Goal: Task Accomplishment & Management: Use online tool/utility

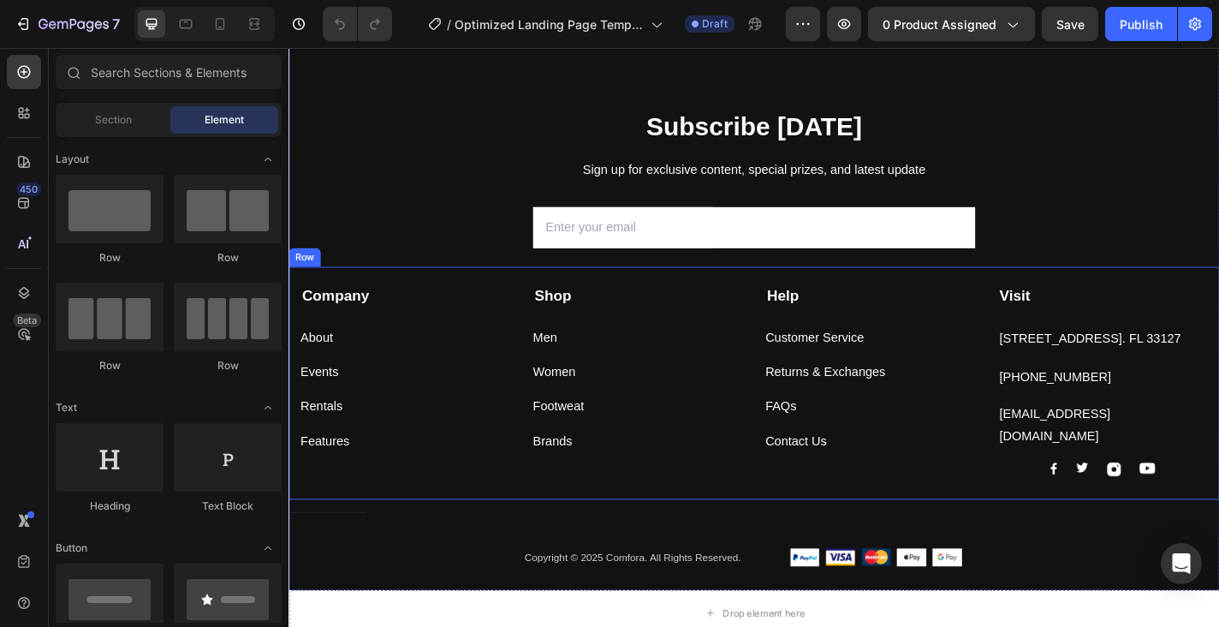
scroll to position [5066, 0]
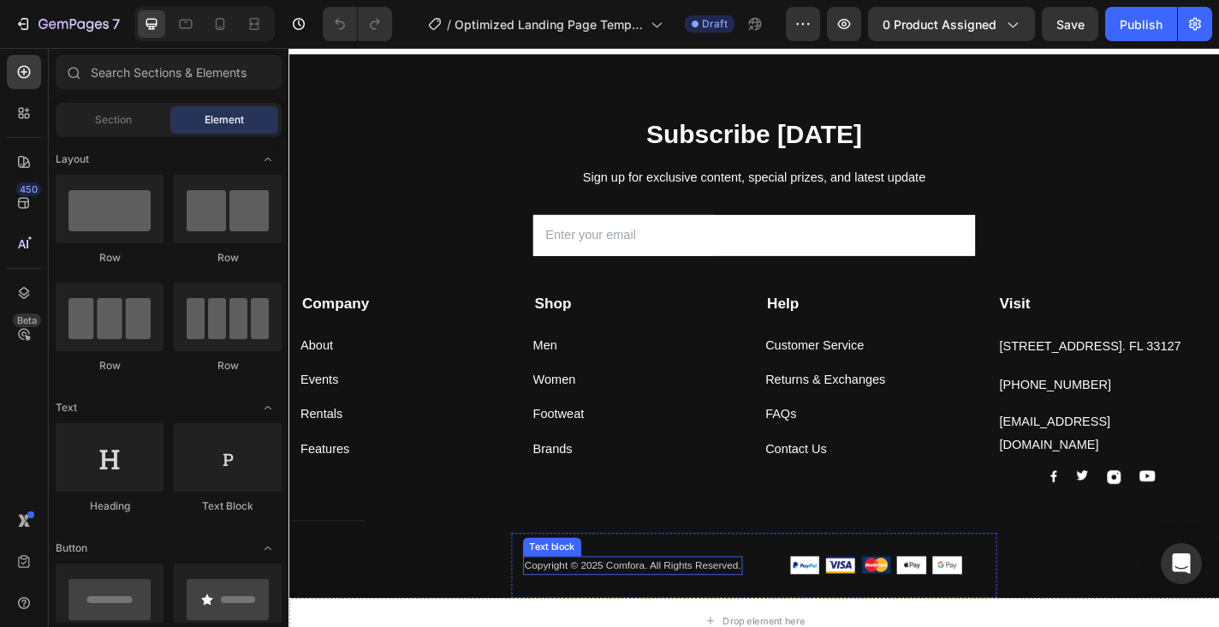
click at [670, 609] on div "Copyright © 2025 Comfora. All Rights Reserved. Text block" at bounding box center [668, 619] width 242 height 21
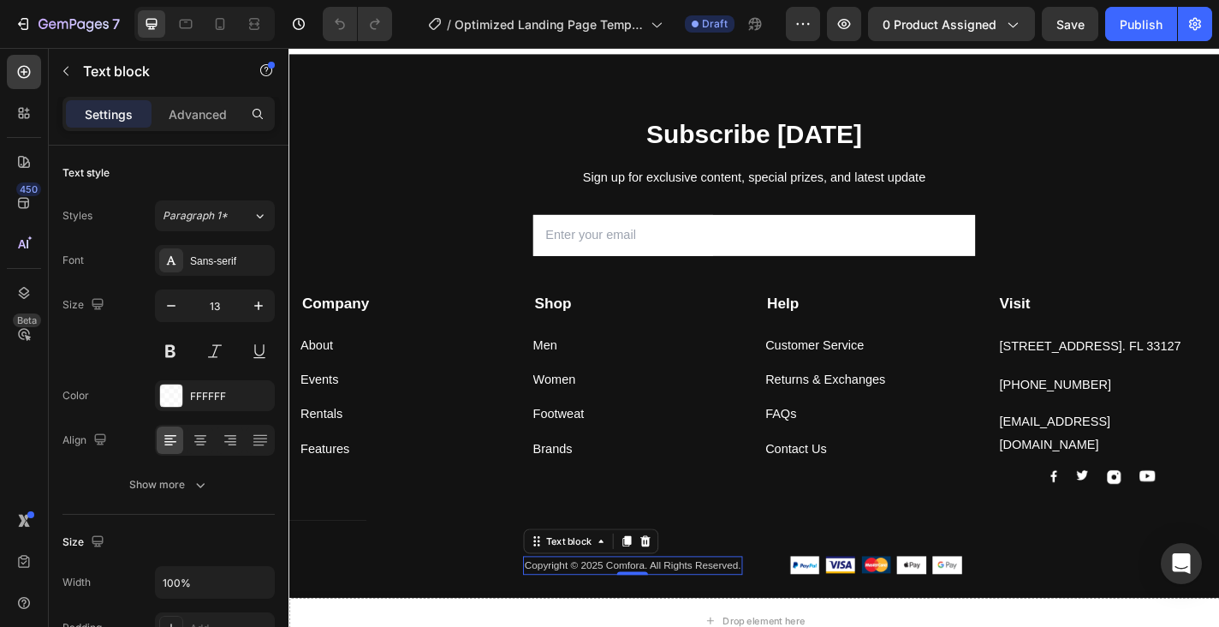
click at [670, 622] on div "0" at bounding box center [667, 629] width 17 height 14
click at [671, 610] on p "Copyright © 2025 Comfora. All Rights Reserved." at bounding box center [668, 618] width 239 height 17
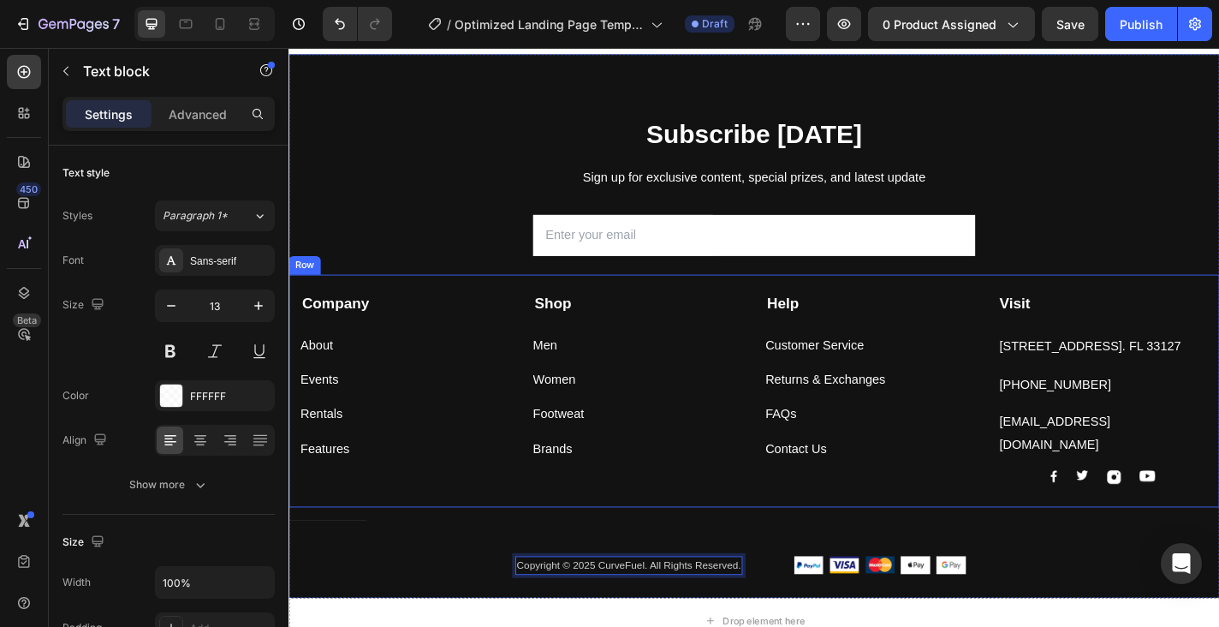
click at [456, 301] on div "Company Text block About Button Events Button Rentals Button Features Button Sh…" at bounding box center [802, 426] width 1027 height 257
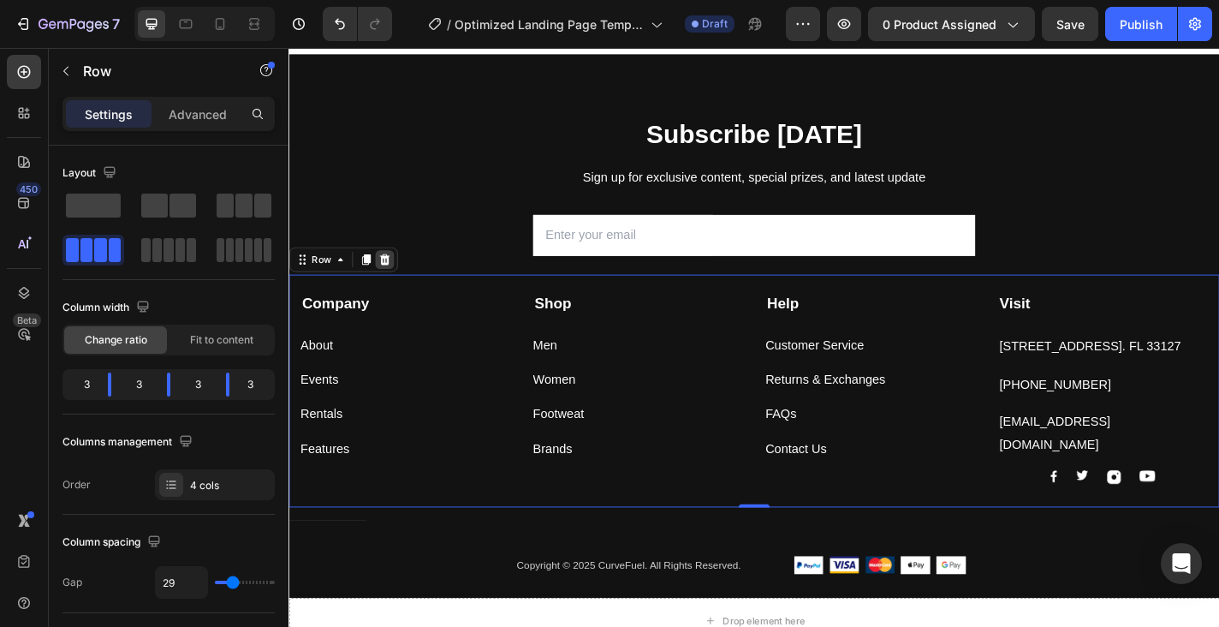
click at [398, 282] on icon at bounding box center [394, 282] width 14 height 14
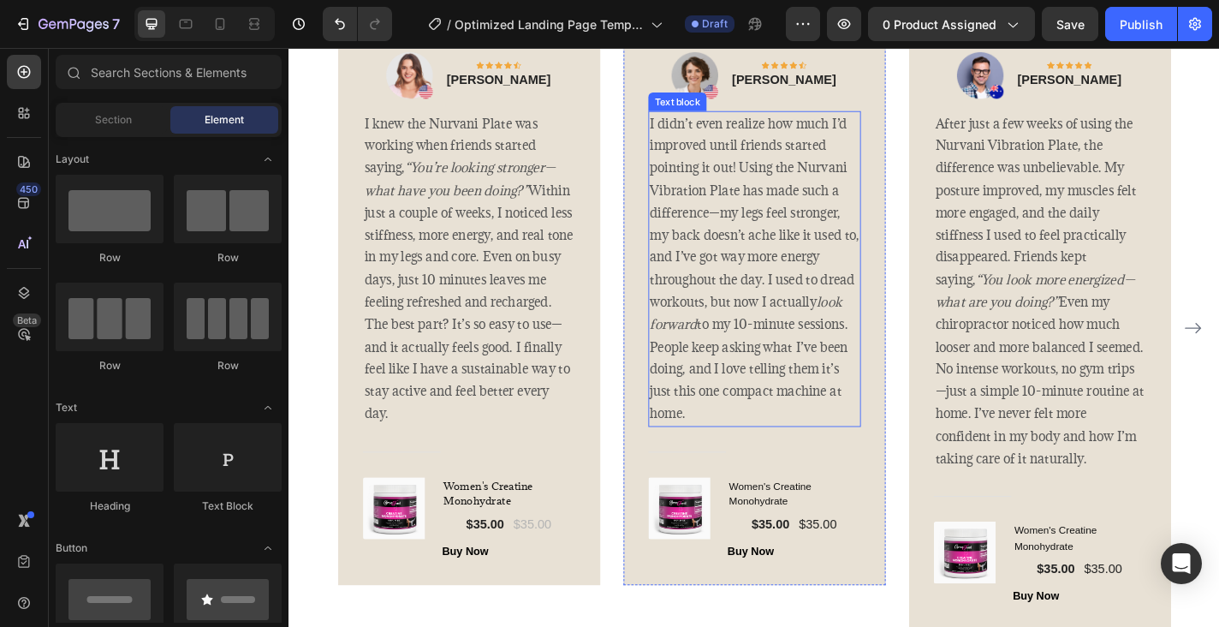
scroll to position [3258, 0]
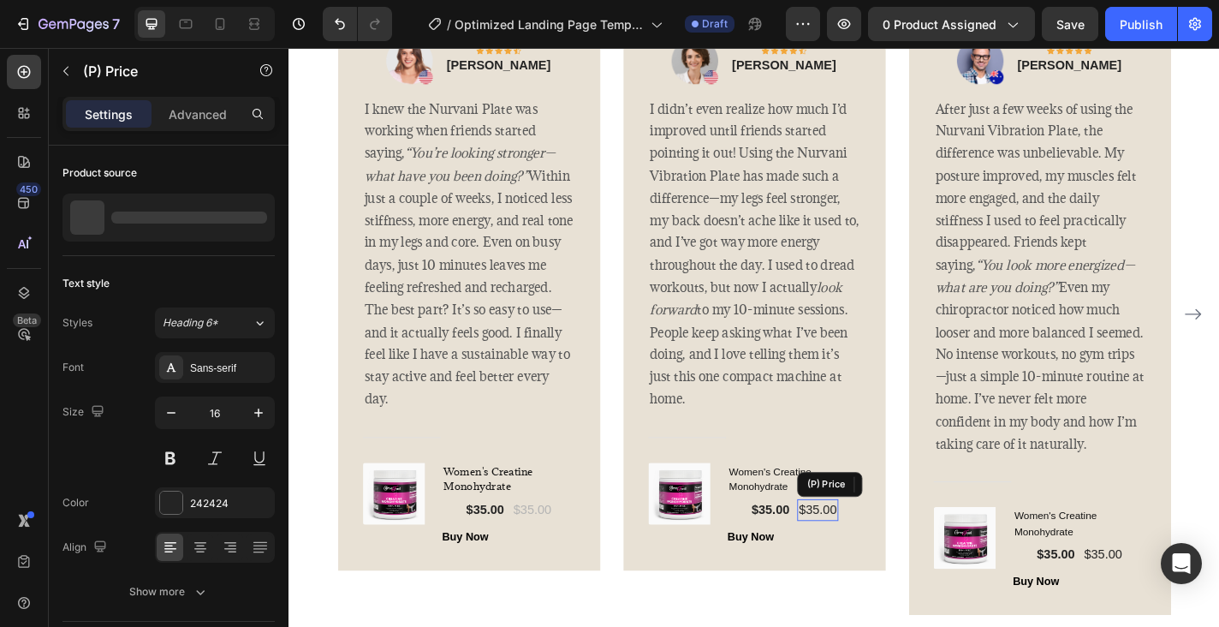
click at [876, 547] on div "$35.00" at bounding box center [871, 558] width 45 height 24
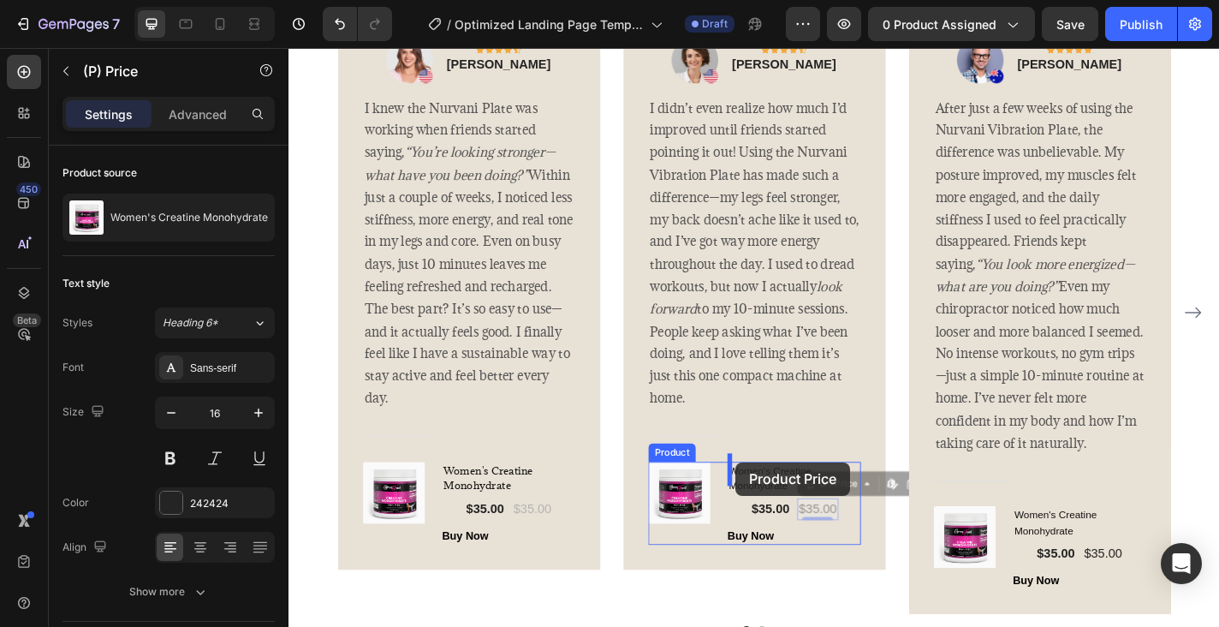
drag, startPoint x: 927, startPoint y: 511, endPoint x: 764, endPoint y: 500, distance: 163.9
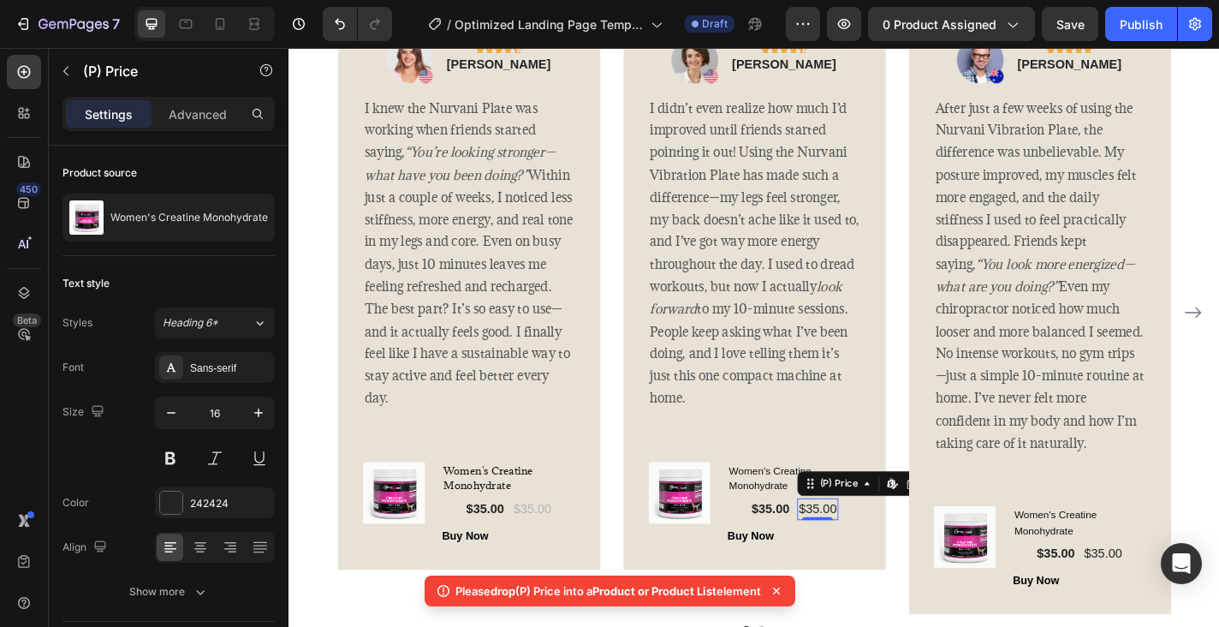
click at [892, 545] on div "$35.00" at bounding box center [871, 557] width 45 height 24
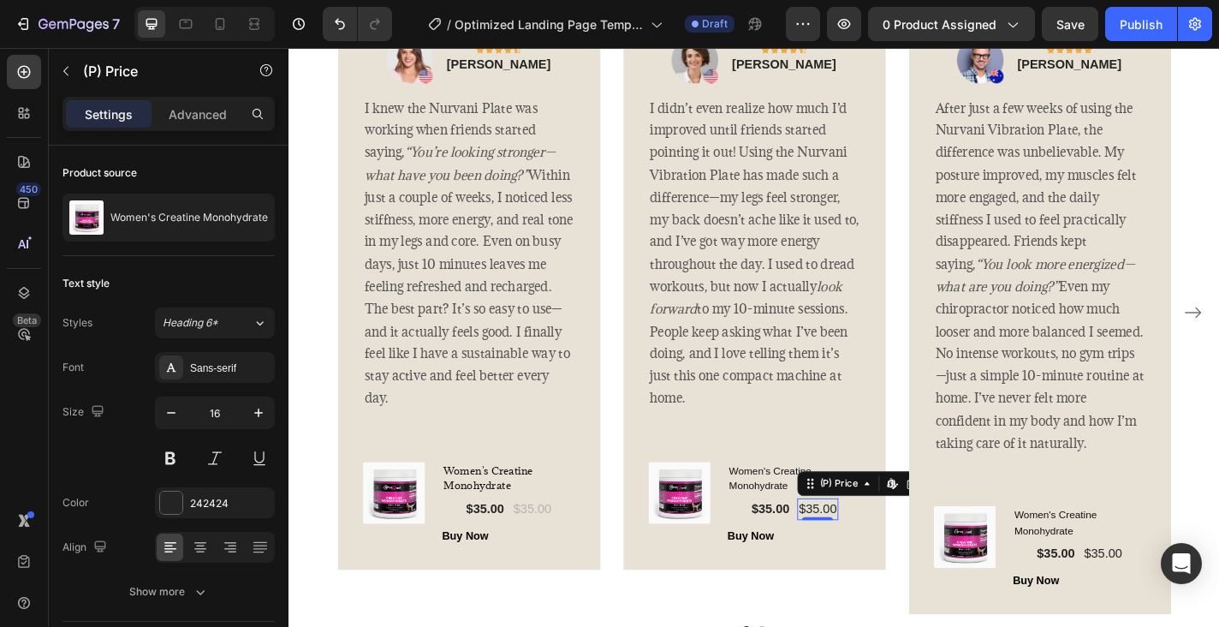
click at [878, 547] on div "$35.00" at bounding box center [871, 557] width 45 height 24
click at [863, 522] on icon at bounding box center [864, 528] width 14 height 14
click at [870, 550] on div "$35.00" at bounding box center [871, 557] width 45 height 24
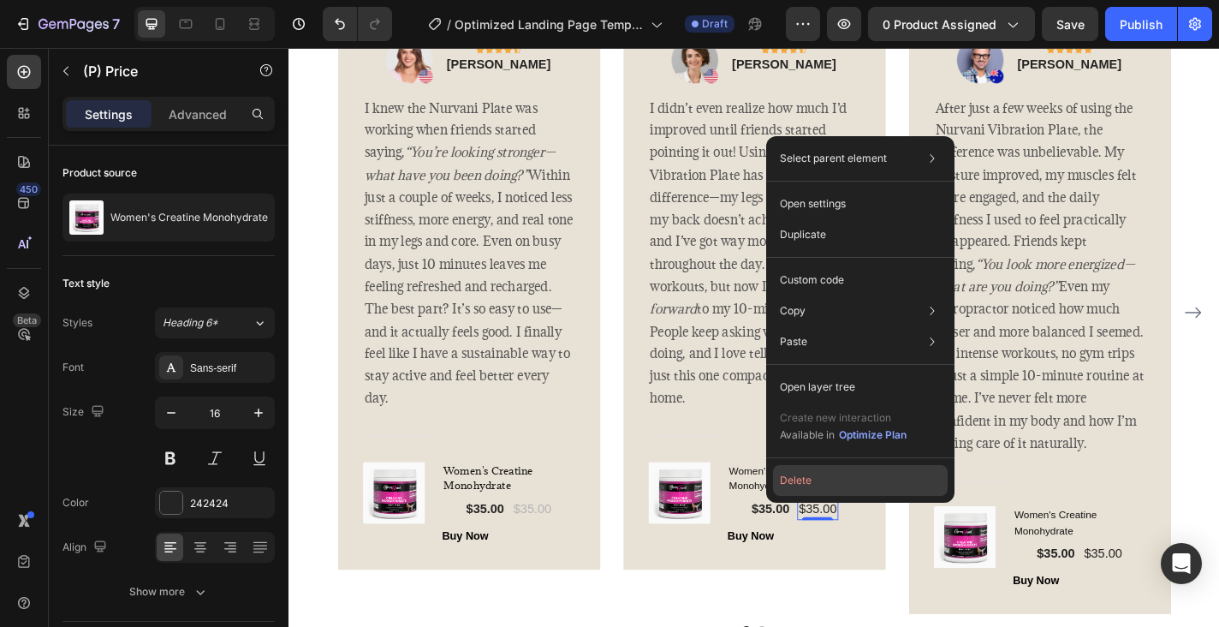
click at [799, 485] on button "Delete" at bounding box center [860, 480] width 175 height 31
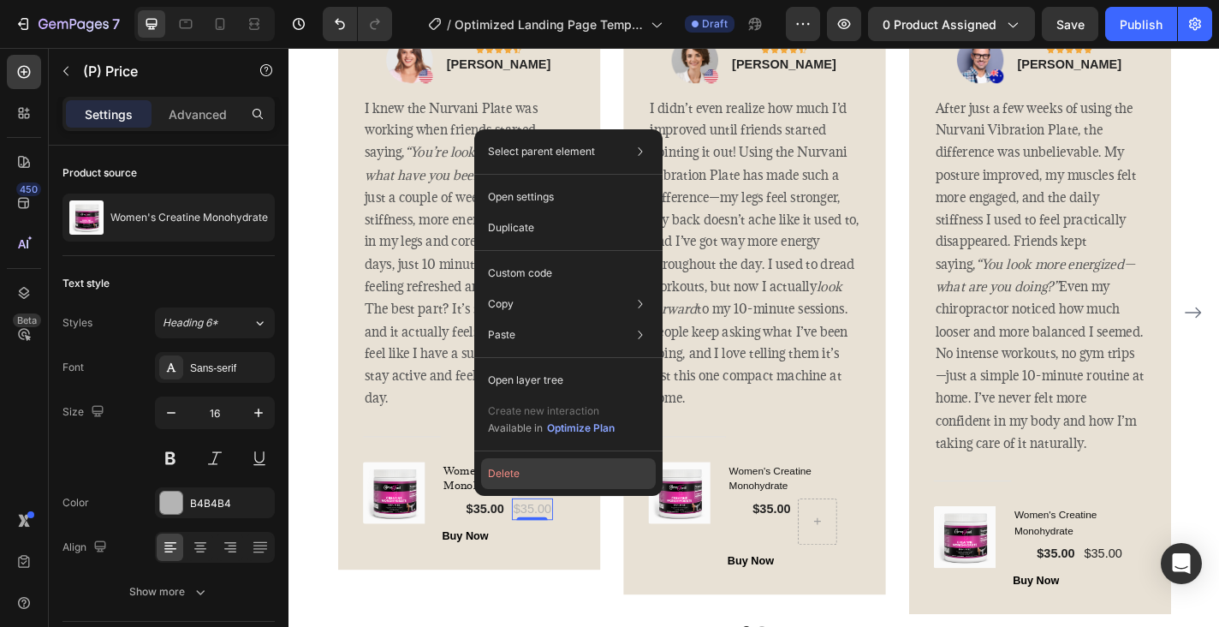
click at [534, 468] on button "Delete" at bounding box center [568, 473] width 175 height 31
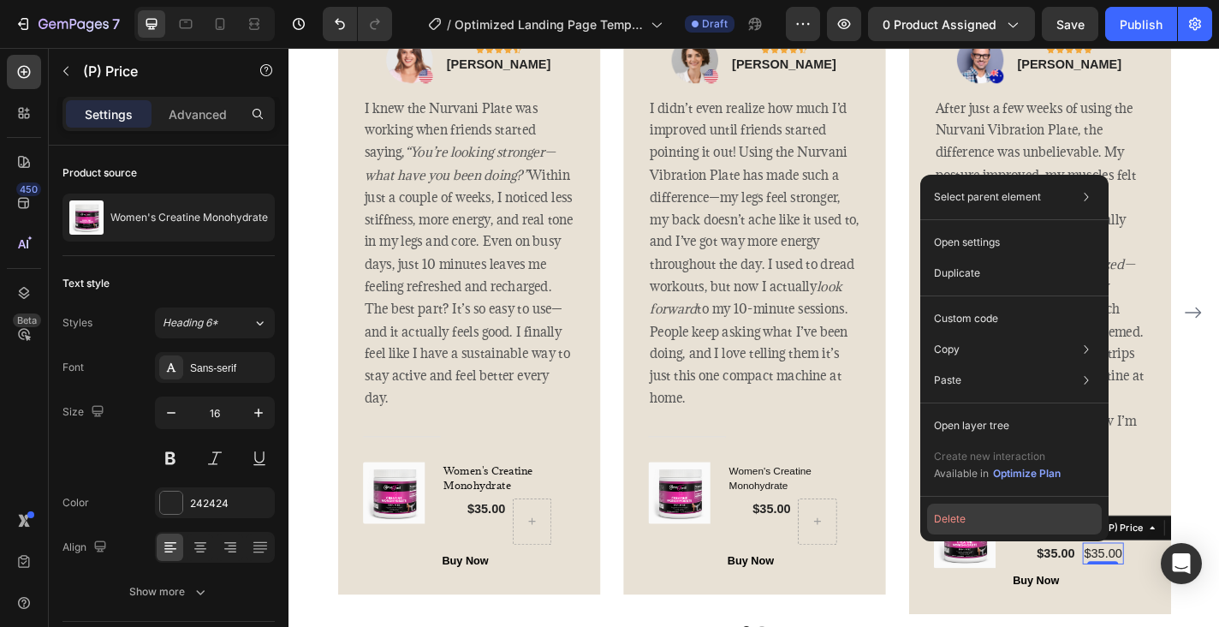
click at [1031, 519] on button "Delete" at bounding box center [1014, 518] width 175 height 31
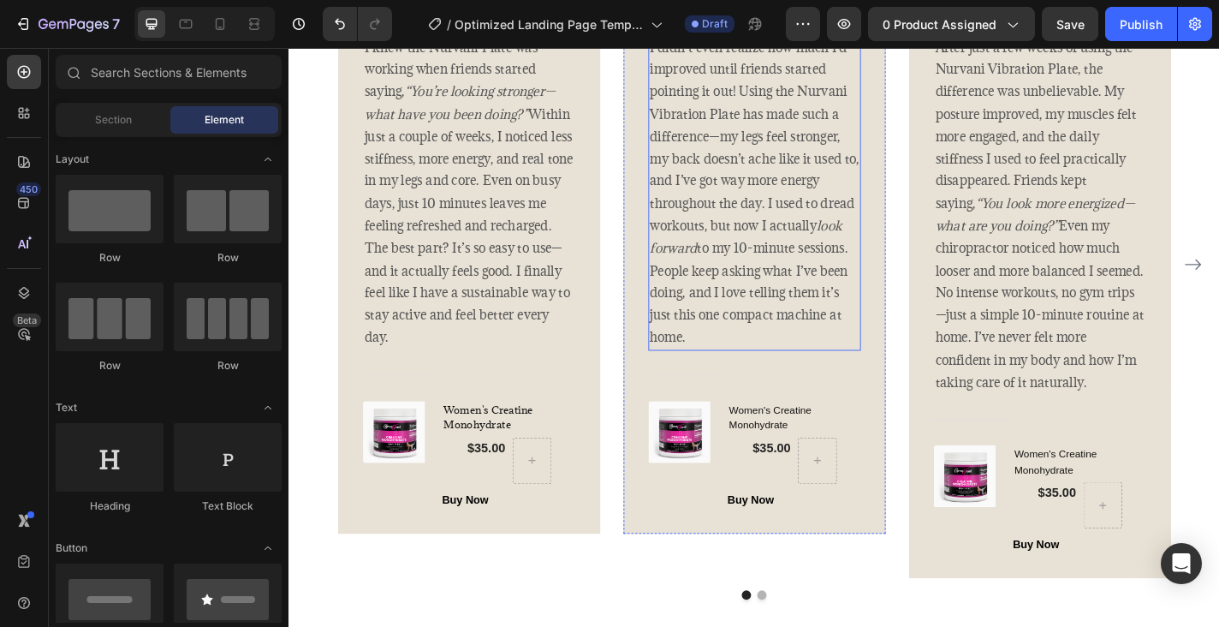
scroll to position [3410, 0]
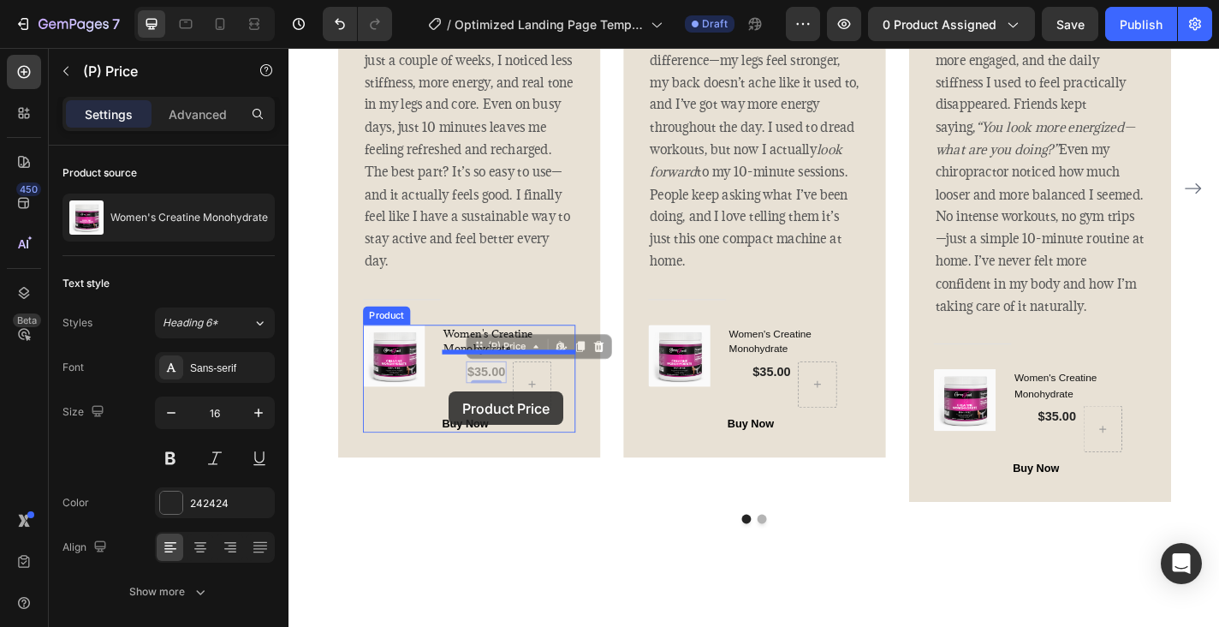
drag, startPoint x: 508, startPoint y: 393, endPoint x: 465, endPoint y: 427, distance: 54.8
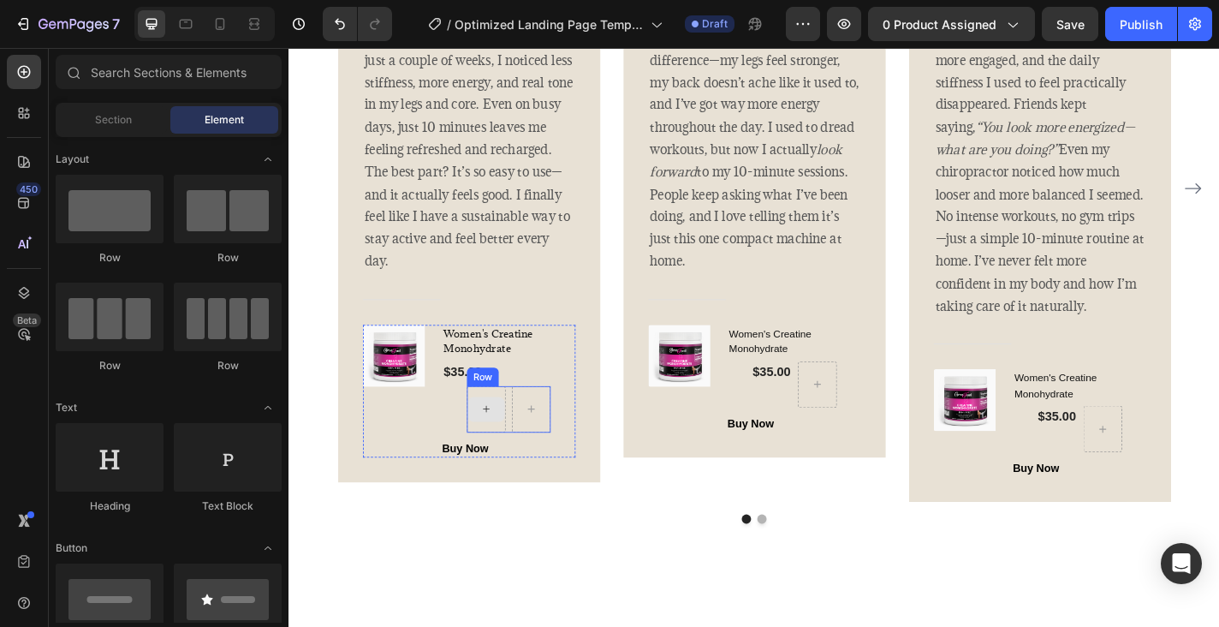
click at [518, 444] on div at bounding box center [505, 446] width 41 height 27
click at [502, 405] on div "Row" at bounding box center [502, 411] width 35 height 21
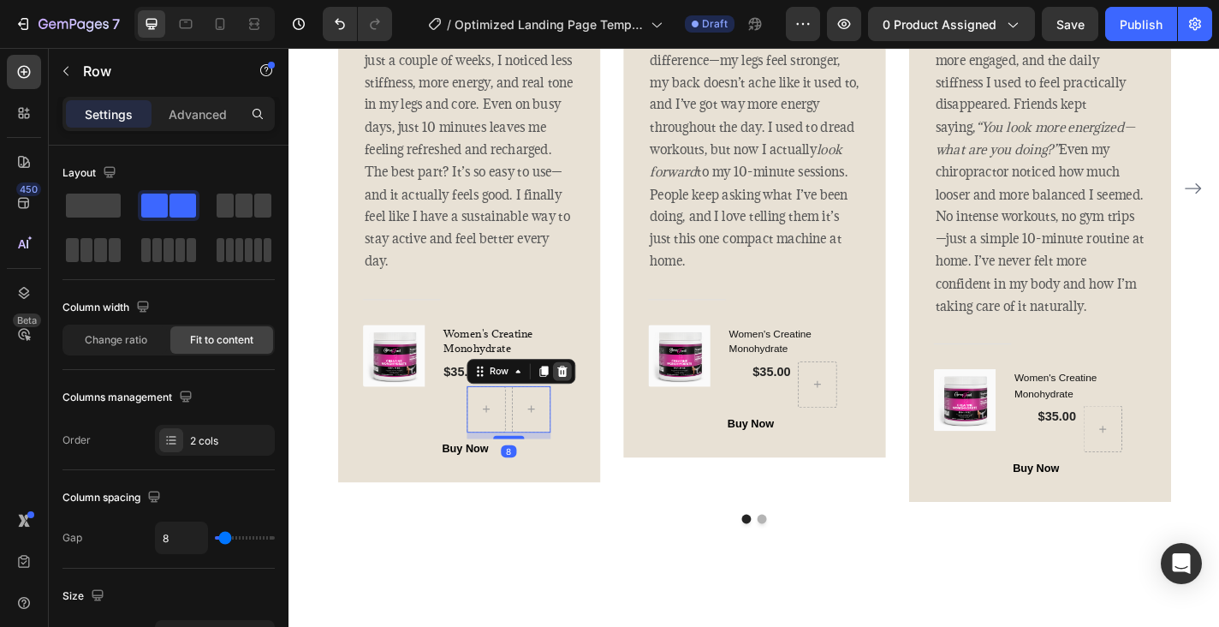
click at [591, 398] on icon at bounding box center [590, 405] width 14 height 14
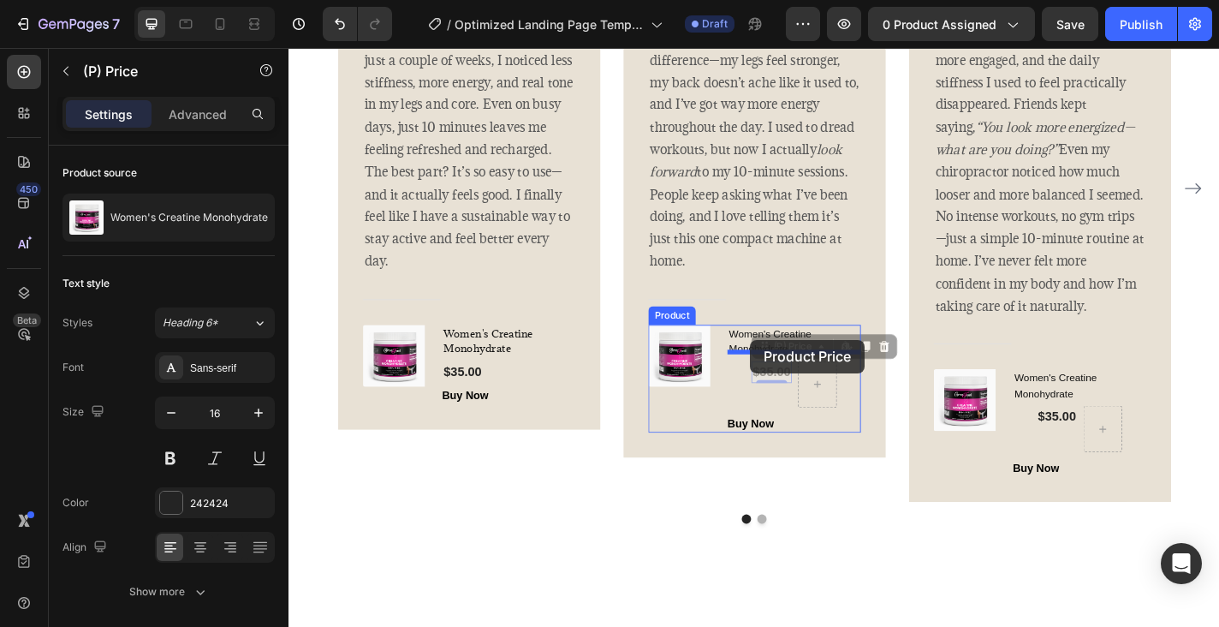
drag, startPoint x: 825, startPoint y: 388, endPoint x: 798, endPoint y: 370, distance: 32.8
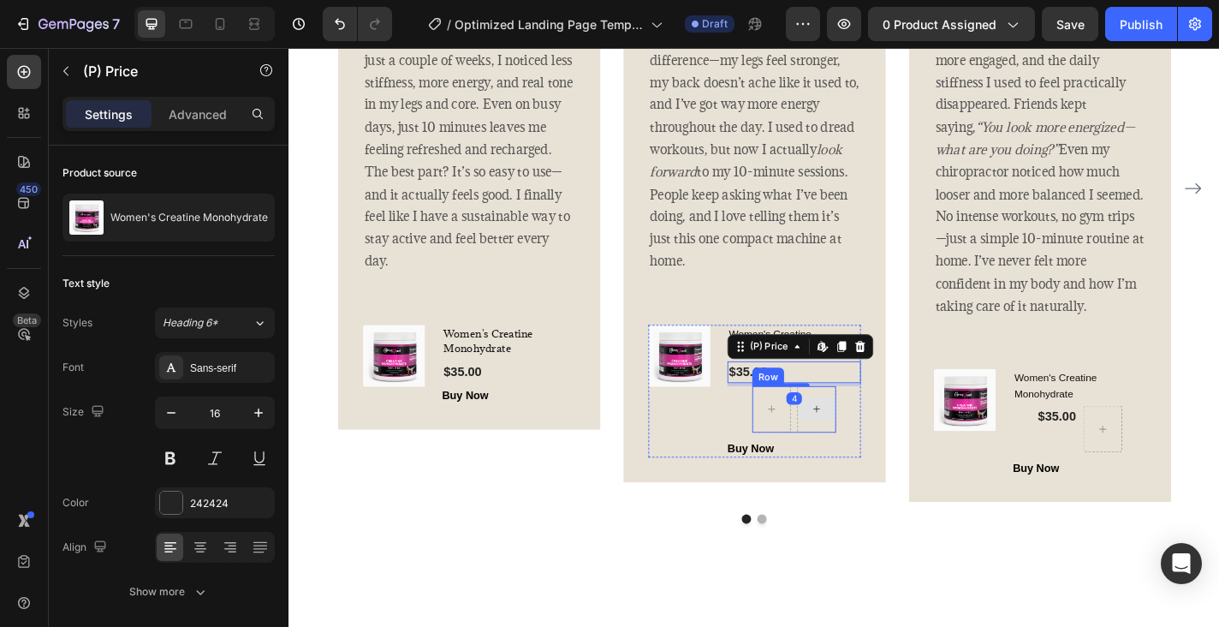
click at [860, 445] on div at bounding box center [870, 446] width 41 height 27
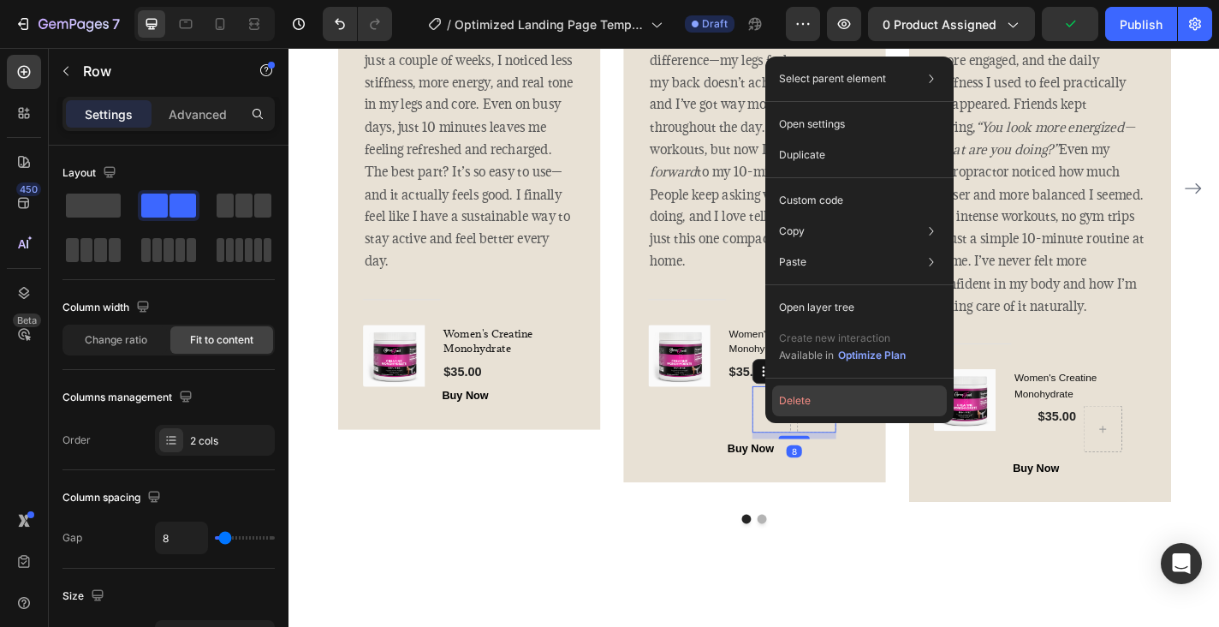
click at [811, 391] on button "Delete" at bounding box center [859, 400] width 175 height 31
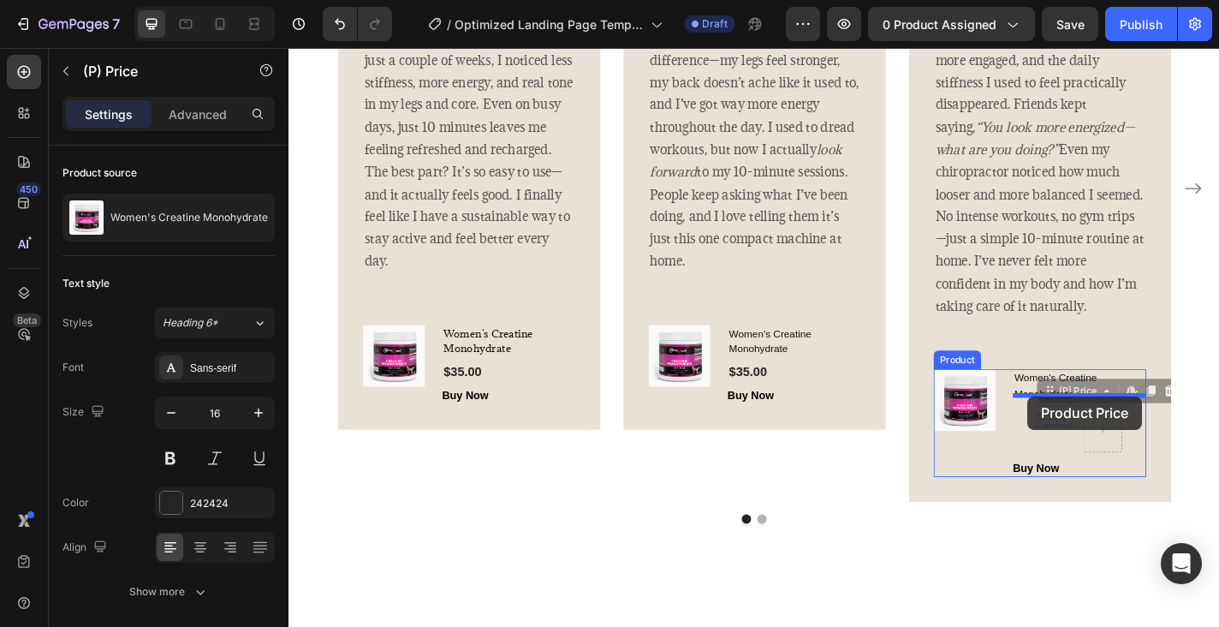
drag, startPoint x: 1146, startPoint y: 445, endPoint x: 1105, endPoint y: 432, distance: 43.1
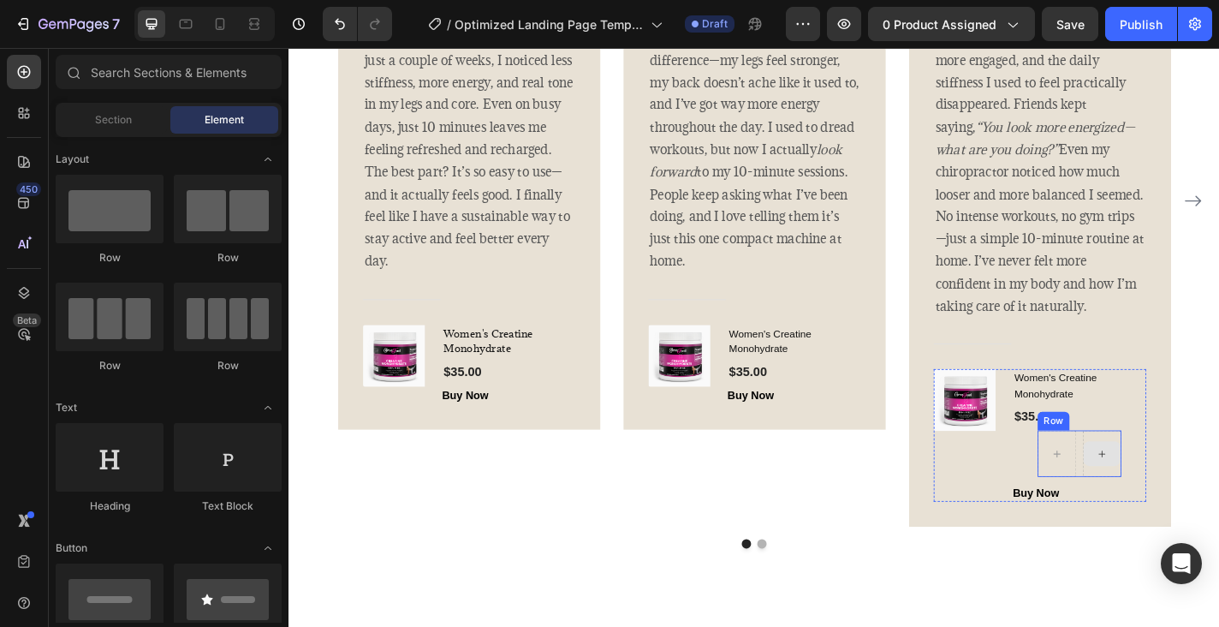
click at [1186, 492] on icon at bounding box center [1185, 495] width 7 height 7
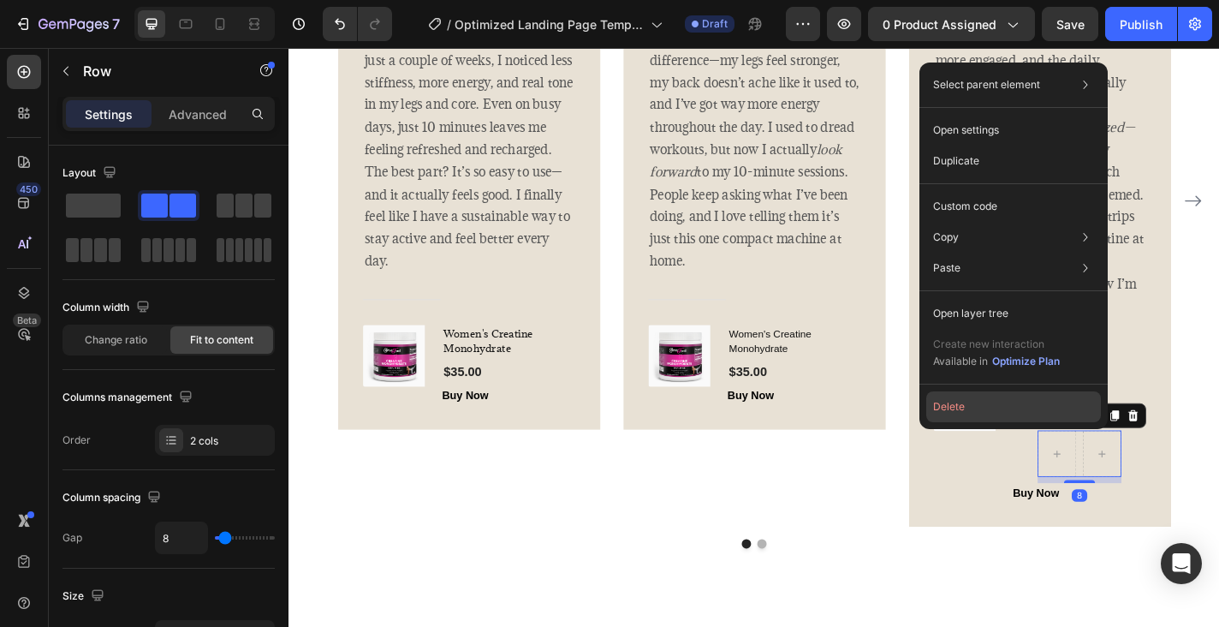
click at [994, 400] on button "Delete" at bounding box center [1013, 406] width 175 height 31
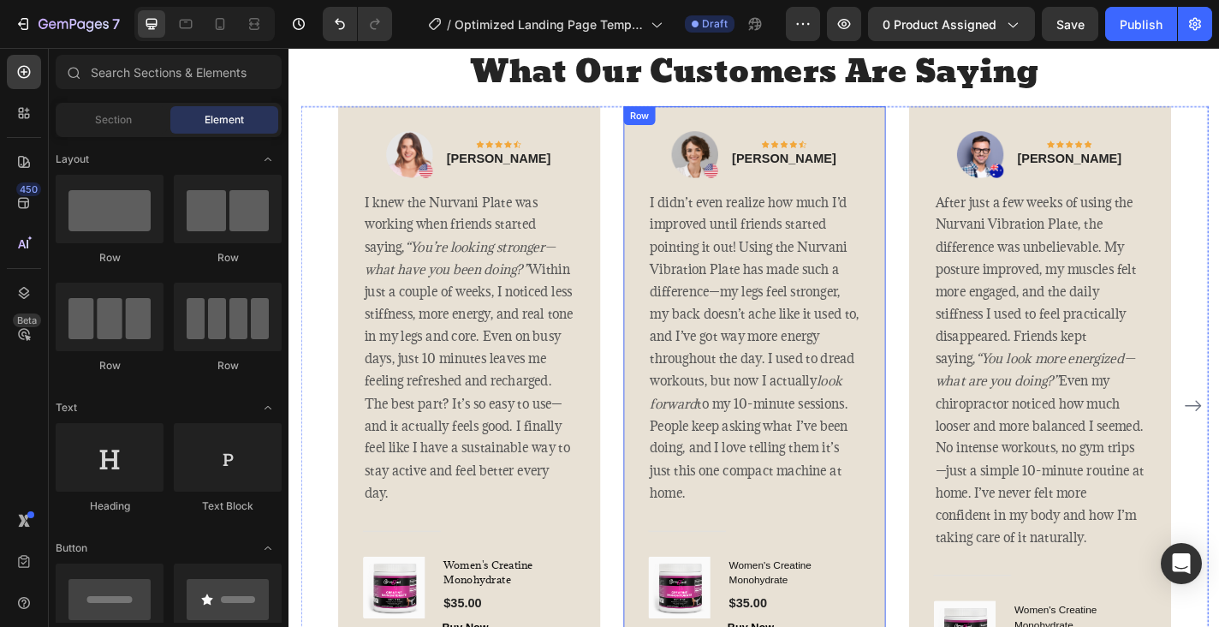
scroll to position [2992, 0]
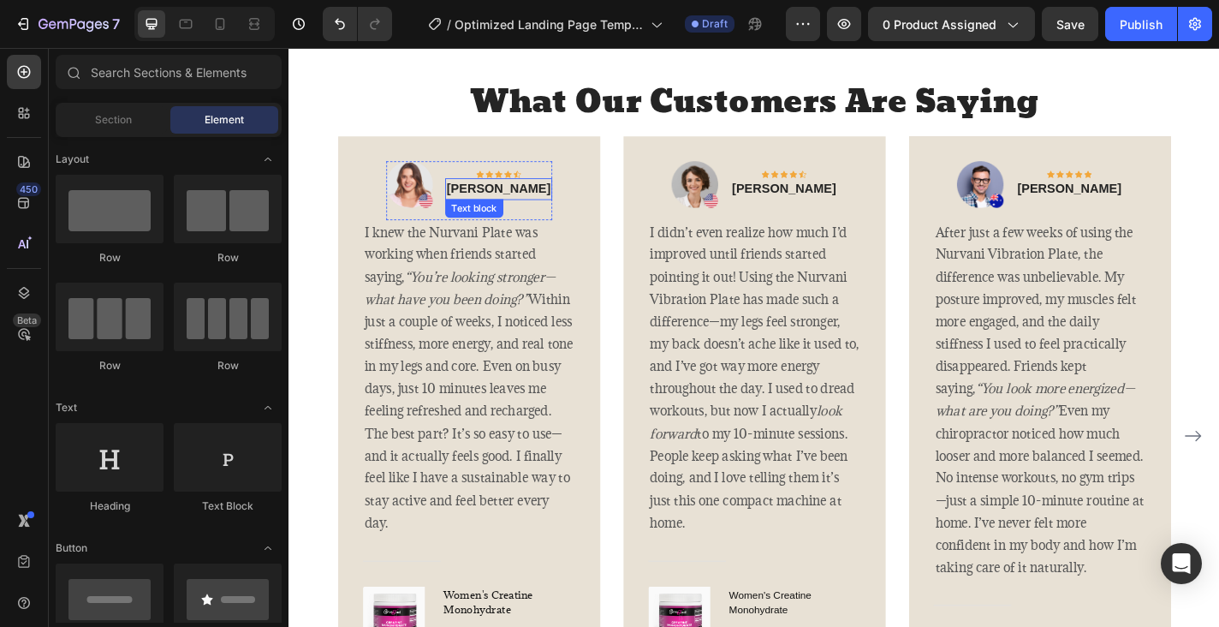
click at [515, 199] on p "[PERSON_NAME]" at bounding box center [519, 204] width 115 height 21
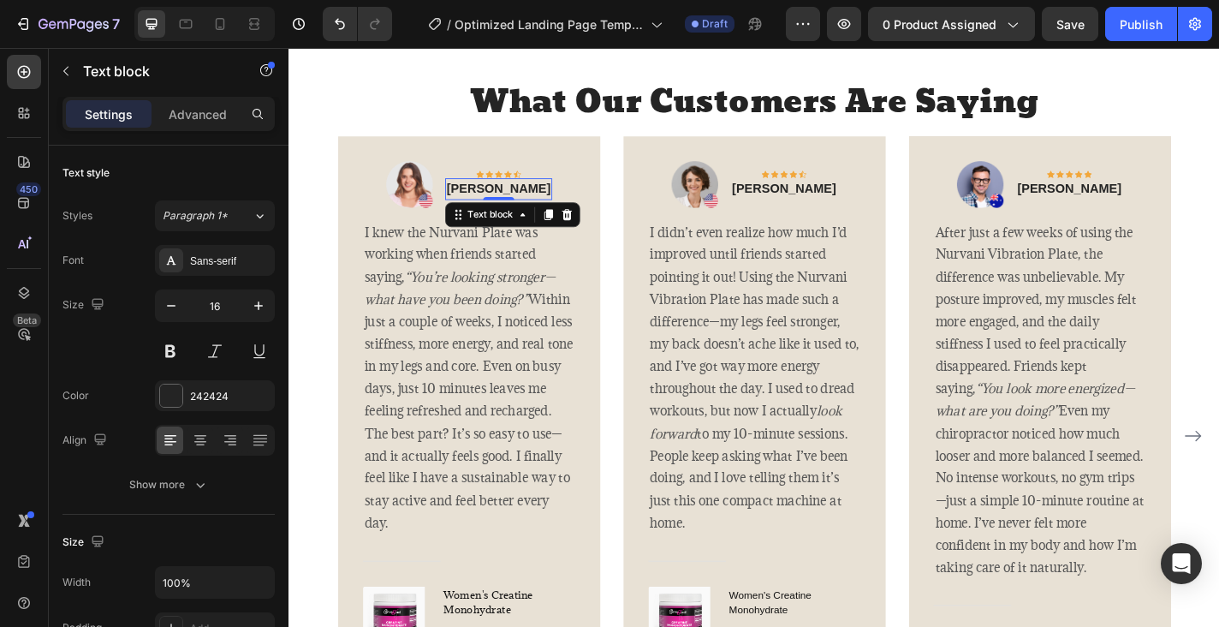
click at [515, 194] on p "[PERSON_NAME]" at bounding box center [519, 204] width 115 height 21
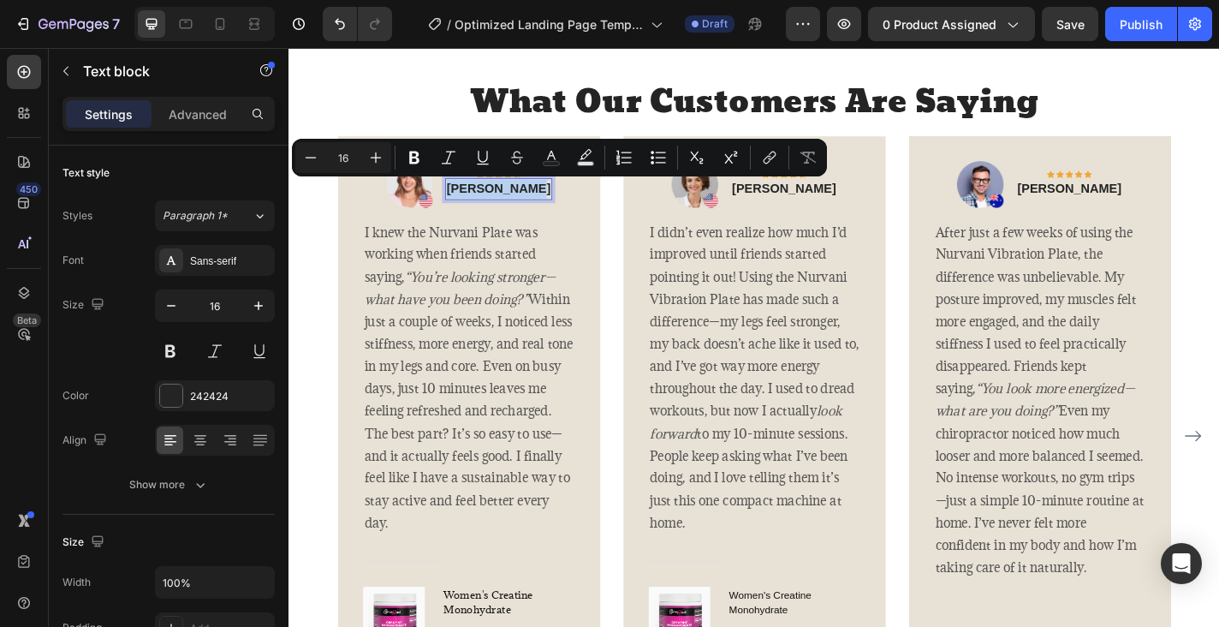
drag, startPoint x: 485, startPoint y: 199, endPoint x: 555, endPoint y: 211, distance: 71.2
click at [555, 211] on p "[PERSON_NAME]" at bounding box center [519, 204] width 115 height 21
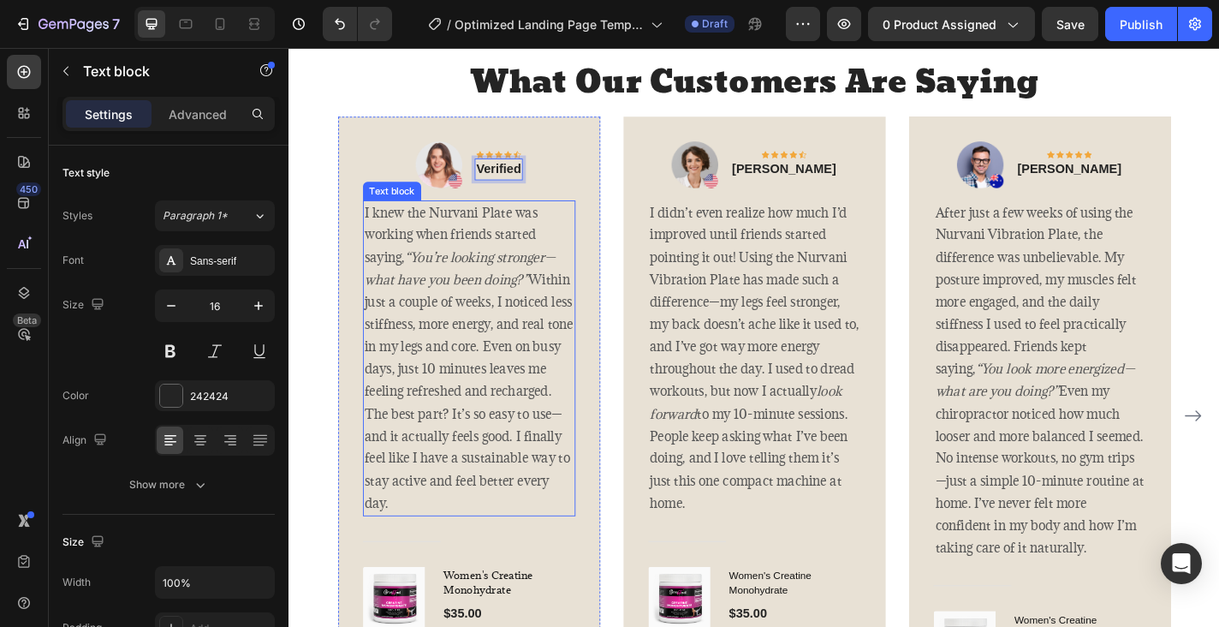
scroll to position [3025, 0]
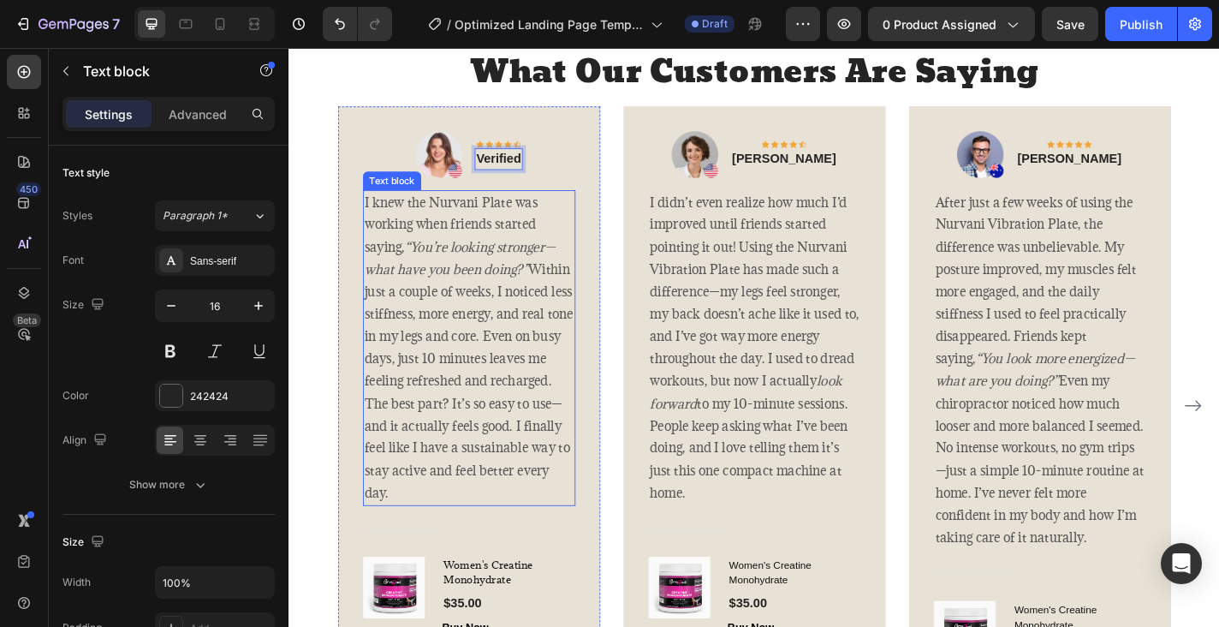
click at [378, 216] on p "I knew the Nurvani Plate was working when friends started saying, “You’re looki…" at bounding box center [487, 378] width 231 height 345
click at [371, 214] on div "I knew the Nurvani Plate was working when friends started saying, “You’re looki…" at bounding box center [487, 379] width 235 height 348
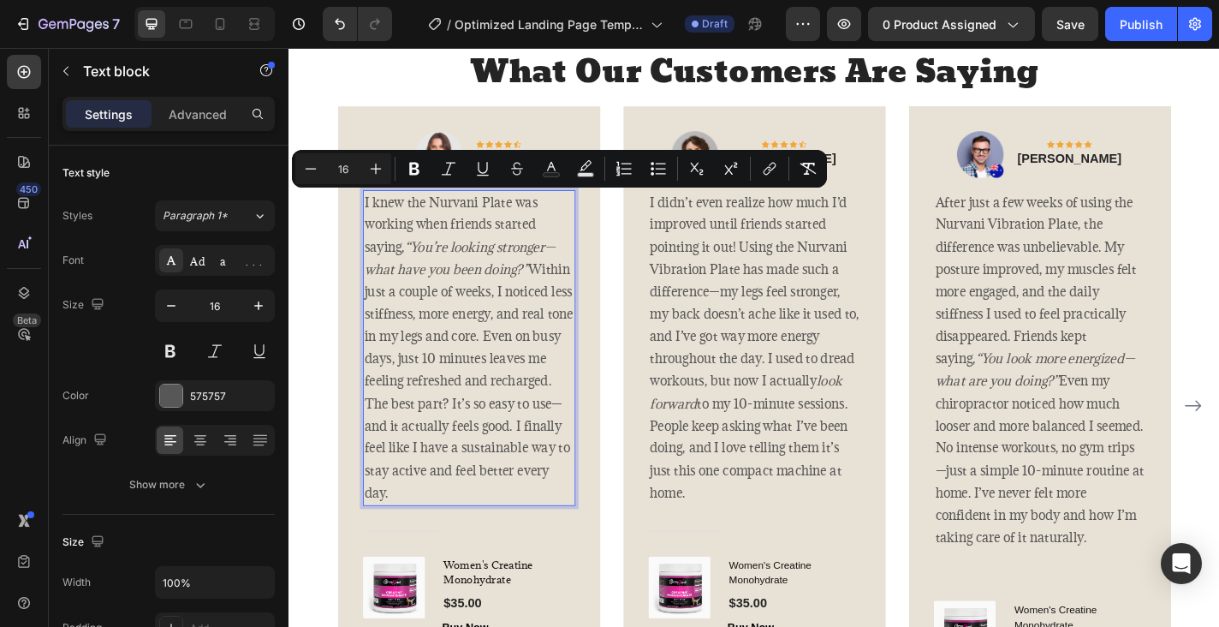
drag, startPoint x: 372, startPoint y: 213, endPoint x: 527, endPoint y: 530, distance: 353.1
click at [527, 530] on p "I knew the Nurvani Plate was working when friends started saying, “You’re looki…" at bounding box center [487, 378] width 231 height 345
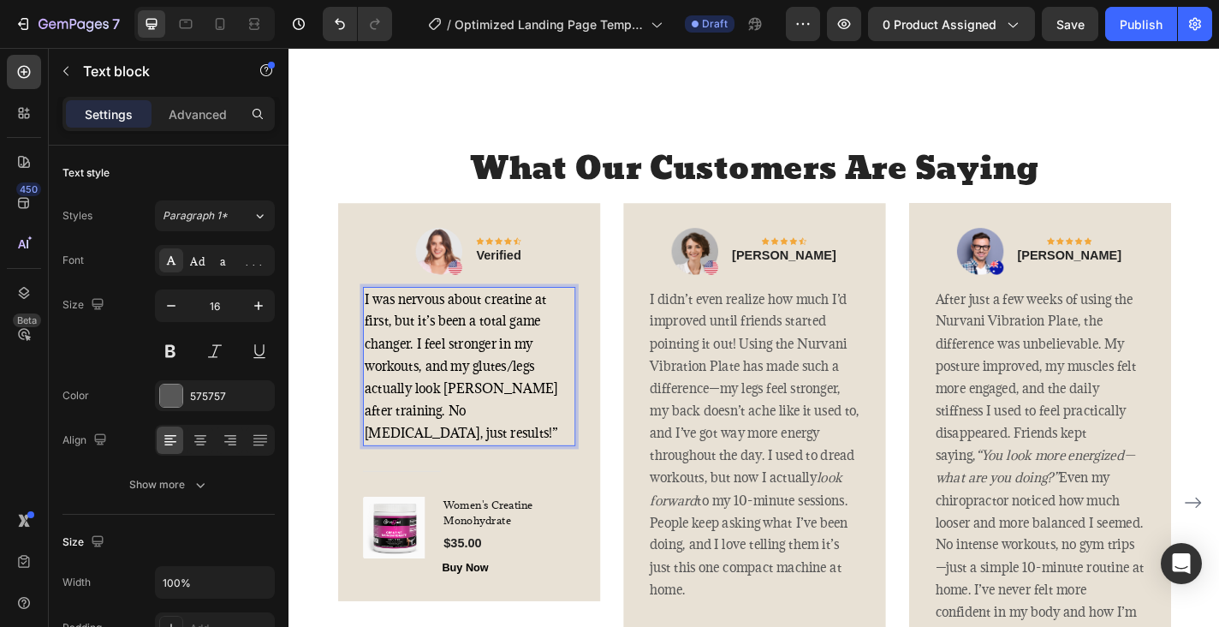
scroll to position [2911, 0]
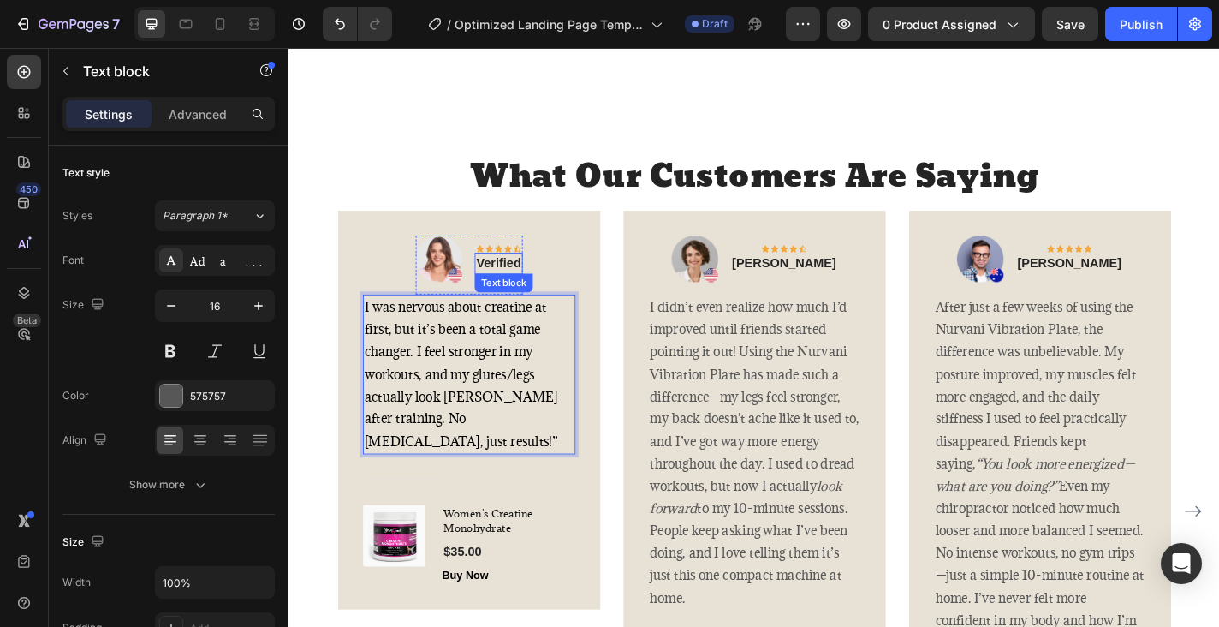
click at [542, 296] on p "Verified" at bounding box center [520, 286] width 50 height 21
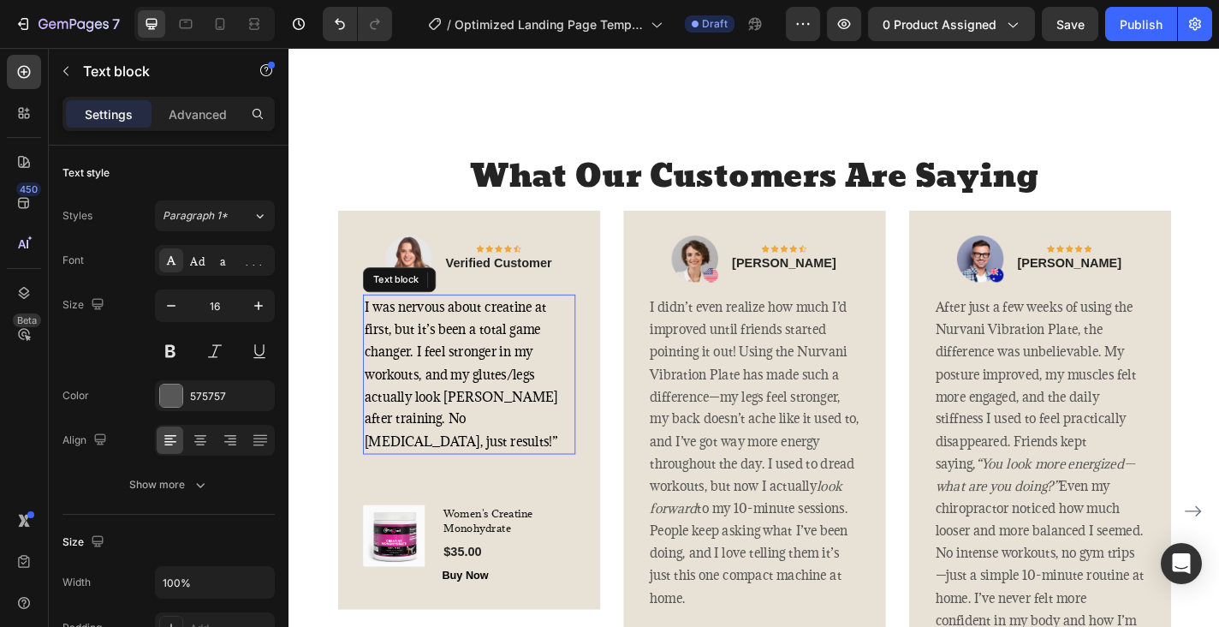
click at [489, 449] on div "I was nervous about creatine at first, but it’s been a total game changer. I fe…" at bounding box center [487, 408] width 235 height 176
click at [426, 307] on img at bounding box center [420, 280] width 51 height 51
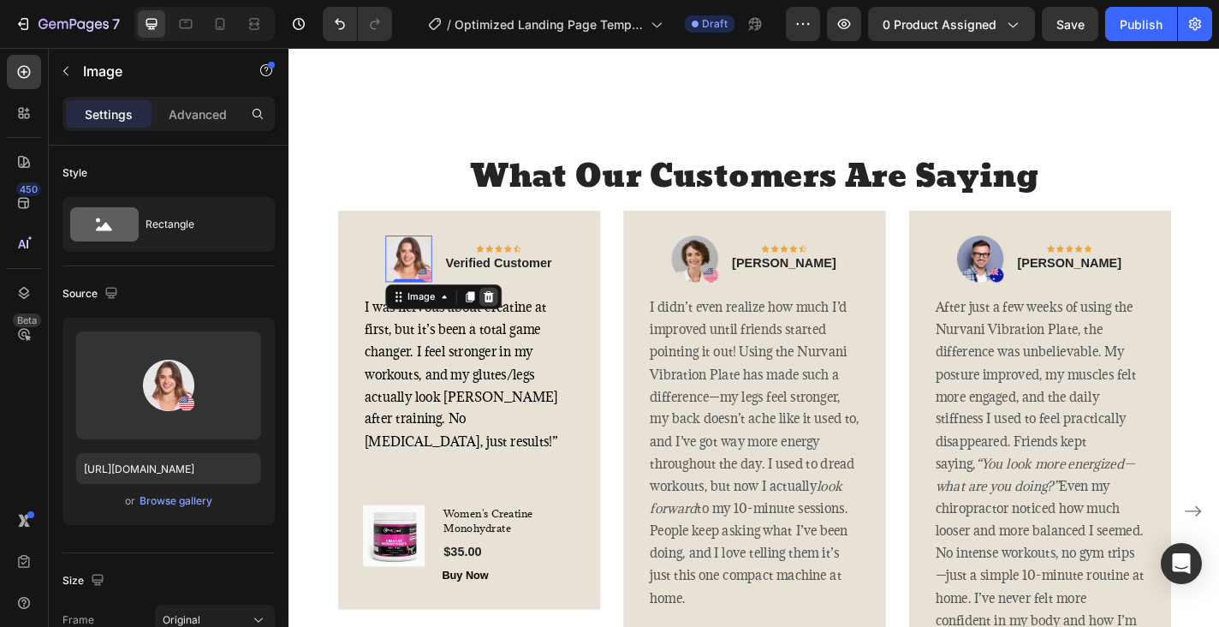
click at [508, 329] on icon at bounding box center [508, 323] width 11 height 12
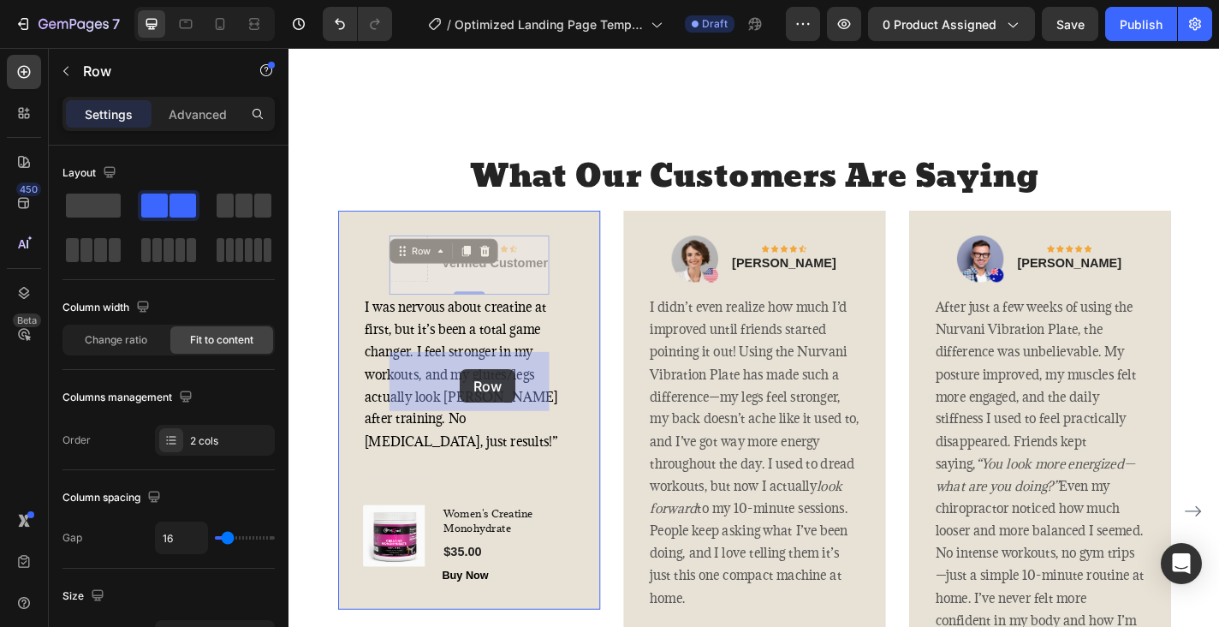
drag, startPoint x: 489, startPoint y: 397, endPoint x: 478, endPoint y: 402, distance: 12.3
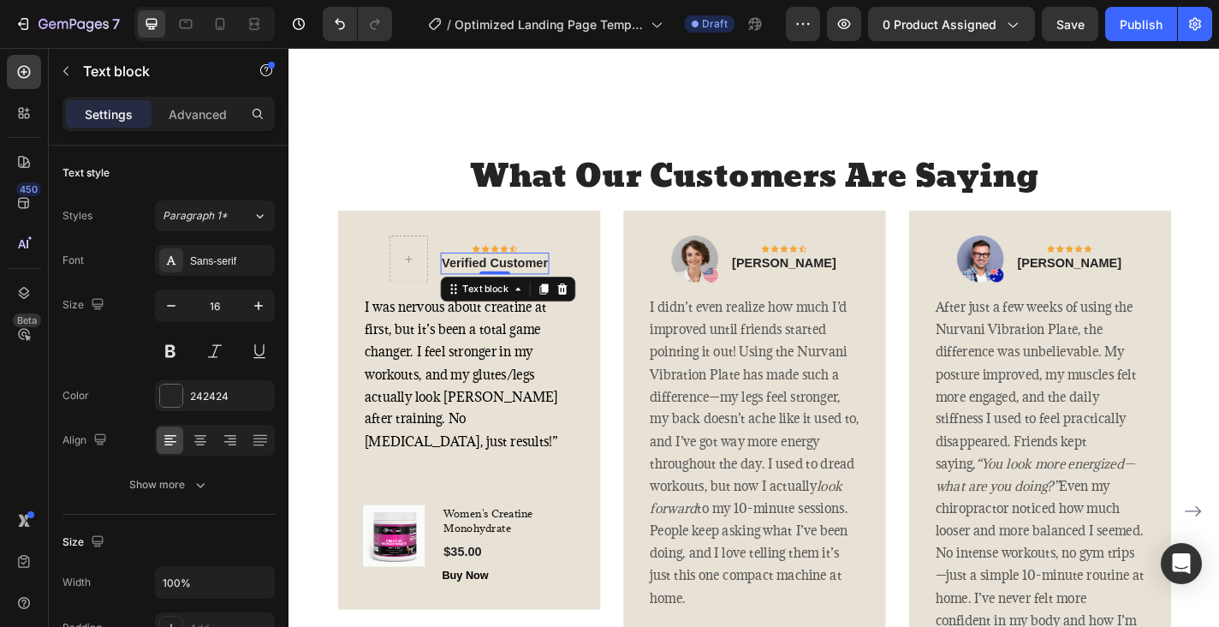
click at [514, 296] on p "Verified Customer" at bounding box center [515, 286] width 117 height 21
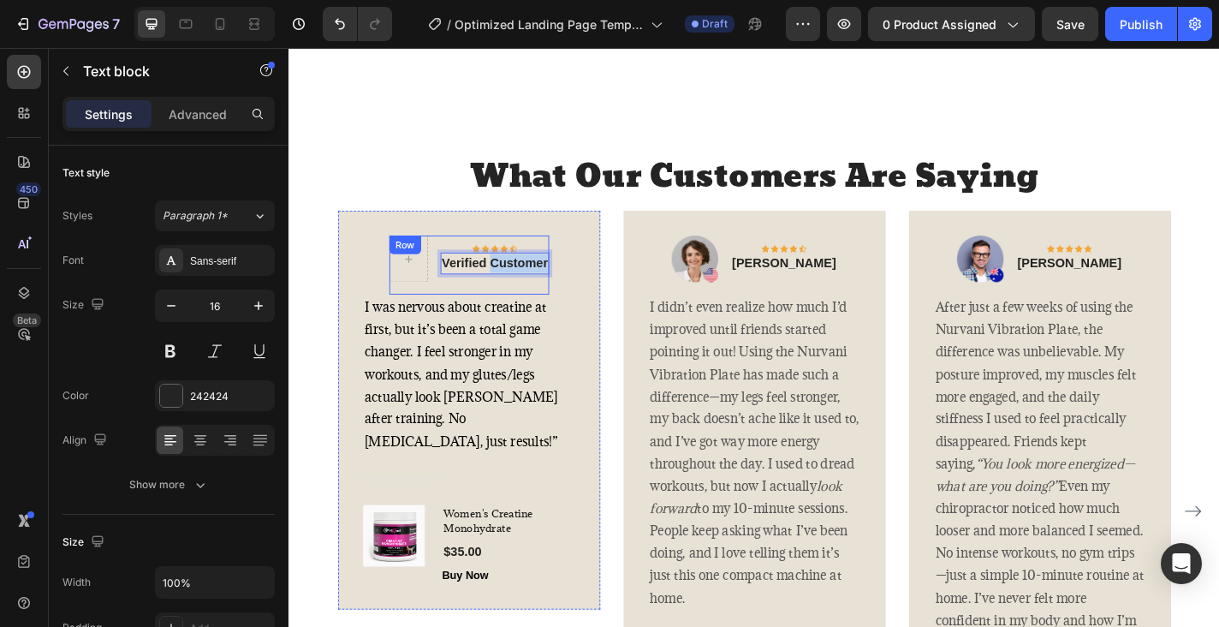
drag, startPoint x: 514, startPoint y: 415, endPoint x: 480, endPoint y: 439, distance: 41.1
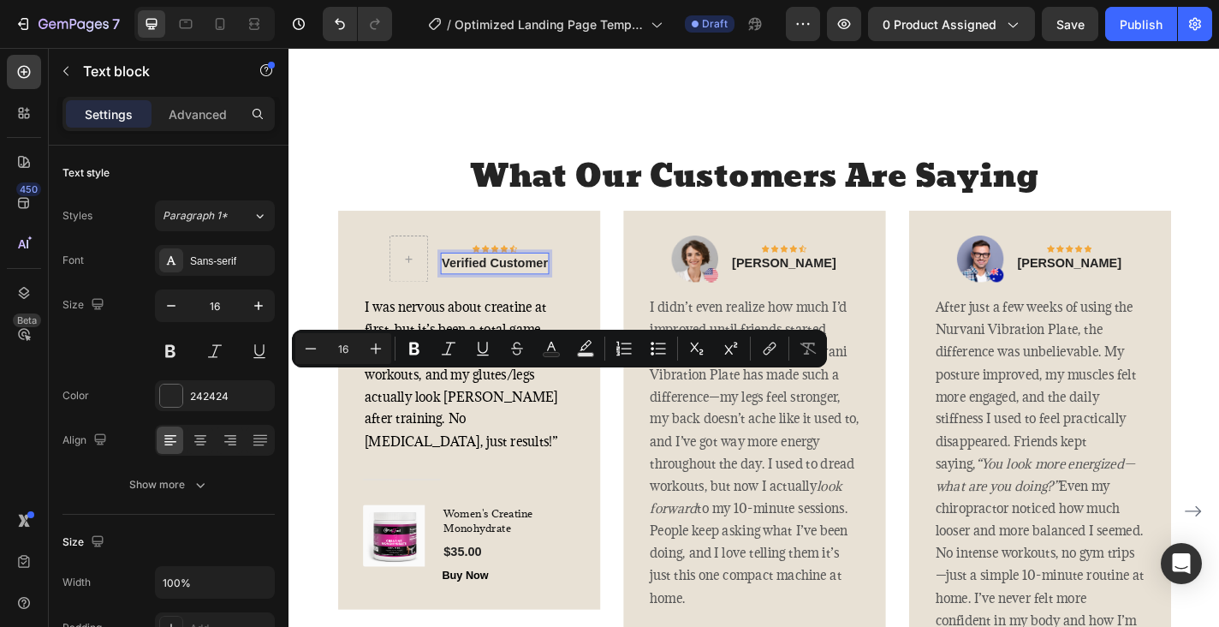
click at [473, 296] on p "Verified Customer" at bounding box center [515, 286] width 117 height 21
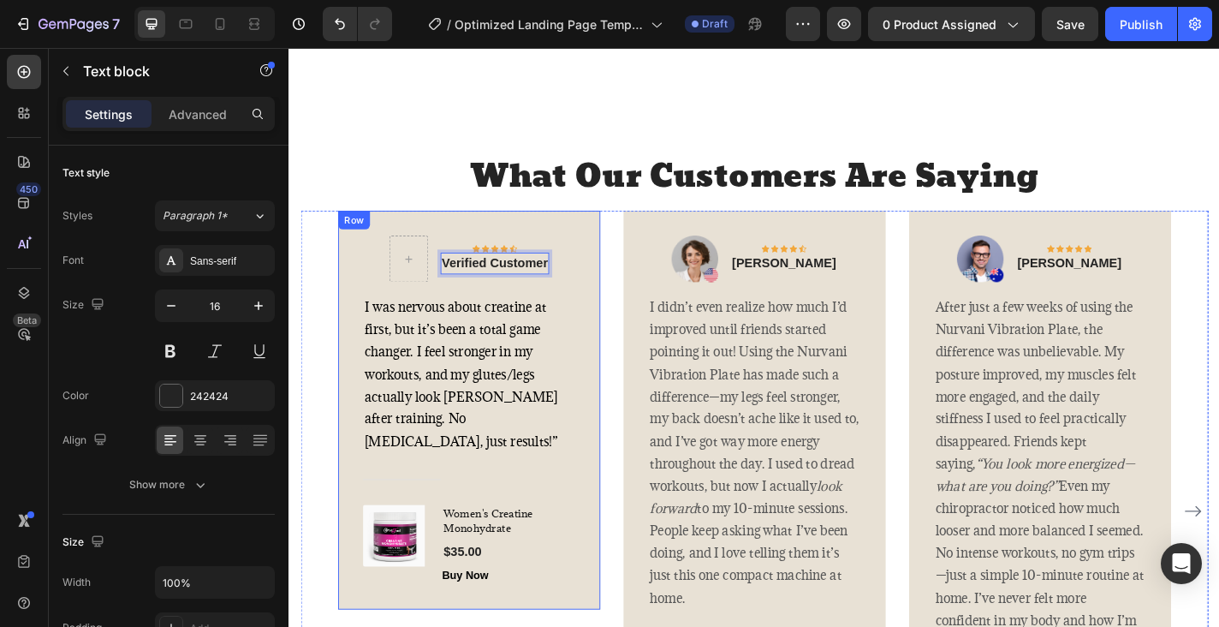
click at [604, 425] on div "Icon Icon Icon Icon Icon Row Verified Customer Text block 0 Row I was nervous a…" at bounding box center [487, 447] width 235 height 385
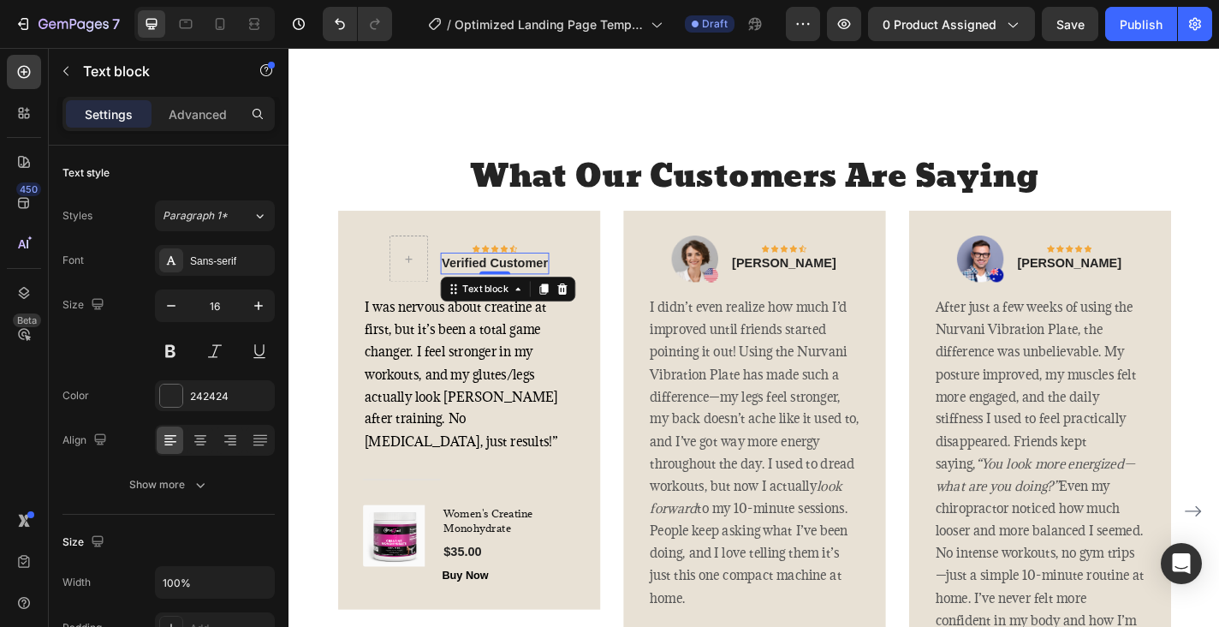
click at [501, 296] on p "Verified Customer" at bounding box center [515, 286] width 117 height 21
click at [399, 307] on div at bounding box center [420, 280] width 43 height 51
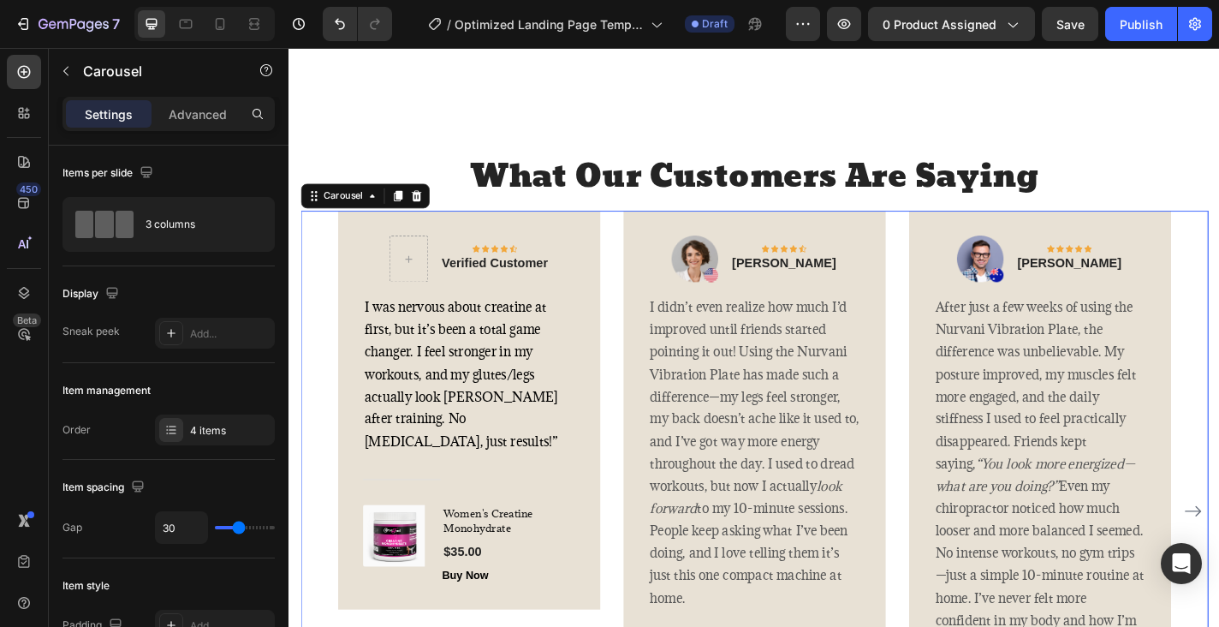
click at [330, 430] on div "Icon Icon Icon Icon Icon Row Verified Customer Text block Row I was nervous abo…" at bounding box center [802, 559] width 1002 height 662
click at [516, 296] on p "Verified Customer" at bounding box center [515, 286] width 117 height 21
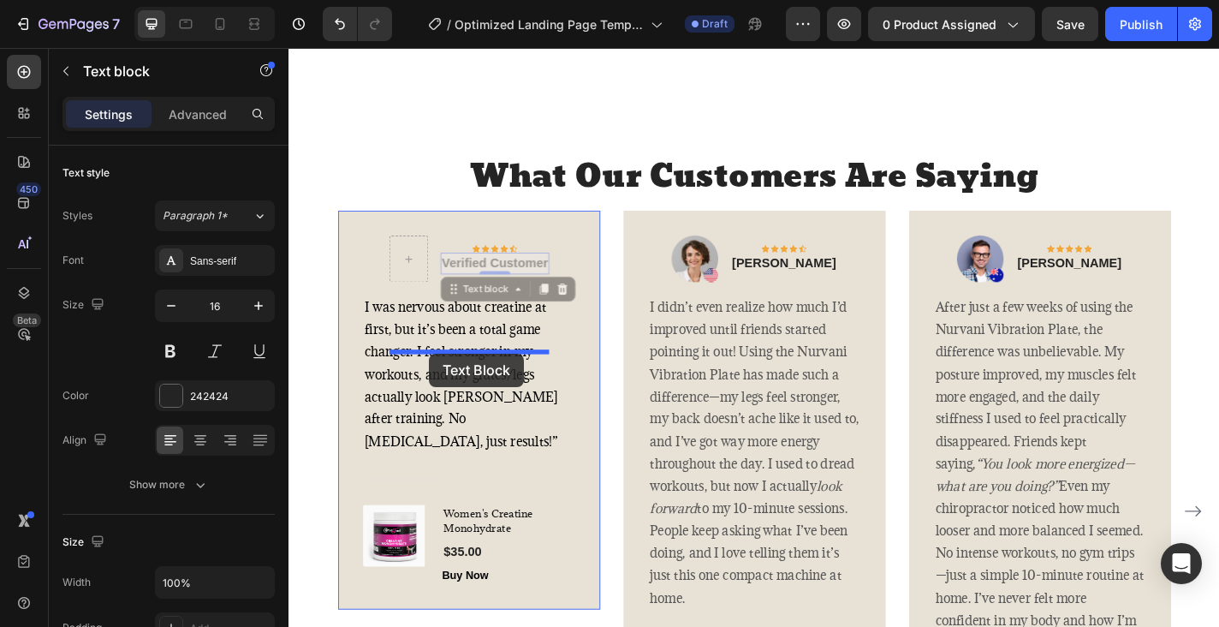
drag, startPoint x: 470, startPoint y: 449, endPoint x: 444, endPoint y: 385, distance: 68.7
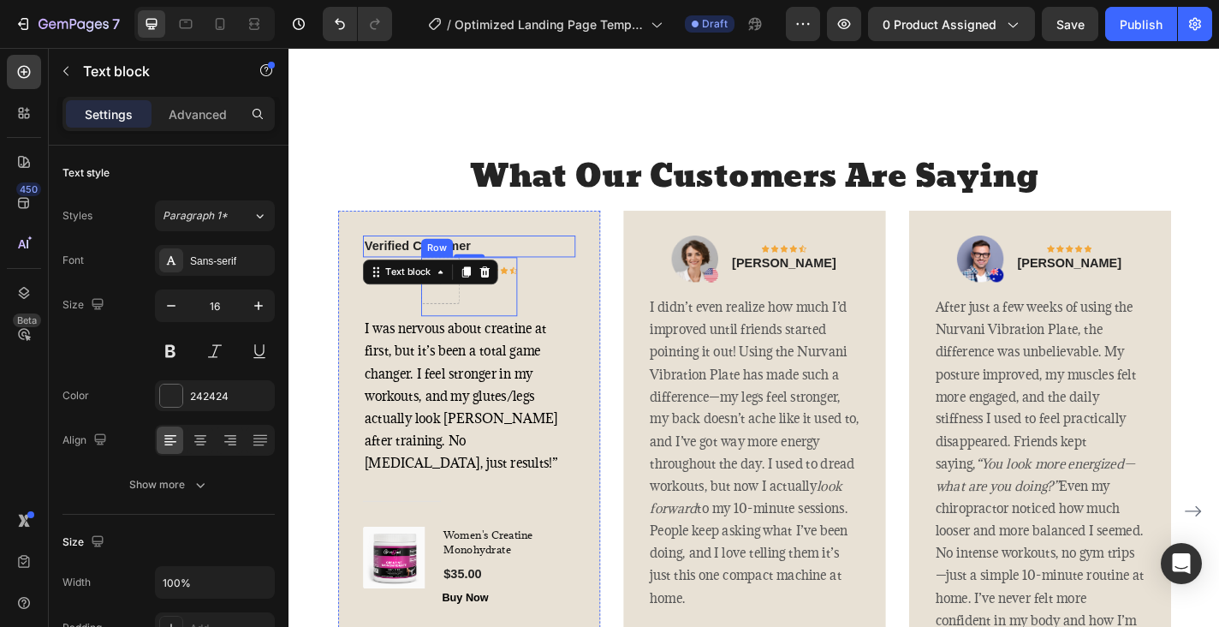
click at [527, 330] on div "Icon Icon Icon Icon Icon Row" at bounding box center [516, 304] width 50 height 51
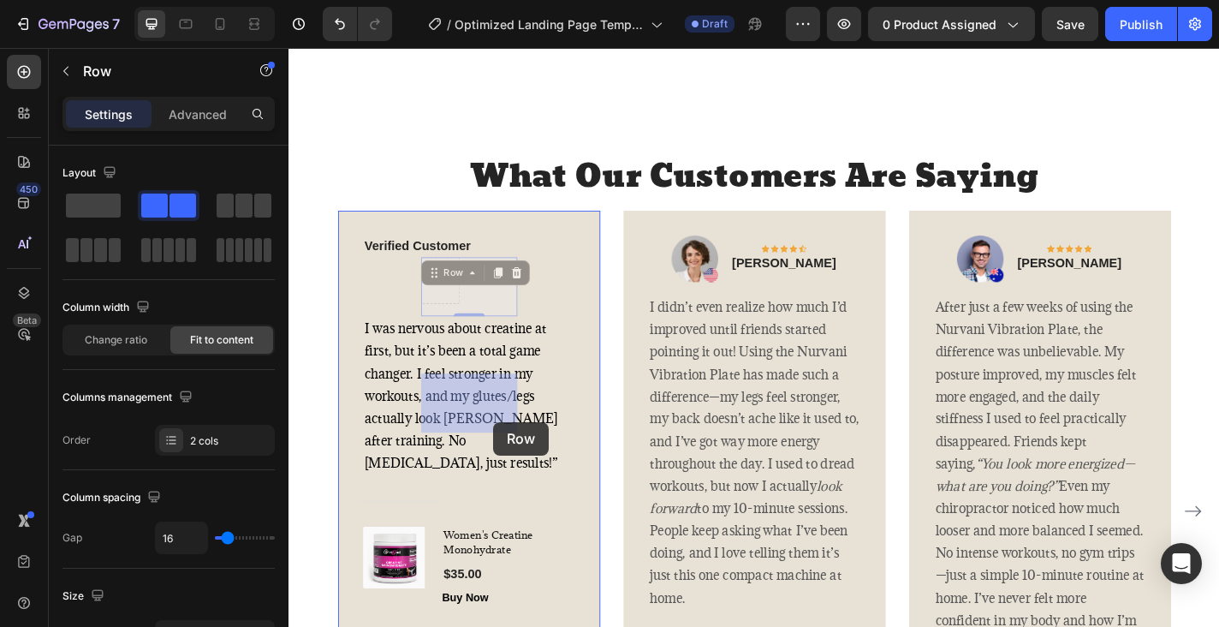
drag, startPoint x: 500, startPoint y: 450, endPoint x: 509, endPoint y: 458, distance: 11.5
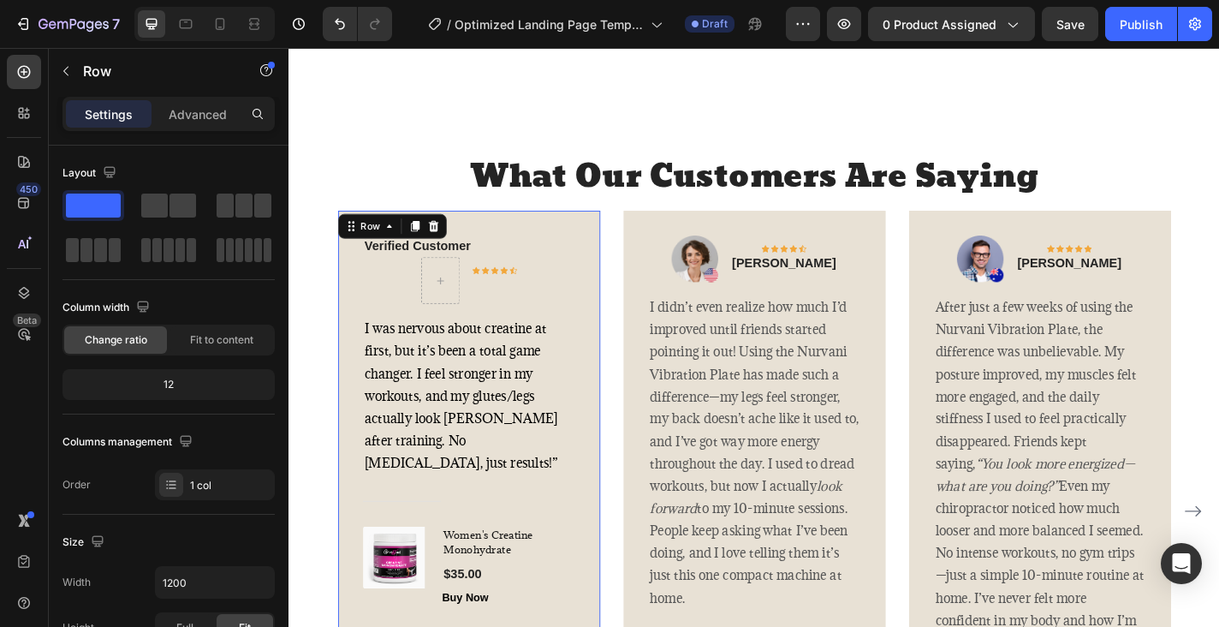
click at [596, 444] on div "Verified Customer Text block Icon Icon Icon Icon Icon Row Row I was nervous abo…" at bounding box center [487, 459] width 235 height 409
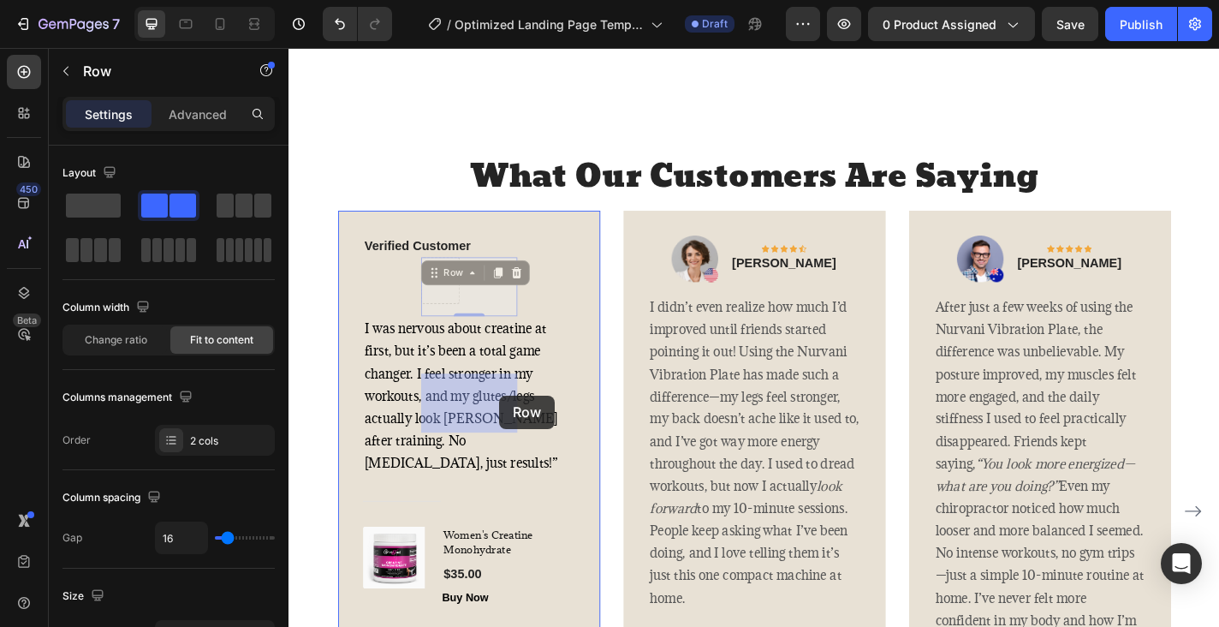
drag, startPoint x: 489, startPoint y: 428, endPoint x: 520, endPoint y: 432, distance: 31.0
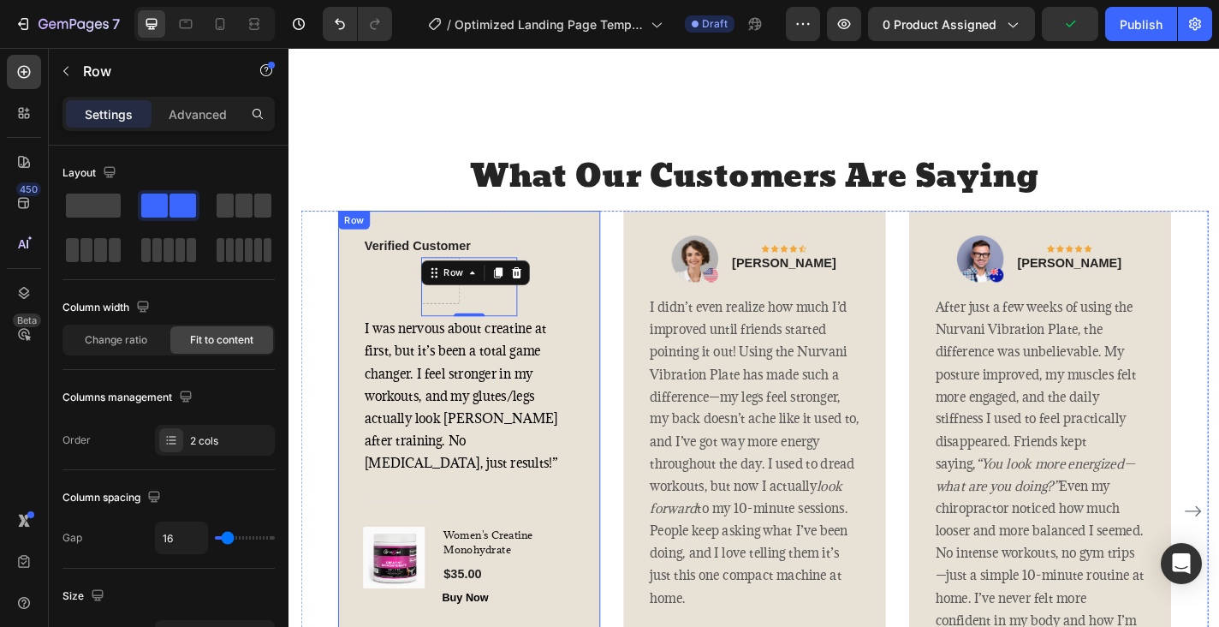
click at [570, 450] on div "Verified Customer Text block Icon Icon Icon Icon Icon Row Row 0 I was nervous a…" at bounding box center [487, 459] width 235 height 409
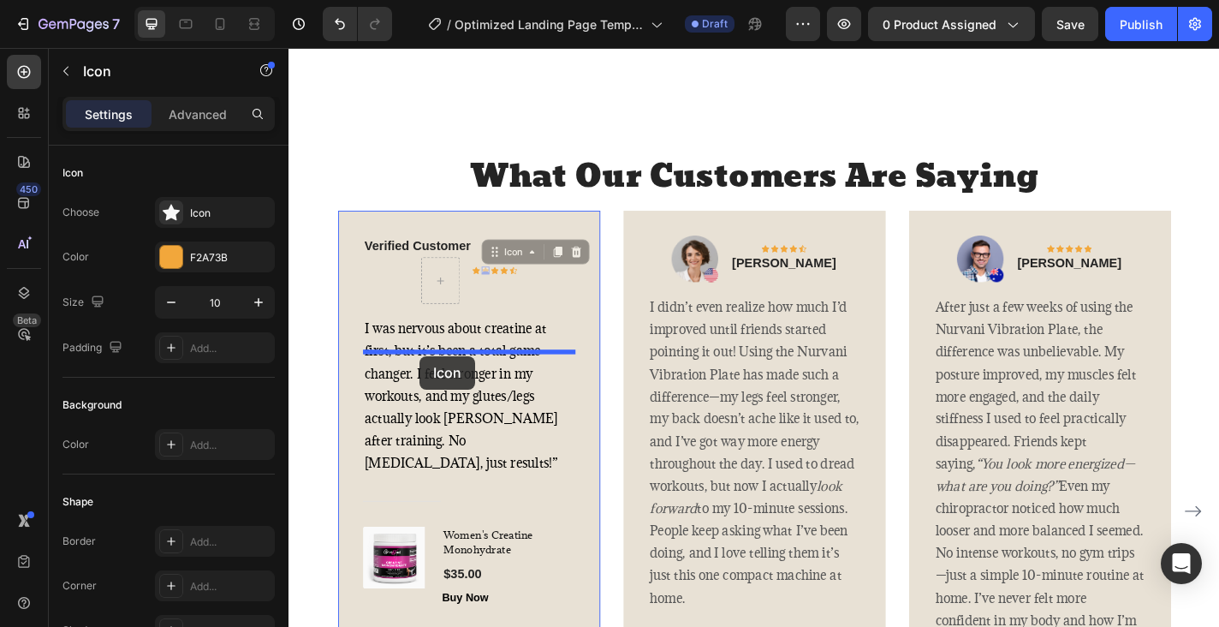
drag, startPoint x: 501, startPoint y: 423, endPoint x: 433, endPoint y: 388, distance: 76.2
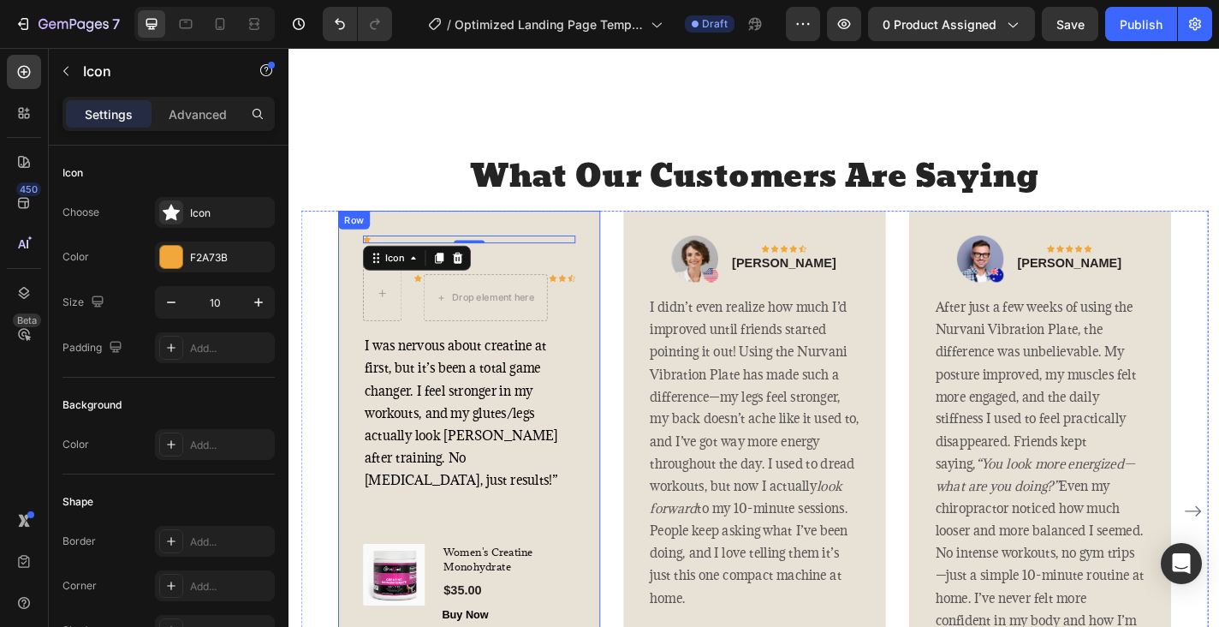
click at [624, 446] on div "Icon 0 Verified Customer Text block Icon Drop element here Icon Icon Icon Row R…" at bounding box center [486, 469] width 289 height 483
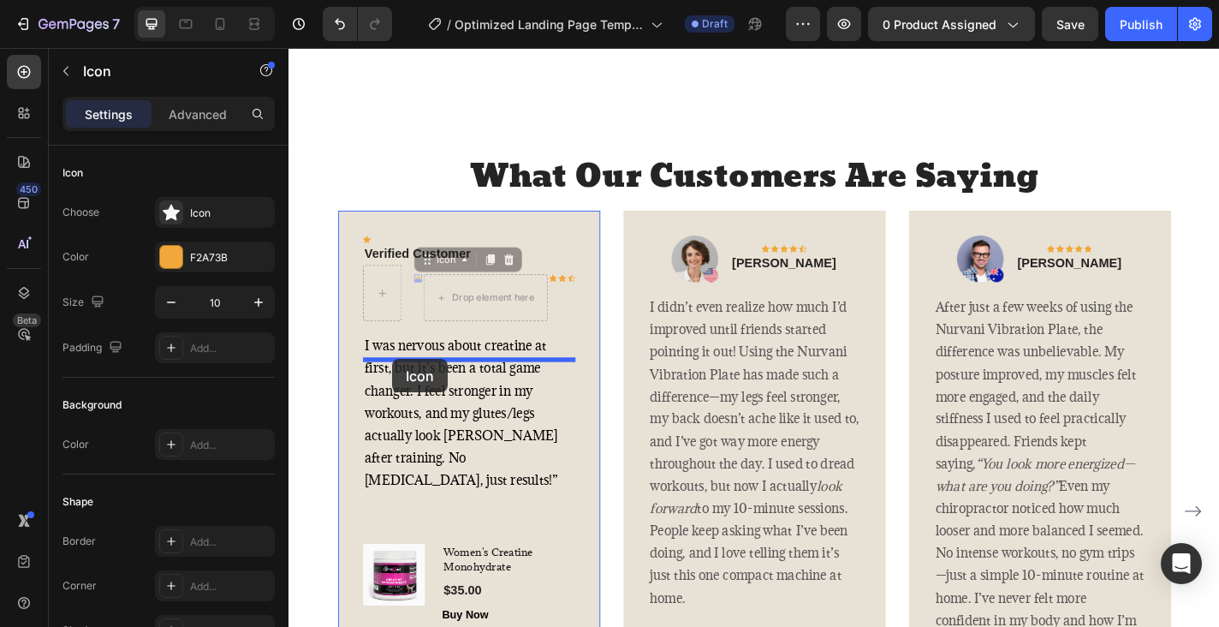
drag, startPoint x: 432, startPoint y: 429, endPoint x: 403, endPoint y: 391, distance: 47.1
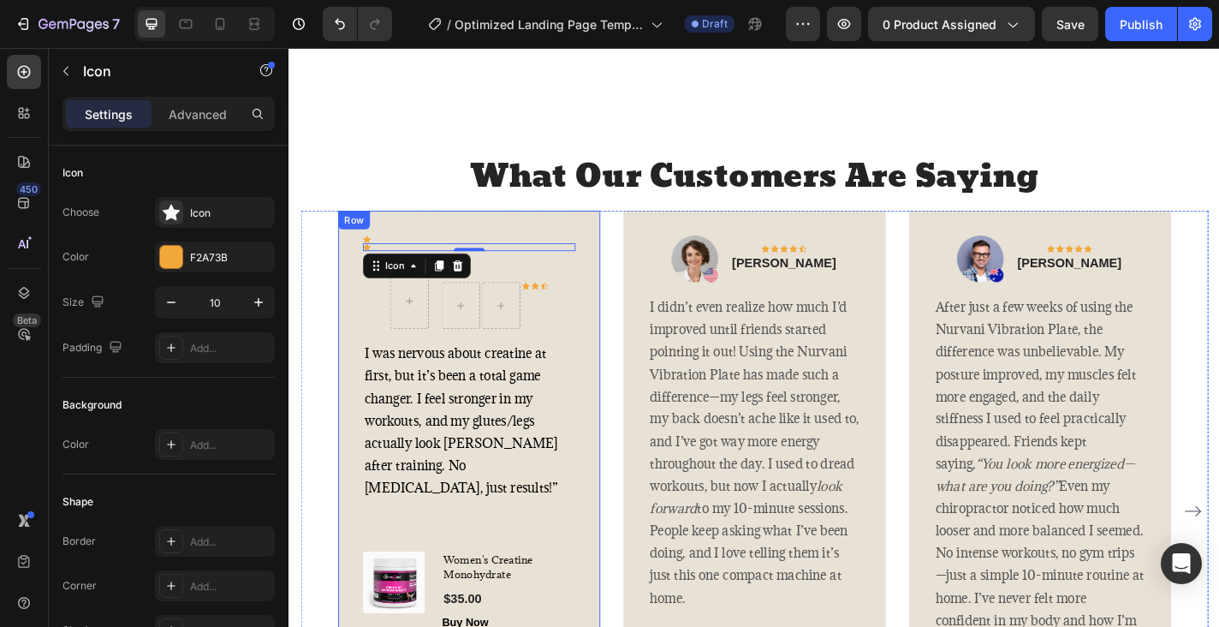
click at [605, 473] on div "Icon Icon 0 Verified Customer Text block Icon Icon Icon Row Row I was nervous a…" at bounding box center [486, 473] width 289 height 491
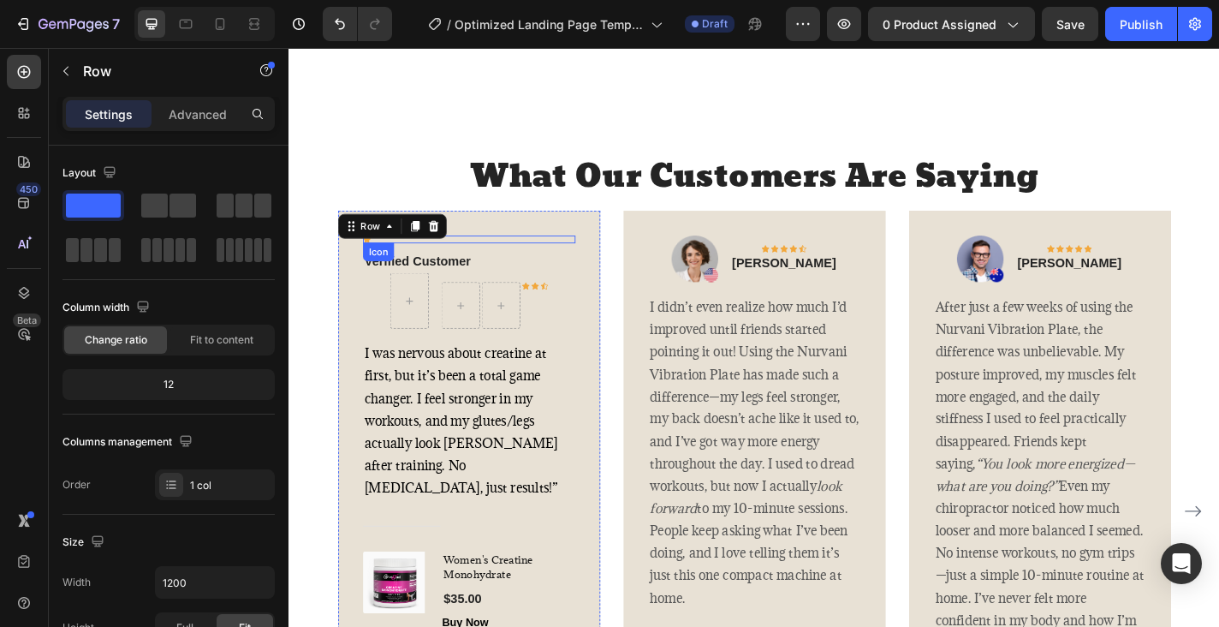
click at [378, 283] on div "Icon" at bounding box center [387, 273] width 34 height 21
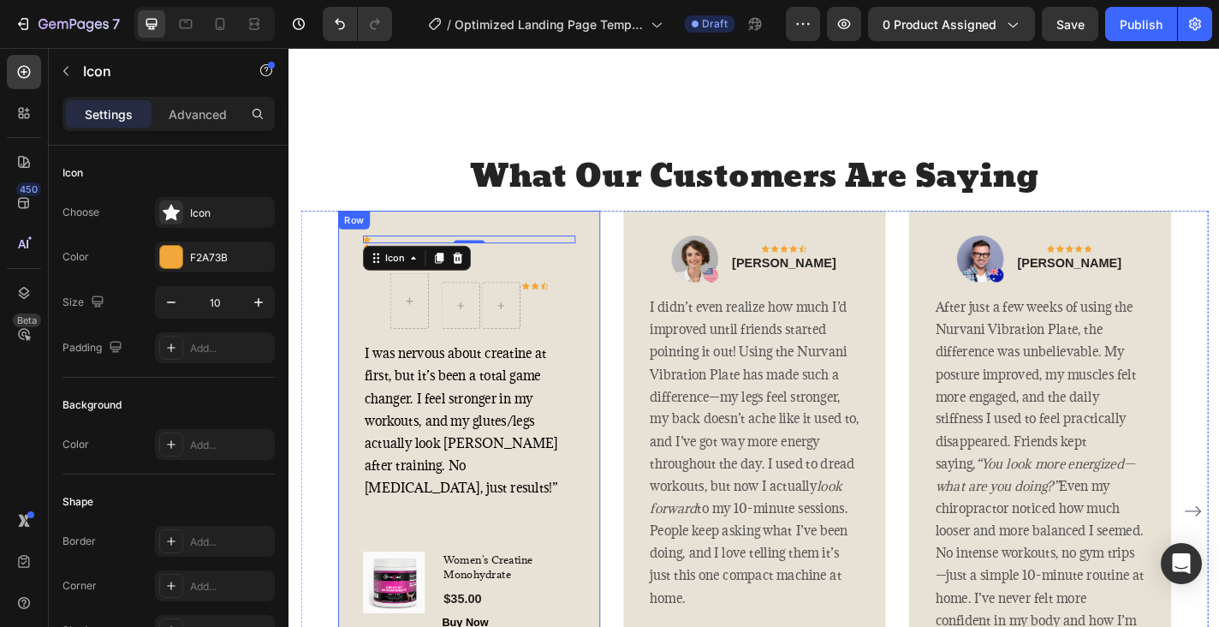
click at [376, 465] on div "Icon 0 Icon Verified Customer Text block Icon Icon Icon Row Row I was nervous a…" at bounding box center [487, 473] width 235 height 437
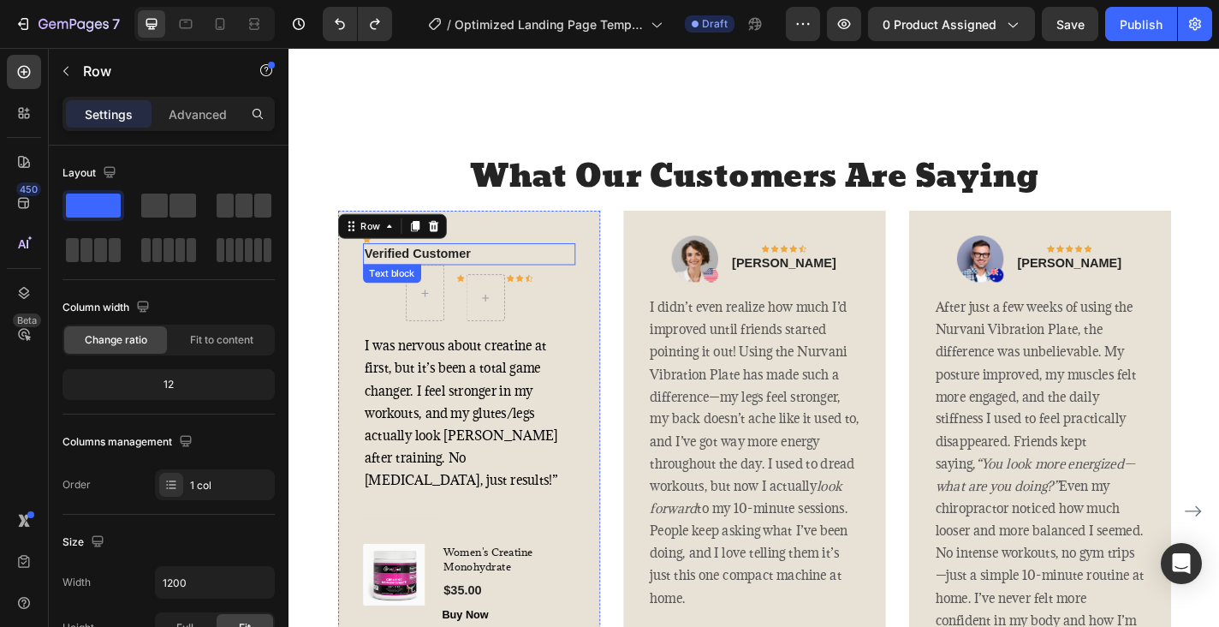
click at [532, 286] on p "Verified Customer" at bounding box center [487, 275] width 231 height 21
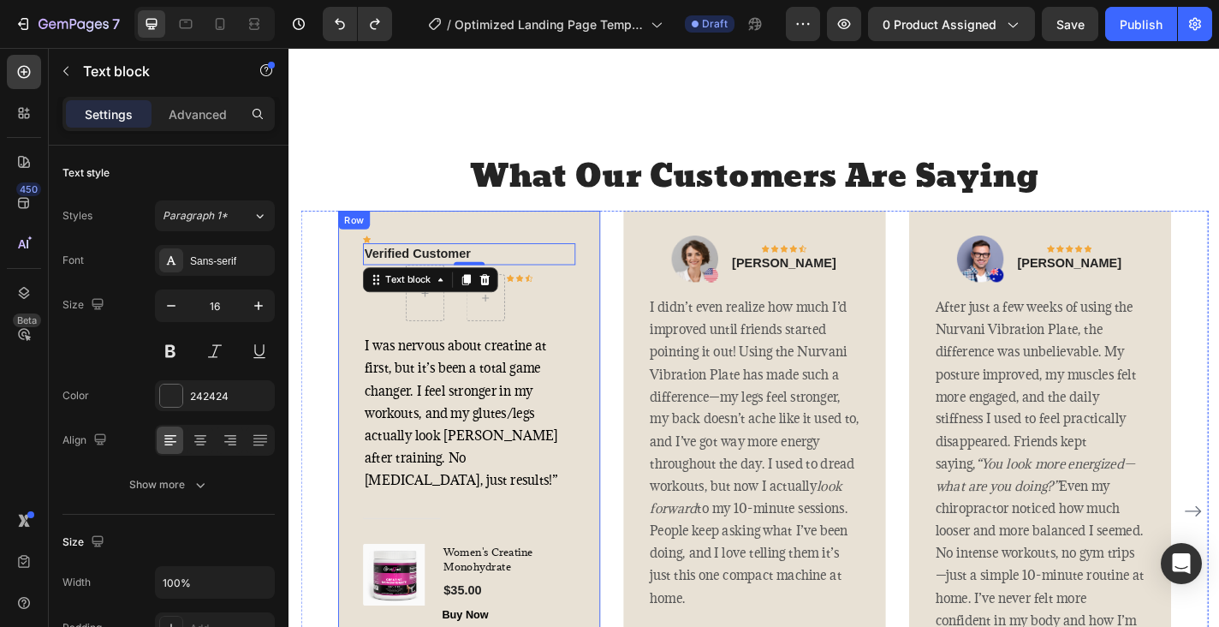
click at [528, 376] on div "Icon Verified Customer Text block 0 Icon Icon Icon Icon Row Row I was nervous a…" at bounding box center [486, 469] width 289 height 483
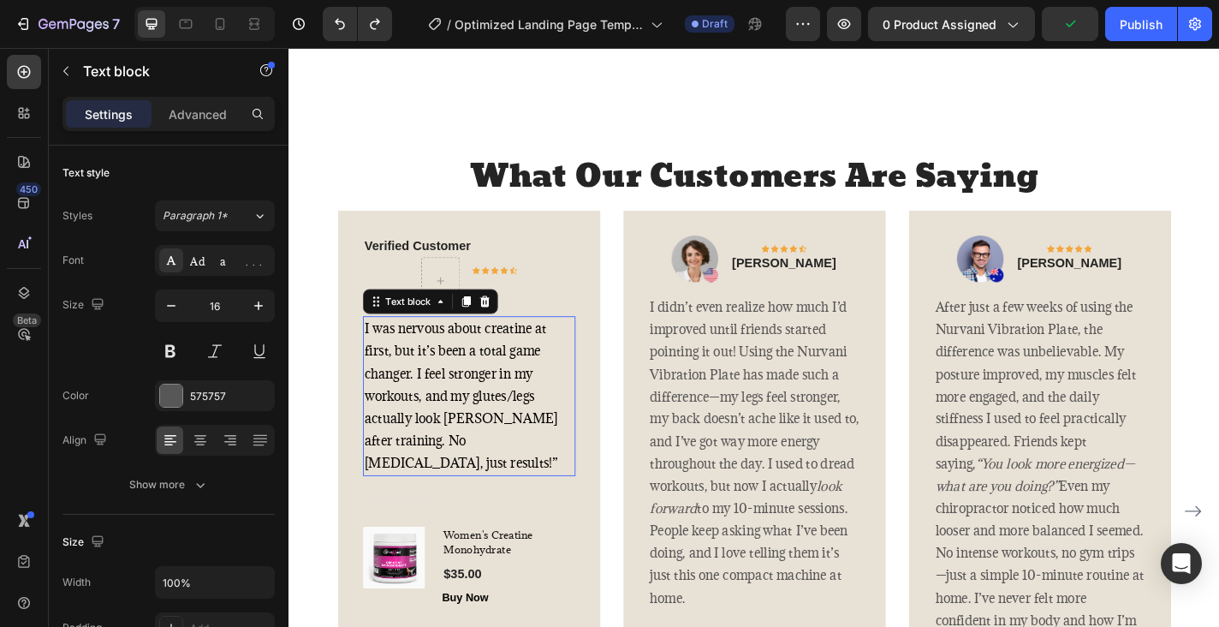
click at [473, 515] on span "I was nervous about creatine at first, but it’s been a total game changer. I fe…" at bounding box center [478, 431] width 213 height 167
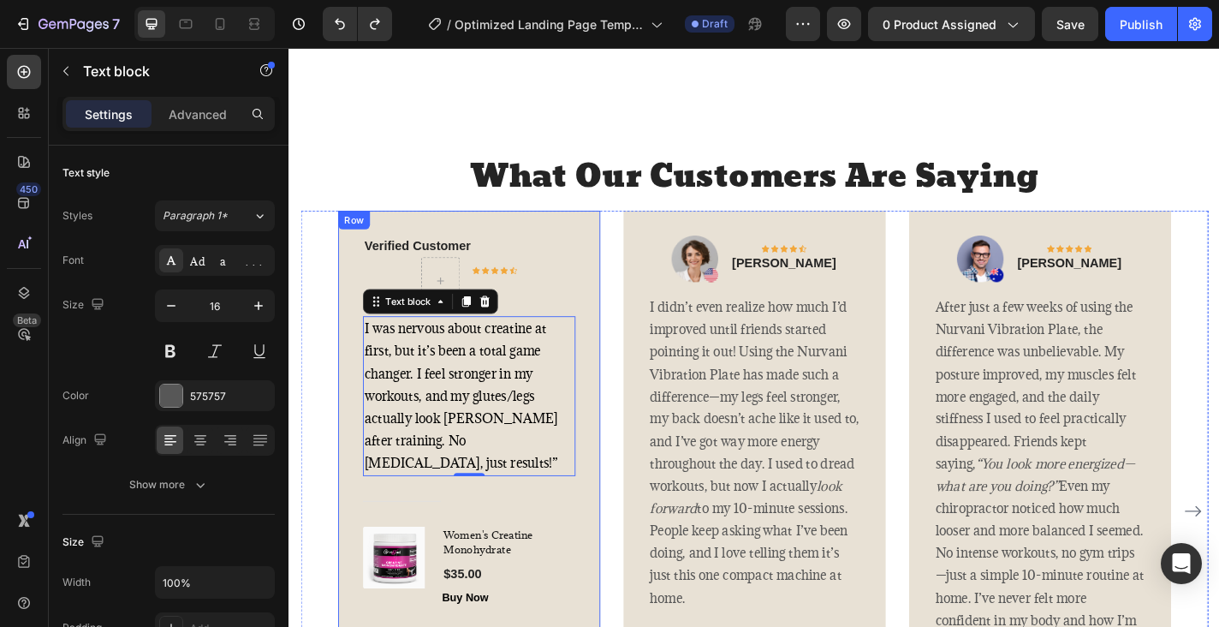
click at [547, 420] on div "Verified Customer Text block Icon Icon Icon Icon Icon Row Row I was nervous abo…" at bounding box center [487, 459] width 235 height 409
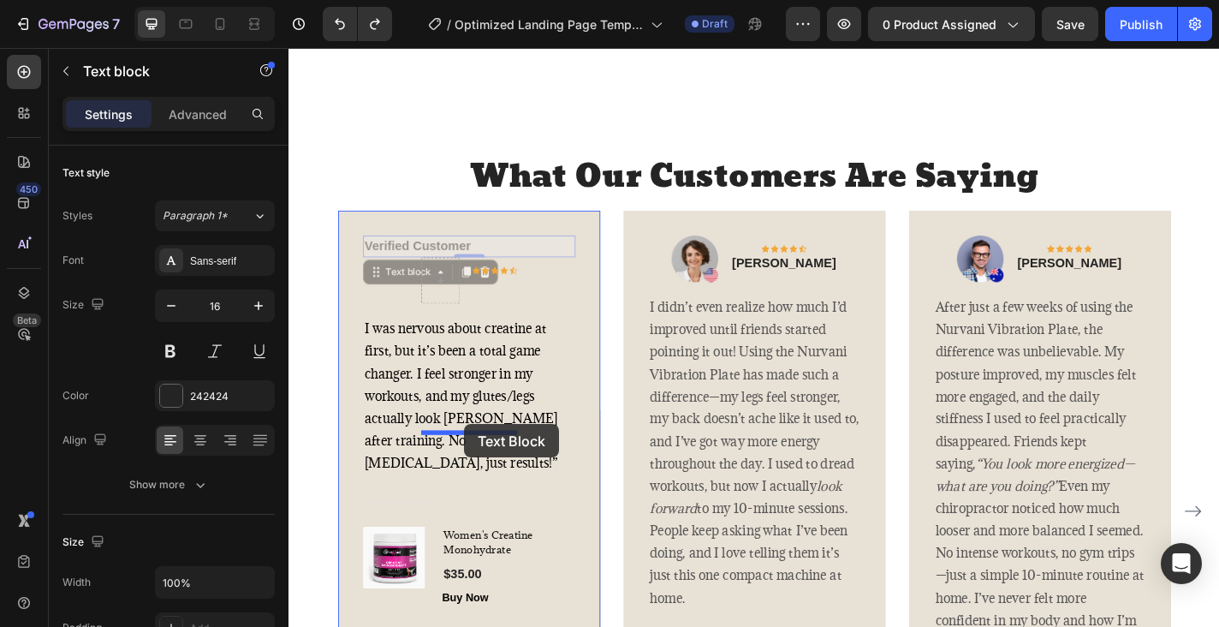
drag, startPoint x: 457, startPoint y: 394, endPoint x: 482, endPoint y: 463, distance: 73.7
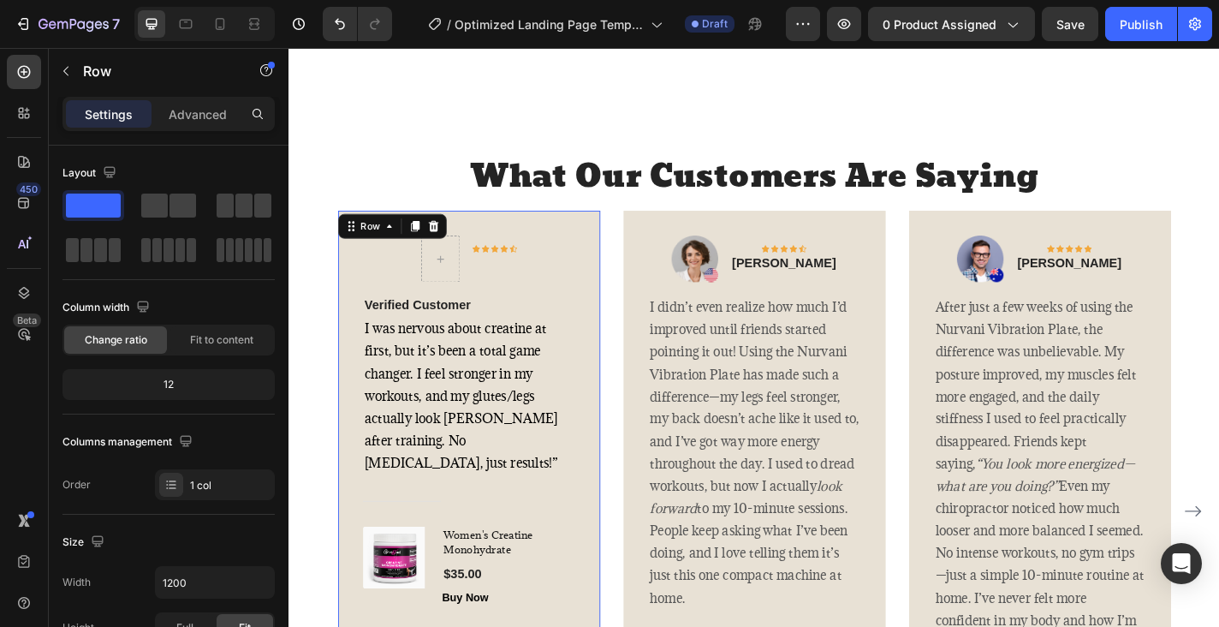
click at [598, 410] on div "Icon Icon Icon Icon Icon Row Row Verified Customer Text block I was nervous abo…" at bounding box center [487, 459] width 235 height 409
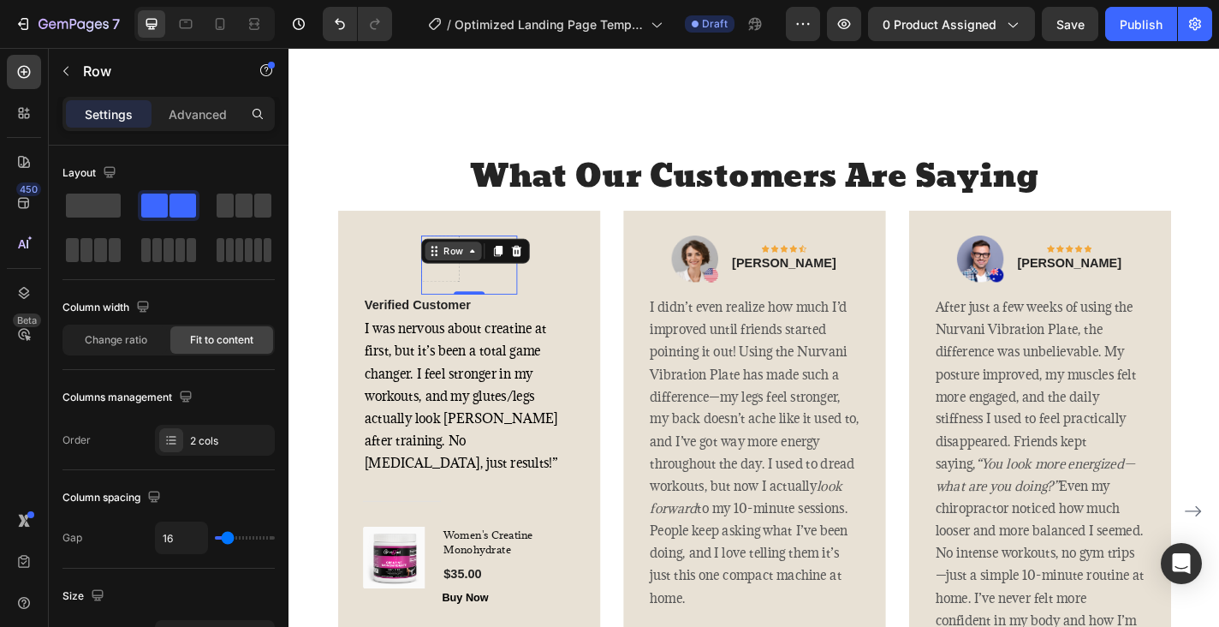
click at [452, 283] on div "Row" at bounding box center [469, 272] width 63 height 21
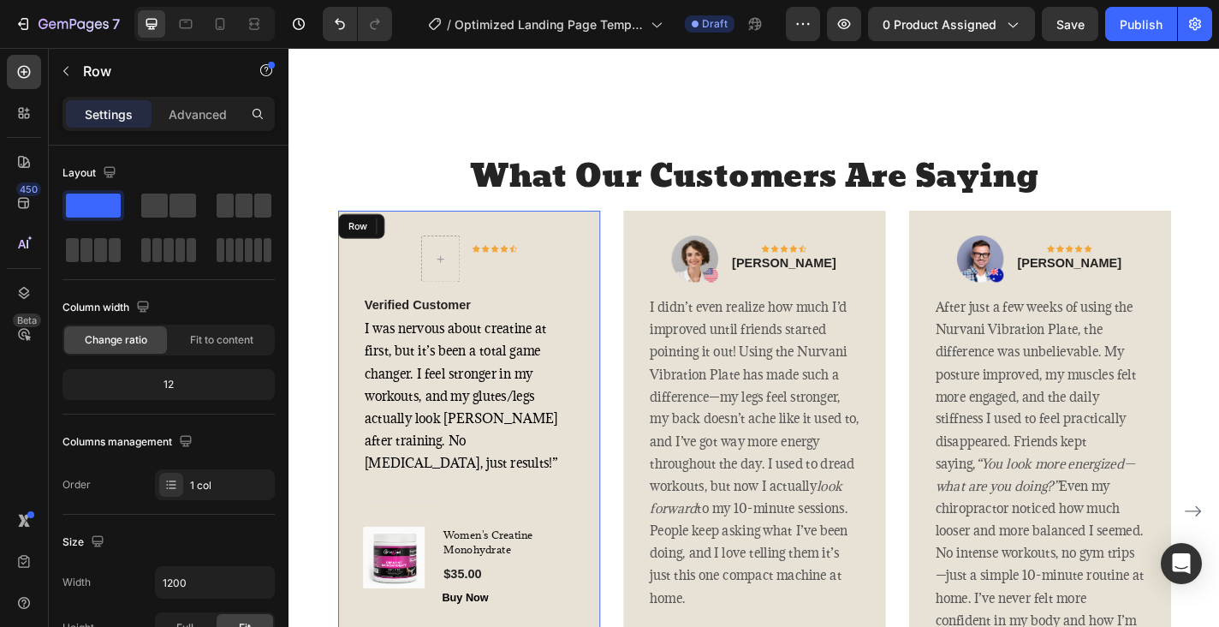
click at [572, 441] on div "Icon Icon Icon Icon Icon Row Row Row 1 col Carousel Row 1 col 0 Verified Custom…" at bounding box center [487, 459] width 235 height 409
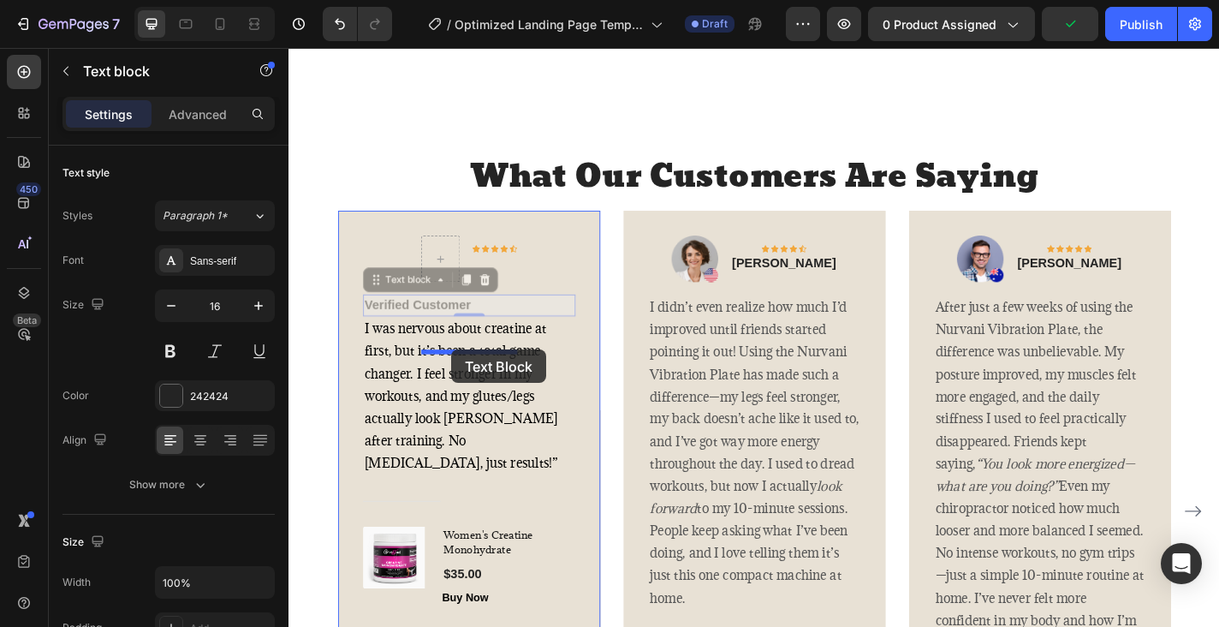
drag, startPoint x: 434, startPoint y: 467, endPoint x: 468, endPoint y: 381, distance: 92.2
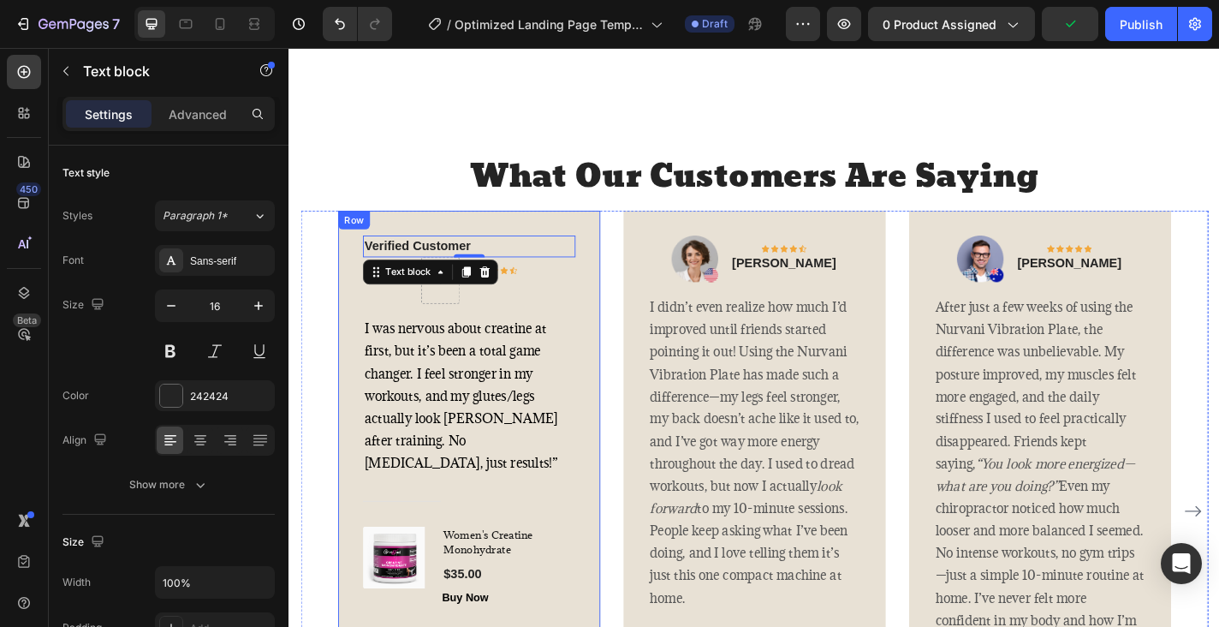
click at [562, 434] on div "Verified Customer Text block 0 Icon Icon Icon Icon Icon Row Row I was nervous a…" at bounding box center [487, 459] width 235 height 409
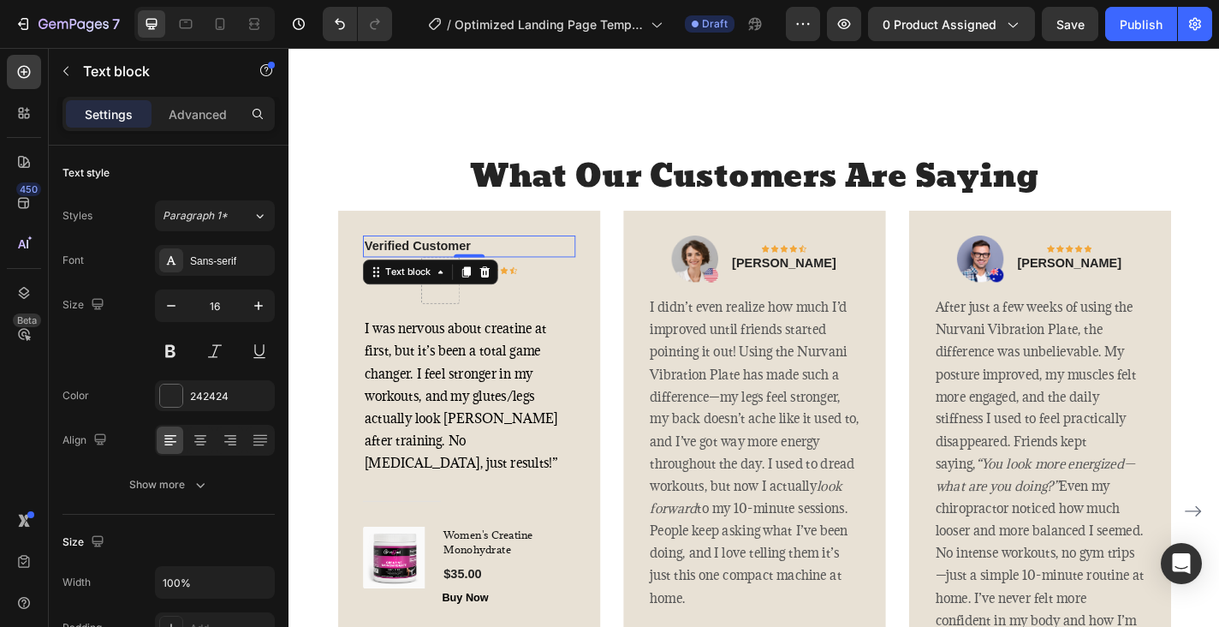
click at [439, 277] on p "Verified Customer" at bounding box center [487, 267] width 231 height 21
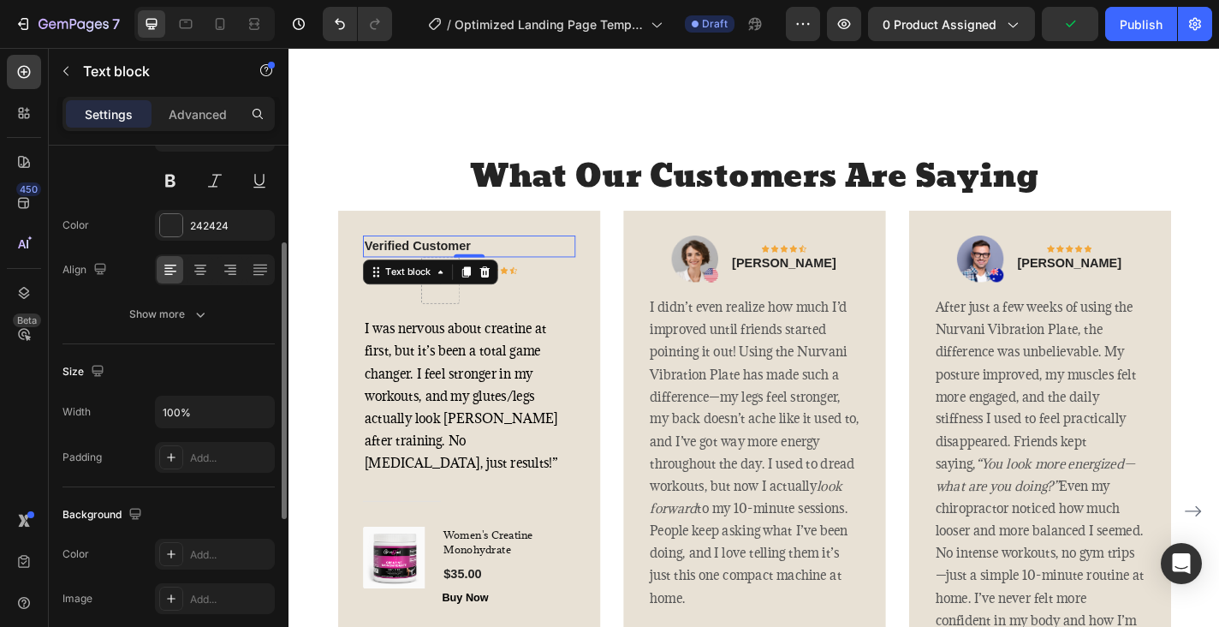
scroll to position [185, 0]
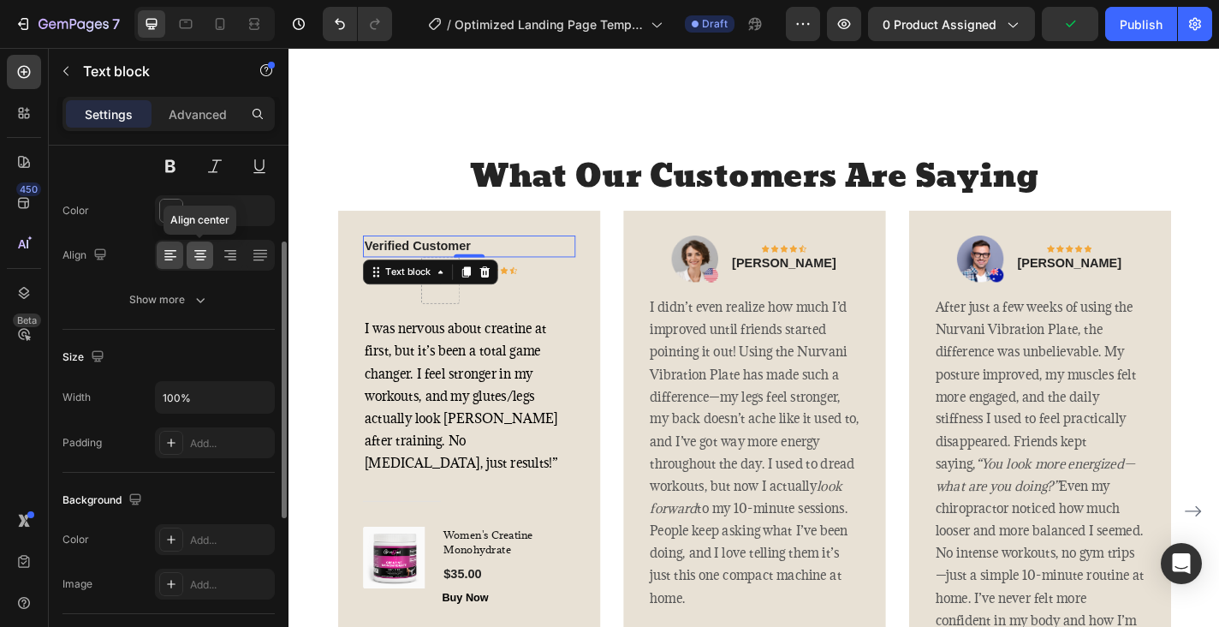
click at [198, 248] on icon at bounding box center [200, 255] width 17 height 17
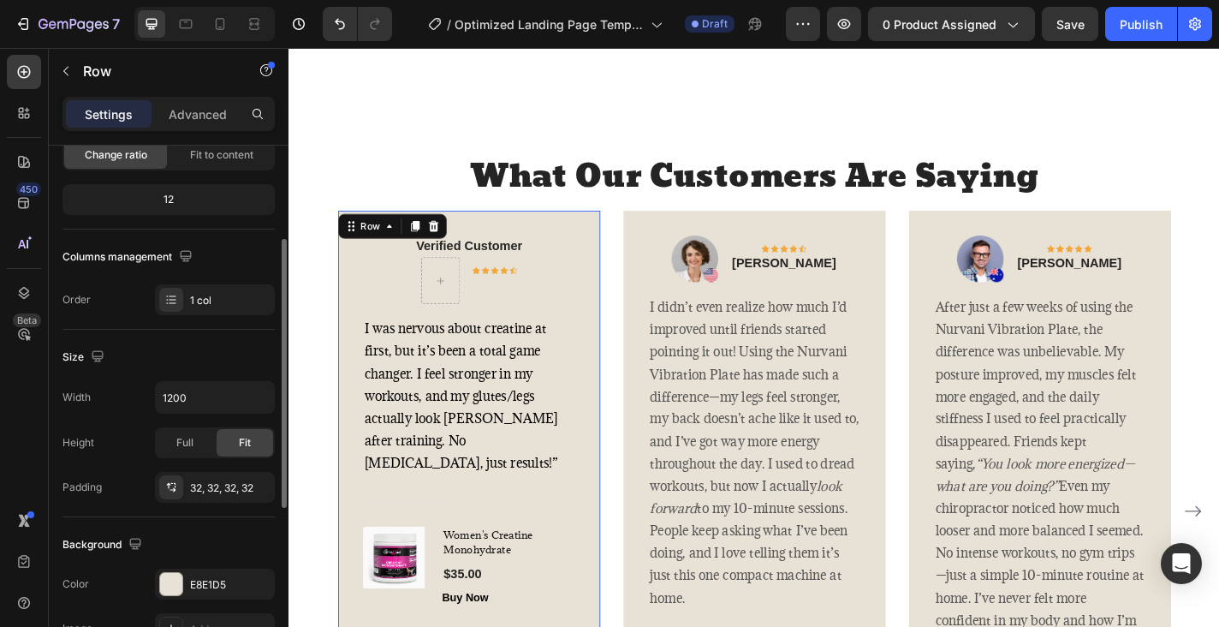
click at [362, 444] on div "Verified Customer Text block Icon Icon Icon Icon Icon Row Row I was nervous abo…" at bounding box center [486, 460] width 289 height 464
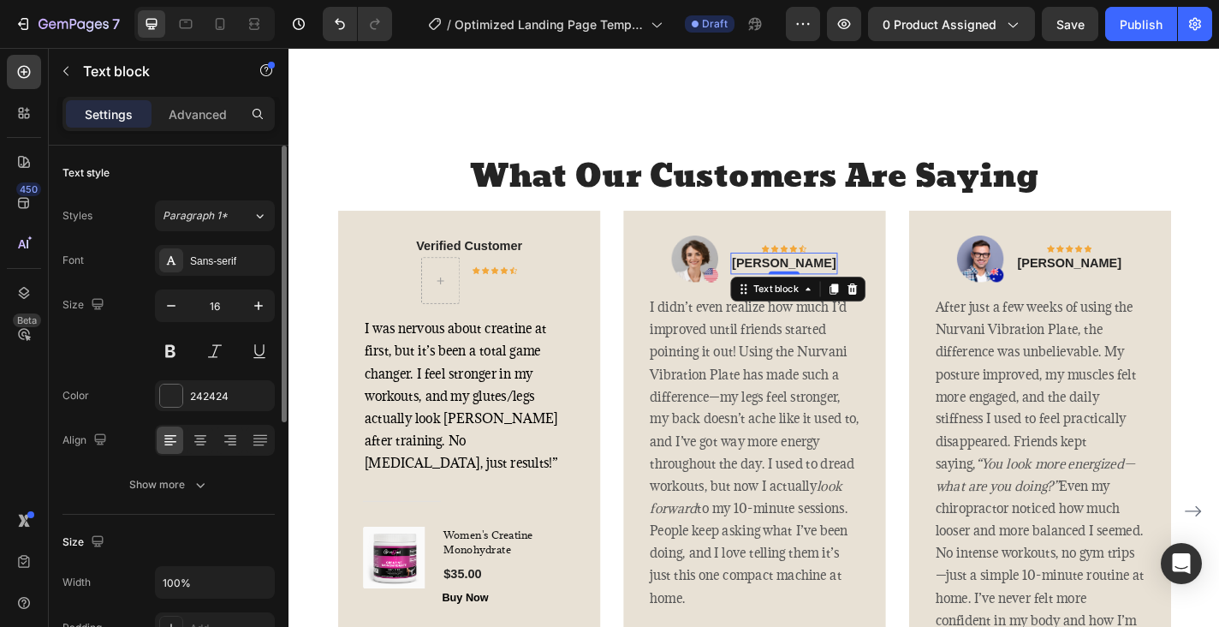
click at [834, 296] on p "[PERSON_NAME]" at bounding box center [834, 286] width 115 height 21
click at [731, 307] on img at bounding box center [736, 280] width 51 height 51
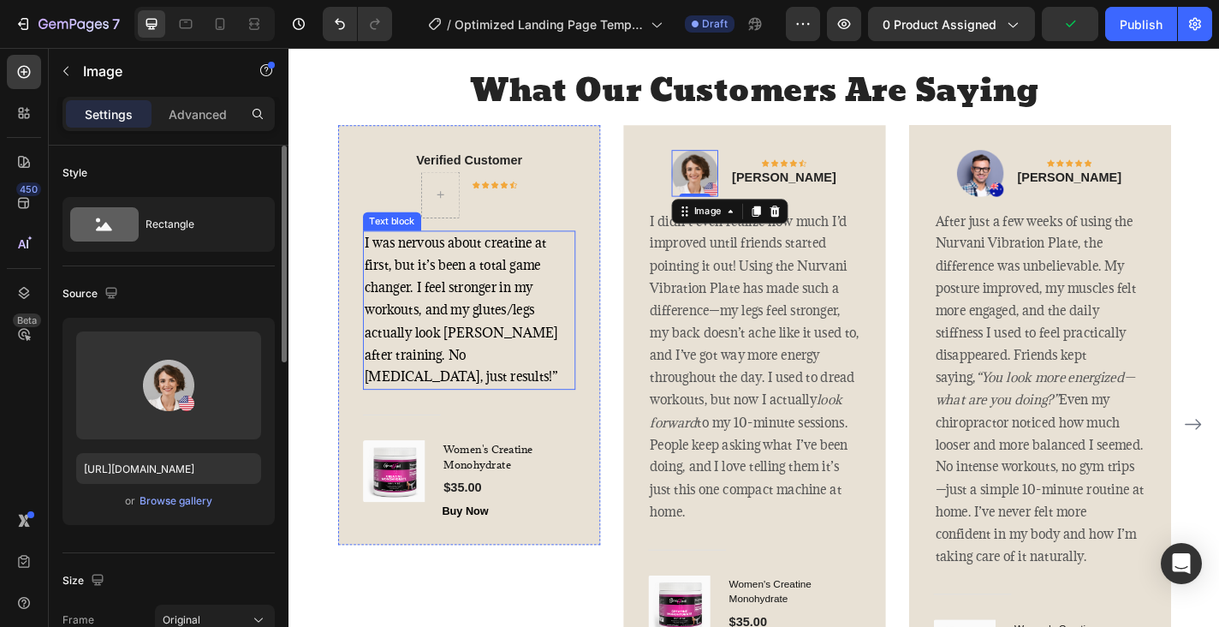
scroll to position [2965, 0]
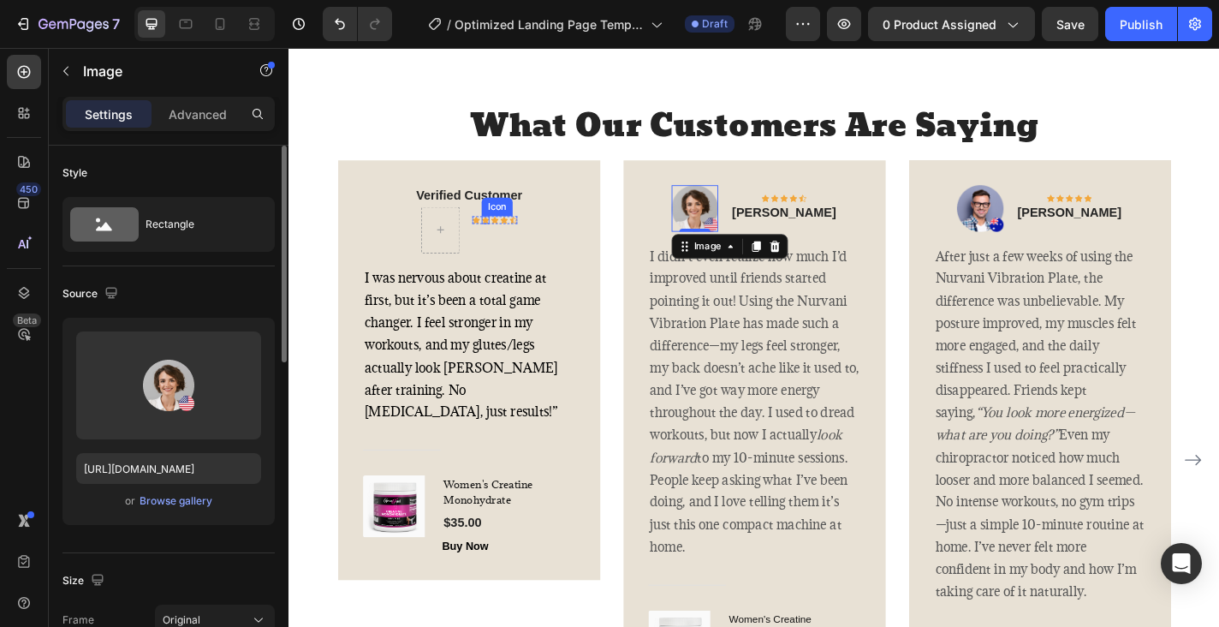
click at [502, 235] on div "Icon" at bounding box center [505, 238] width 9 height 9
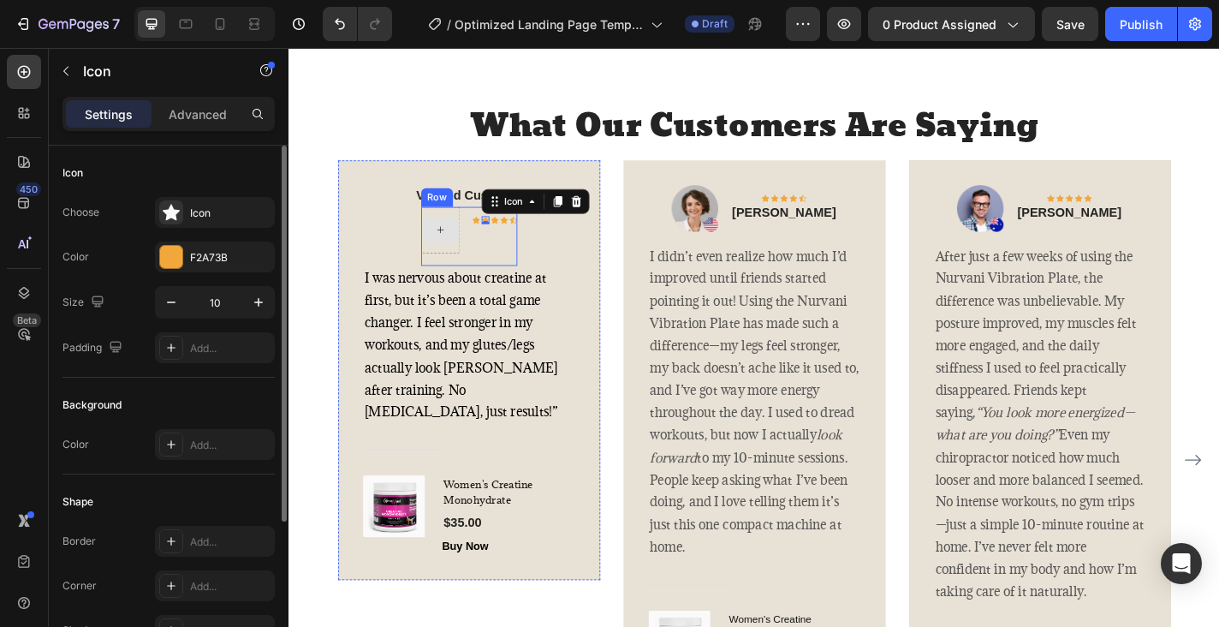
click at [476, 231] on div "Icon Icon 0 Icon Icon Icon Row Row" at bounding box center [487, 255] width 106 height 65
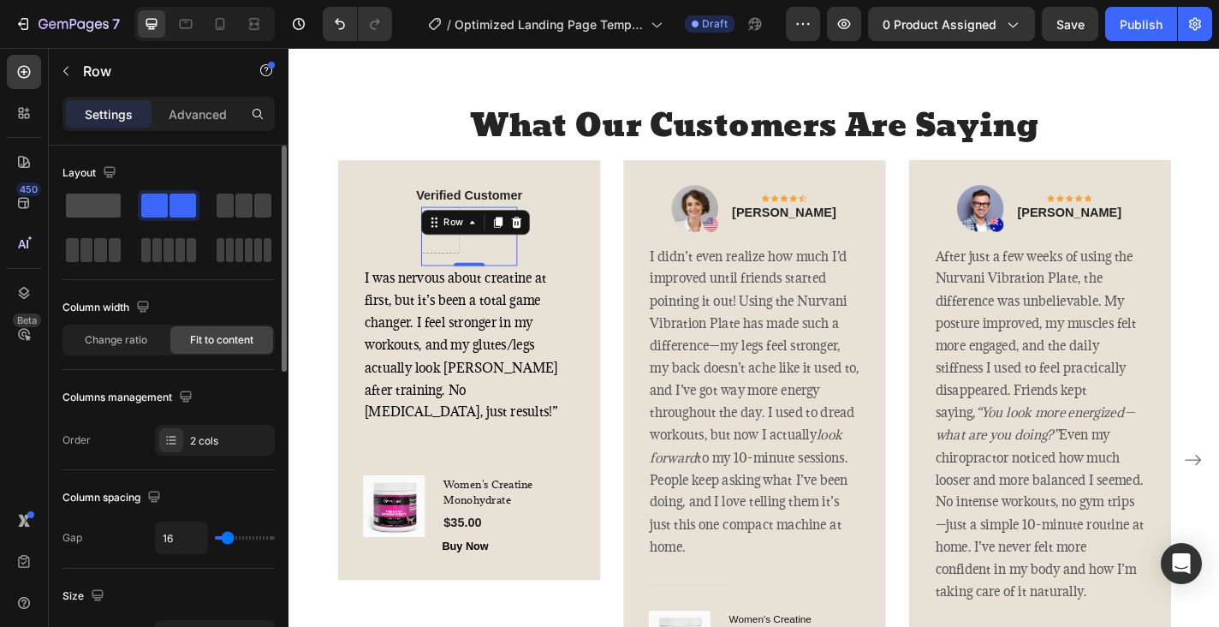
click at [91, 200] on span at bounding box center [93, 206] width 55 height 24
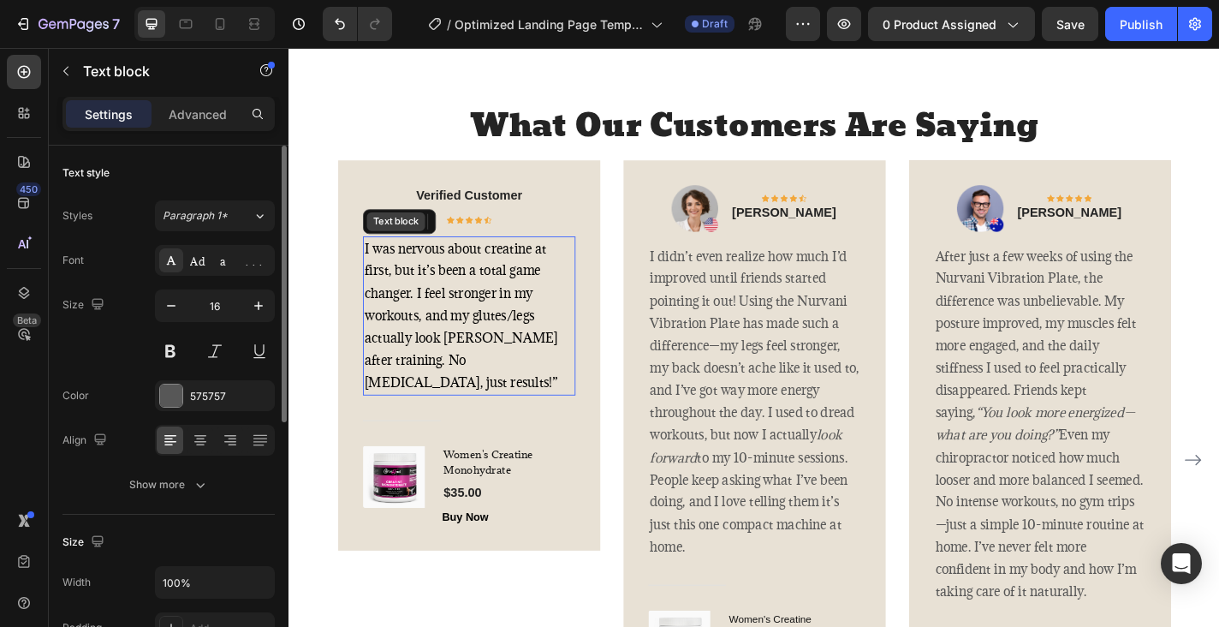
click at [395, 249] on div "Text block" at bounding box center [406, 239] width 64 height 21
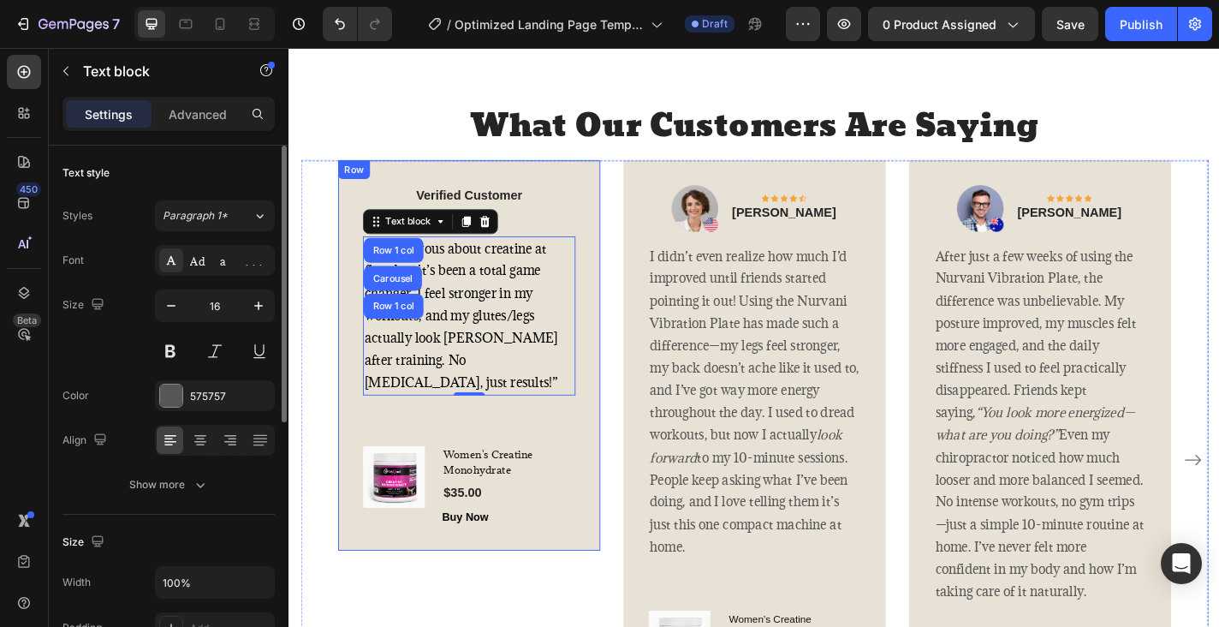
click at [586, 229] on div "Verified Customer Text block Icon Icon Icon Icon Icon Row Row I was nervous abo…" at bounding box center [487, 387] width 235 height 377
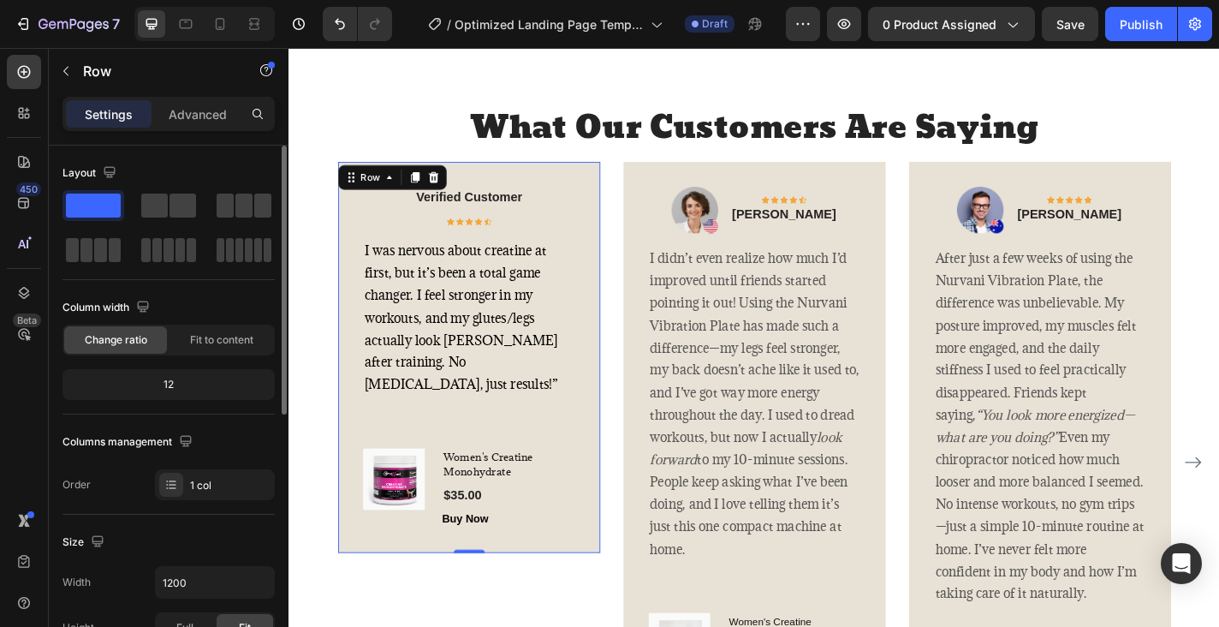
scroll to position [2919, 0]
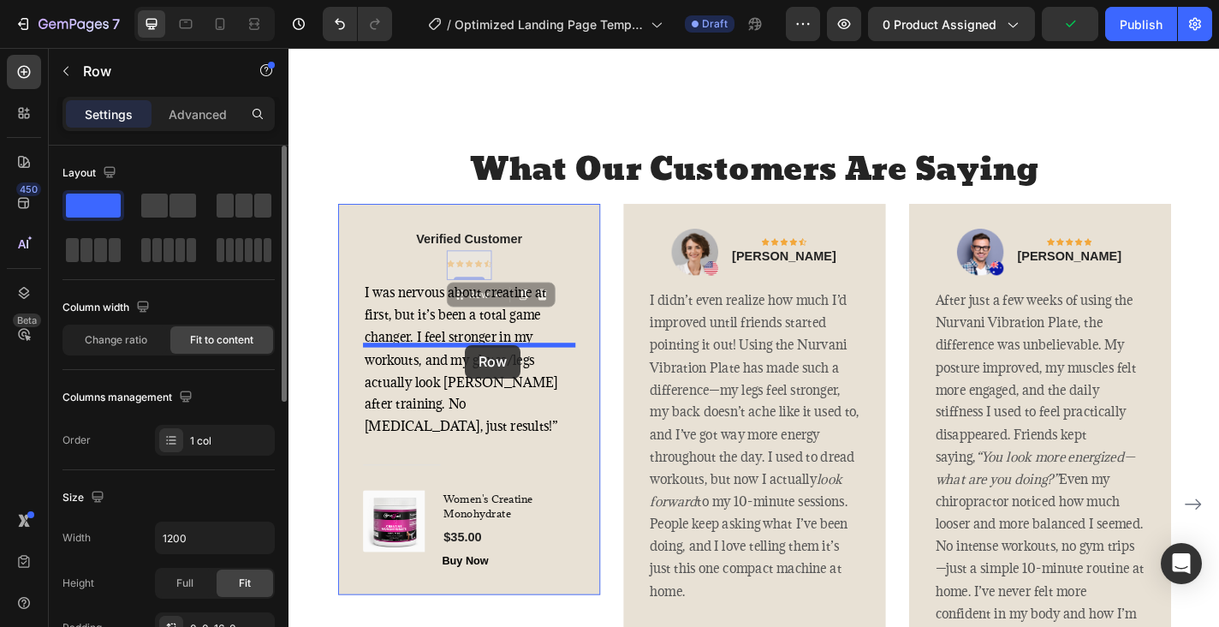
drag, startPoint x: 487, startPoint y: 421, endPoint x: 483, endPoint y: 376, distance: 45.6
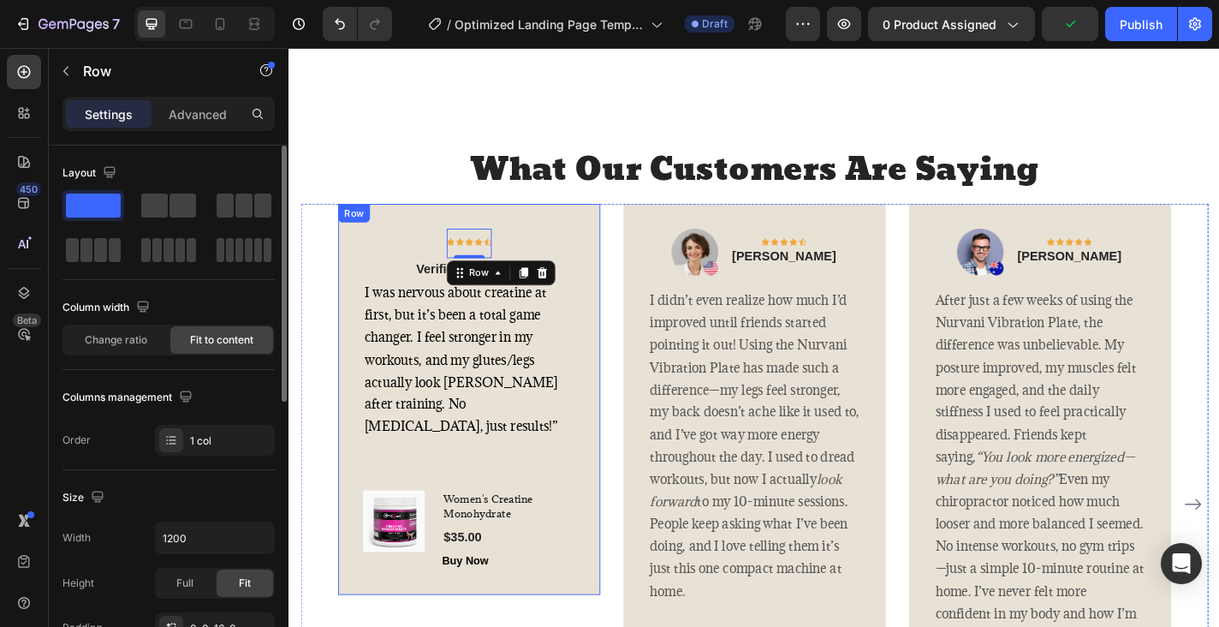
click at [569, 379] on div "Icon Icon Icon Icon Icon Row Row 0 Verified Customer Text block I was nervous a…" at bounding box center [487, 435] width 235 height 377
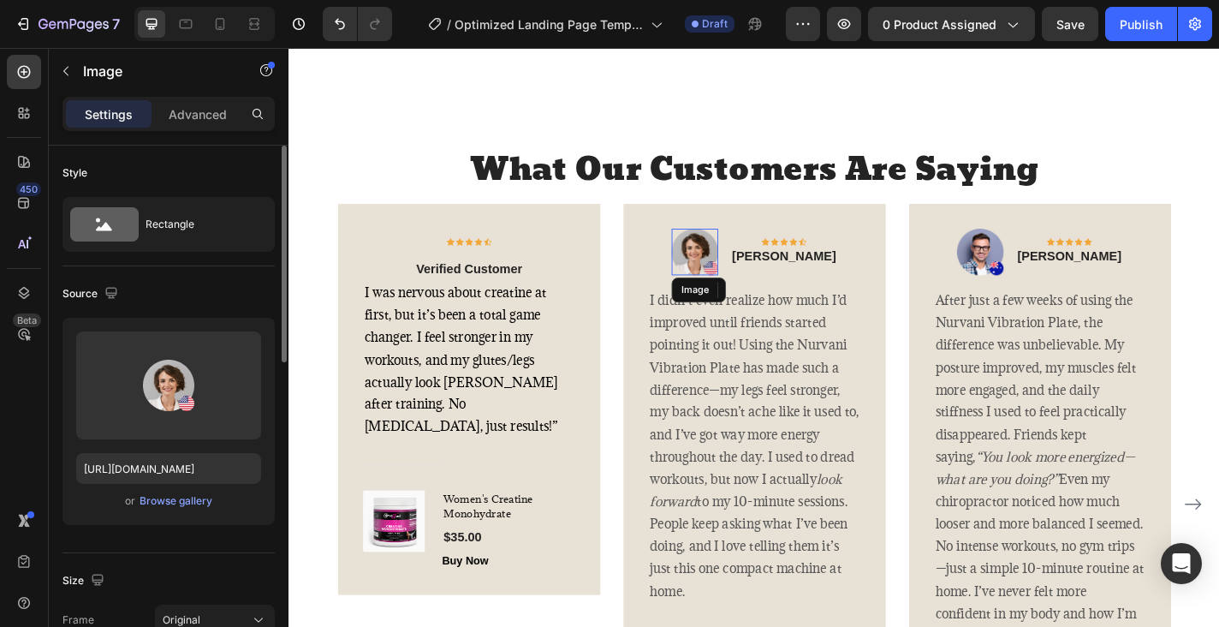
click at [753, 299] on img at bounding box center [736, 272] width 51 height 51
click at [831, 322] on icon at bounding box center [825, 315] width 14 height 14
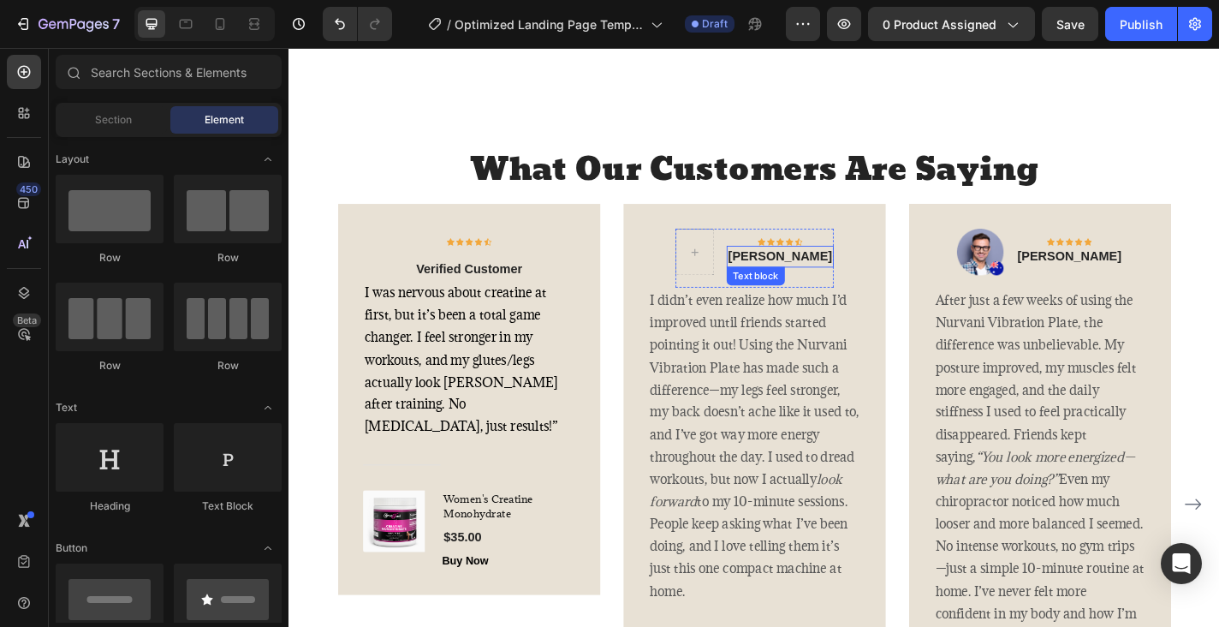
click at [834, 289] on p "[PERSON_NAME]" at bounding box center [830, 278] width 115 height 21
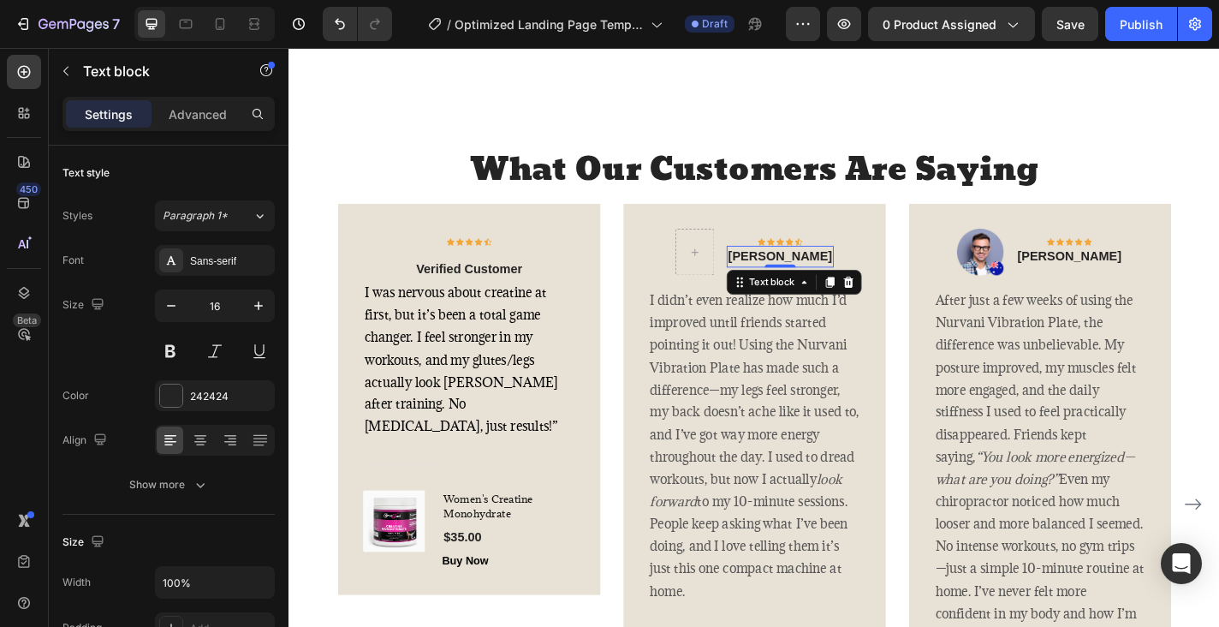
click at [823, 289] on p "[PERSON_NAME]" at bounding box center [830, 278] width 115 height 21
click at [788, 289] on p "[PERSON_NAME]" at bounding box center [830, 278] width 115 height 21
drag, startPoint x: 788, startPoint y: 406, endPoint x: 849, endPoint y: 405, distance: 60.8
click at [849, 289] on p "[PERSON_NAME]" at bounding box center [830, 278] width 115 height 21
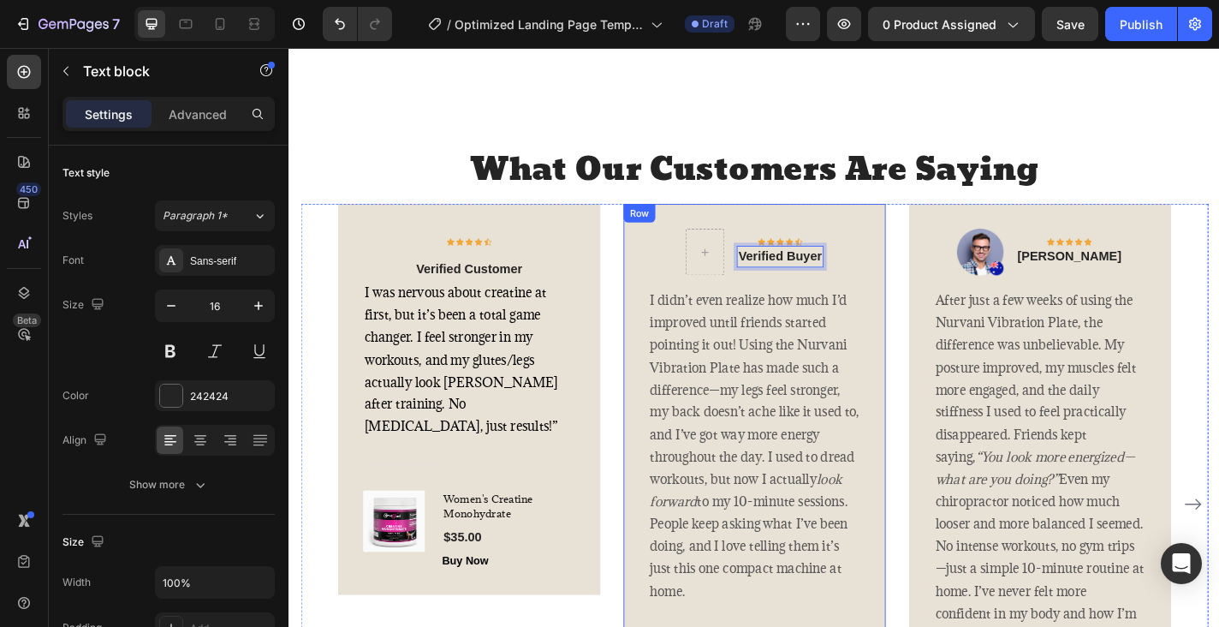
click at [903, 396] on div "Icon Icon Icon Icon Icon Row Verified Buyer Text block 0 Row I didn’t even real…" at bounding box center [802, 525] width 235 height 557
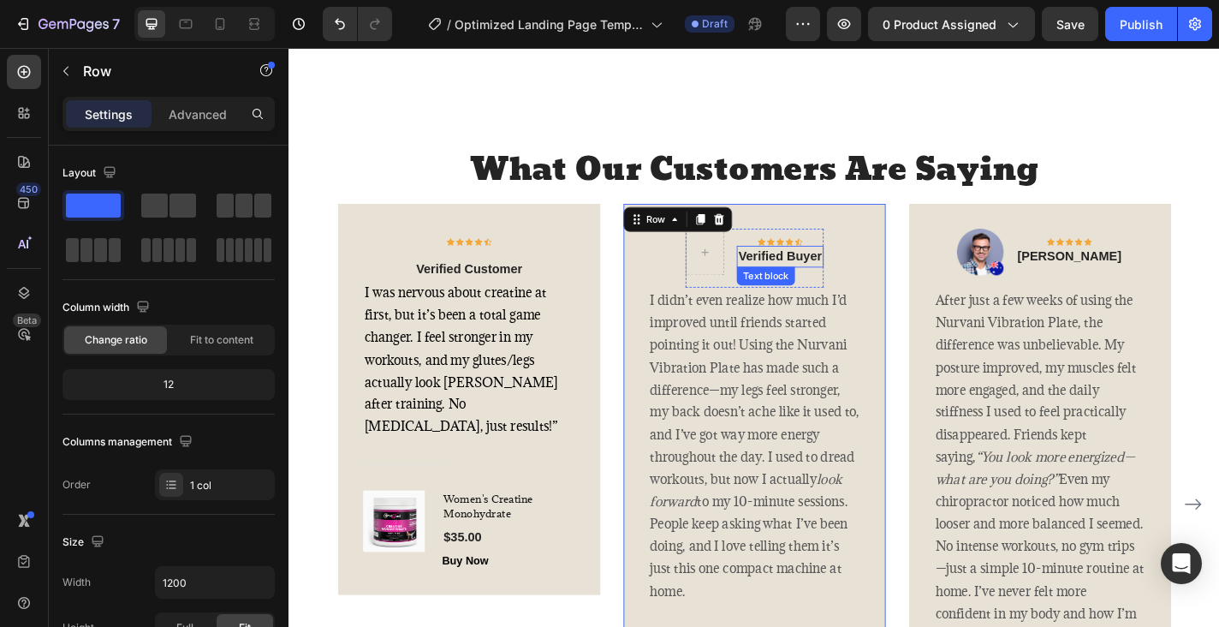
click at [809, 289] on p "Verified Buyer" at bounding box center [830, 278] width 92 height 21
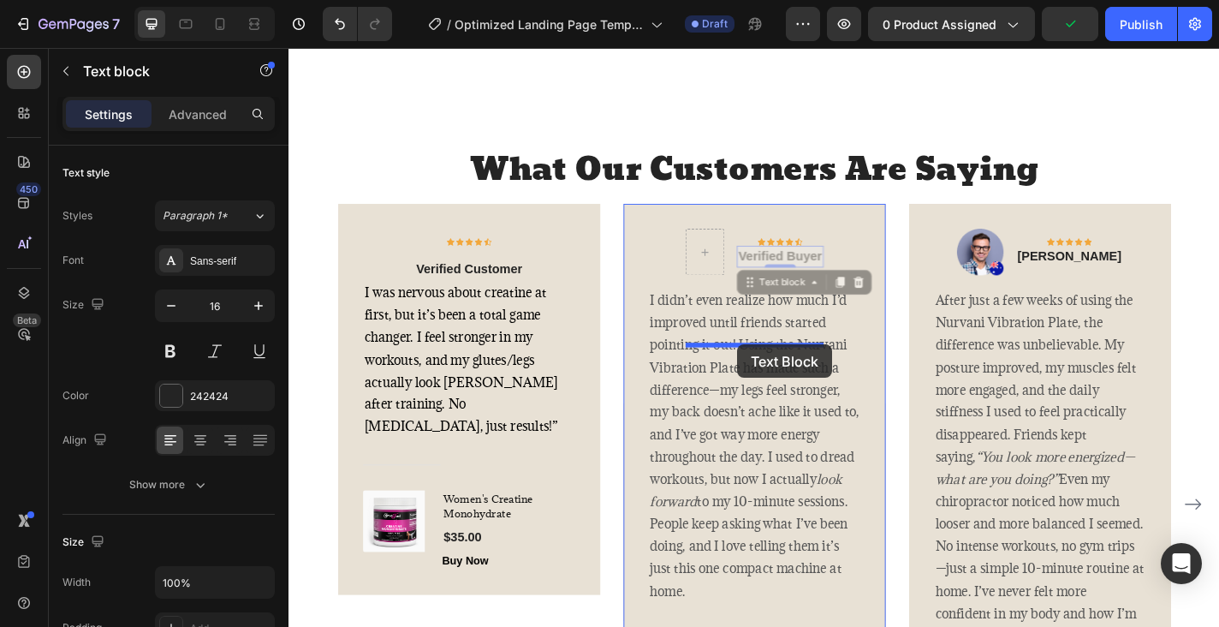
drag, startPoint x: 798, startPoint y: 437, endPoint x: 783, endPoint y: 375, distance: 63.3
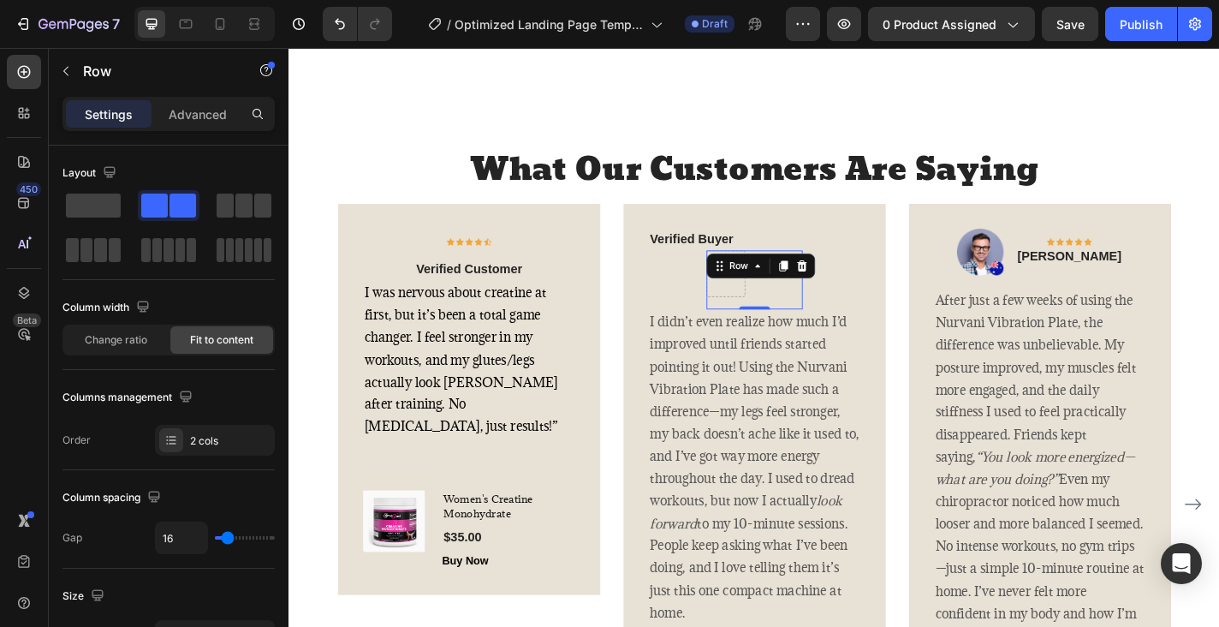
click at [851, 323] on div "Icon Icon Icon Icon Icon Row" at bounding box center [831, 296] width 50 height 51
click at [95, 209] on span at bounding box center [93, 206] width 55 height 24
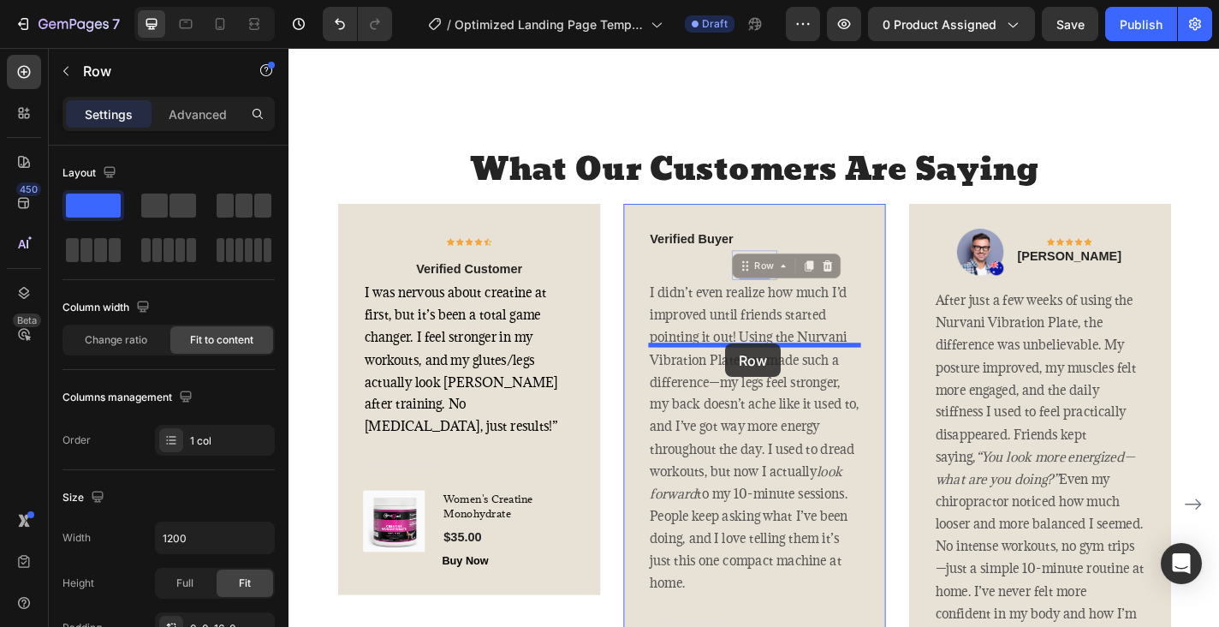
drag, startPoint x: 796, startPoint y: 421, endPoint x: 771, endPoint y: 374, distance: 53.6
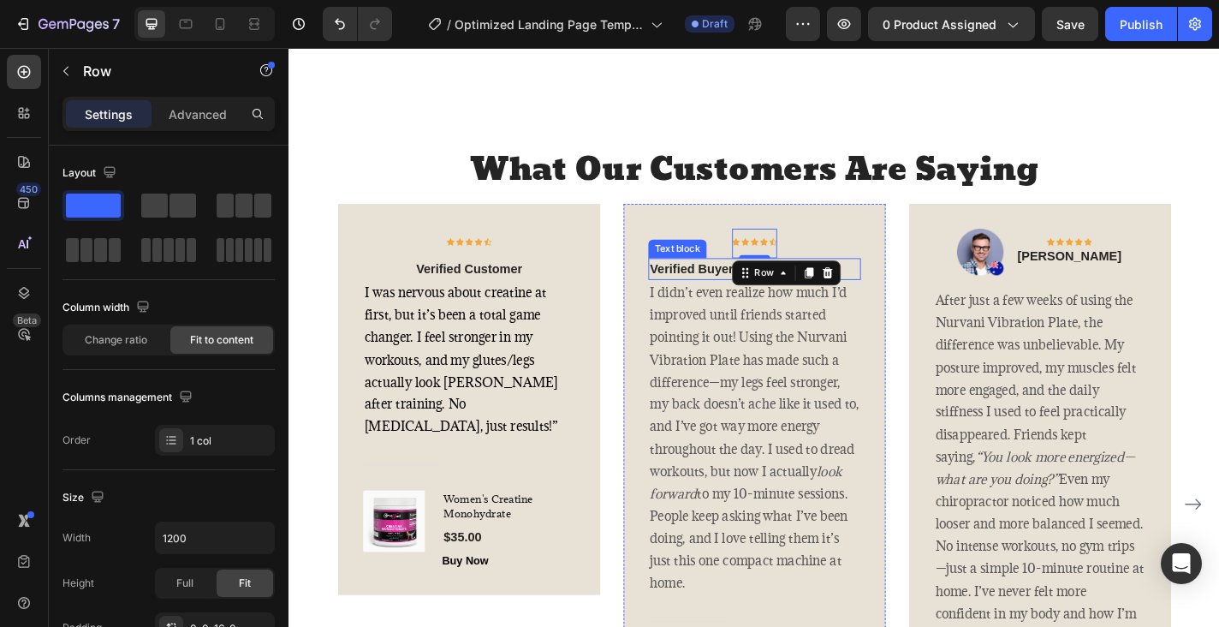
click at [753, 302] on p "Verified Buyer" at bounding box center [802, 292] width 231 height 21
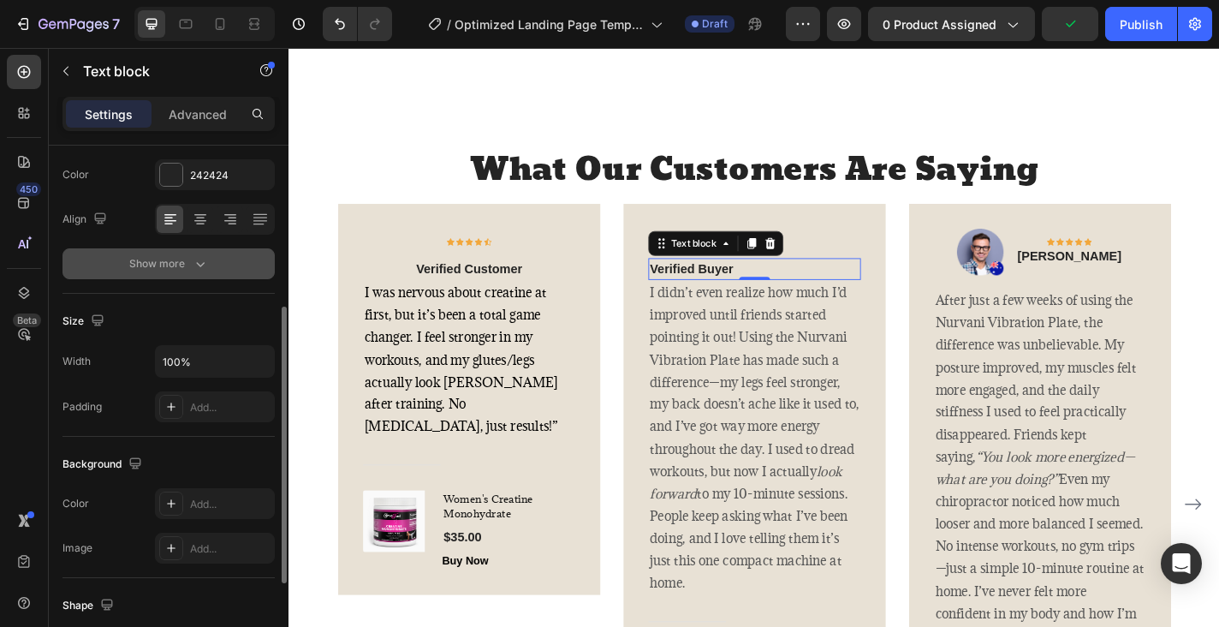
scroll to position [200, 0]
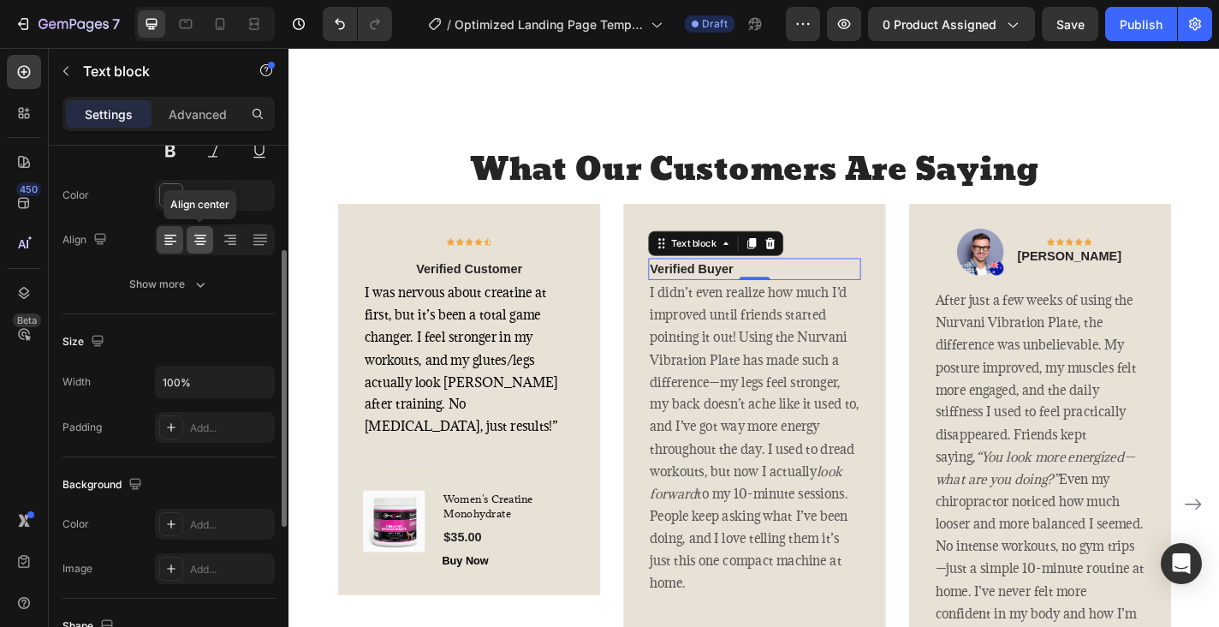
click at [199, 241] on icon at bounding box center [200, 242] width 12 height 2
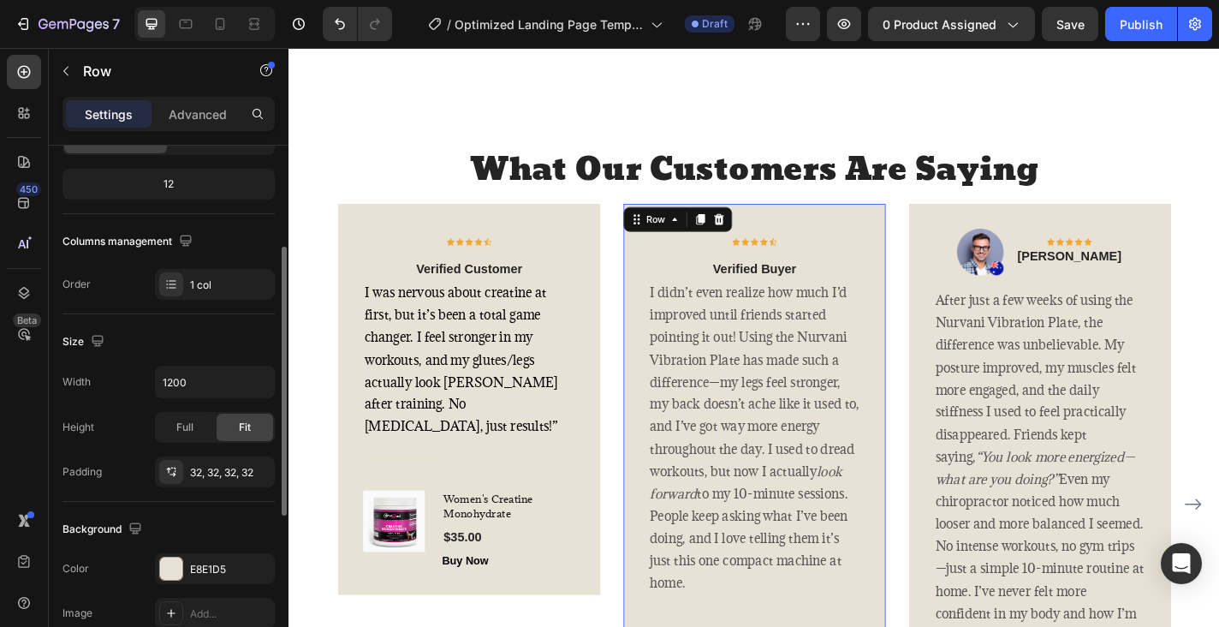
click at [899, 377] on div "Icon Icon Icon Icon Icon Row Row Verified Buyer Text block I didn’t even realiz…" at bounding box center [802, 521] width 235 height 549
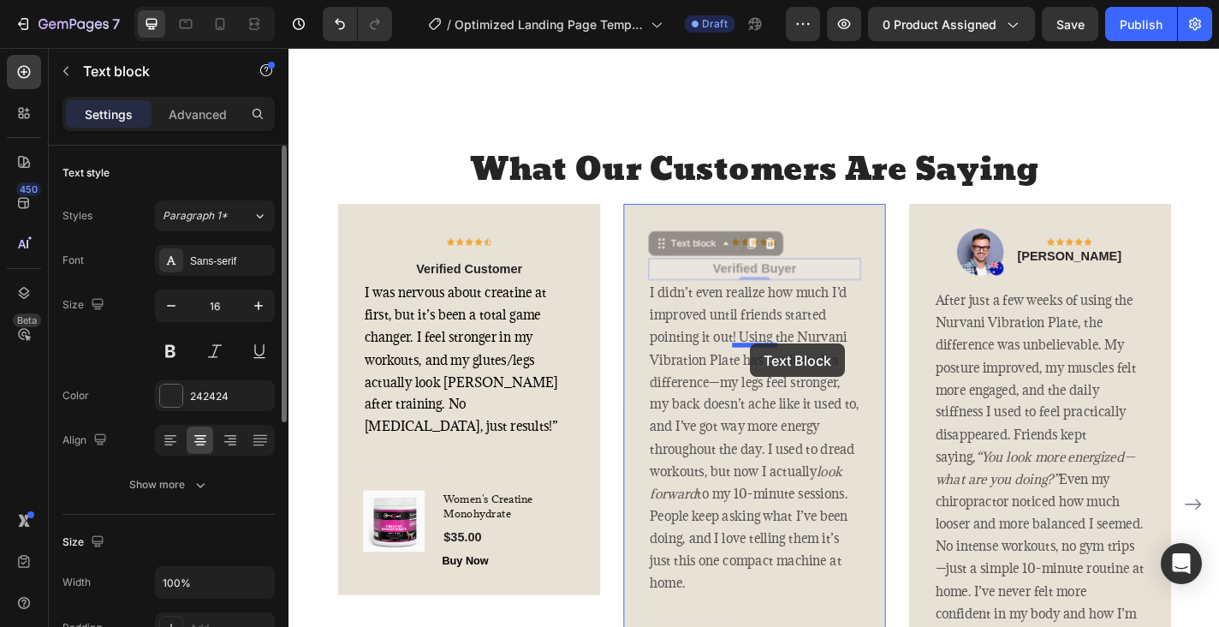
drag, startPoint x: 801, startPoint y: 413, endPoint x: 798, endPoint y: 374, distance: 38.6
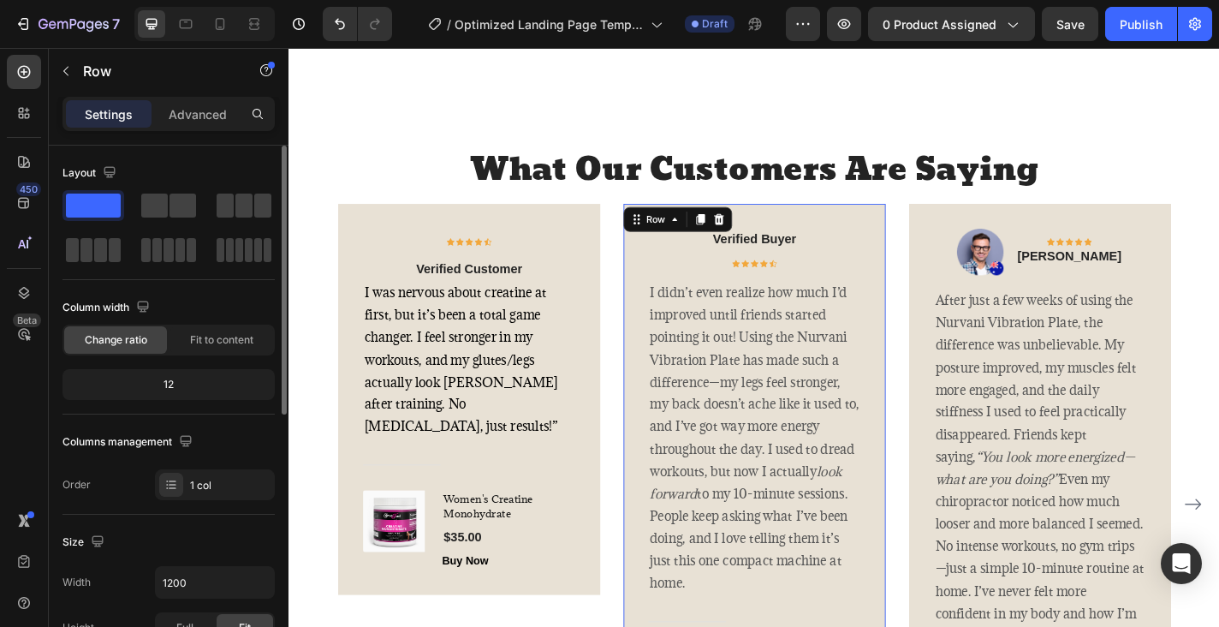
click at [889, 425] on div "Verified Buyer Text block Icon Icon Icon Icon Icon Row Row I didn’t even realiz…" at bounding box center [802, 521] width 235 height 549
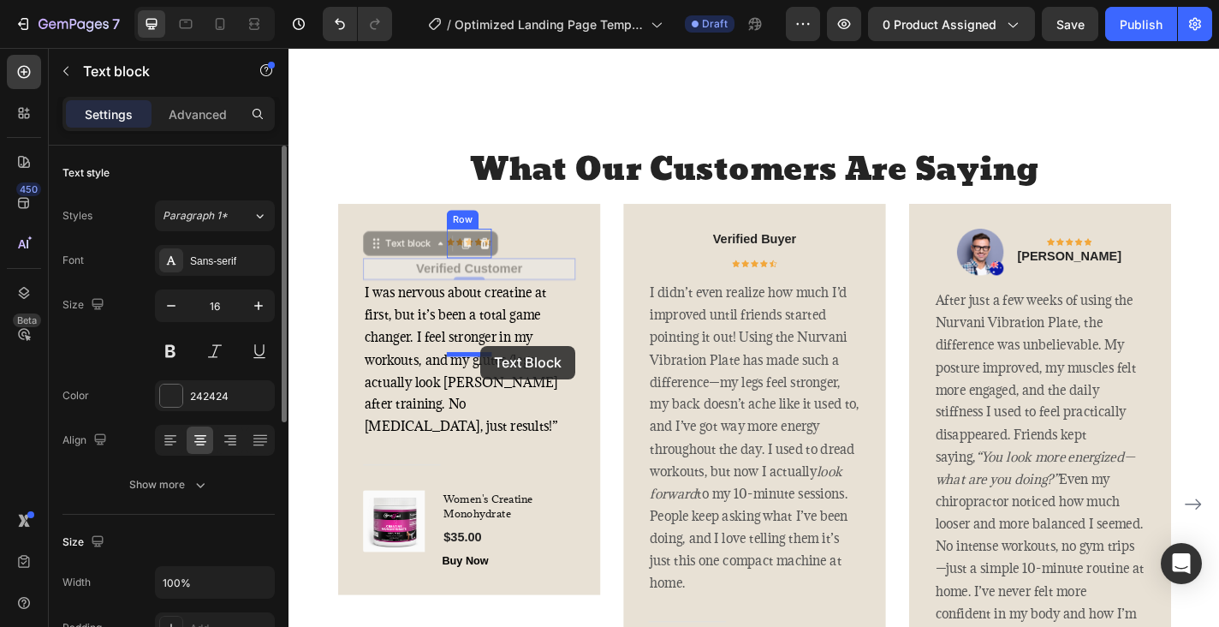
drag, startPoint x: 497, startPoint y: 420, endPoint x: 500, endPoint y: 377, distance: 43.8
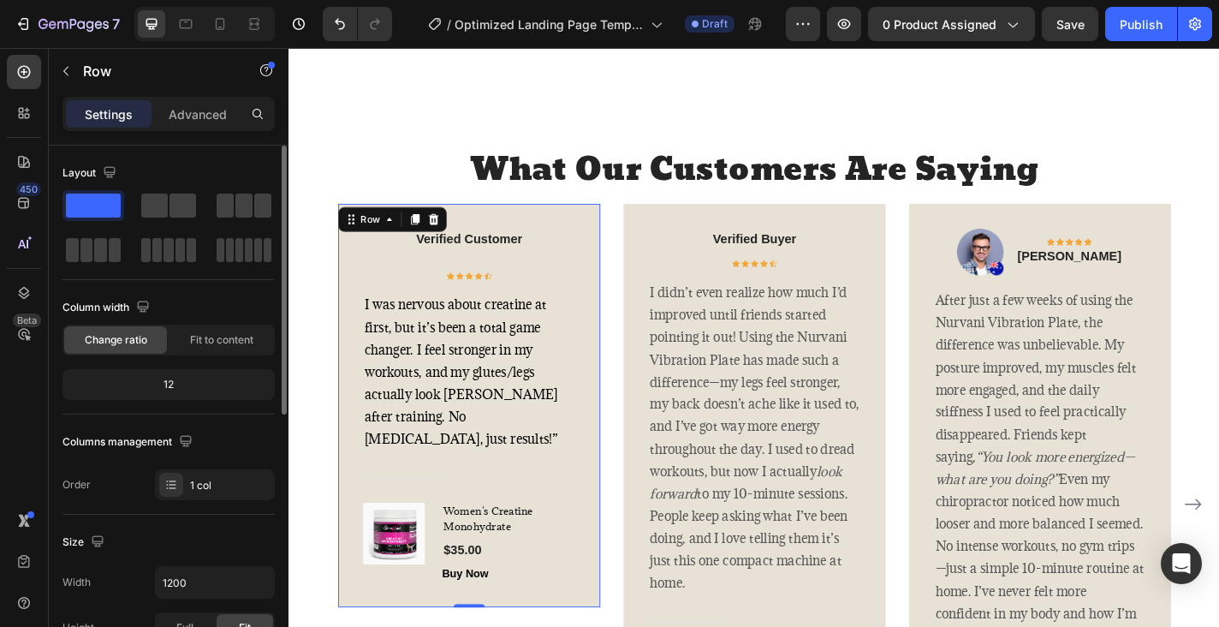
click at [588, 445] on div "Verified Customer Text block Icon Icon Icon Icon Icon Row Row I was nervous abo…" at bounding box center [487, 442] width 235 height 390
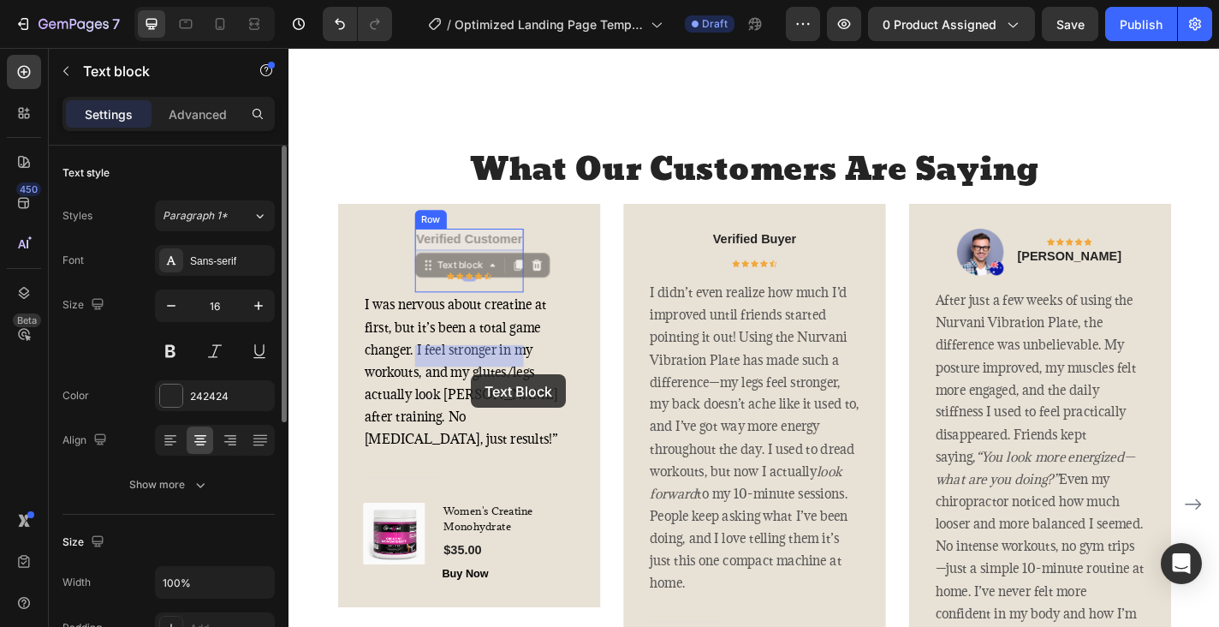
drag, startPoint x: 499, startPoint y: 386, endPoint x: 490, endPoint y: 408, distance: 24.2
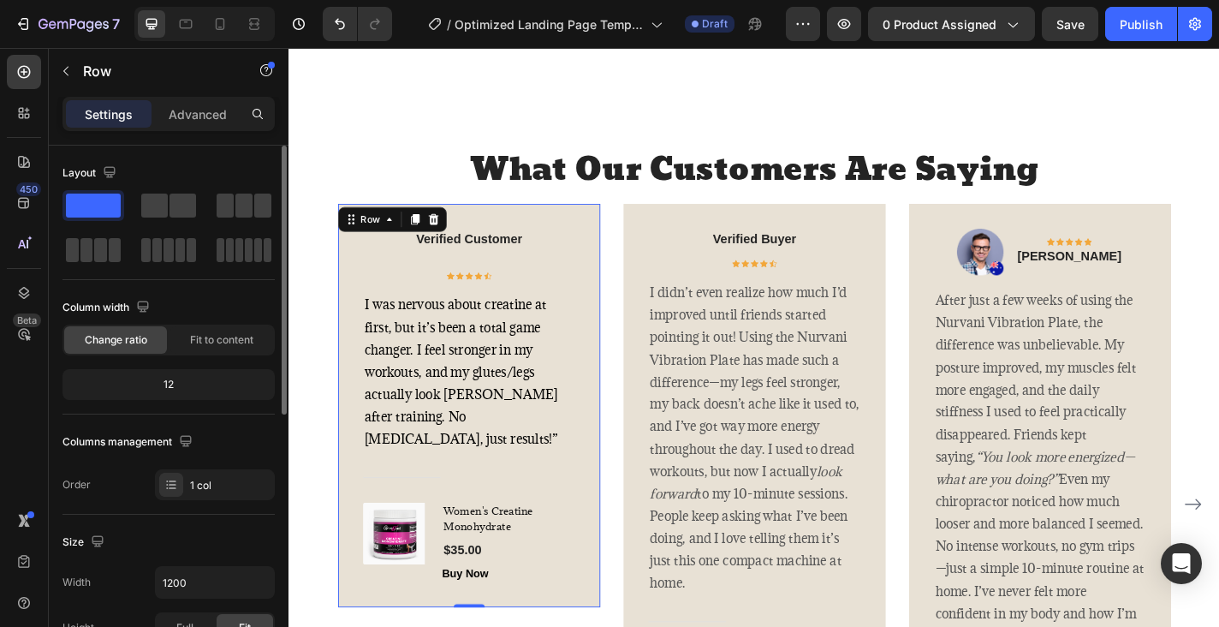
click at [600, 439] on div "Verified Customer Text block Icon Icon Icon Icon Icon Row Row I was nervous abo…" at bounding box center [487, 442] width 235 height 390
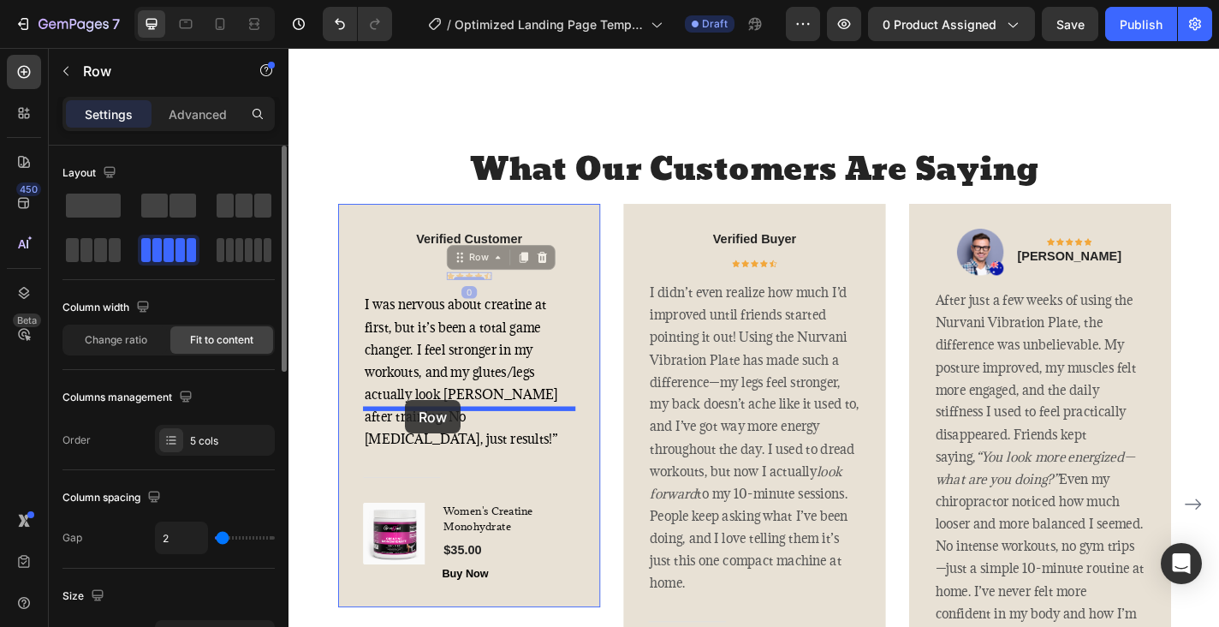
drag, startPoint x: 478, startPoint y: 414, endPoint x: 418, endPoint y: 437, distance: 63.9
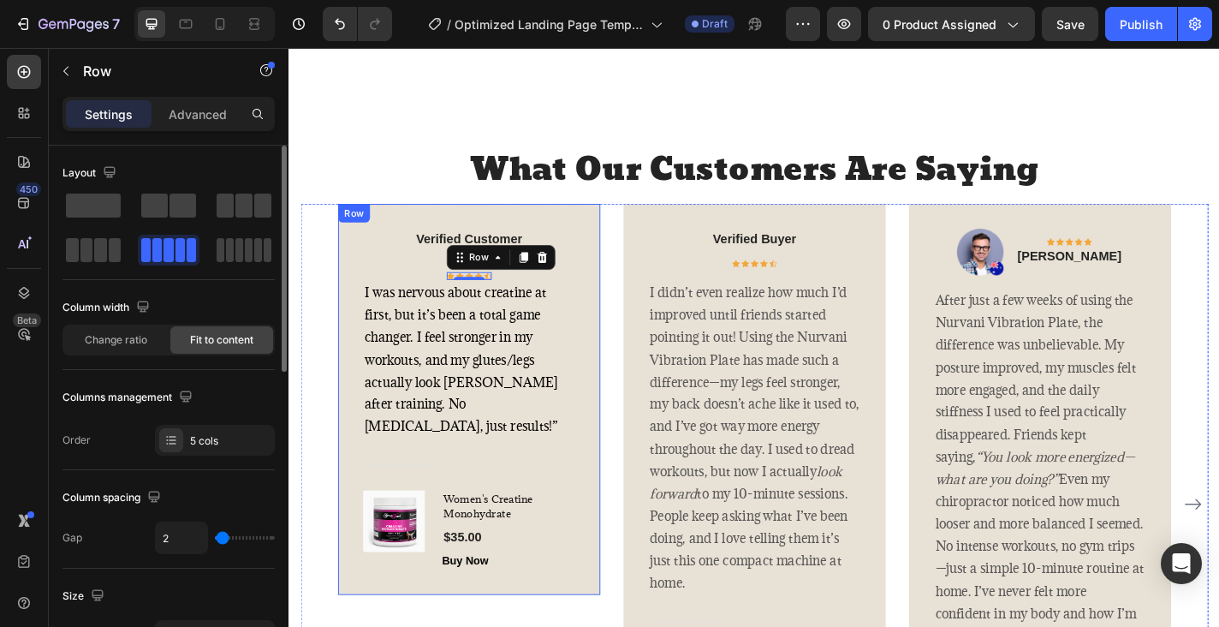
click at [606, 419] on div "Verified Customer Text block Row Icon Icon Icon Icon Icon Row 0 I was nervous a…" at bounding box center [486, 436] width 289 height 432
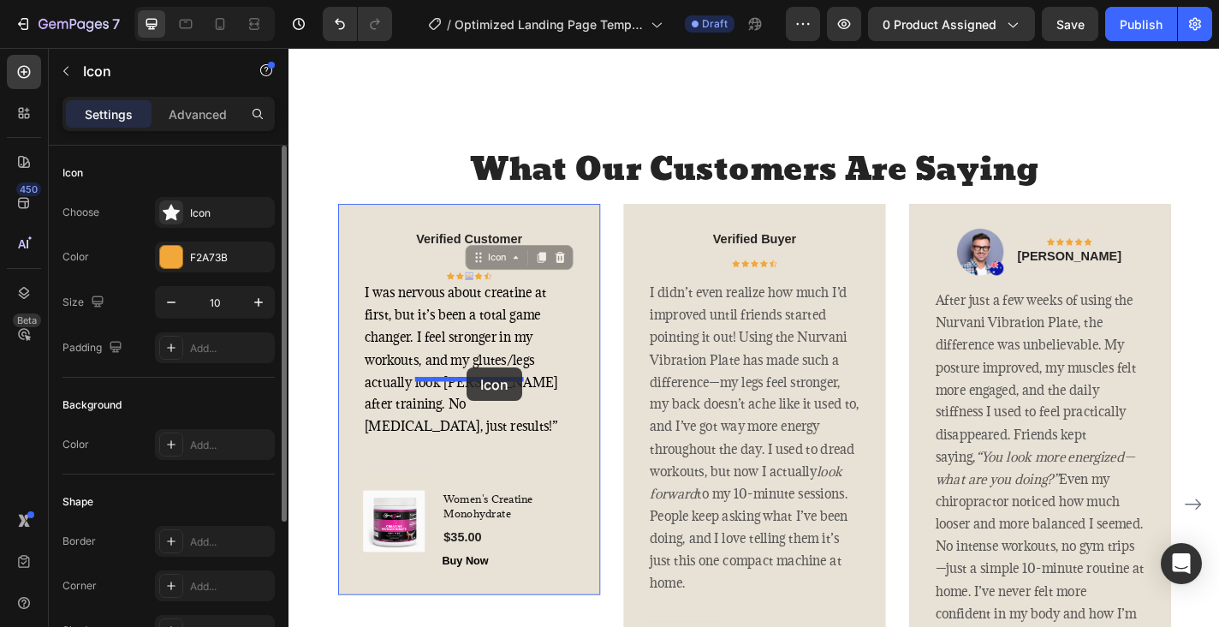
drag, startPoint x: 485, startPoint y: 426, endPoint x: 485, endPoint y: 401, distance: 25.7
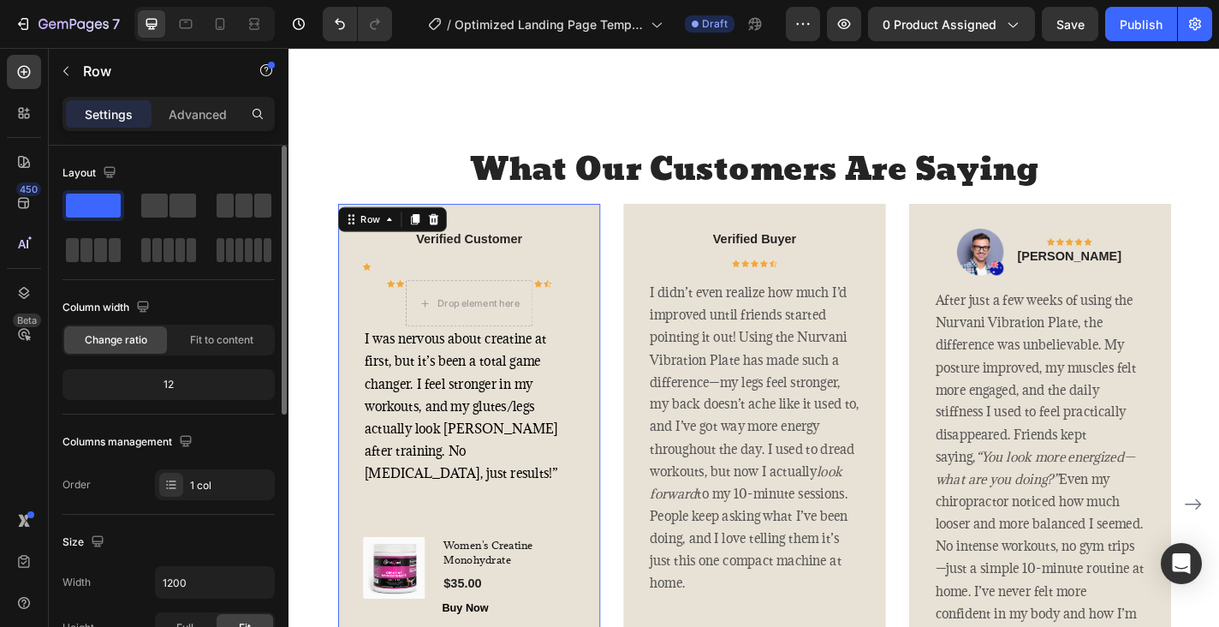
click at [580, 379] on div "Verified Customer Text block Row Icon Icon Icon Drop element here Icon Icon Row…" at bounding box center [487, 461] width 235 height 428
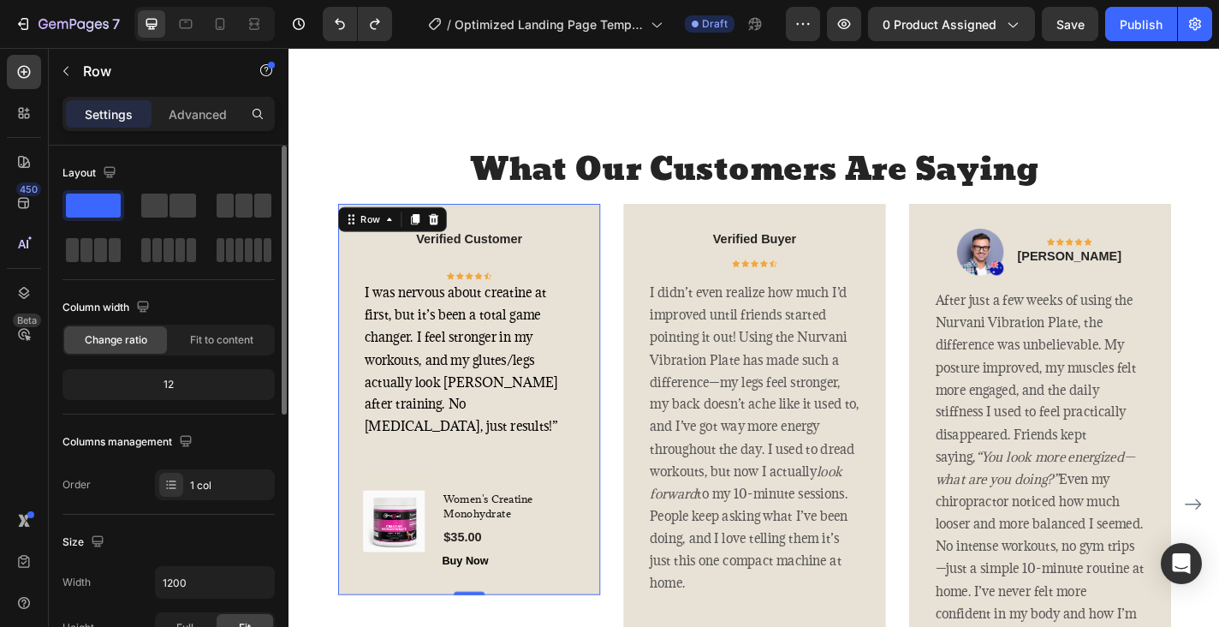
click at [457, 421] on div "Verified Customer Text block Row Icon Icon Icon Icon Icon Row I was nervous abo…" at bounding box center [487, 435] width 235 height 377
click at [449, 285] on div "Verified Customer Text block Row" at bounding box center [487, 266] width 121 height 38
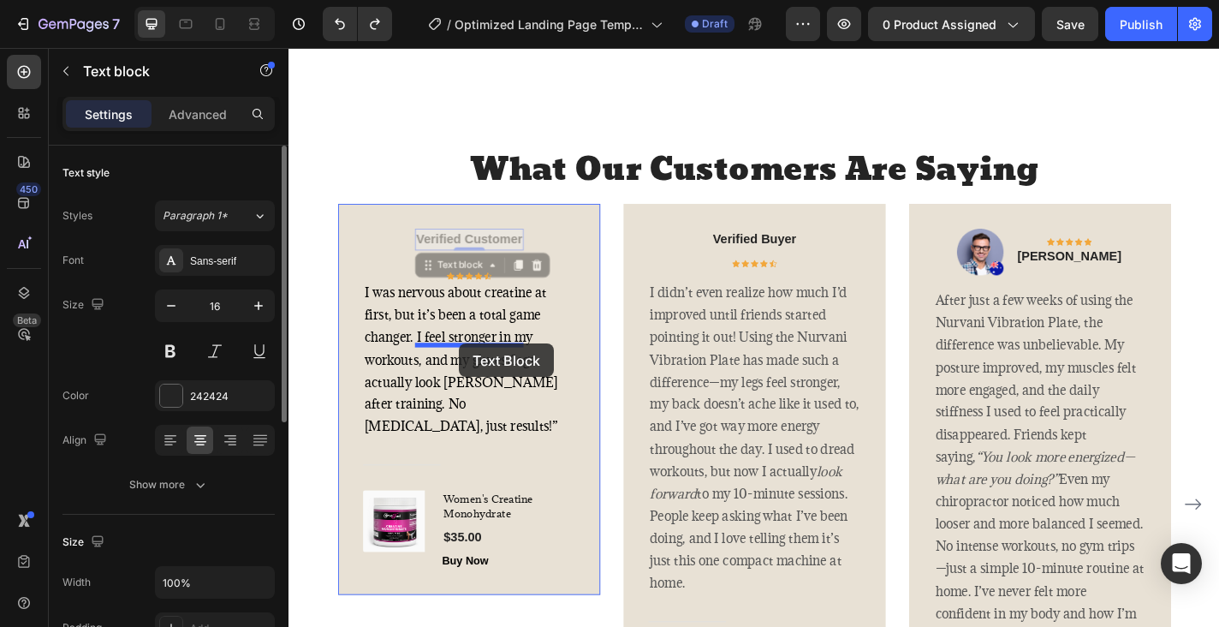
drag, startPoint x: 490, startPoint y: 390, endPoint x: 477, endPoint y: 374, distance: 20.1
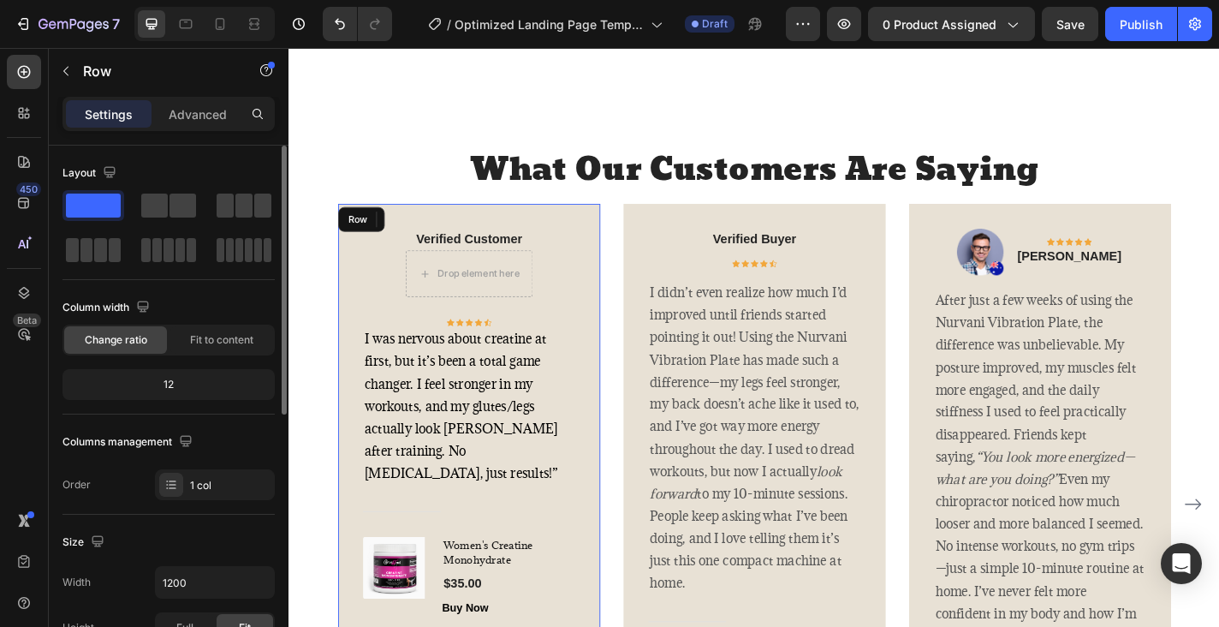
click at [596, 422] on div "Verified Customer Text block 0 Drop element here Row Icon Icon Icon Icon Icon R…" at bounding box center [487, 461] width 235 height 428
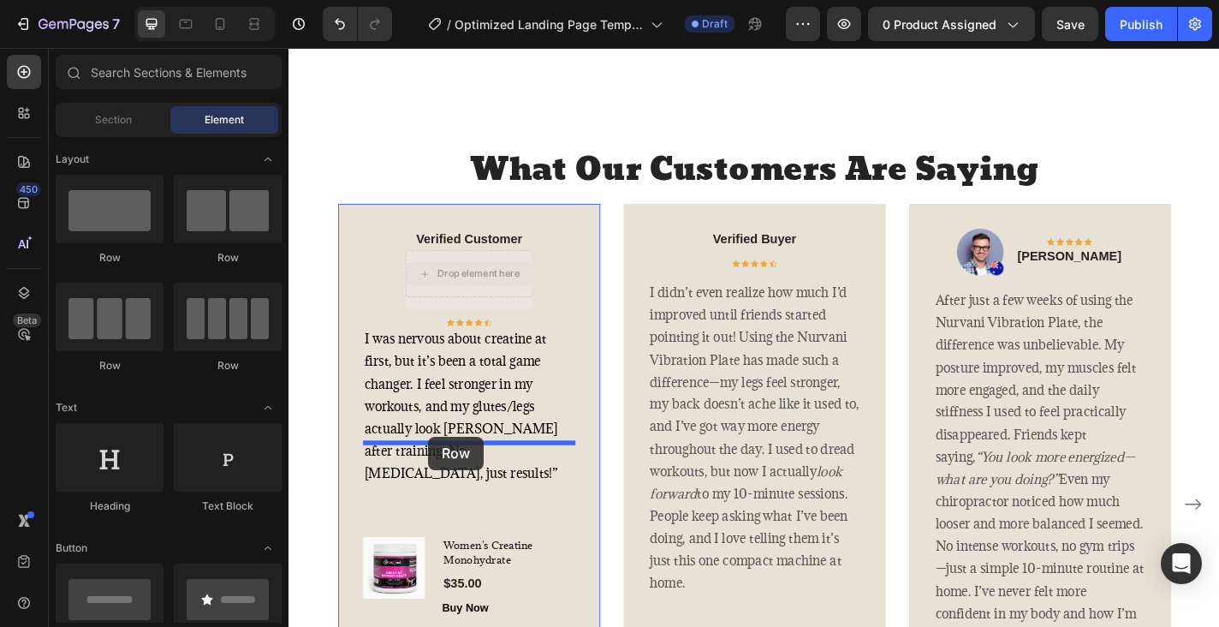
drag, startPoint x: 443, startPoint y: 420, endPoint x: 443, endPoint y: 477, distance: 56.5
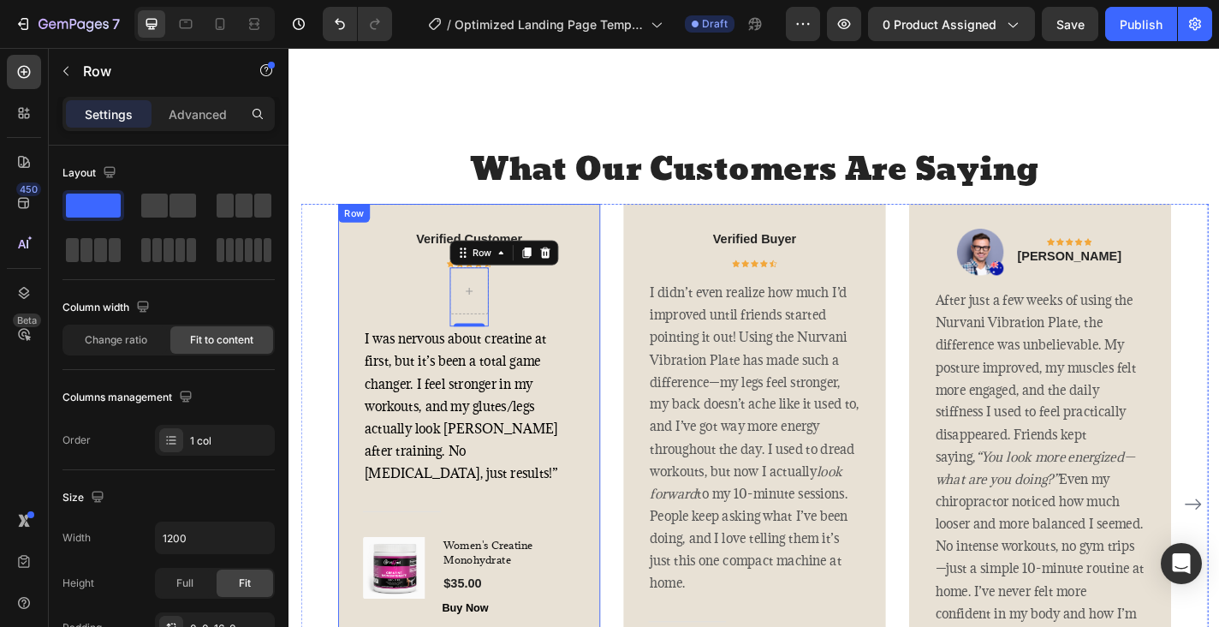
click at [592, 437] on div "Verified Customer Text block Icon Icon Icon Icon Icon Row Row 0 I was nervous a…" at bounding box center [487, 461] width 235 height 428
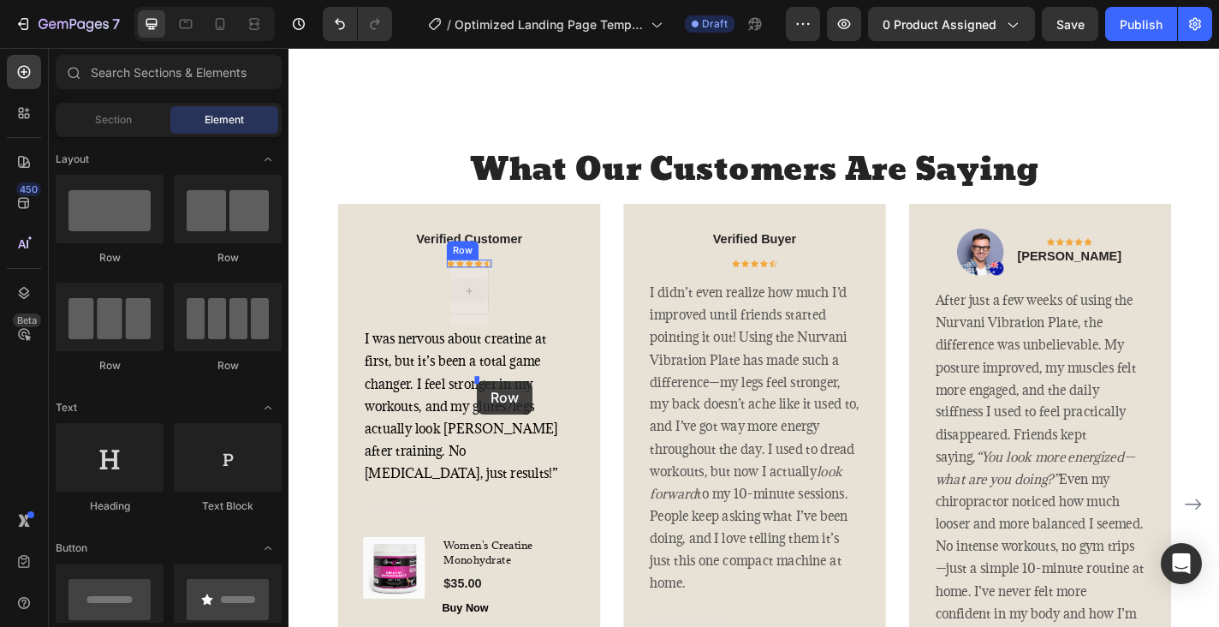
drag, startPoint x: 488, startPoint y: 452, endPoint x: 497, endPoint y: 415, distance: 37.8
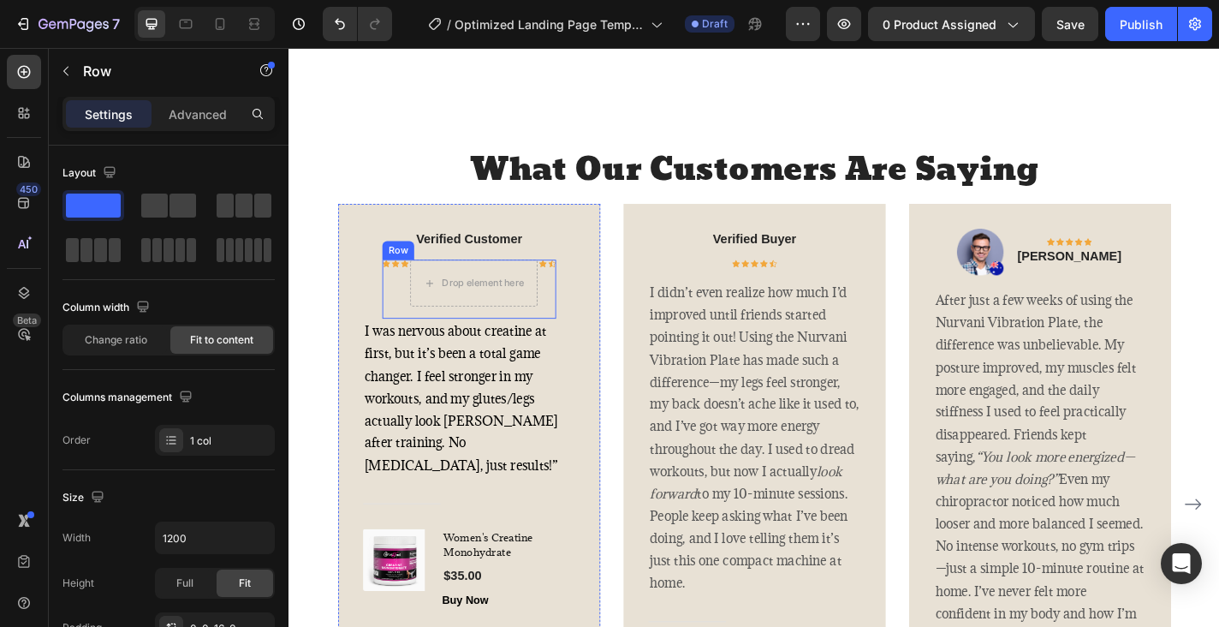
click at [581, 347] on div "Icon" at bounding box center [579, 314] width 9 height 65
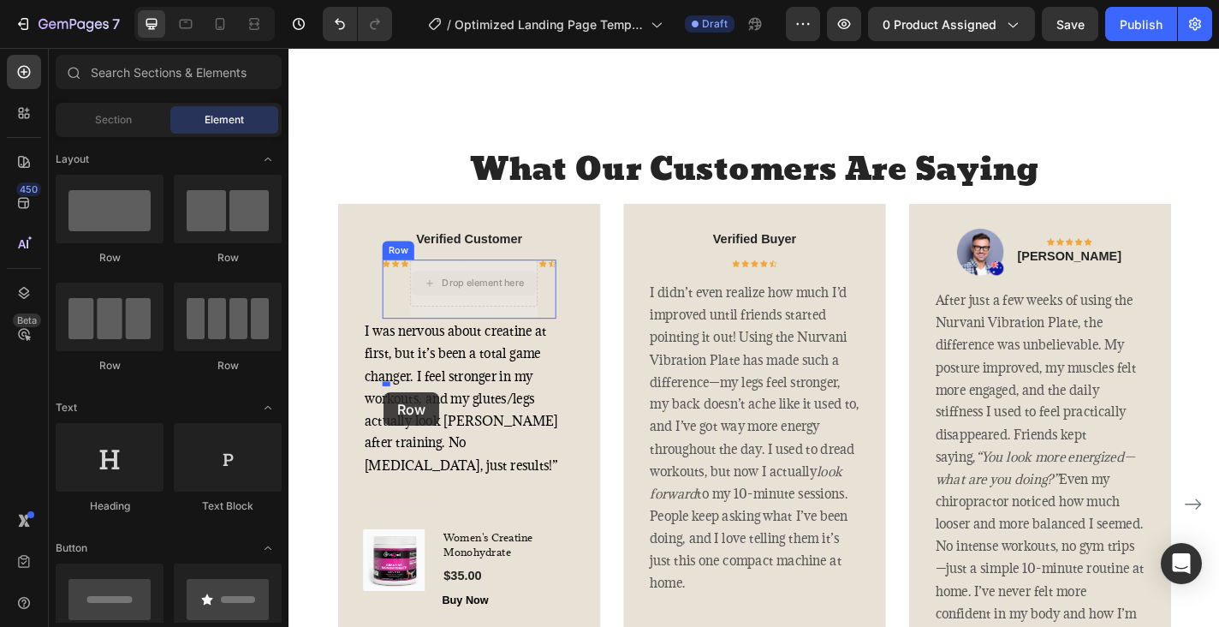
drag, startPoint x: 435, startPoint y: 432, endPoint x: 394, endPoint y: 428, distance: 41.2
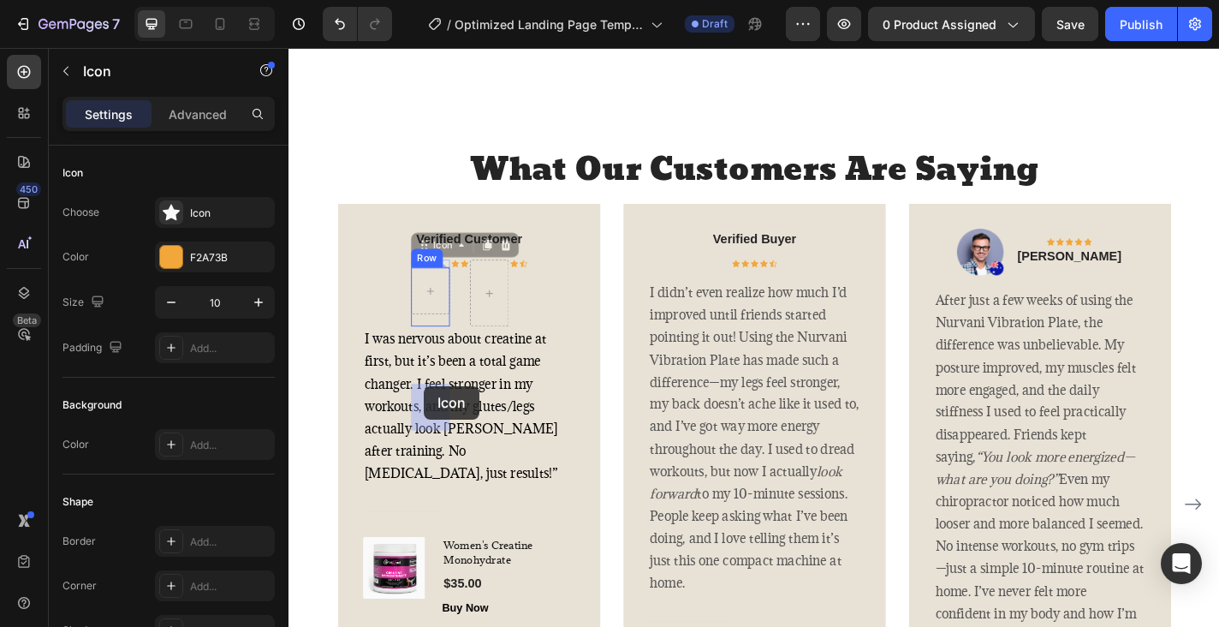
drag, startPoint x: 426, startPoint y: 414, endPoint x: 437, endPoint y: 422, distance: 13.4
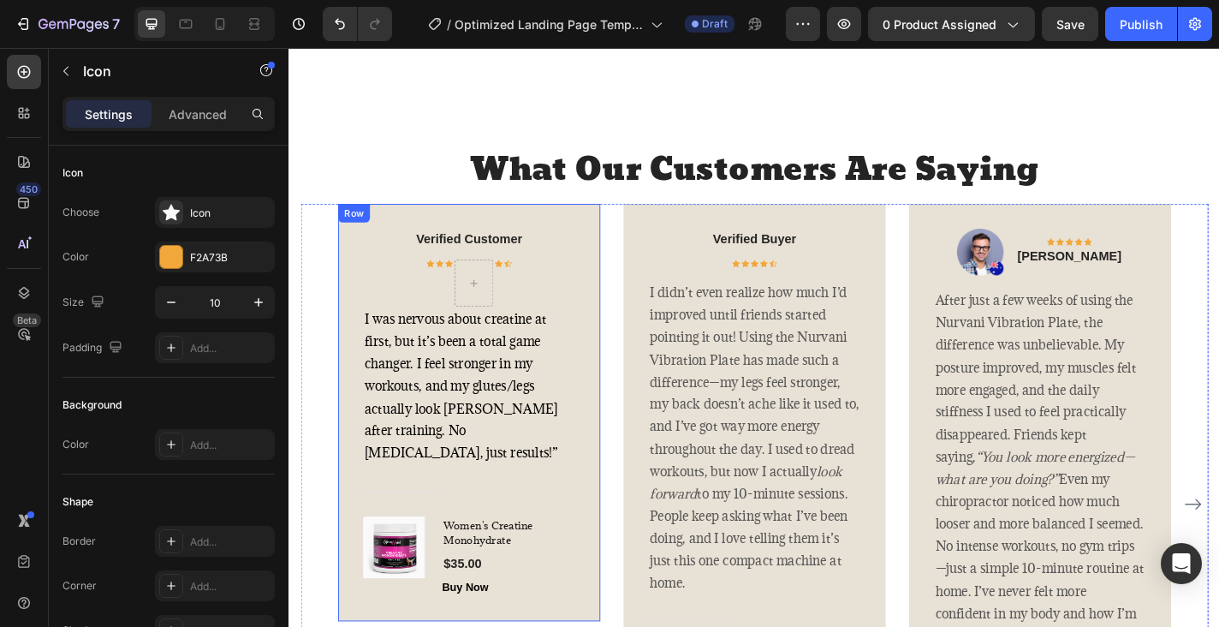
click at [604, 440] on div "Verified Customer Text block Icon 0 Row Icon Icon Icon Icon Row I was nervous a…" at bounding box center [487, 450] width 235 height 406
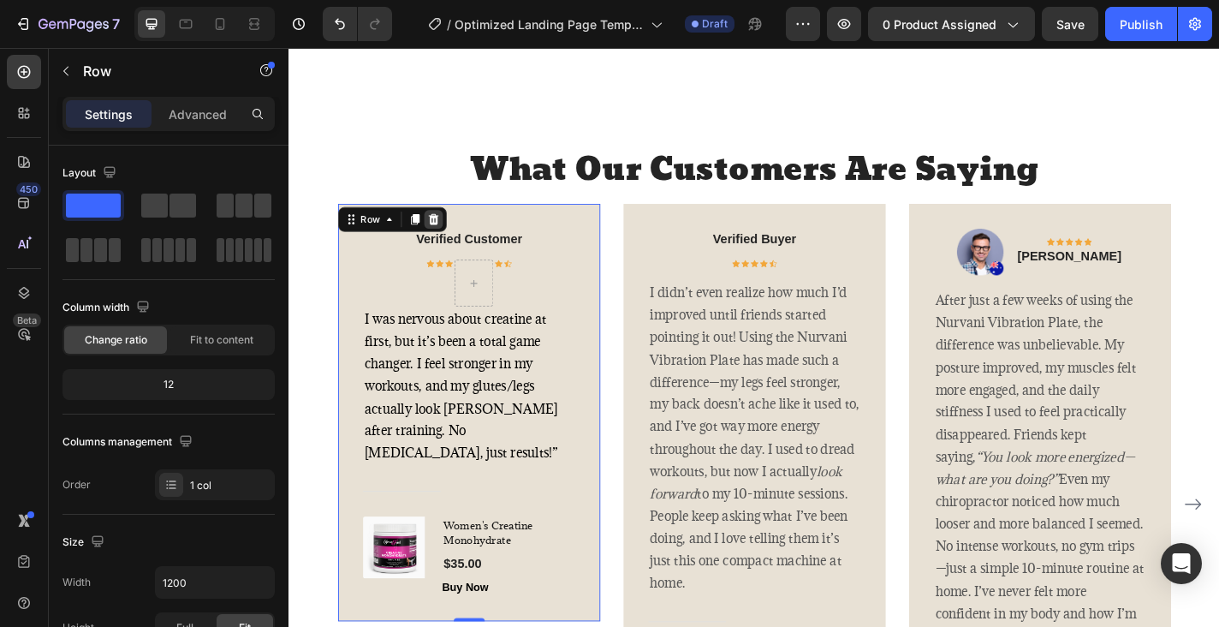
click at [450, 244] on icon at bounding box center [448, 237] width 14 height 14
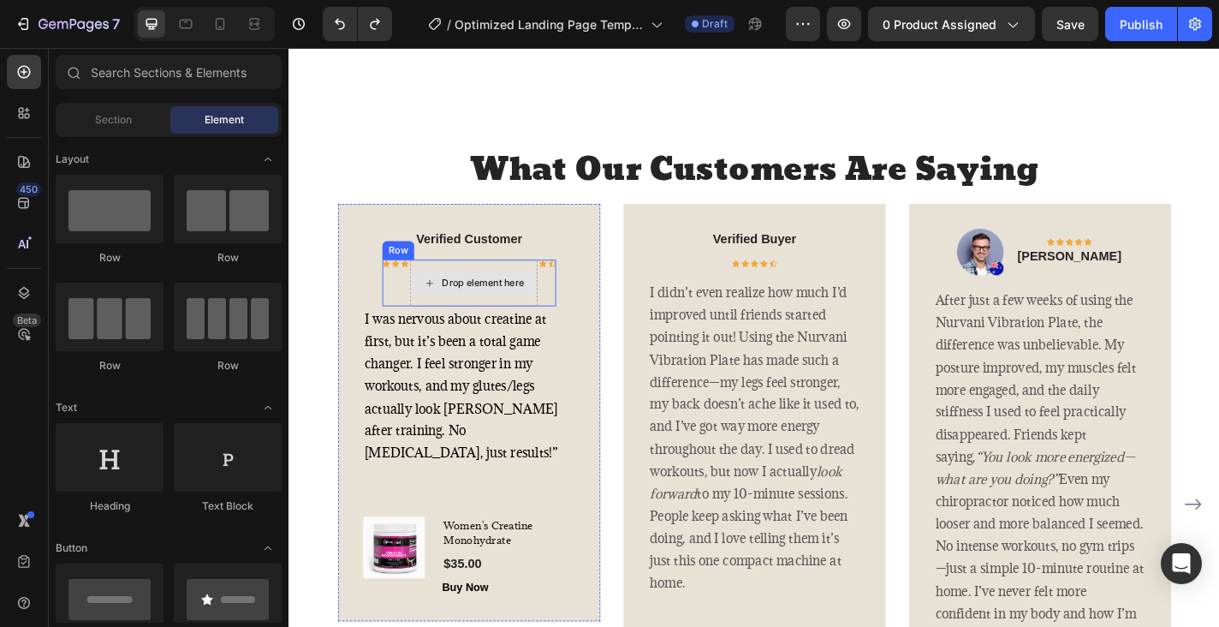
click at [427, 321] on div "Drop element here" at bounding box center [492, 307] width 139 height 27
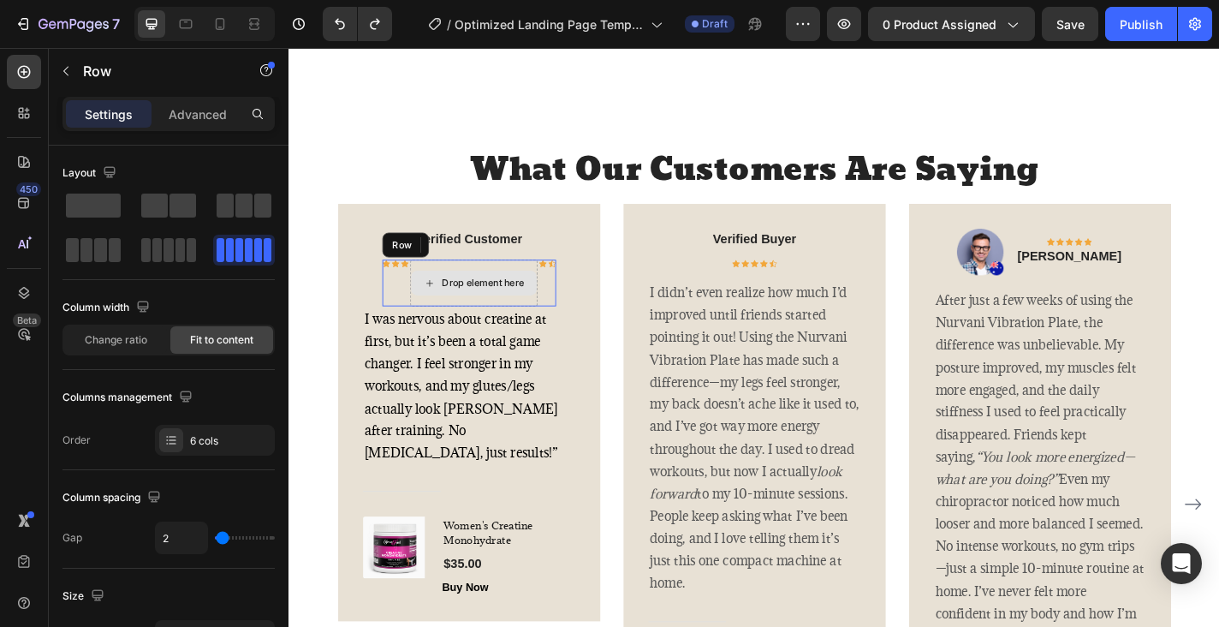
click at [555, 333] on div "Drop element here" at bounding box center [492, 307] width 140 height 51
click at [495, 272] on icon at bounding box center [497, 266] width 14 height 14
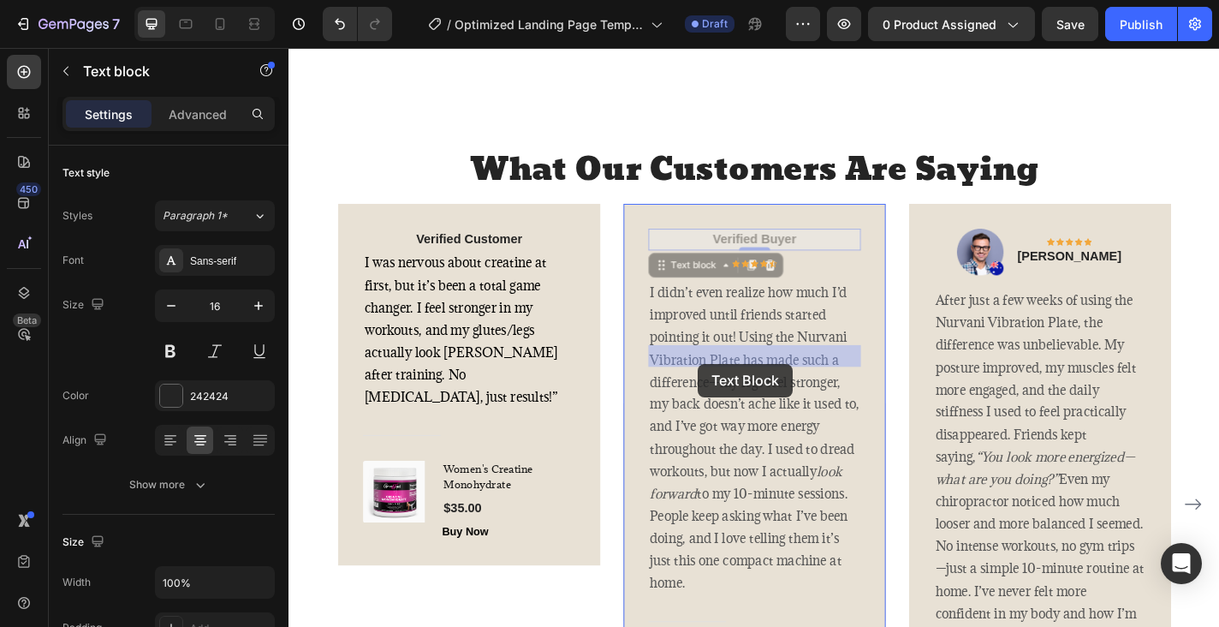
drag, startPoint x: 728, startPoint y: 385, endPoint x: 741, endPoint y: 396, distance: 16.4
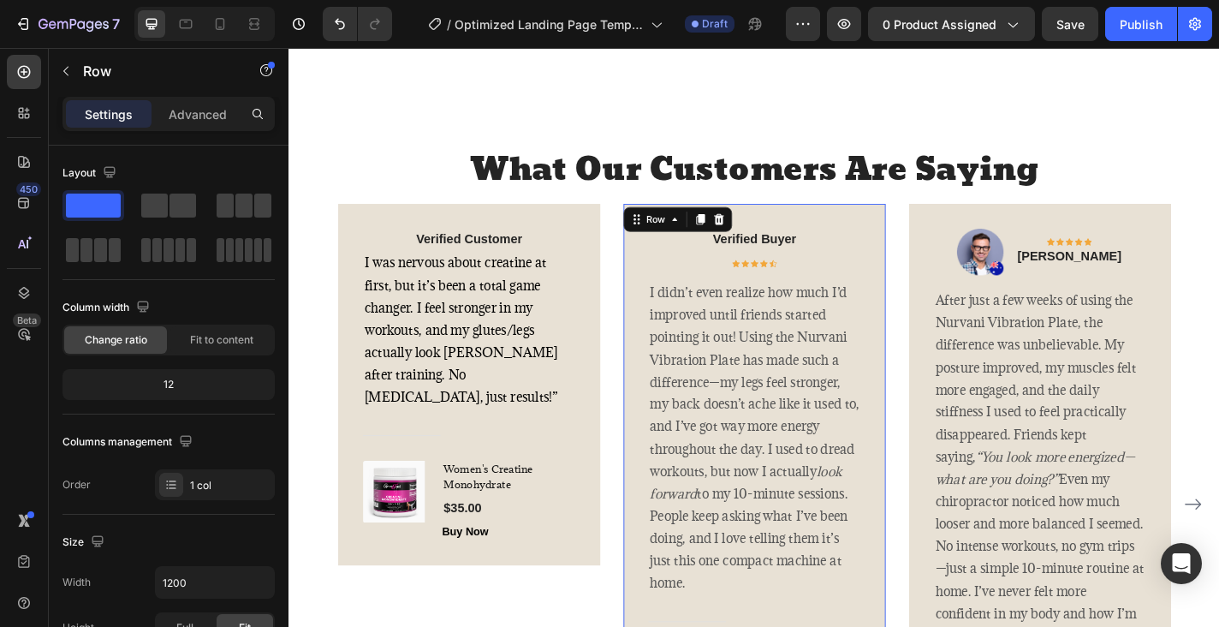
click at [672, 405] on div "Verified Buyer Text block Icon Icon Icon Icon Icon Row Row I didn’t even realiz…" at bounding box center [802, 522] width 289 height 604
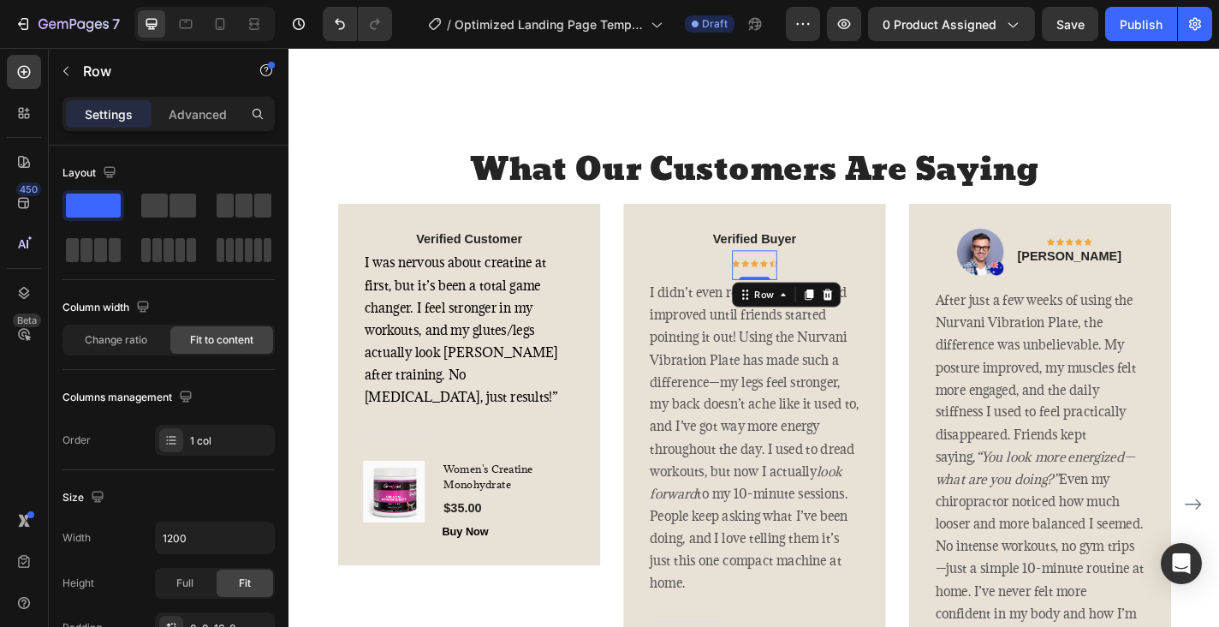
click at [797, 290] on div "Icon Icon Icon Icon Icon Row" at bounding box center [802, 280] width 50 height 19
click at [862, 327] on icon at bounding box center [862, 321] width 9 height 12
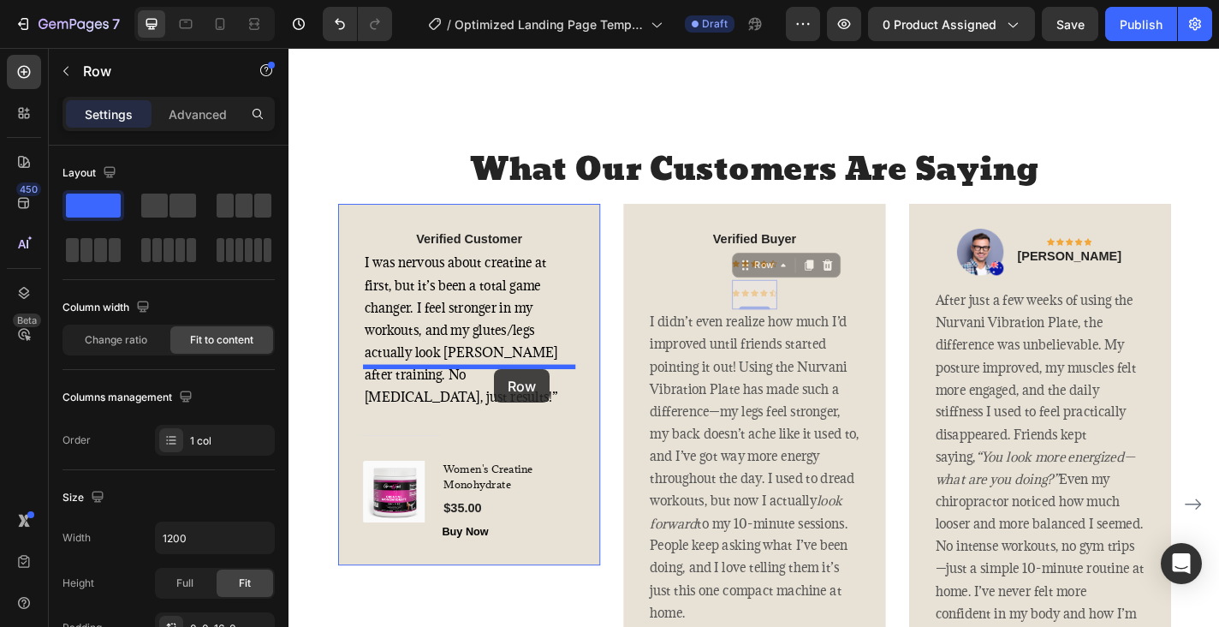
drag, startPoint x: 791, startPoint y: 414, endPoint x: 515, endPoint y: 402, distance: 275.9
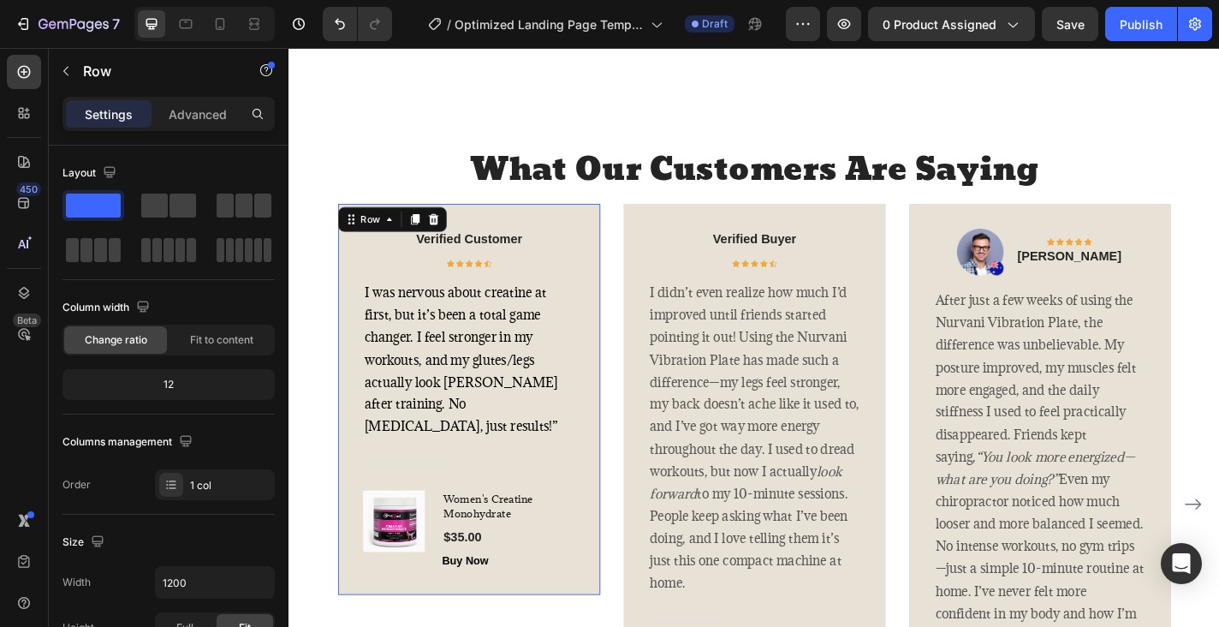
click at [628, 403] on div "Verified Customer Text block Icon Icon Icon Icon Icon Row Row I was nervous abo…" at bounding box center [486, 436] width 289 height 432
click at [507, 290] on div "Icon" at bounding box center [507, 286] width 9 height 9
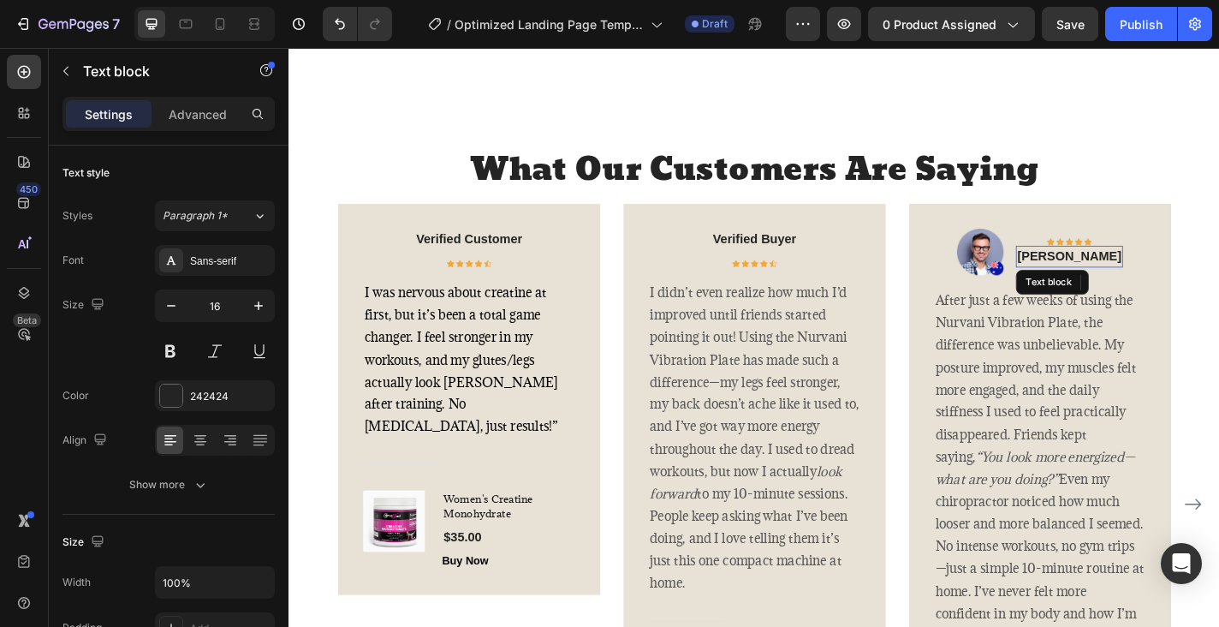
click at [1114, 289] on p "[PERSON_NAME]" at bounding box center [1150, 278] width 115 height 21
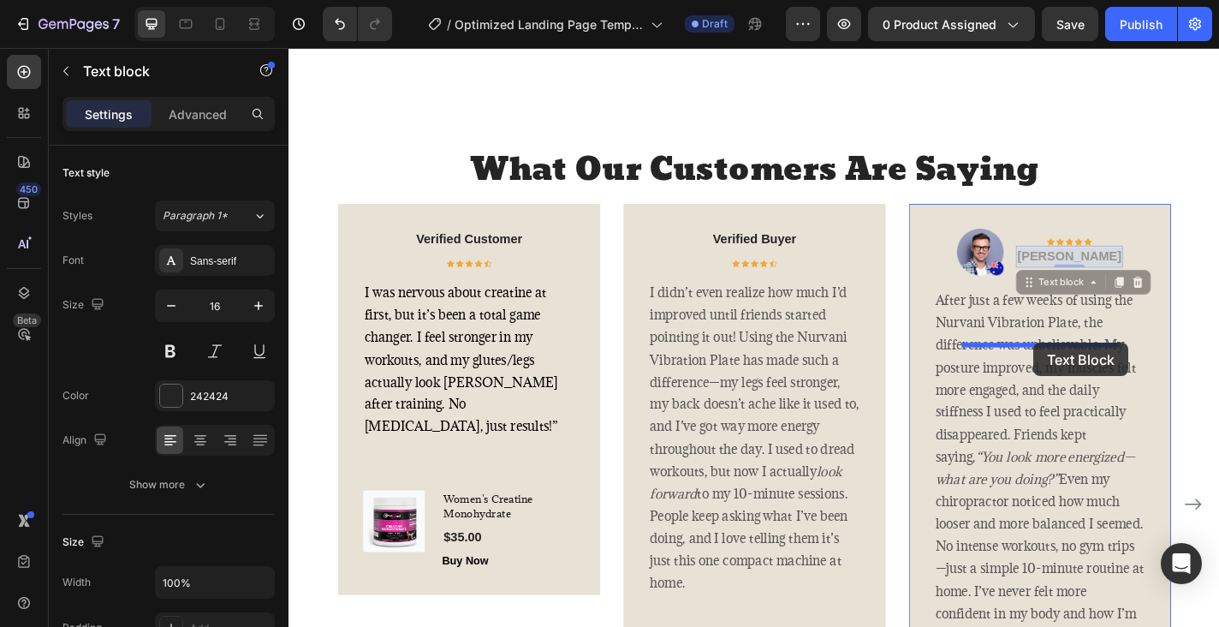
drag, startPoint x: 1114, startPoint y: 411, endPoint x: 1111, endPoint y: 373, distance: 37.8
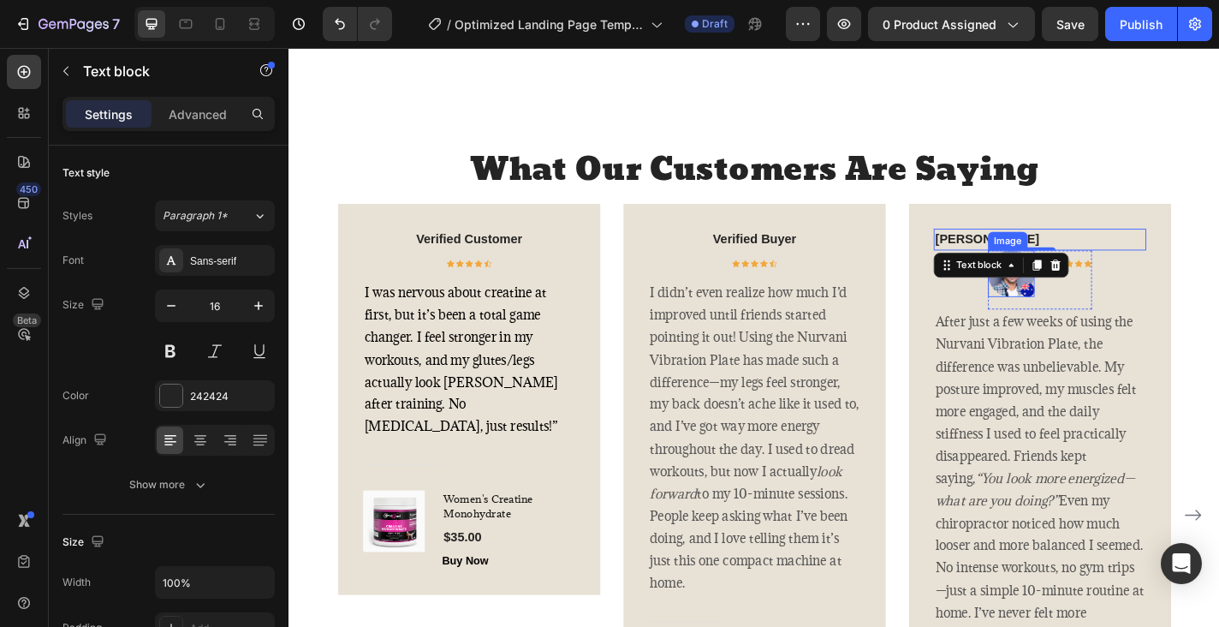
click at [1077, 323] on img at bounding box center [1085, 296] width 51 height 51
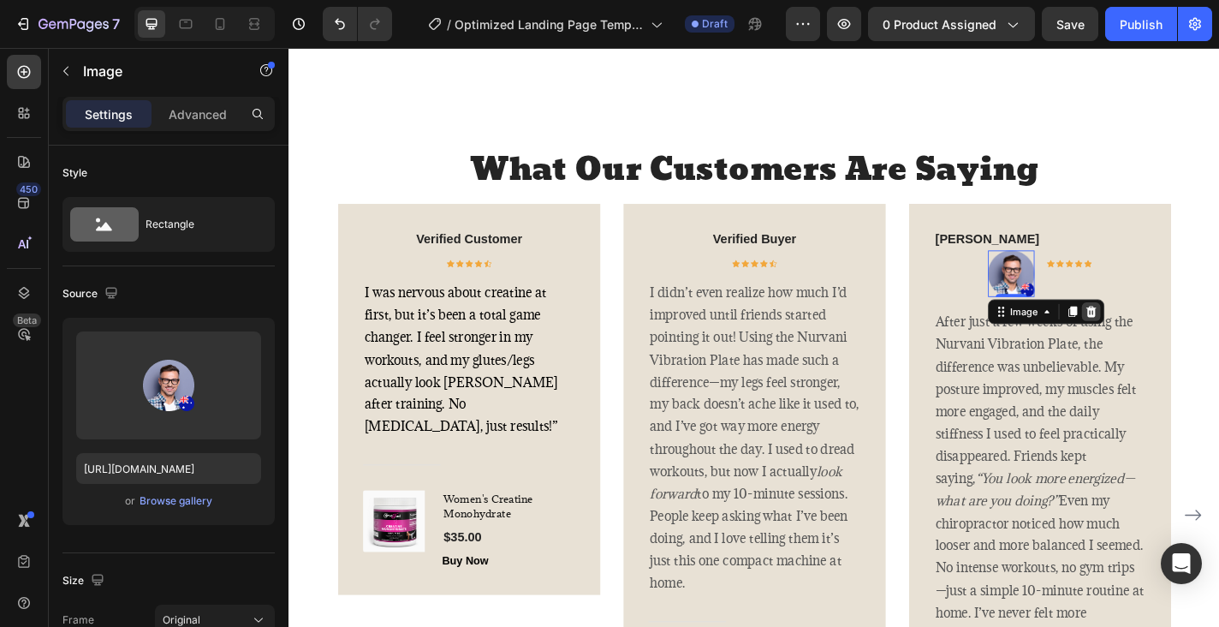
click at [1170, 346] on icon at bounding box center [1174, 339] width 14 height 14
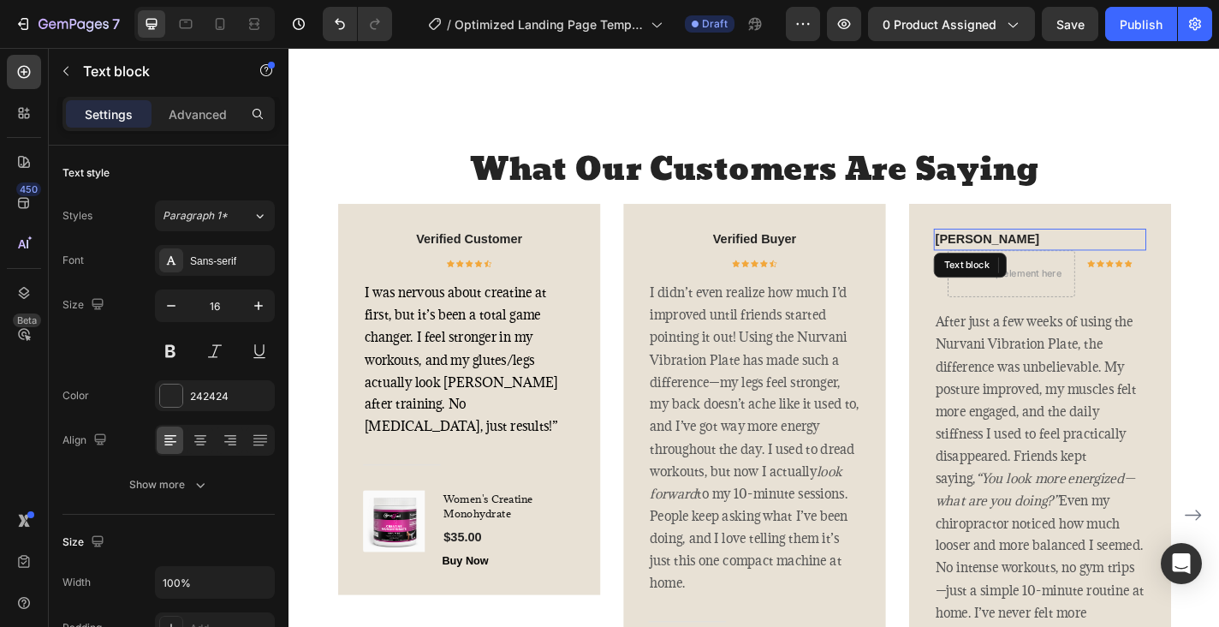
click at [1073, 270] on p "[PERSON_NAME]" at bounding box center [1117, 259] width 231 height 21
click at [1113, 295] on icon at bounding box center [1114, 289] width 9 height 12
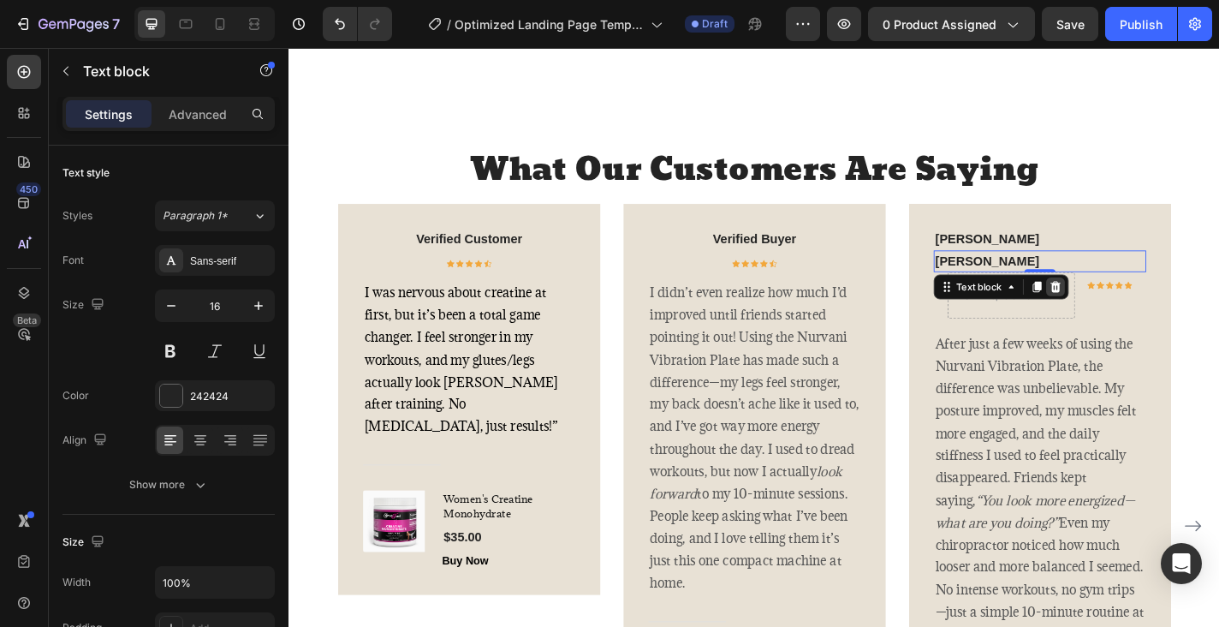
click at [1137, 318] on icon at bounding box center [1134, 312] width 11 height 12
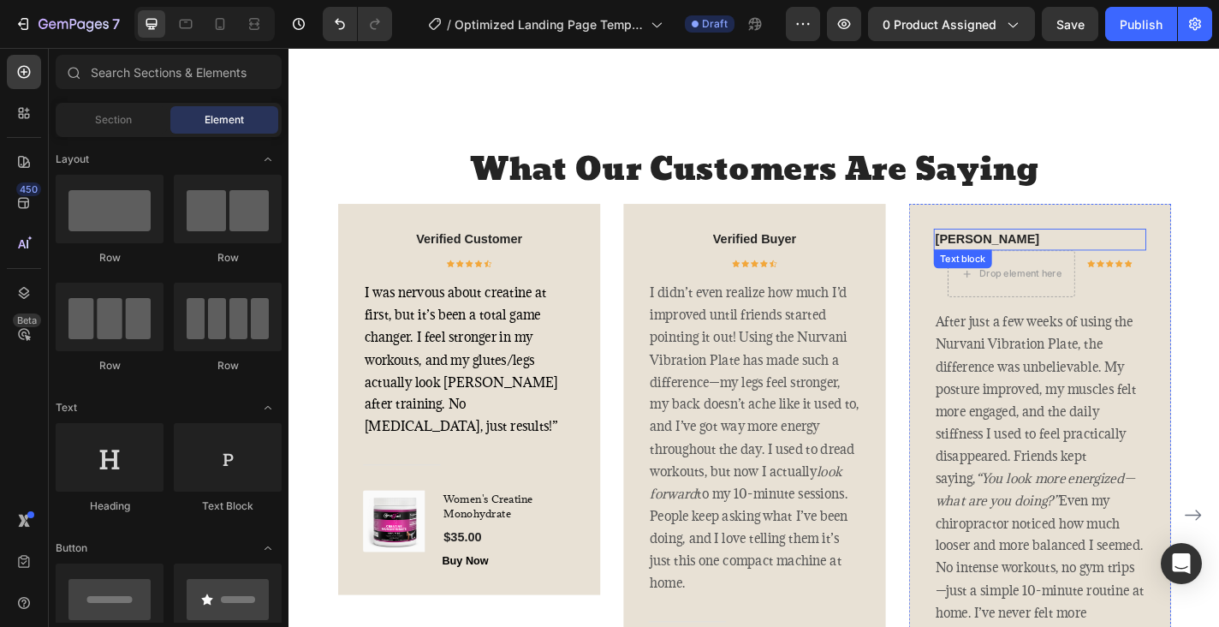
click at [1091, 270] on p "[PERSON_NAME]" at bounding box center [1117, 259] width 231 height 21
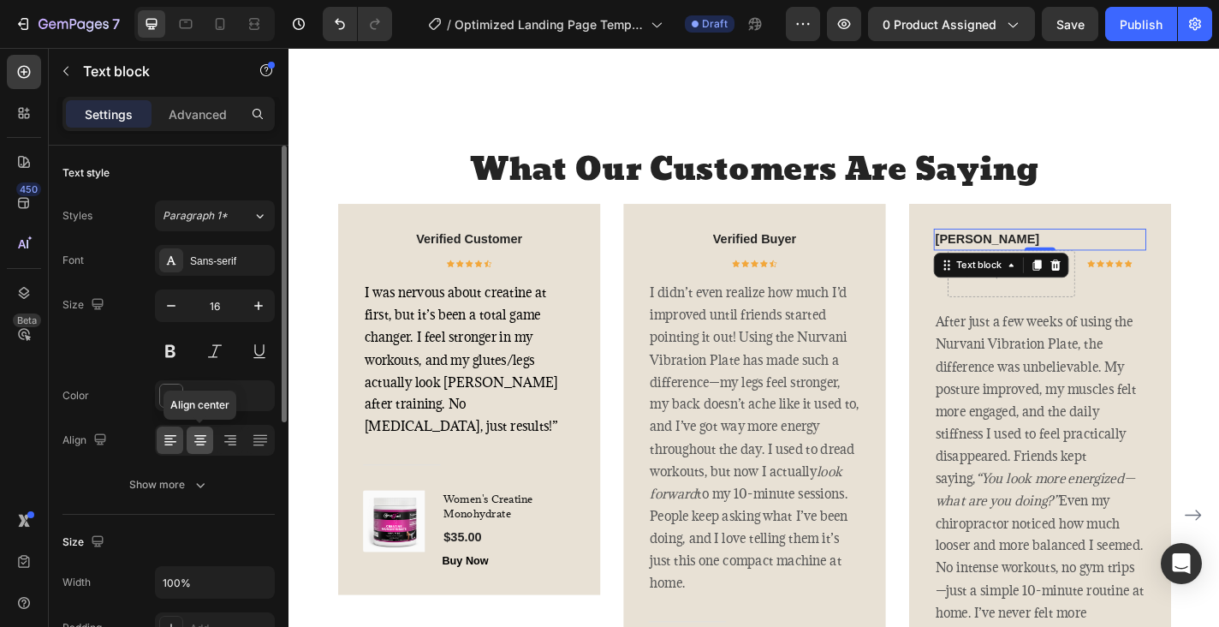
click at [197, 439] on icon at bounding box center [200, 439] width 9 height 2
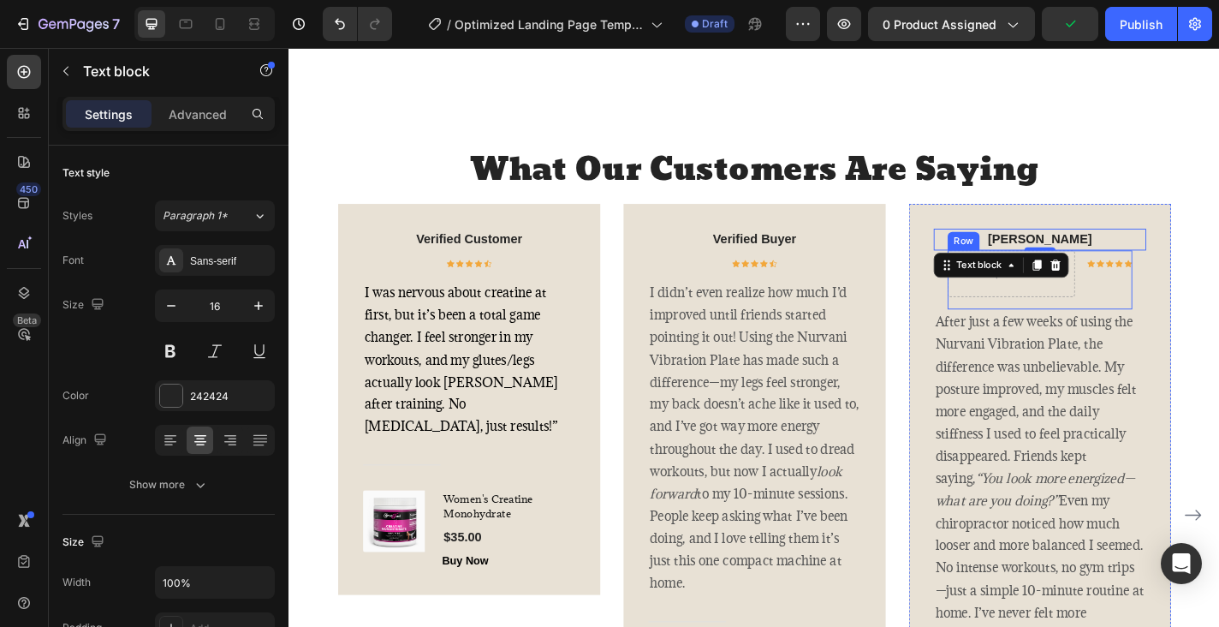
click at [1167, 336] on div "Drop element here Icon Icon Icon Icon Icon Row Row" at bounding box center [1117, 303] width 204 height 65
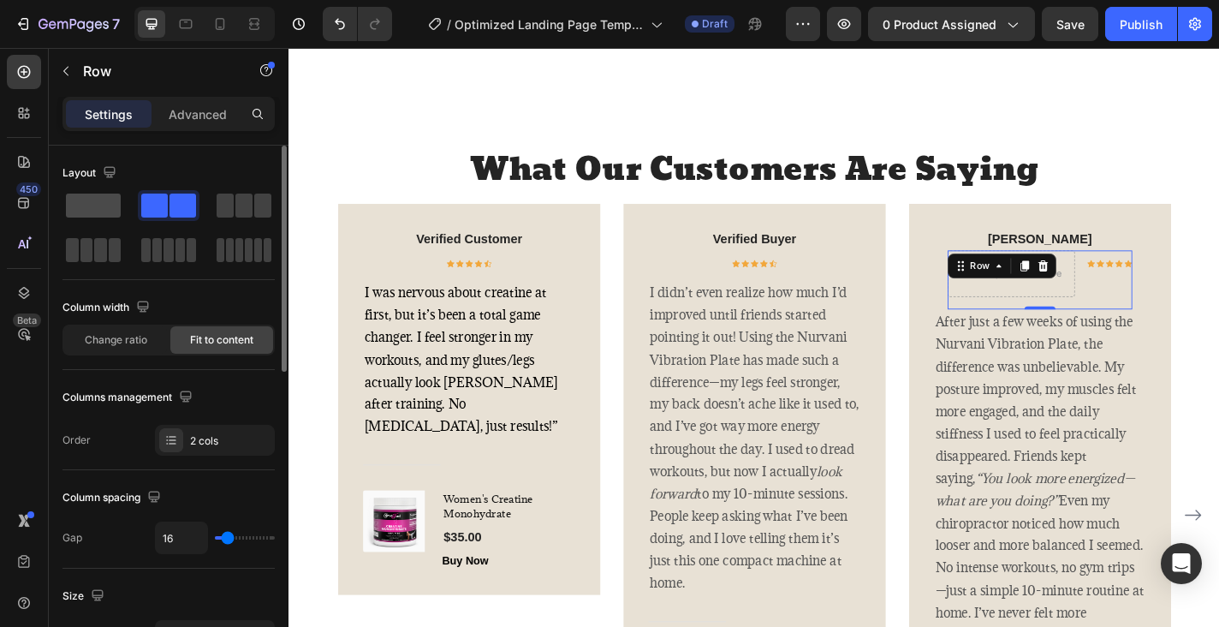
click at [100, 198] on span at bounding box center [93, 206] width 55 height 24
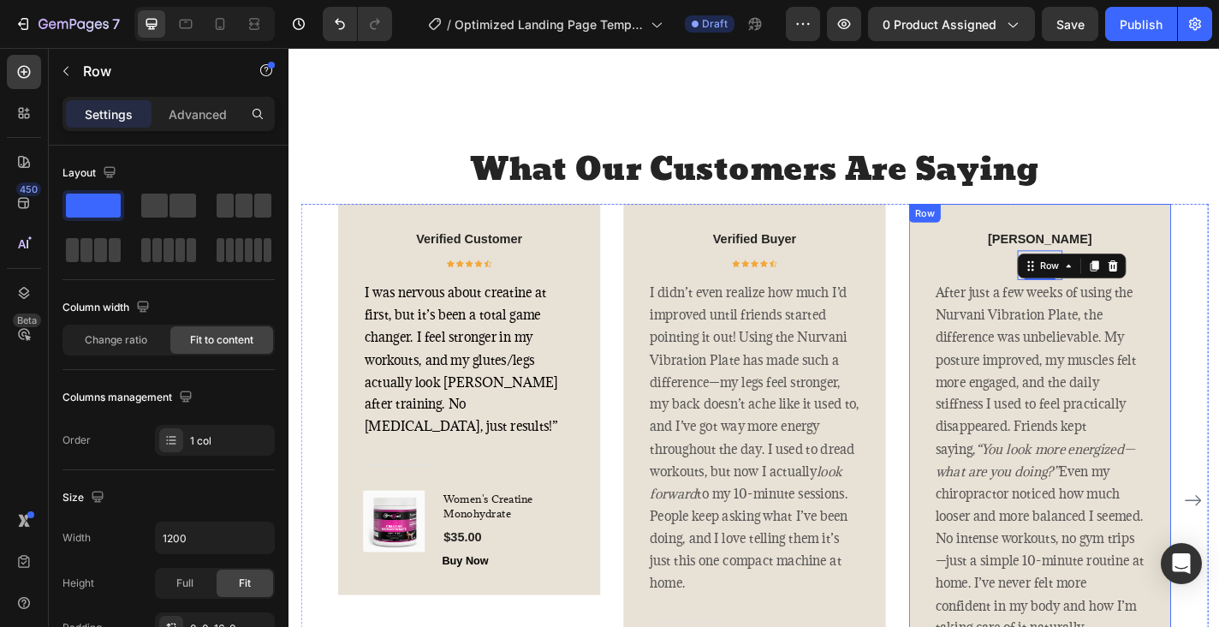
click at [997, 400] on div "[PERSON_NAME] Text block Icon Icon Icon Icon Icon Row Row 0 After just a few we…" at bounding box center [1117, 546] width 289 height 653
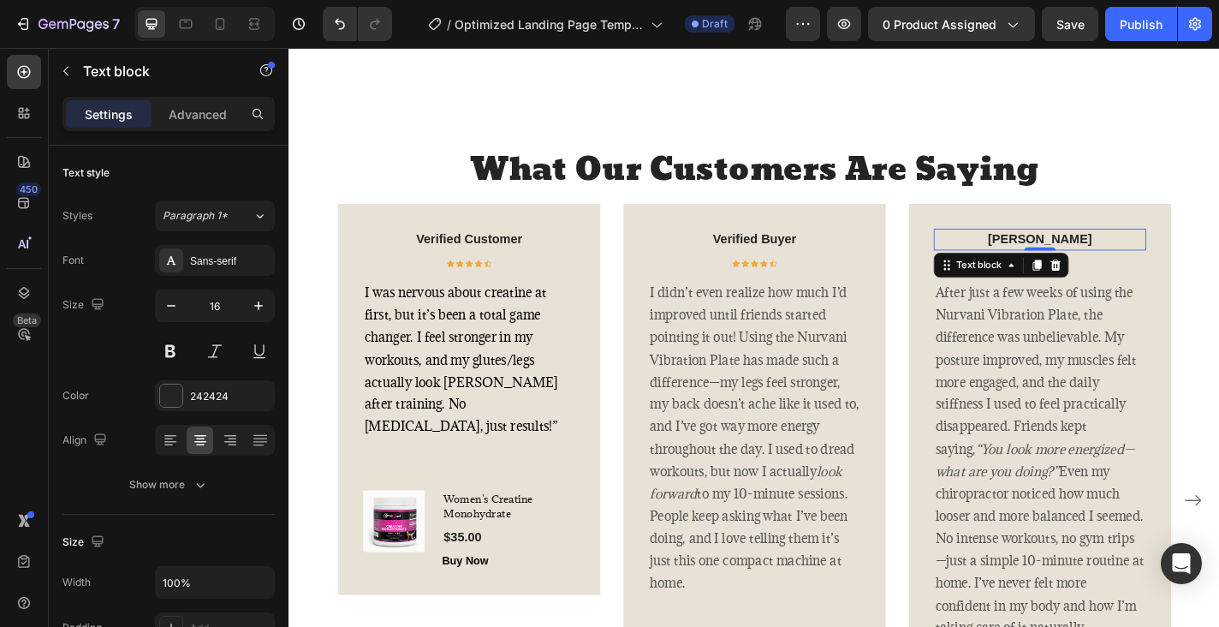
click at [1150, 270] on p "[PERSON_NAME]" at bounding box center [1117, 259] width 231 height 21
click at [1134, 270] on p "[PERSON_NAME]" at bounding box center [1117, 259] width 231 height 21
drag, startPoint x: 1177, startPoint y: 383, endPoint x: 1065, endPoint y: 383, distance: 112.2
click at [1065, 270] on p "[PERSON_NAME]" at bounding box center [1117, 259] width 231 height 21
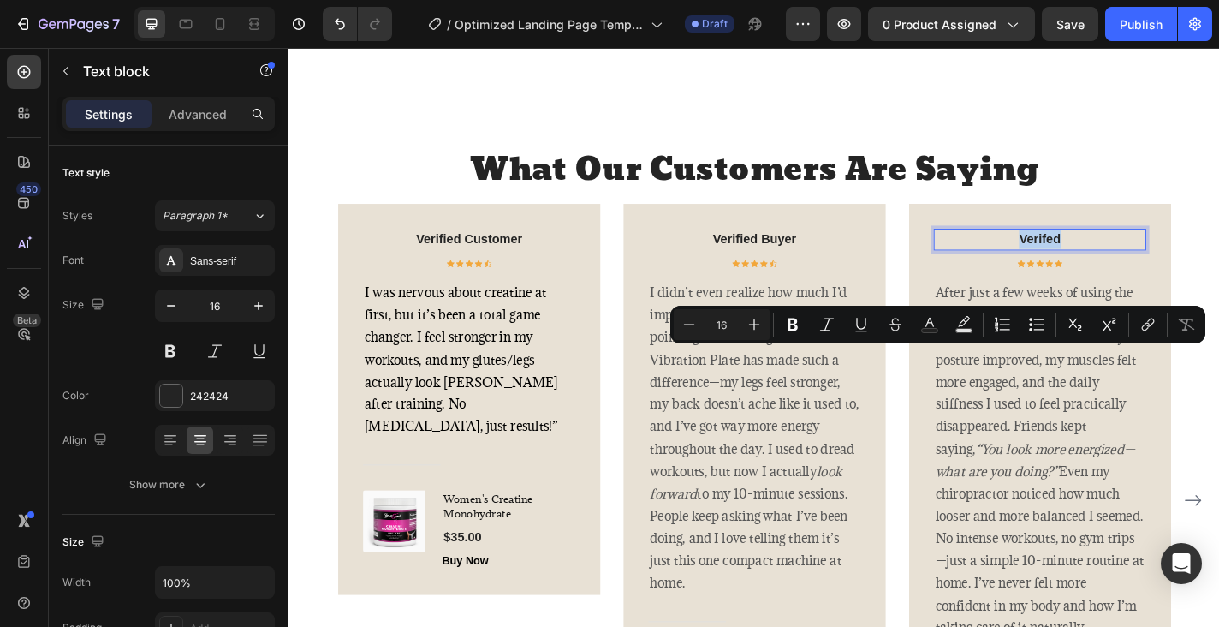
drag, startPoint x: 1149, startPoint y: 383, endPoint x: 1089, endPoint y: 390, distance: 60.4
click at [1088, 270] on p "Verifed" at bounding box center [1117, 259] width 231 height 21
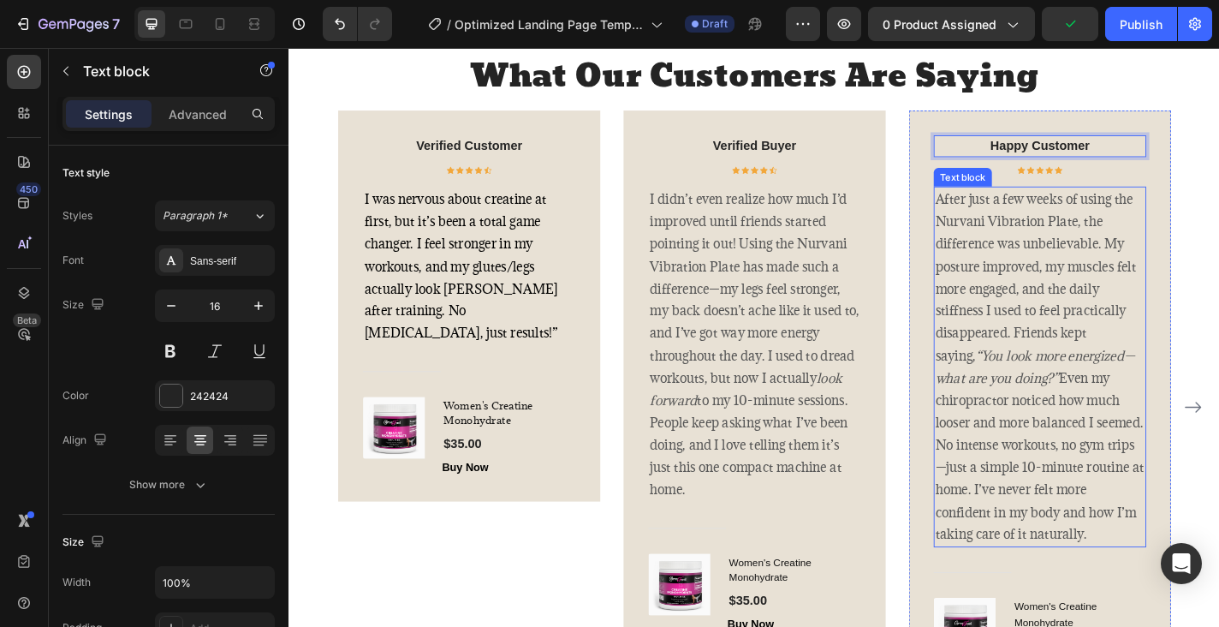
scroll to position [3066, 0]
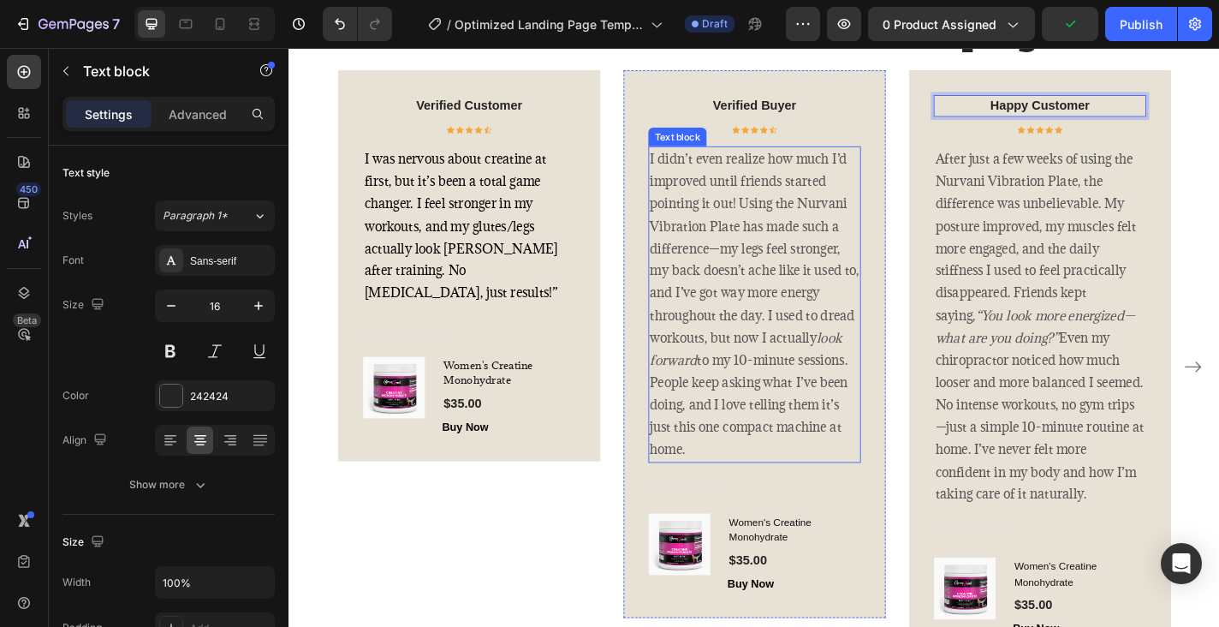
click at [705, 313] on p "I didn’t even realize how much I’d improved until friends started pointing it o…" at bounding box center [802, 330] width 231 height 345
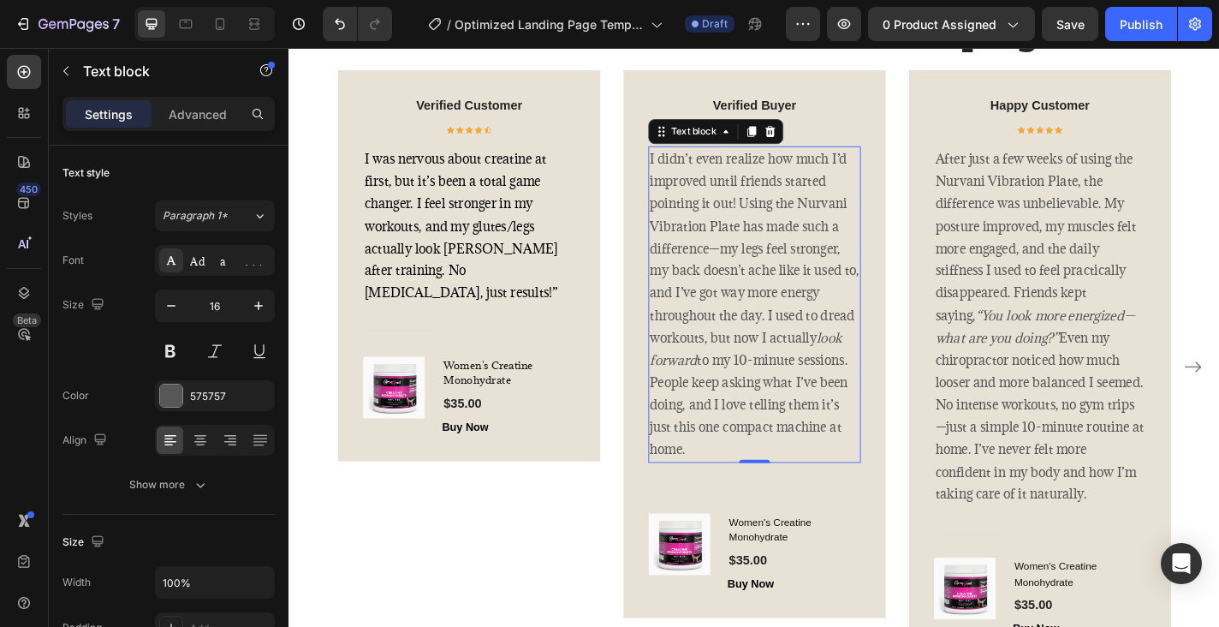
click at [688, 297] on p "I didn’t even realize how much I’d improved until friends started pointing it o…" at bounding box center [802, 330] width 231 height 345
drag, startPoint x: 688, startPoint y: 297, endPoint x: 806, endPoint y: 600, distance: 325.3
click at [806, 503] on p "I didn’t even realize how much I’d improved until friends started pointing it o…" at bounding box center [802, 330] width 231 height 345
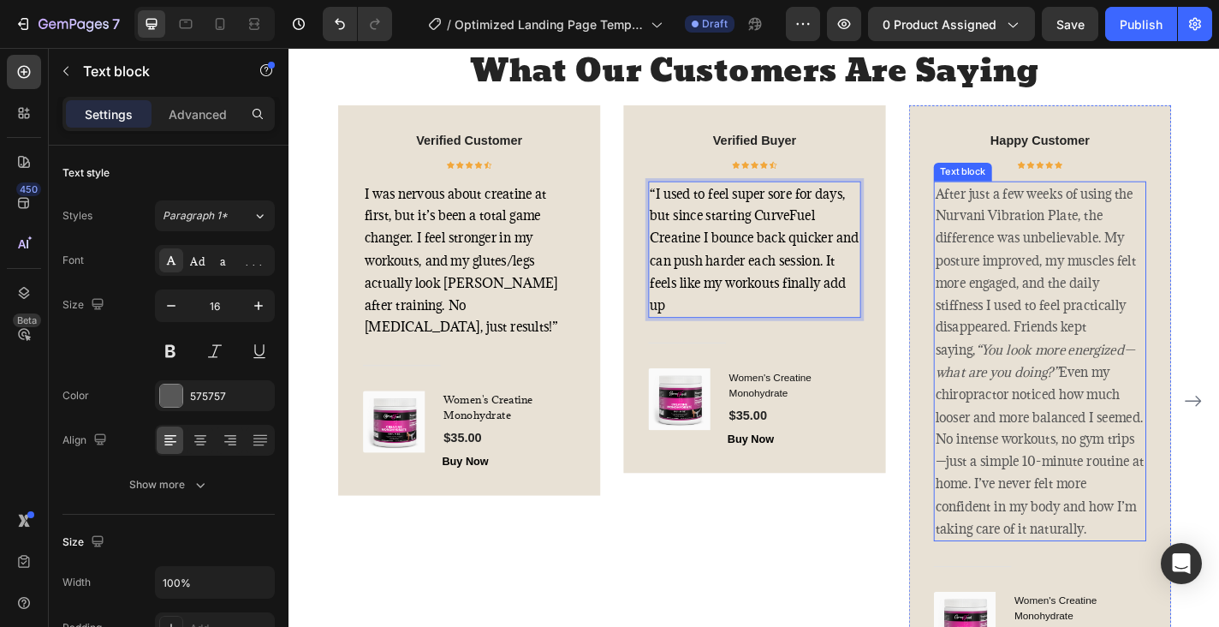
scroll to position [3198, 0]
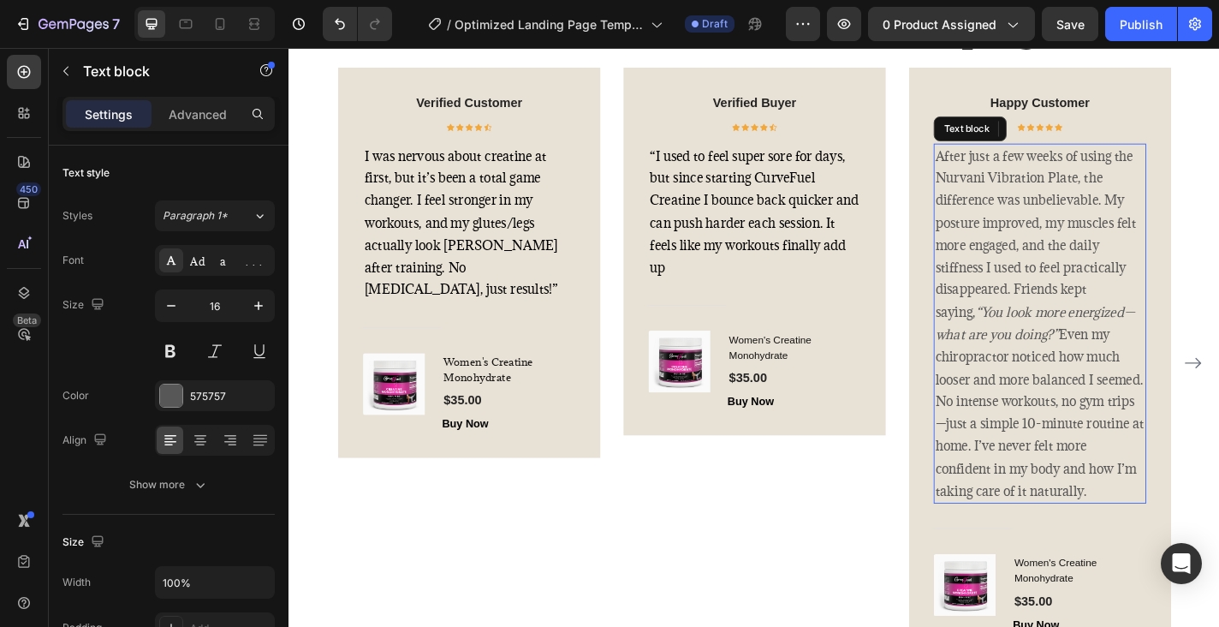
click at [1025, 173] on p "After just a few weeks of using the Nurvani Vibration Plate, the difference was…" at bounding box center [1117, 352] width 231 height 395
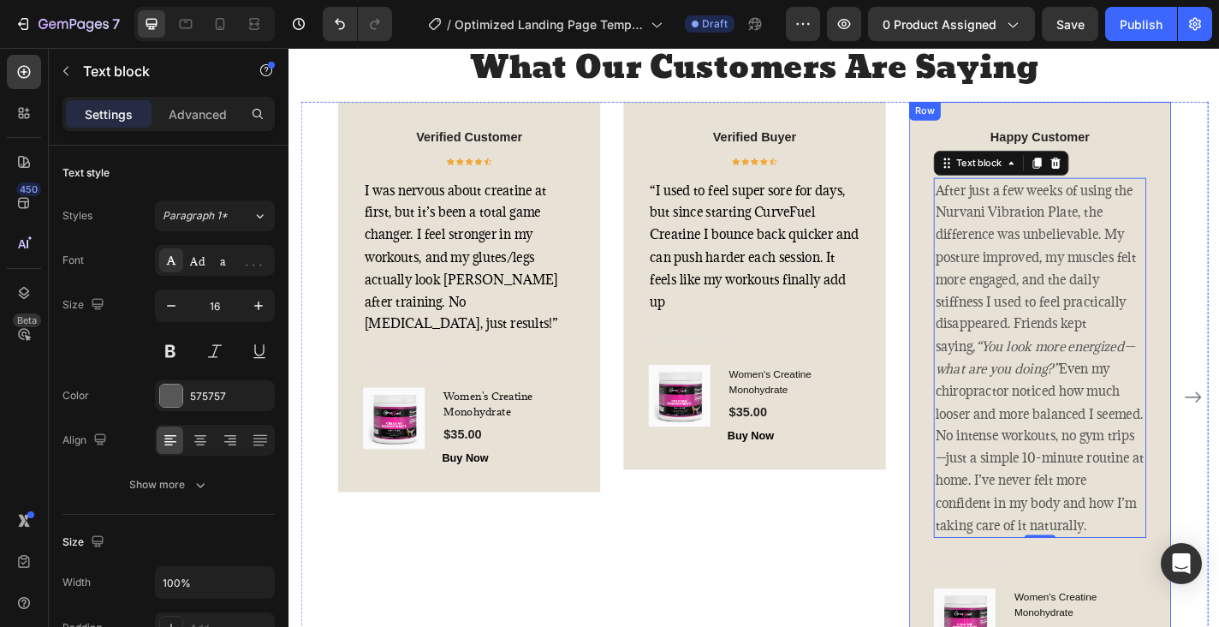
scroll to position [3140, 0]
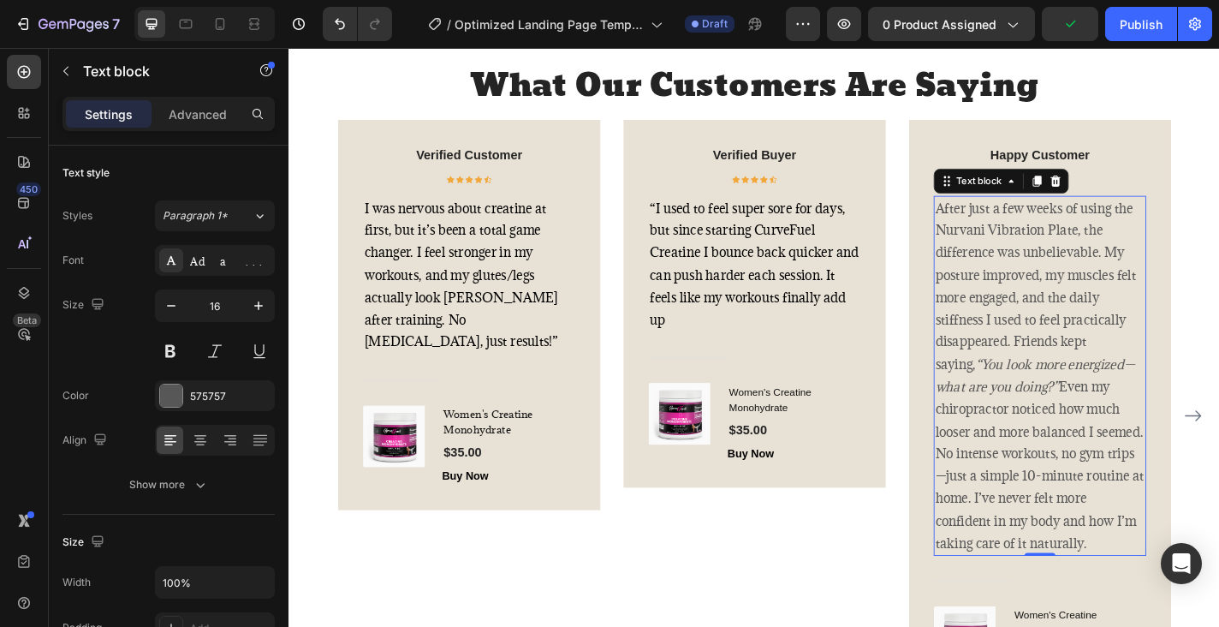
click at [1009, 221] on p "After just a few weeks of using the Nurvani Vibration Plate, the difference was…" at bounding box center [1117, 410] width 231 height 395
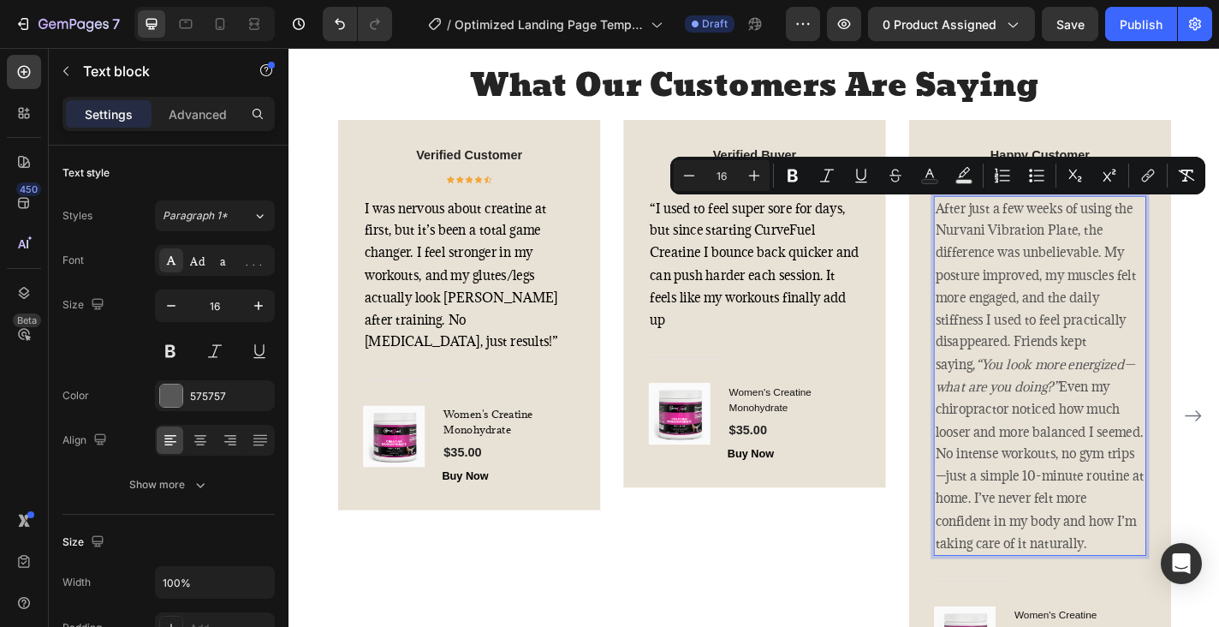
drag, startPoint x: 1000, startPoint y: 217, endPoint x: 1224, endPoint y: 596, distance: 439.9
click at [1218, 596] on div "After just a few weeks of using the Nurvani Vibration Plate, the difference was…" at bounding box center [1117, 410] width 235 height 398
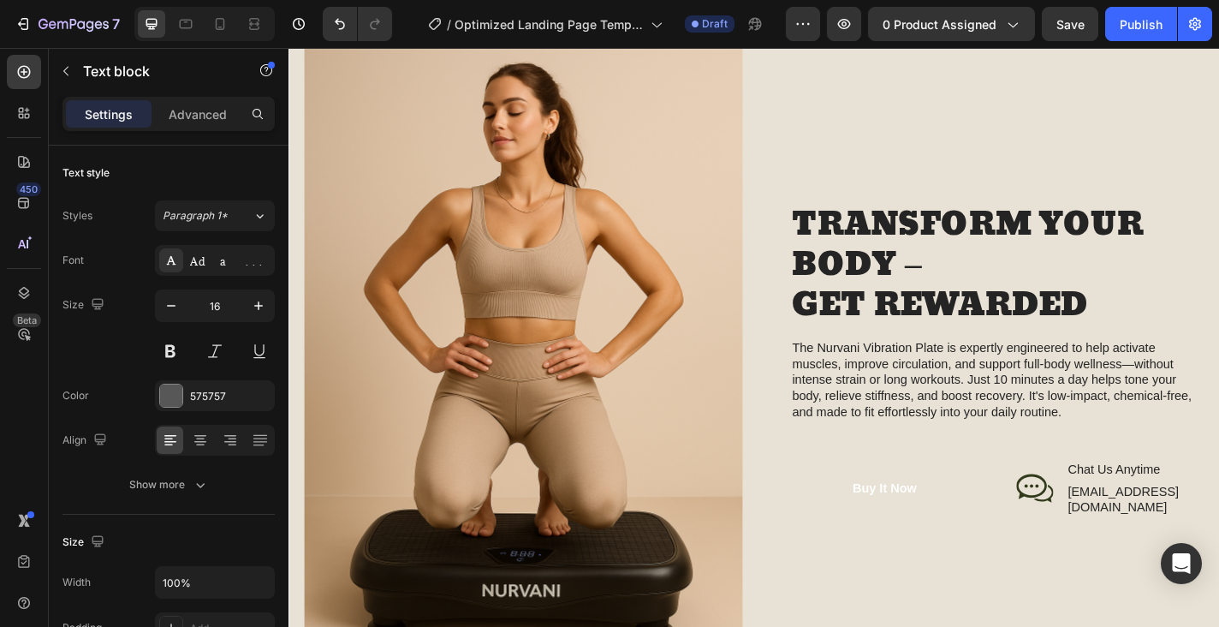
scroll to position [1593, 0]
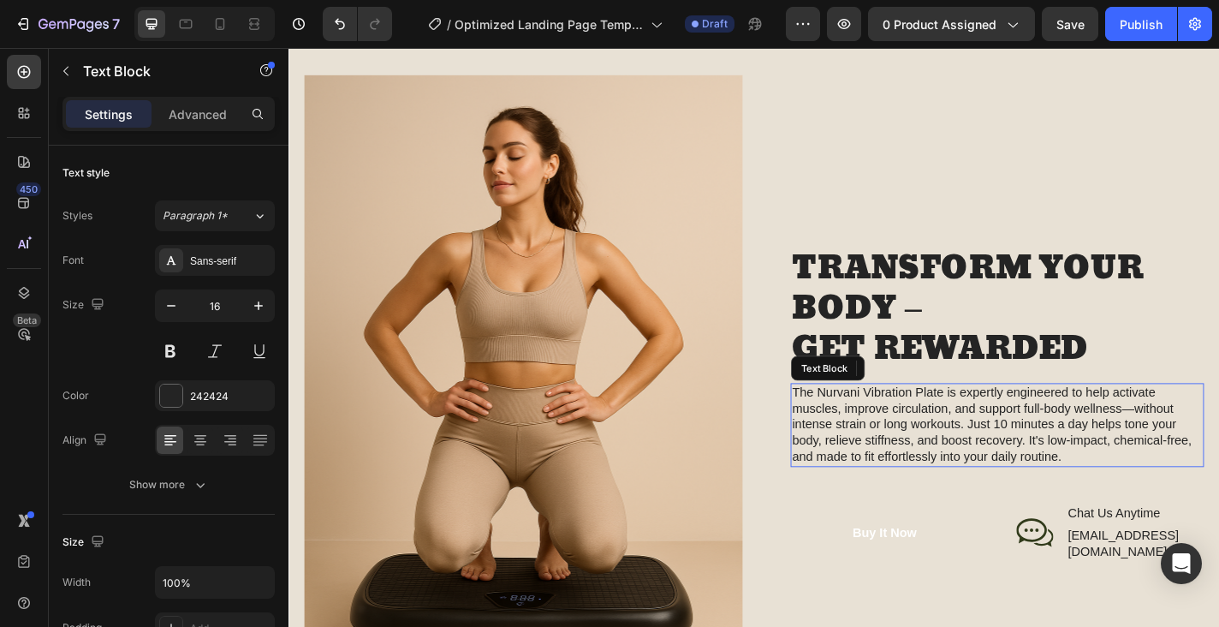
click at [939, 449] on p "The Nurvani Vibration Plate is expertly engineered to help activate muscles, im…" at bounding box center [1070, 464] width 453 height 89
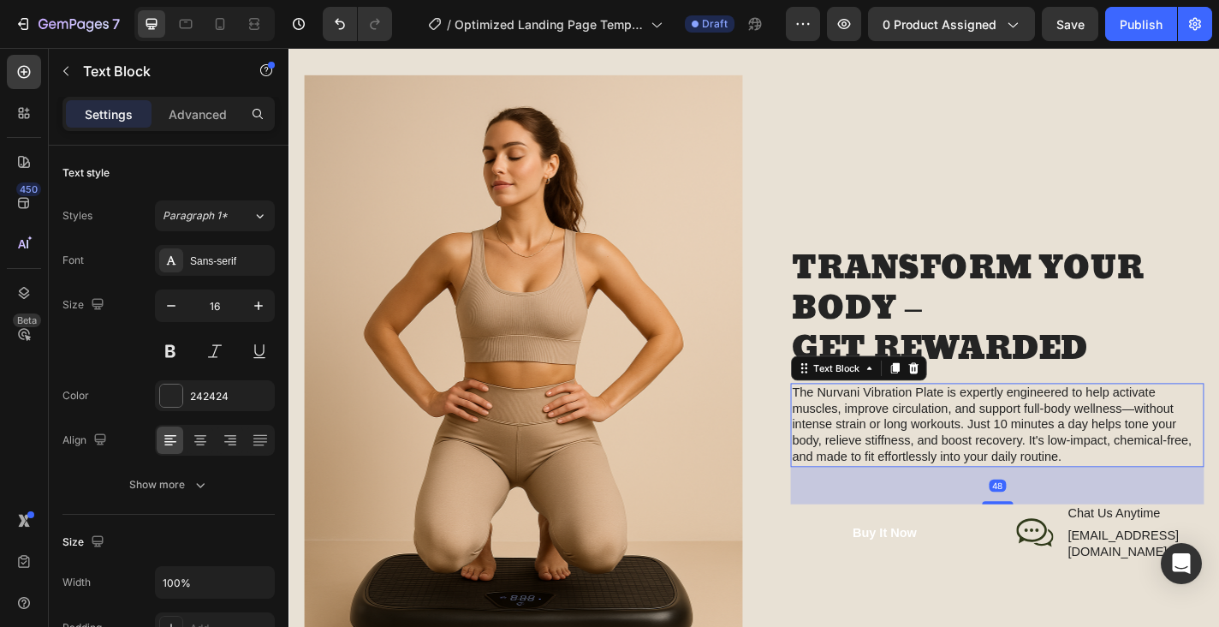
click at [890, 444] on p "The Nurvani Vibration Plate is expertly engineered to help activate muscles, im…" at bounding box center [1070, 464] width 453 height 89
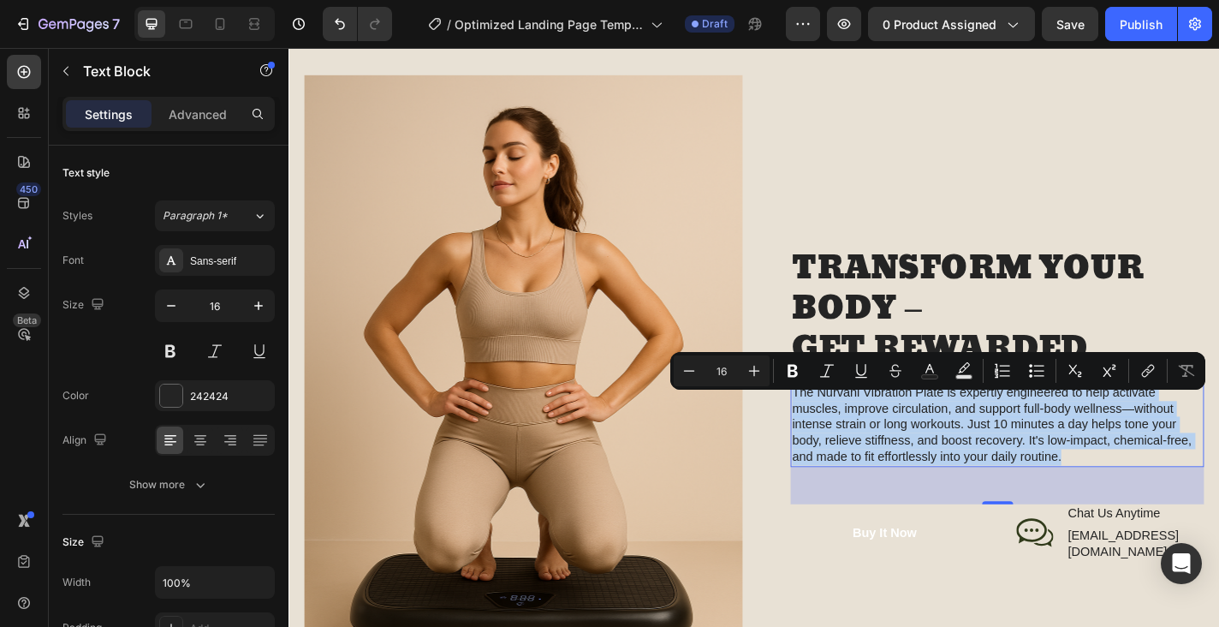
drag, startPoint x: 846, startPoint y: 433, endPoint x: 1149, endPoint y: 515, distance: 313.8
click at [1149, 509] on p "The Nurvani Vibration Plate is expertly engineered to help activate muscles, im…" at bounding box center [1070, 464] width 453 height 89
copy p "The Nurvani Vibration Plate is expertly engineered to help activate muscles, im…"
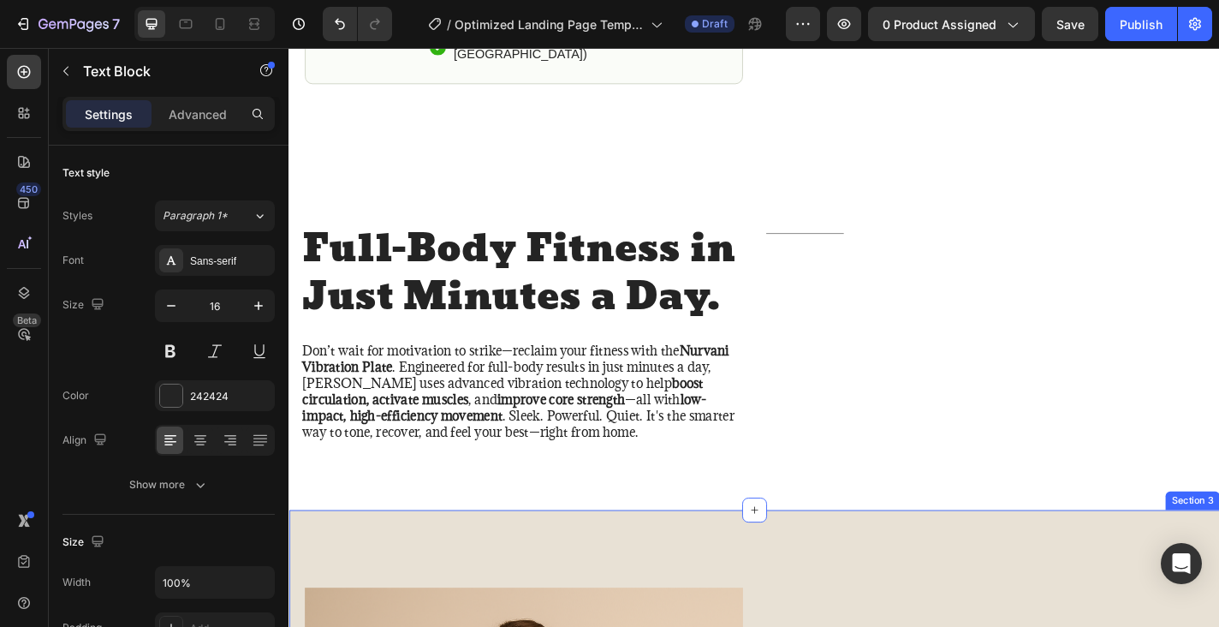
scroll to position [1049, 0]
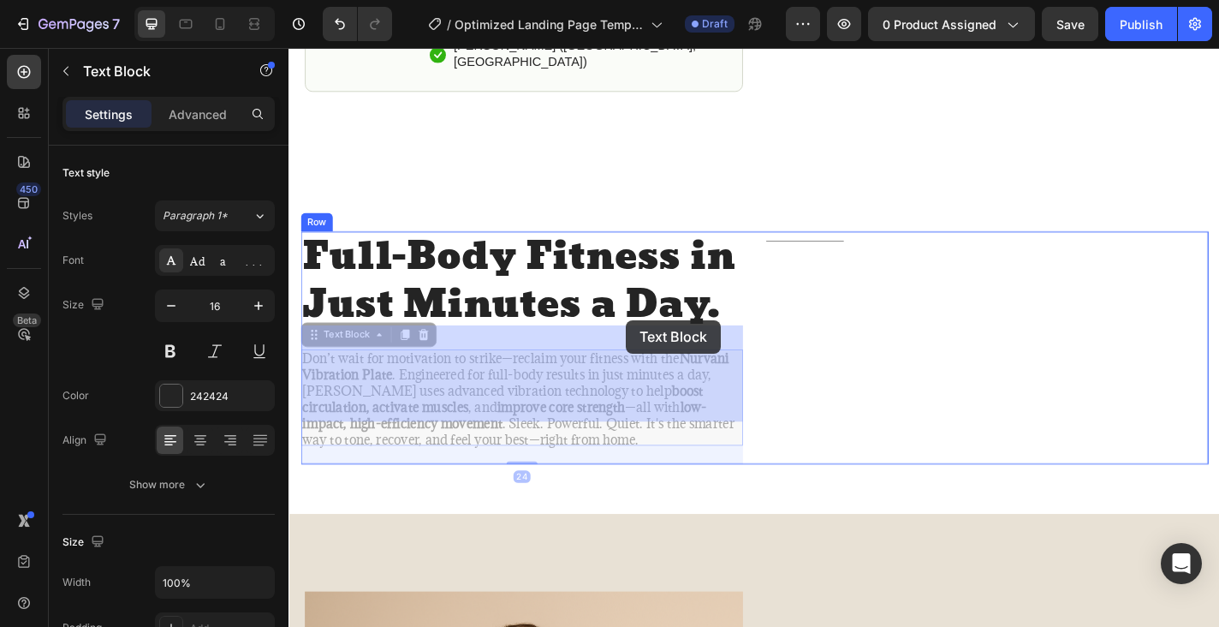
drag, startPoint x: 752, startPoint y: 459, endPoint x: 661, endPoint y: 359, distance: 135.2
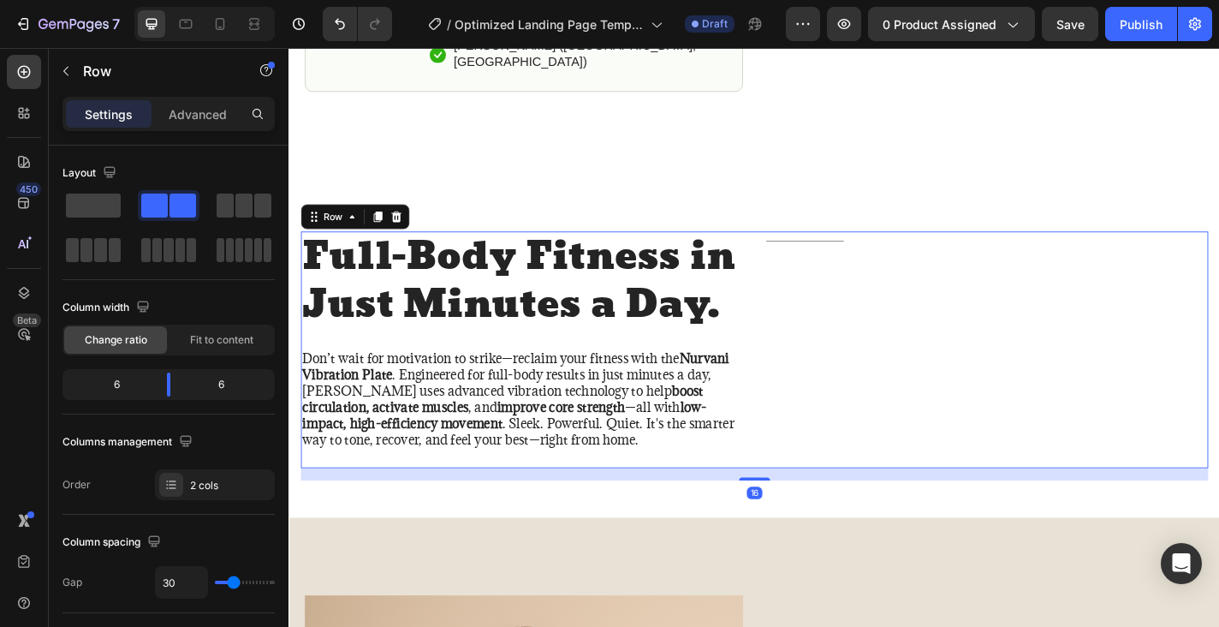
click at [887, 434] on div "Title Line" at bounding box center [1059, 382] width 488 height 262
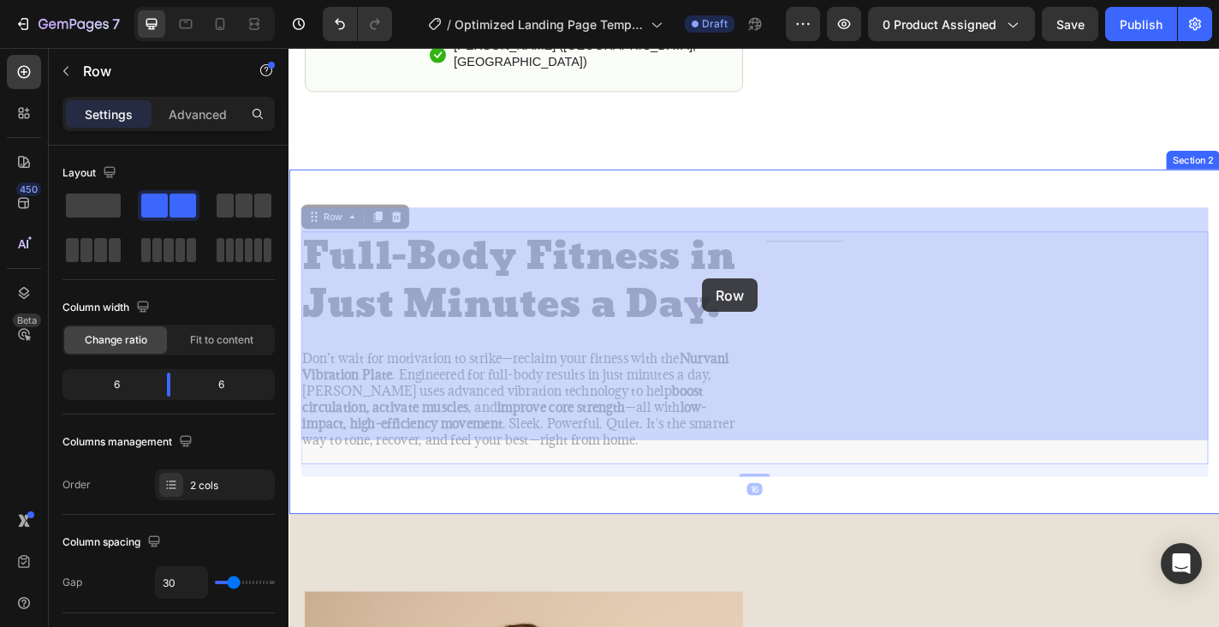
drag, startPoint x: 910, startPoint y: 447, endPoint x: 751, endPoint y: 300, distance: 216.9
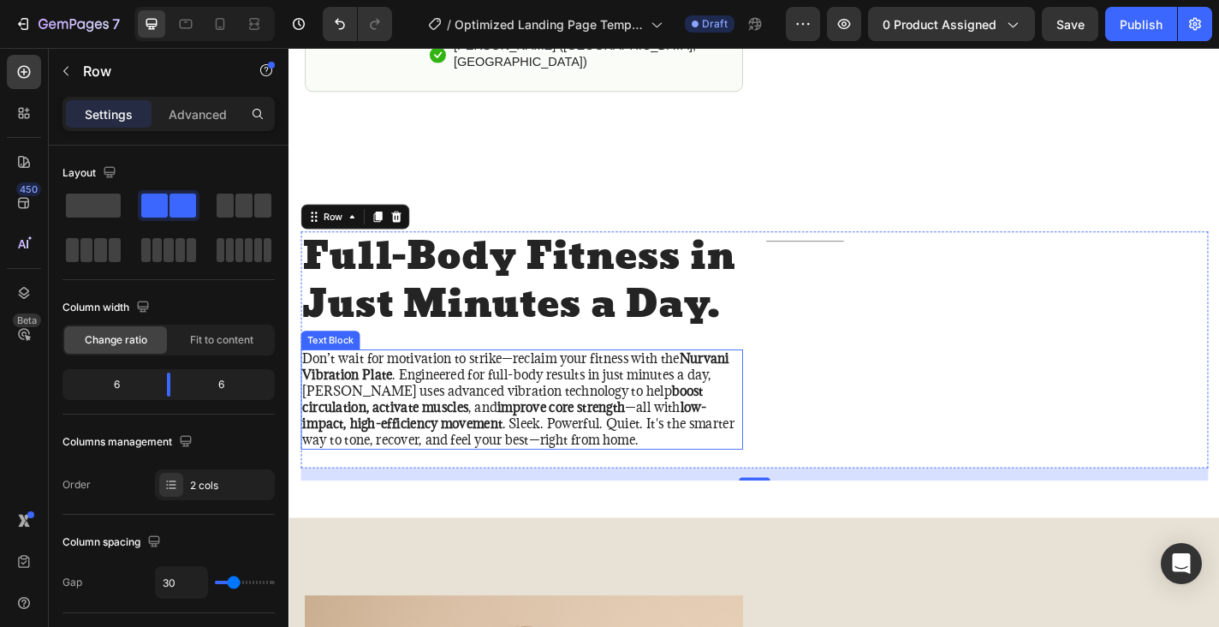
click at [308, 383] on p "Don’t wait for motivation to strike—reclaim your fitness with the Nurvani Vibra…" at bounding box center [545, 436] width 485 height 107
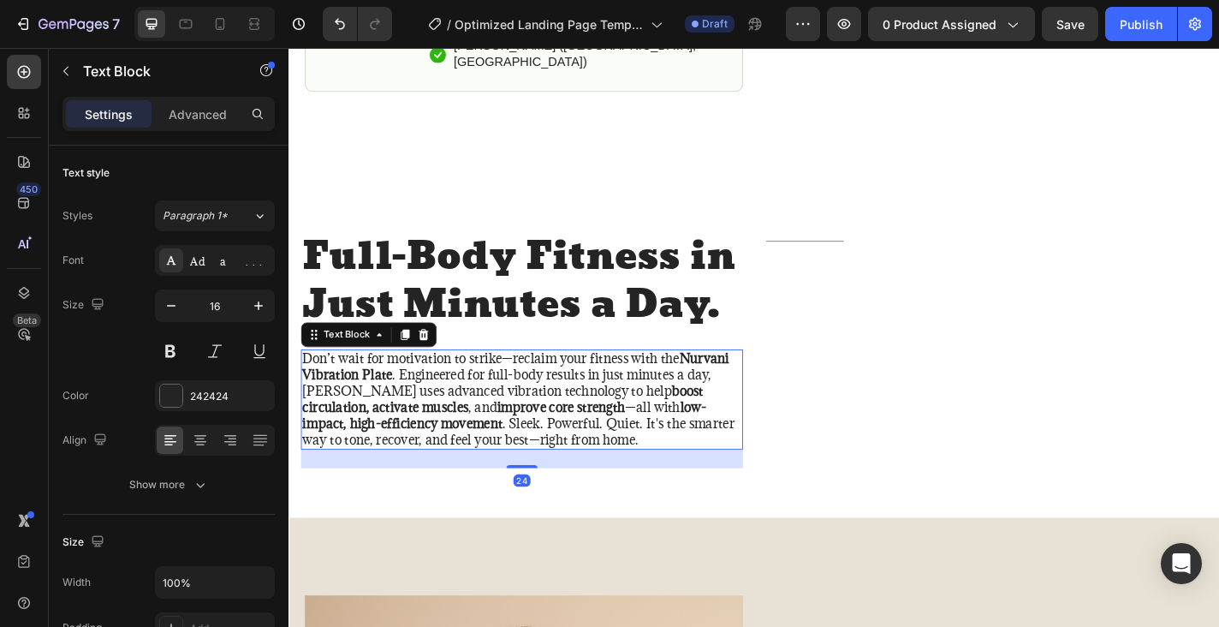
click at [304, 383] on p "Don’t wait for motivation to strike—reclaim your fitness with the Nurvani Vibra…" at bounding box center [545, 436] width 485 height 107
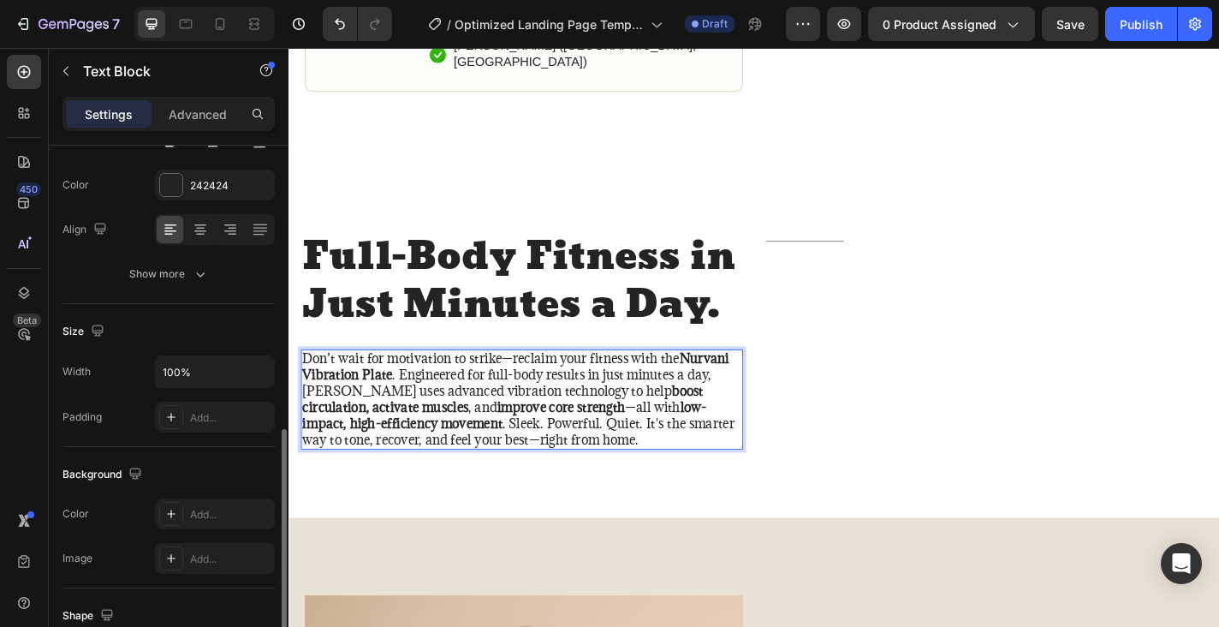
scroll to position [0, 0]
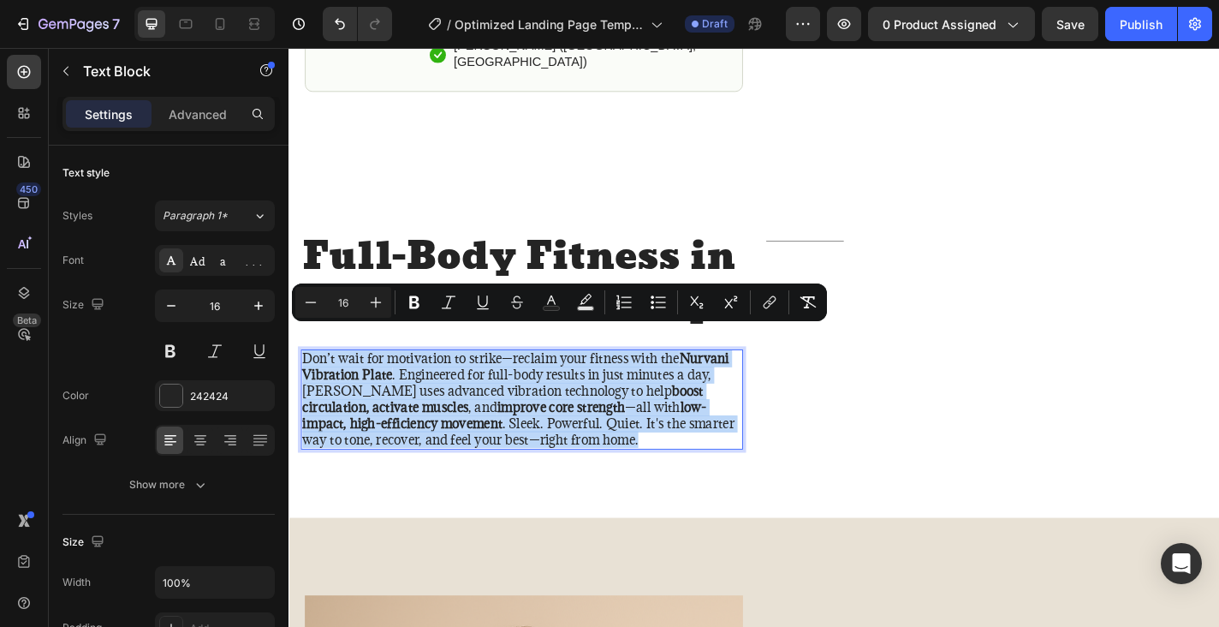
drag, startPoint x: 305, startPoint y: 359, endPoint x: 624, endPoint y: 456, distance: 334.0
click at [624, 456] on p "Don’t wait for motivation to strike—reclaim your fitness with the Nurvani Vibra…" at bounding box center [545, 436] width 485 height 107
copy p "Don’t wait for motivation to strike—reclaim your fitness with the Nurvani Vibra…"
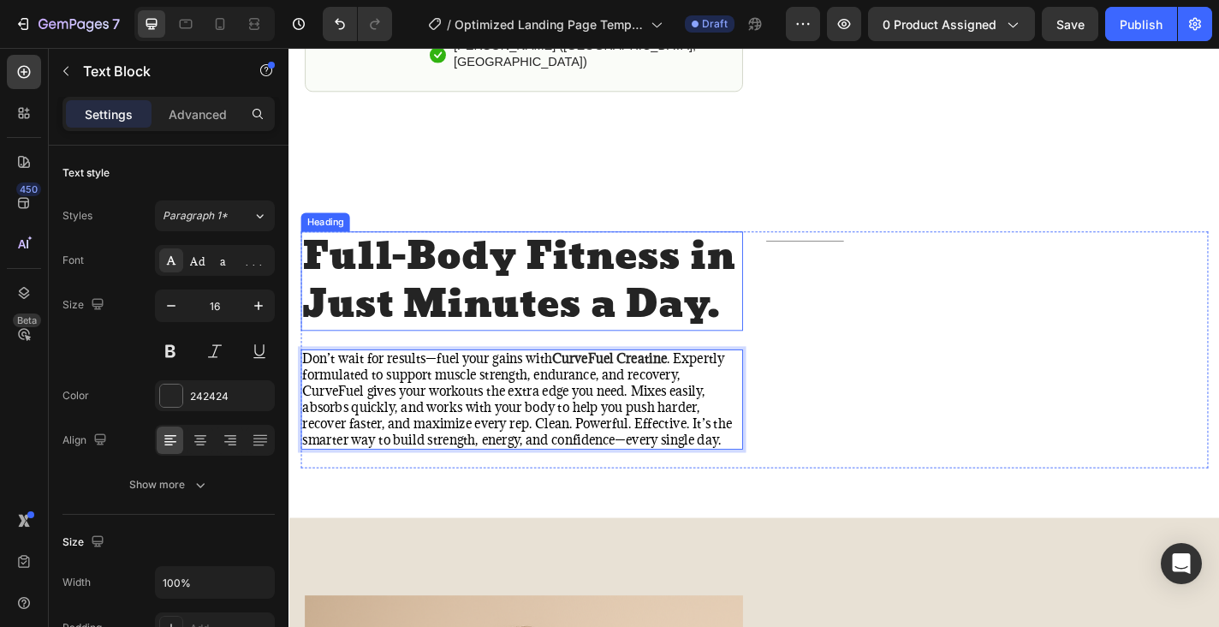
click at [318, 265] on h2 "Full-Body Fitness in Just Minutes a Day." at bounding box center [545, 306] width 488 height 110
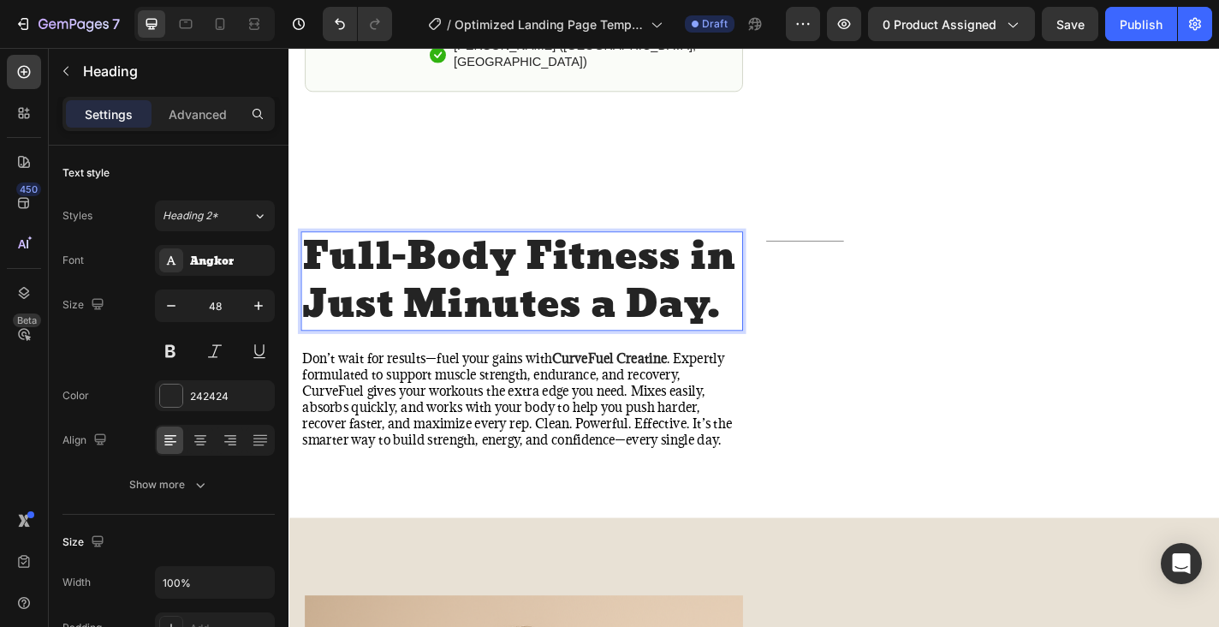
click at [331, 253] on p "Full-Body Fitness in Just Minutes a Day." at bounding box center [545, 306] width 485 height 107
click at [360, 253] on p "Full-Body Fitness in Just Minutes a Day." at bounding box center [545, 306] width 485 height 107
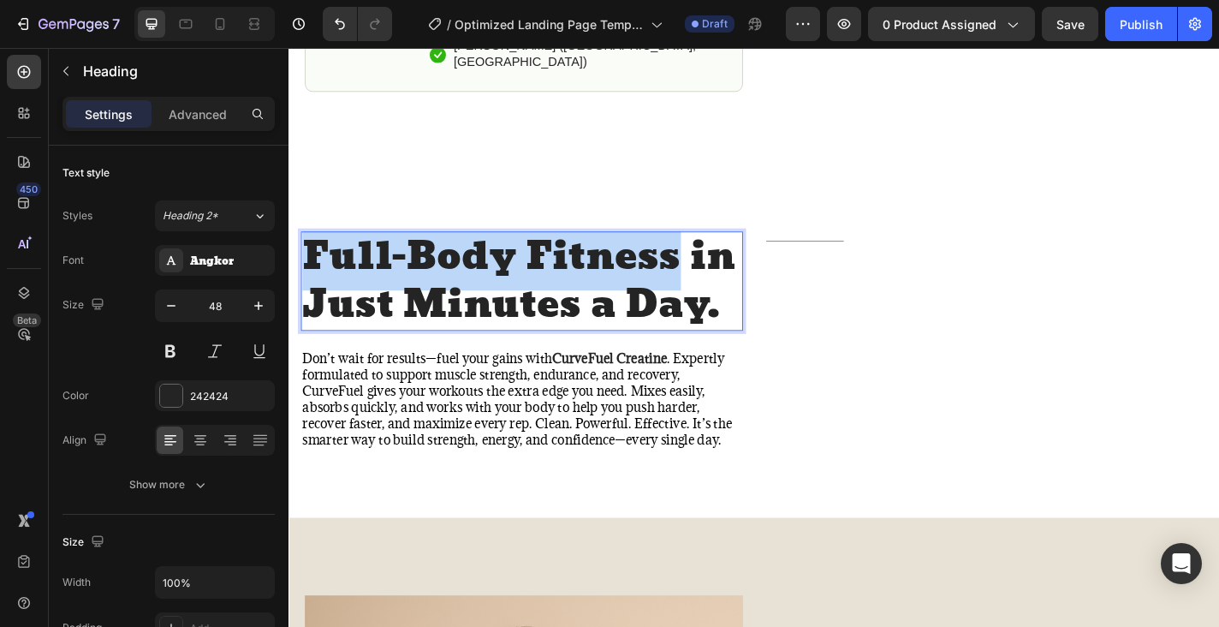
drag, startPoint x: 360, startPoint y: 247, endPoint x: 569, endPoint y: 268, distance: 209.9
click at [569, 268] on p "Full-Body Fitness in Just Minutes a Day." at bounding box center [545, 306] width 485 height 107
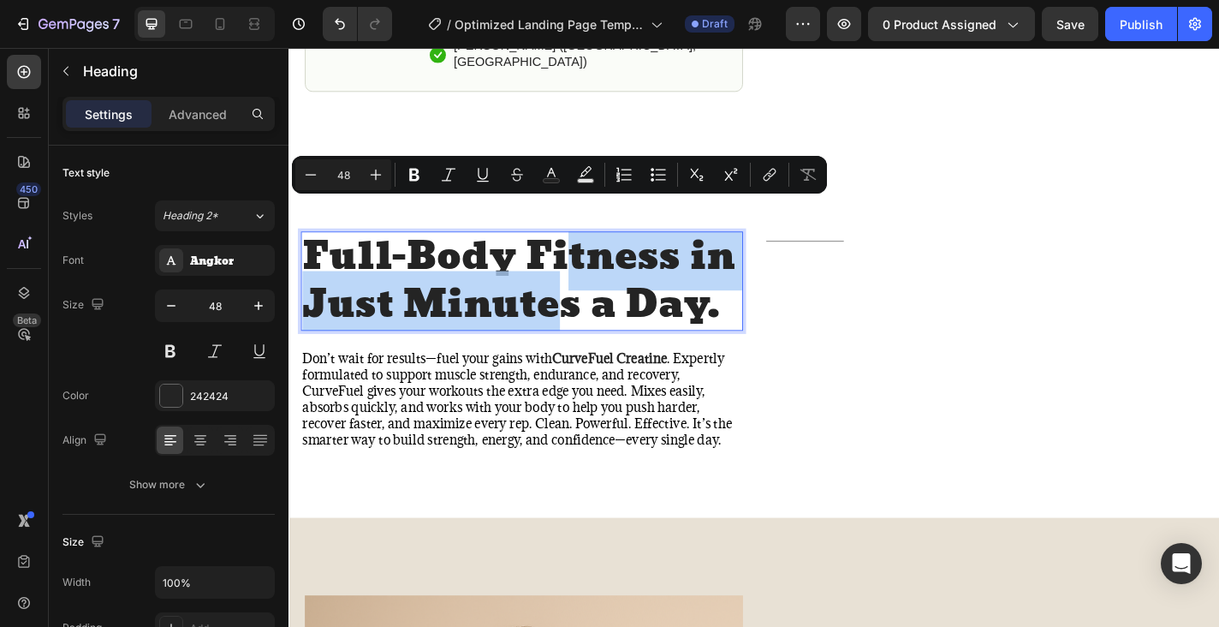
click at [591, 269] on p "Full-Body Fitness in Just Minutes a Day." at bounding box center [545, 306] width 485 height 107
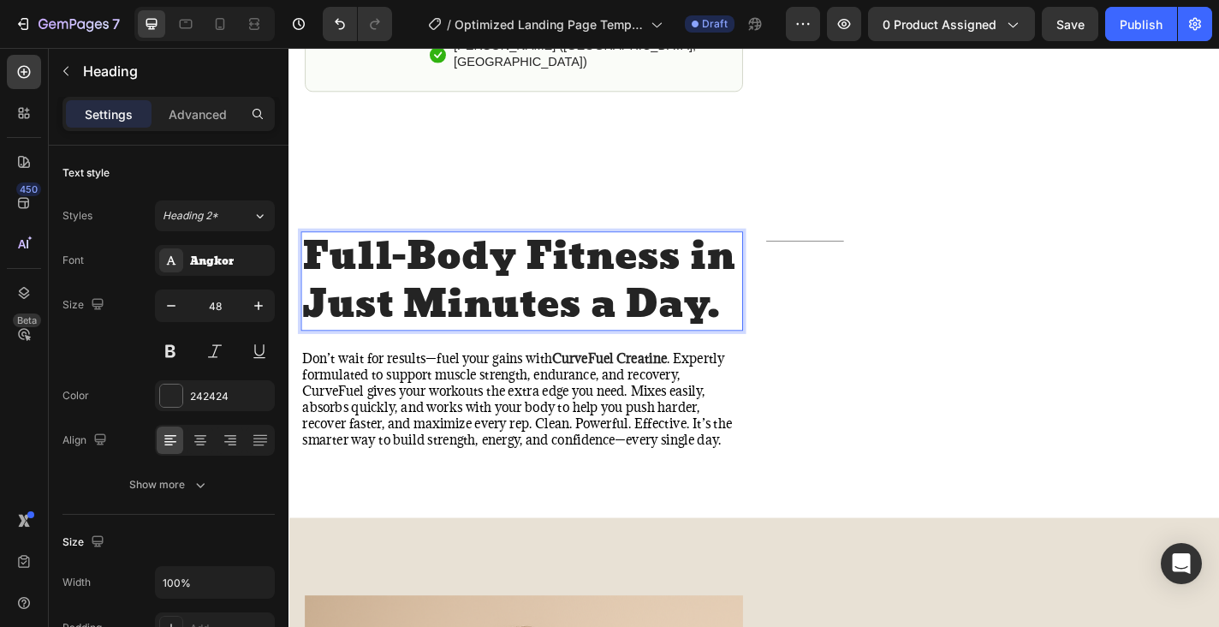
click at [365, 253] on p "Full-Body Fitness in Just Minutes a Day." at bounding box center [545, 306] width 485 height 107
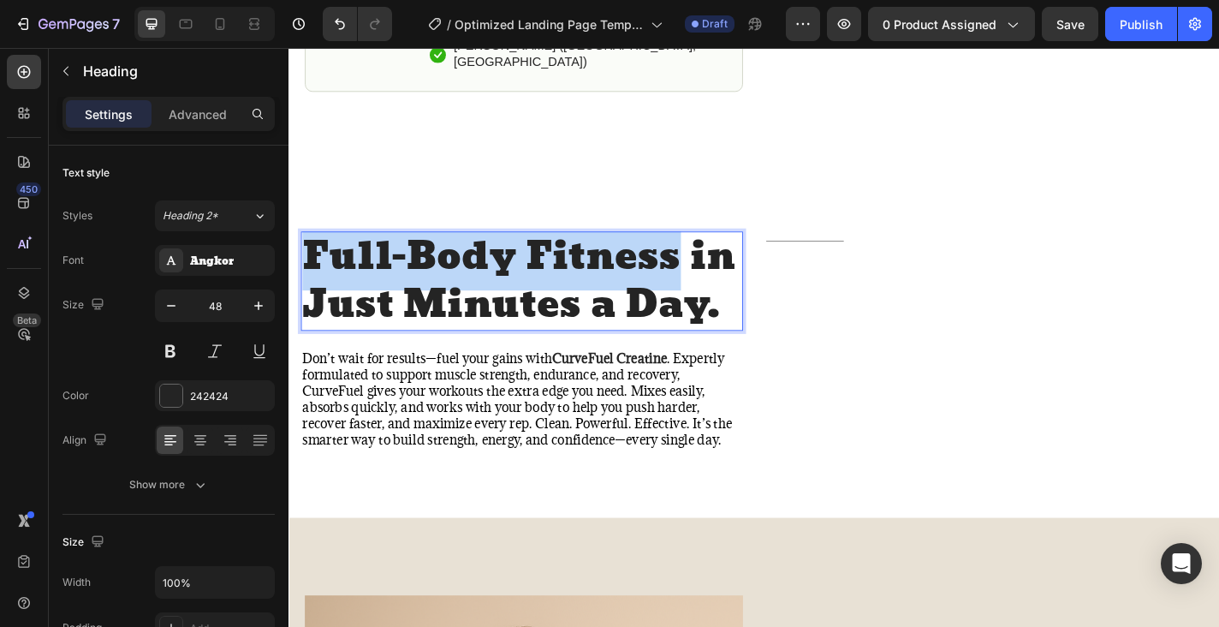
drag, startPoint x: 365, startPoint y: 246, endPoint x: 549, endPoint y: 259, distance: 184.5
click at [549, 259] on p "Full-Body Fitness in Just Minutes a Day." at bounding box center [545, 306] width 485 height 107
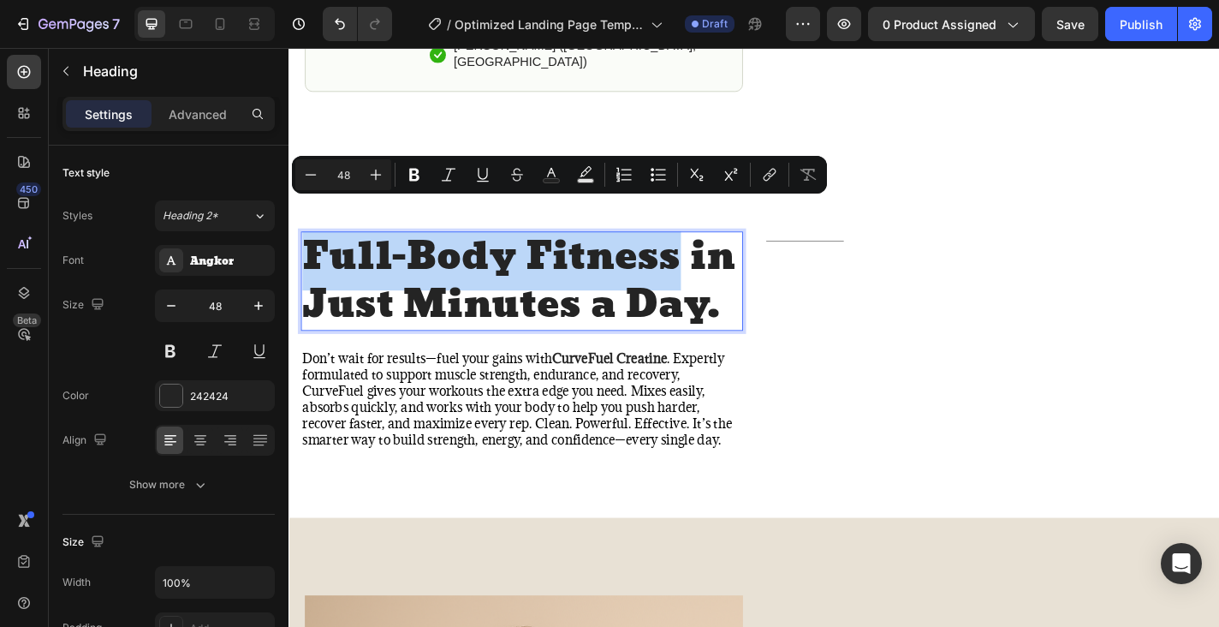
click at [549, 259] on p "Full-Body Fitness in Just Minutes a Day." at bounding box center [545, 306] width 485 height 107
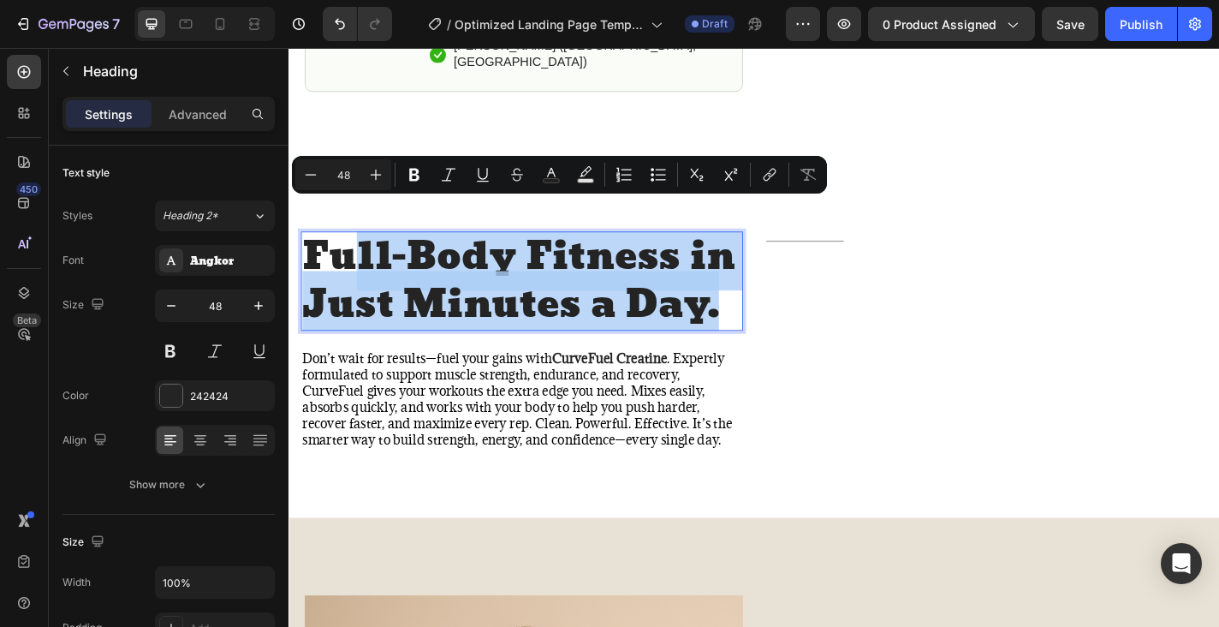
drag, startPoint x: 765, startPoint y: 311, endPoint x: 366, endPoint y: 260, distance: 401.3
click at [366, 260] on p "Full-Body Fitness in Just Minutes a Day." at bounding box center [545, 306] width 485 height 107
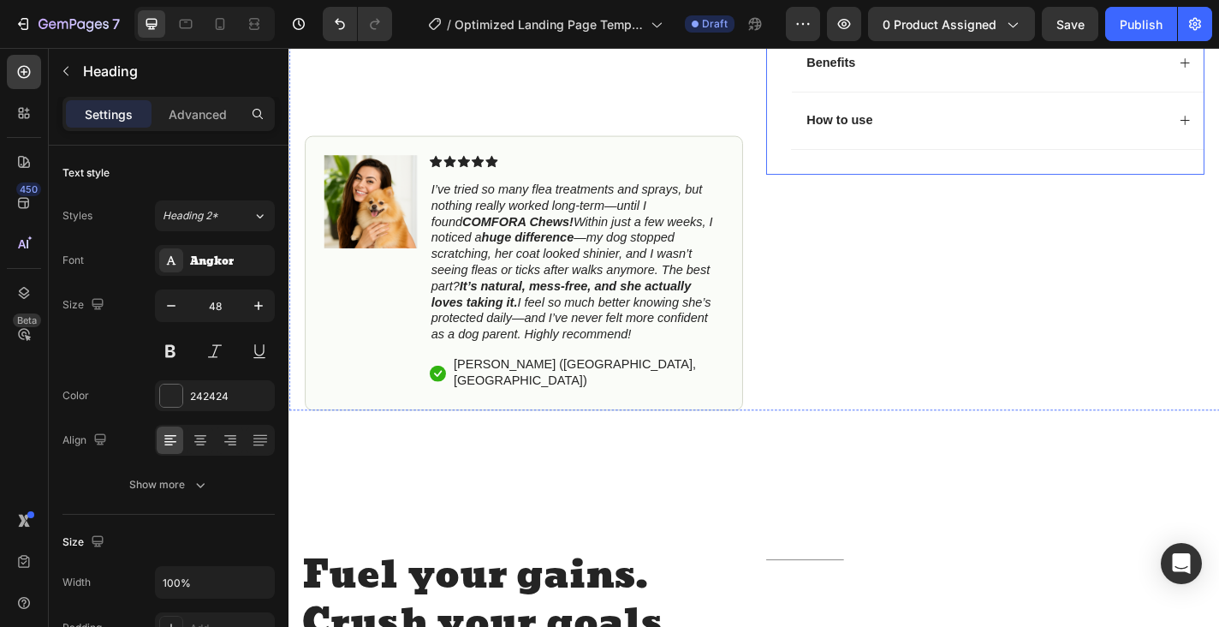
scroll to position [707, 0]
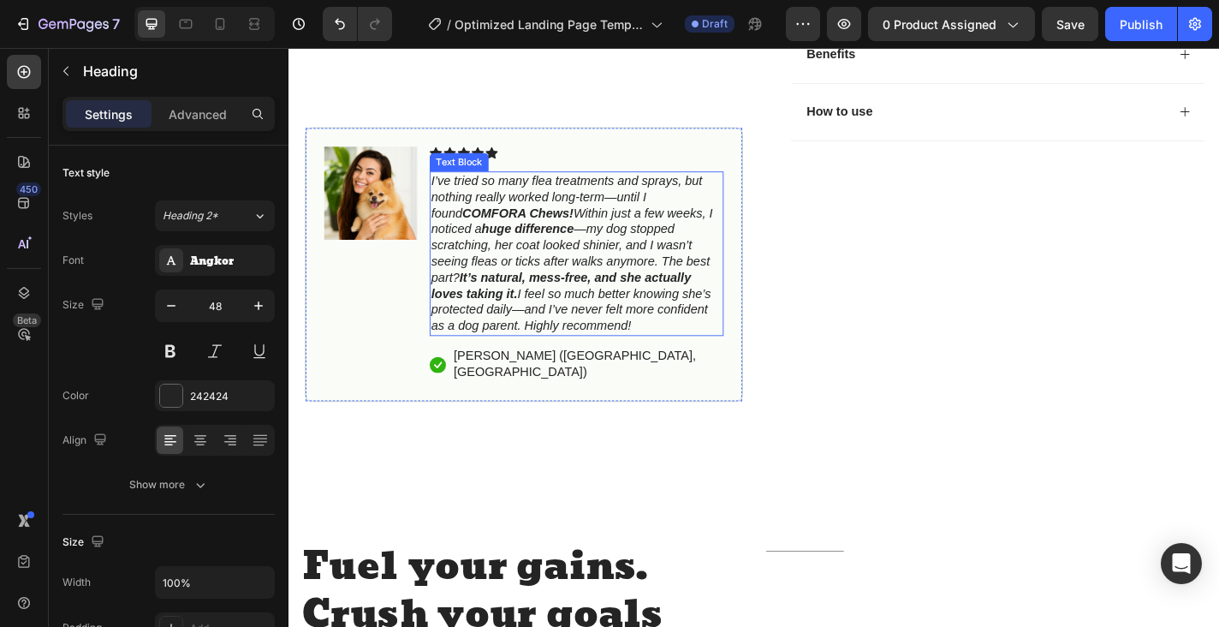
click at [456, 194] on icon "I’ve tried so many flea treatments and sprays, but nothing really worked long-t…" at bounding box center [600, 274] width 311 height 175
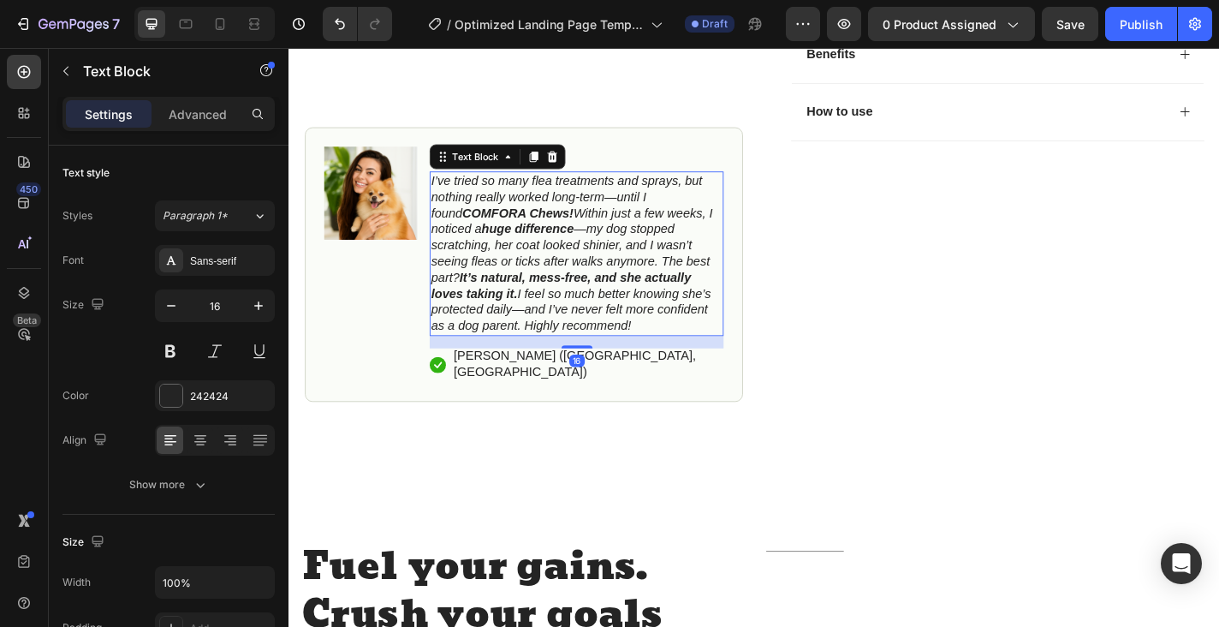
click at [450, 193] on icon "I’ve tried so many flea treatments and sprays, but nothing really worked long-t…" at bounding box center [600, 274] width 311 height 175
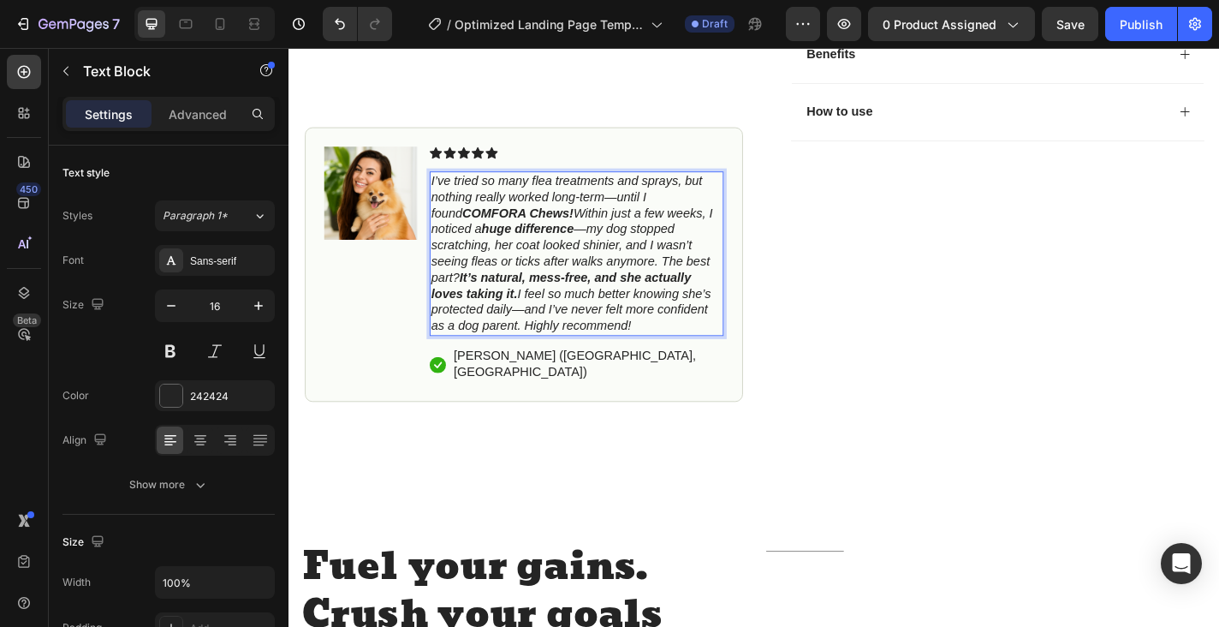
click at [445, 188] on icon "I’ve tried so many flea treatments and sprays, but nothing really worked long-t…" at bounding box center [600, 274] width 311 height 175
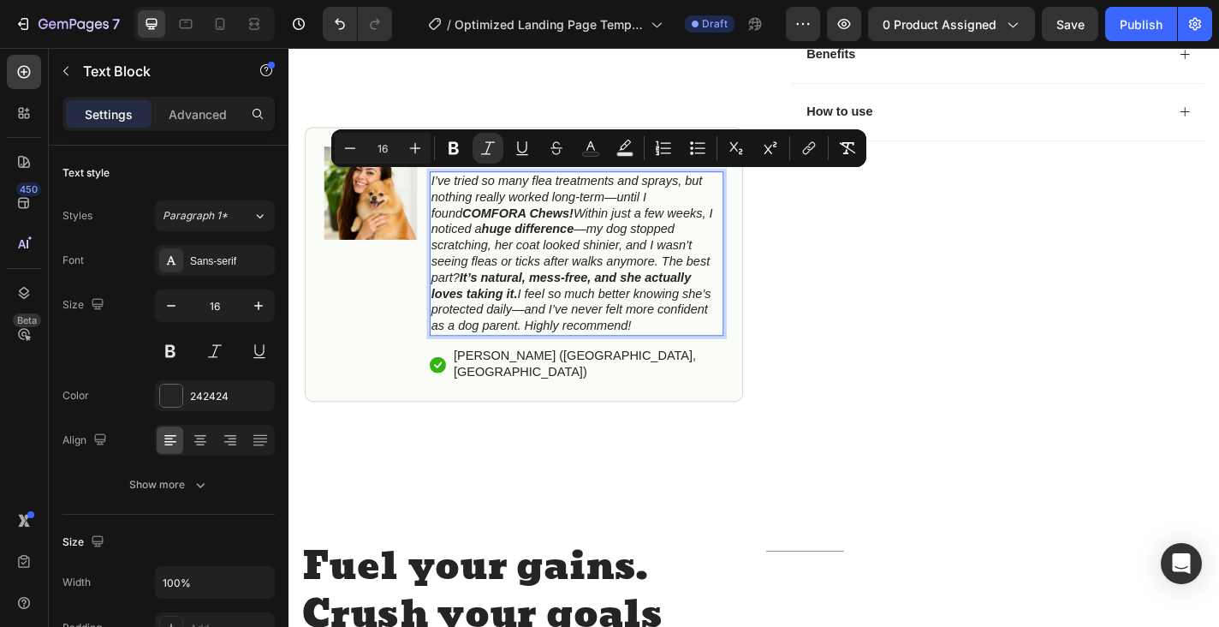
drag, startPoint x: 445, startPoint y: 188, endPoint x: 691, endPoint y: 348, distance: 293.8
click at [691, 348] on p "I’ve tried so many flea treatments and sprays, but nothing really worked long-t…" at bounding box center [605, 275] width 321 height 178
copy icon "I’ve tried so many flea treatments and sprays, but nothing really worked long-t…"
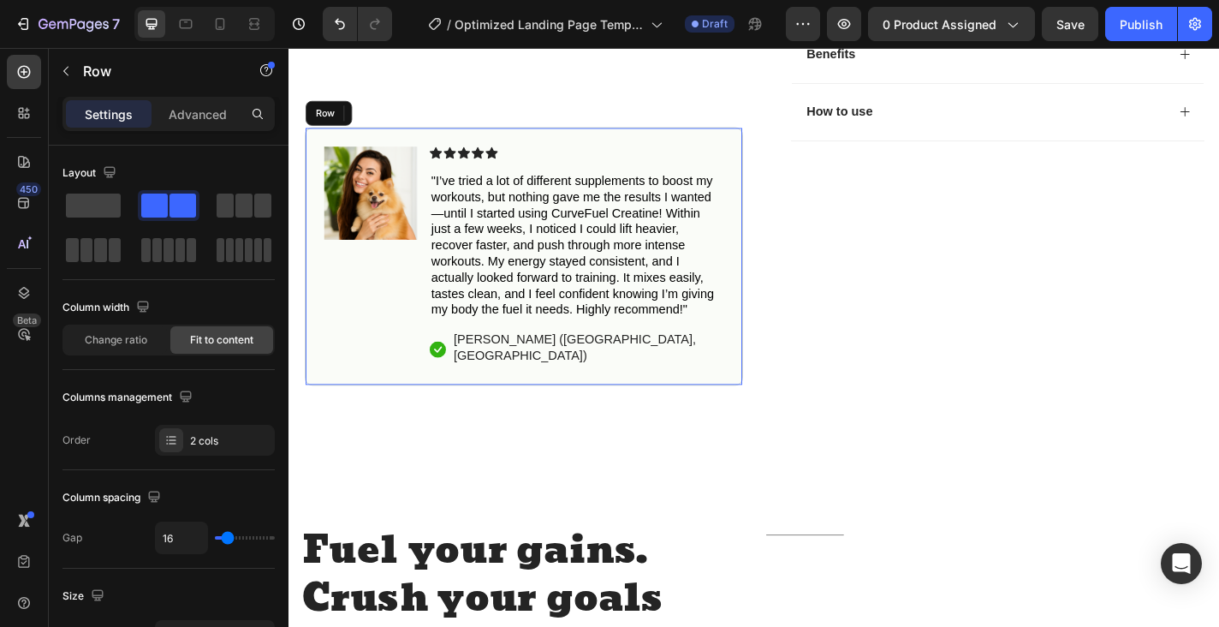
click at [721, 359] on div "Icon Icon Icon Icon Icon Icon List "I’ve tried a lot of different supplements t…" at bounding box center [606, 278] width 325 height 242
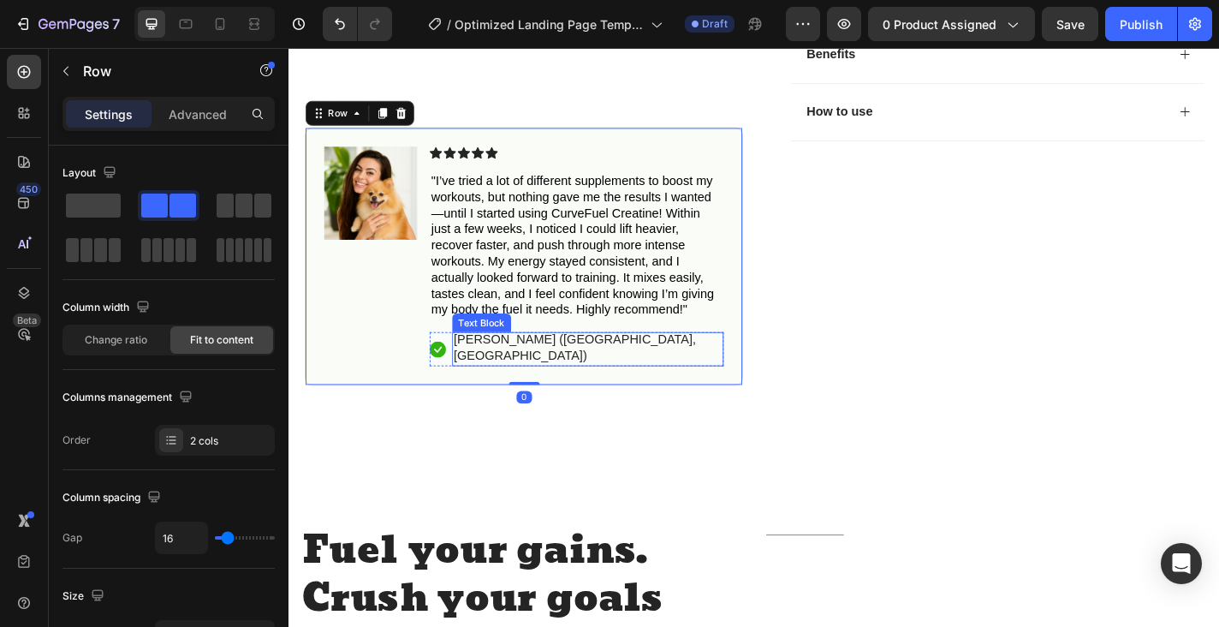
click at [577, 363] on p "[PERSON_NAME] ([GEOGRAPHIC_DATA], [GEOGRAPHIC_DATA])" at bounding box center [618, 379] width 296 height 36
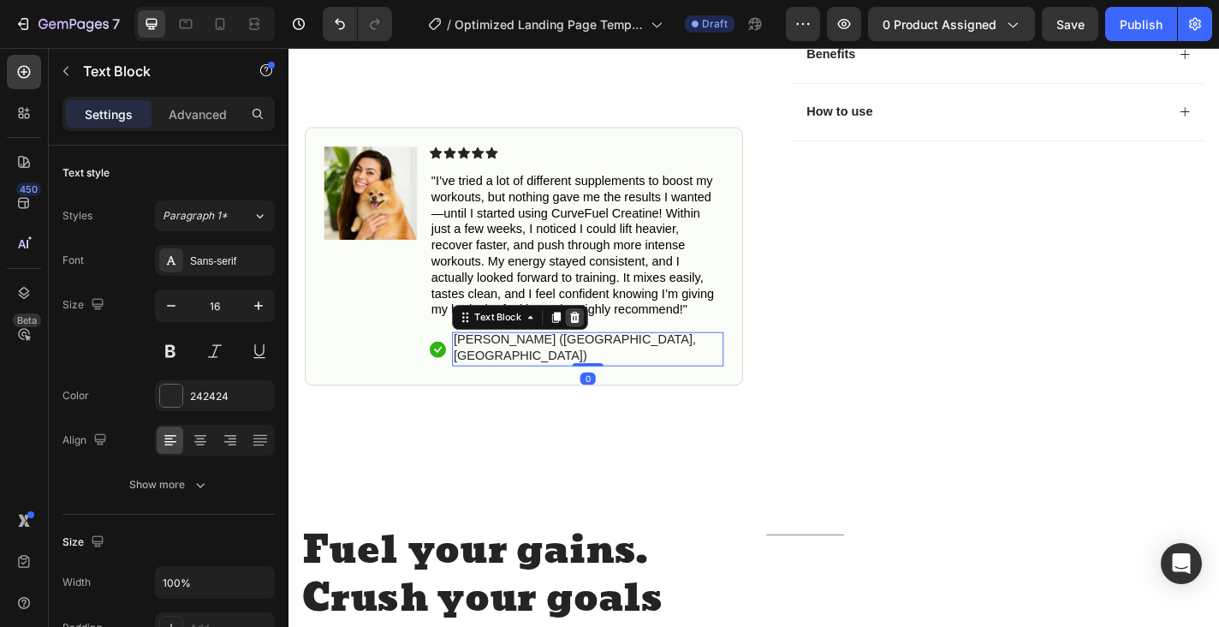
click at [610, 338] on icon at bounding box center [604, 345] width 14 height 14
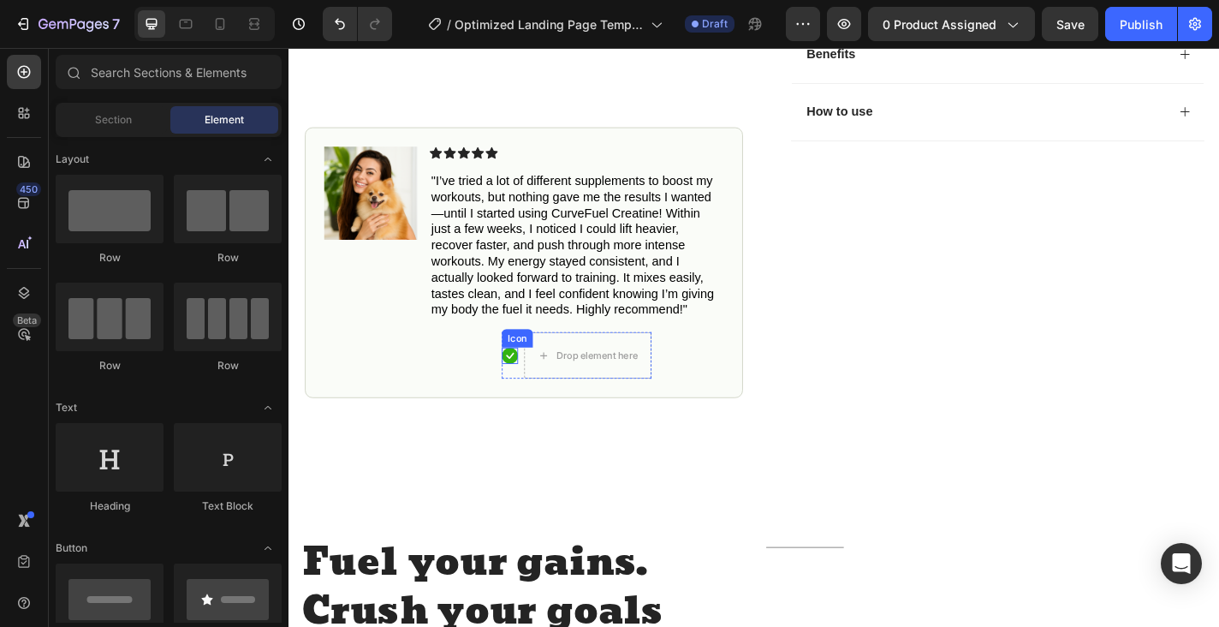
click at [530, 386] on div "Icon" at bounding box center [532, 387] width 18 height 18
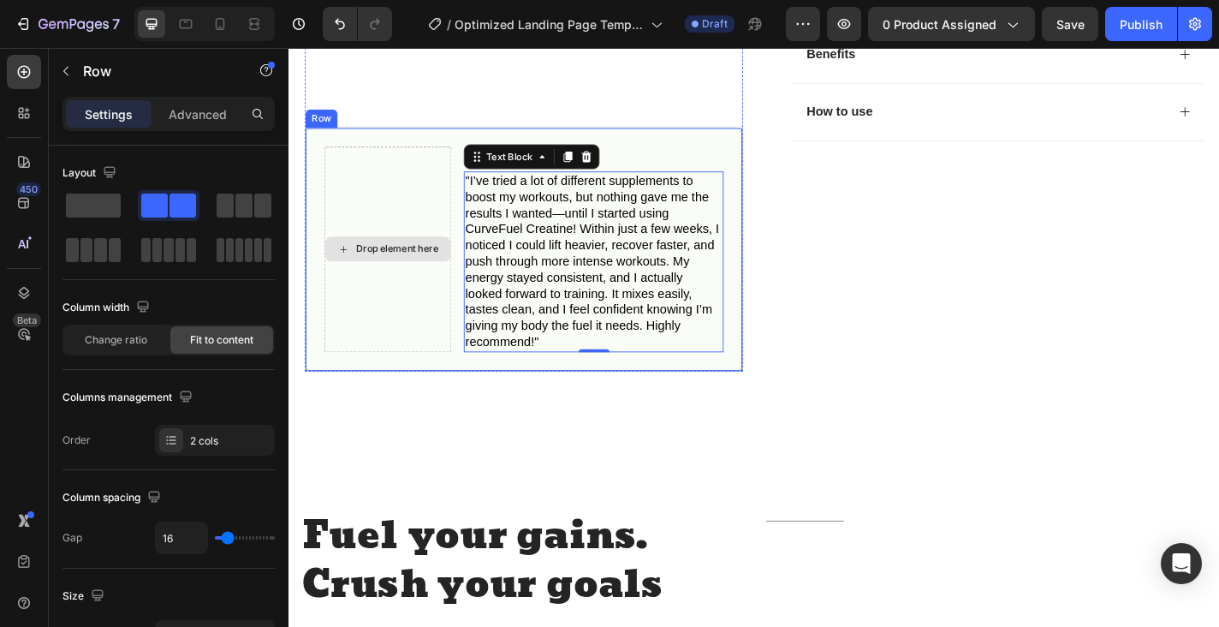
click at [405, 165] on div "Drop element here" at bounding box center [397, 270] width 140 height 227
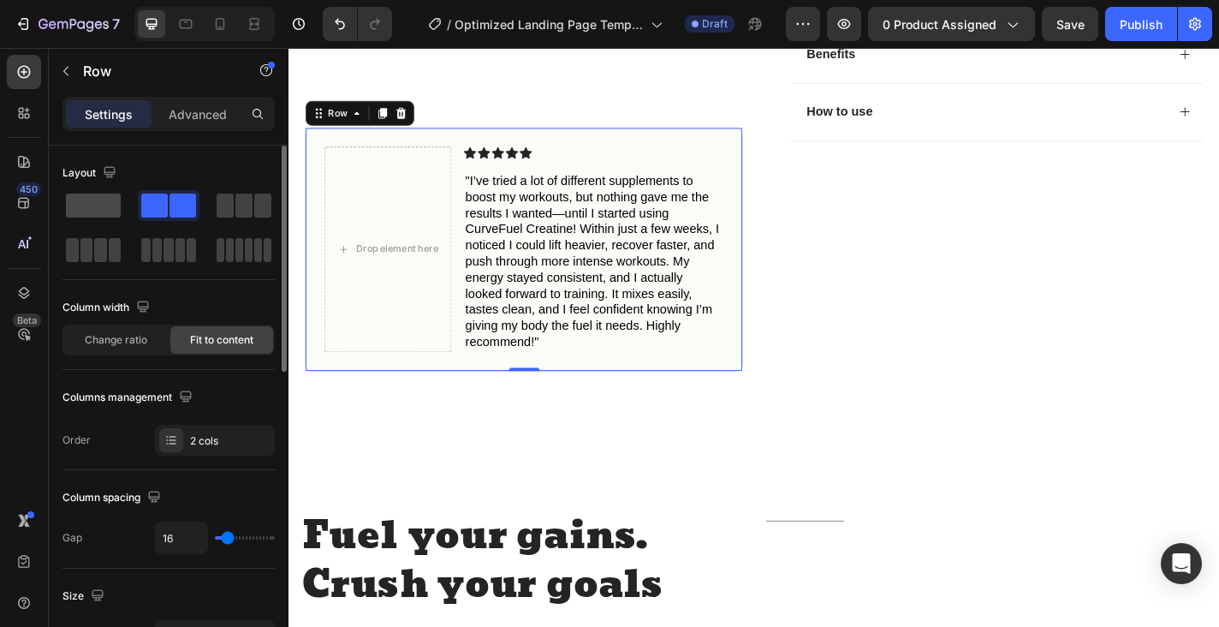
click at [92, 210] on span at bounding box center [93, 206] width 55 height 24
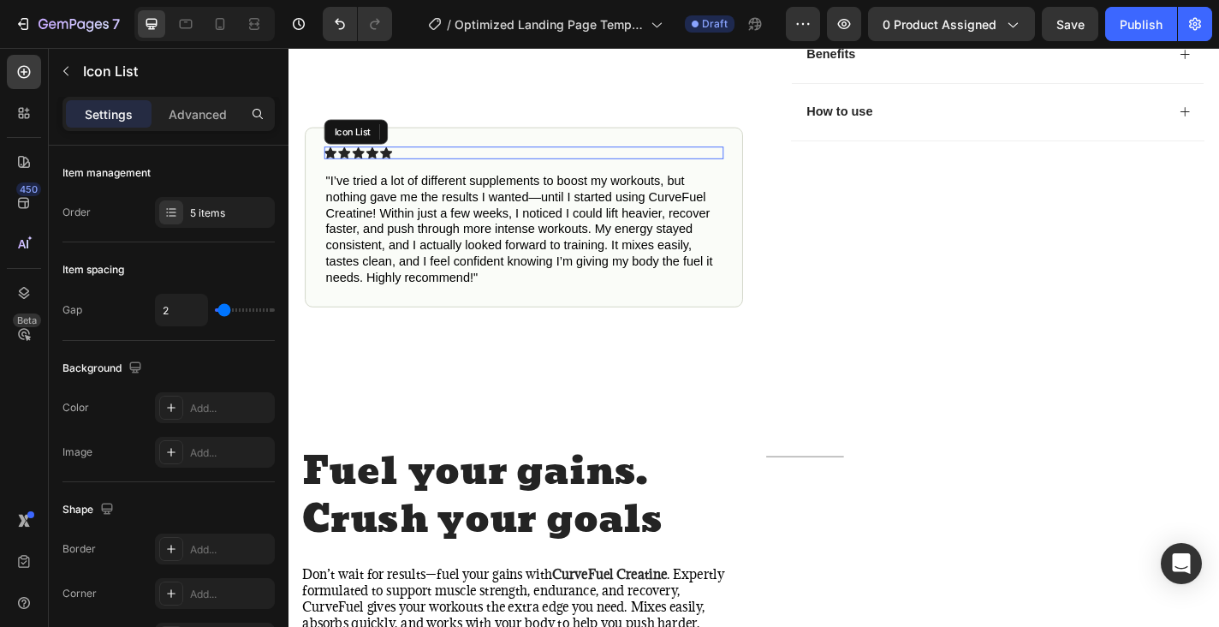
click at [459, 160] on div "Icon Icon Icon Icon Icon" at bounding box center [547, 164] width 441 height 14
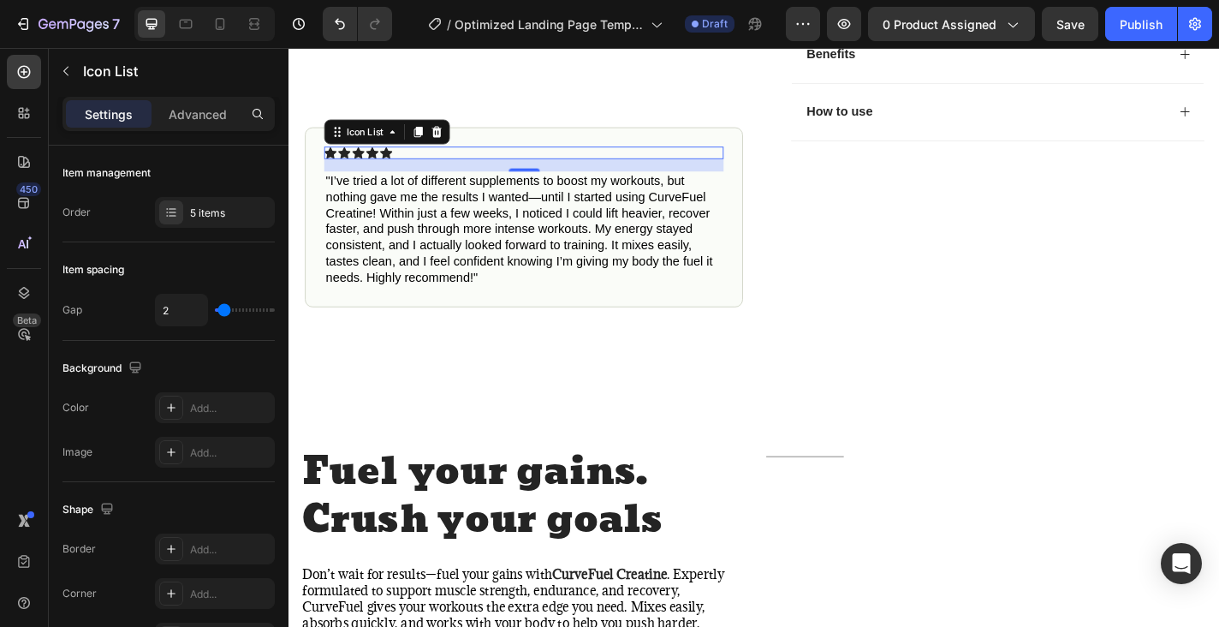
click at [472, 158] on div "Icon Icon Icon Icon Icon" at bounding box center [547, 164] width 441 height 14
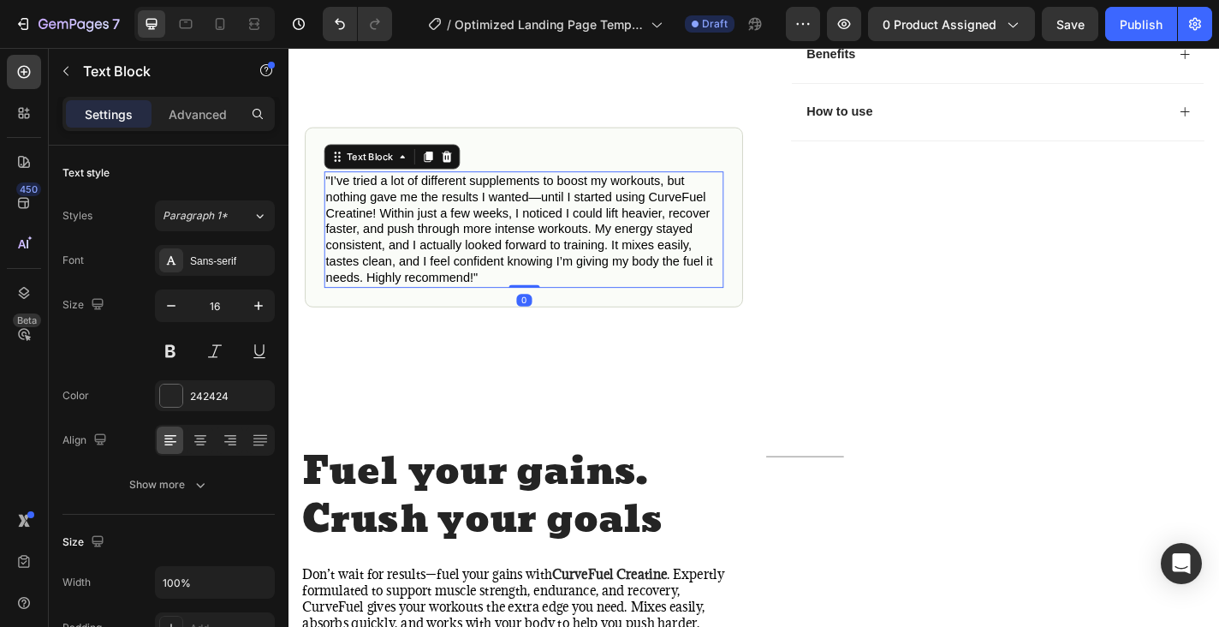
click at [503, 306] on div ""I’ve tried a lot of different supplements to boost my workouts, but nothing ga…" at bounding box center [547, 248] width 441 height 128
click at [497, 161] on div "Icon Icon Icon Icon Icon" at bounding box center [547, 164] width 441 height 14
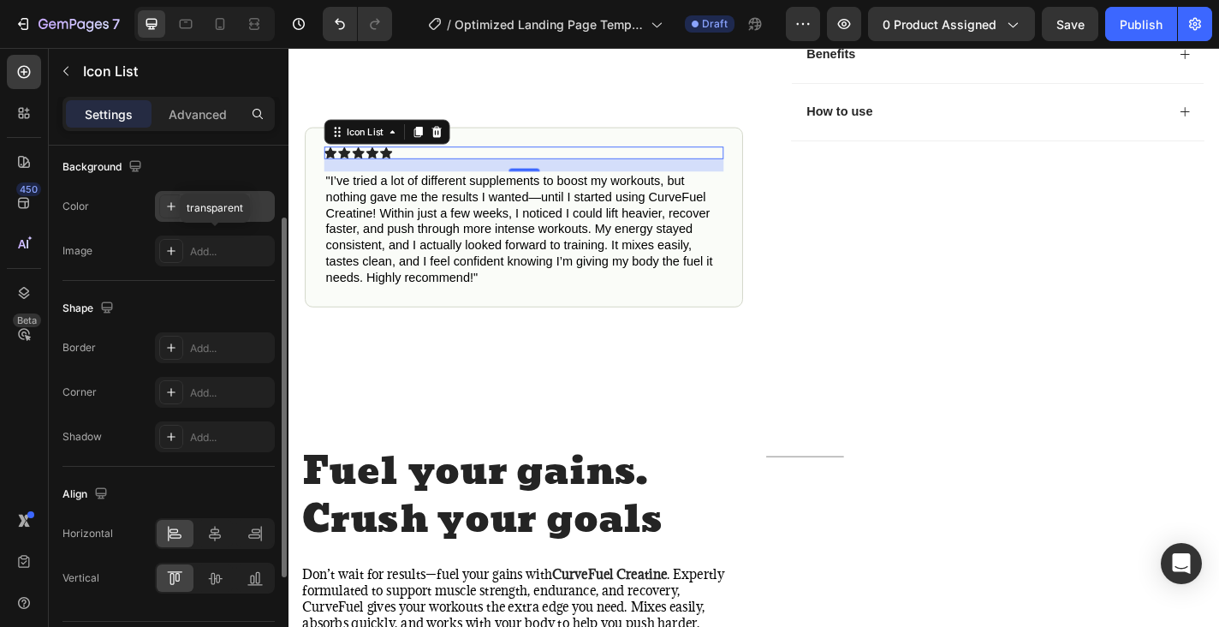
scroll to position [250, 0]
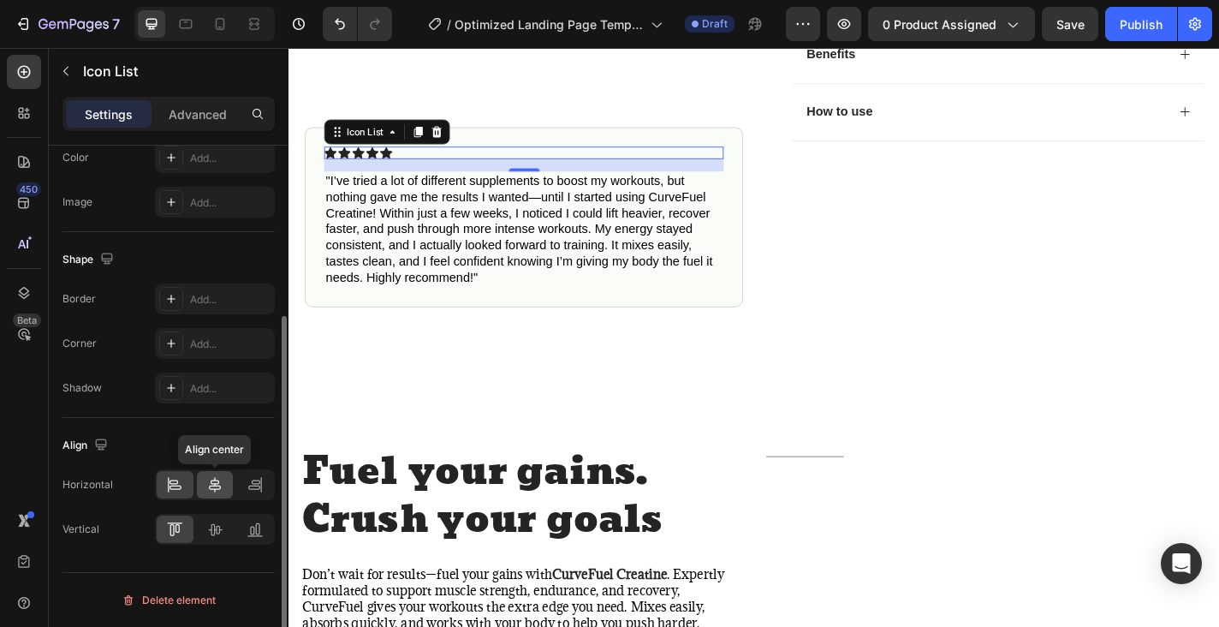
click at [217, 486] on icon at bounding box center [214, 484] width 17 height 17
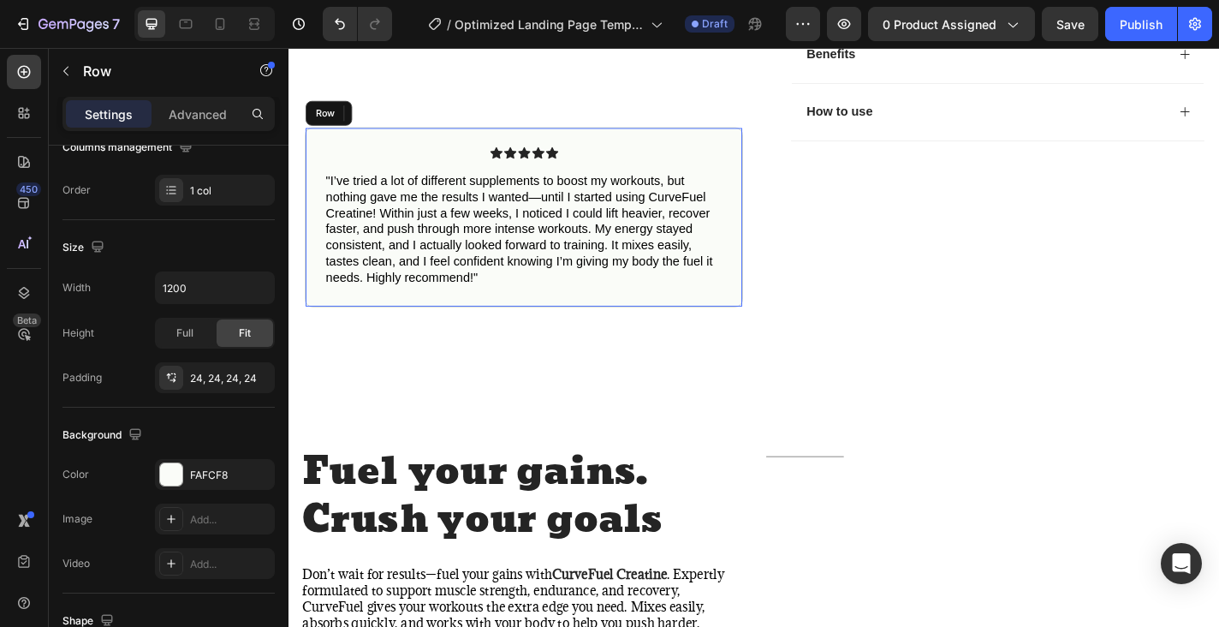
click at [634, 322] on div "Icon Icon Icon Icon Icon Icon List 16 "I’ve tried a lot of different supplement…" at bounding box center [548, 234] width 484 height 199
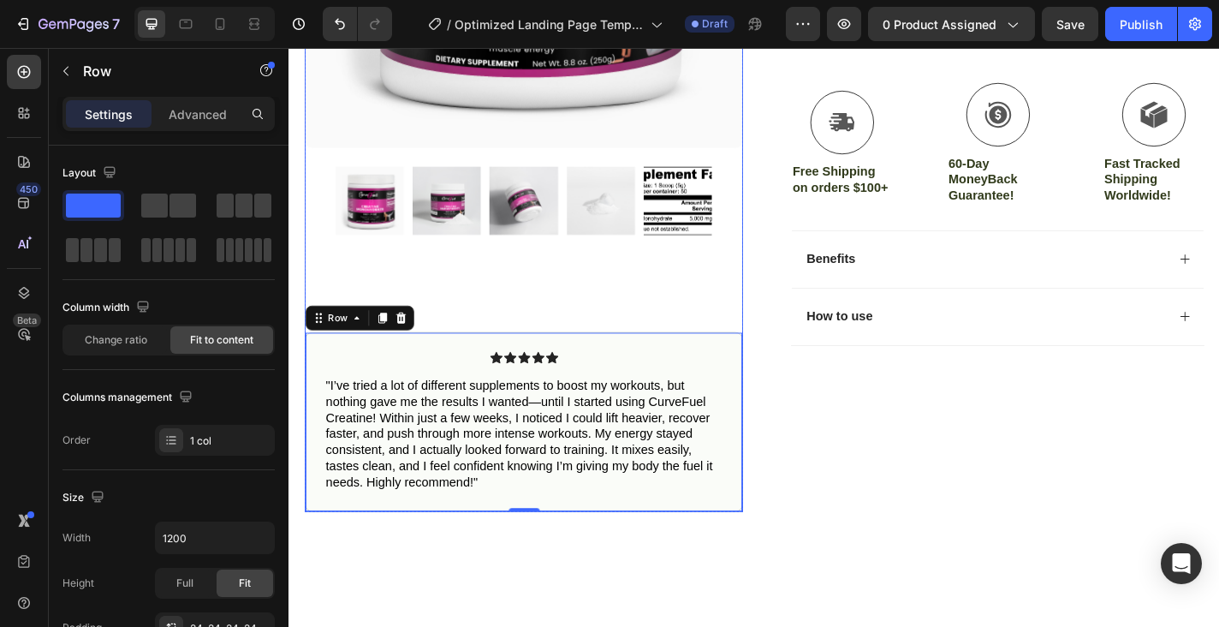
scroll to position [527, 0]
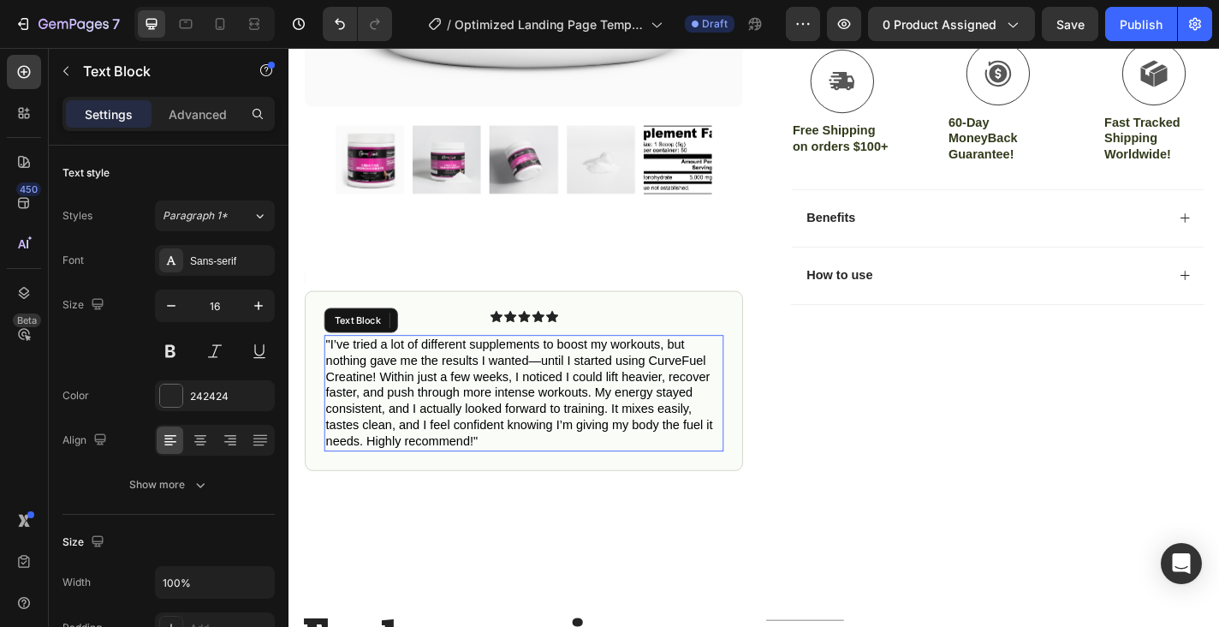
click at [520, 482] on p ""I’ve tried a lot of different supplements to boost my workouts, but nothing ga…" at bounding box center [548, 428] width 438 height 125
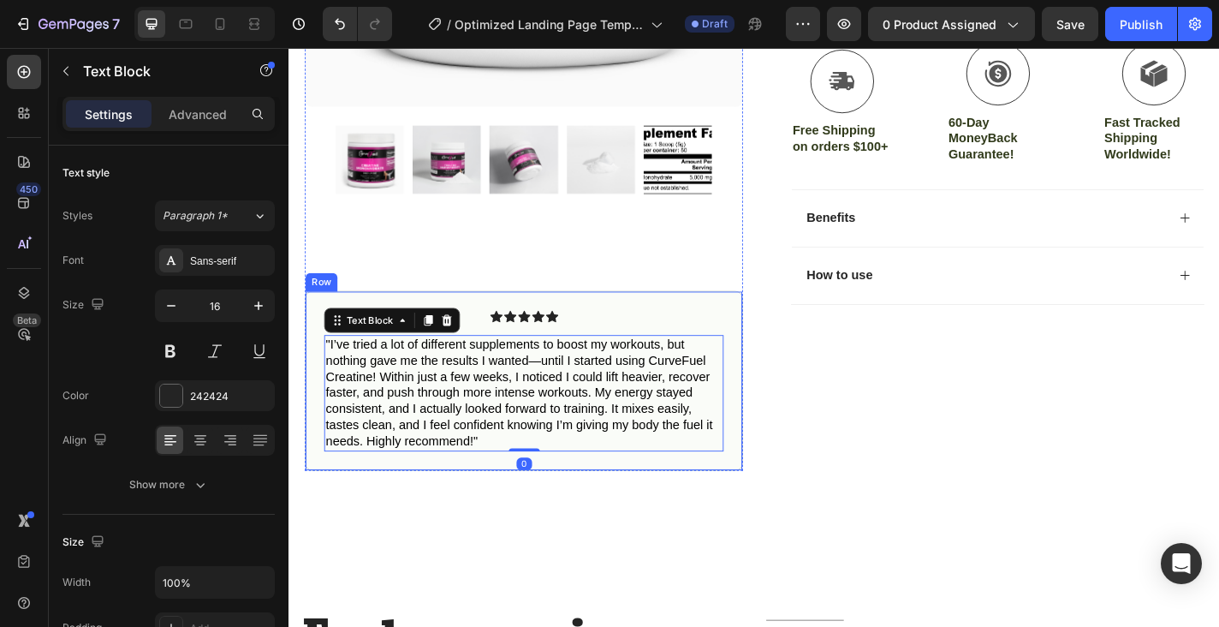
click at [519, 494] on div "Icon Icon Icon Icon Icon Icon List "I’ve tried a lot of different supplements t…" at bounding box center [548, 415] width 484 height 199
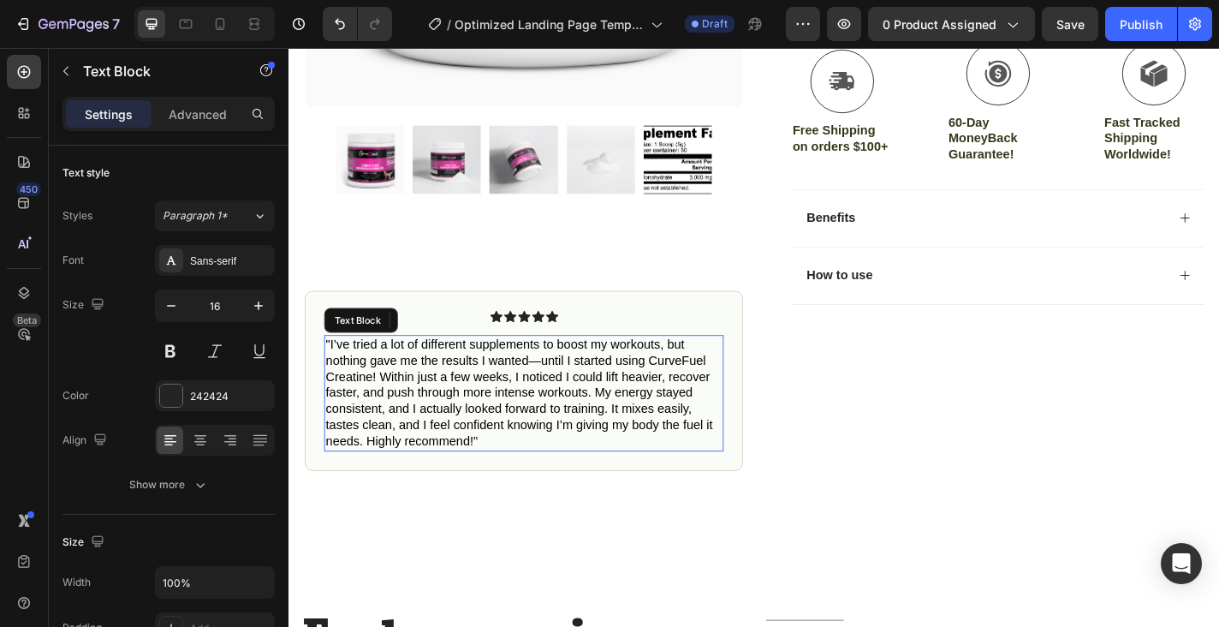
click at [345, 406] on span ""I’ve tried a lot of different supplements to boost my workouts, but nothing ga…" at bounding box center [542, 428] width 427 height 122
click at [440, 356] on div at bounding box center [442, 348] width 21 height 21
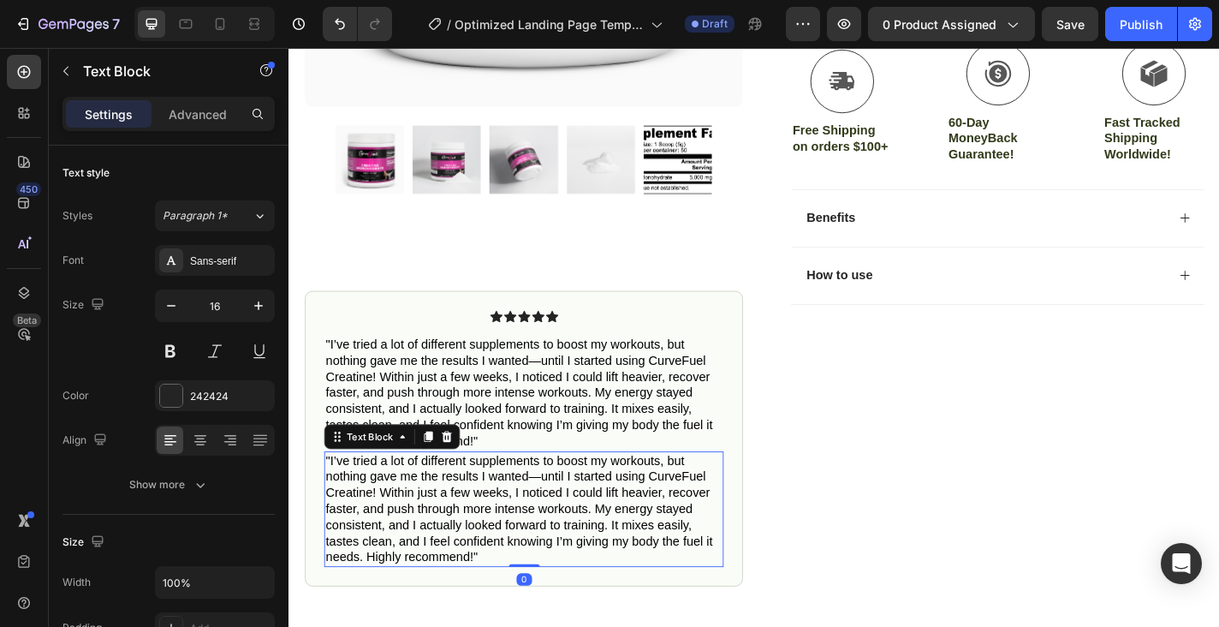
click at [330, 496] on span ""I’ve tried a lot of different supplements to boost my workouts, but nothing ga…" at bounding box center [542, 557] width 427 height 122
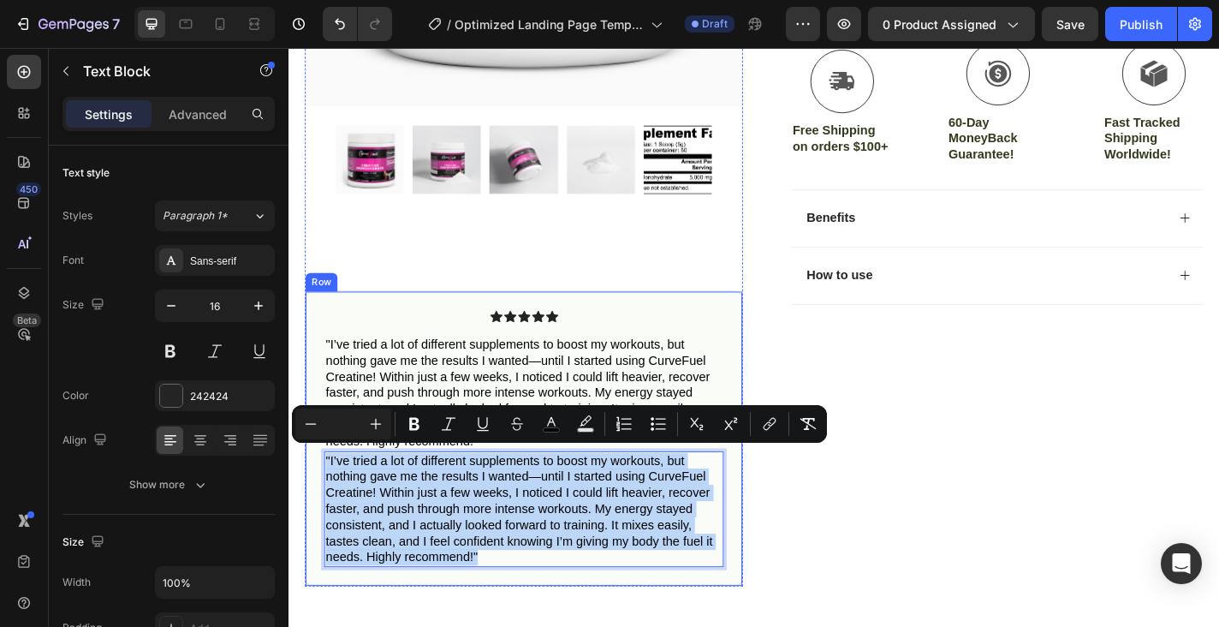
drag, startPoint x: 327, startPoint y: 491, endPoint x: 516, endPoint y: 622, distance: 229.7
click at [516, 622] on div "Icon Icon Icon Icon Icon Icon List "I’ve tried a lot of different supplements t…" at bounding box center [548, 479] width 484 height 326
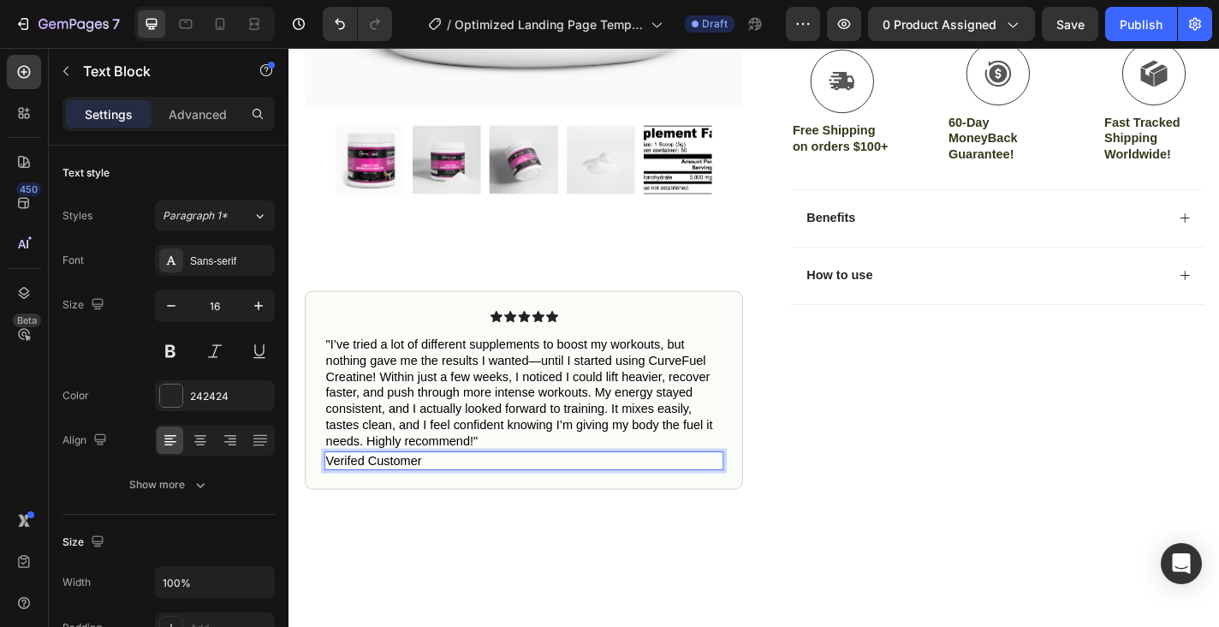
click at [372, 501] on span "Verifed Customer" at bounding box center [382, 503] width 106 height 15
click at [459, 495] on p "Verifed Customer" at bounding box center [548, 504] width 438 height 18
click at [355, 496] on span "Verifed Customer" at bounding box center [382, 503] width 106 height 15
click at [509, 497] on p "Verified Customer" at bounding box center [548, 504] width 438 height 18
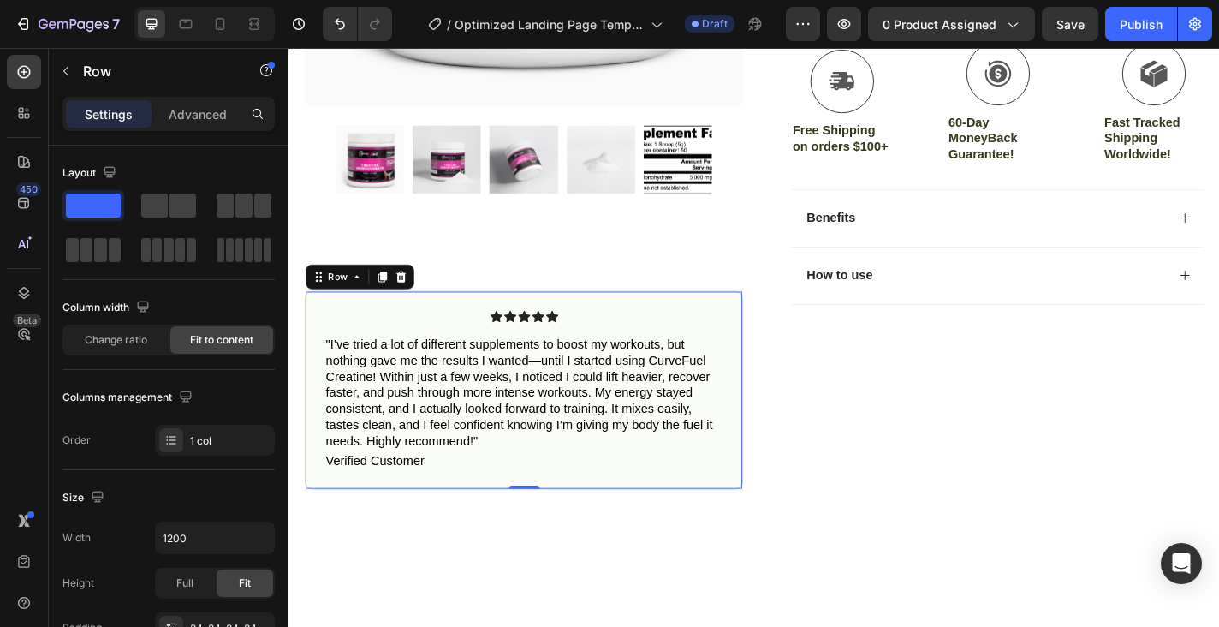
click at [471, 515] on div "Icon Icon Icon Icon Icon Icon List "I’ve tried a lot of different supplements t…" at bounding box center [548, 425] width 484 height 219
click at [436, 510] on div "Icon Icon Icon Icon Icon Icon List "I’ve tried a lot of different supplements t…" at bounding box center [548, 425] width 484 height 219
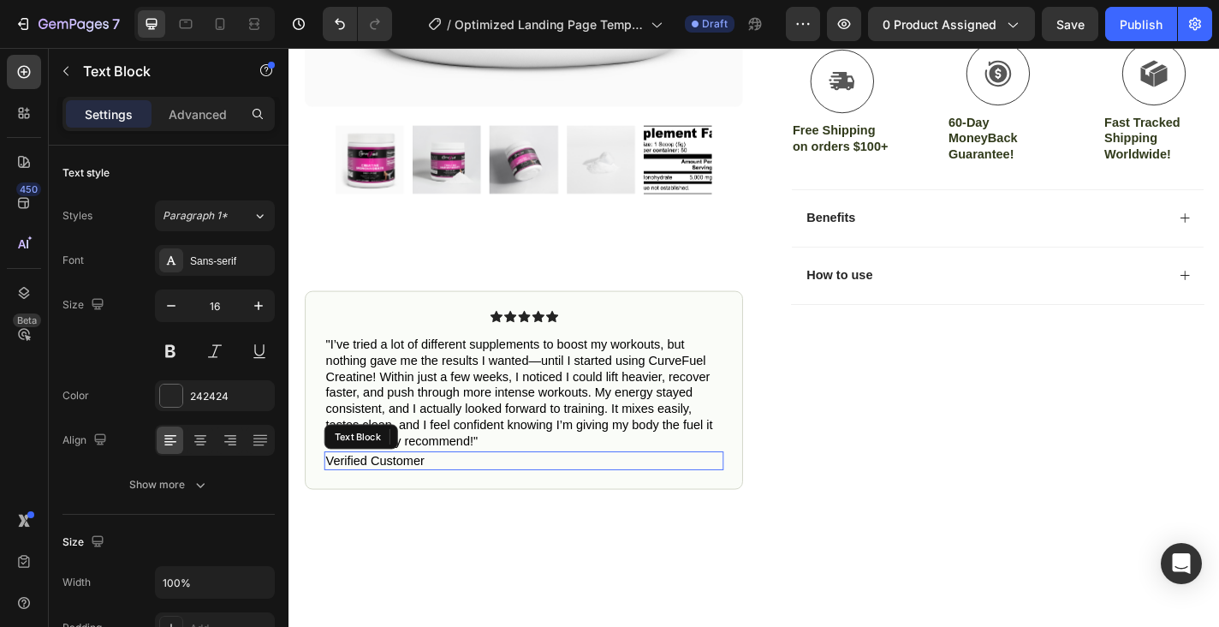
click at [438, 493] on div "Verified Customer" at bounding box center [547, 503] width 441 height 21
click at [464, 470] on icon at bounding box center [463, 477] width 14 height 14
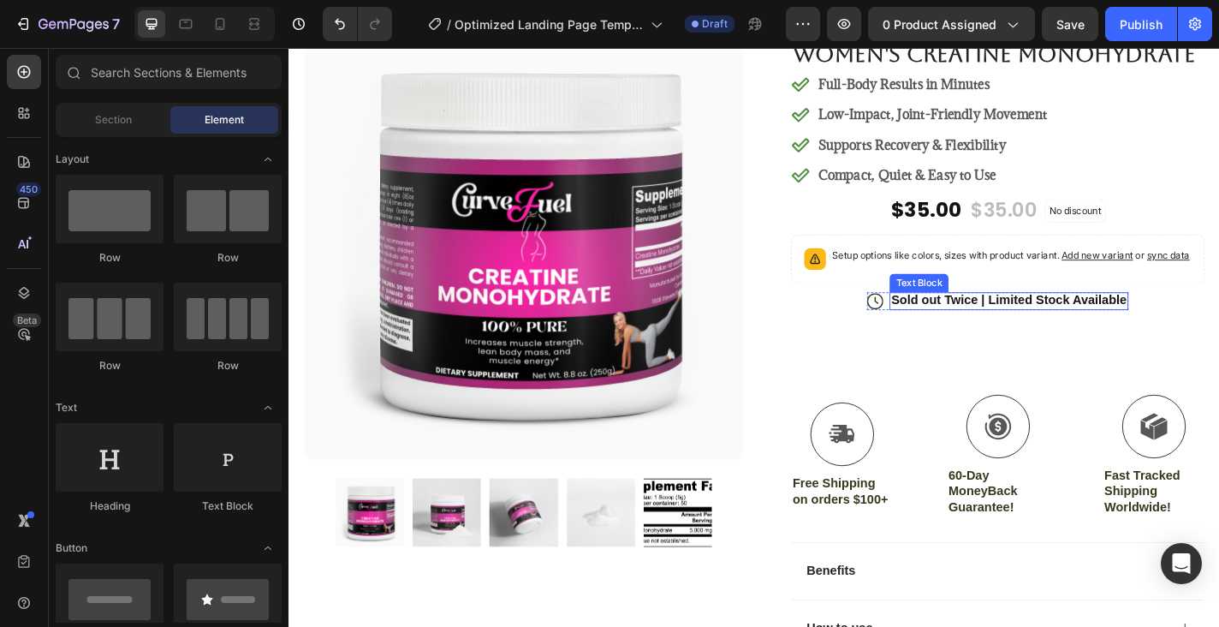
scroll to position [118, 0]
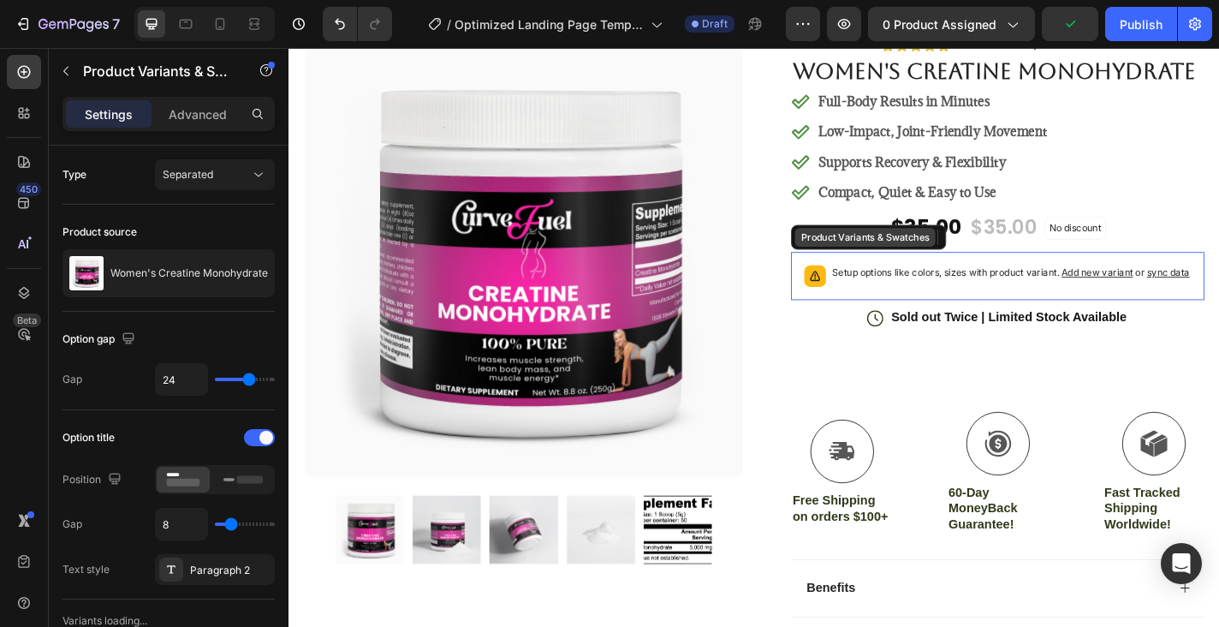
click at [897, 267] on div "Product Variants & Swatches" at bounding box center [924, 257] width 155 height 21
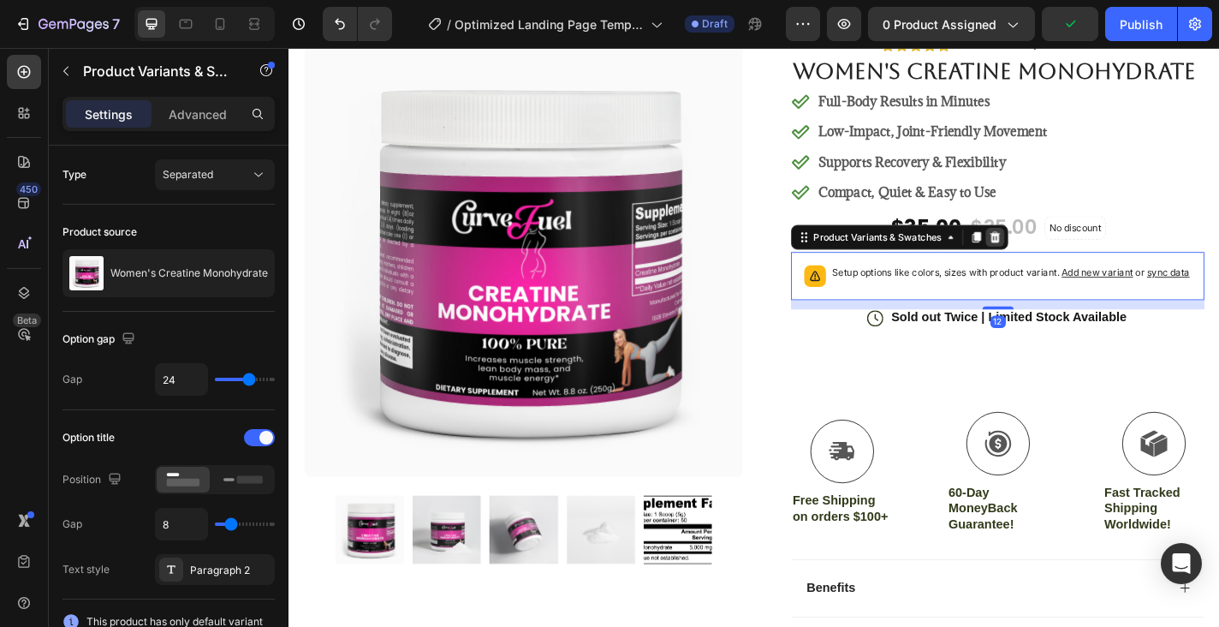
click at [1070, 263] on icon at bounding box center [1068, 257] width 11 height 12
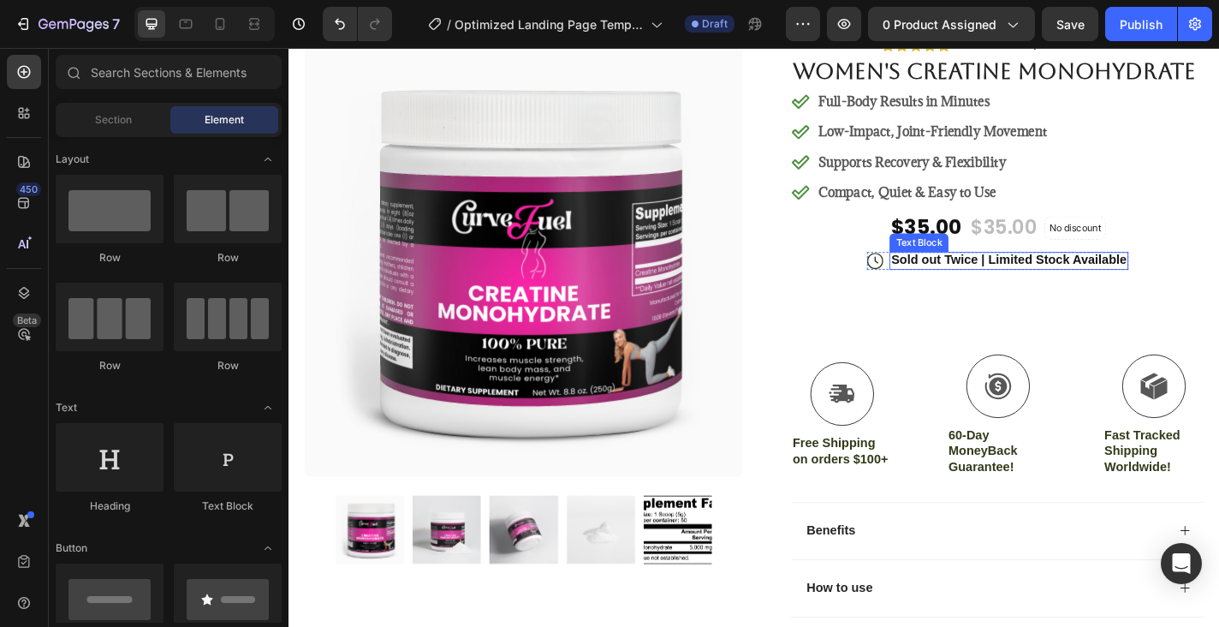
click at [1041, 291] on p "Sold out Twice | Limited Stock Available" at bounding box center [1083, 282] width 260 height 18
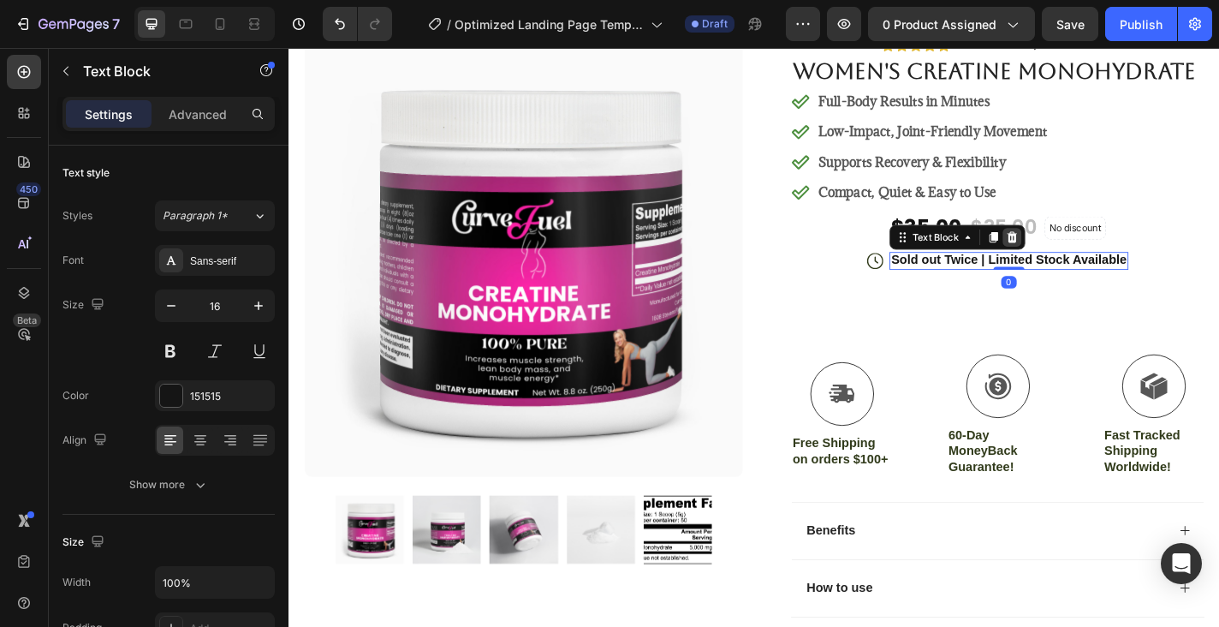
click at [1085, 263] on icon at bounding box center [1086, 257] width 11 height 12
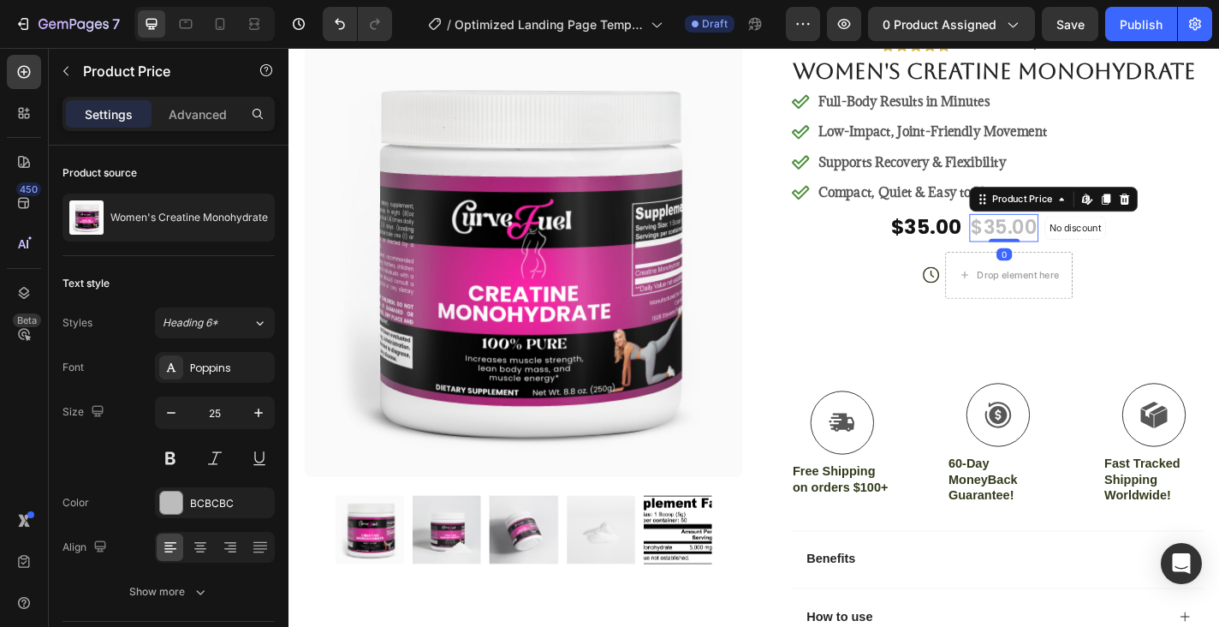
click at [1082, 263] on div "$35.00" at bounding box center [1077, 247] width 76 height 32
click at [1215, 222] on icon at bounding box center [1211, 215] width 14 height 14
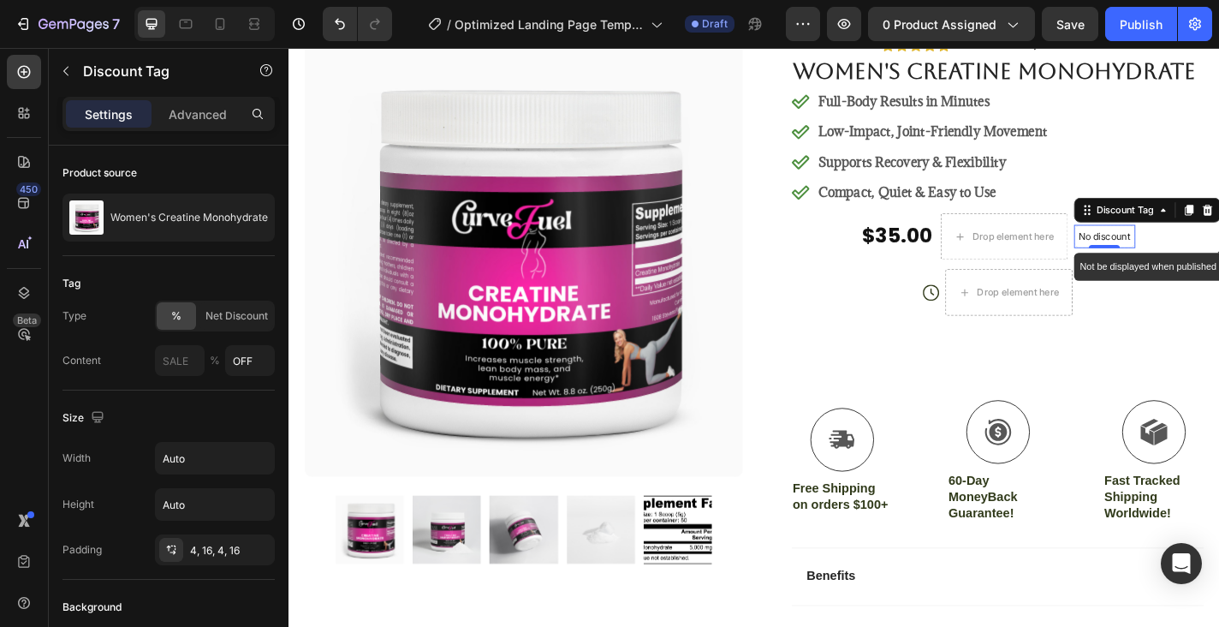
click at [1198, 264] on p "No discount" at bounding box center [1188, 255] width 57 height 15
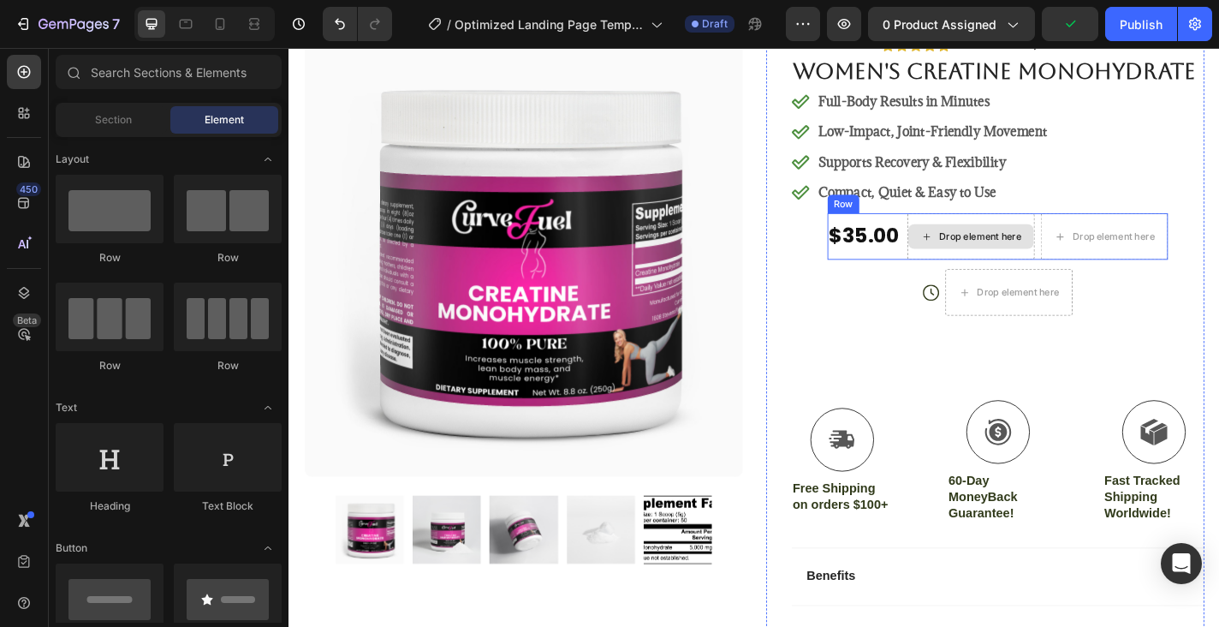
click at [997, 270] on div "Drop element here" at bounding box center [1041, 255] width 139 height 27
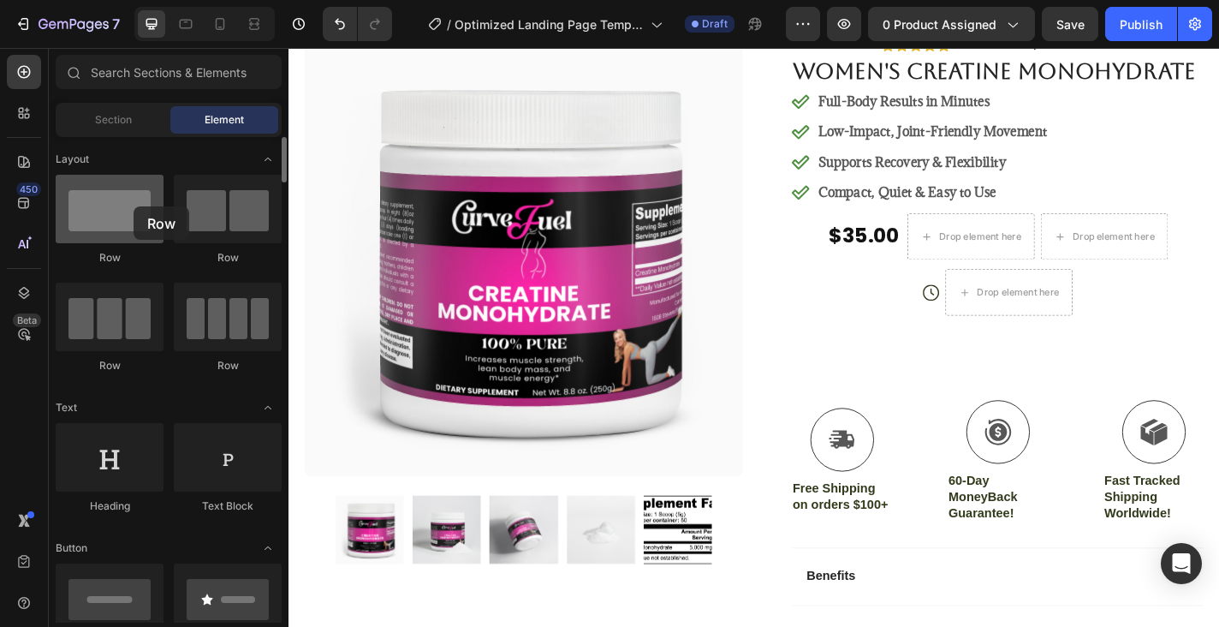
click at [134, 206] on div at bounding box center [110, 209] width 108 height 68
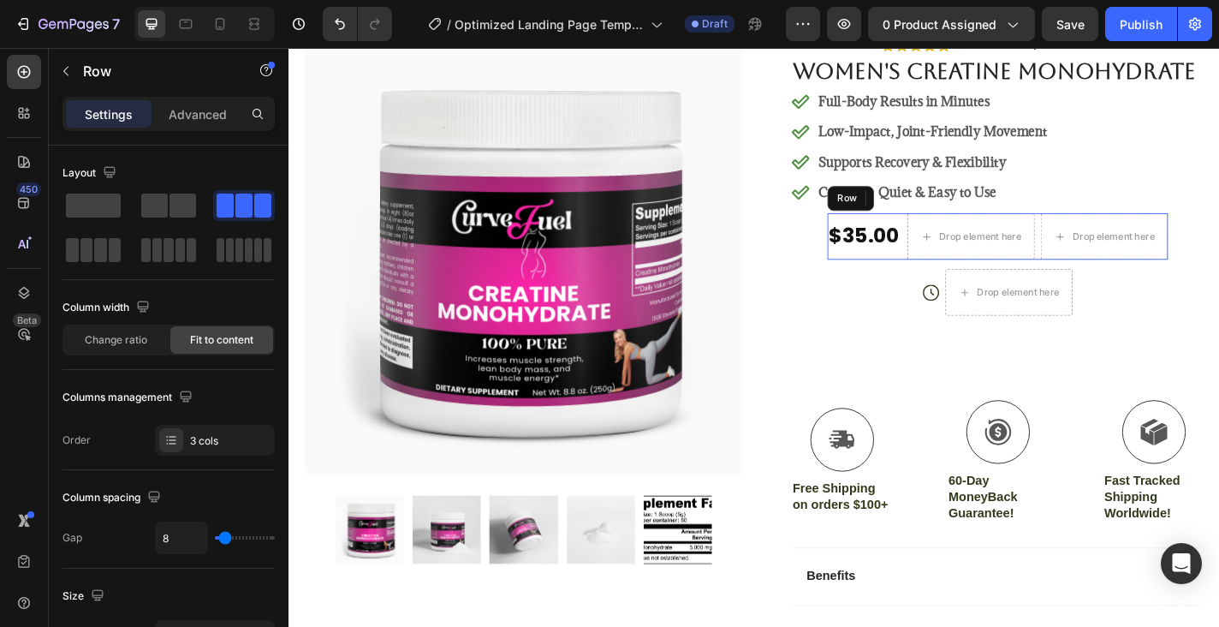
click at [902, 228] on div "Row" at bounding box center [908, 213] width 51 height 27
click at [86, 195] on span at bounding box center [93, 206] width 55 height 24
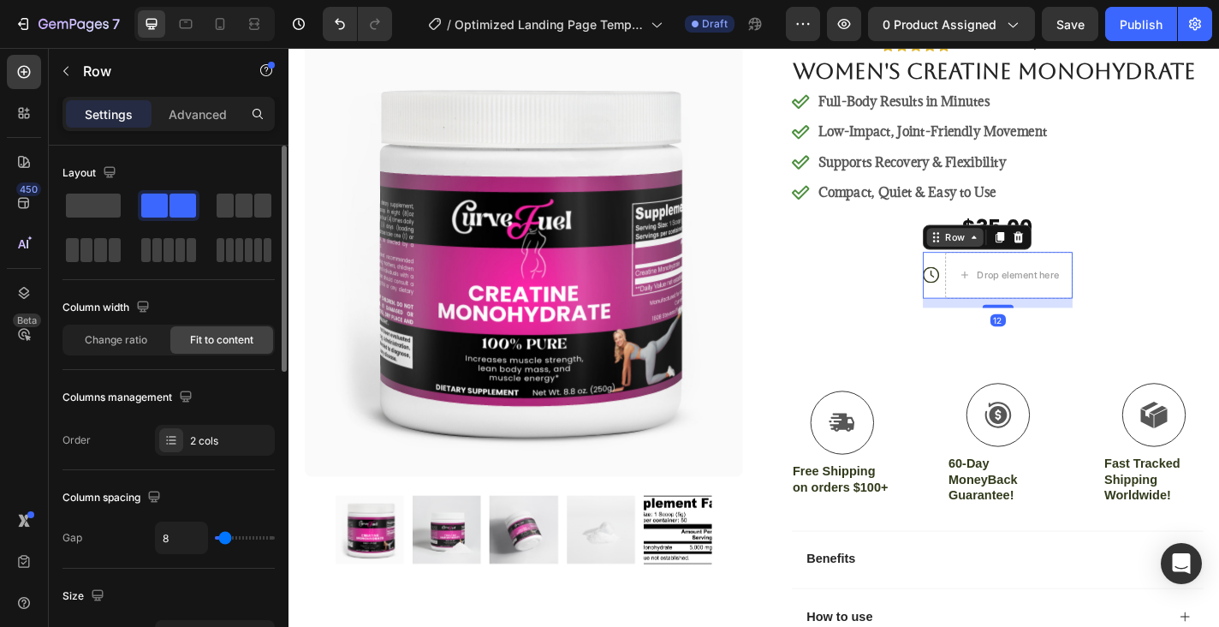
click at [1009, 267] on div "Row" at bounding box center [1023, 257] width 63 height 21
click at [1093, 263] on icon at bounding box center [1093, 257] width 11 height 12
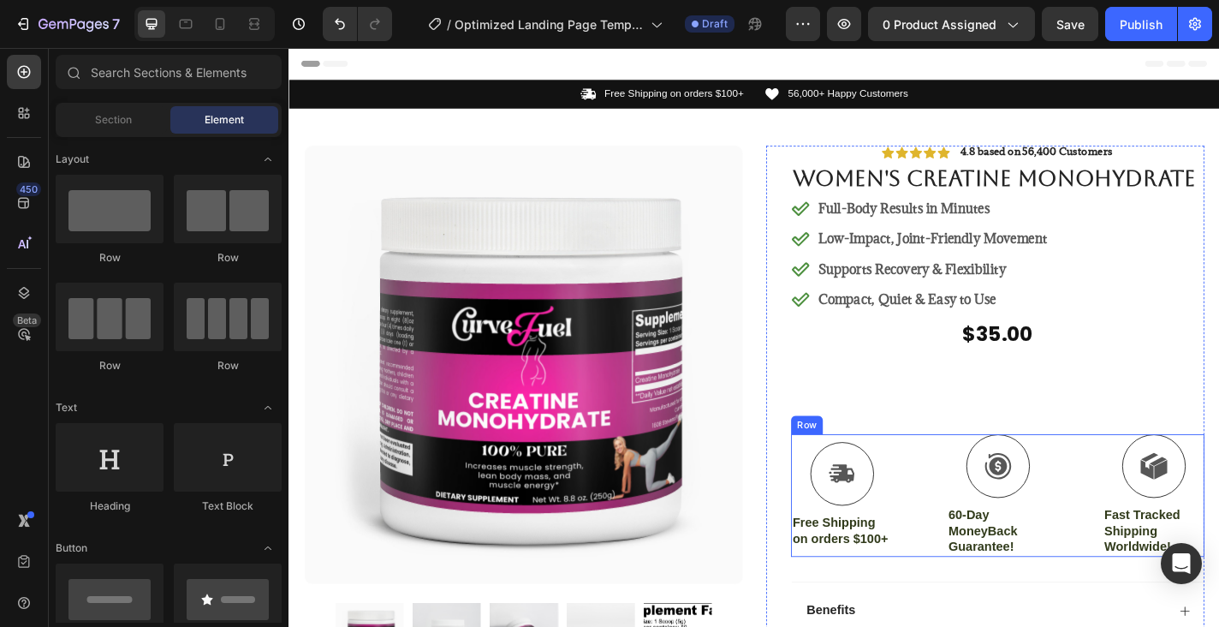
scroll to position [0, 0]
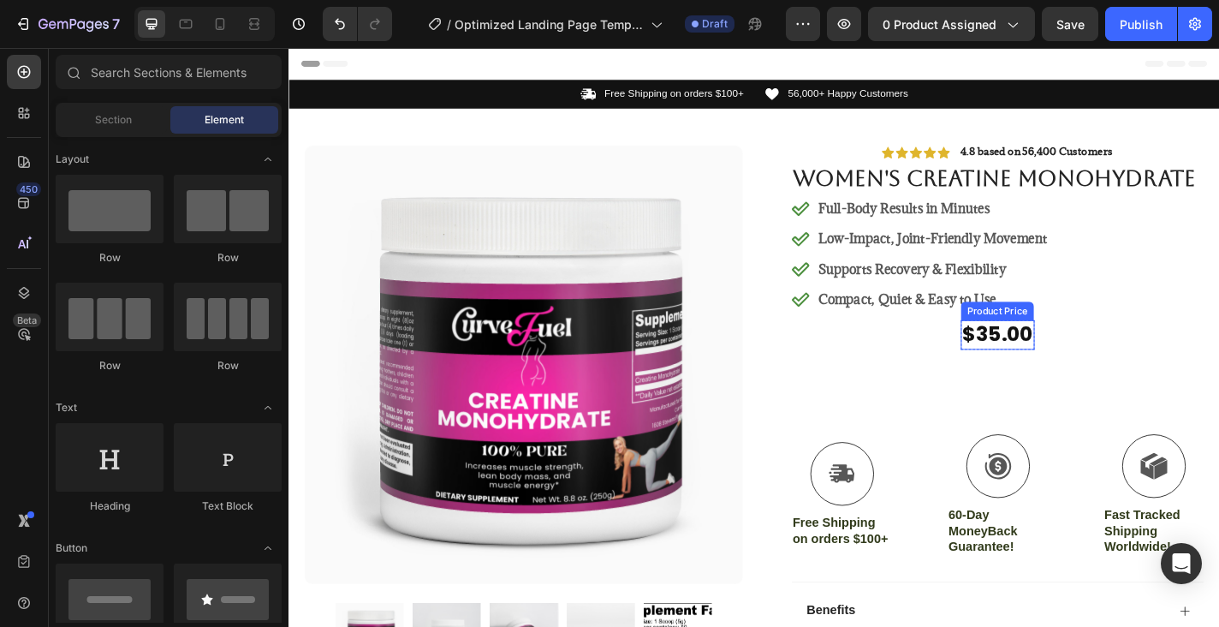
click at [1061, 381] on div "$35.00" at bounding box center [1070, 364] width 81 height 33
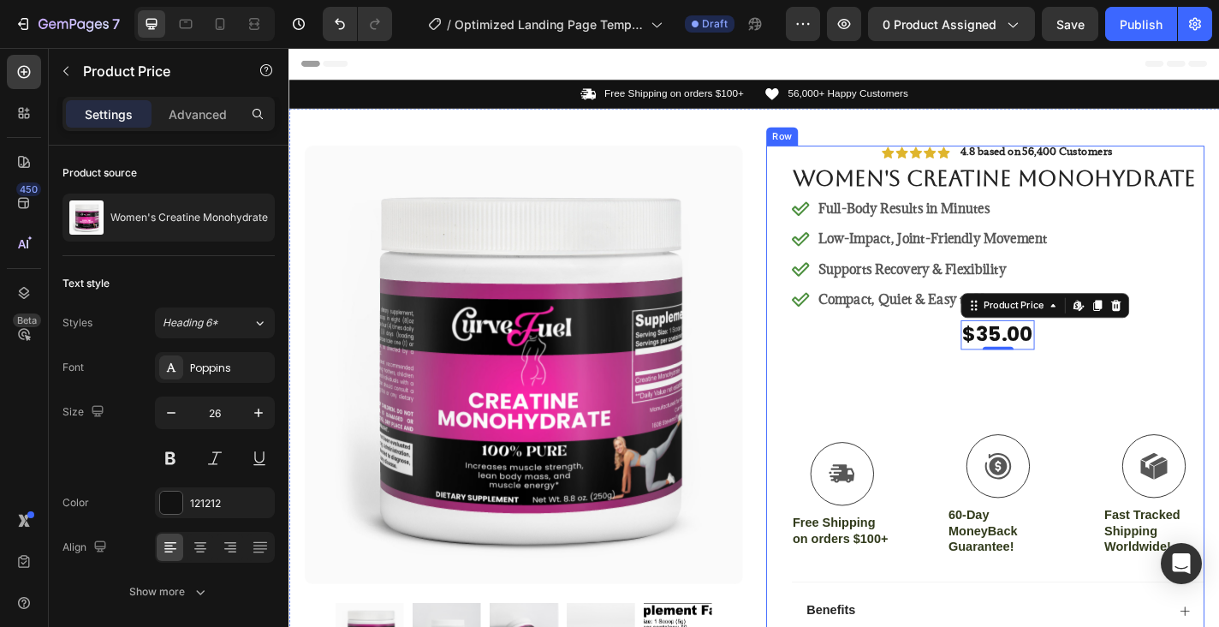
click at [1128, 420] on button "Add to cart" at bounding box center [1071, 419] width 456 height 56
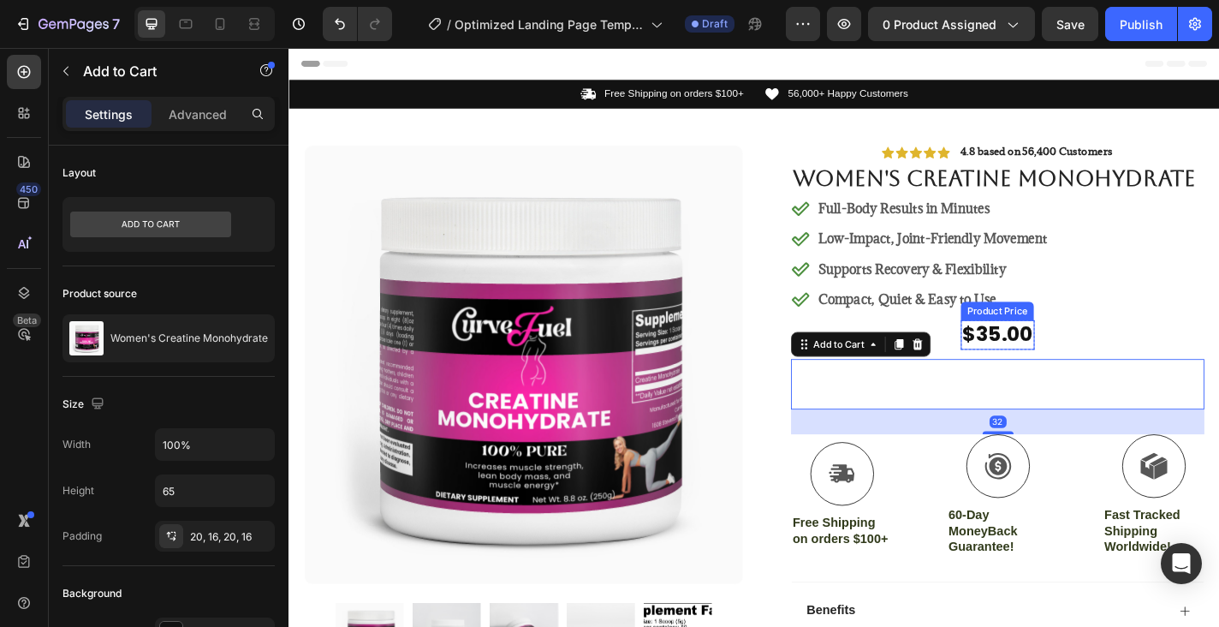
click at [1078, 381] on div "$35.00" at bounding box center [1070, 364] width 81 height 33
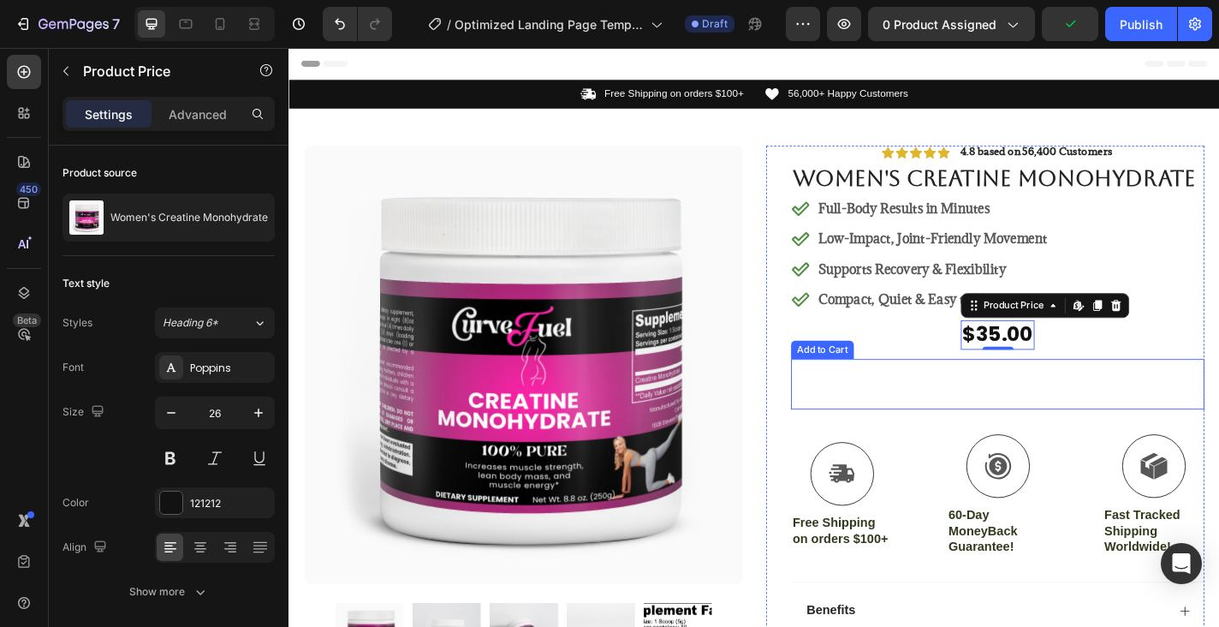
click at [870, 447] on button "Add to cart" at bounding box center [1071, 419] width 456 height 56
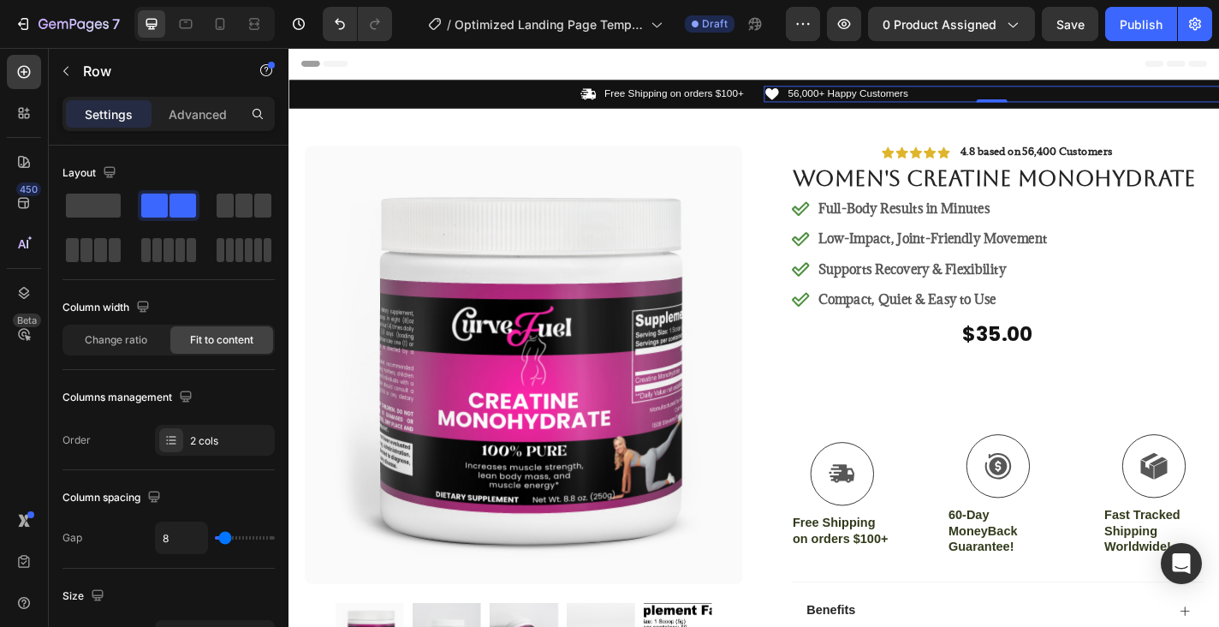
click at [1017, 106] on div "Icon 56,000+ Happy Customers Text Block Row 0" at bounding box center [1064, 99] width 503 height 18
click at [989, 96] on div "Icon 56,000+ Happy Customers Text Block Row 0" at bounding box center [1064, 99] width 503 height 18
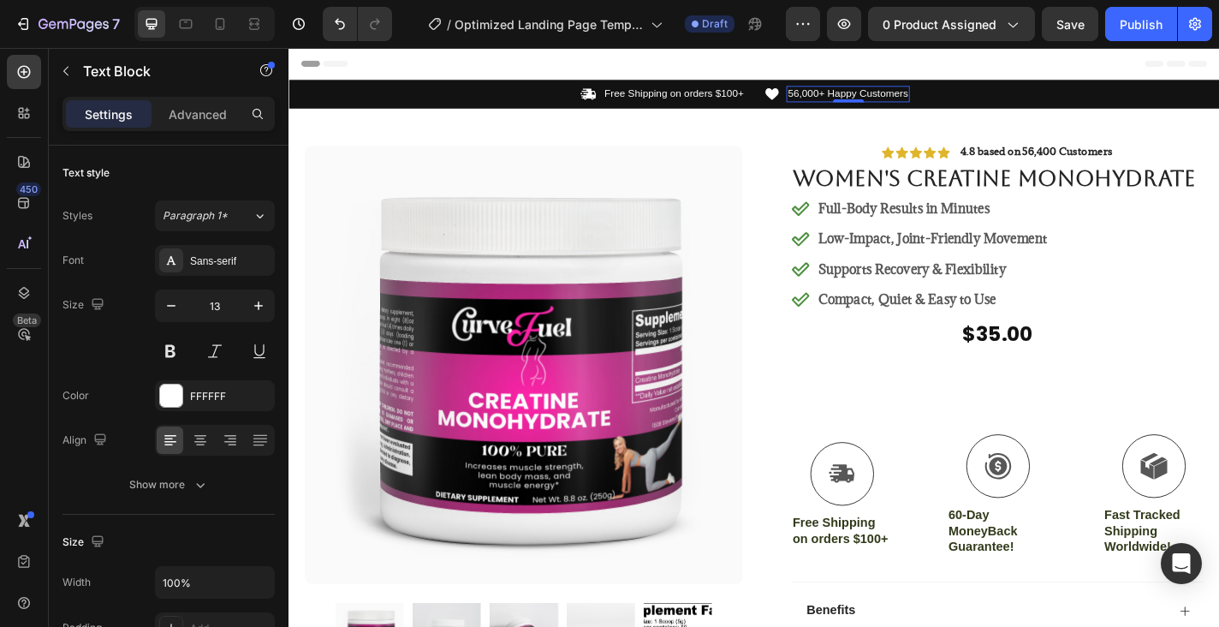
click at [932, 99] on p "56,000+ Happy Customers" at bounding box center [905, 99] width 133 height 15
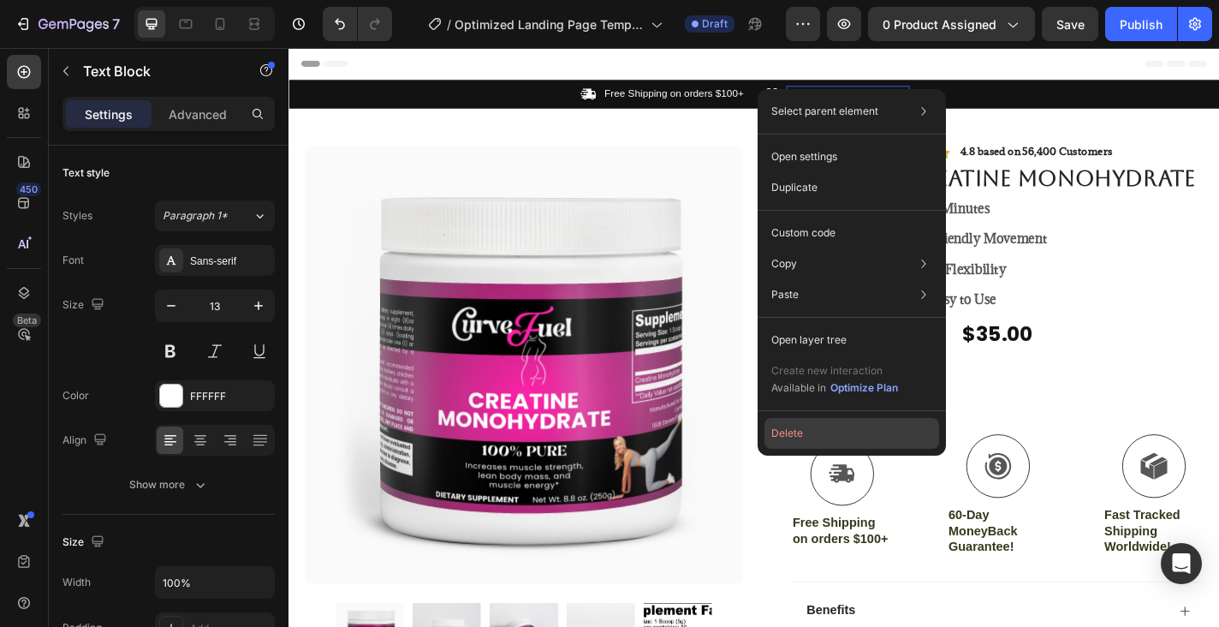
click at [805, 427] on button "Delete" at bounding box center [852, 433] width 175 height 31
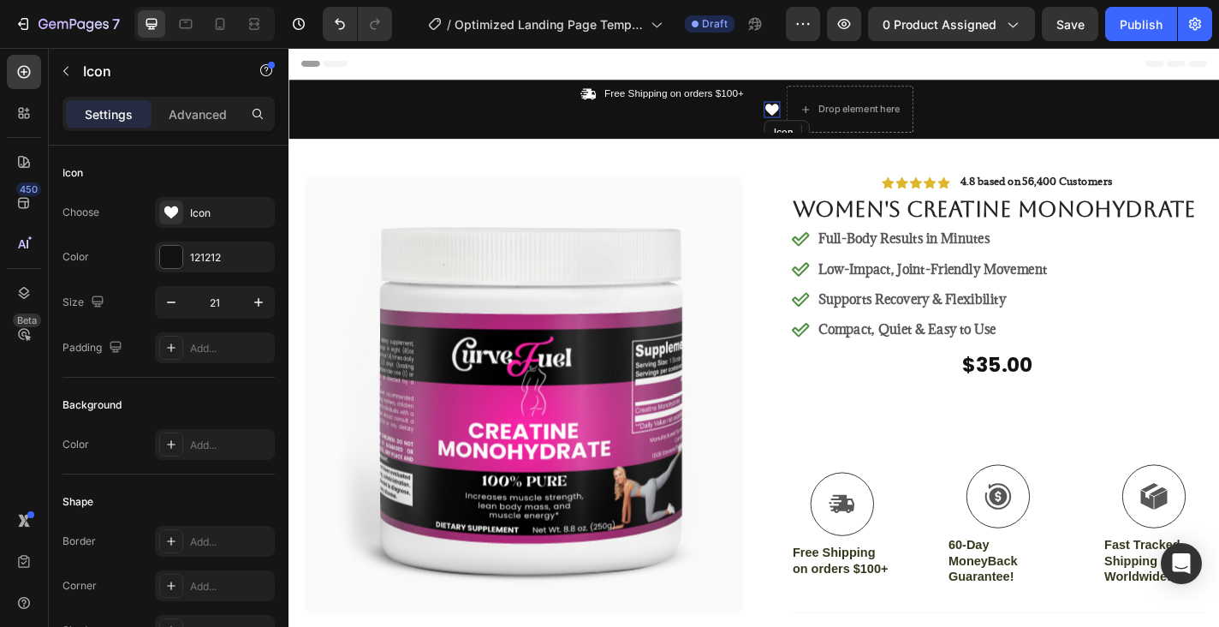
click at [825, 116] on icon at bounding box center [821, 116] width 15 height 13
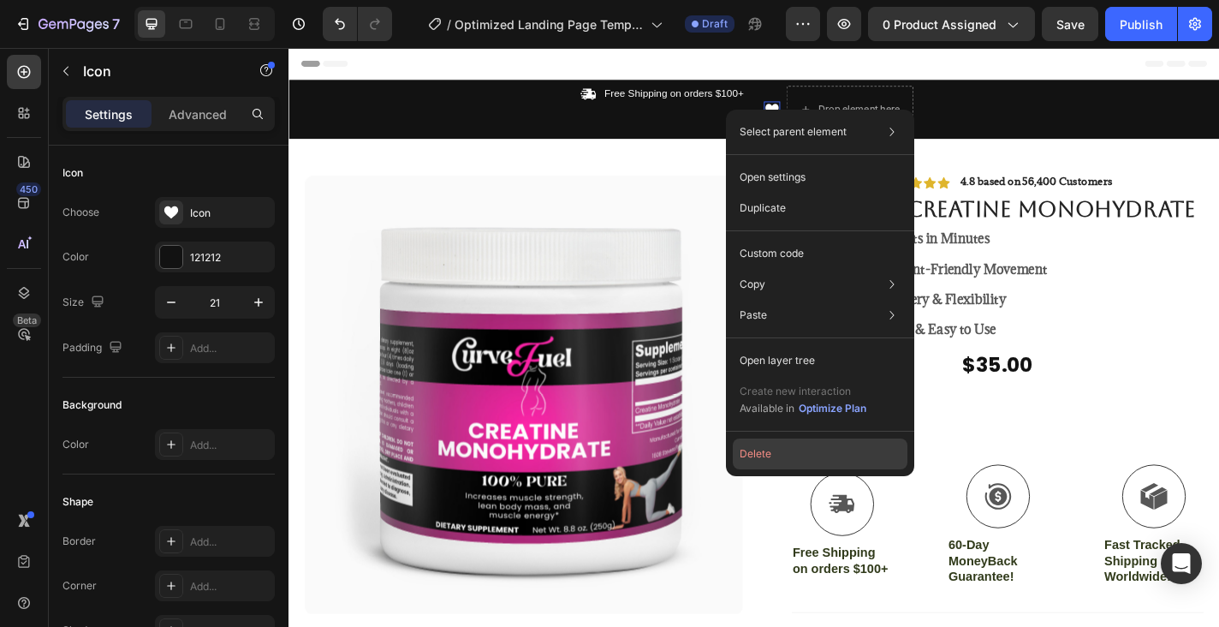
click at [795, 461] on button "Delete" at bounding box center [820, 453] width 175 height 31
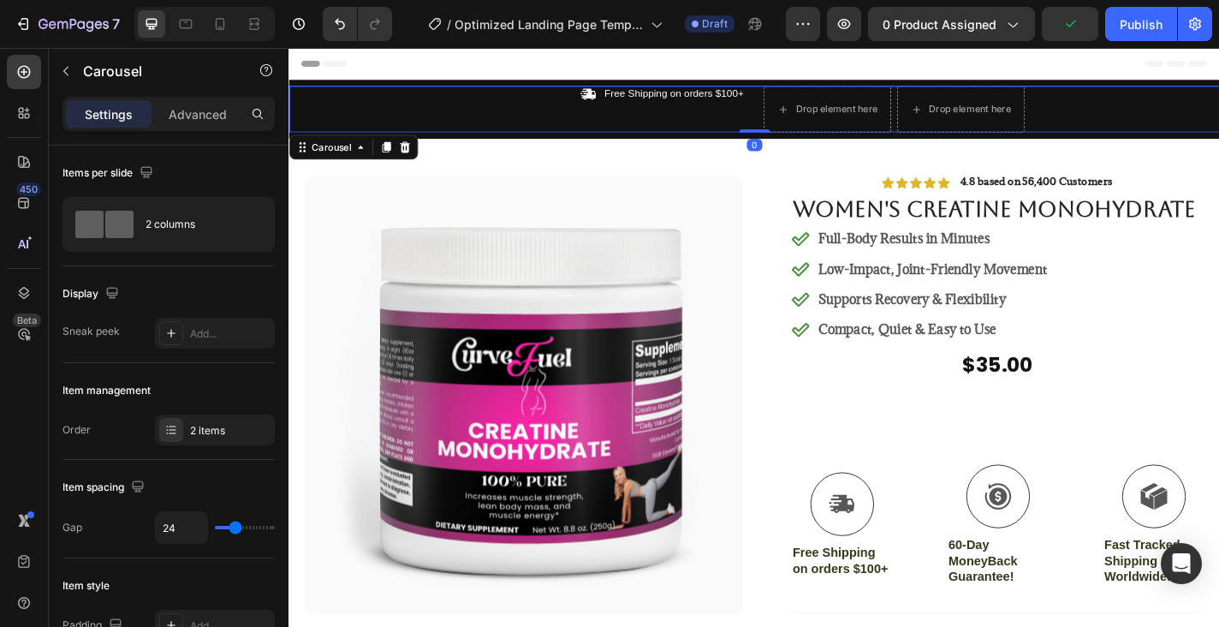
click at [444, 125] on div "Icon Free Shipping on orders $100+ Text Block Row" at bounding box center [540, 115] width 503 height 51
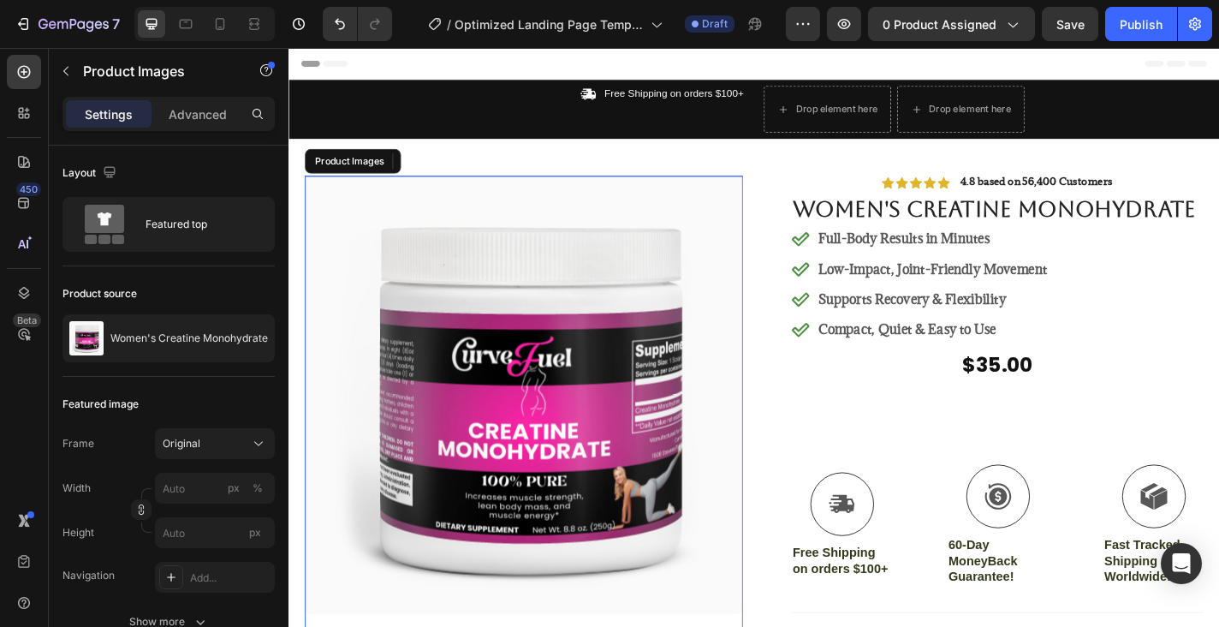
click at [776, 208] on img at bounding box center [548, 431] width 484 height 484
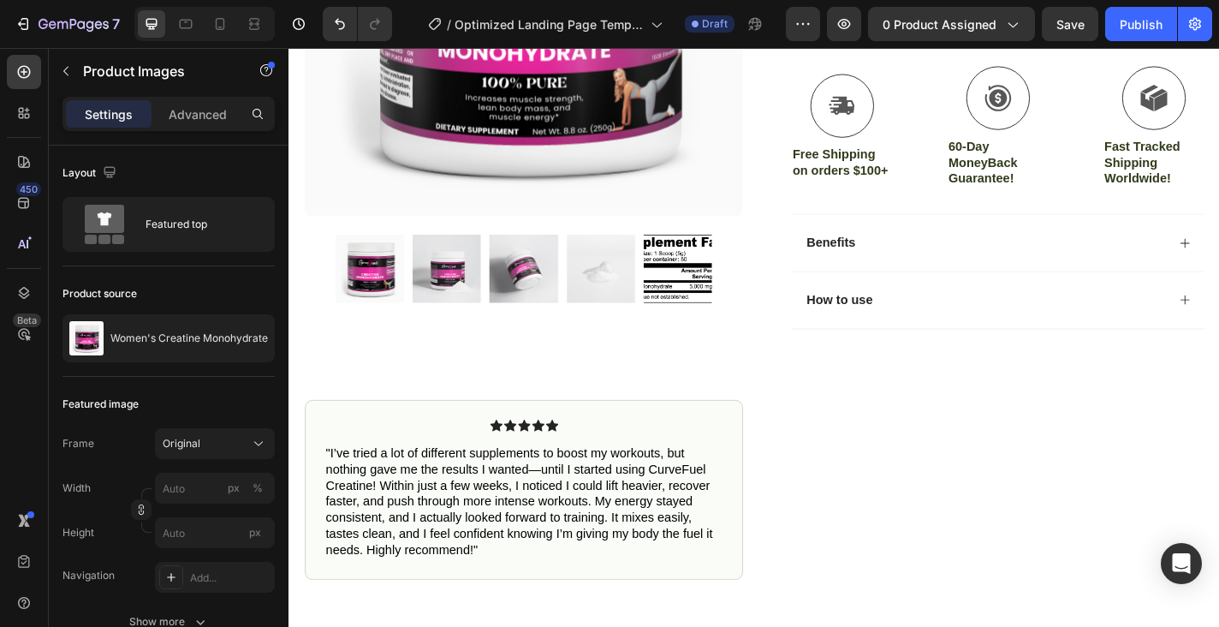
scroll to position [452, 0]
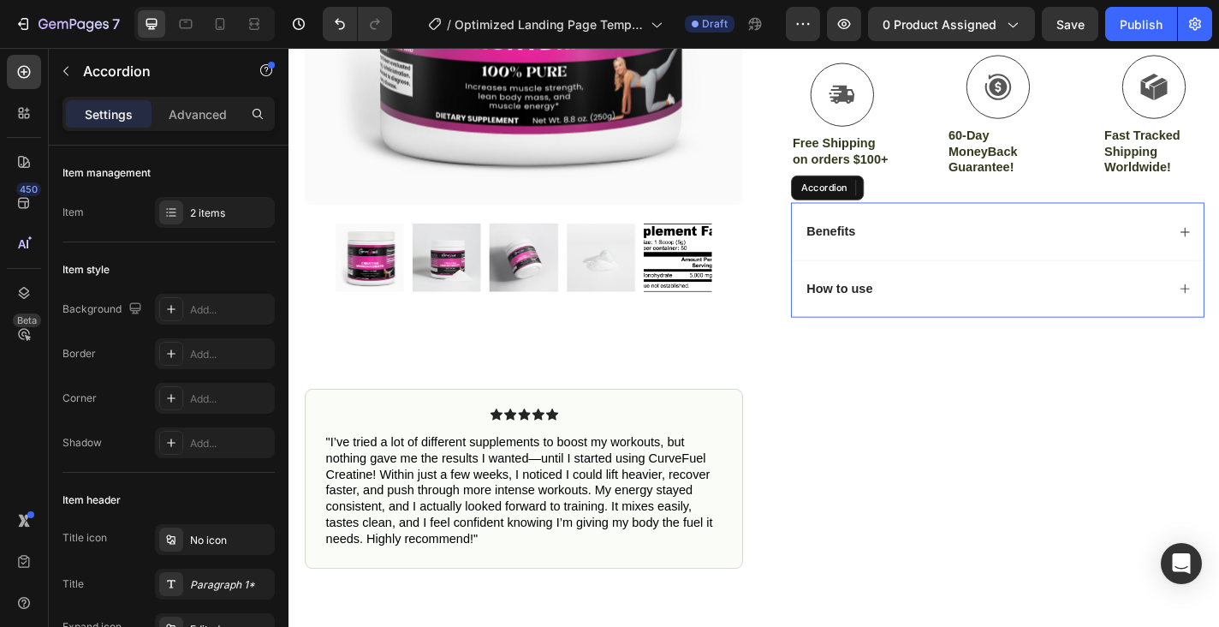
click at [1005, 282] on div "Benefits" at bounding box center [1070, 249] width 455 height 63
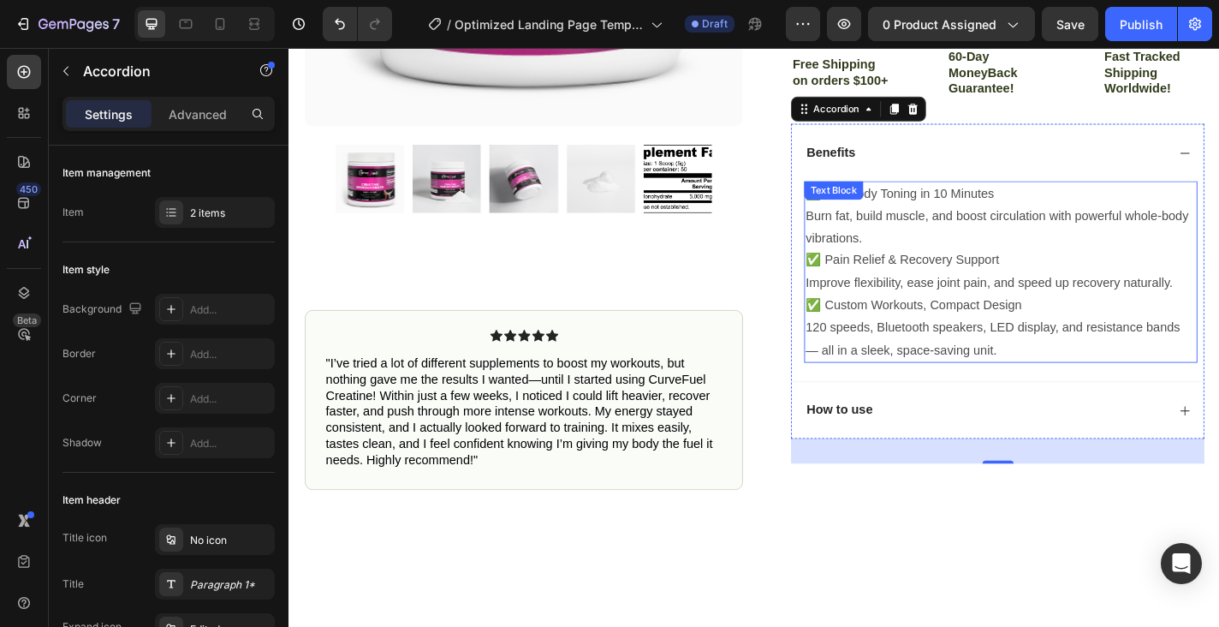
scroll to position [539, 0]
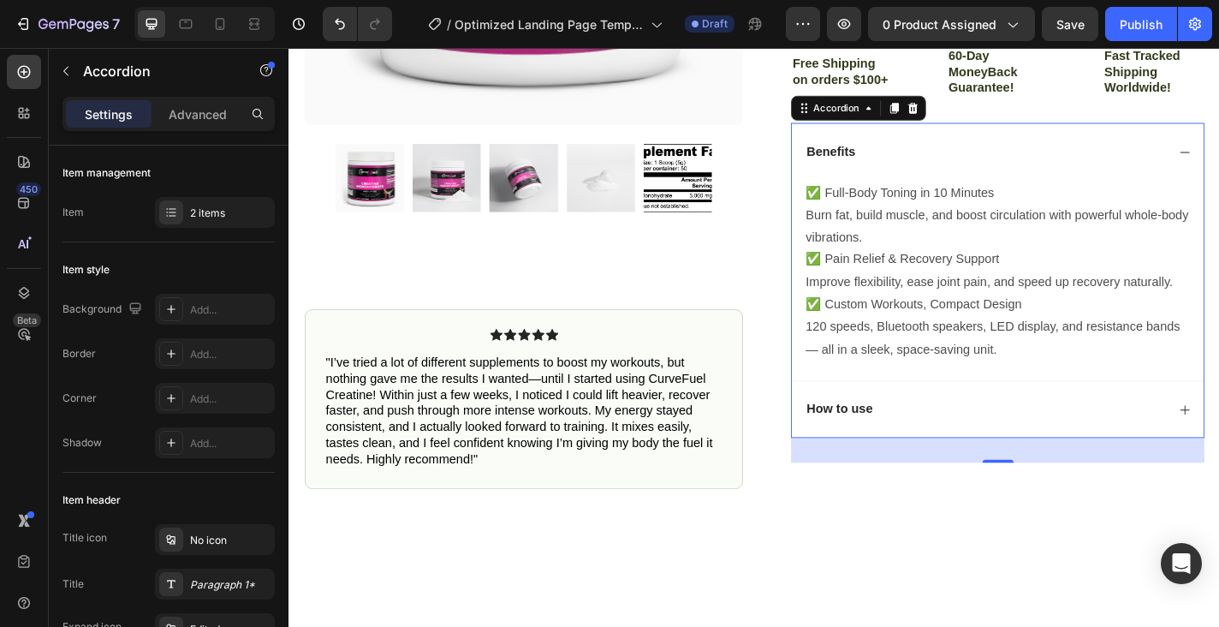
click at [978, 456] on div "How to use" at bounding box center [1070, 446] width 455 height 63
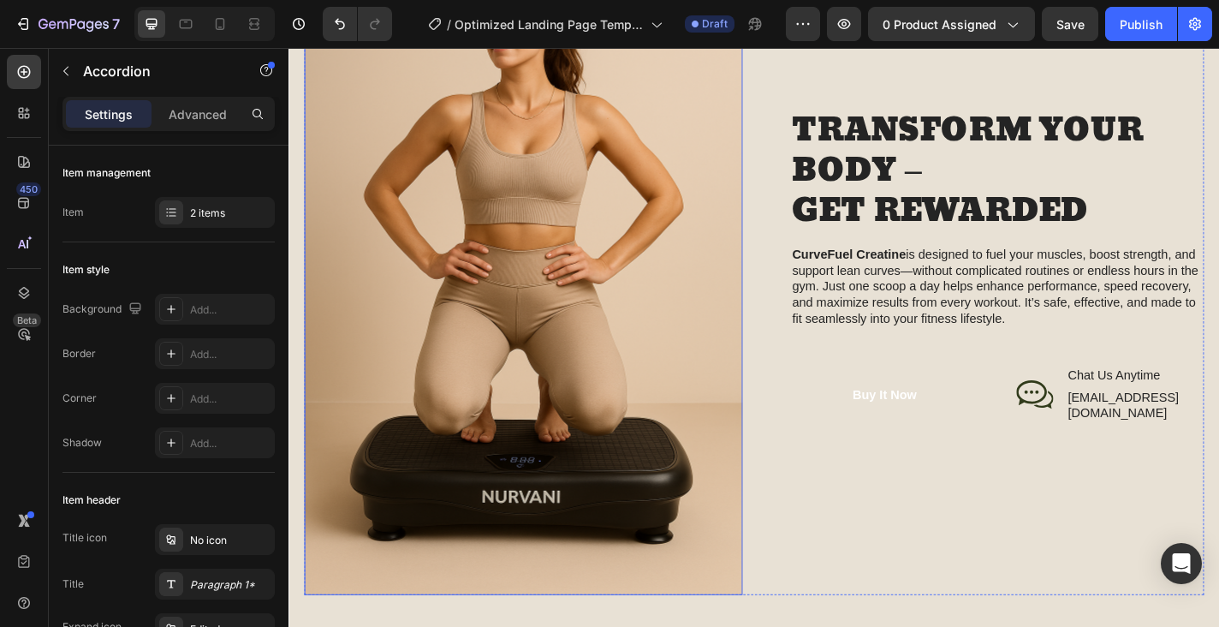
scroll to position [1718, 0]
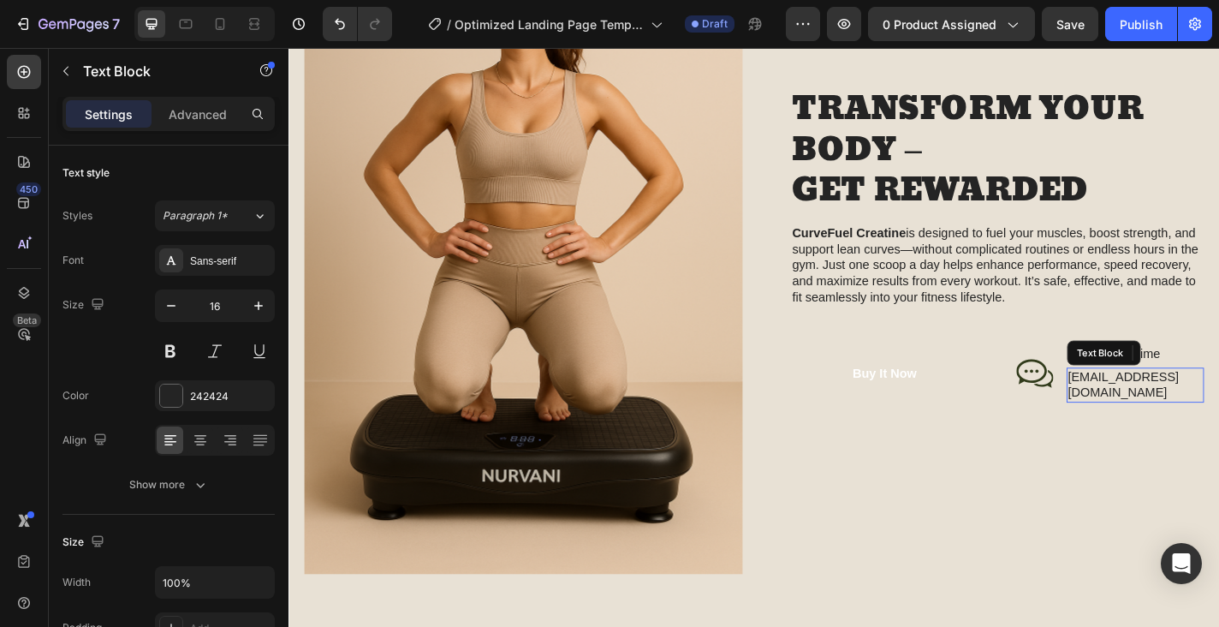
click at [1200, 419] on p "[EMAIL_ADDRESS][DOMAIN_NAME]" at bounding box center [1223, 420] width 149 height 36
click at [1133, 400] on icon at bounding box center [1112, 407] width 41 height 42
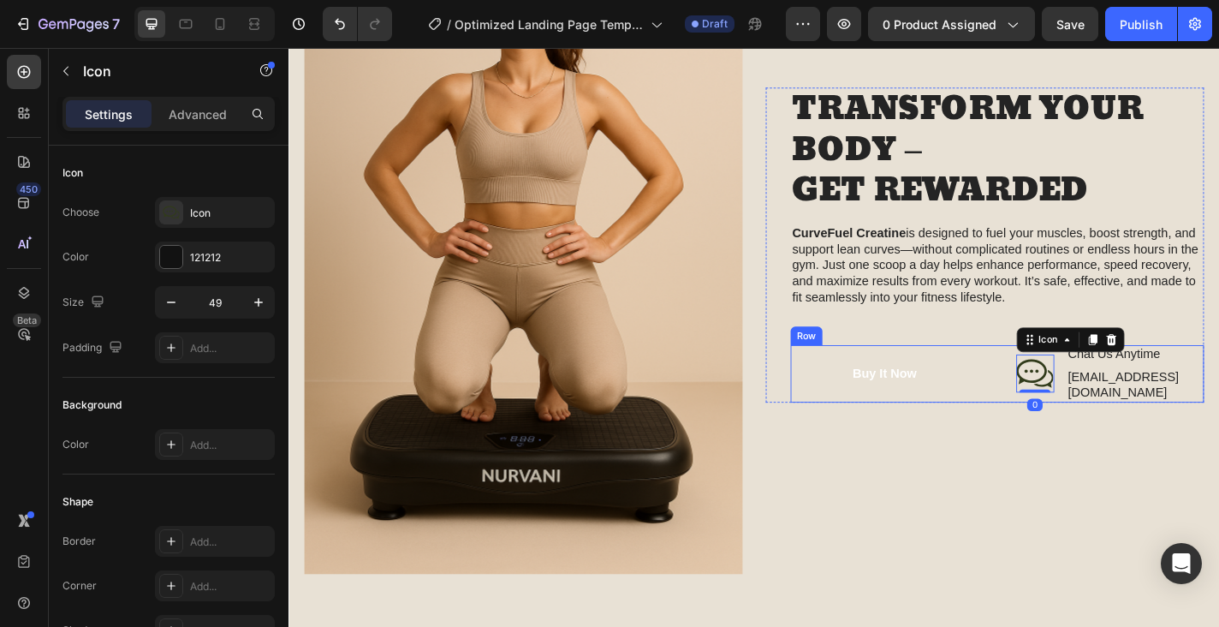
click at [1103, 403] on div "Buy It Now Button Icon 0 Chat Us Anytime Text Block help@trynurvani.co Text Blo…" at bounding box center [1071, 407] width 456 height 63
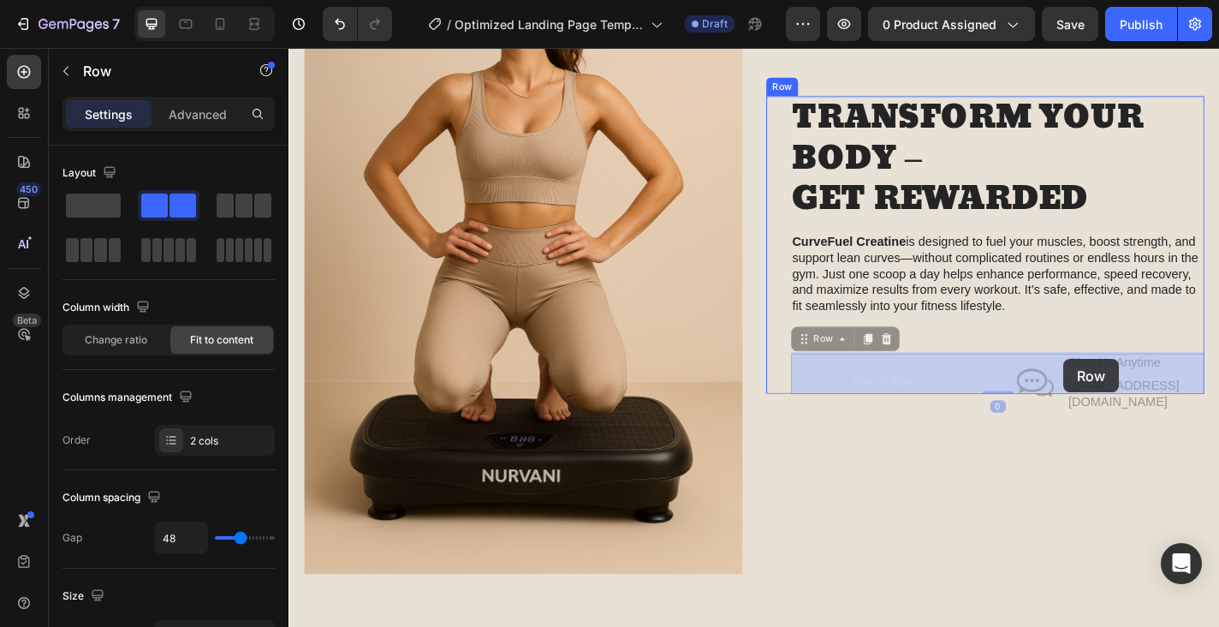
drag, startPoint x: 1115, startPoint y: 396, endPoint x: 1143, endPoint y: 391, distance: 28.6
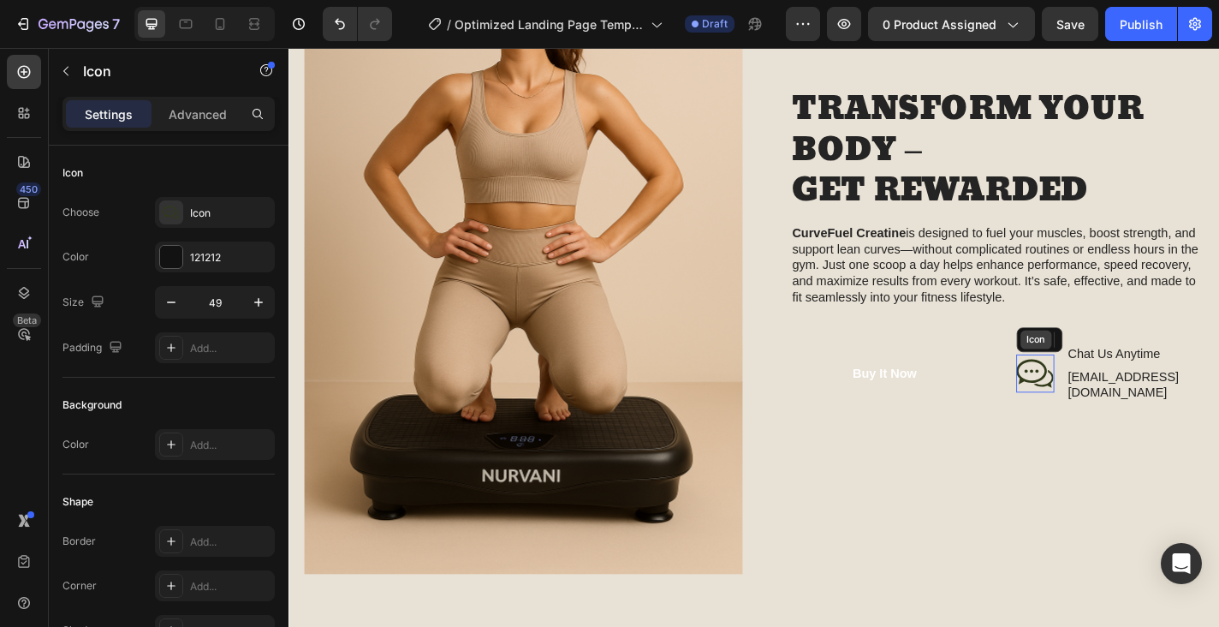
click at [1130, 378] on div "Icon" at bounding box center [1113, 370] width 34 height 21
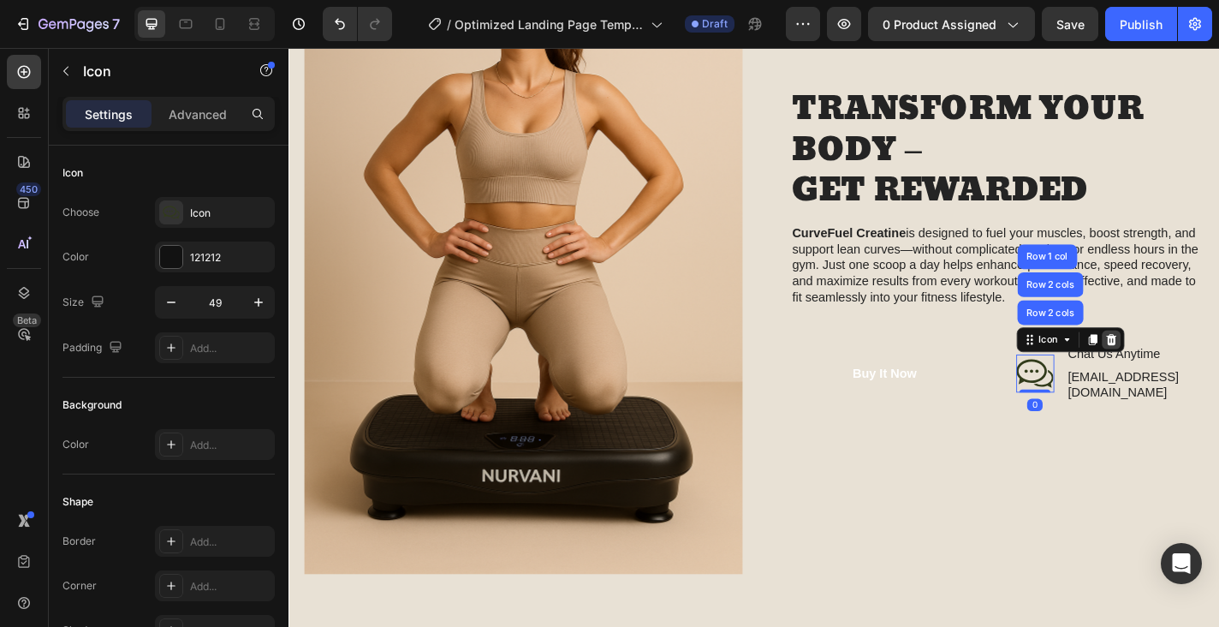
click at [1203, 366] on icon at bounding box center [1196, 370] width 14 height 14
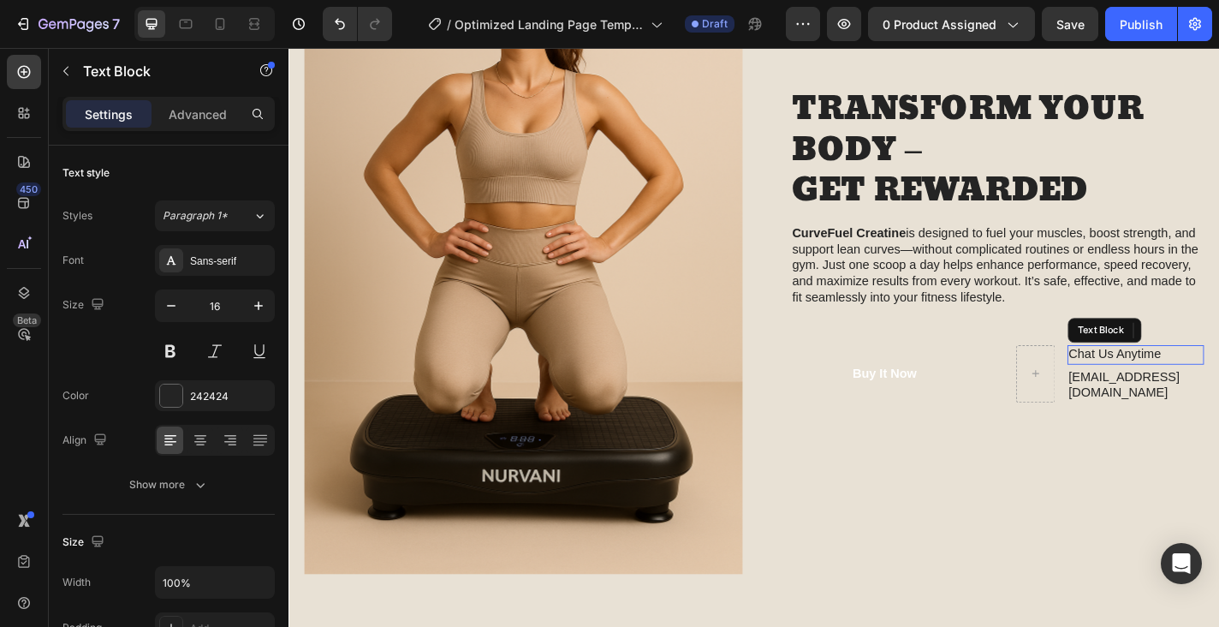
click at [1218, 390] on p "Chat Us Anytime" at bounding box center [1224, 387] width 148 height 18
click at [1182, 396] on p "Chat Us Anytime" at bounding box center [1224, 387] width 148 height 18
click at [1123, 367] on div "Row" at bounding box center [1109, 365] width 28 height 15
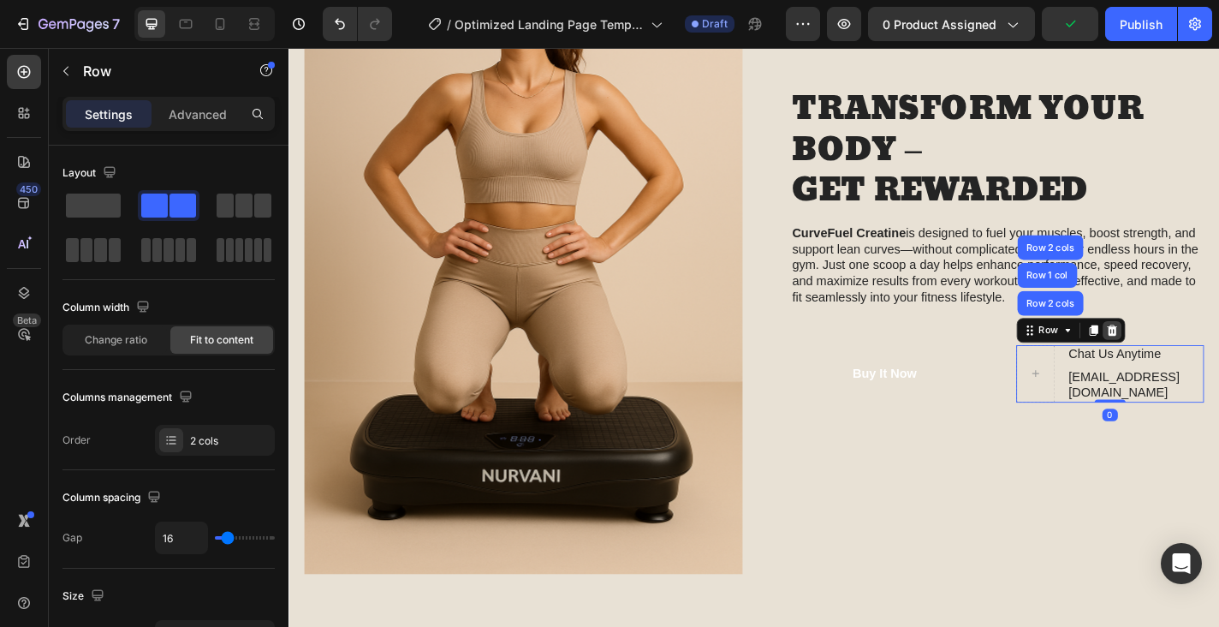
click at [1202, 360] on icon at bounding box center [1196, 360] width 11 height 12
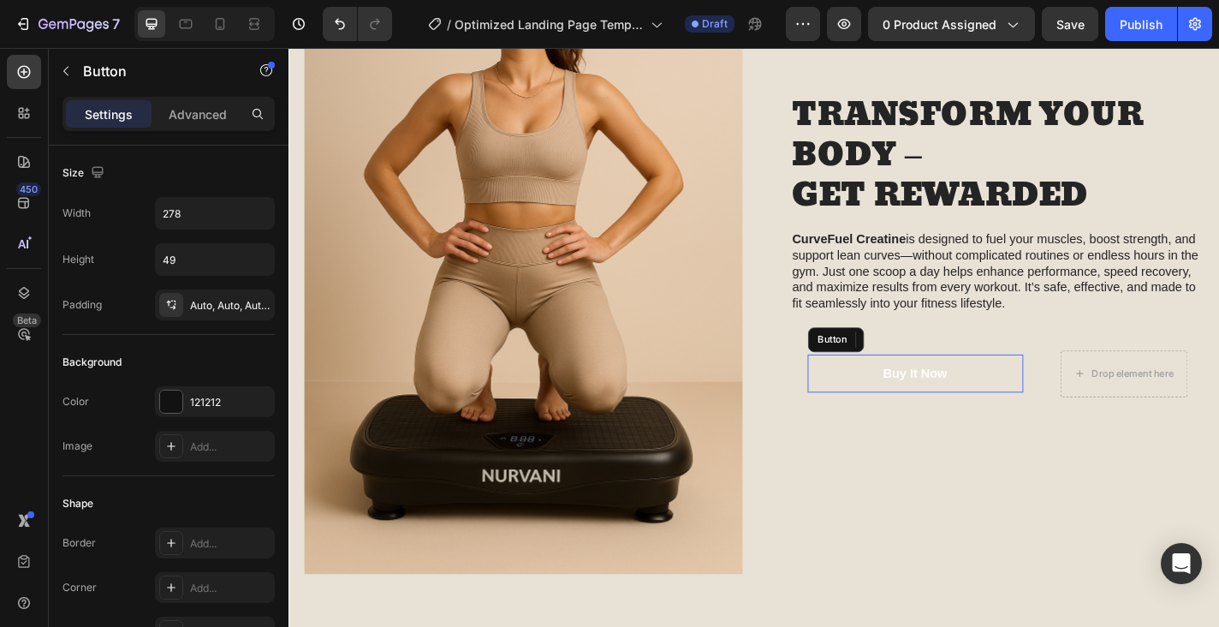
click at [866, 397] on button "Buy It Now" at bounding box center [980, 407] width 238 height 42
click at [1112, 395] on div "Buy It Now Button 0 Drop element here Row" at bounding box center [1071, 407] width 420 height 51
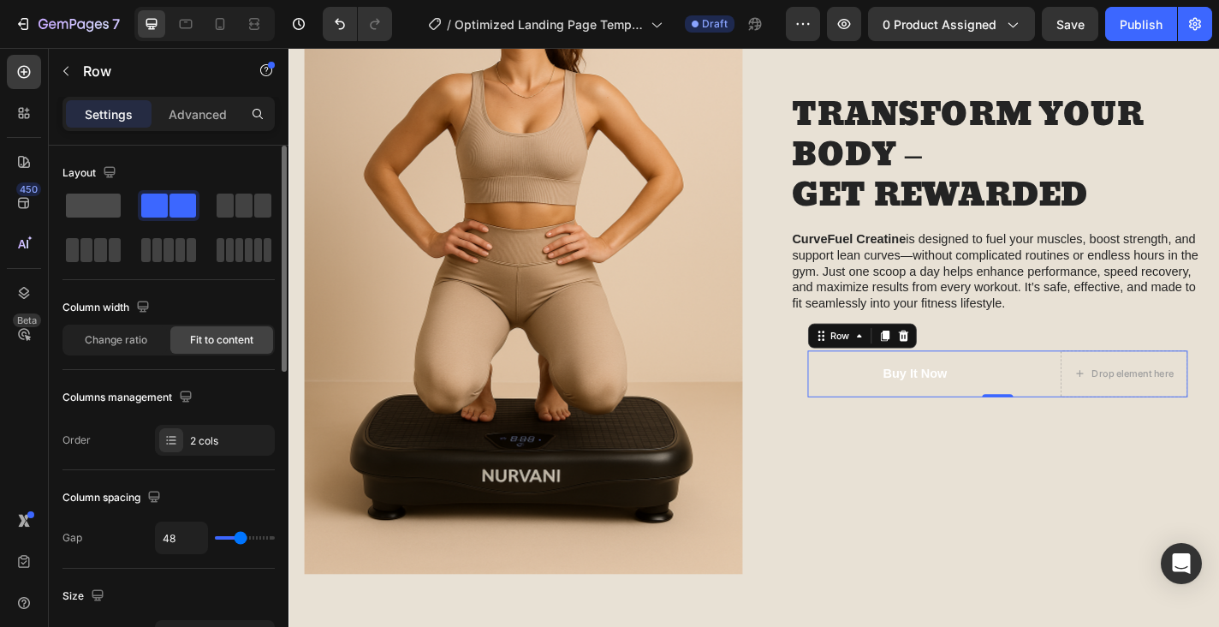
click at [95, 211] on span at bounding box center [93, 206] width 55 height 24
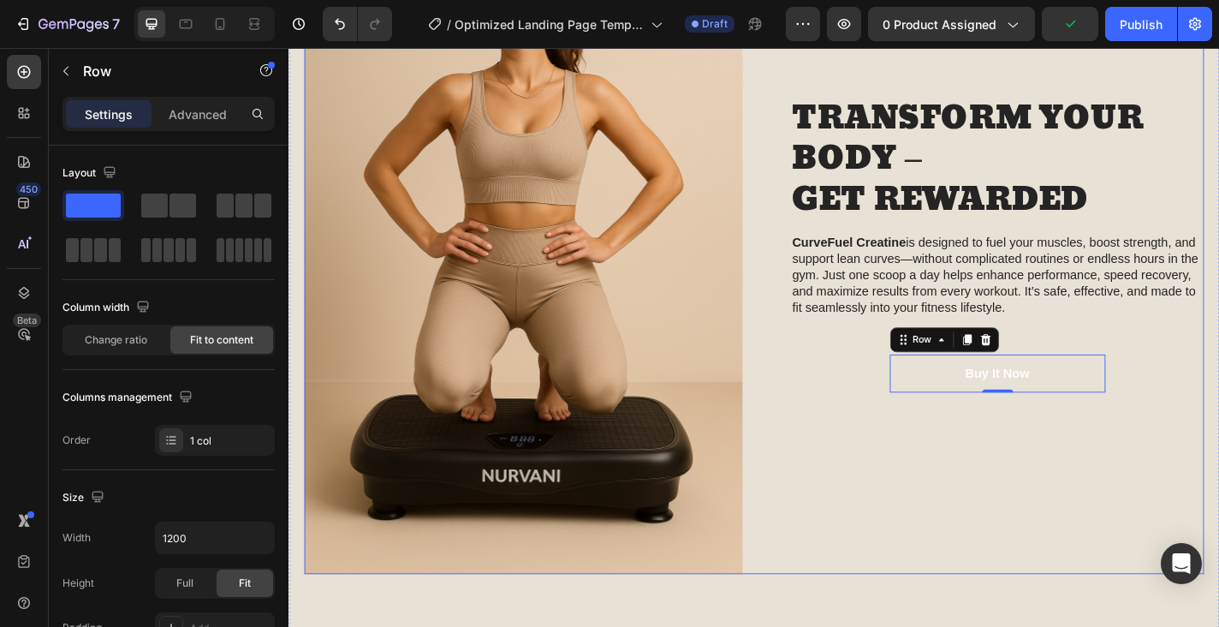
click at [945, 512] on div "TRANSFORM YOUR BODY – GET REWARDED Heading CurveFuel Creatine is designed to fu…" at bounding box center [1057, 265] width 484 height 726
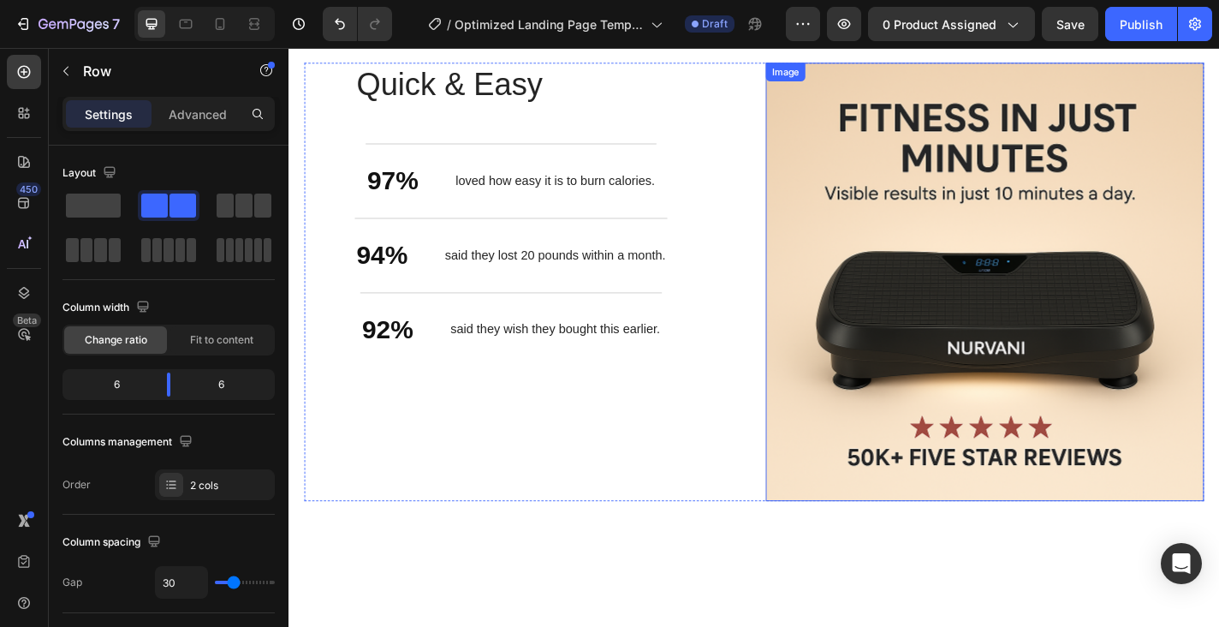
scroll to position [2445, 0]
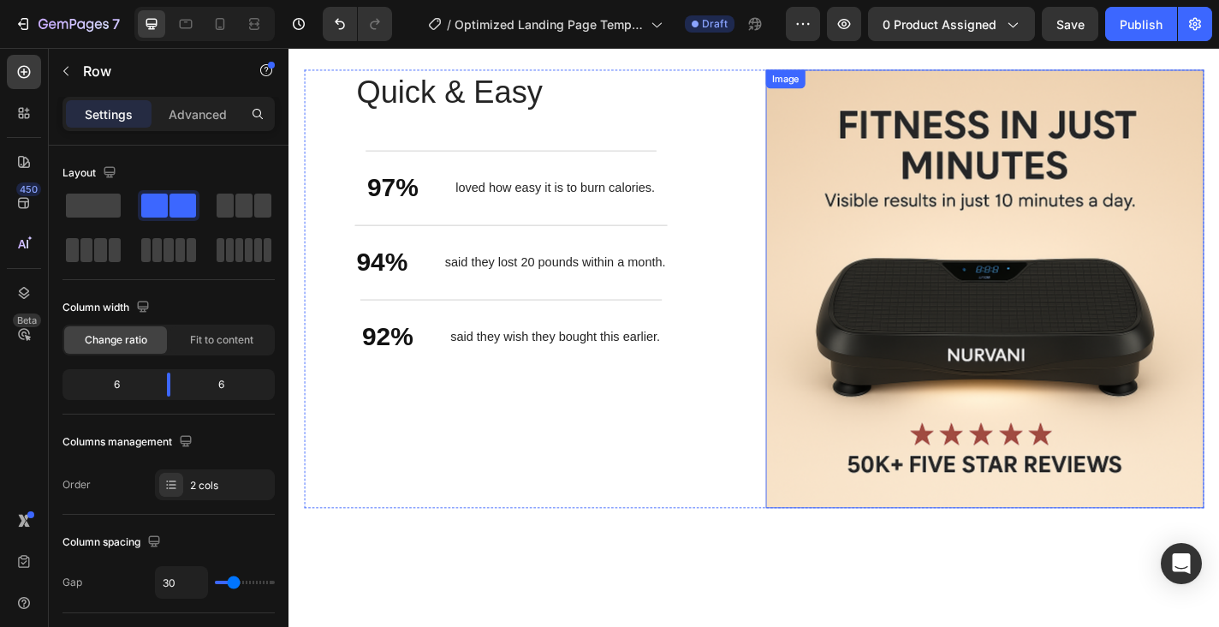
click at [845, 85] on div "Image" at bounding box center [837, 81] width 37 height 15
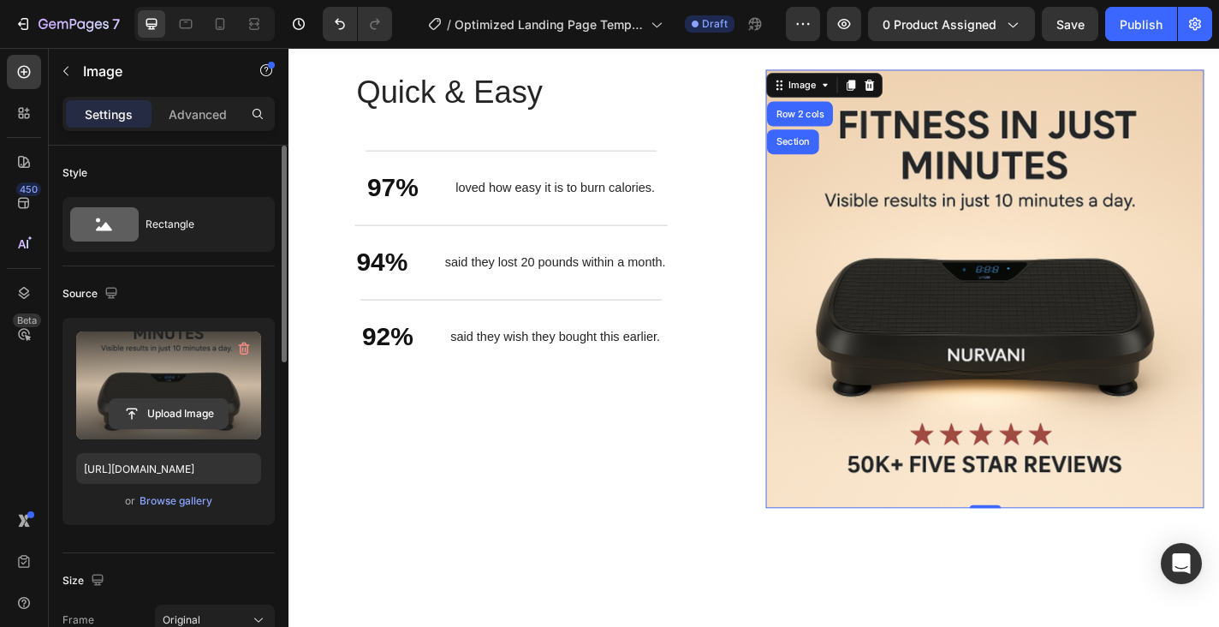
click at [152, 409] on input "file" at bounding box center [169, 413] width 118 height 29
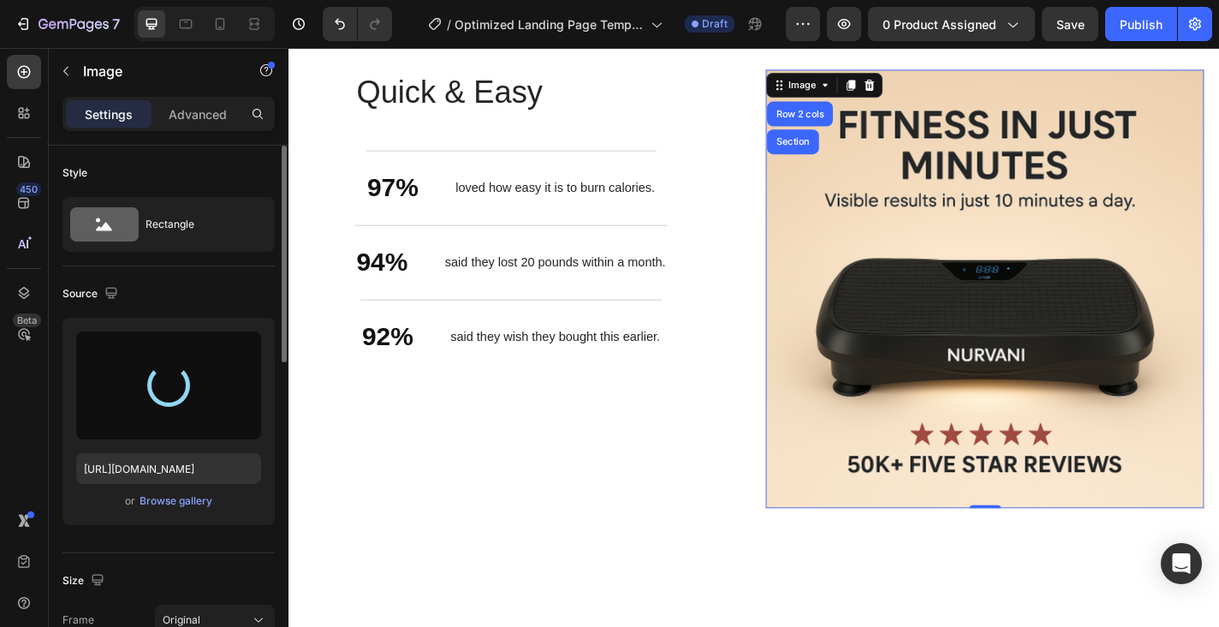
type input "https://cdn.shopify.com/s/files/1/0945/5930/6034/files/gempages_581397175498441…"
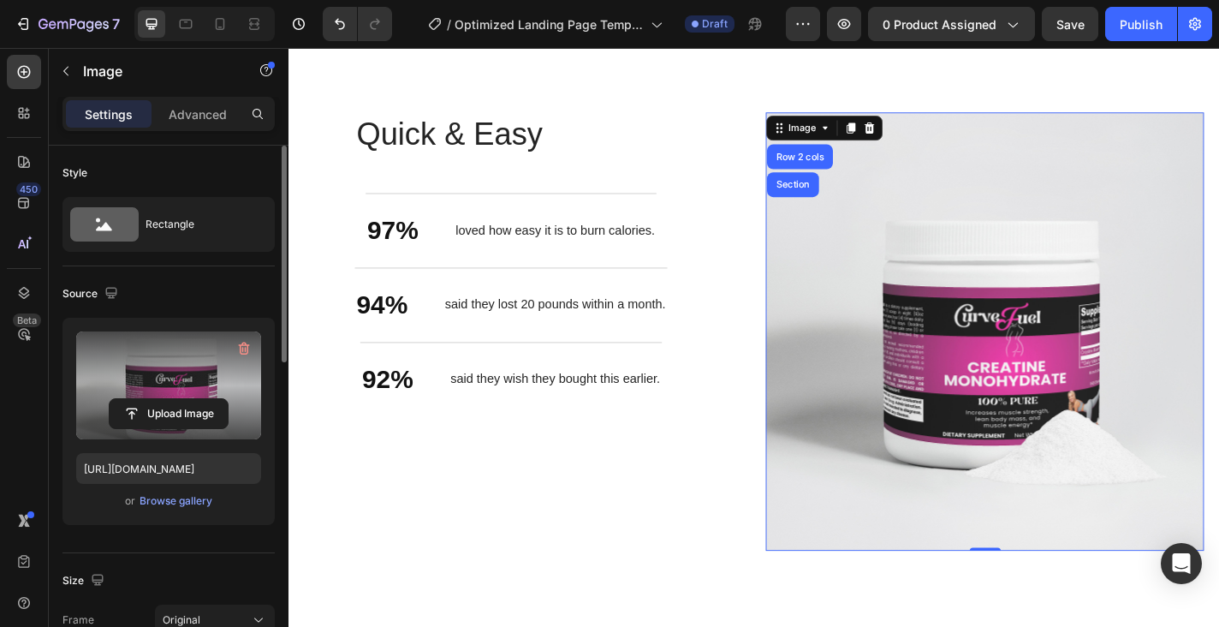
scroll to position [2397, 0]
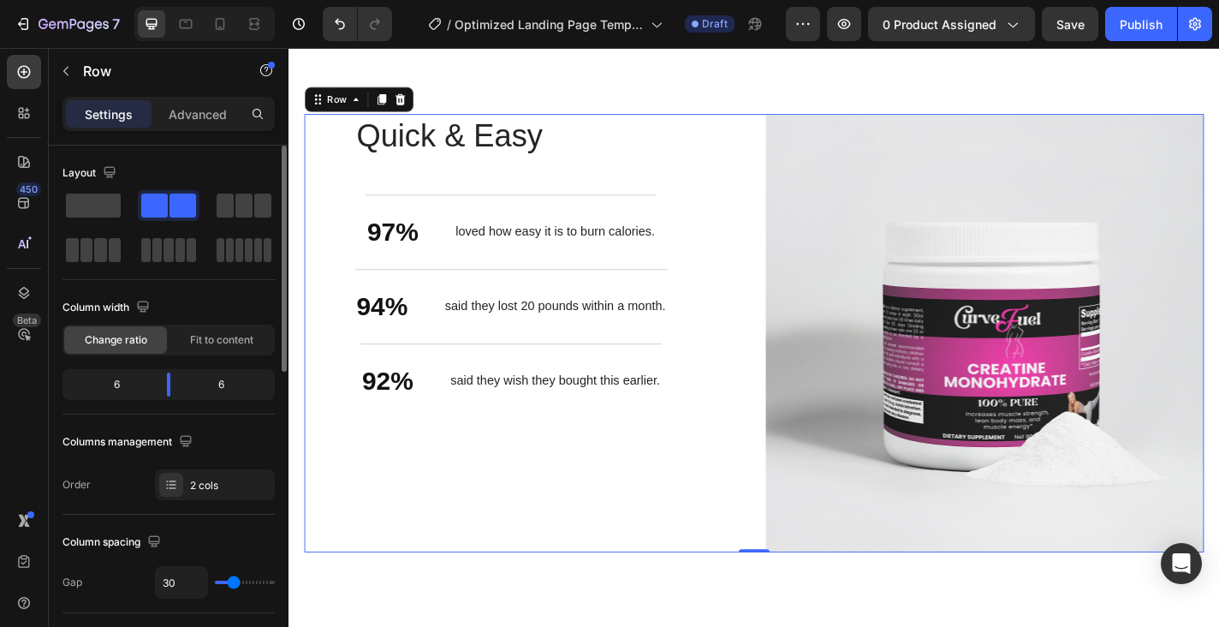
click at [752, 205] on div "Quick & Easy Heading 97% Text Block loved how easy it is to burn calories. Text…" at bounding box center [548, 363] width 484 height 484
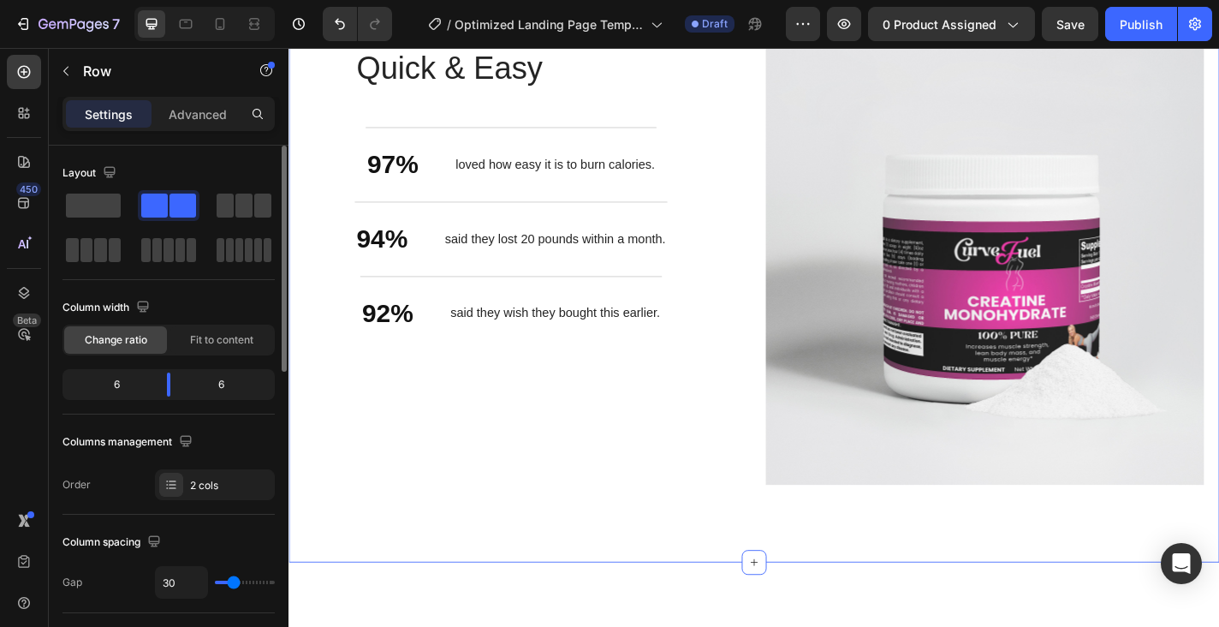
scroll to position [2468, 0]
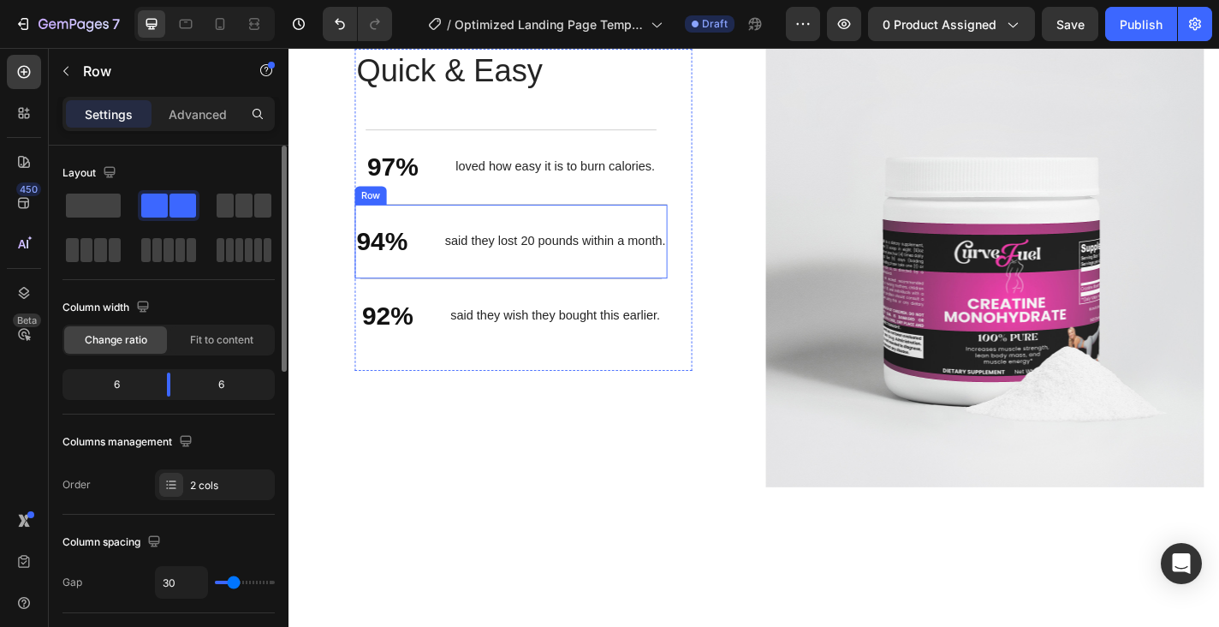
click at [526, 267] on p "said they lost 20 pounds within a month." at bounding box center [583, 262] width 244 height 18
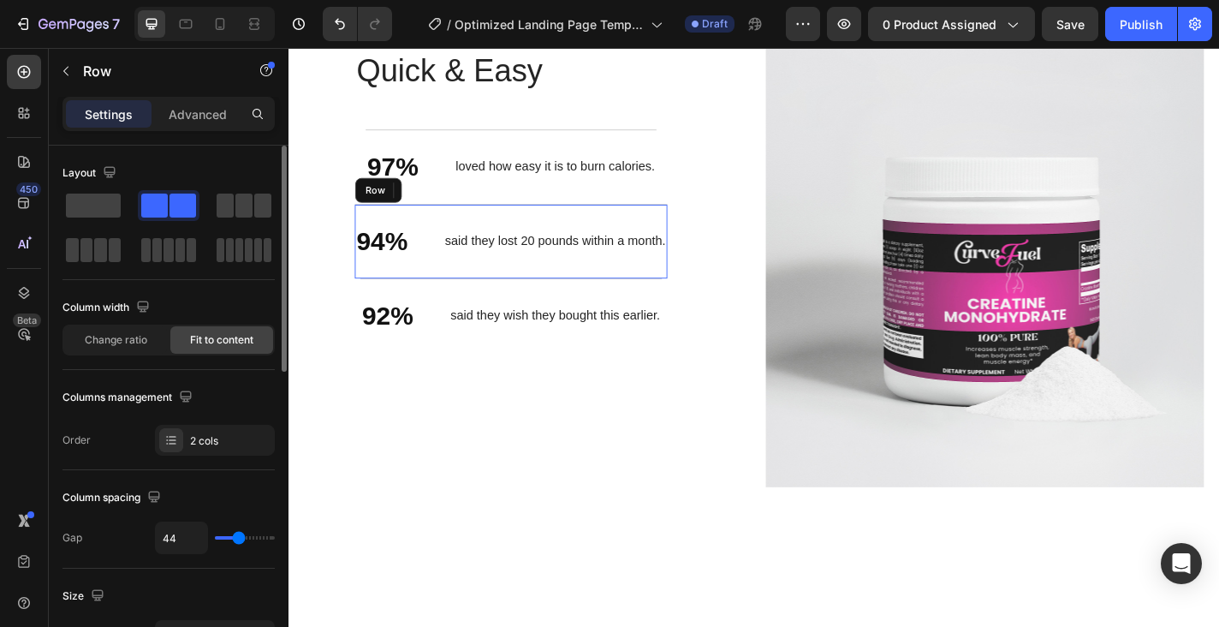
click at [504, 283] on div "94% Text Block said they lost 20 pounds within a month. Text Block 0 Row" at bounding box center [533, 261] width 345 height 82
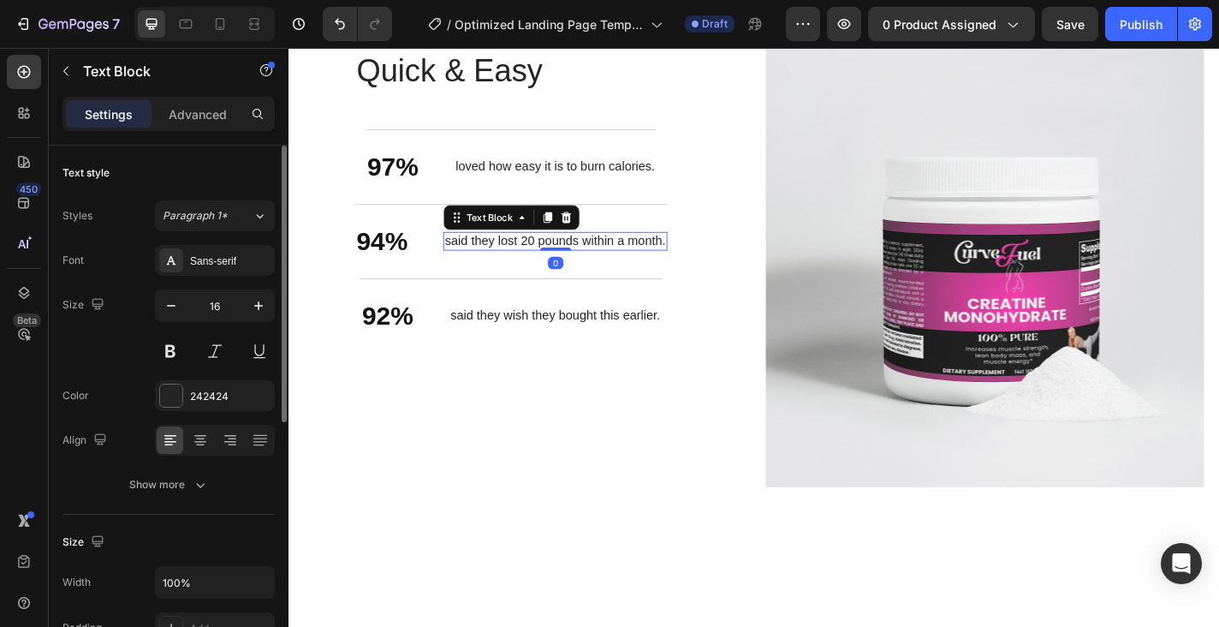
click at [506, 261] on p "said they lost 20 pounds within a month." at bounding box center [583, 262] width 244 height 18
click at [501, 336] on p "said they wish they bought this earlier." at bounding box center [582, 344] width 231 height 18
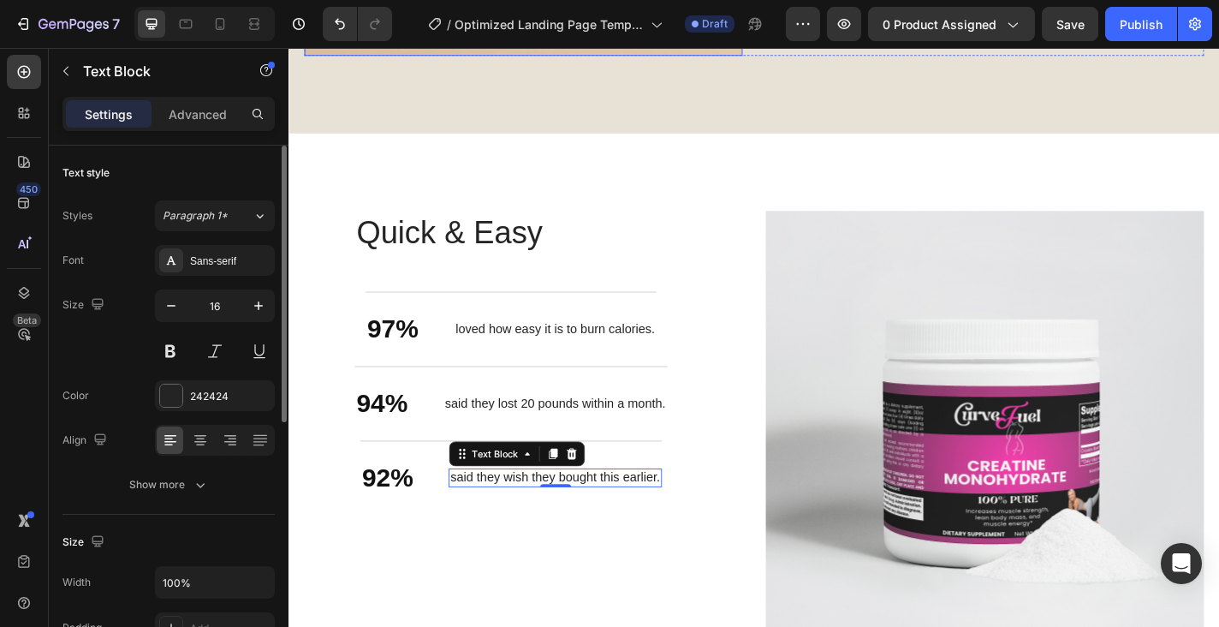
scroll to position [2290, 0]
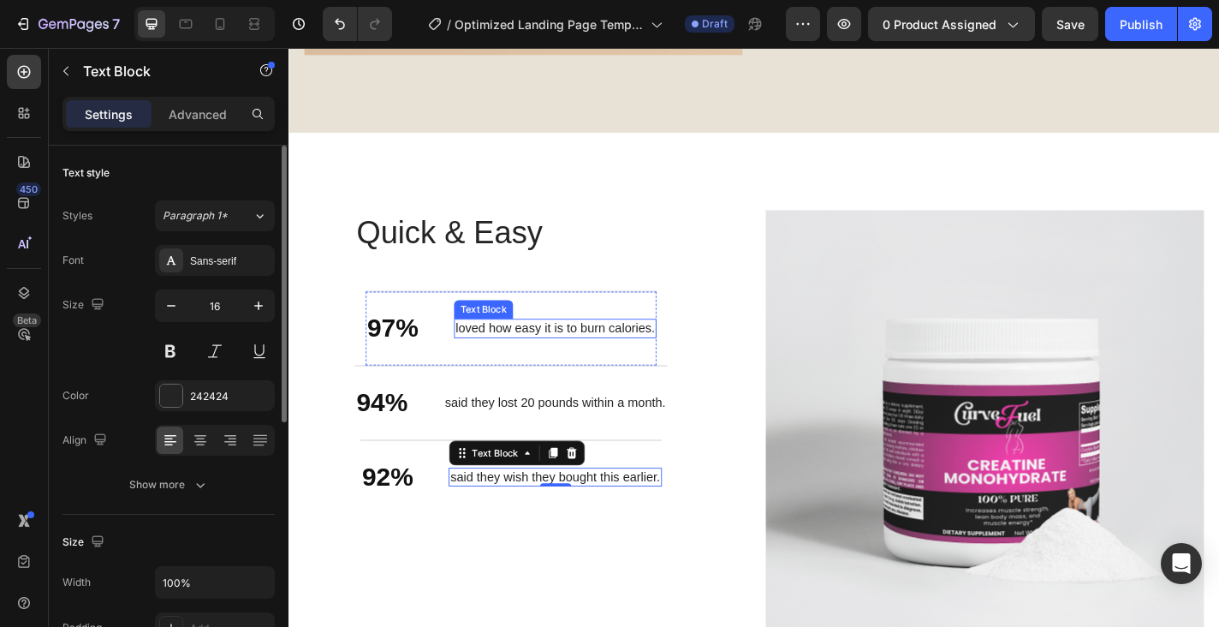
click at [543, 360] on p "loved how easy it is to burn calories." at bounding box center [583, 357] width 220 height 18
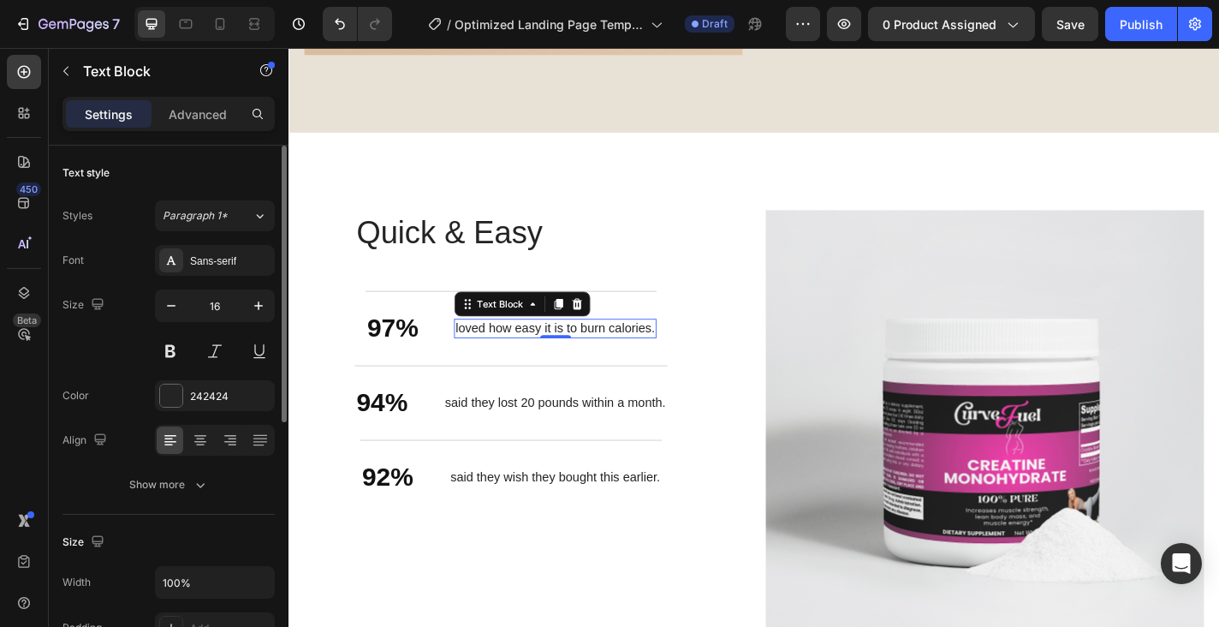
click at [598, 359] on p "loved how easy it is to burn calories." at bounding box center [583, 357] width 220 height 18
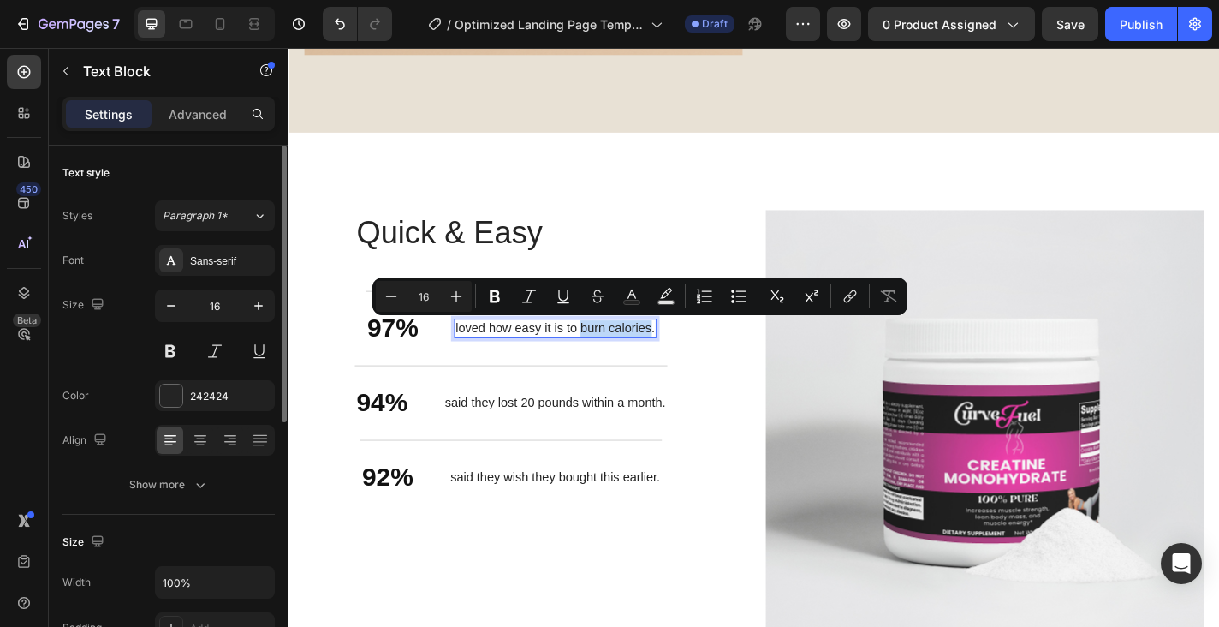
drag, startPoint x: 612, startPoint y: 355, endPoint x: 689, endPoint y: 354, distance: 77.1
click at [689, 354] on p "loved how easy it is to burn calories." at bounding box center [583, 357] width 220 height 18
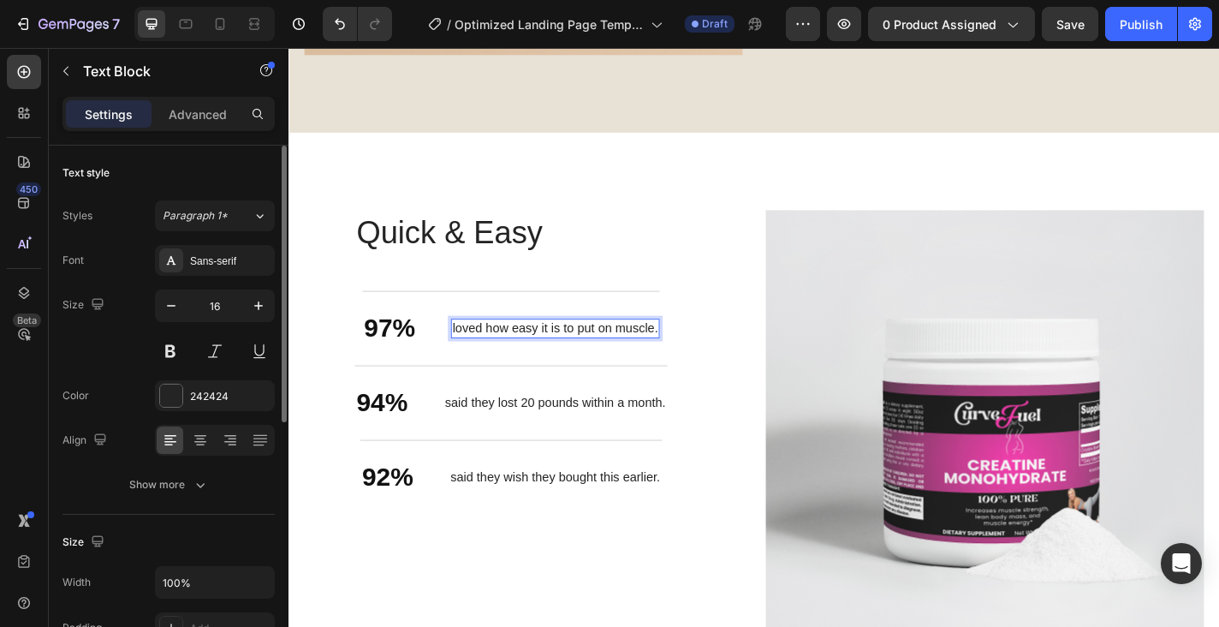
click at [646, 359] on p "loved how easy it is to put on muscle." at bounding box center [582, 357] width 227 height 18
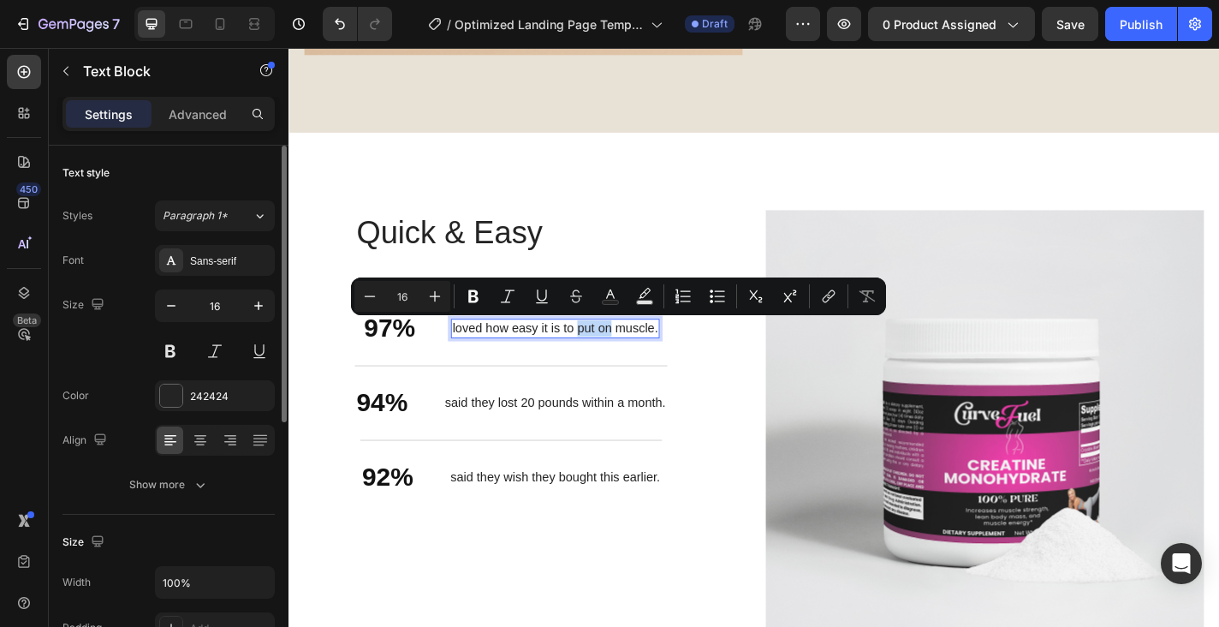
drag, startPoint x: 646, startPoint y: 359, endPoint x: 607, endPoint y: 360, distance: 38.5
click at [607, 360] on p "loved how easy it is to put on muscle." at bounding box center [582, 357] width 227 height 18
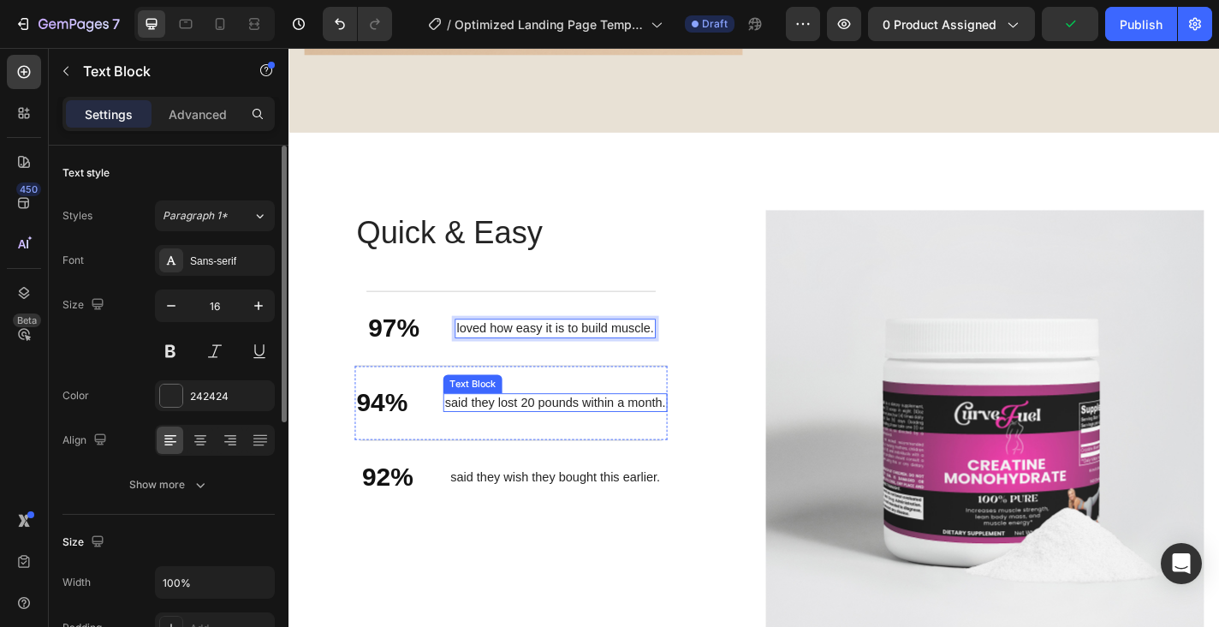
click at [527, 446] on p "said they lost 20 pounds within a month." at bounding box center [583, 440] width 244 height 18
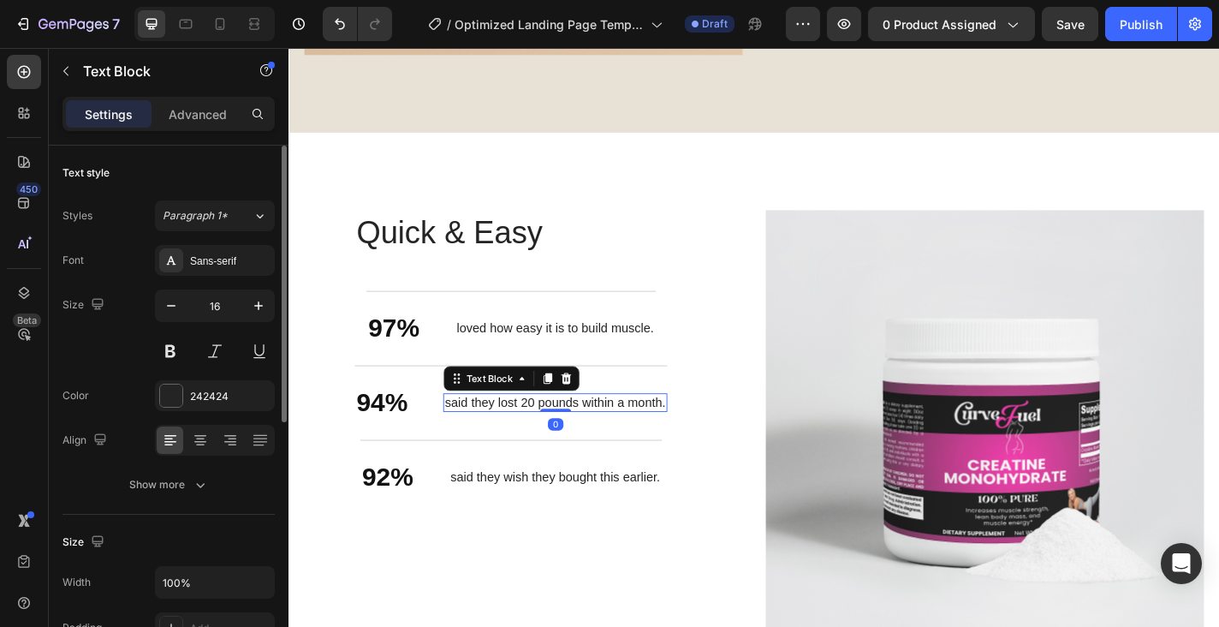
click at [498, 440] on p "said they lost 20 pounds within a month." at bounding box center [583, 440] width 244 height 18
click at [485, 440] on p "said they lost 20 pounds within a month." at bounding box center [583, 440] width 244 height 18
click at [519, 434] on p "said they lost 20 pounds within a month." at bounding box center [583, 440] width 244 height 18
click at [693, 440] on p "said they lost 20 pounds within a month." at bounding box center [583, 440] width 244 height 18
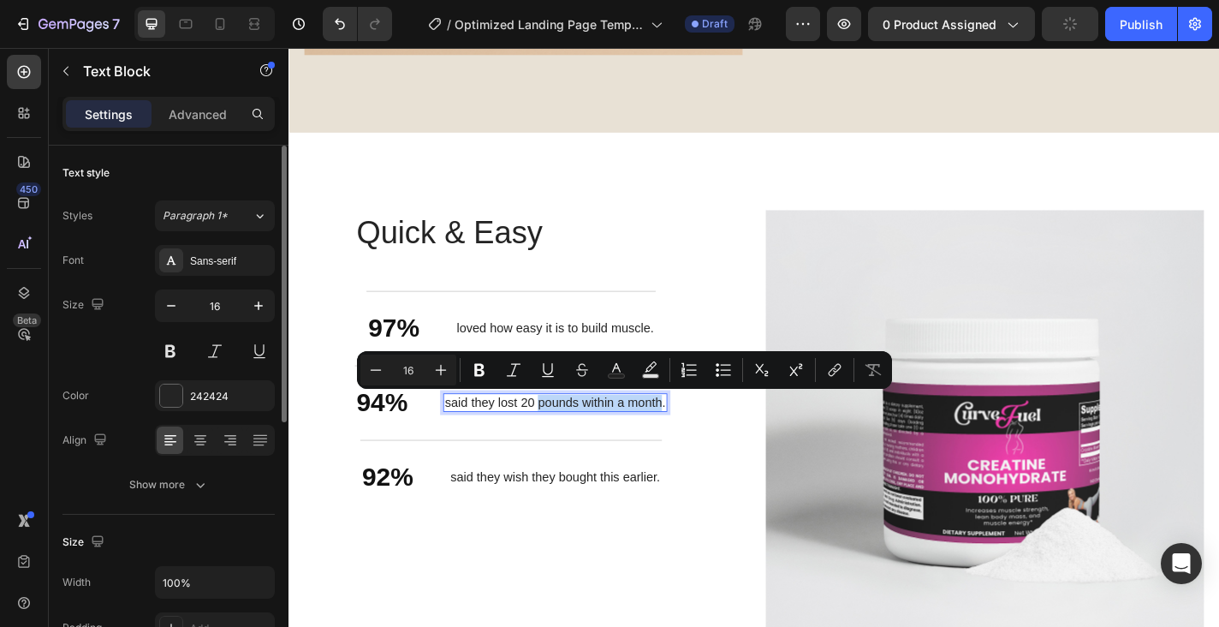
drag, startPoint x: 697, startPoint y: 438, endPoint x: 563, endPoint y: 442, distance: 134.5
click at [563, 442] on p "said they lost 20 pounds within a month." at bounding box center [583, 440] width 244 height 18
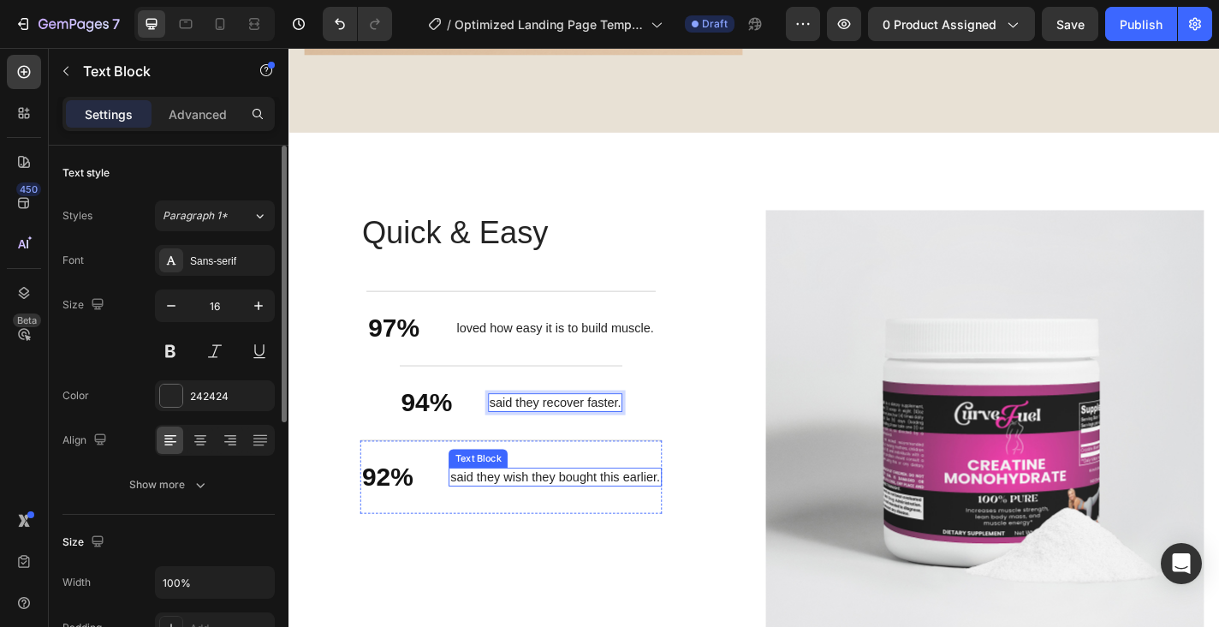
click at [521, 521] on p "said they wish they bought this earlier." at bounding box center [582, 522] width 231 height 18
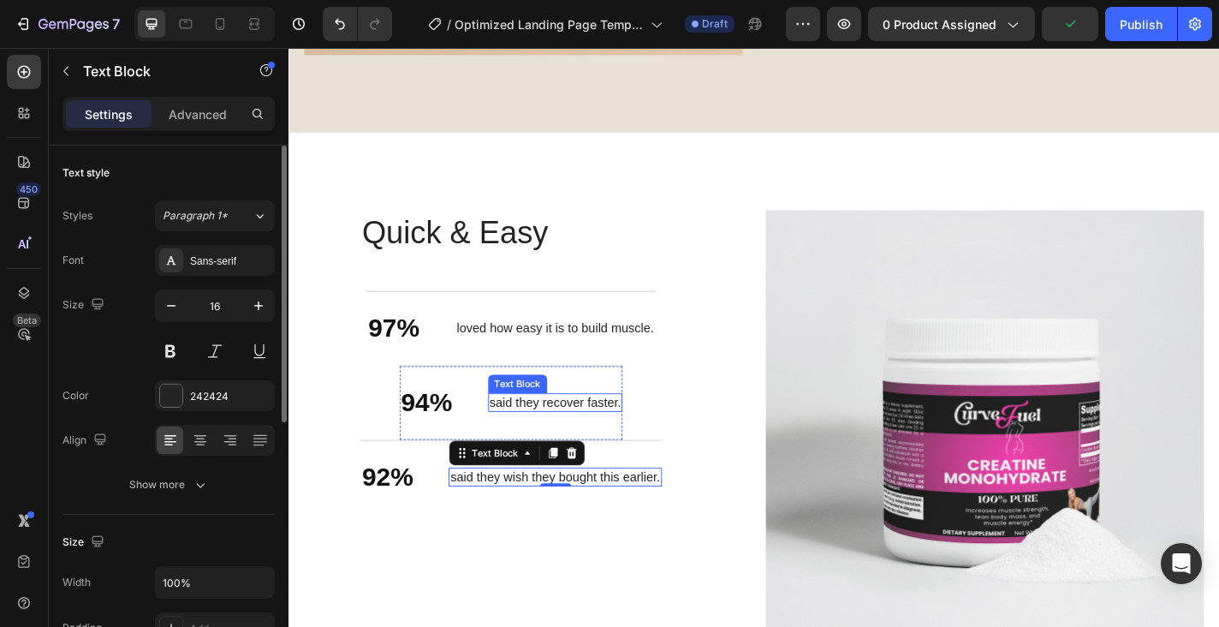
click at [510, 436] on p "said they recover faster." at bounding box center [583, 440] width 146 height 18
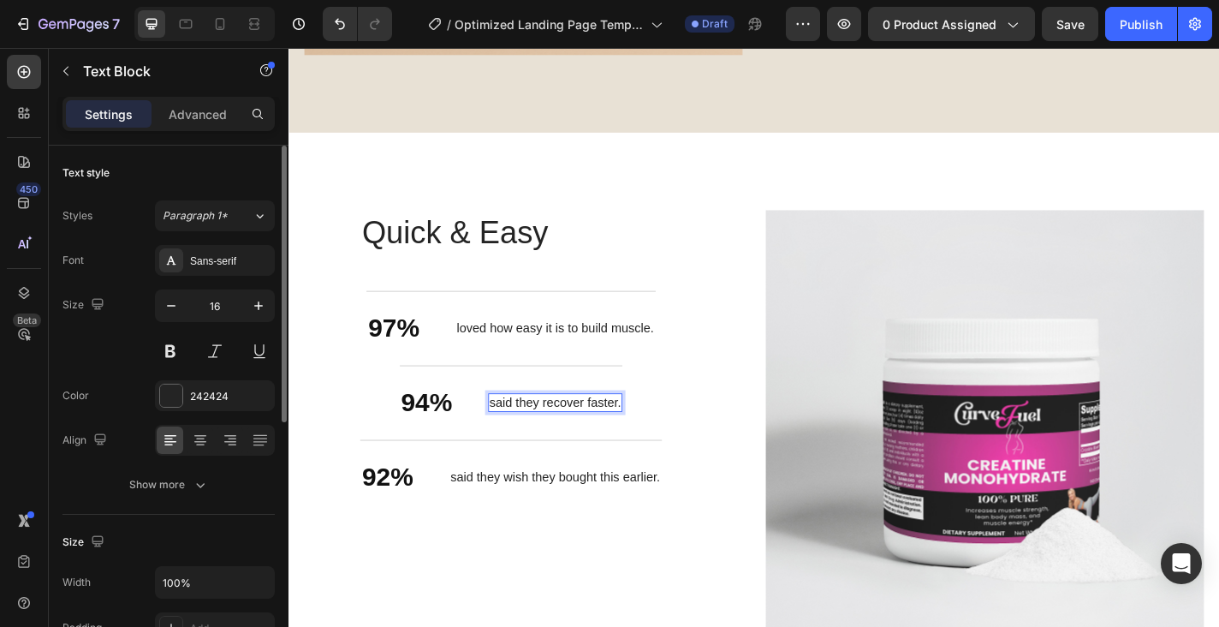
click at [654, 432] on p "said they recover faster." at bounding box center [583, 440] width 146 height 18
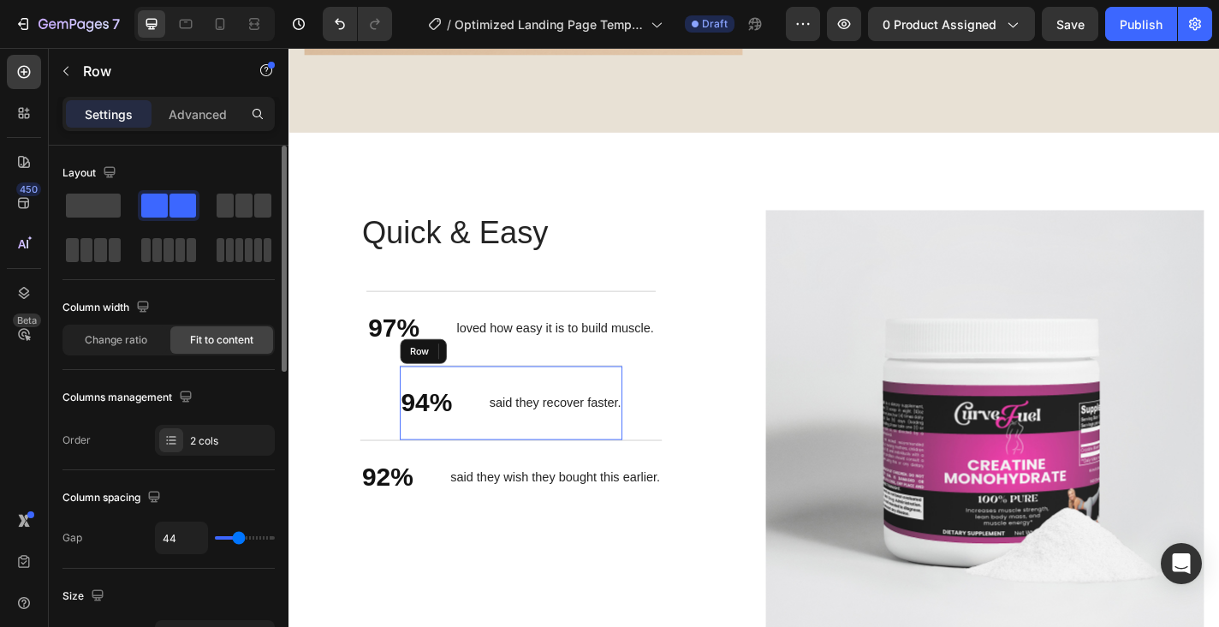
click at [509, 452] on div "said they recover faster. Text Block 0" at bounding box center [583, 440] width 149 height 40
click at [412, 525] on p "92%" at bounding box center [397, 521] width 57 height 37
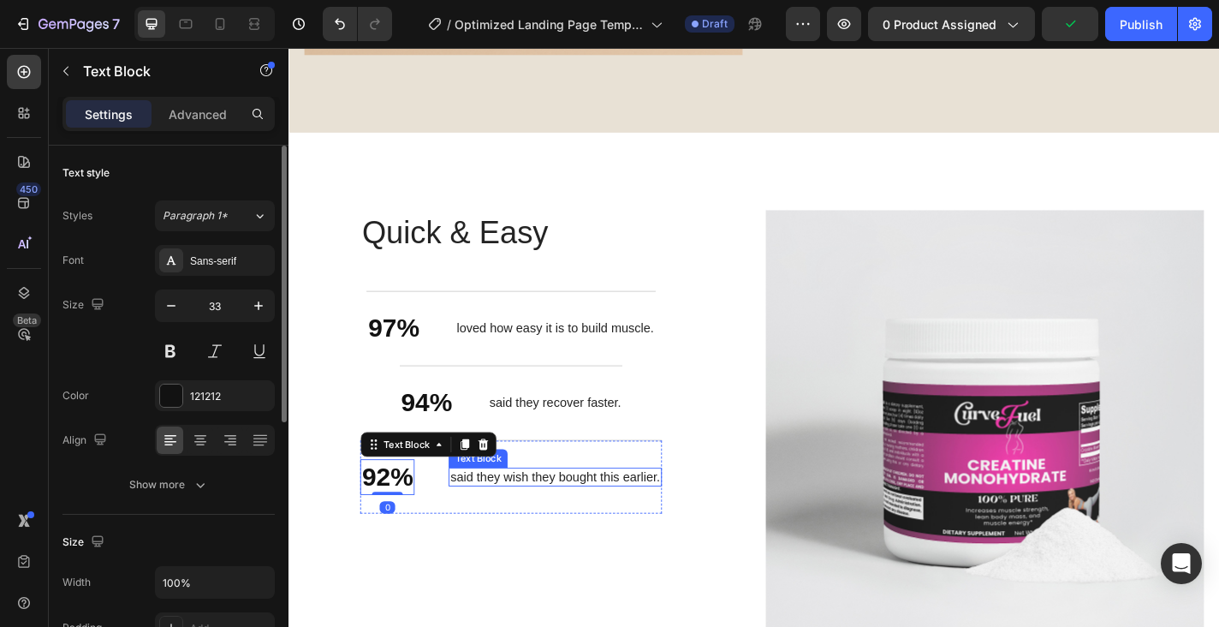
click at [487, 517] on p "said they wish they bought this earlier." at bounding box center [582, 522] width 231 height 18
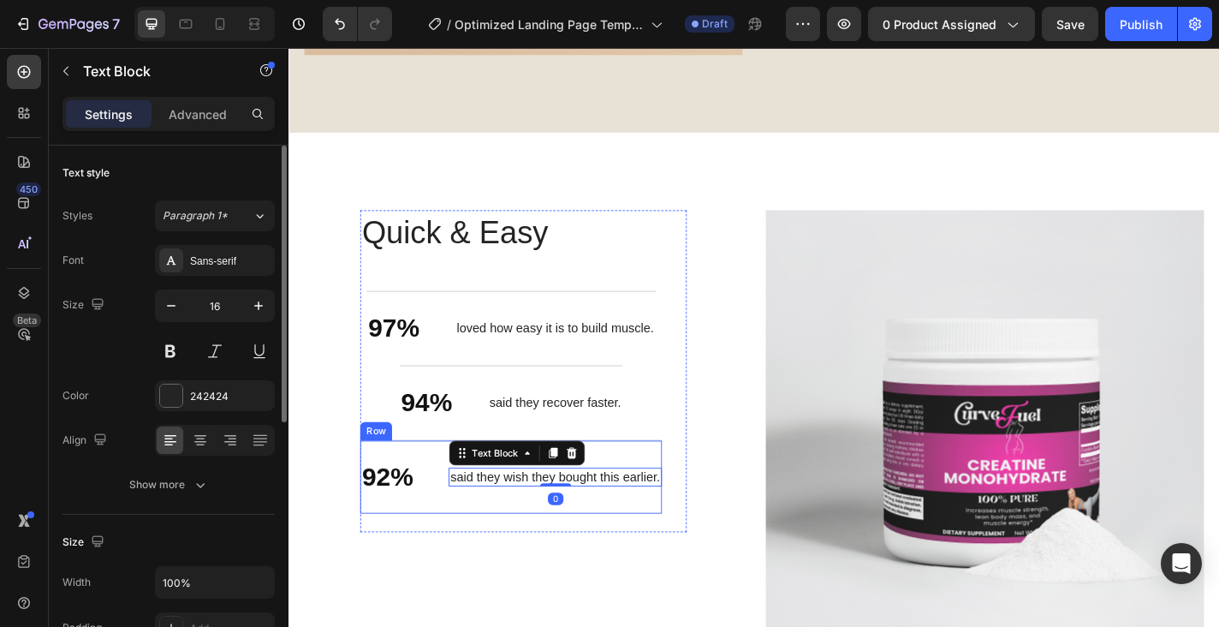
click at [447, 484] on div "92% Text Block said they wish they bought this earlier. Text Block 0 Row" at bounding box center [533, 521] width 332 height 82
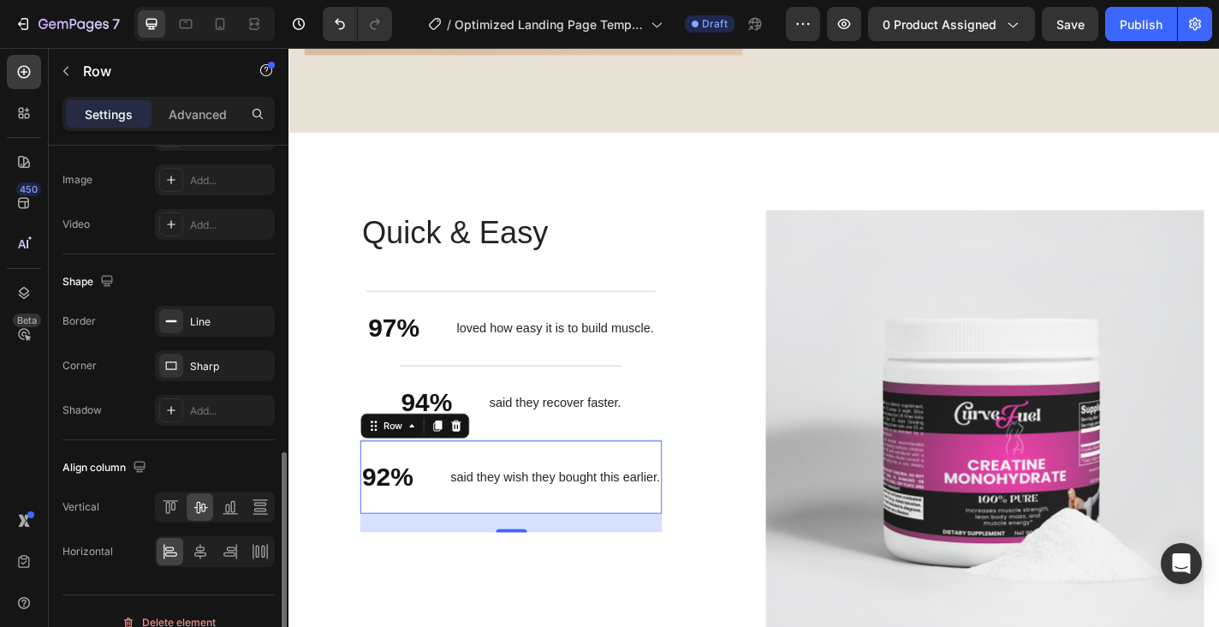
scroll to position [710, 0]
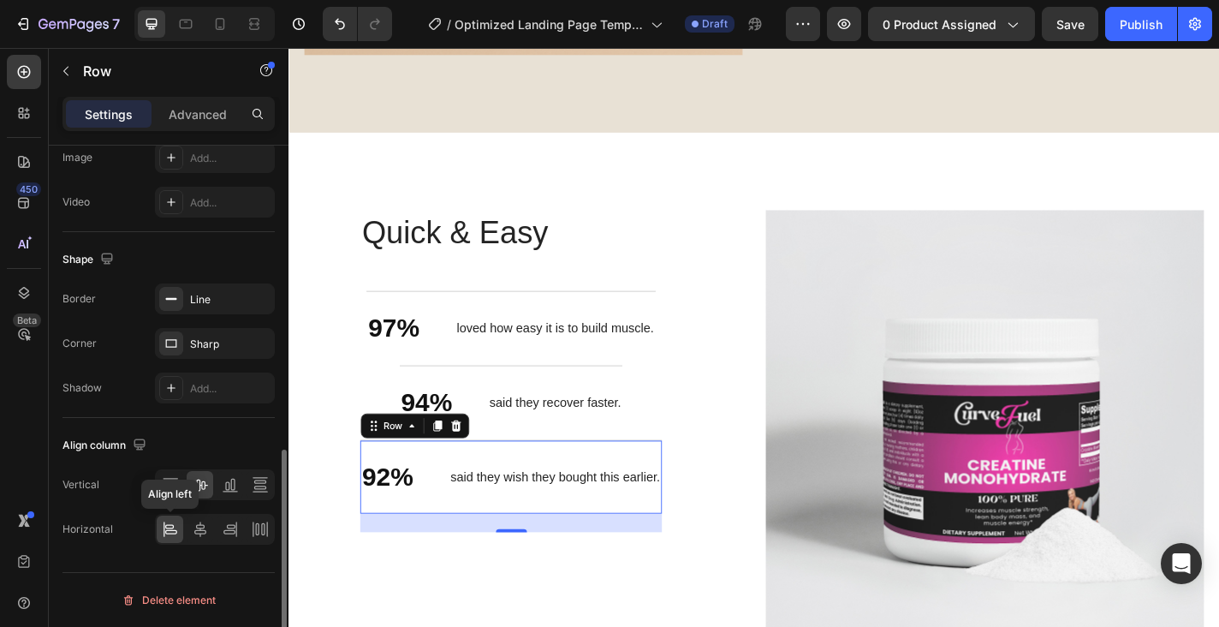
click at [176, 528] on icon at bounding box center [170, 529] width 17 height 17
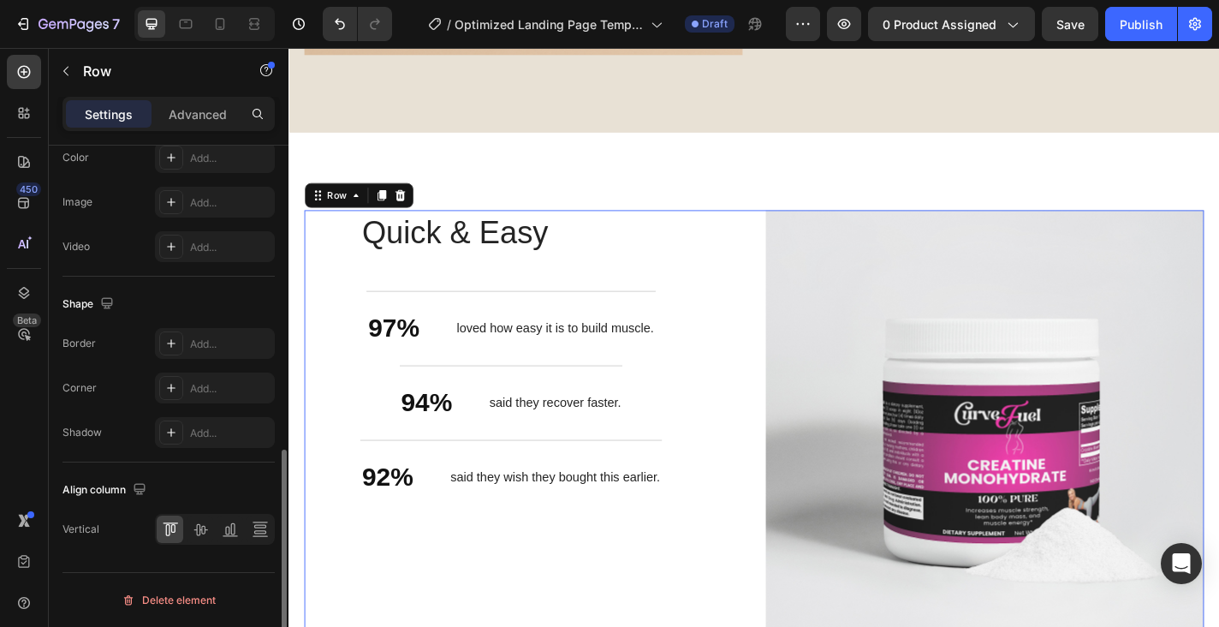
click at [441, 626] on div "Quick & Easy Heading 97% Text Block loved how easy it is to build muscle. Text …" at bounding box center [548, 469] width 484 height 484
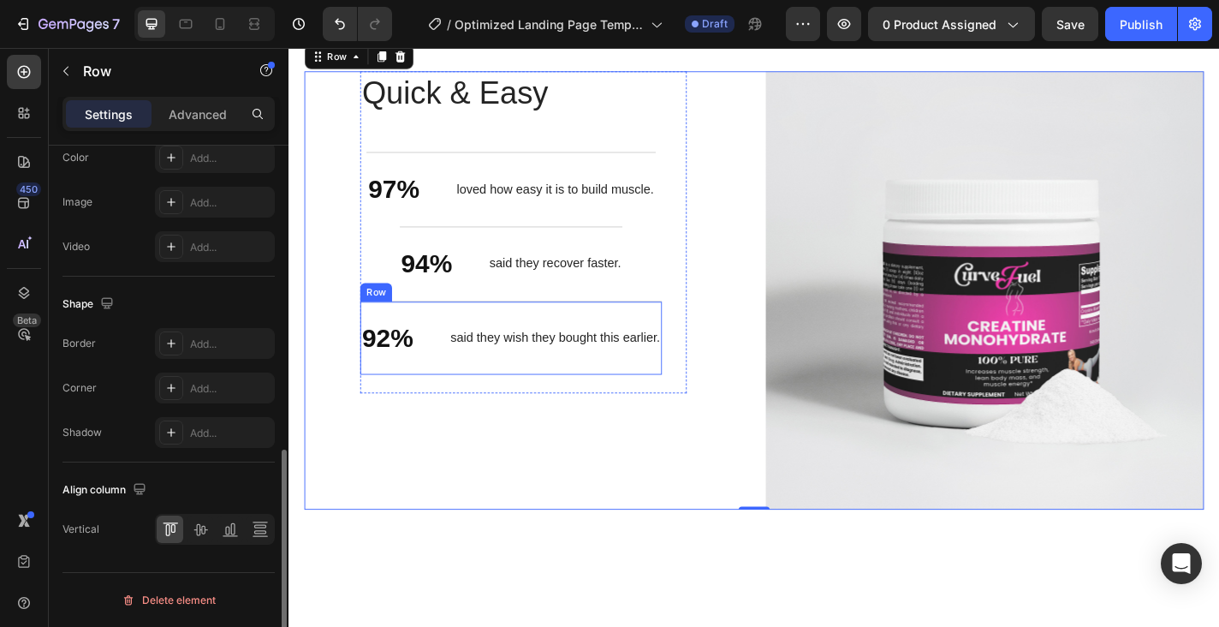
scroll to position [2426, 0]
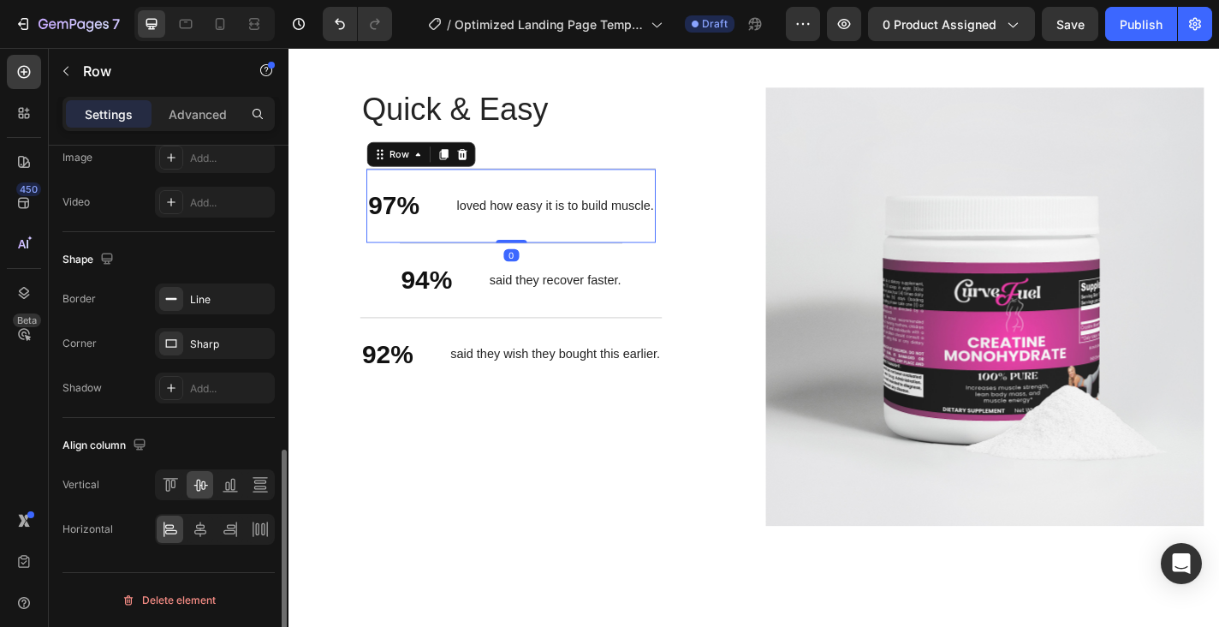
click at [449, 226] on div "97% Text Block loved how easy it is to build muscle. Text Block Row 0" at bounding box center [533, 222] width 319 height 82
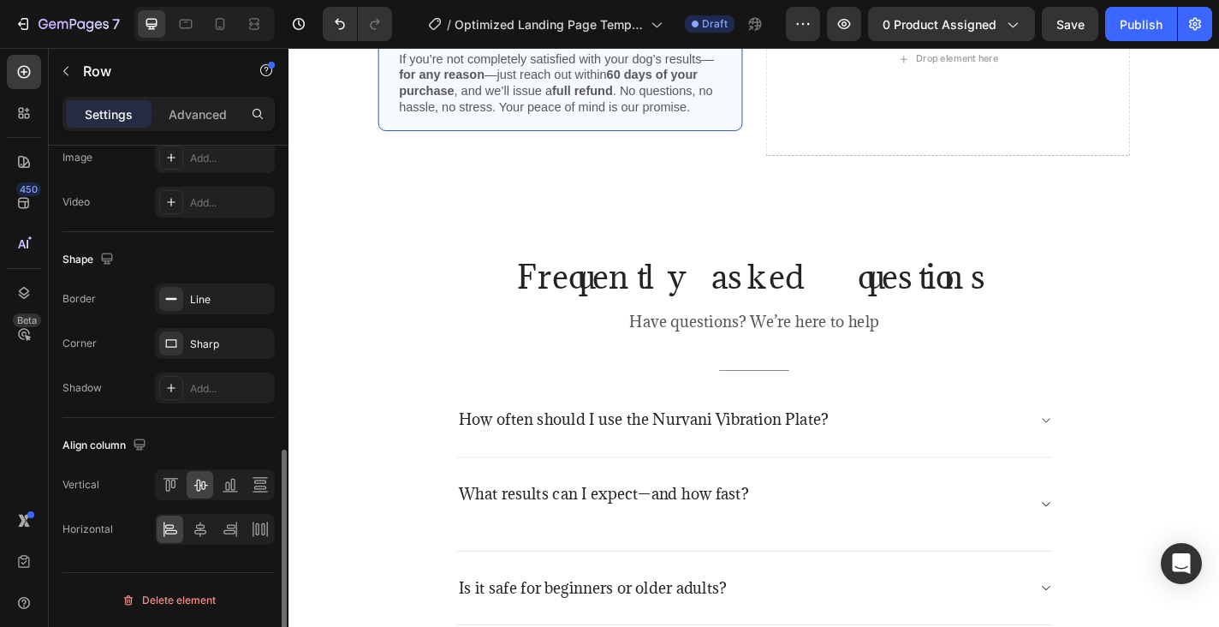
scroll to position [3707, 0]
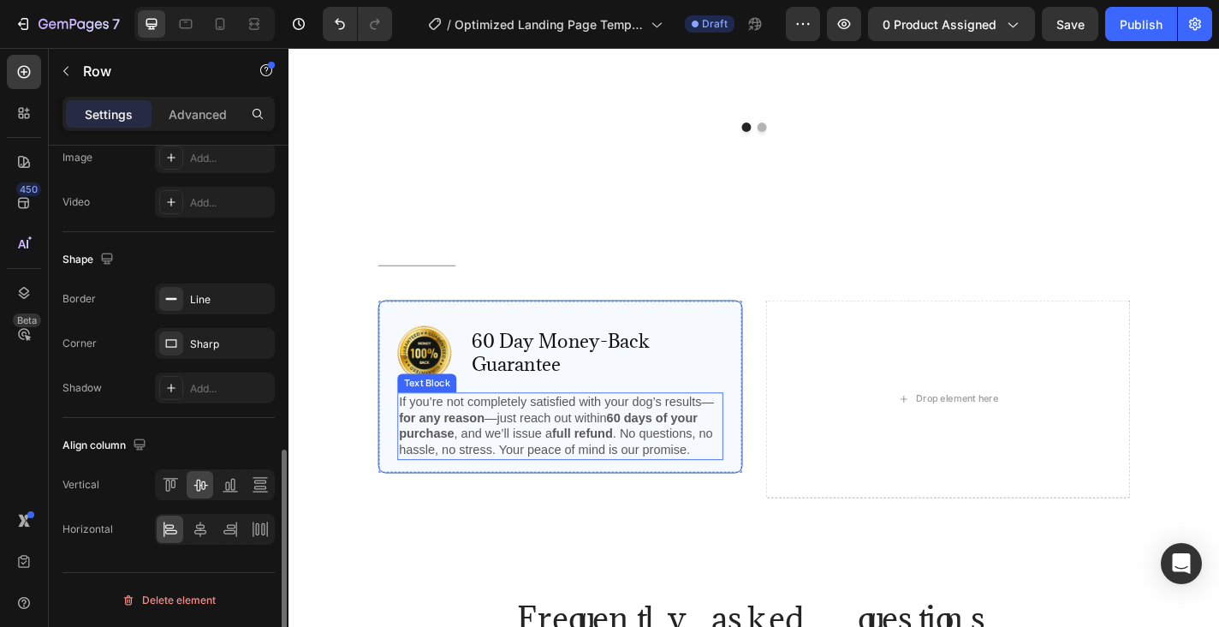
click at [540, 461] on p "If you’re not completely satisfied with your dog’s results— for any reason —jus…" at bounding box center [588, 465] width 356 height 71
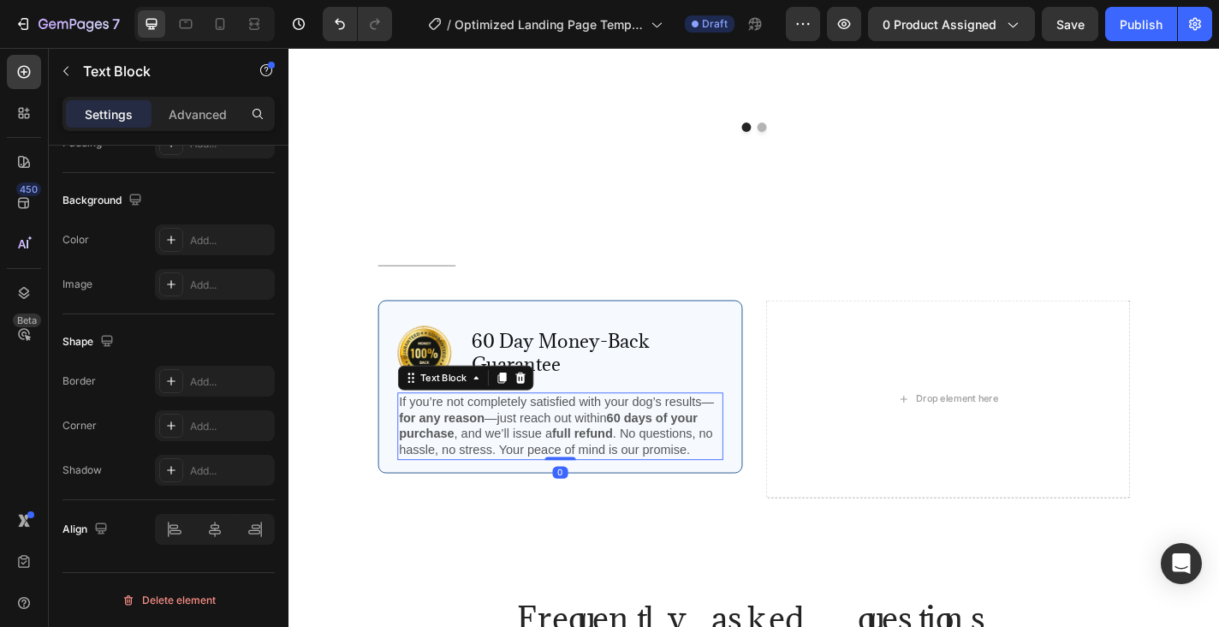
scroll to position [0, 0]
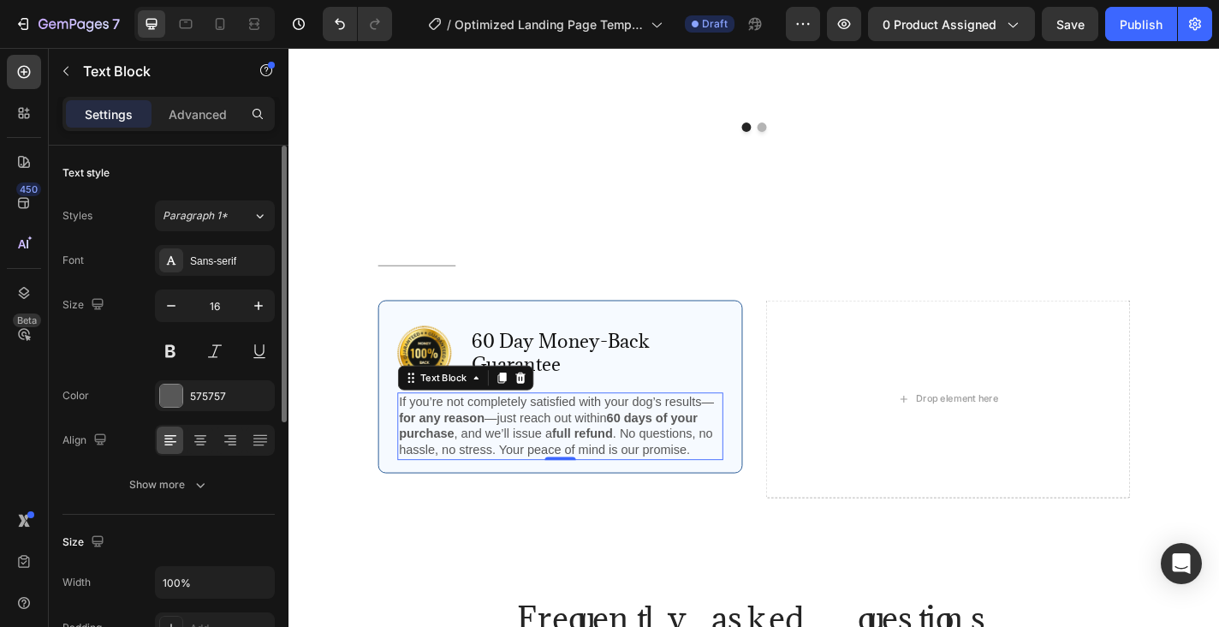
click at [414, 430] on p "If you’re not completely satisfied with your dog’s results— for any reason —jus…" at bounding box center [588, 465] width 356 height 71
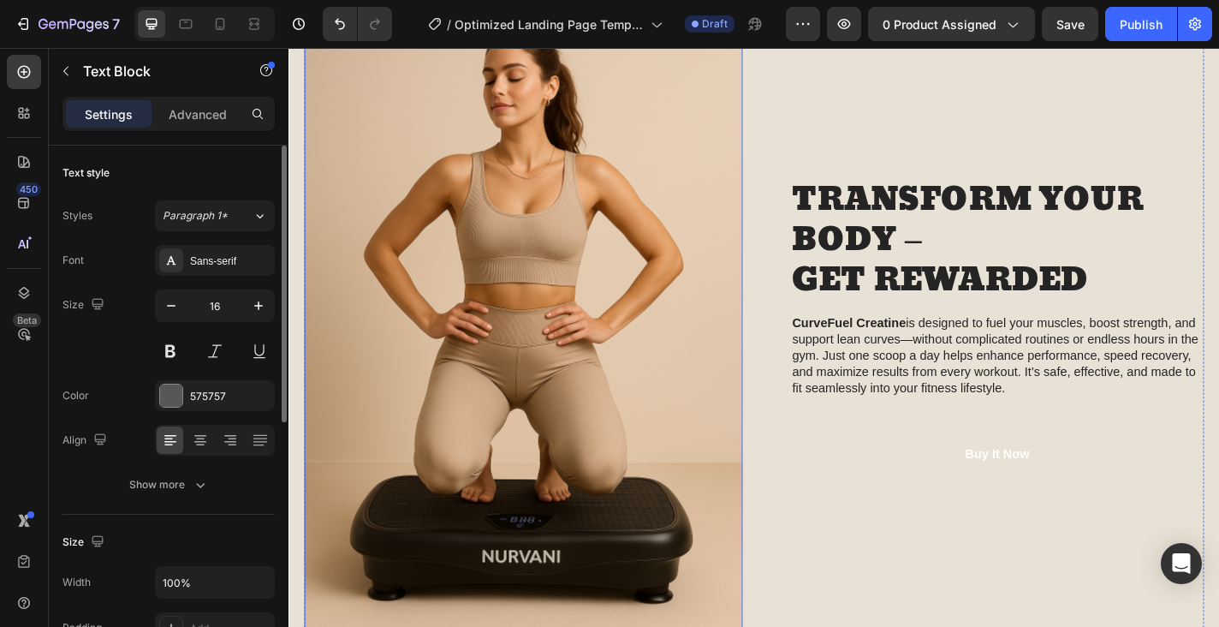
scroll to position [1688, 0]
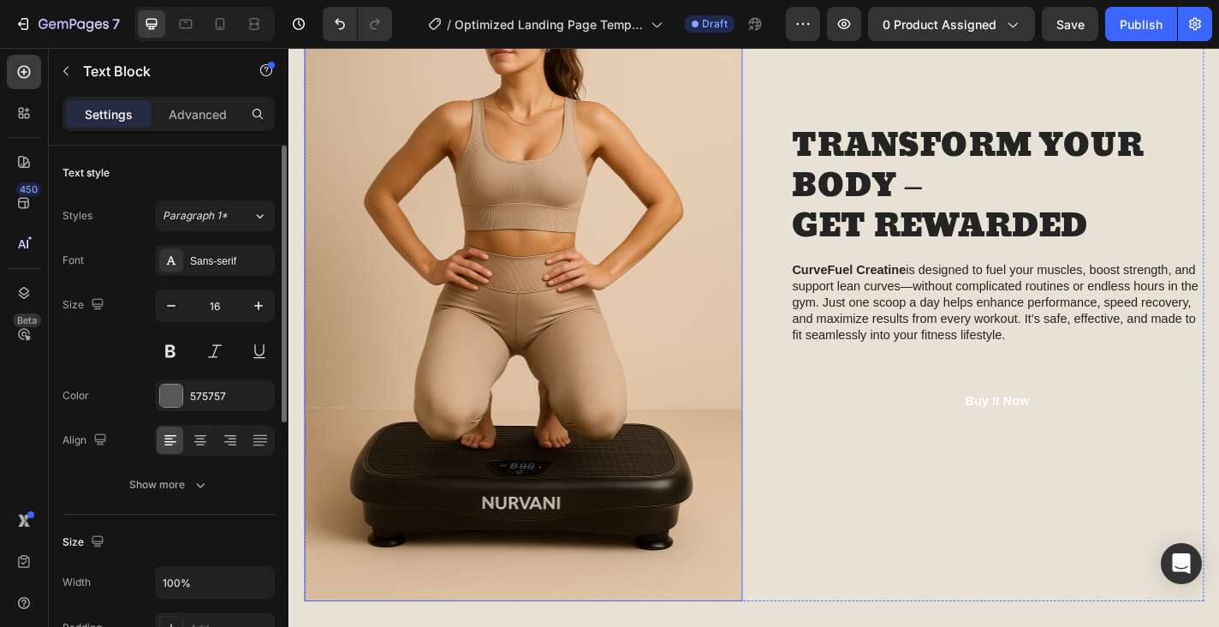
click at [506, 402] on img at bounding box center [548, 295] width 484 height 726
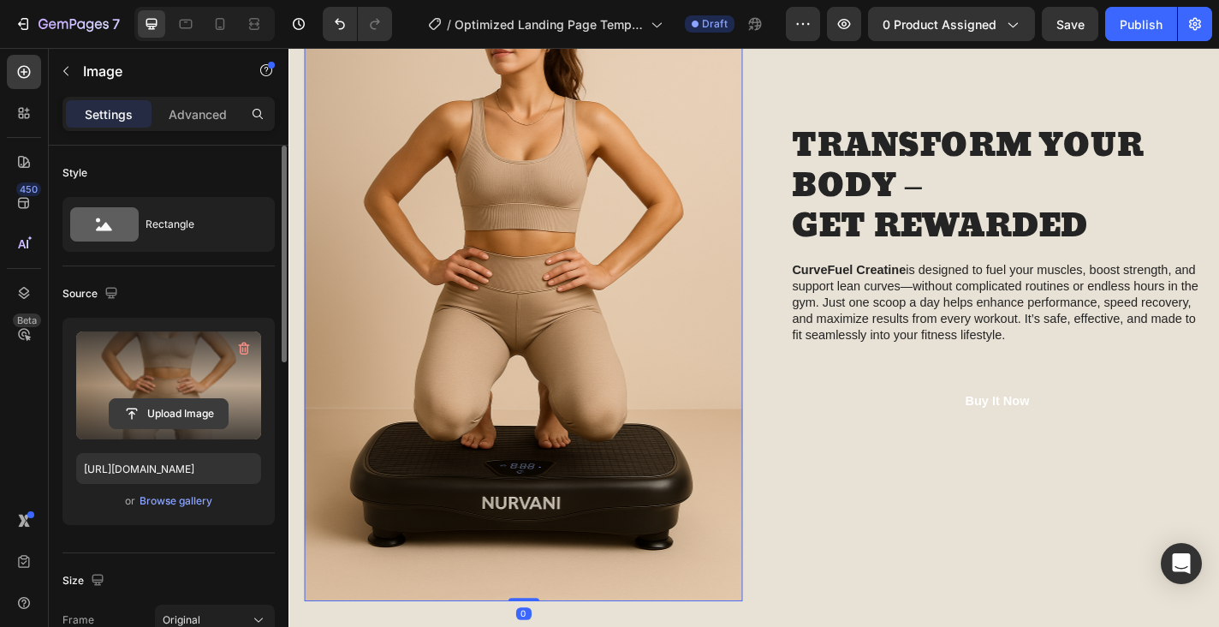
click at [135, 399] on input "file" at bounding box center [169, 413] width 118 height 29
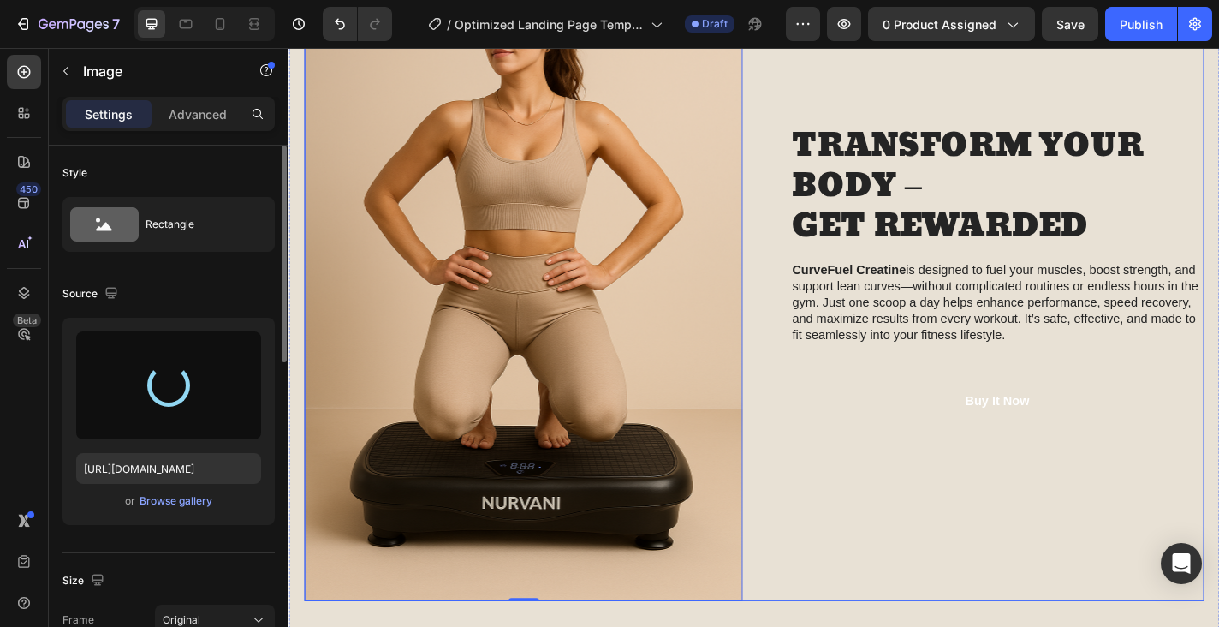
type input "https://cdn.shopify.com/s/files/1/0945/5930/6034/files/gempages_581397175498441…"
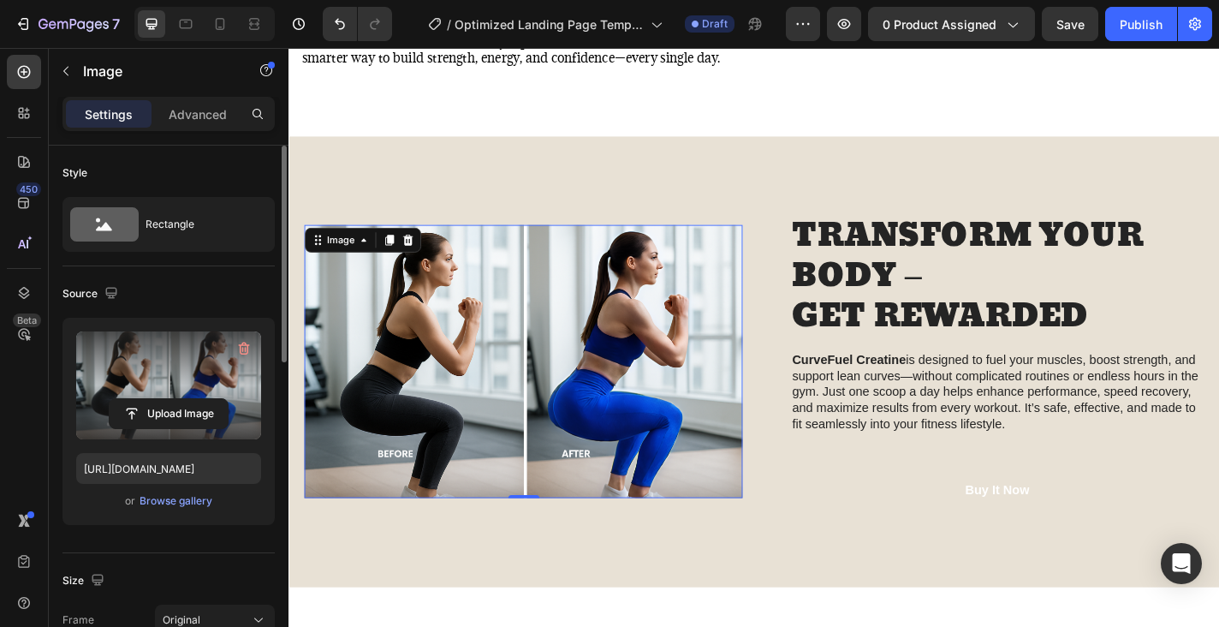
scroll to position [1391, 0]
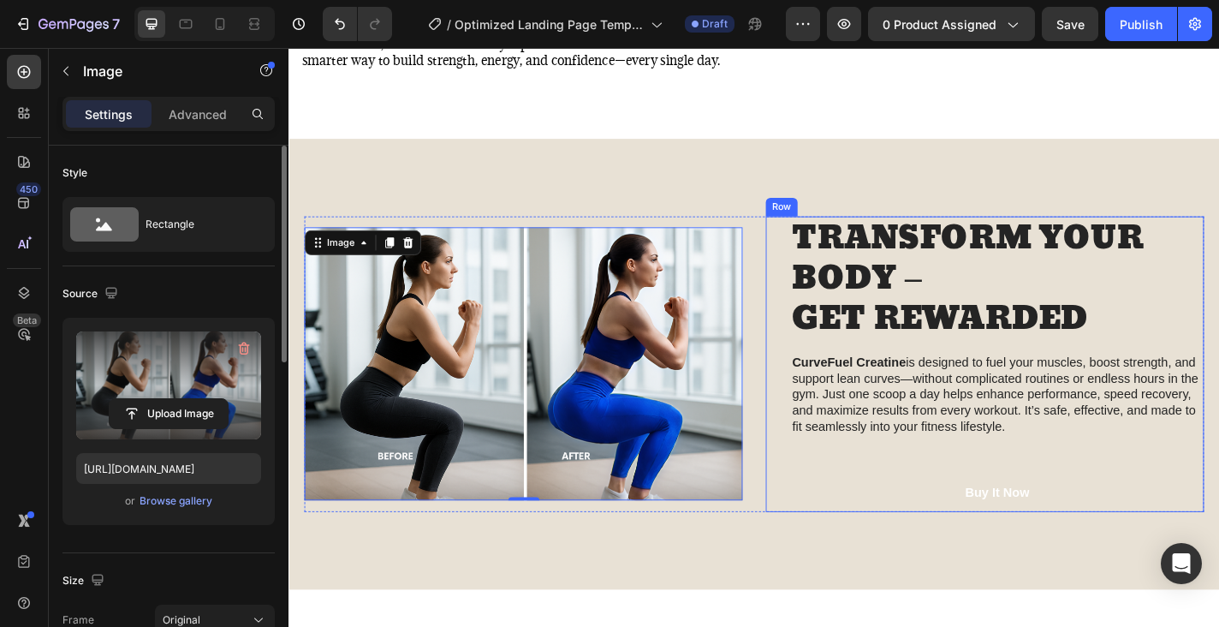
click at [906, 533] on div "TRANSFORM YOUR BODY – GET REWARDED Heading CurveFuel Creatine is designed to fu…" at bounding box center [1071, 397] width 456 height 326
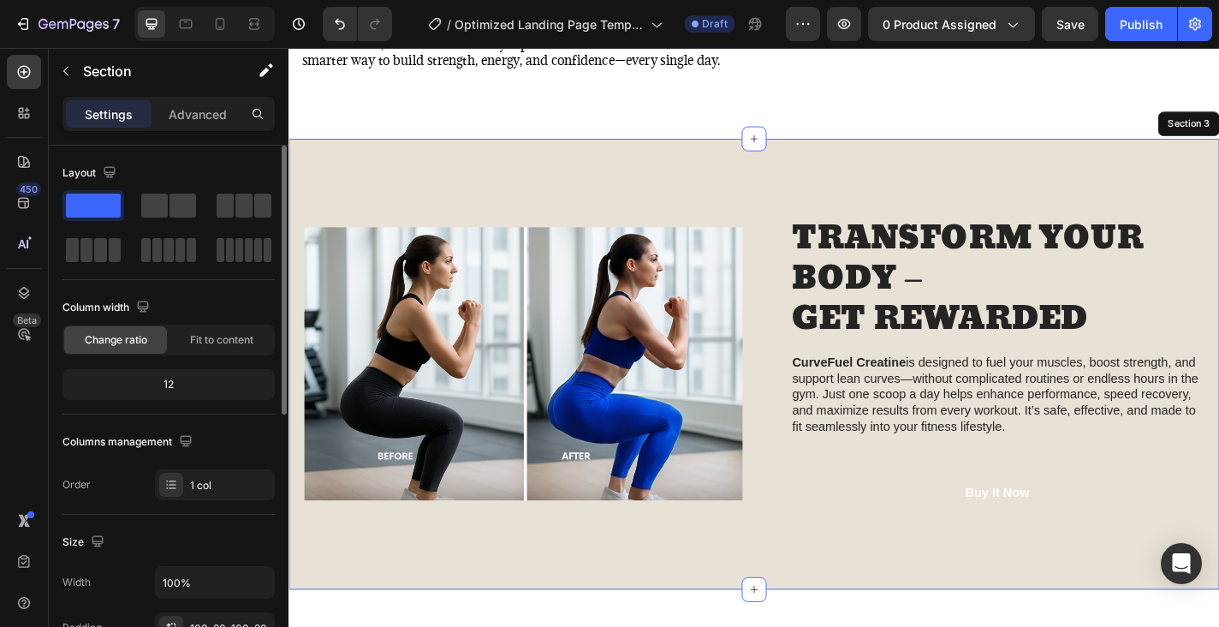
click at [774, 600] on div "Image TRANSFORM YOUR BODY – GET REWARDED Heading CurveFuel Creatine is designed…" at bounding box center [802, 396] width 1027 height 497
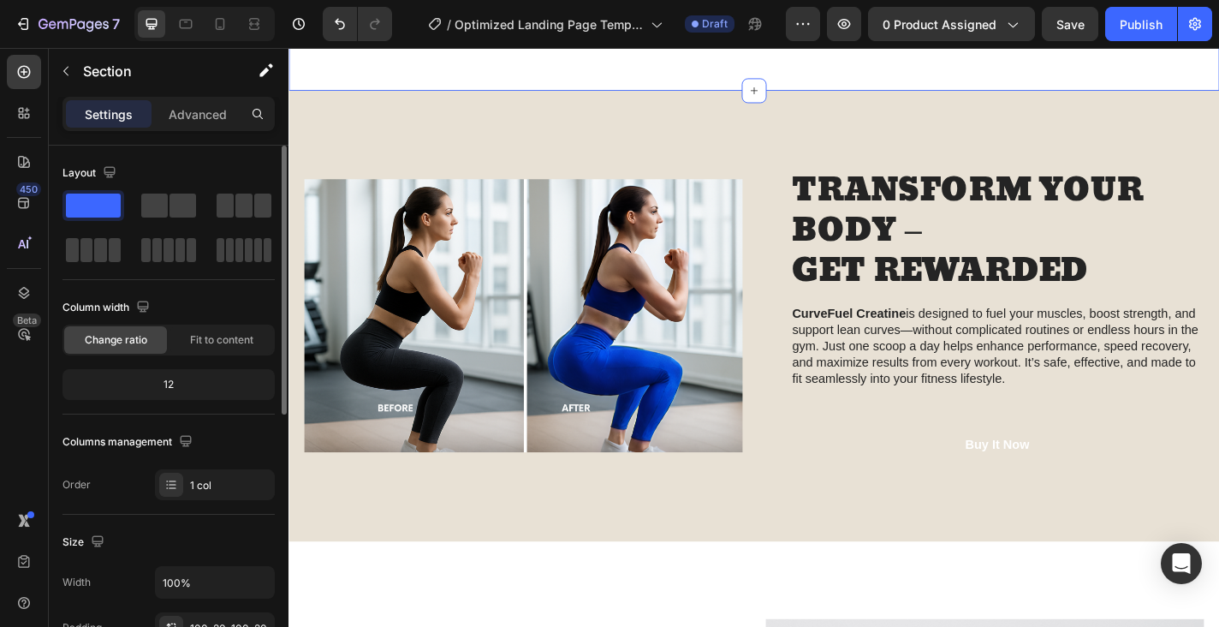
scroll to position [1474, 0]
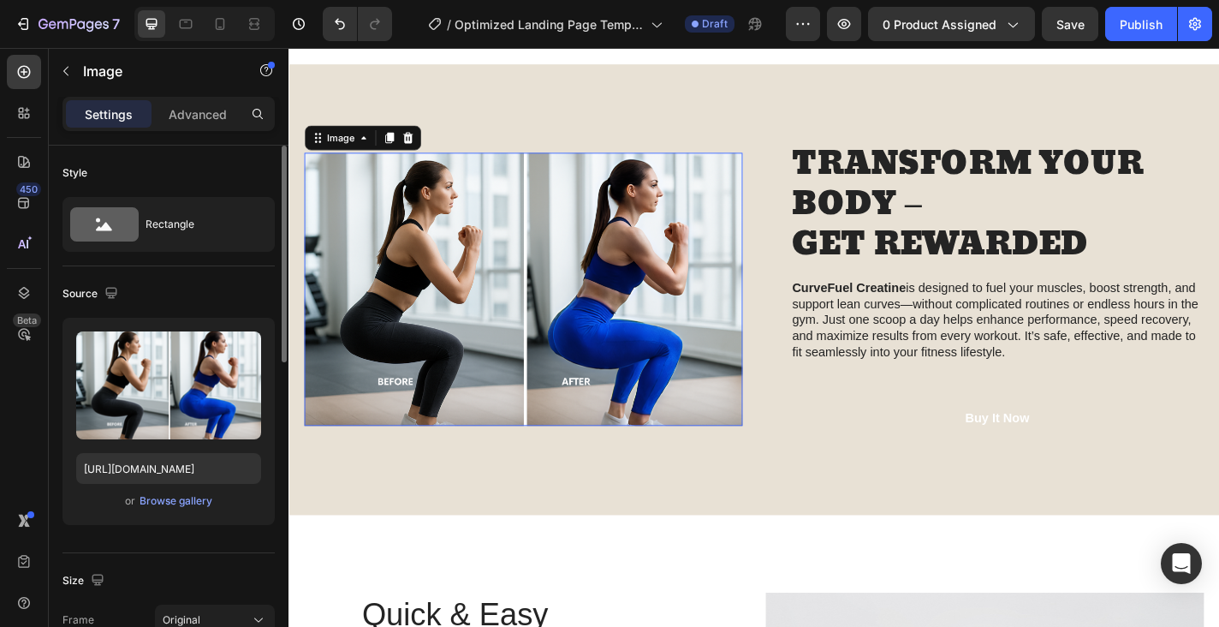
click at [392, 336] on img at bounding box center [548, 314] width 484 height 301
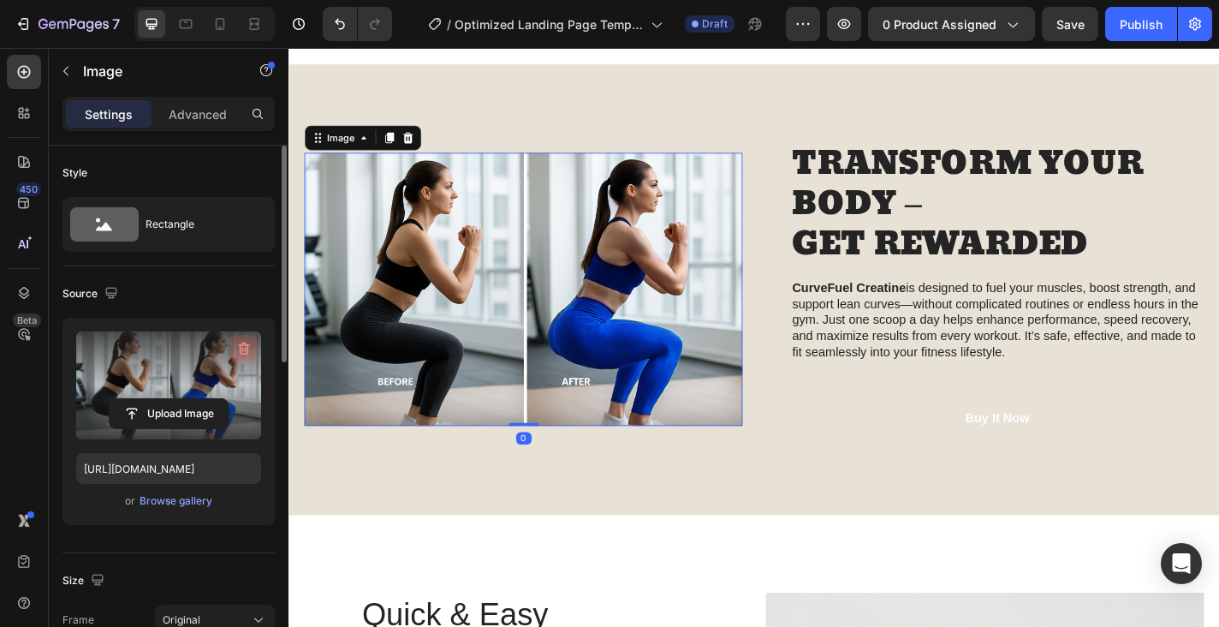
click at [239, 353] on icon "button" at bounding box center [243, 348] width 17 height 17
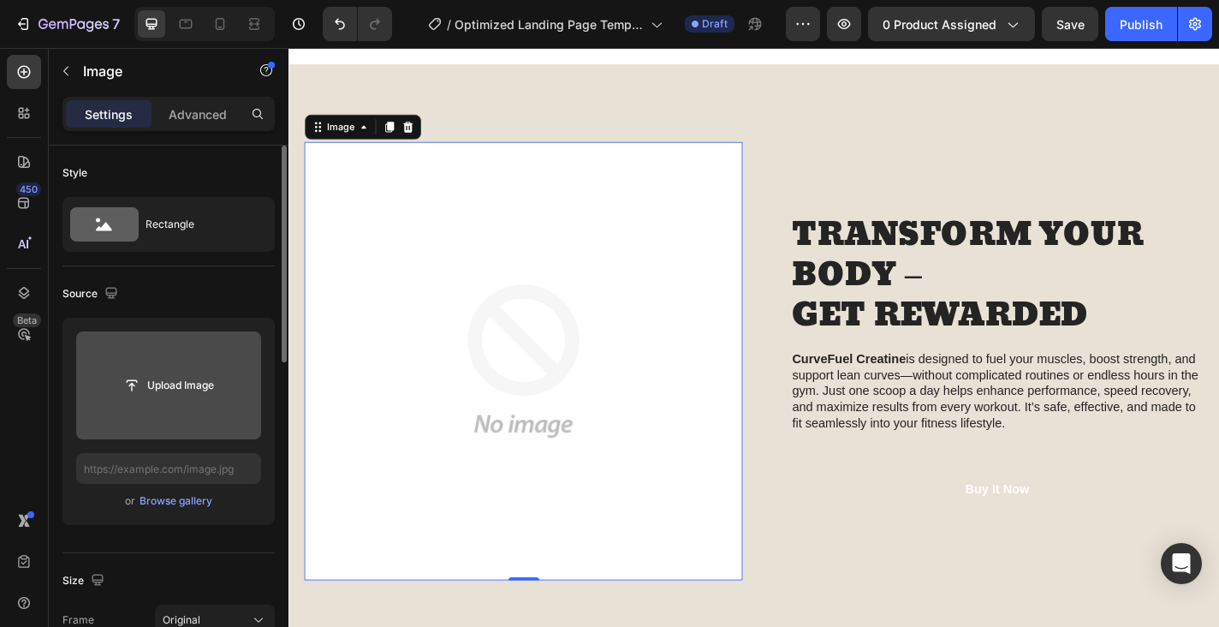
click at [184, 375] on input "file" at bounding box center [169, 385] width 118 height 29
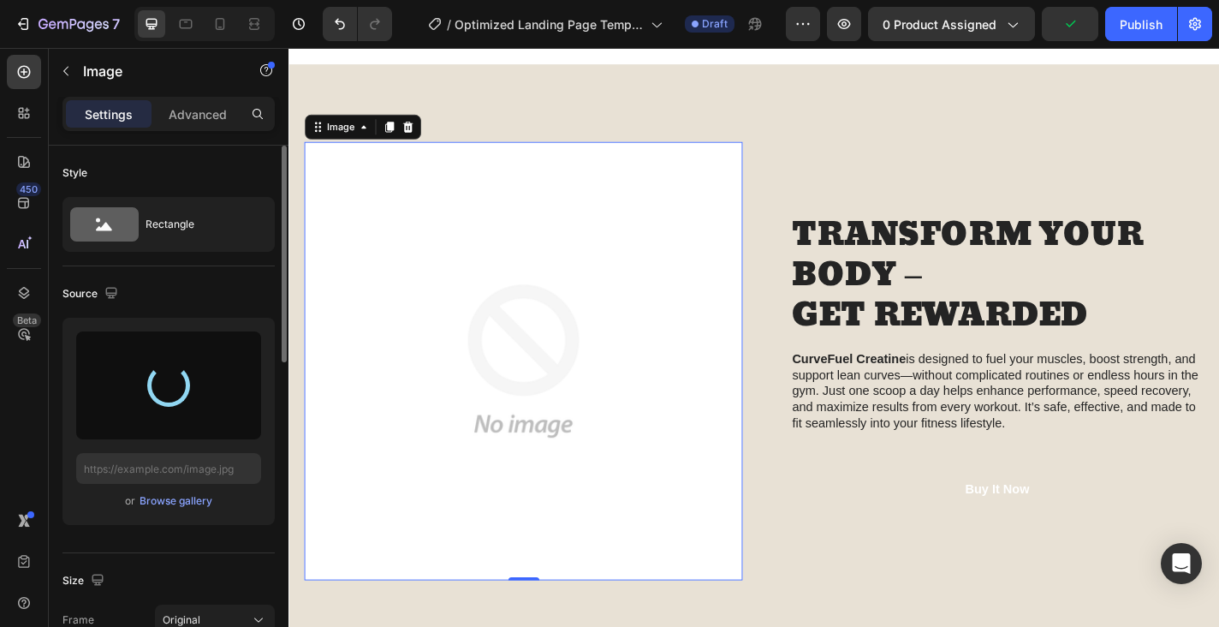
type input "https://cdn.shopify.com/s/files/1/0945/5930/6034/files/gempages_581397175498441…"
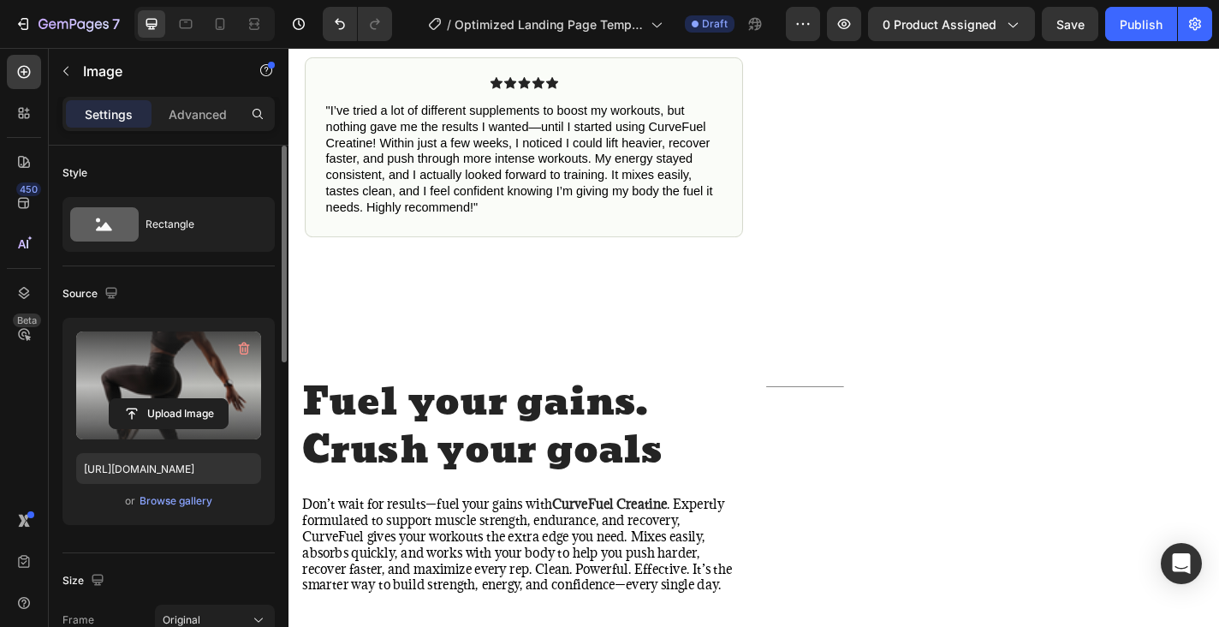
scroll to position [892, 0]
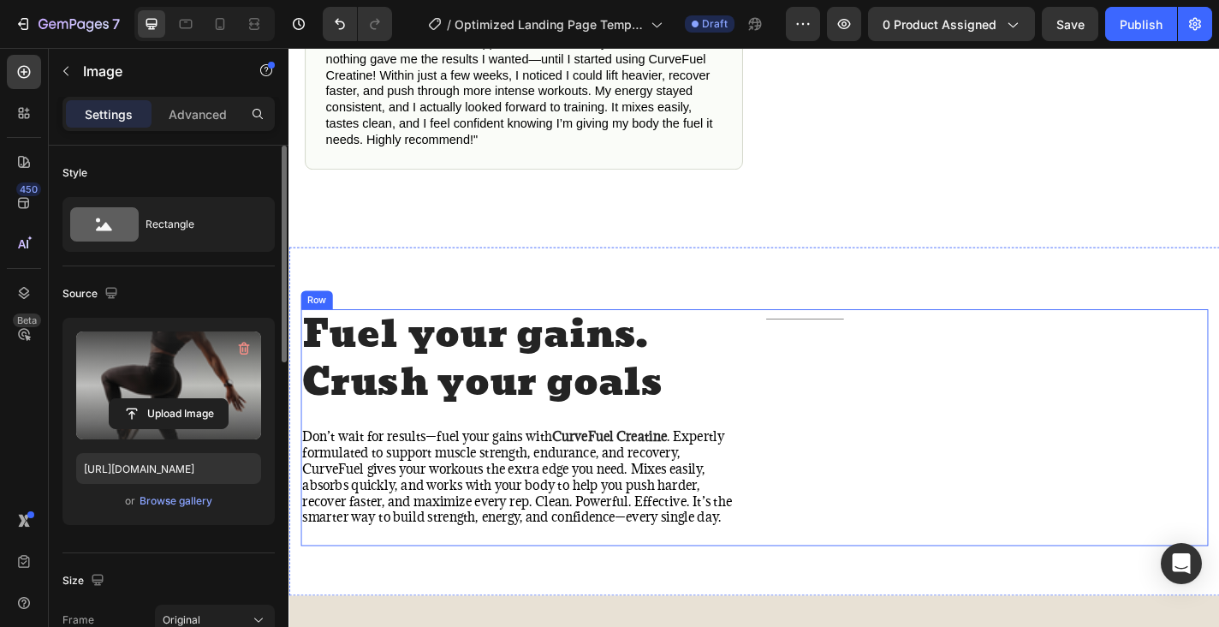
click at [1019, 444] on div "Title Line" at bounding box center [1059, 467] width 488 height 262
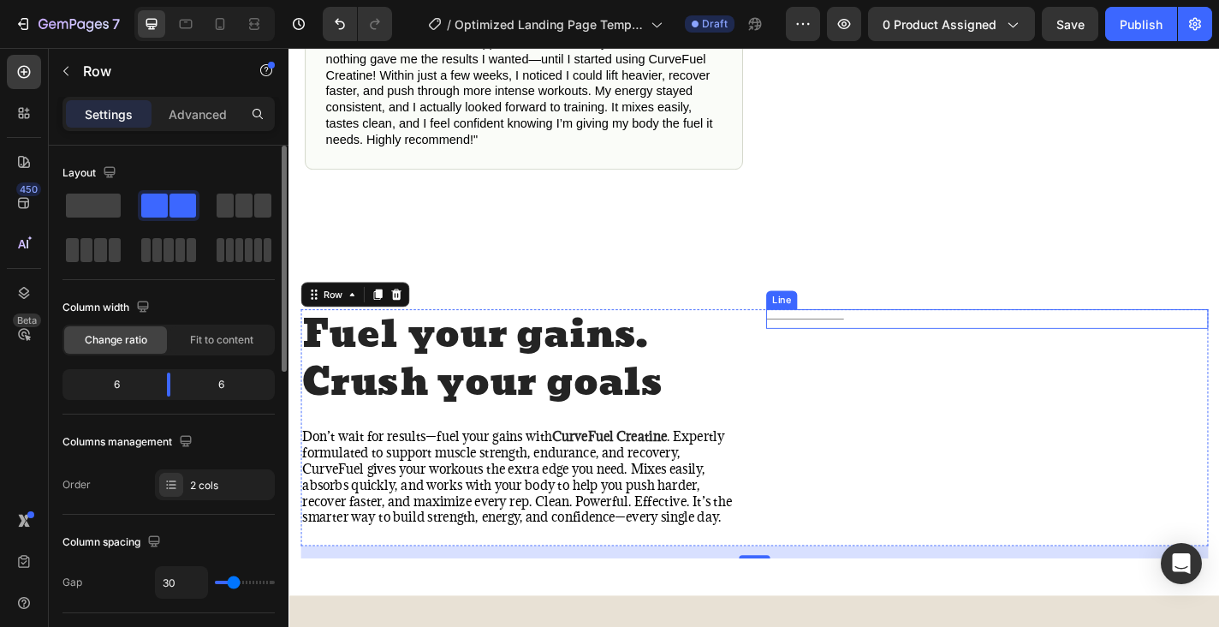
click at [902, 348] on div "Title Line" at bounding box center [1059, 346] width 488 height 21
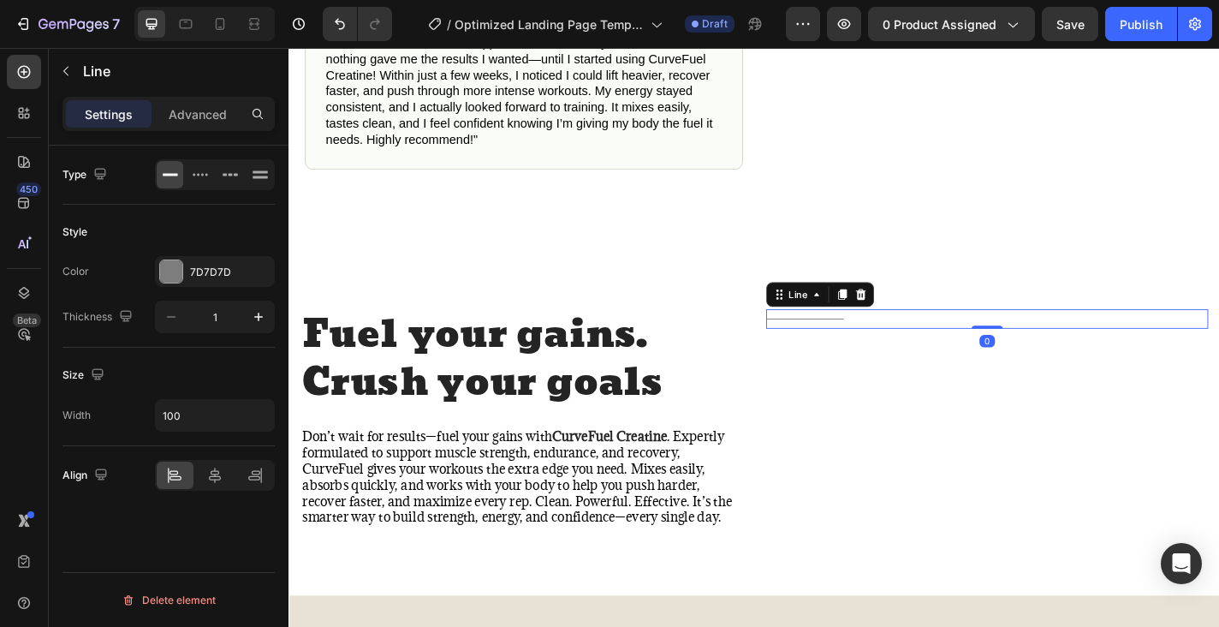
click at [903, 339] on div "Title Line 0" at bounding box center [1059, 346] width 488 height 21
click at [841, 319] on div "Line" at bounding box center [850, 320] width 27 height 15
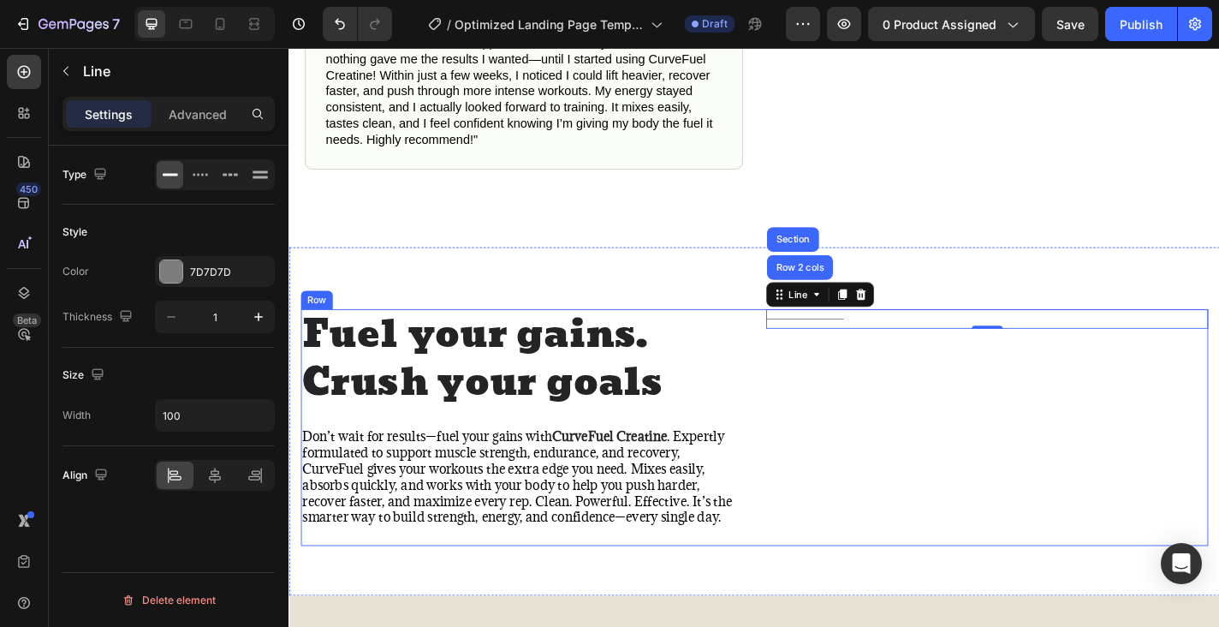
click at [868, 454] on div "Title Line Row 2 cols Section 0" at bounding box center [1059, 467] width 488 height 262
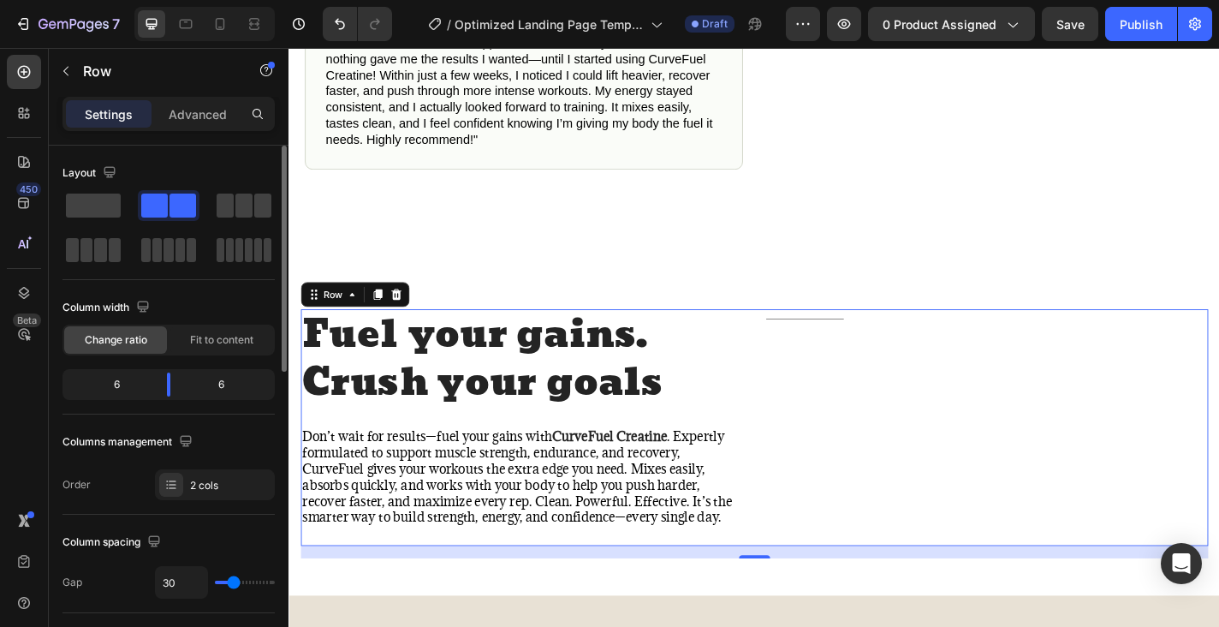
click at [254, 128] on div at bounding box center [259, 114] width 31 height 34
click at [259, 121] on div at bounding box center [257, 113] width 27 height 27
click at [20, 402] on div "450 Beta" at bounding box center [24, 279] width 34 height 449
click at [28, 84] on div at bounding box center [24, 72] width 34 height 34
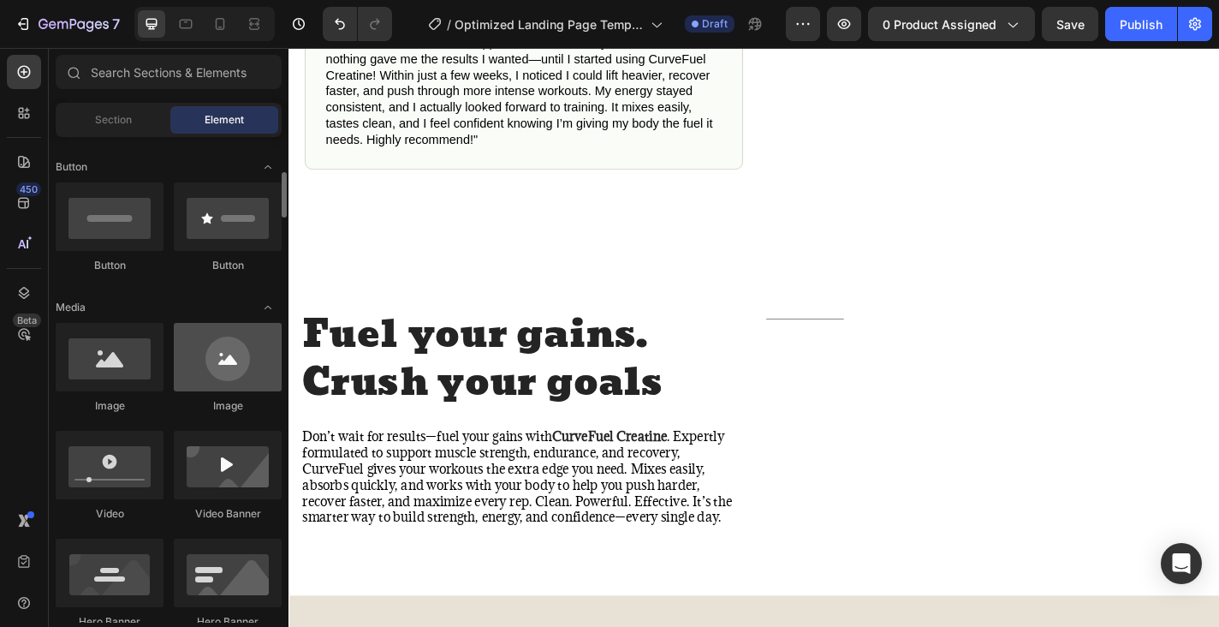
scroll to position [386, 0]
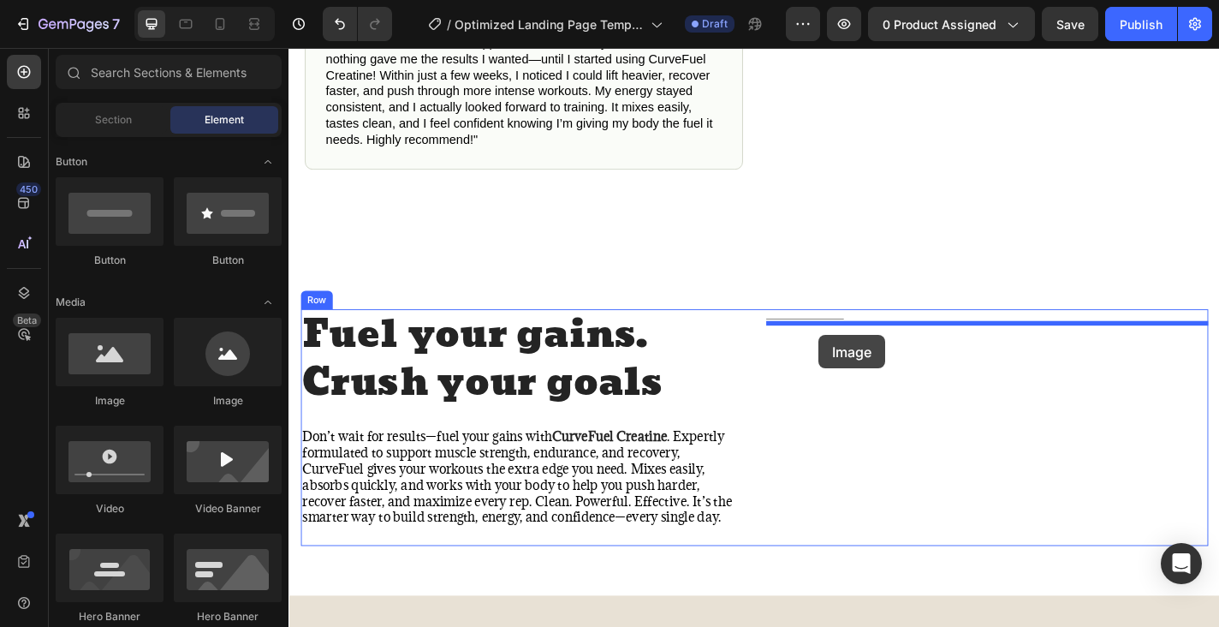
drag, startPoint x: 417, startPoint y: 414, endPoint x: 872, endPoint y: 361, distance: 458.5
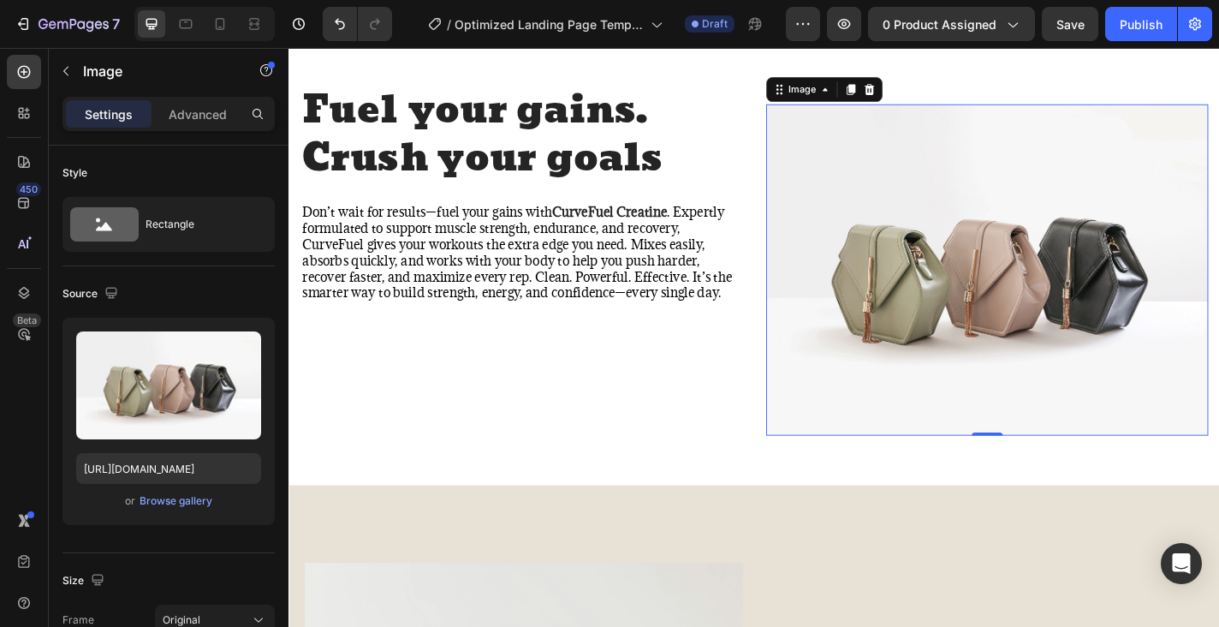
scroll to position [1048, 0]
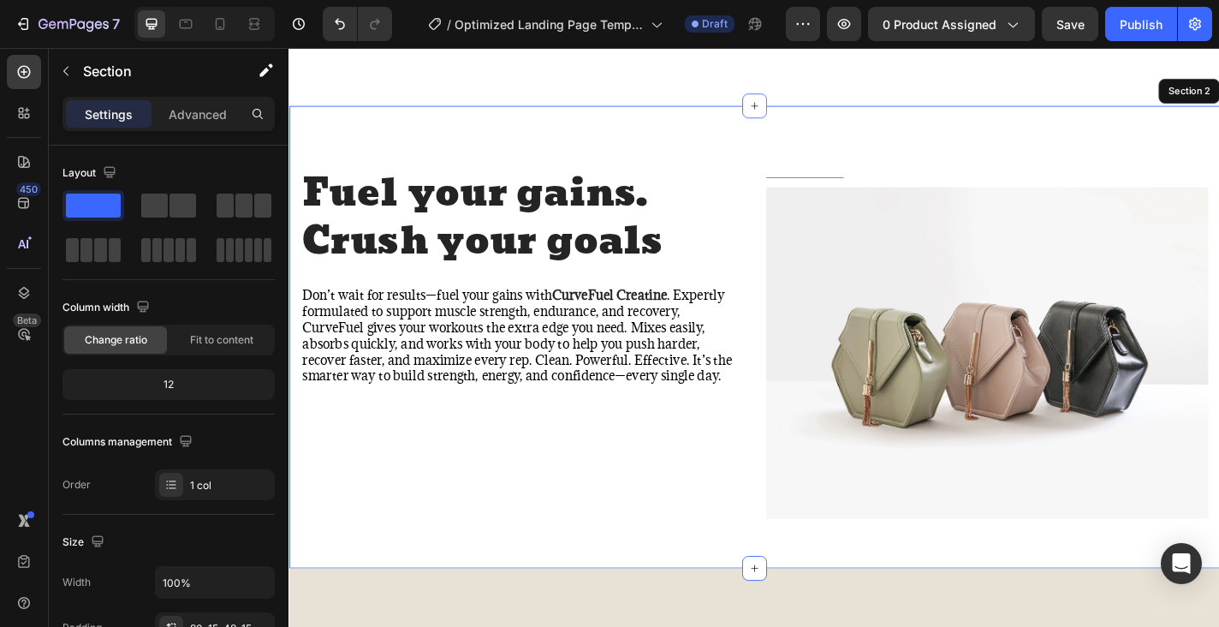
click at [954, 152] on div "Fuel your gains. Crush your goals Heading Don’t wait for results—fuel your gain…" at bounding box center [802, 367] width 1027 height 511
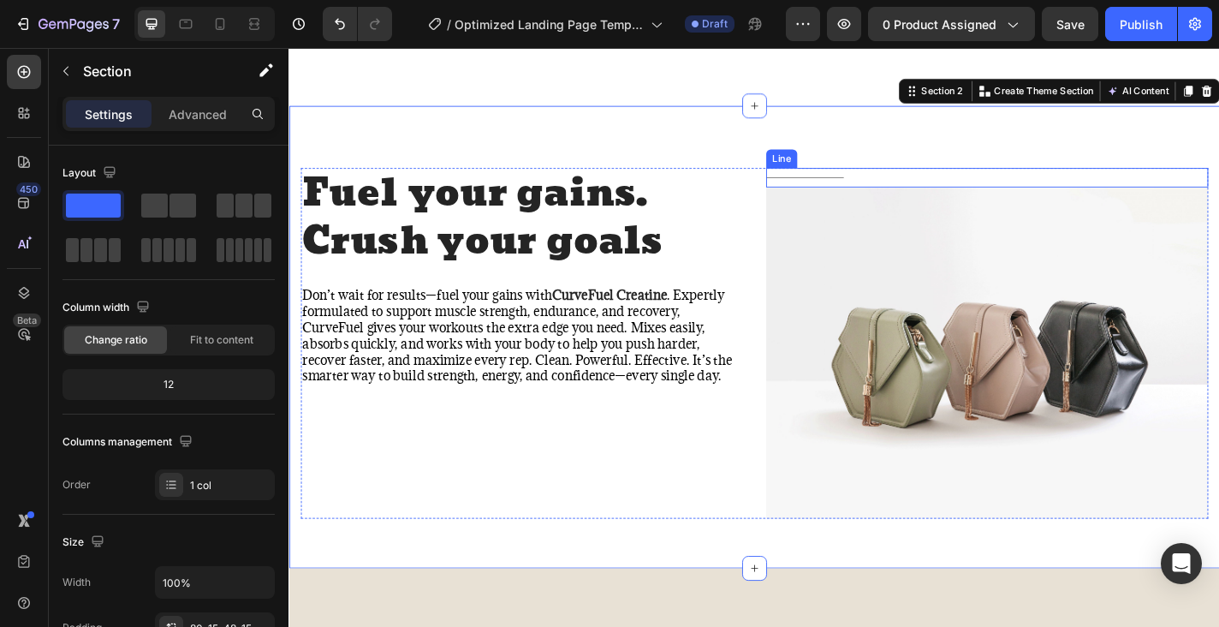
click at [866, 181] on div "Title Line" at bounding box center [1059, 191] width 488 height 21
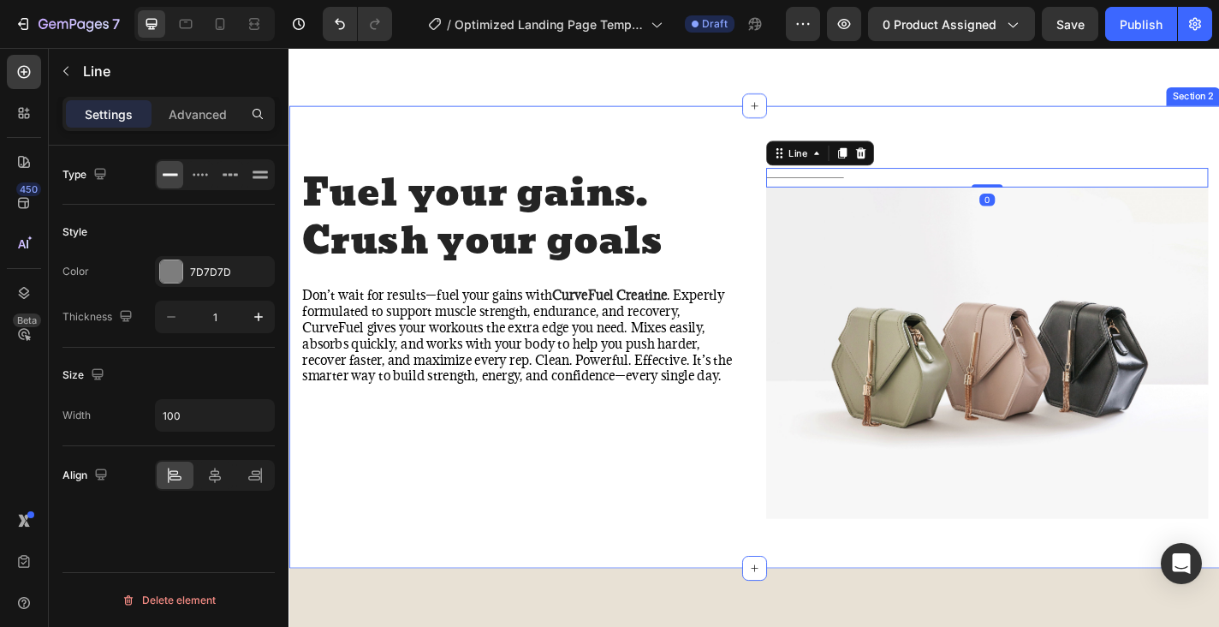
click at [935, 157] on div "Fuel your gains. Crush your goals Heading Don’t wait for results—fuel your gain…" at bounding box center [802, 367] width 1027 height 511
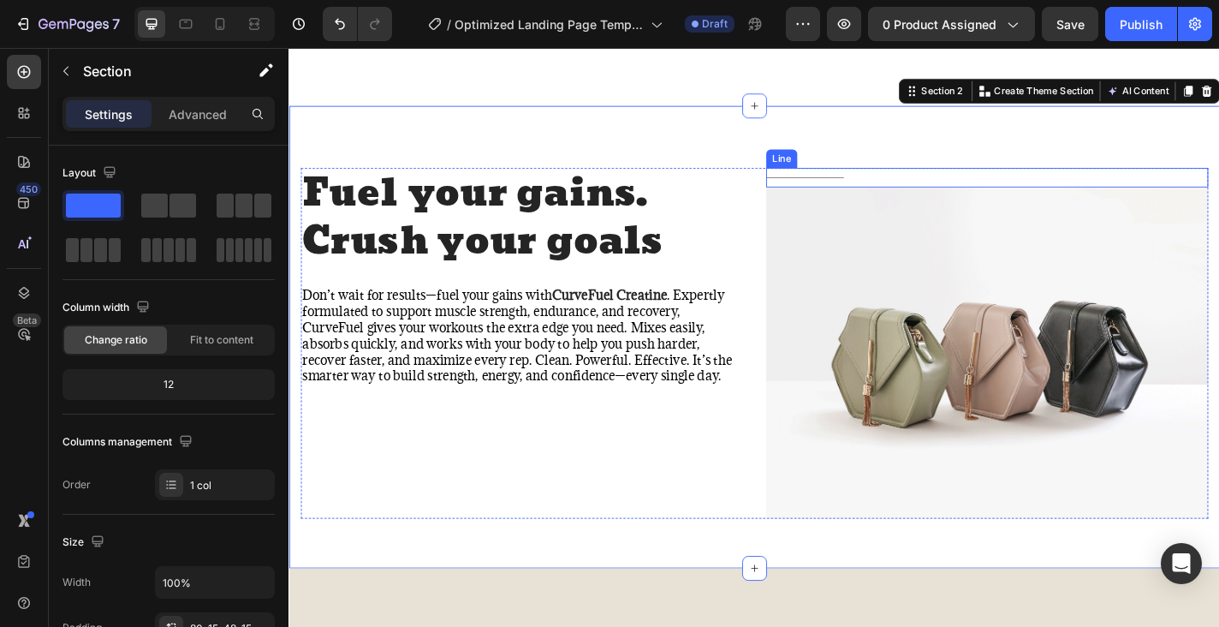
click at [878, 181] on div "Title Line" at bounding box center [1059, 191] width 488 height 21
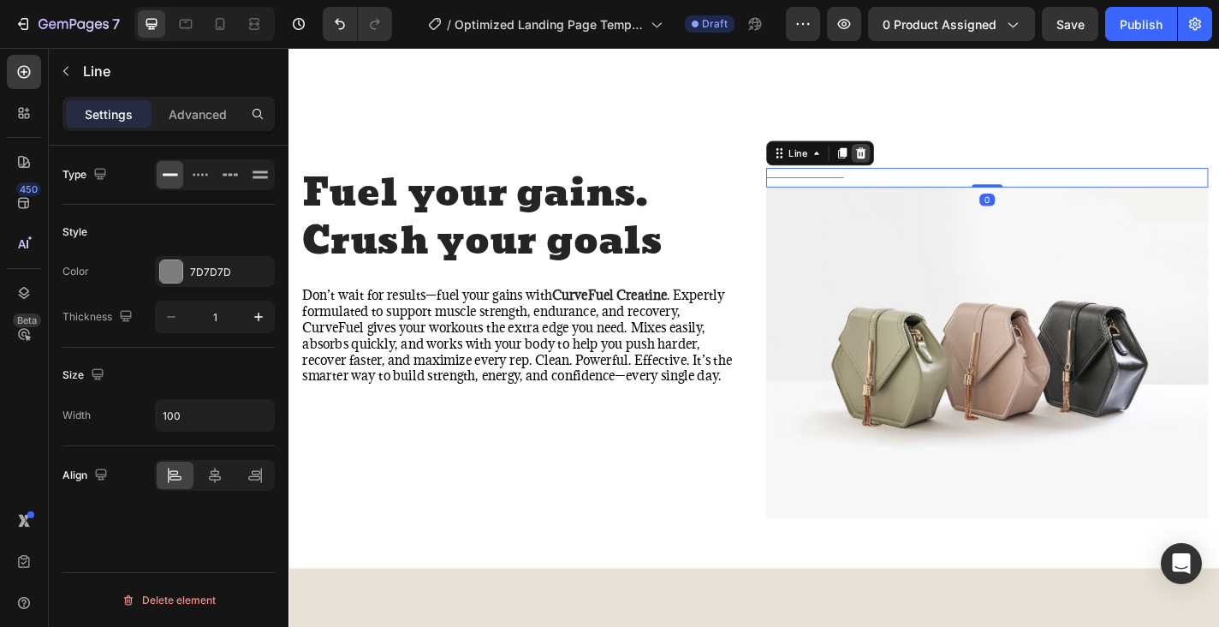
click at [920, 158] on icon at bounding box center [919, 164] width 11 height 12
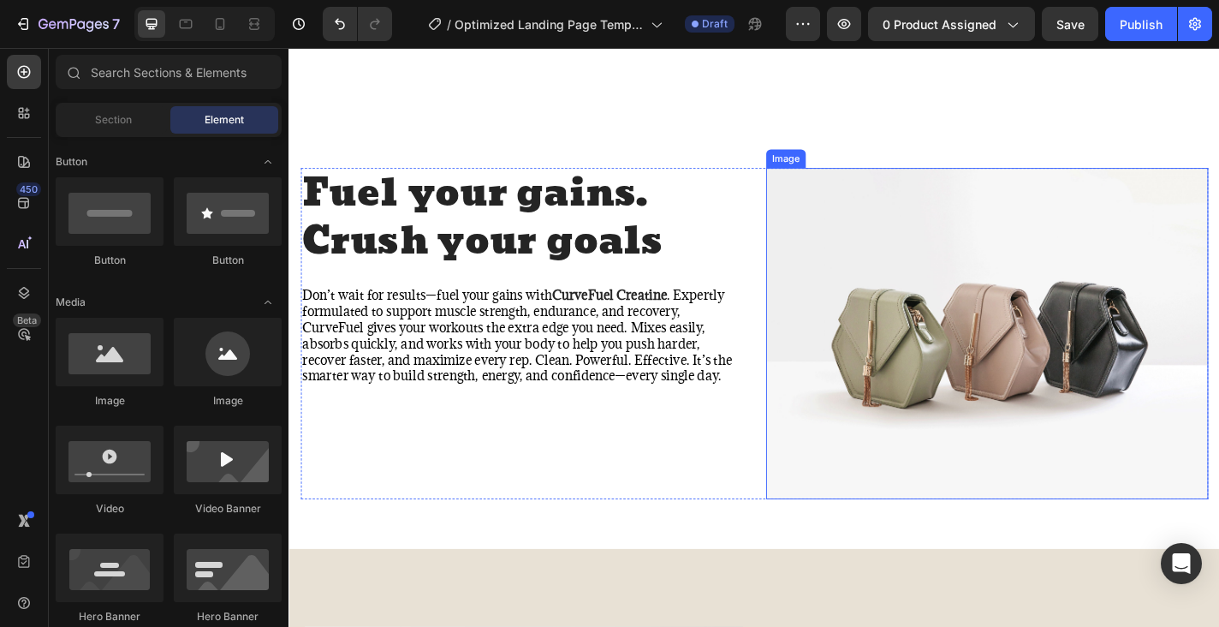
scroll to position [1046, 0]
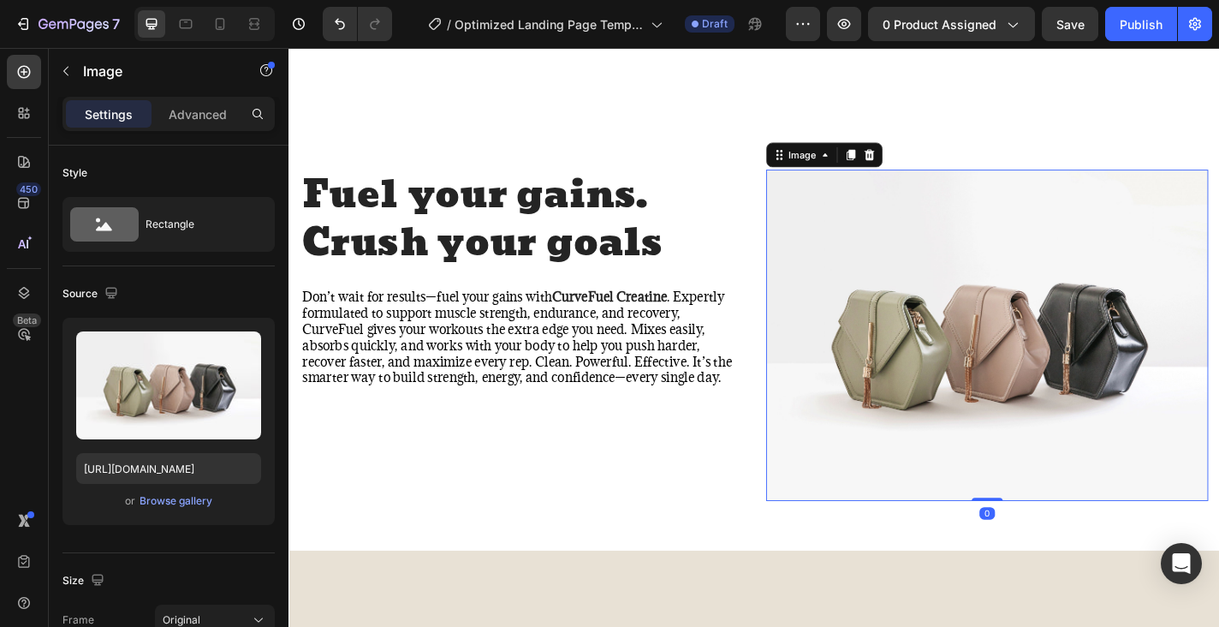
click at [964, 259] on img at bounding box center [1059, 365] width 488 height 366
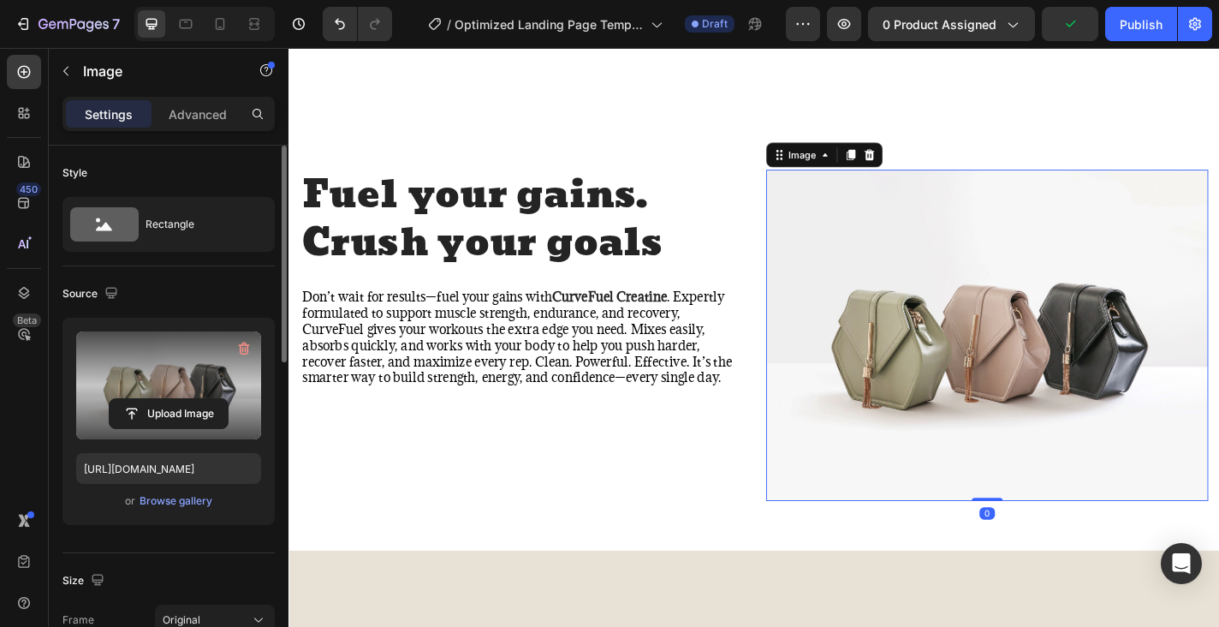
click at [146, 387] on label at bounding box center [168, 385] width 185 height 108
click at [146, 399] on input "file" at bounding box center [169, 413] width 118 height 29
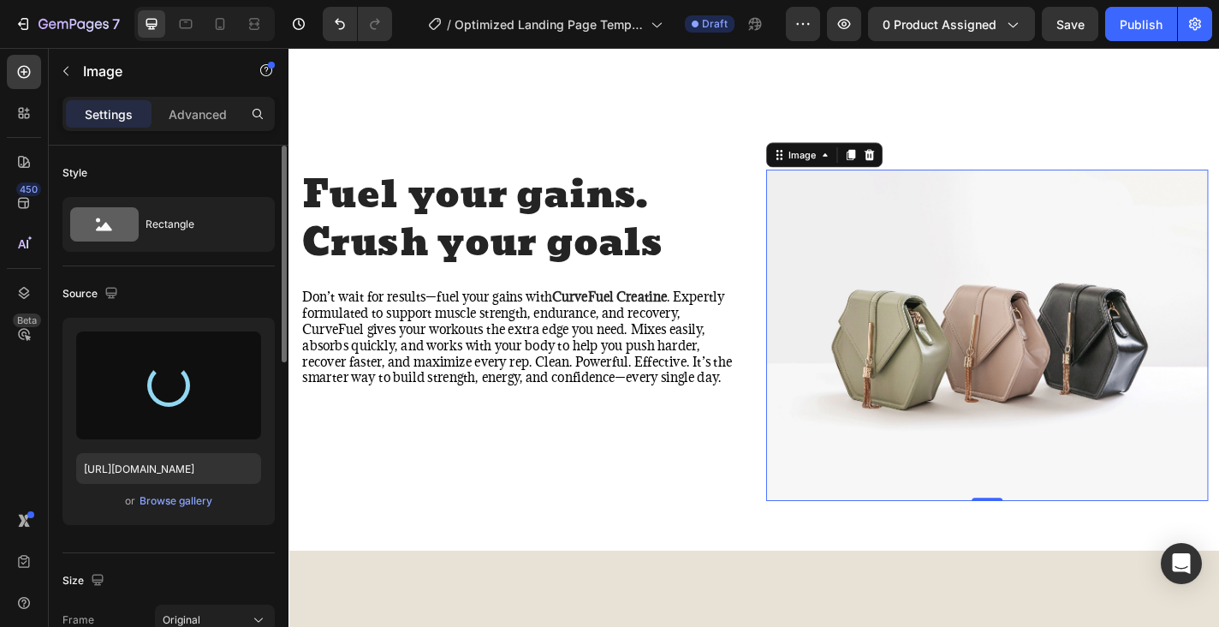
type input "https://cdn.shopify.com/s/files/1/0945/5930/6034/files/gempages_581397175498441…"
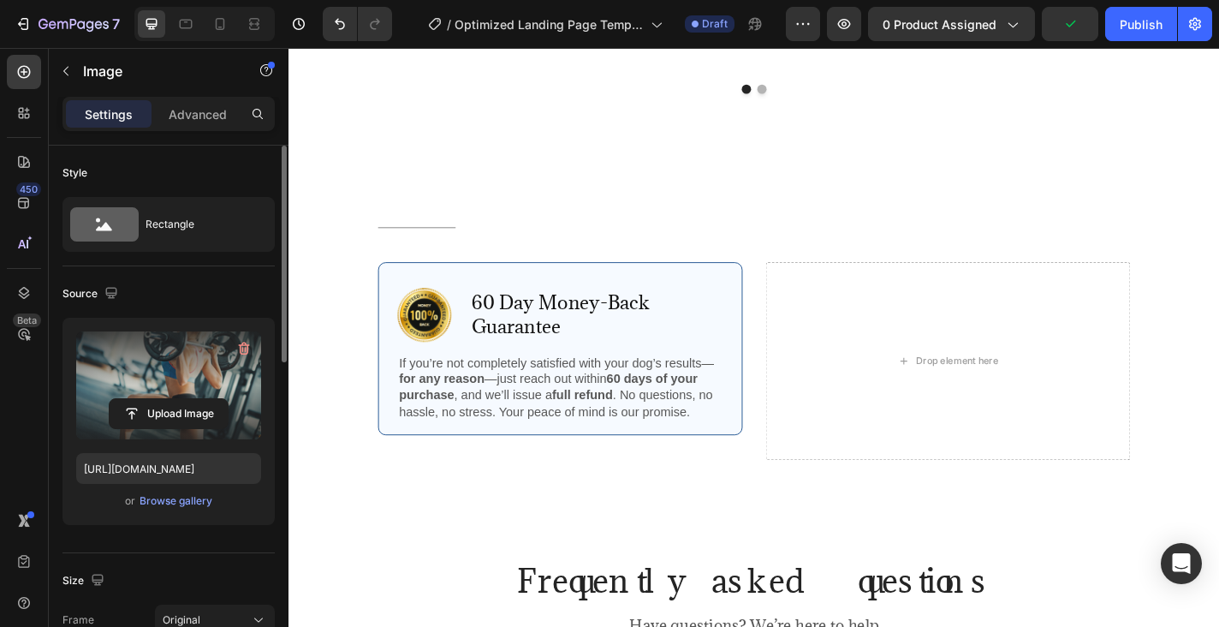
scroll to position [3713, 0]
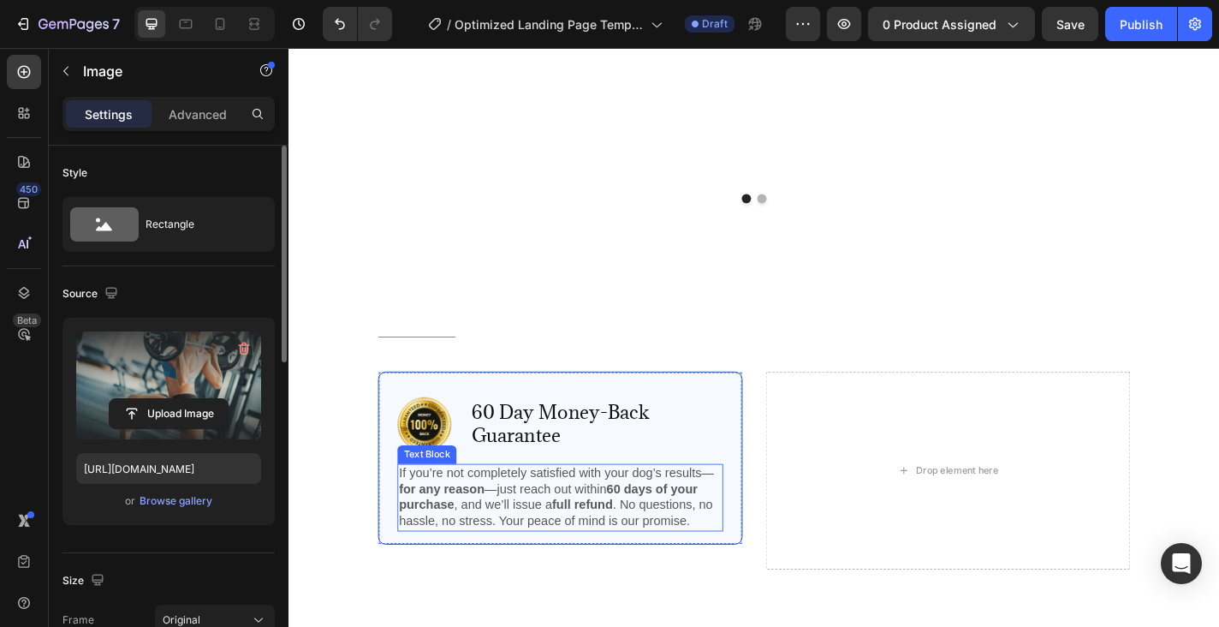
click at [461, 510] on p "If you’re not completely satisfied with your dog’s results— for any reason —jus…" at bounding box center [588, 544] width 356 height 71
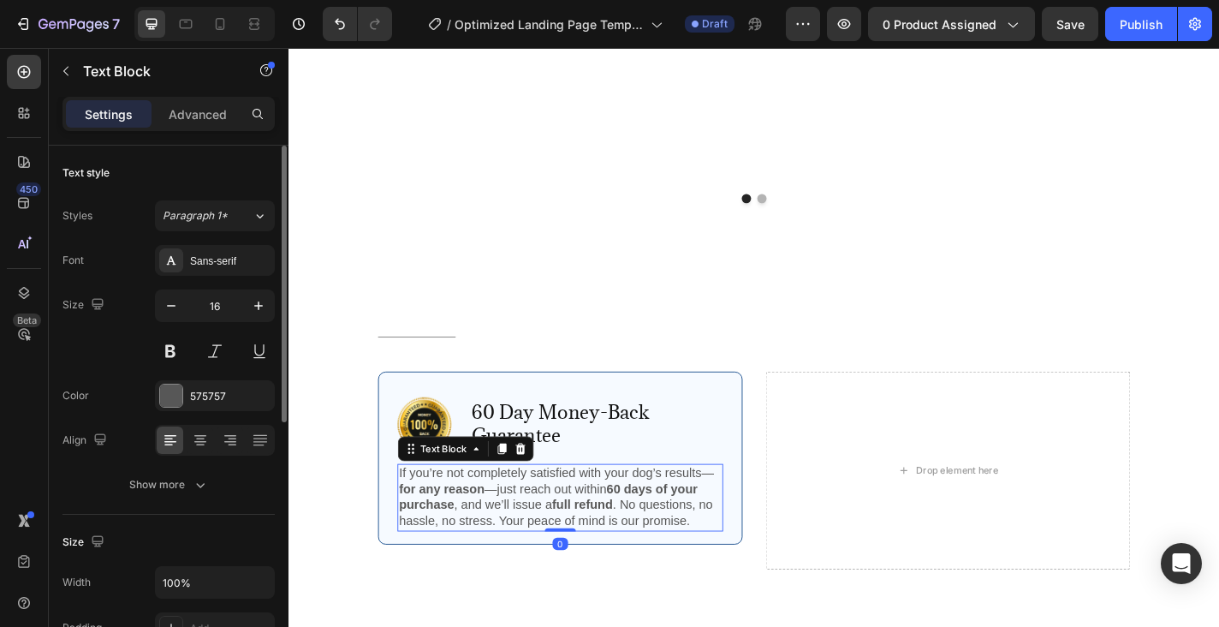
click at [426, 509] on p "If you’re not completely satisfied with your dog’s results— for any reason —jus…" at bounding box center [588, 544] width 356 height 71
click at [410, 509] on p "If you’re not completely satisfied with your dog’s results— for any reason —jus…" at bounding box center [588, 544] width 356 height 71
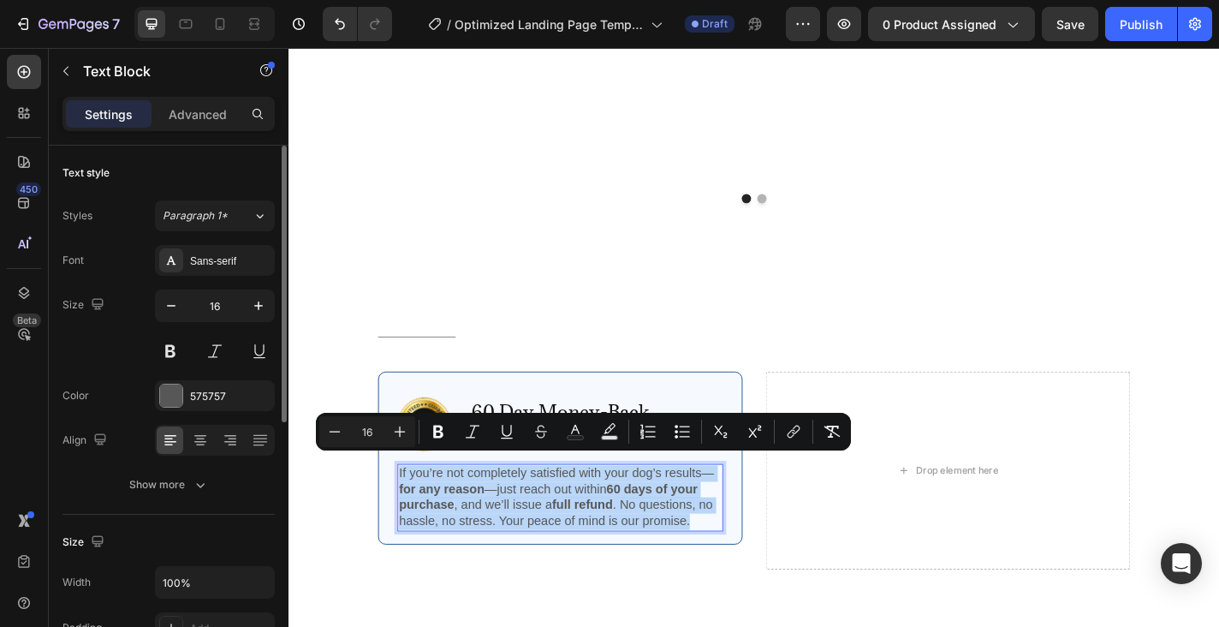
drag, startPoint x: 410, startPoint y: 502, endPoint x: 743, endPoint y: 565, distance: 339.0
click at [743, 565] on p "If you’re not completely satisfied with your dog’s results— for any reason —jus…" at bounding box center [588, 544] width 356 height 71
copy p "If you’re not completely satisfied with your dog’s results— for any reason —jus…"
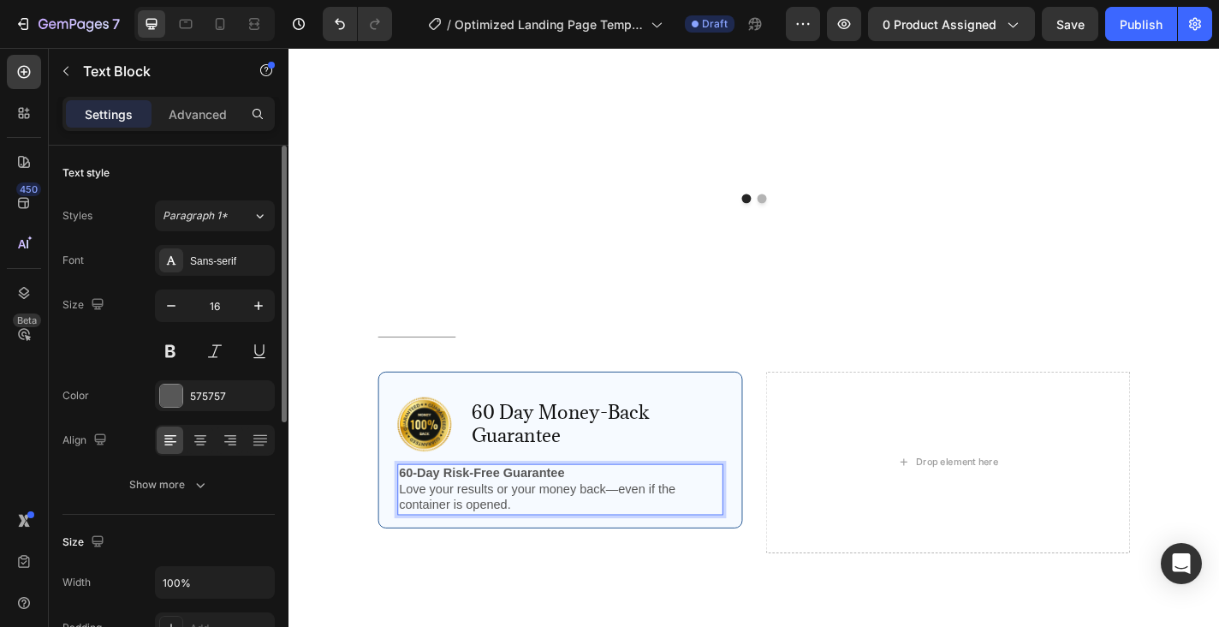
click at [570, 536] on p "60-Day Risk-Free Guarantee Love your results or your money back—even if the con…" at bounding box center [588, 535] width 356 height 53
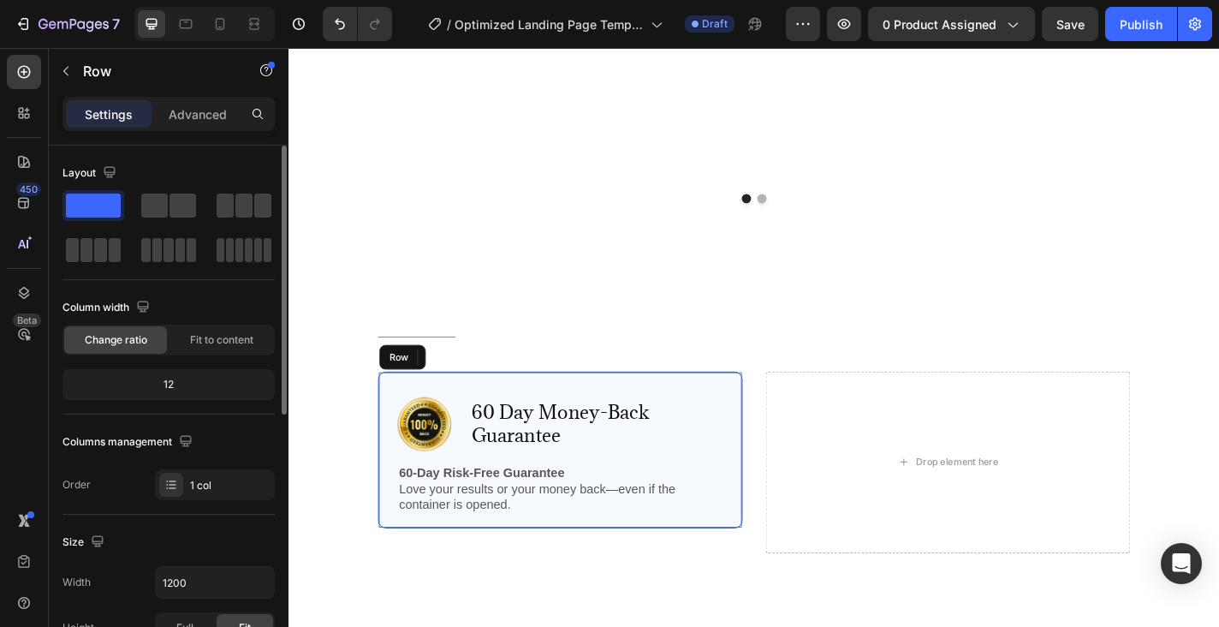
click at [734, 415] on div "Image 60 Day Money-Back Guarantee Text Block Row 60-Day Risk-Free Guarantee Lov…" at bounding box center [588, 491] width 402 height 173
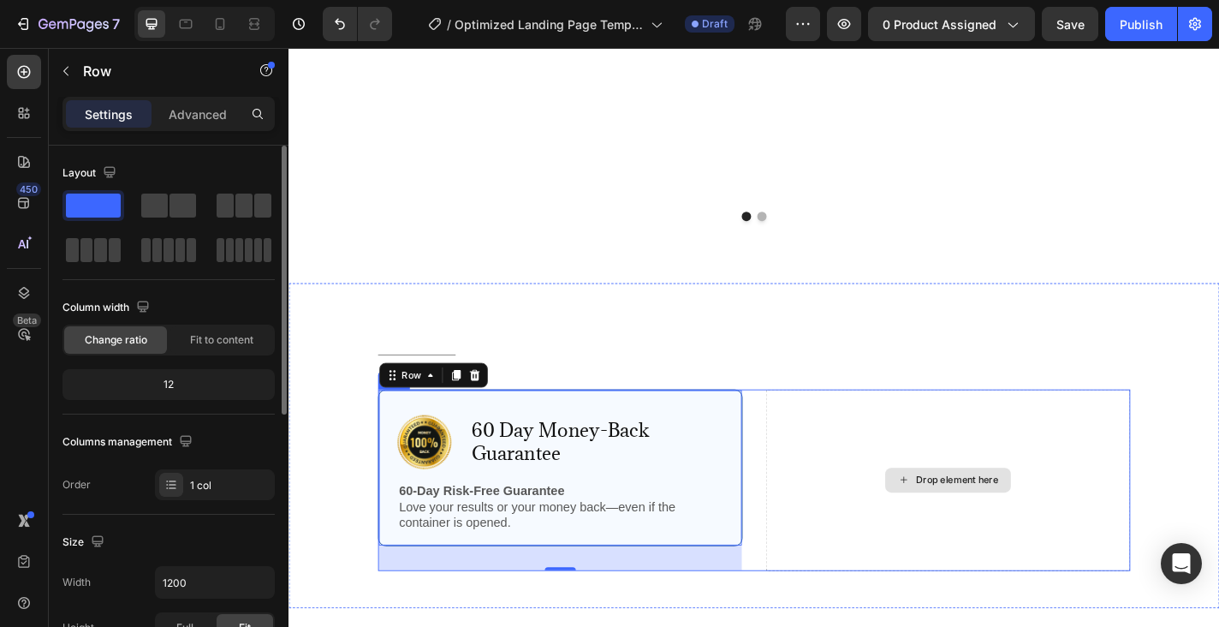
scroll to position [3704, 0]
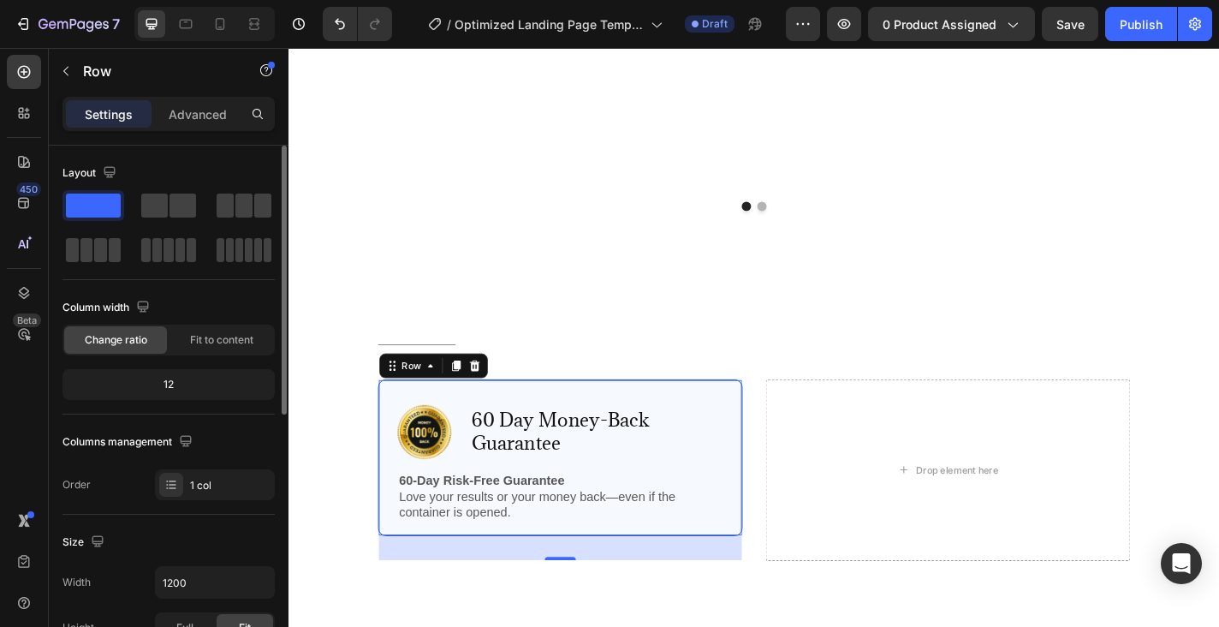
click at [100, 208] on span at bounding box center [93, 206] width 55 height 24
click at [417, 390] on div "Row" at bounding box center [423, 397] width 28 height 15
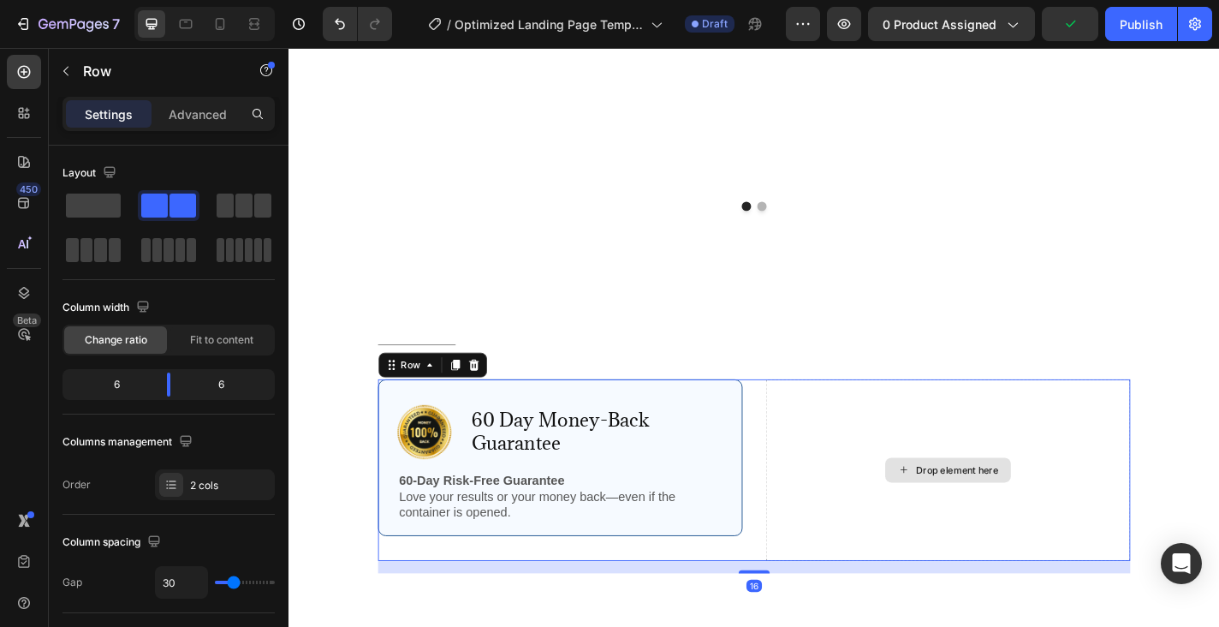
click at [882, 463] on div "Drop element here" at bounding box center [1016, 514] width 402 height 200
click at [92, 202] on span at bounding box center [93, 206] width 55 height 24
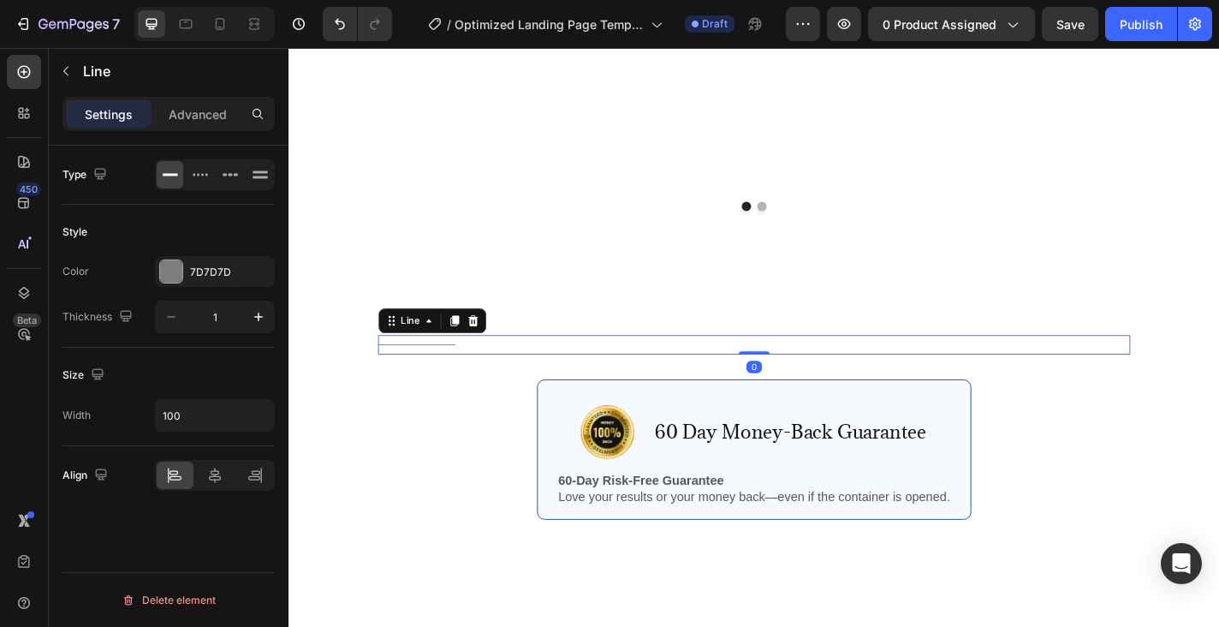
click at [651, 365] on div "Title Line 0" at bounding box center [802, 375] width 831 height 21
click at [491, 342] on icon at bounding box center [491, 348] width 11 height 12
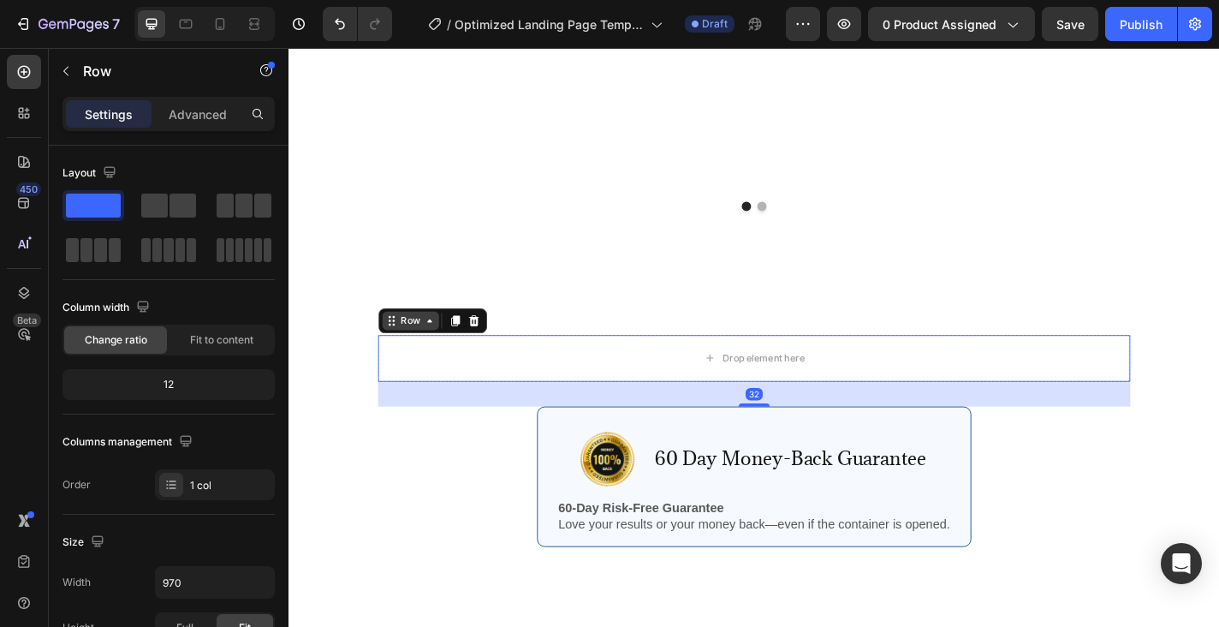
click at [401, 340] on div "Row" at bounding box center [422, 348] width 63 height 21
click at [490, 342] on icon at bounding box center [492, 348] width 11 height 12
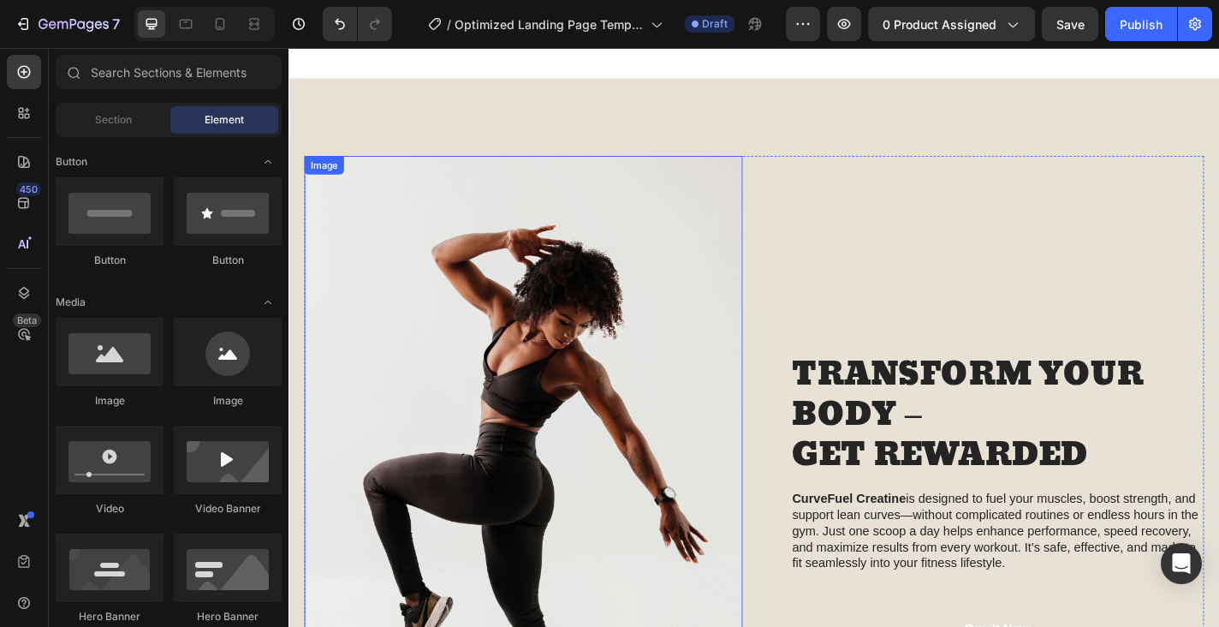
scroll to position [1444, 0]
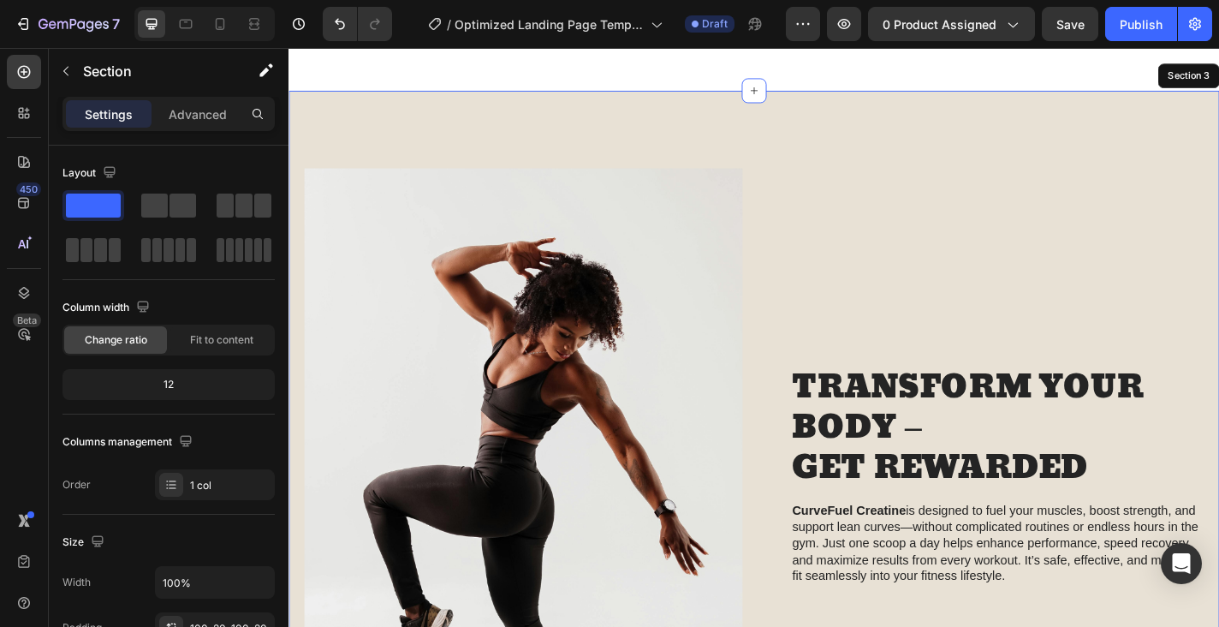
click at [1002, 157] on div "Image TRANSFORM YOUR BODY – GET REWARDED Heading CurveFuel Creatine is designed…" at bounding box center [802, 561] width 1027 height 933
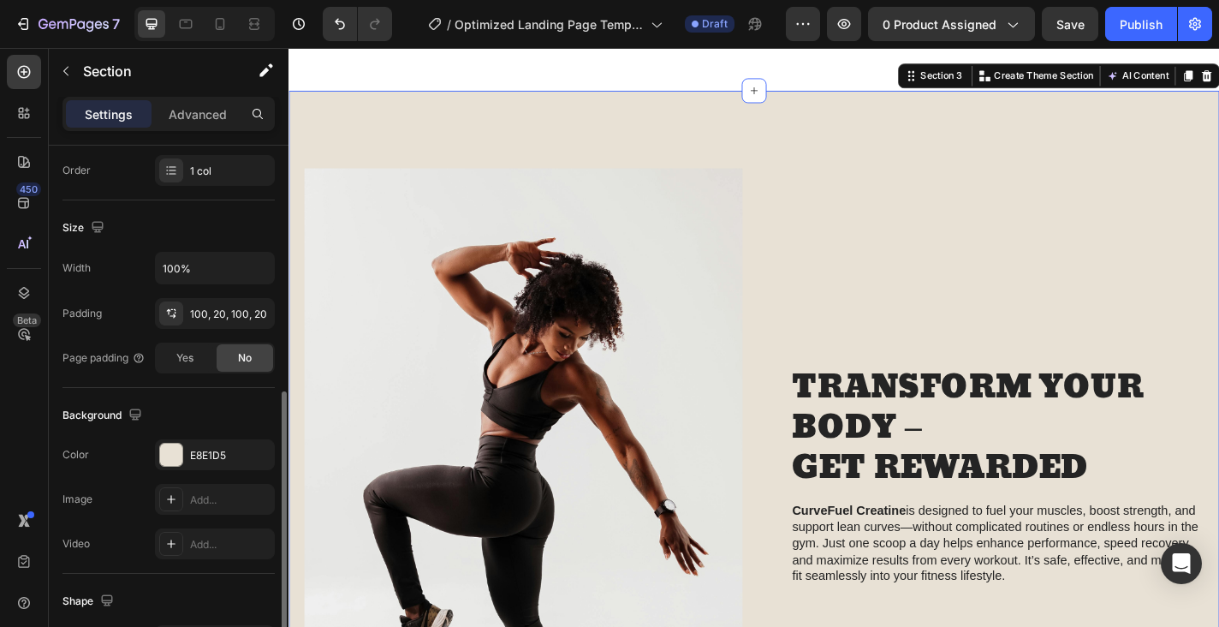
scroll to position [515, 0]
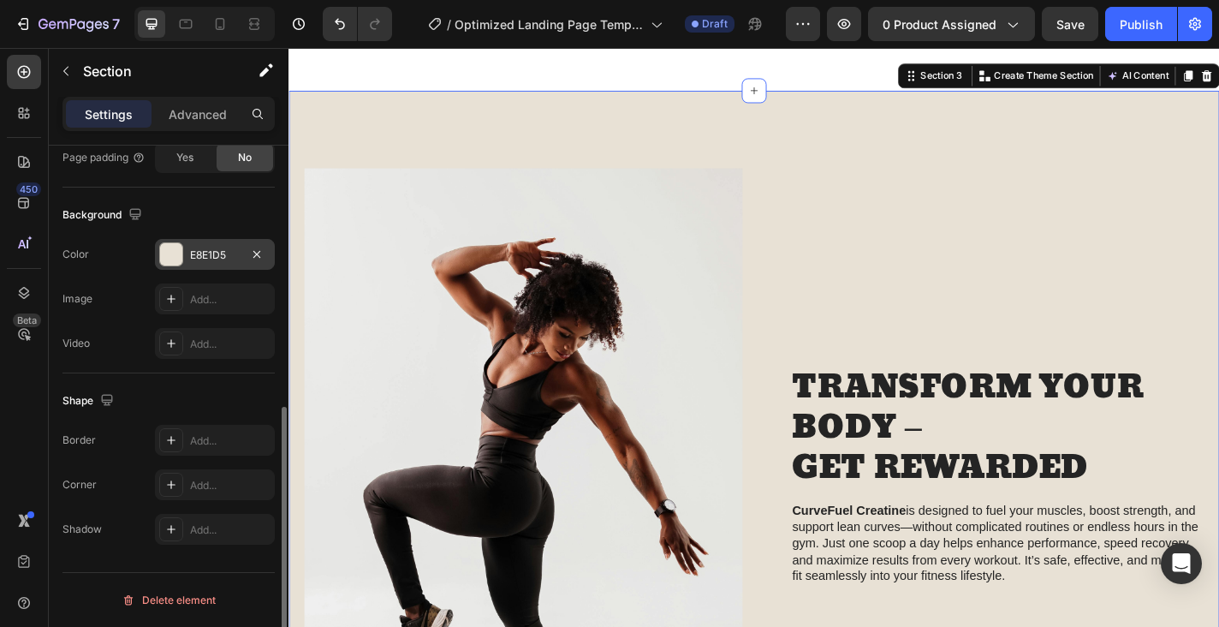
click at [176, 247] on div at bounding box center [171, 254] width 22 height 22
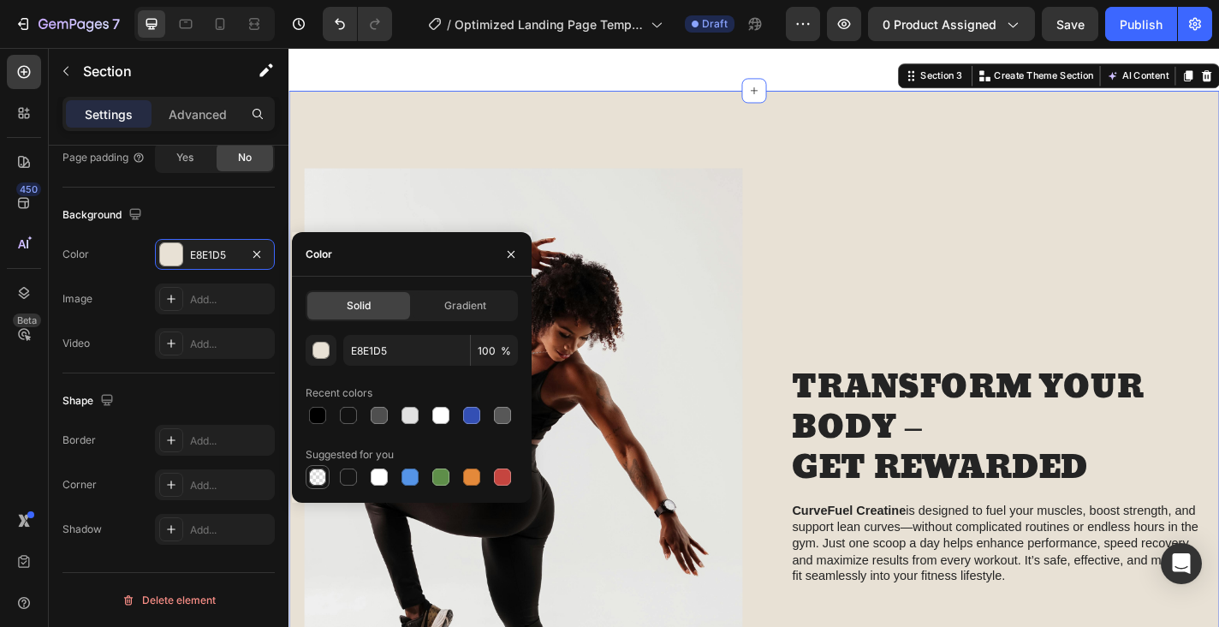
click at [318, 473] on div at bounding box center [317, 476] width 17 height 17
type input "000000"
type input "0"
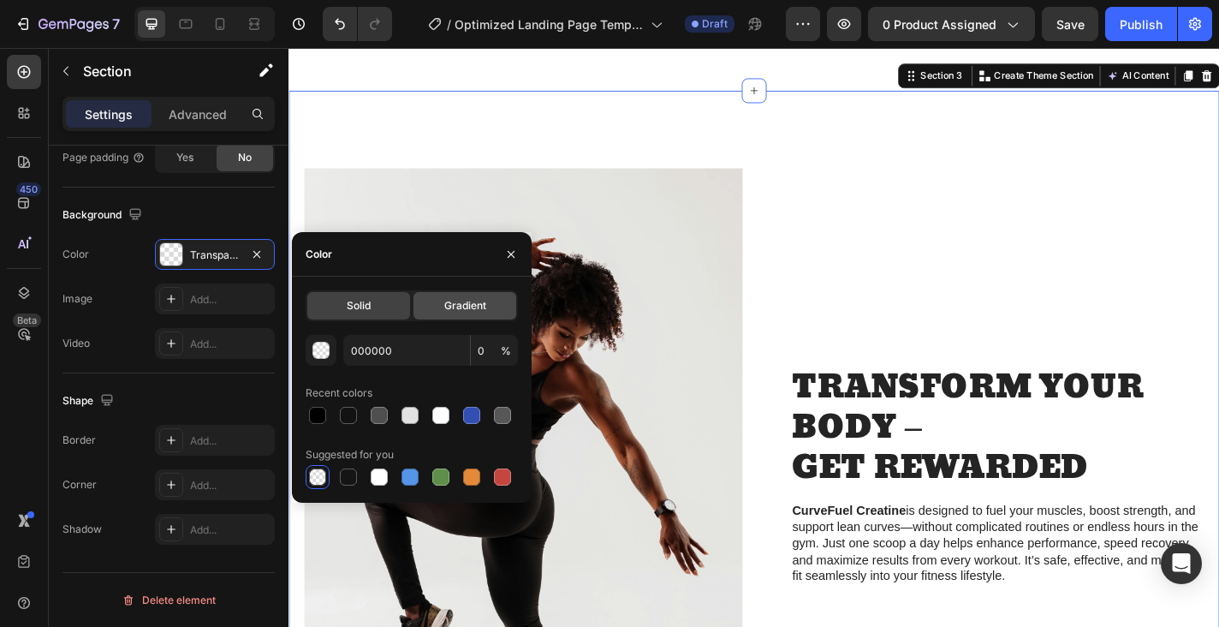
click at [455, 305] on span "Gradient" at bounding box center [465, 305] width 42 height 15
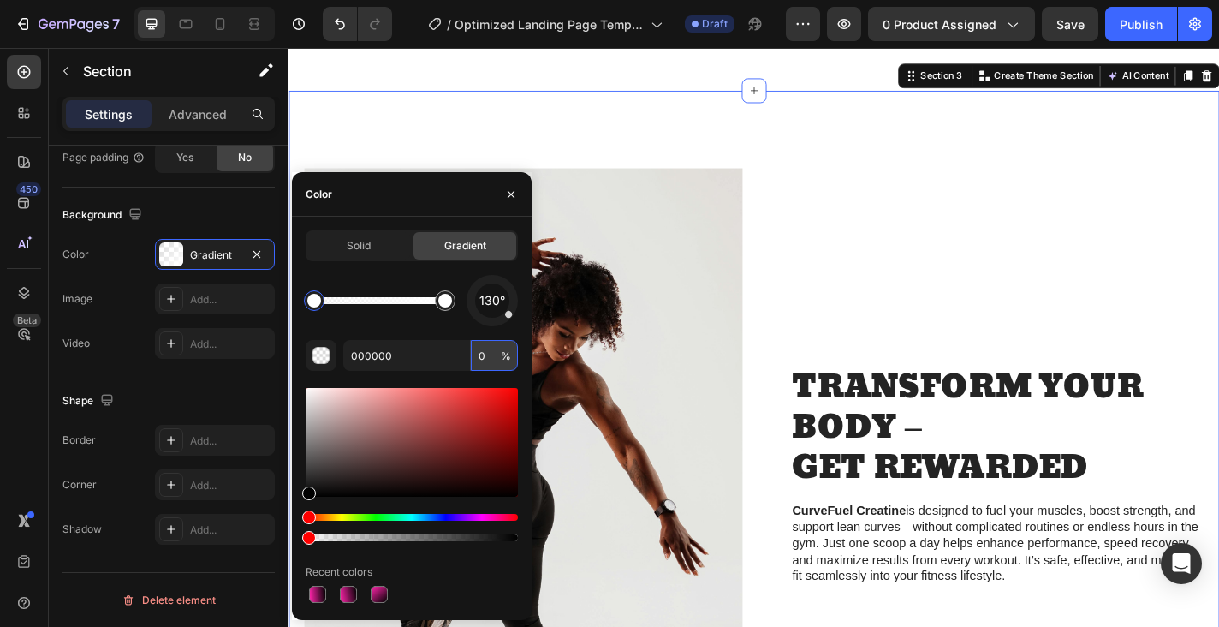
click at [491, 361] on input "0" at bounding box center [494, 355] width 47 height 31
click at [317, 307] on div at bounding box center [314, 300] width 21 height 21
click at [378, 360] on input "000000" at bounding box center [406, 355] width 127 height 31
type input "ff2"
type input "100"
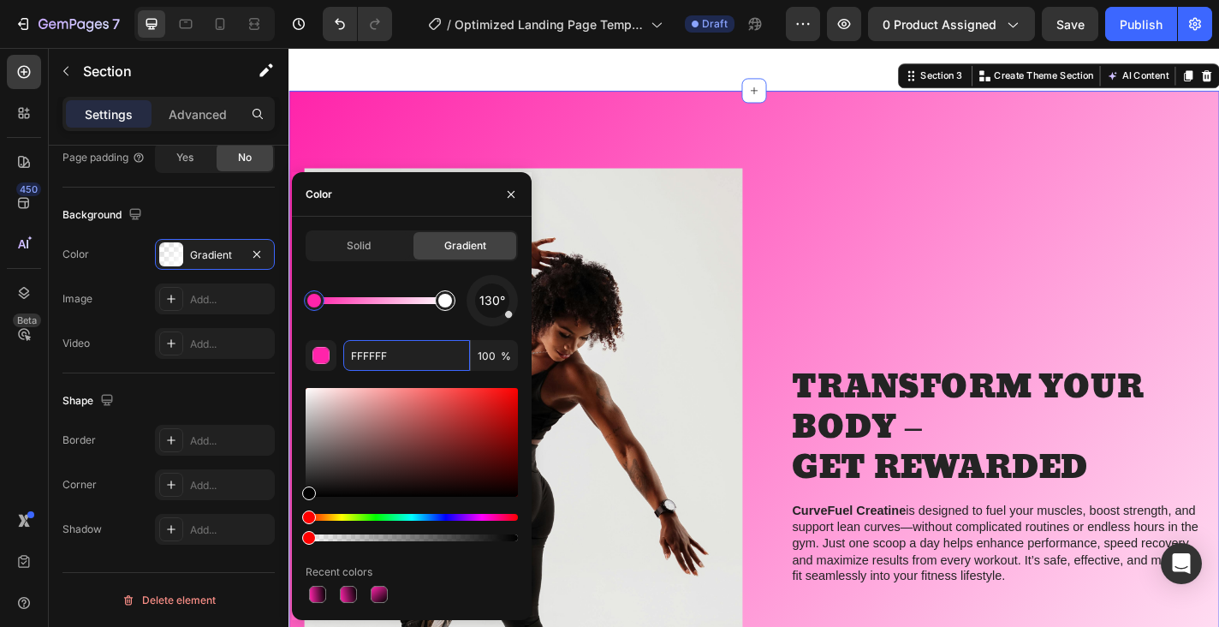
click at [446, 305] on div at bounding box center [445, 301] width 14 height 14
drag, startPoint x: 390, startPoint y: 355, endPoint x: 336, endPoint y: 350, distance: 54.2
click at [336, 350] on div "FFFFFF 100 %" at bounding box center [412, 355] width 212 height 31
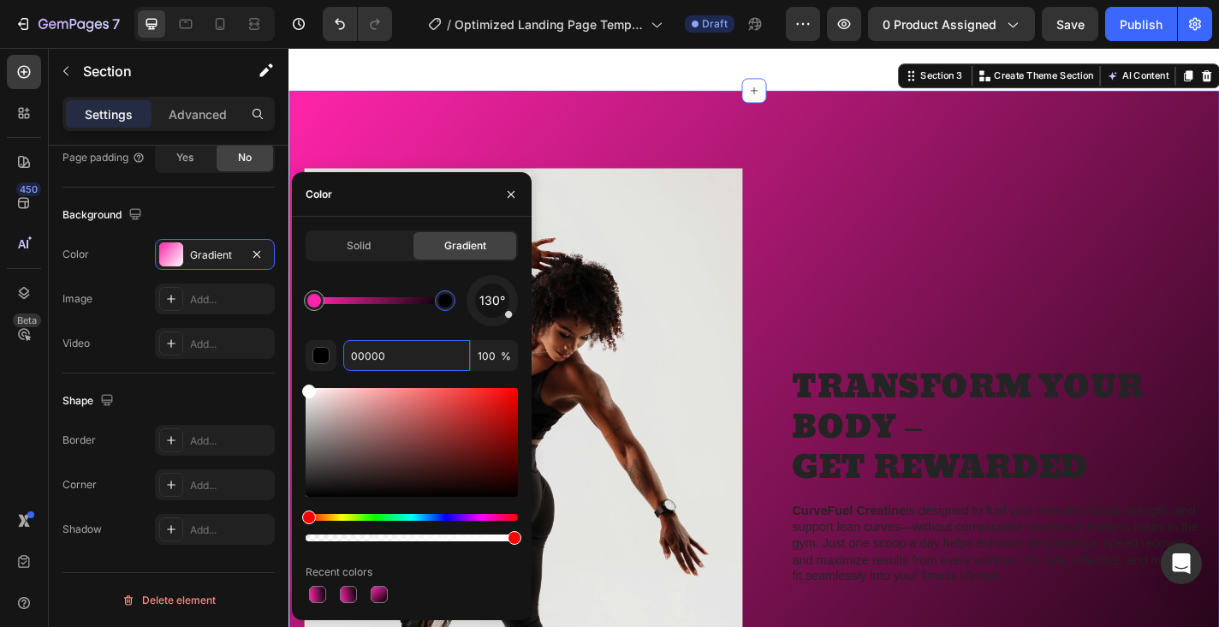
type input "000000"
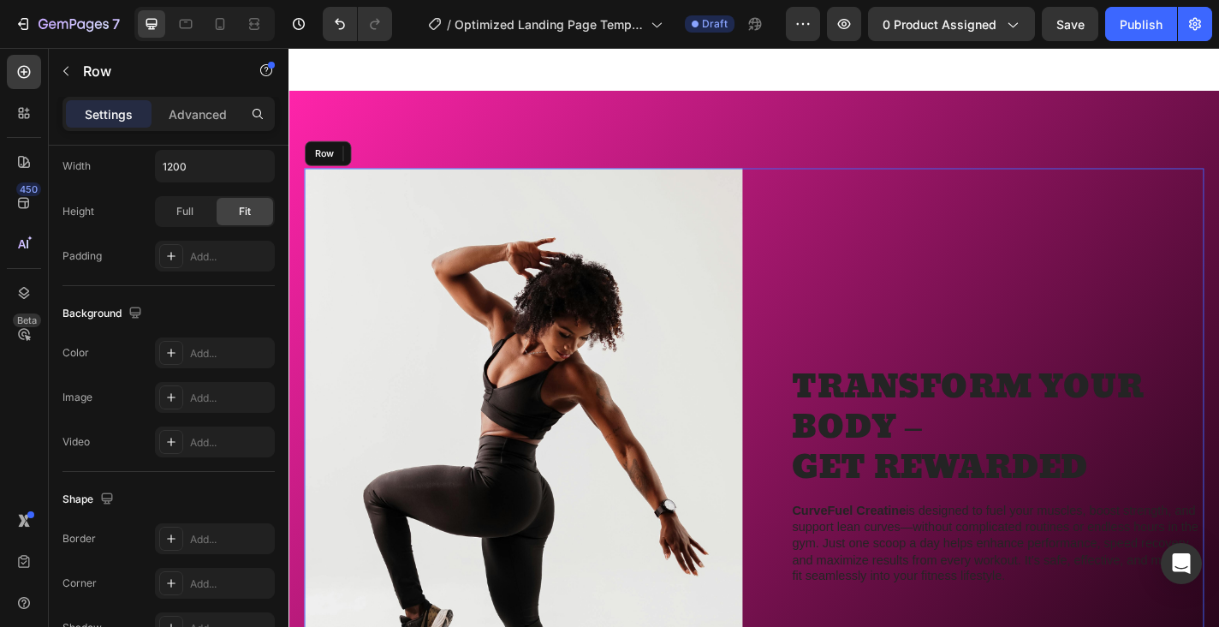
click at [915, 334] on div "TRANSFORM YOUR BODY – GET REWARDED Heading CurveFuel Creatine is designed to fu…" at bounding box center [1057, 562] width 484 height 762
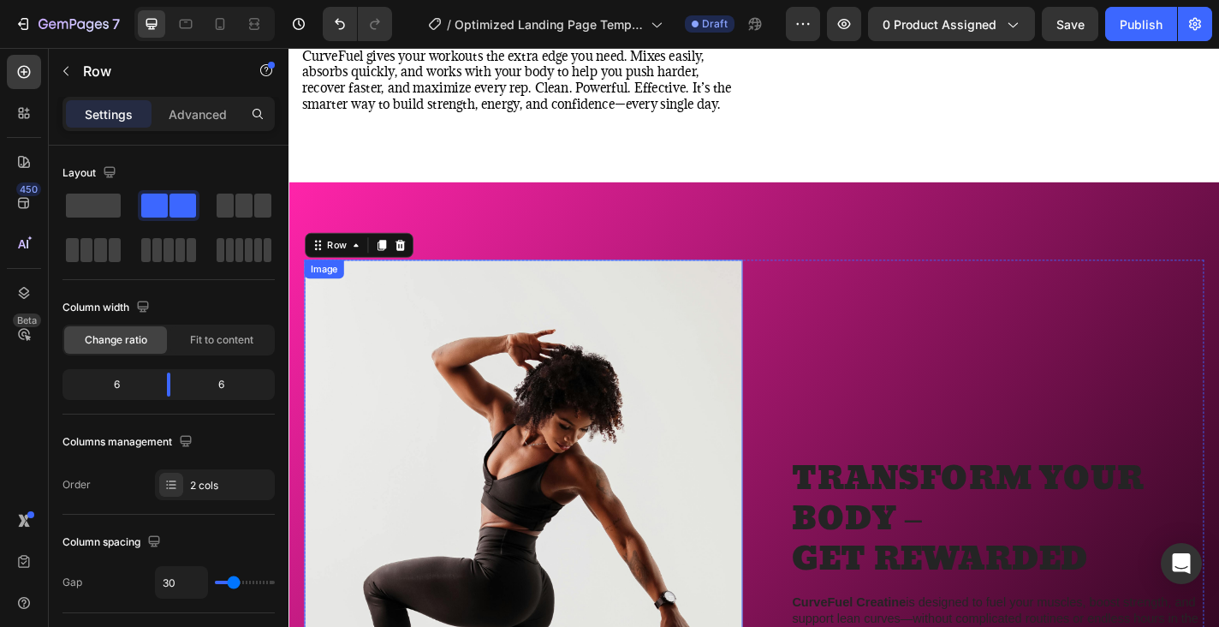
scroll to position [1332, 0]
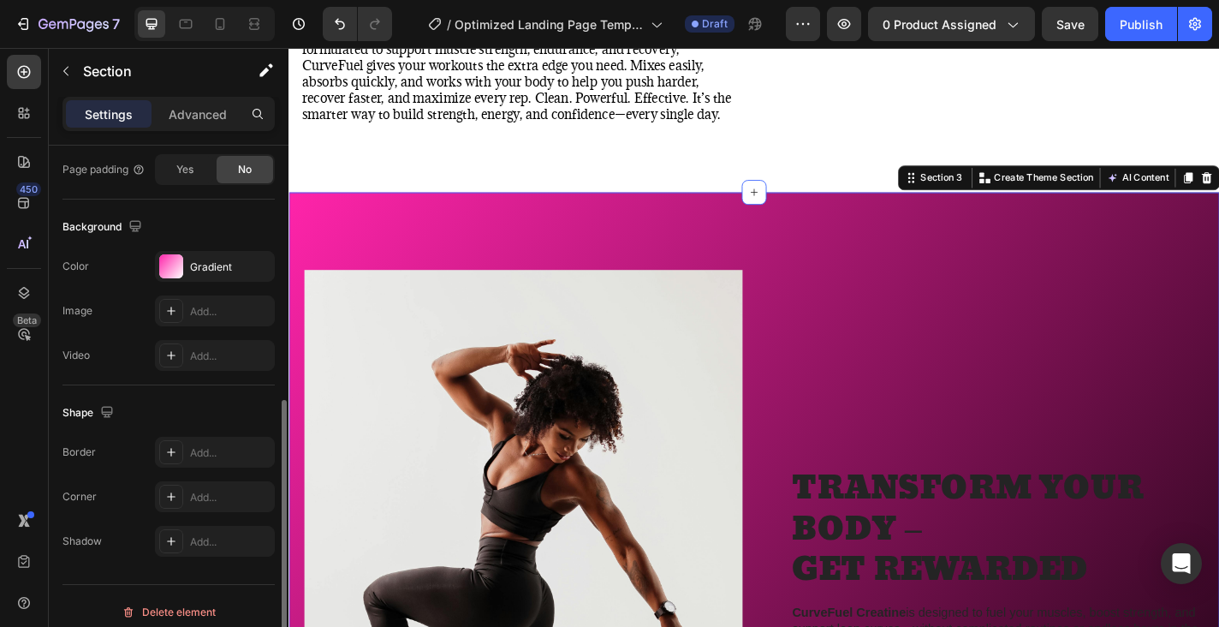
scroll to position [515, 0]
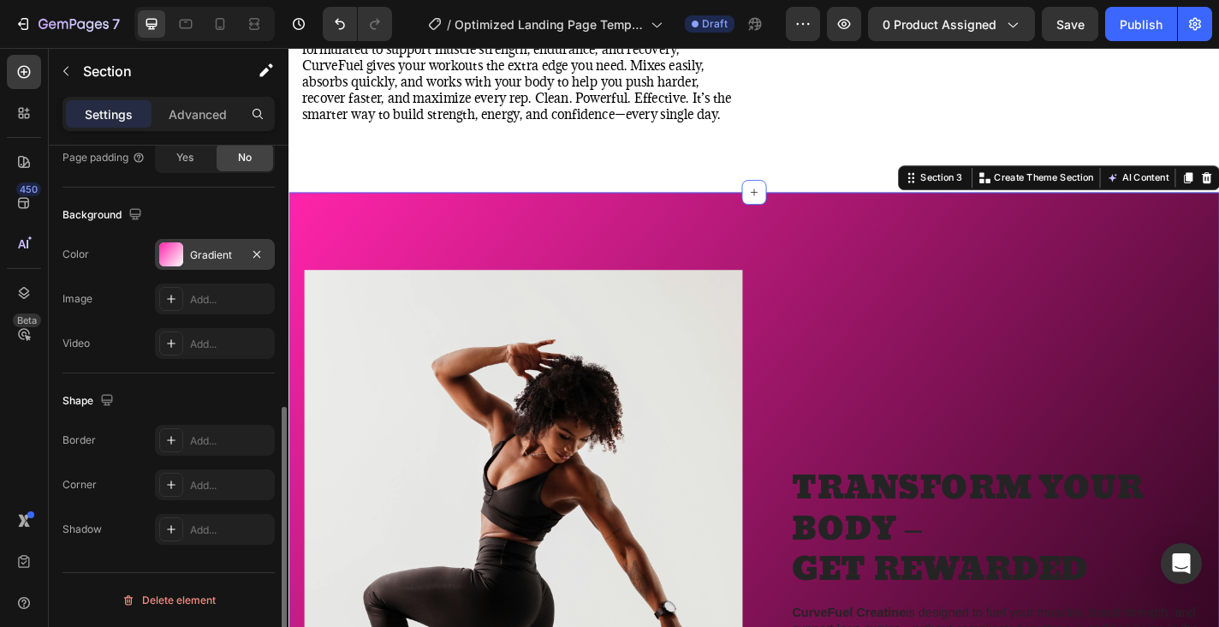
click at [213, 260] on div "Gradient" at bounding box center [215, 254] width 50 height 15
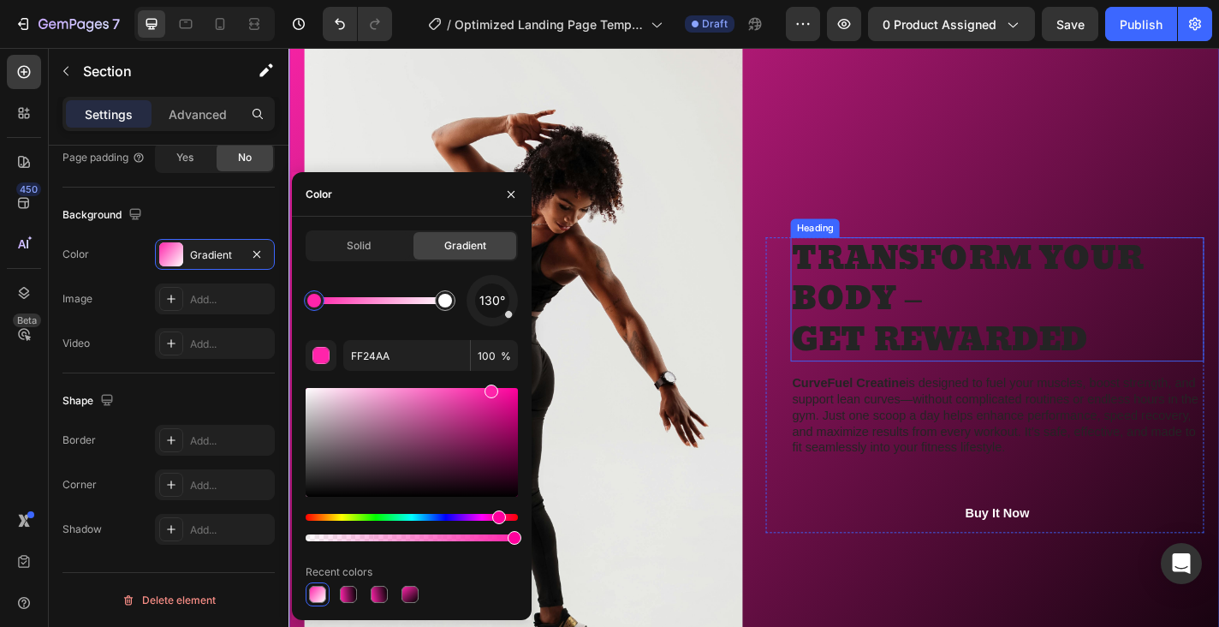
scroll to position [1760, 0]
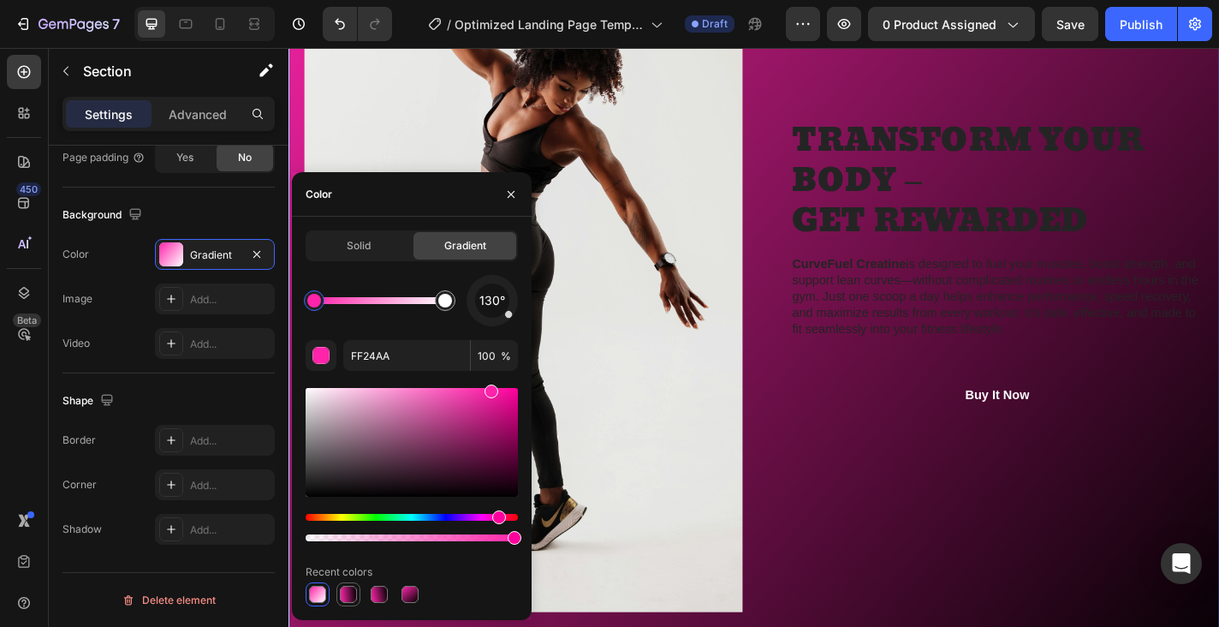
click at [348, 592] on div at bounding box center [348, 594] width 17 height 17
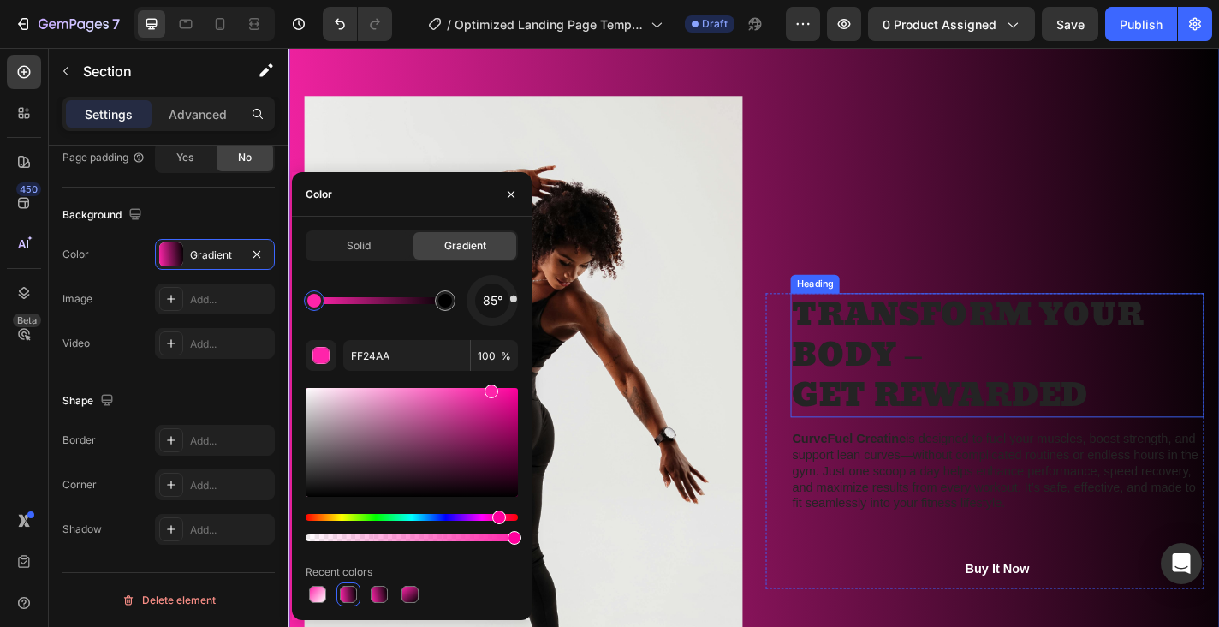
scroll to position [1580, 0]
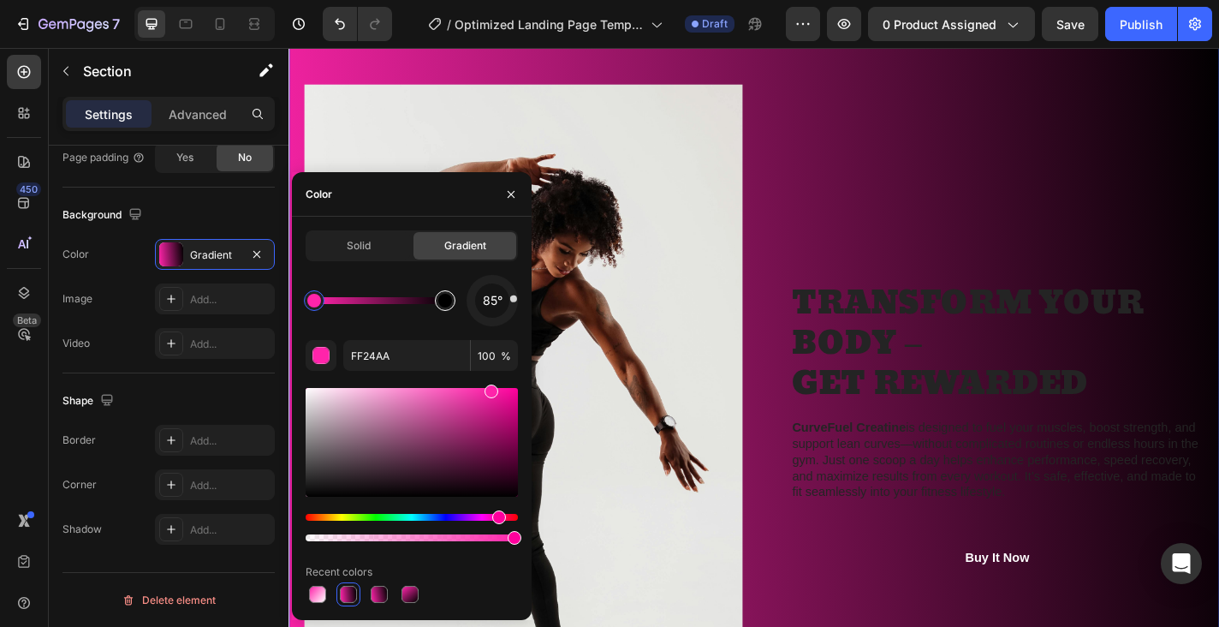
type input "000000"
click at [448, 301] on div at bounding box center [445, 301] width 14 height 14
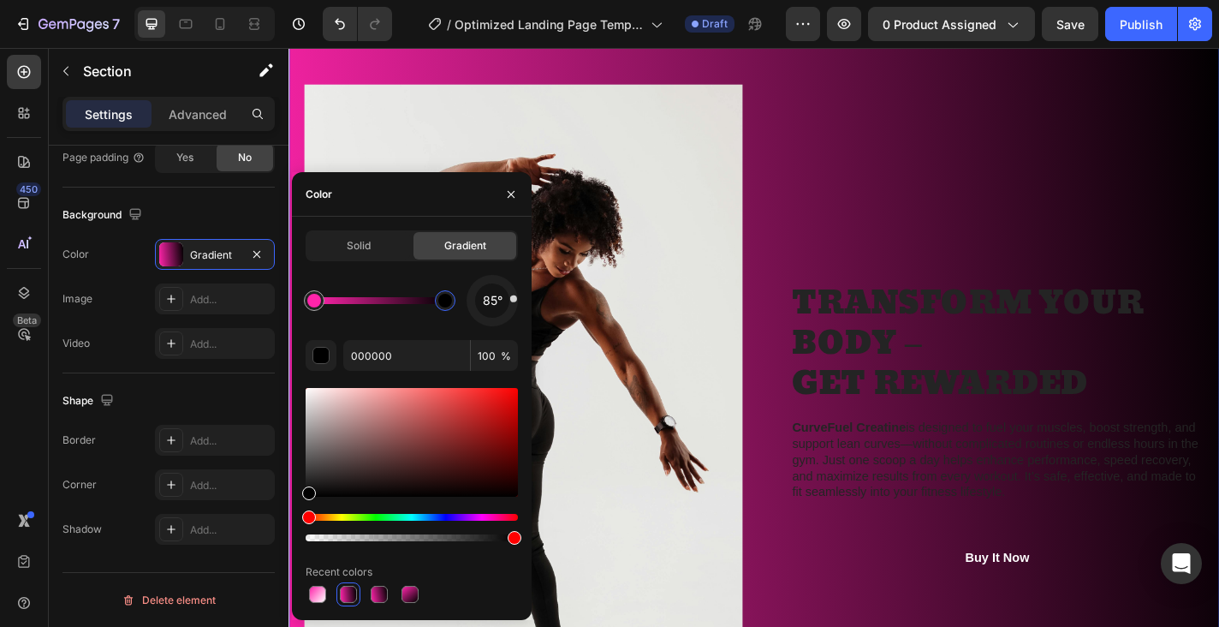
click at [503, 359] on span "%" at bounding box center [506, 355] width 10 height 15
click at [491, 352] on input "100" at bounding box center [494, 355] width 47 height 31
click at [433, 350] on input "000000" at bounding box center [406, 355] width 127 height 31
click at [491, 359] on input "100" at bounding box center [494, 355] width 47 height 31
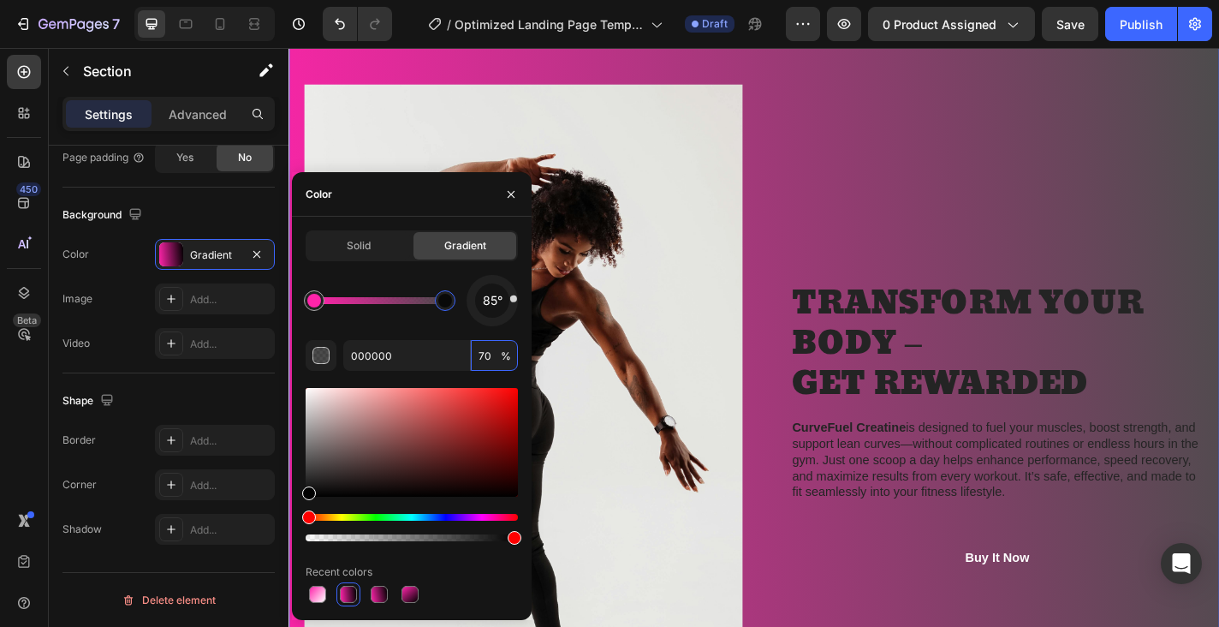
type input "7"
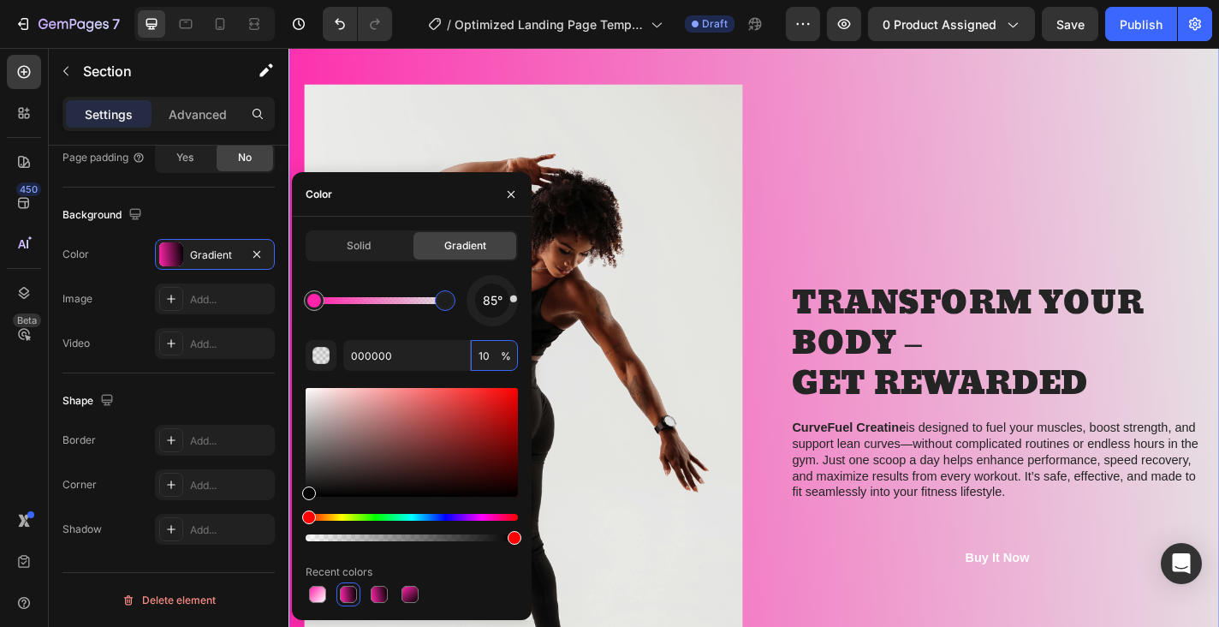
type input "1"
type input "90"
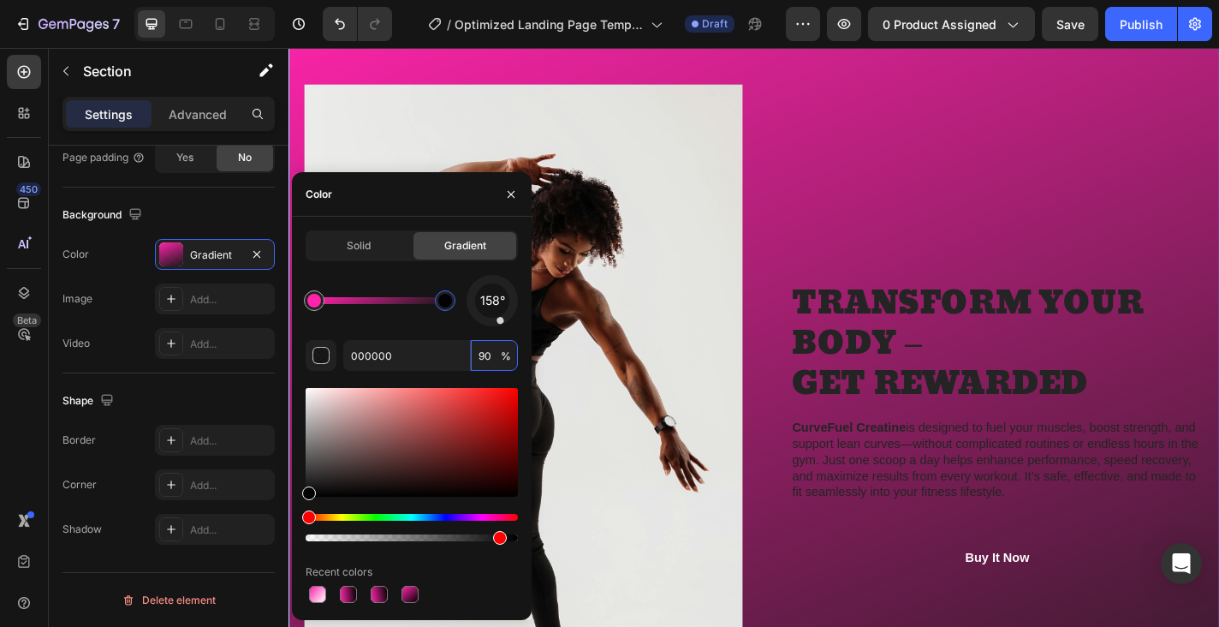
drag, startPoint x: 513, startPoint y: 307, endPoint x: 502, endPoint y: 324, distance: 20.4
click at [502, 324] on div at bounding box center [492, 300] width 67 height 67
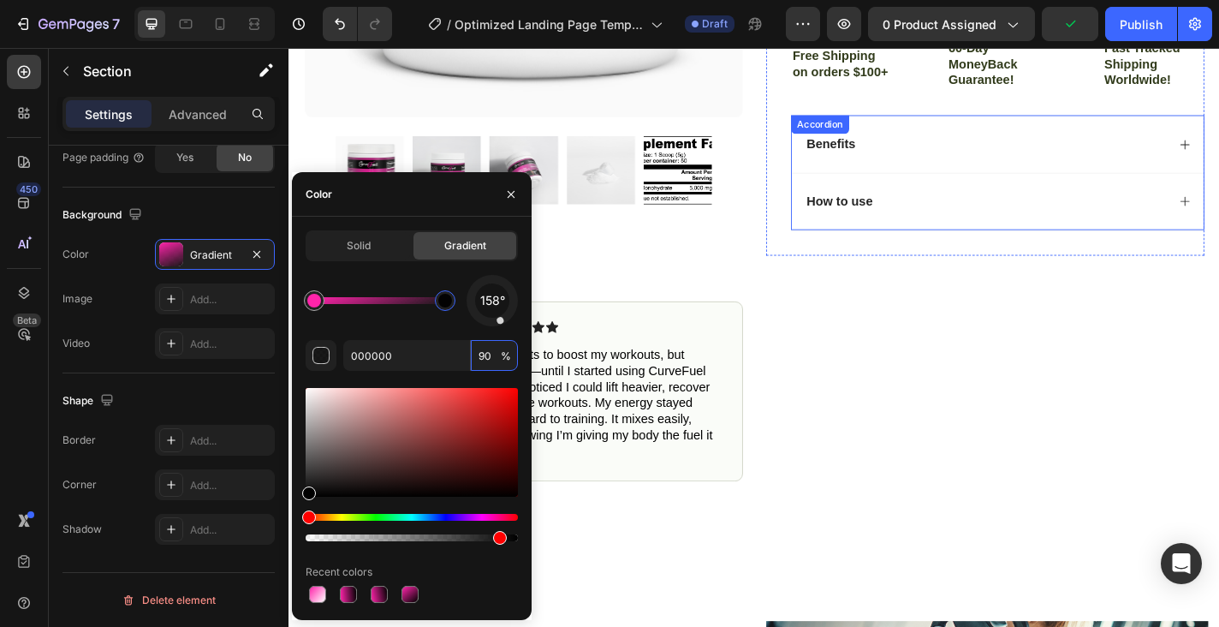
scroll to position [529, 0]
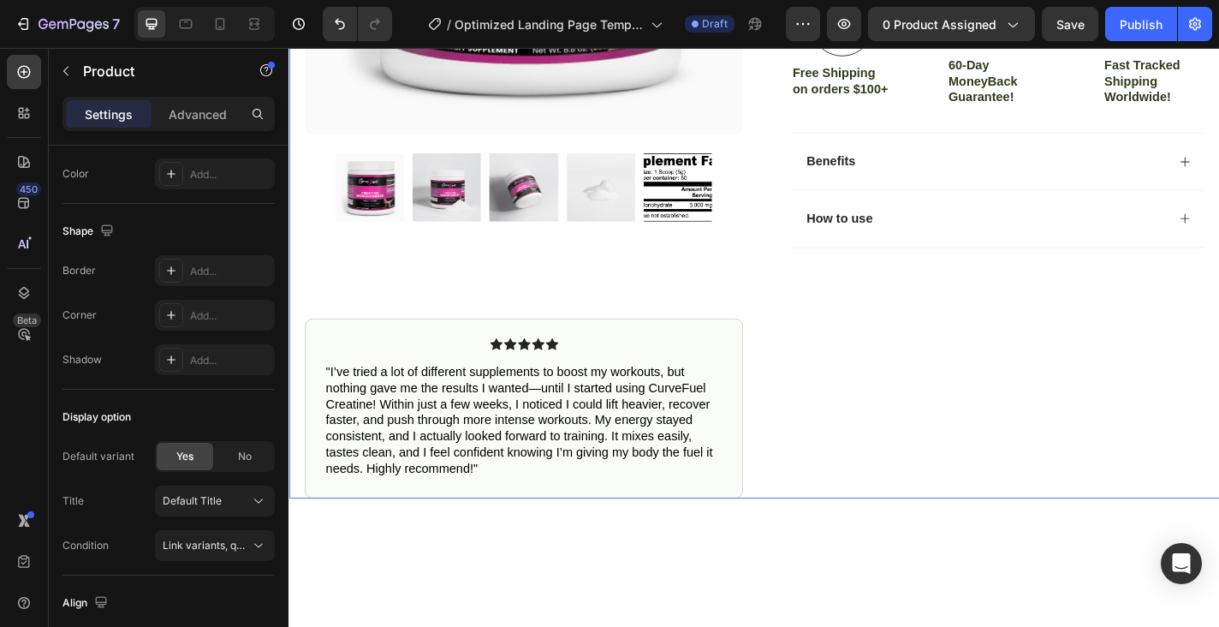
click at [880, 403] on div "Icon Icon Icon Icon Icon Icon List 4.8 based on 56,400 Customers Text Block Row…" at bounding box center [1057, 102] width 484 height 885
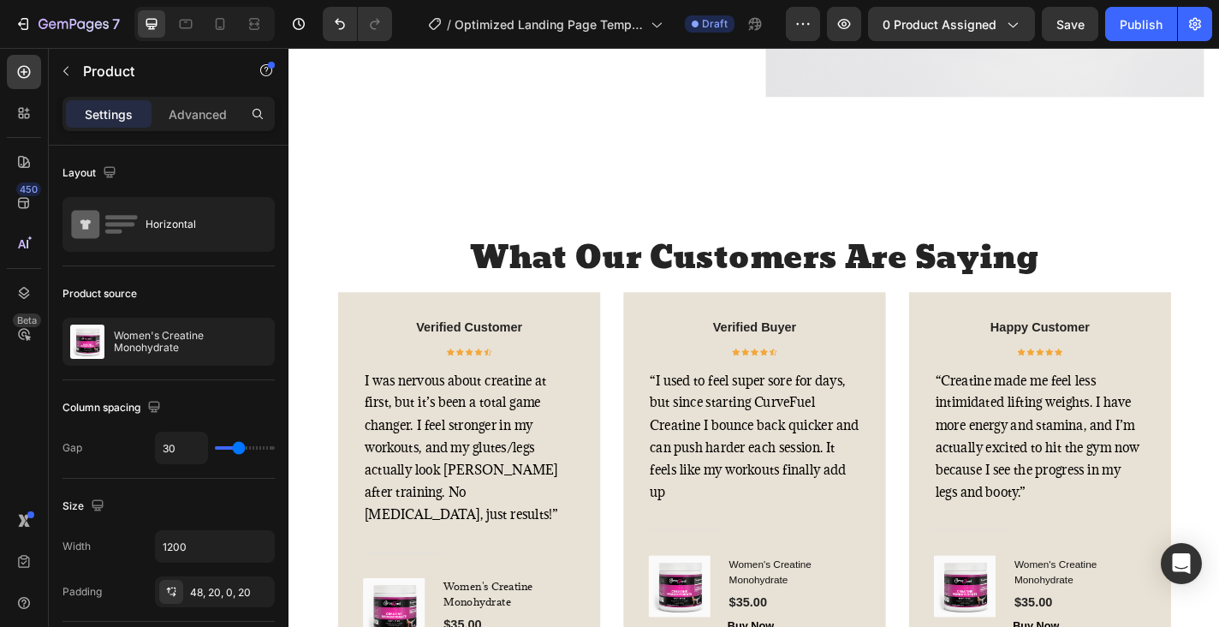
scroll to position [2995, 0]
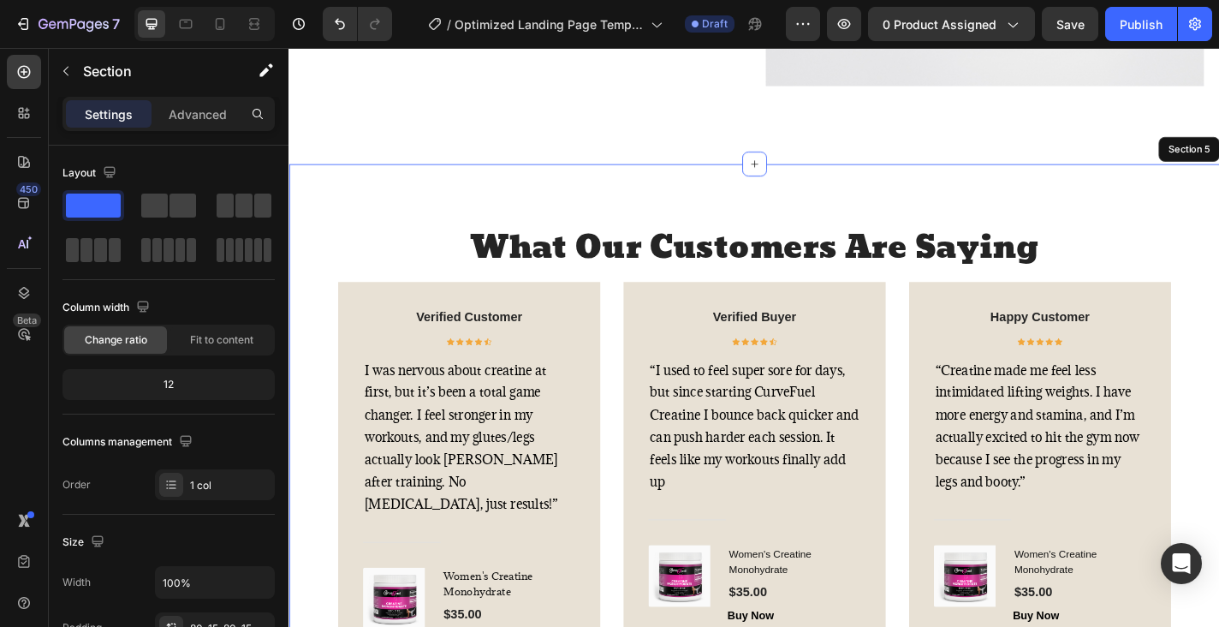
click at [869, 209] on div "What Our Customers Are Saying Heading Verified Customer Text block Icon Icon Ic…" at bounding box center [802, 591] width 1027 height 830
click at [799, 176] on icon at bounding box center [803, 175] width 8 height 8
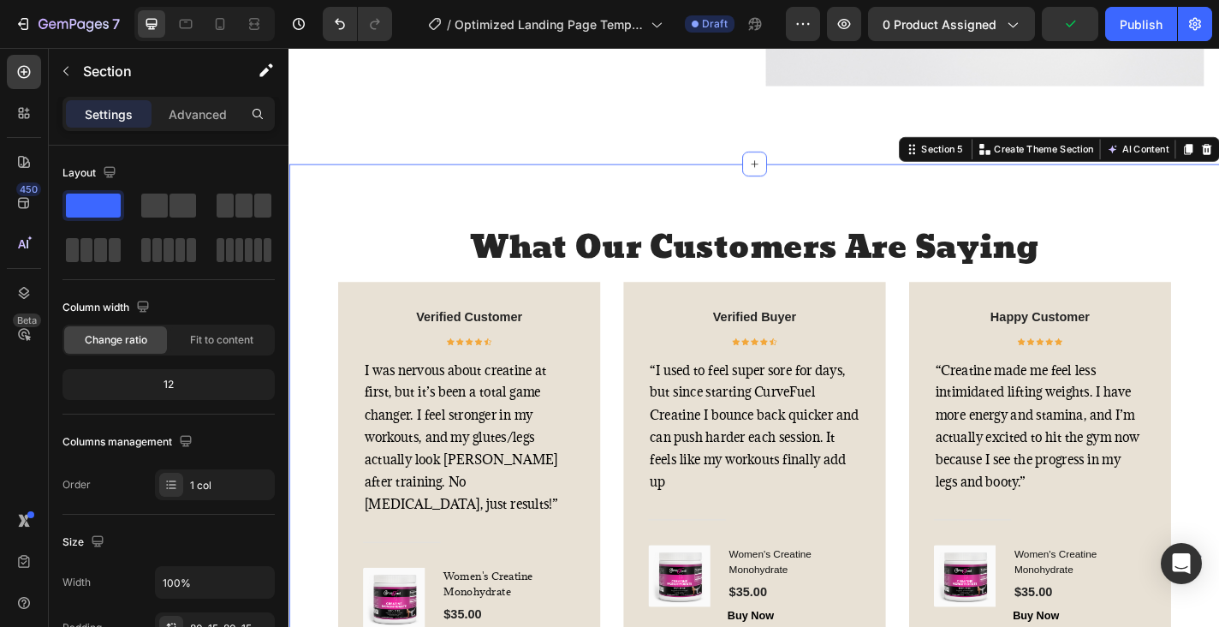
click at [496, 211] on div "What Our Customers Are Saying Heading Verified Customer Text block Icon Icon Ic…" at bounding box center [802, 591] width 1027 height 830
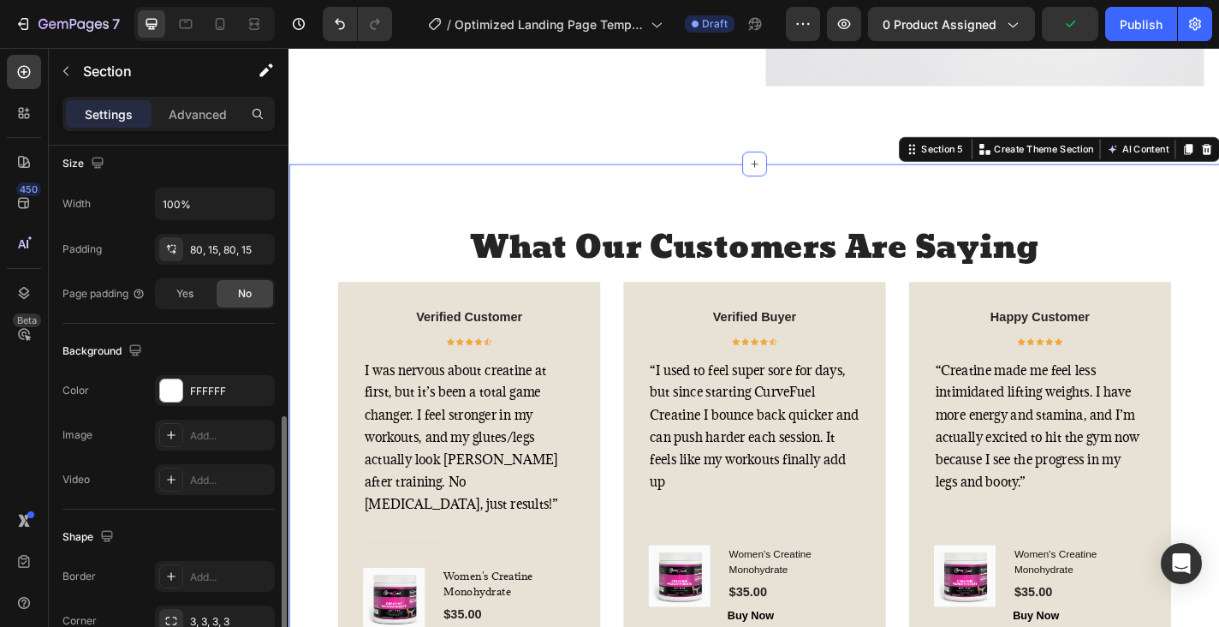
scroll to position [502, 0]
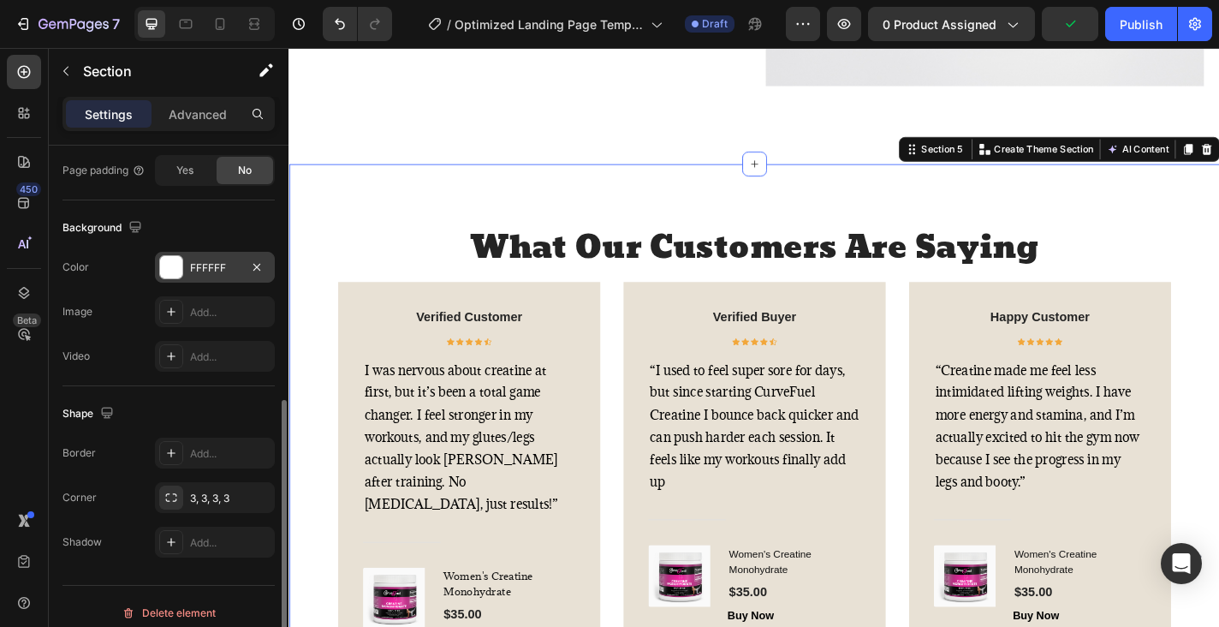
click at [188, 271] on div "FFFFFF" at bounding box center [215, 267] width 120 height 31
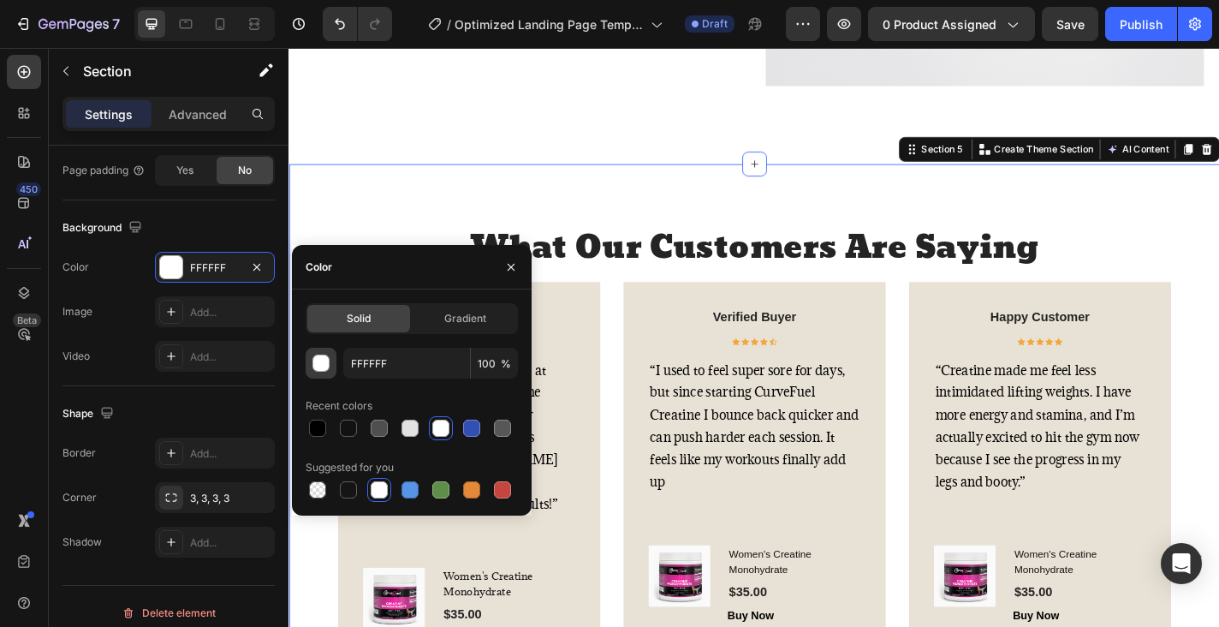
click at [319, 363] on div "button" at bounding box center [321, 363] width 17 height 17
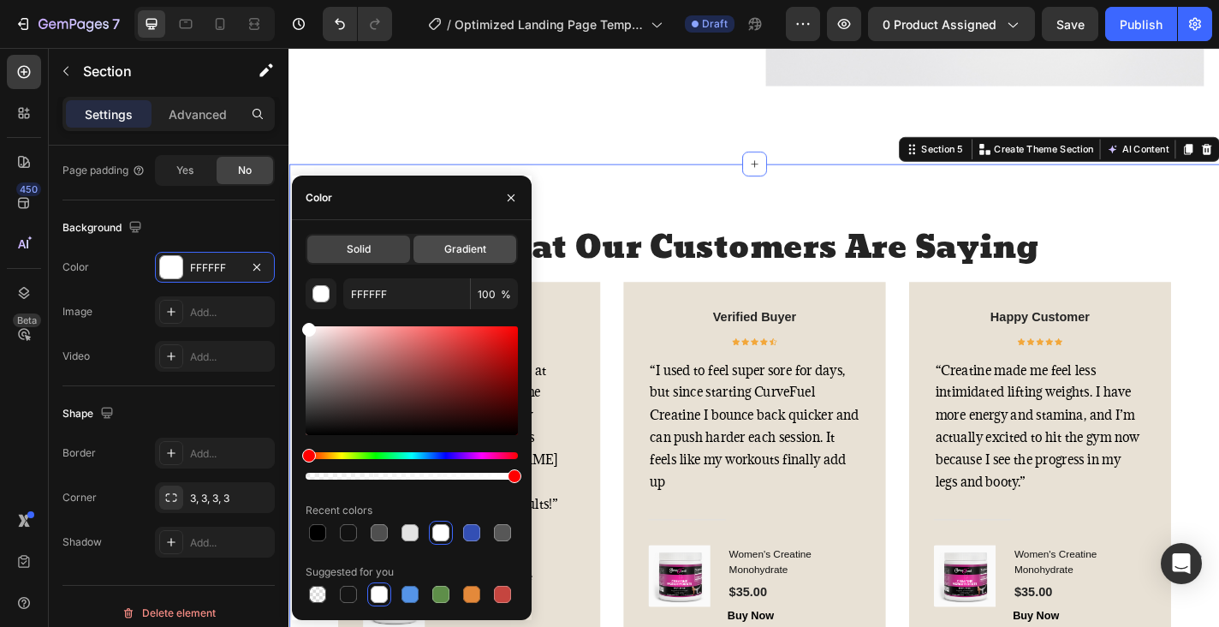
click at [467, 246] on span "Gradient" at bounding box center [465, 248] width 42 height 15
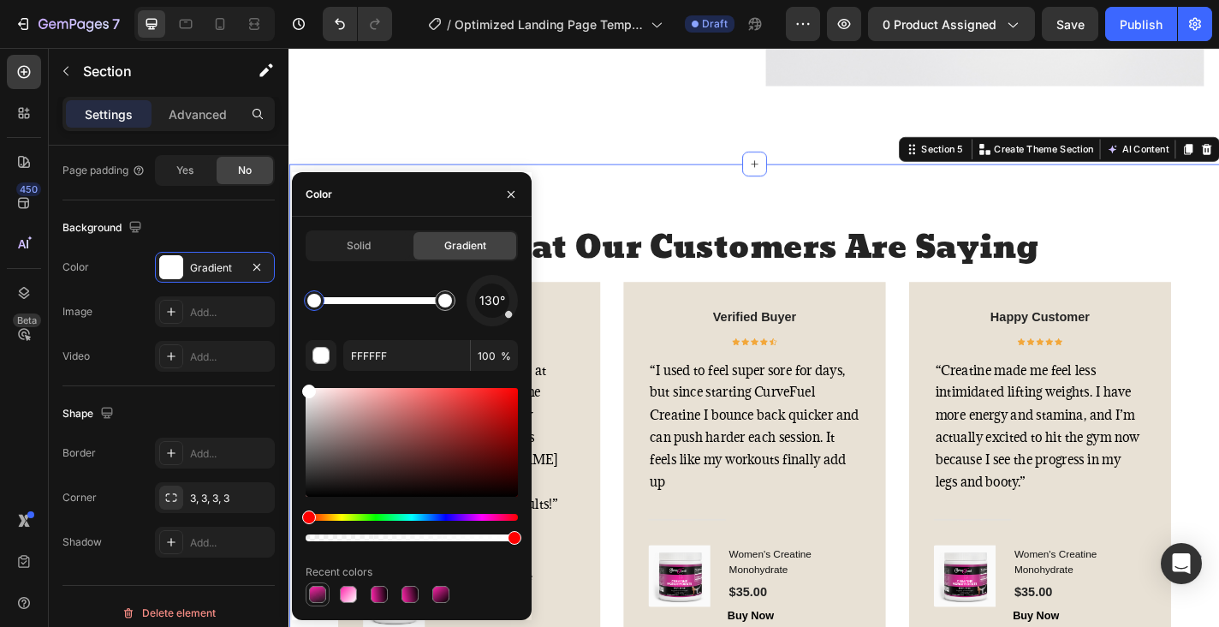
click at [321, 595] on div at bounding box center [317, 594] width 17 height 17
type input "FF24AA"
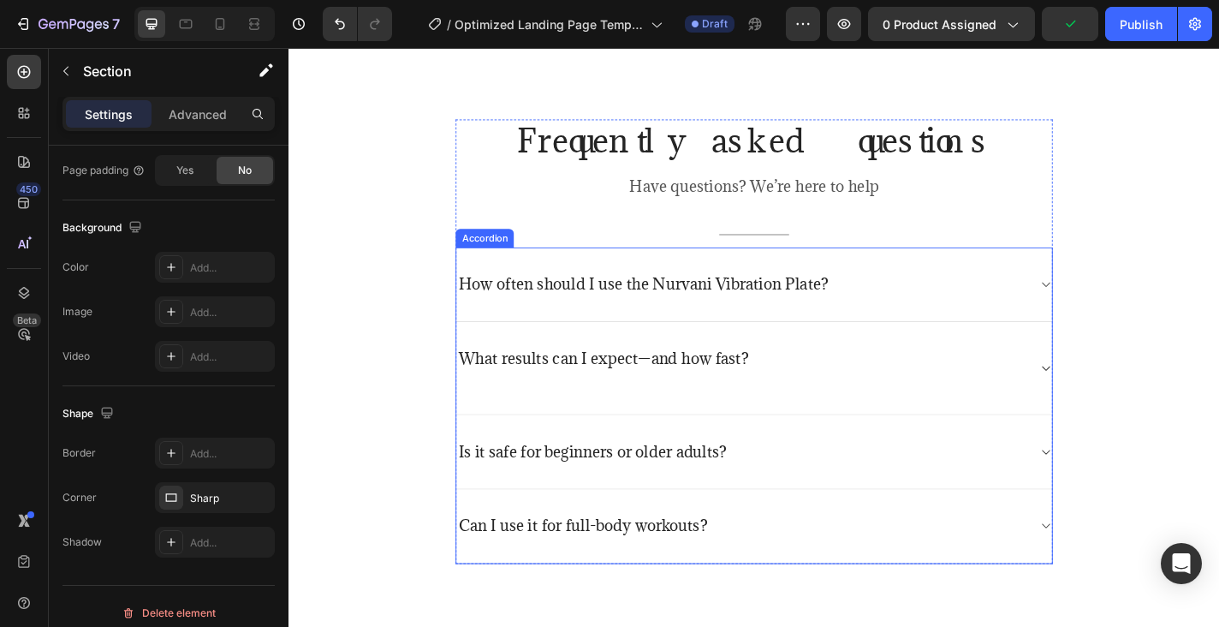
scroll to position [3994, 0]
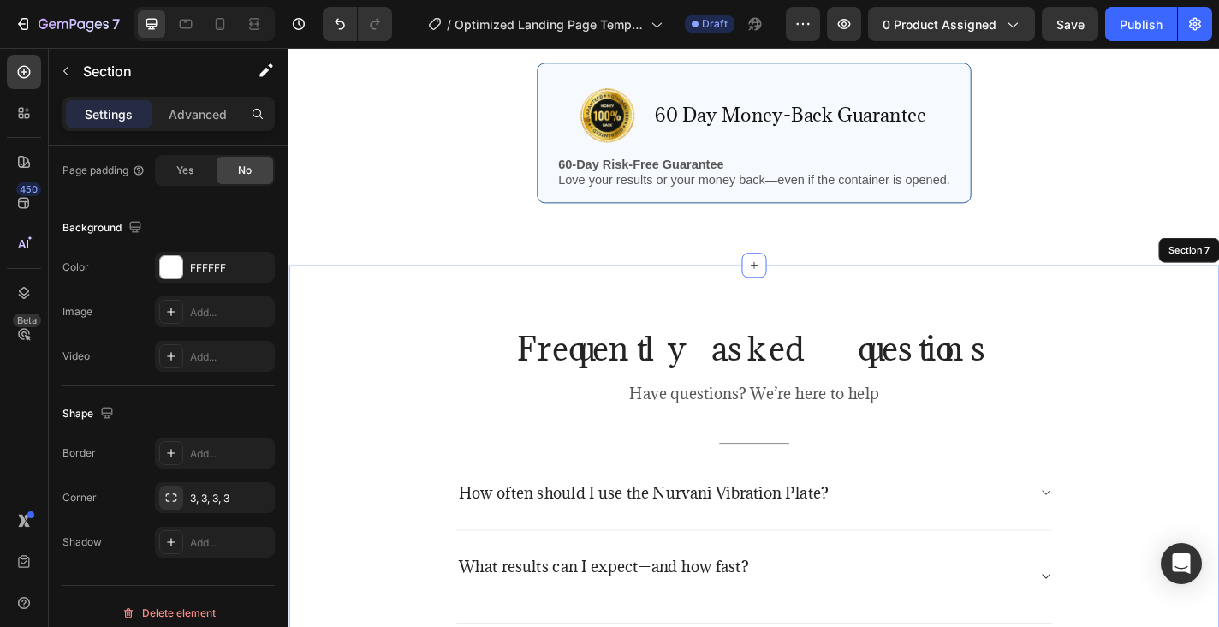
click at [582, 292] on div "Frequently asked questions Heading Have questions? We’re here to help Text bloc…" at bounding box center [802, 602] width 1027 height 628
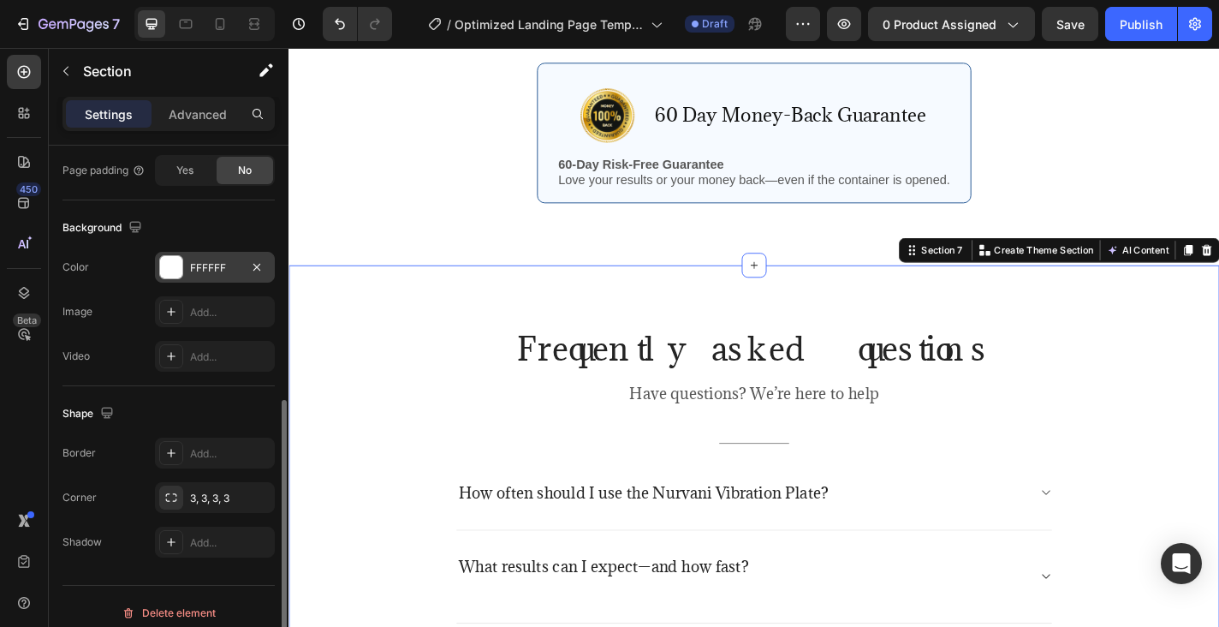
click at [174, 267] on div at bounding box center [171, 267] width 22 height 22
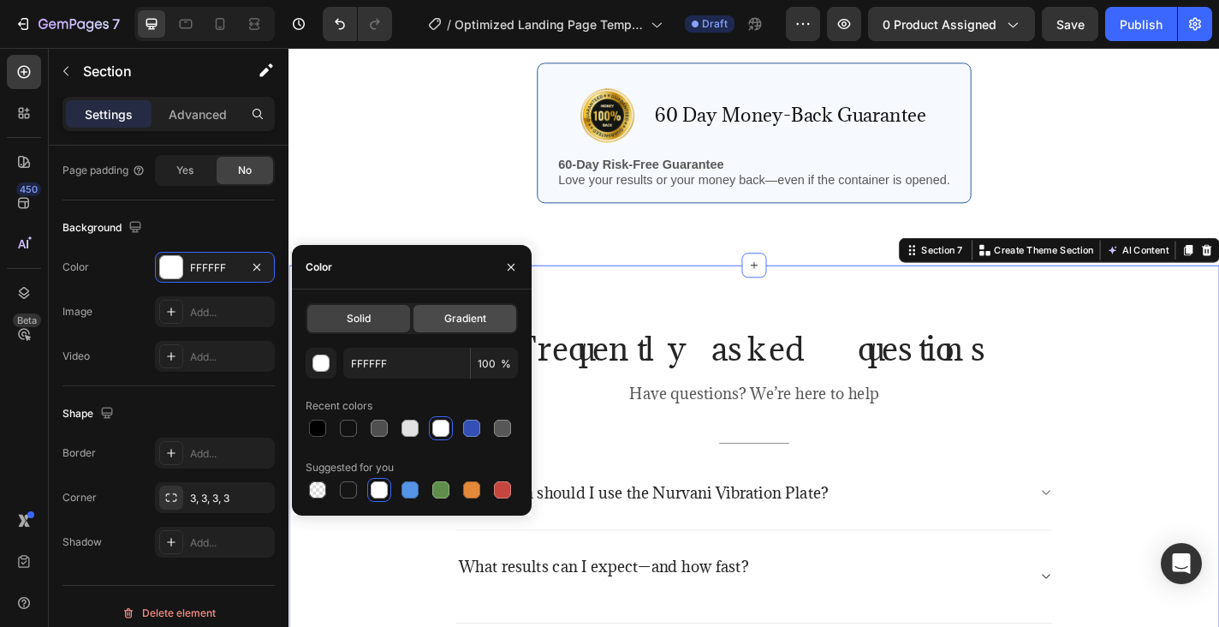
click at [438, 310] on div "Gradient" at bounding box center [465, 318] width 103 height 27
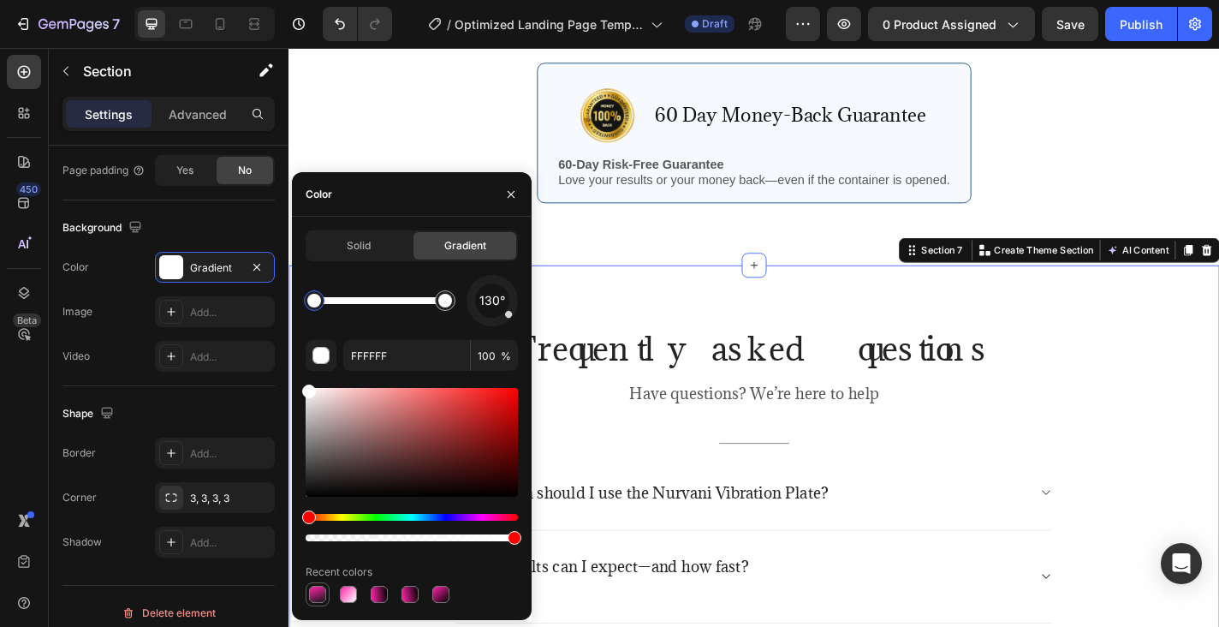
click at [319, 594] on div at bounding box center [317, 594] width 17 height 17
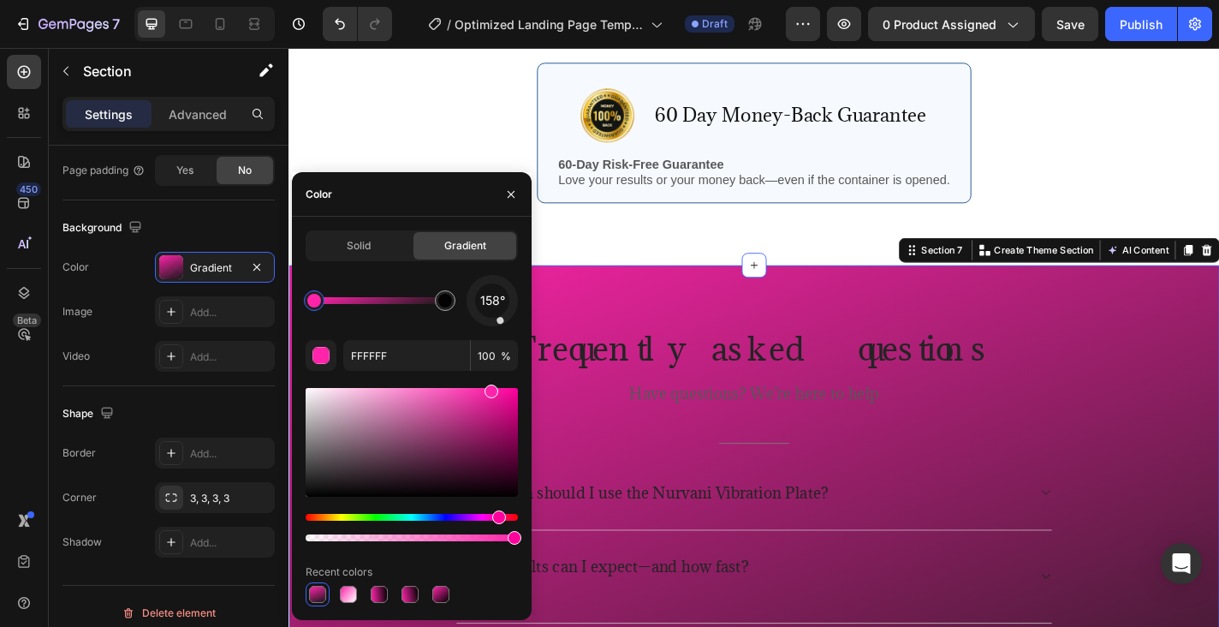
type input "FF24AA"
click at [1088, 396] on h2 "Frequently asked questions" at bounding box center [802, 380] width 659 height 48
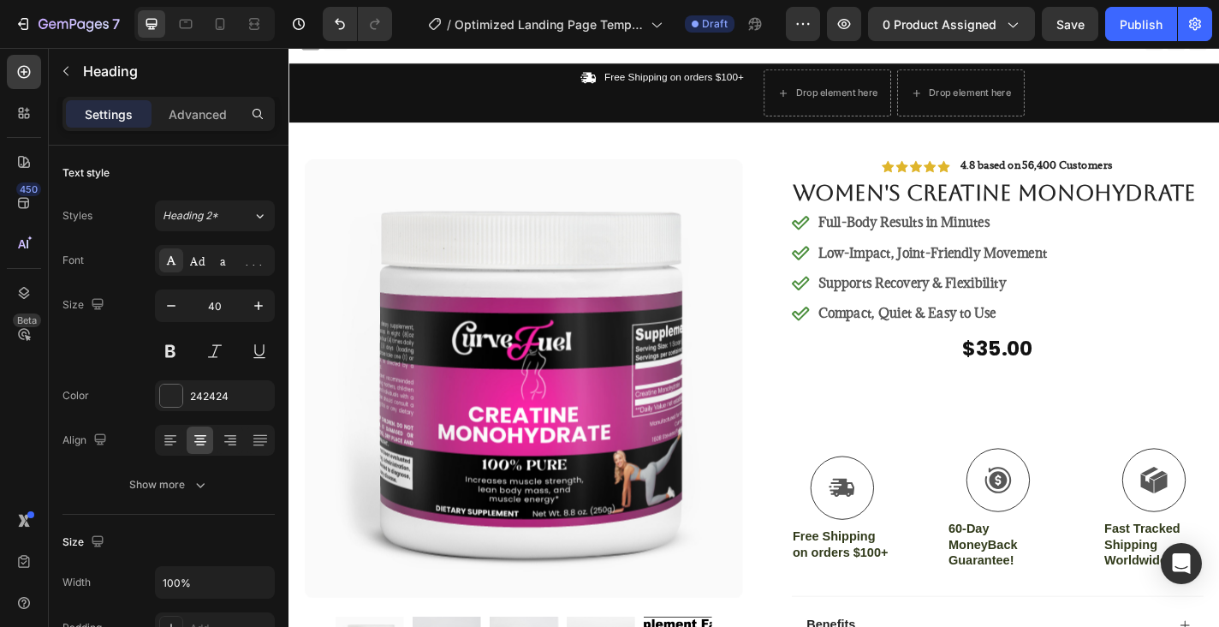
scroll to position [0, 0]
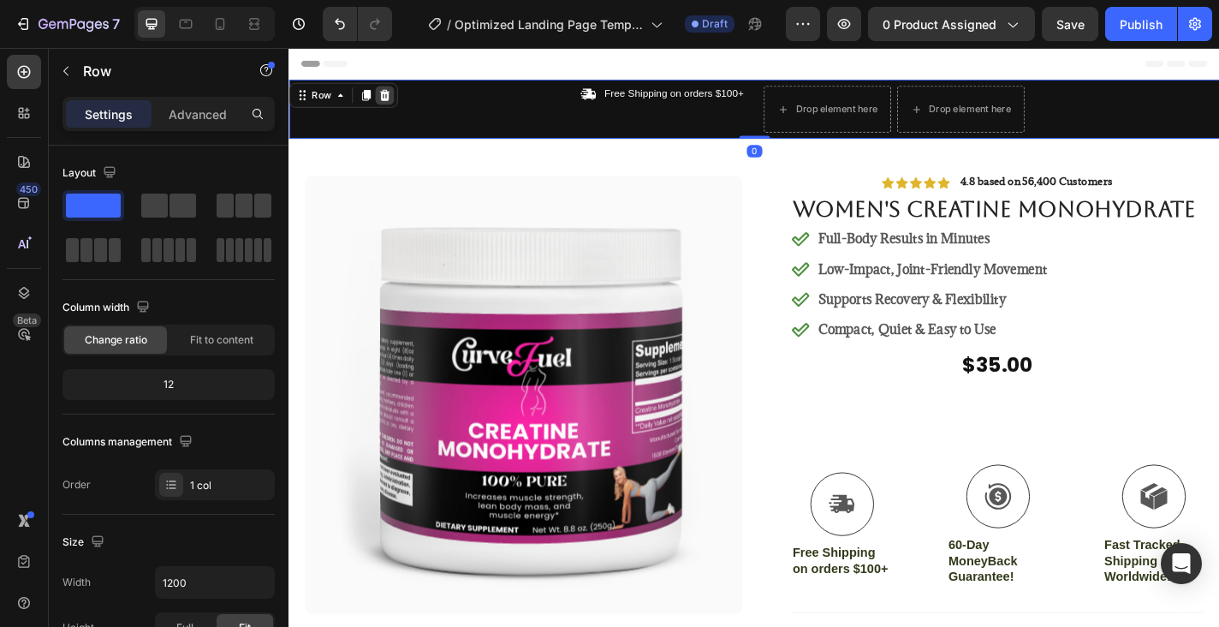
click at [394, 97] on icon at bounding box center [394, 100] width 11 height 12
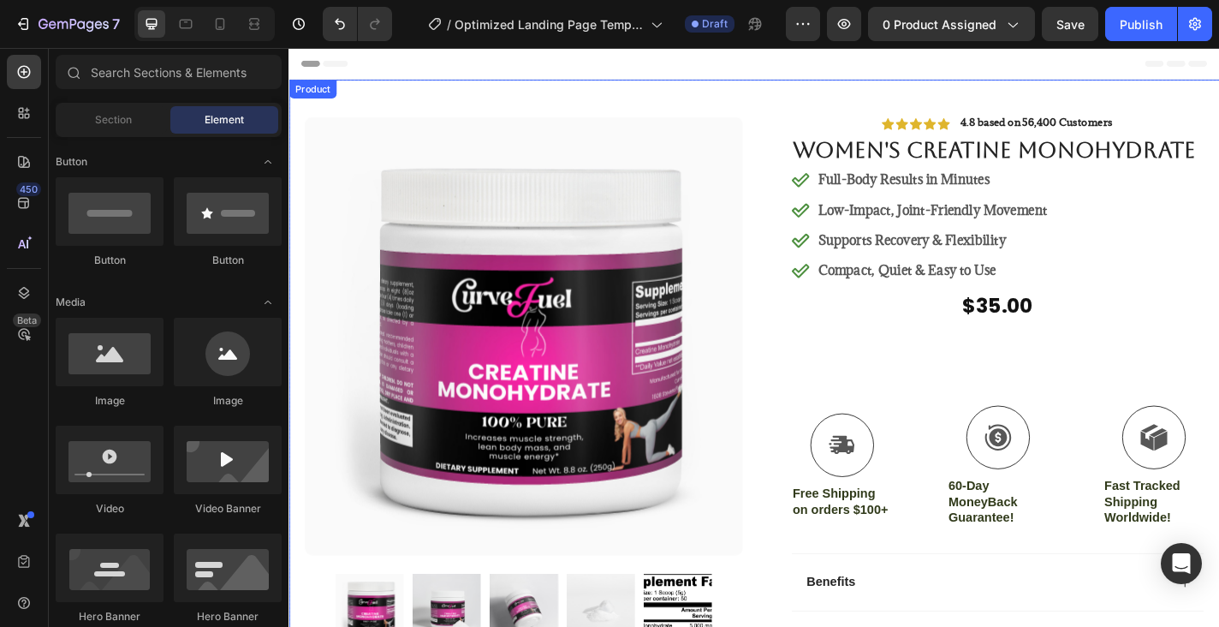
click at [806, 112] on div "Product Images #1 Home fitness Product of 2024 Text Block Icon Icon Icon Icon I…" at bounding box center [802, 546] width 1027 height 926
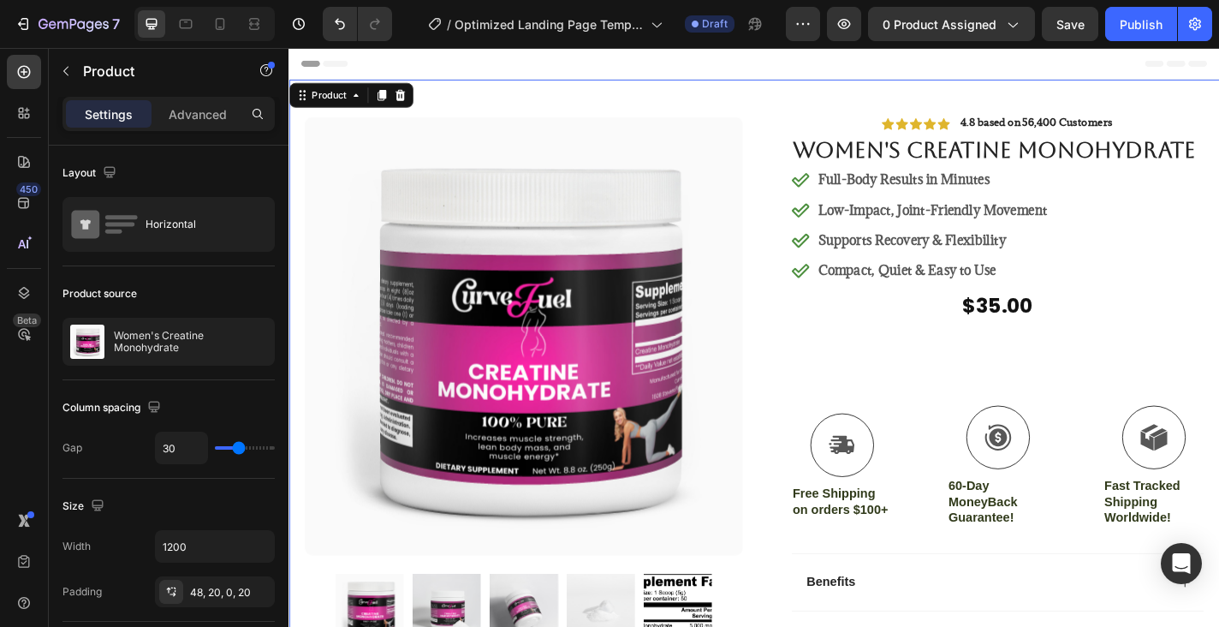
click at [578, 93] on div "Product Images #1 Home fitness Product of 2024 Text Block Icon Icon Icon Icon I…" at bounding box center [802, 546] width 1027 height 926
click at [843, 87] on div "Product Images #1 Home fitness Product of 2024 Text Block Icon Icon Icon Icon I…" at bounding box center [802, 546] width 1027 height 926
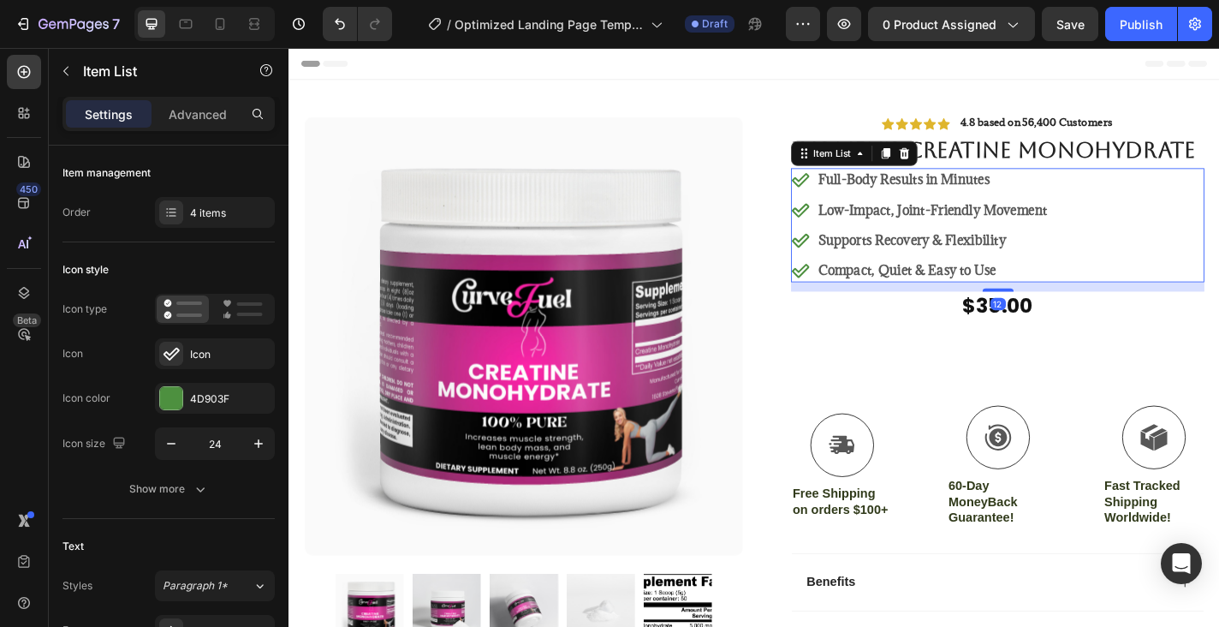
click at [1218, 270] on div "Full-Body Results in Minutes Low-Impact, Joint-Friendly Movement Supports Recov…" at bounding box center [1071, 244] width 456 height 126
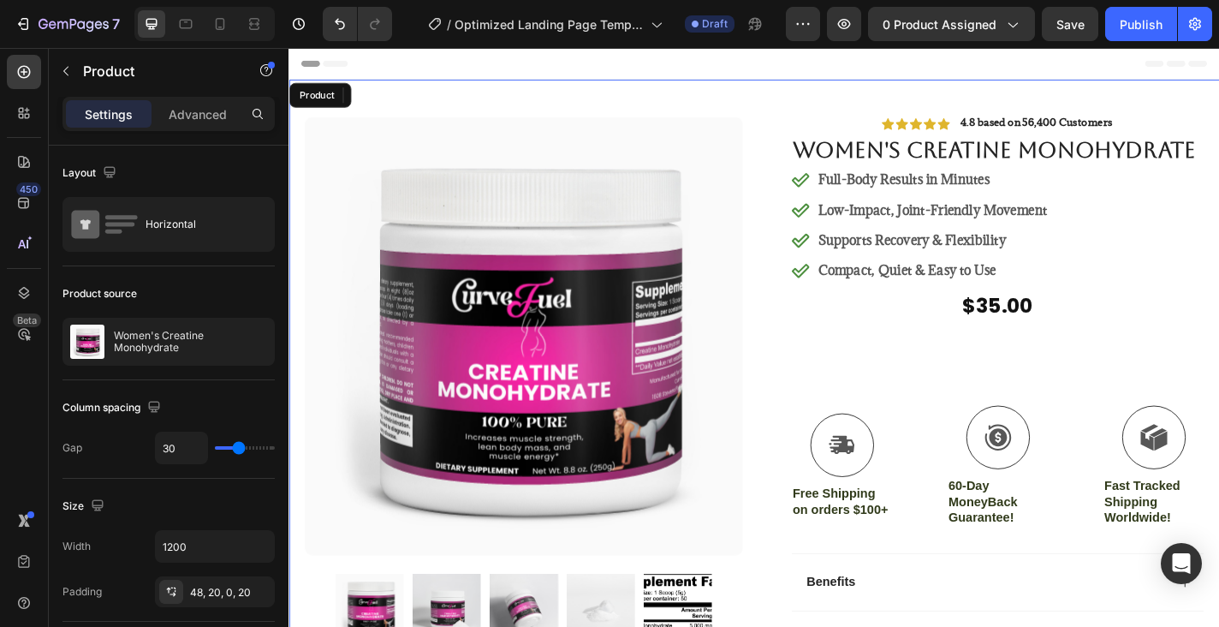
click at [842, 122] on div "Product Images #1 Home fitness Product of 2024 Text Block Icon Icon Icon Icon I…" at bounding box center [802, 546] width 1027 height 926
click at [300, 104] on icon at bounding box center [301, 105] width 3 height 3
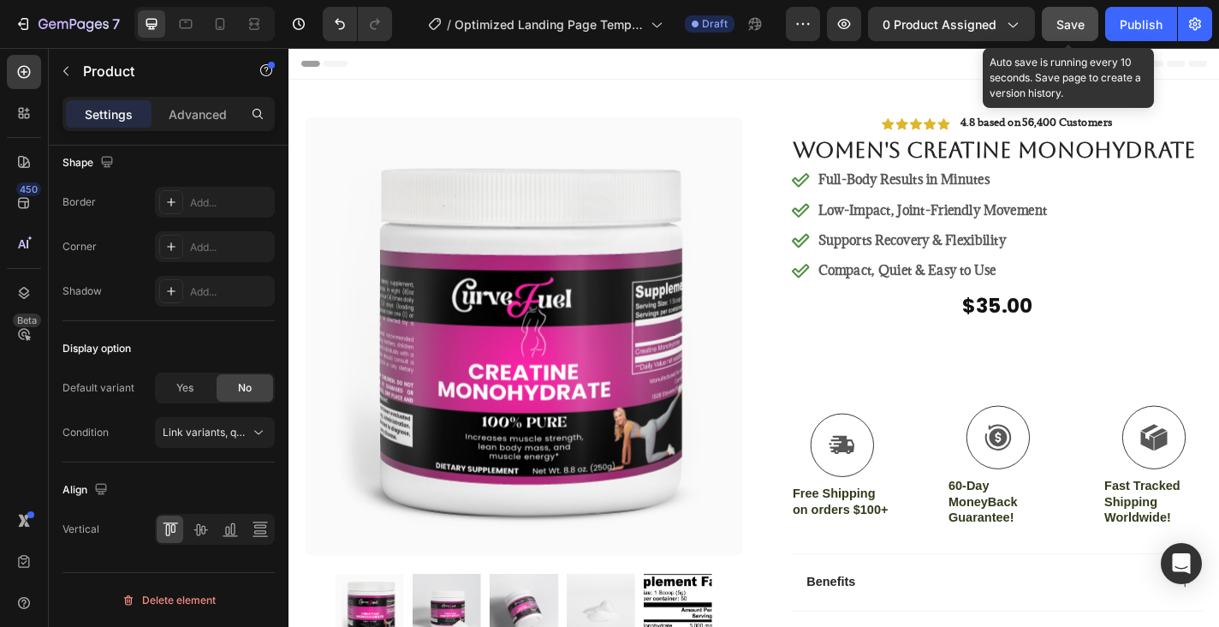
click at [1069, 21] on span "Save" at bounding box center [1071, 24] width 28 height 15
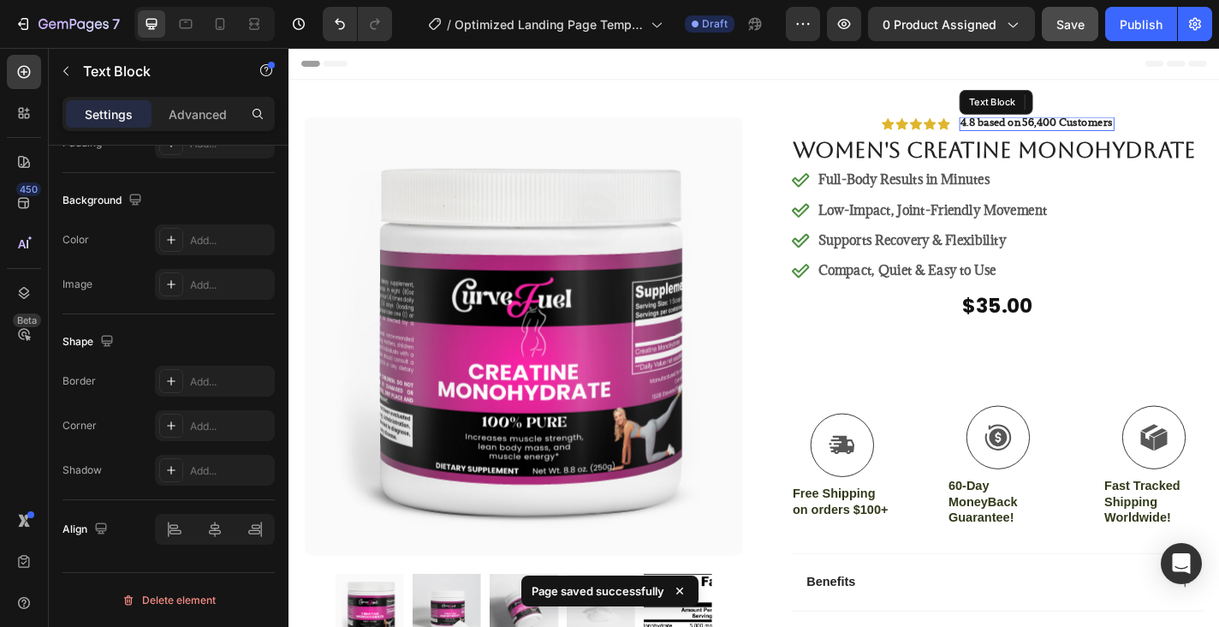
click at [1041, 130] on strong "4.8 based on 56,400 Customers" at bounding box center [1114, 129] width 168 height 15
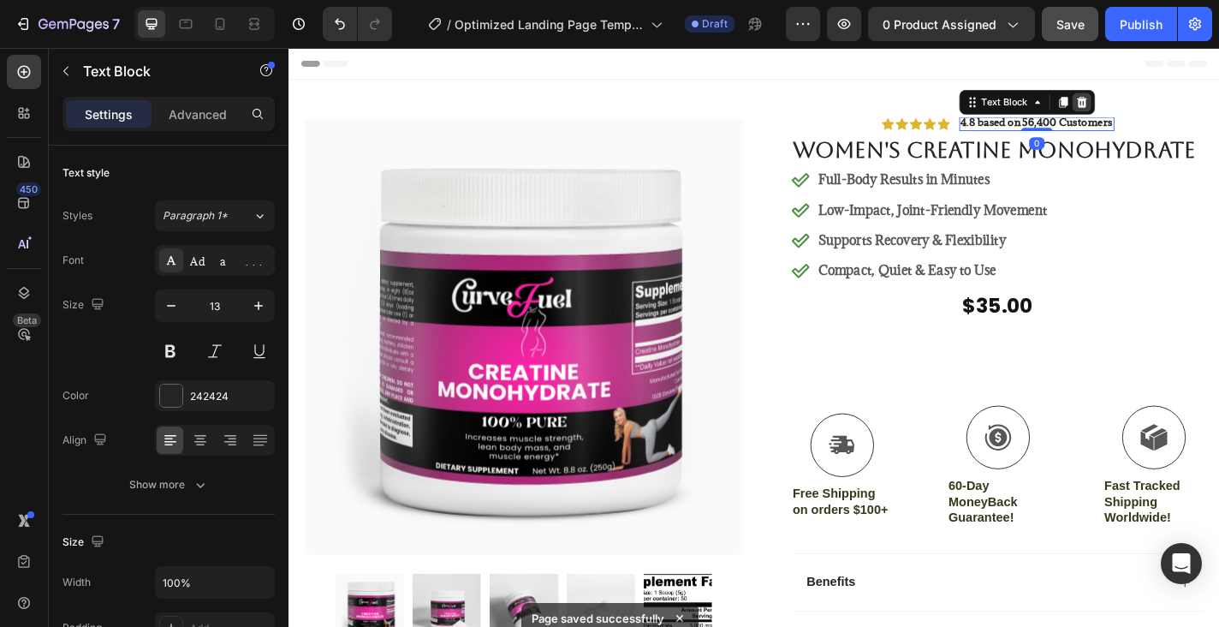
click at [1161, 102] on icon at bounding box center [1163, 108] width 11 height 12
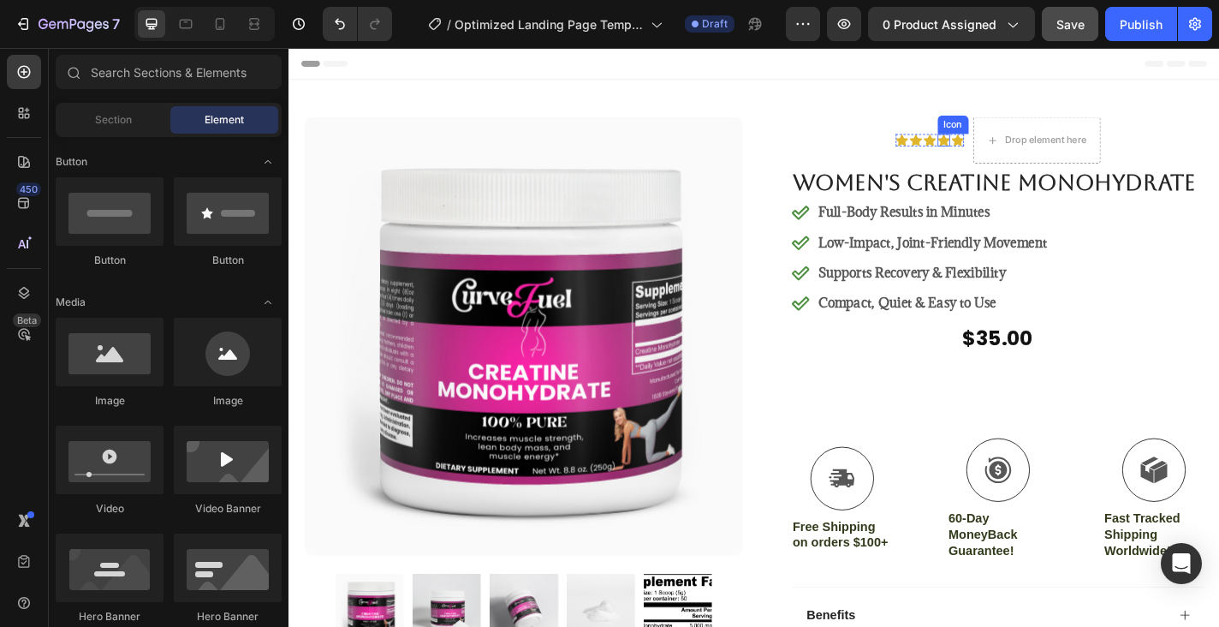
click at [1006, 146] on icon at bounding box center [1011, 150] width 14 height 14
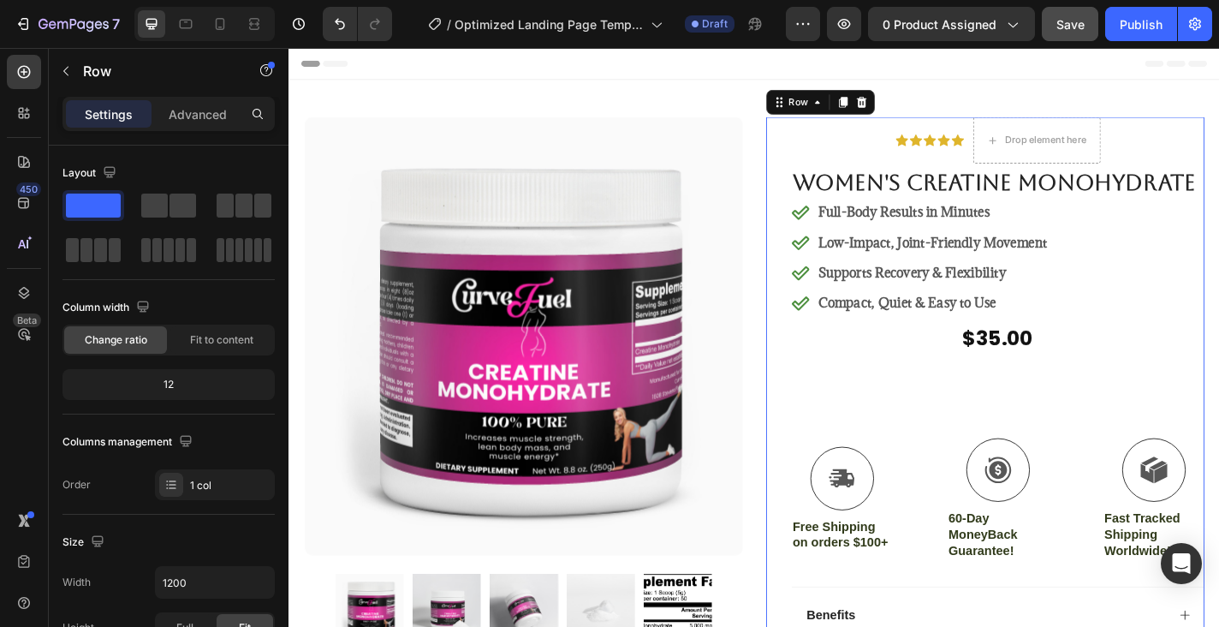
click at [935, 143] on div "Icon Icon Icon Icon Icon Icon List Drop element here Row Women's Creatine Monoh…" at bounding box center [1071, 460] width 456 height 672
click at [987, 164] on div "Icon Icon Icon Icon Icon Icon List" at bounding box center [995, 149] width 75 height 51
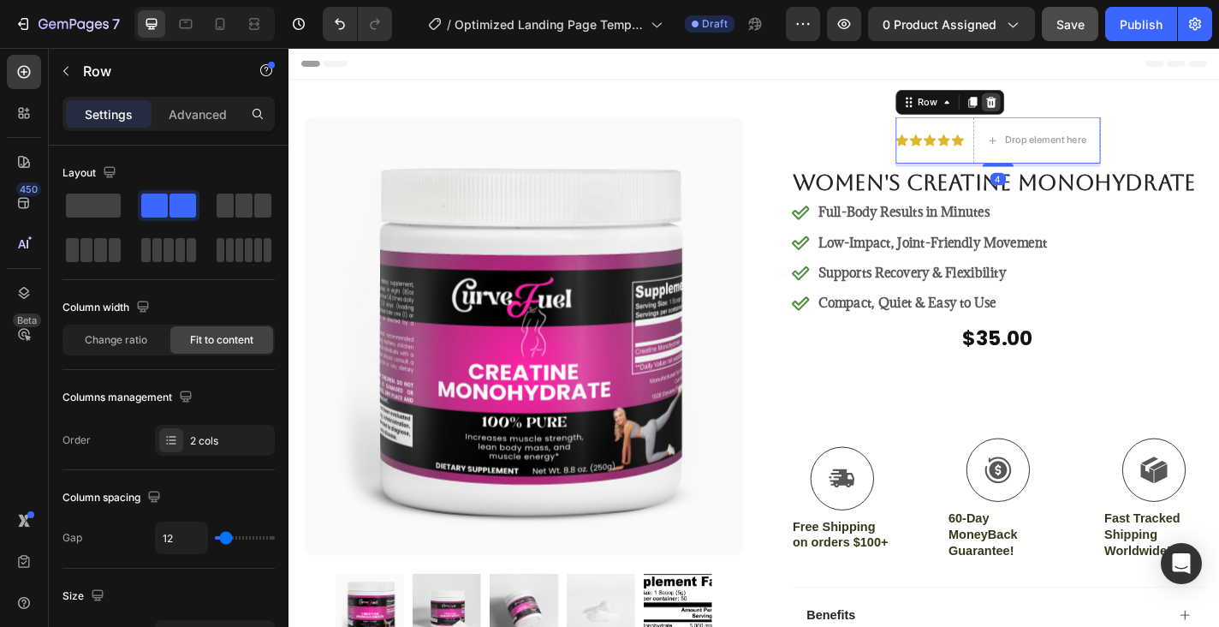
click at [1067, 103] on icon at bounding box center [1064, 108] width 14 height 14
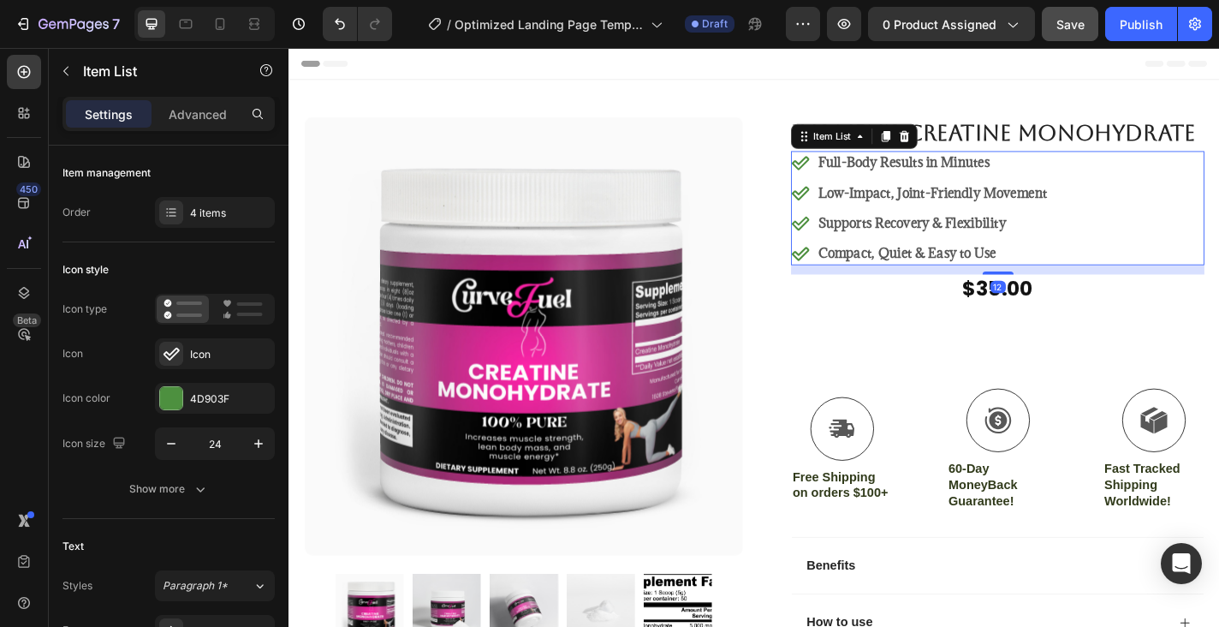
click at [997, 284] on strong "Compact, Quiet & Easy to Use" at bounding box center [970, 274] width 196 height 19
click at [929, 284] on strong "Compact, Quiet & Easy to Use" at bounding box center [970, 274] width 196 height 19
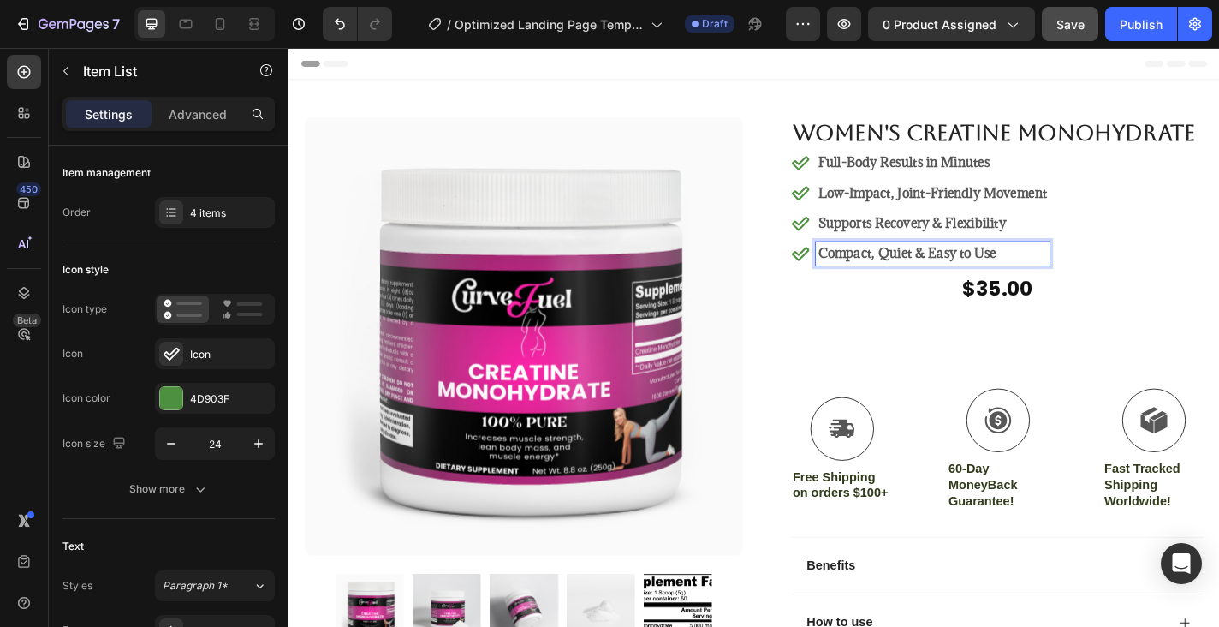
click at [979, 284] on strong "Compact, Quiet & Easy to Use" at bounding box center [970, 274] width 196 height 19
drag, startPoint x: 978, startPoint y: 306, endPoint x: 878, endPoint y: 305, distance: 100.2
click at [878, 284] on strong "Compact, Quiet & Easy to Use" at bounding box center [970, 274] width 196 height 19
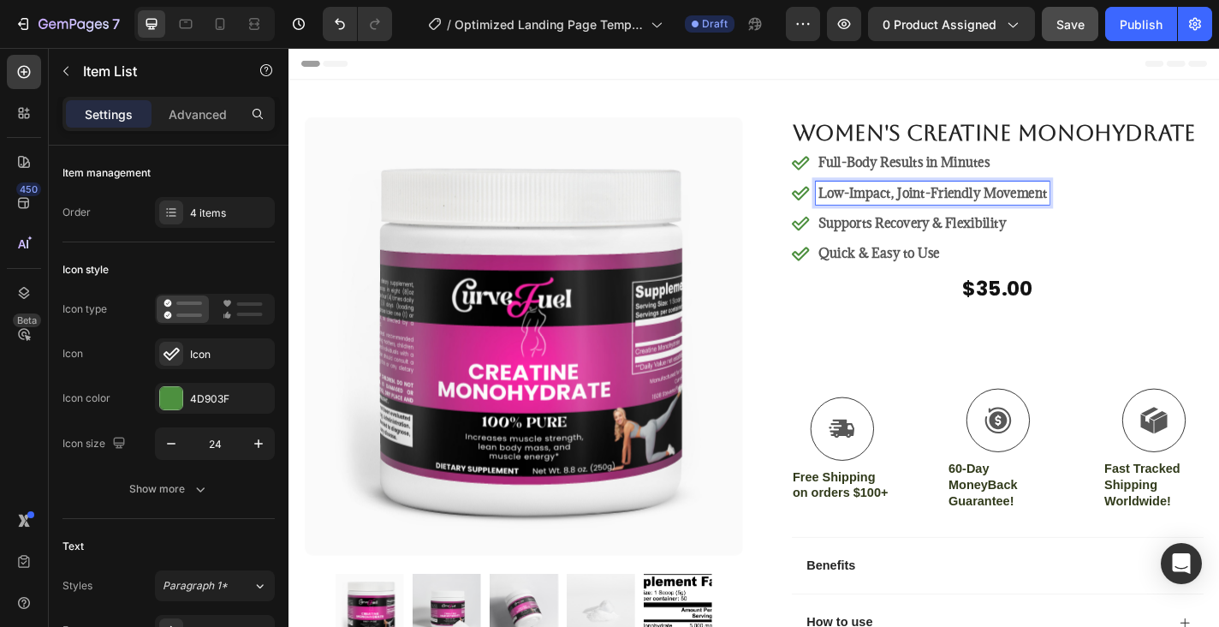
click at [962, 221] on div "Low-Impact, Joint-Friendly Movement" at bounding box center [999, 208] width 258 height 26
click at [962, 185] on p "Full-Body Results in Minutes" at bounding box center [998, 174] width 253 height 21
click at [1071, 185] on p "Full-Body Results in Minutes" at bounding box center [998, 174] width 253 height 21
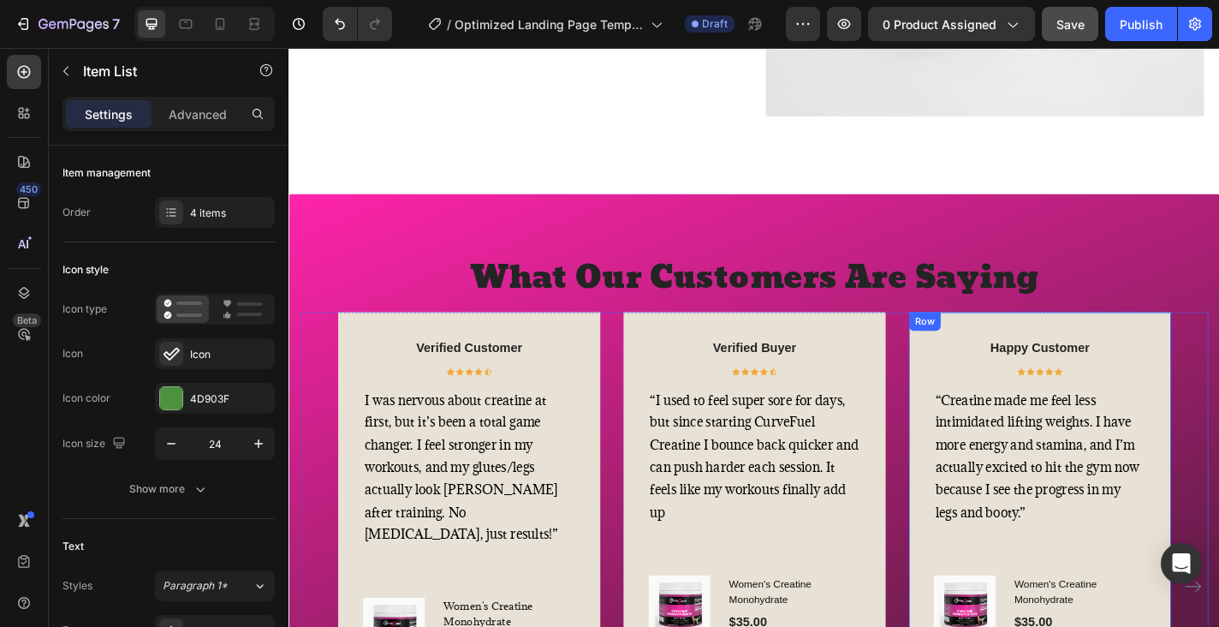
scroll to position [2867, 0]
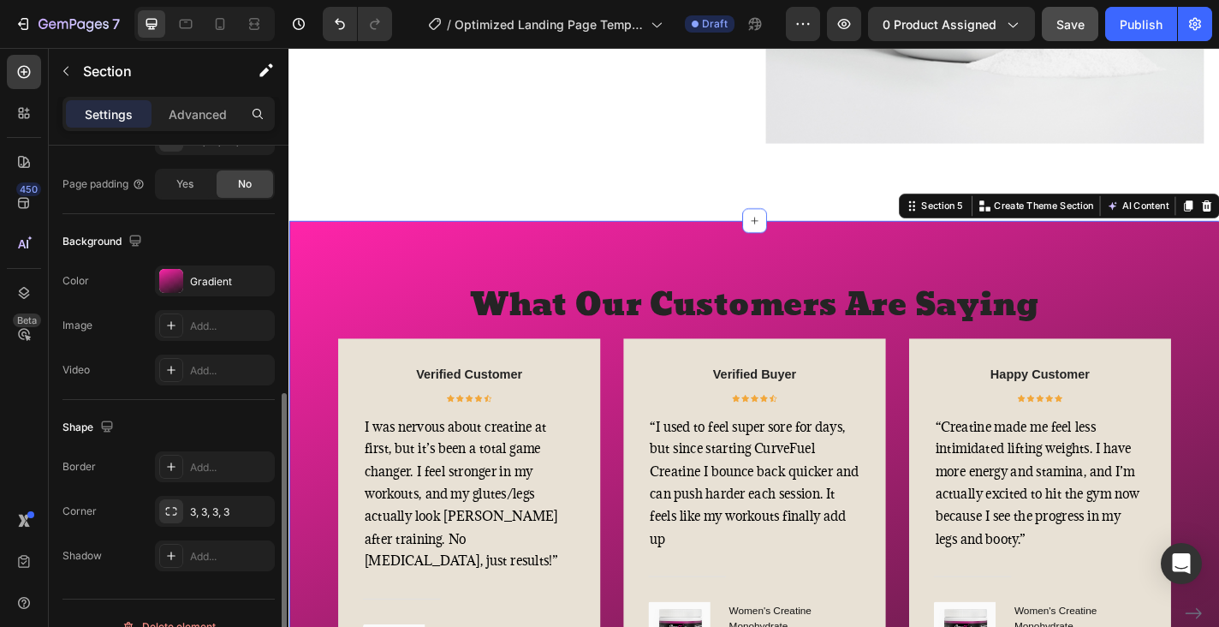
scroll to position [515, 0]
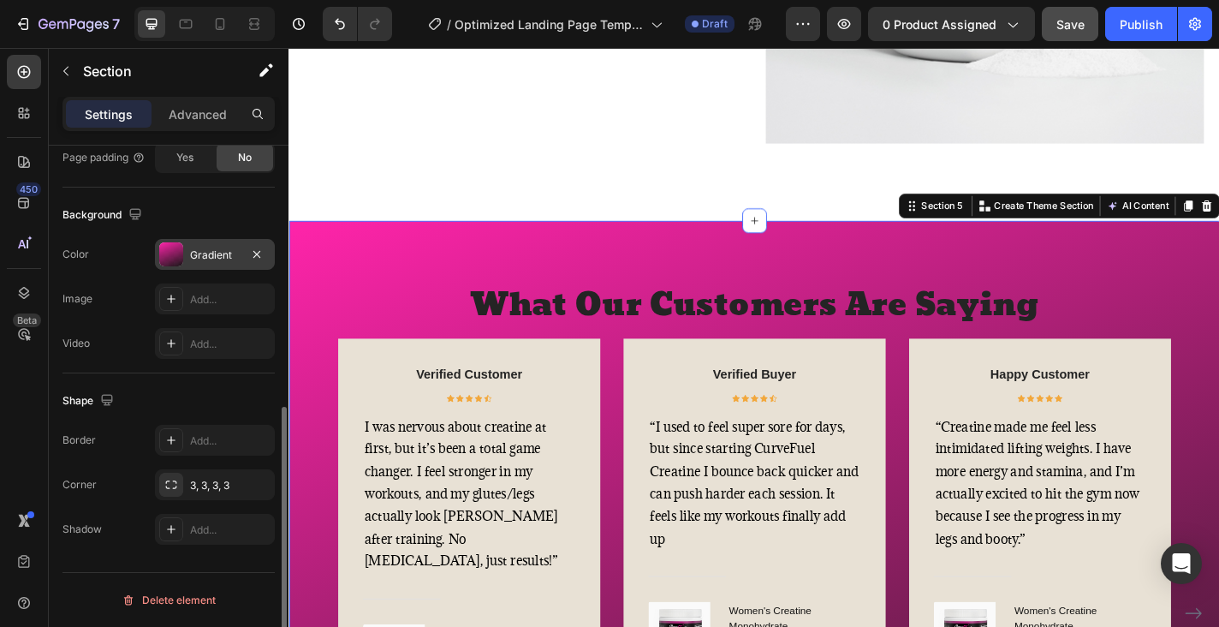
click at [200, 253] on div "Gradient" at bounding box center [215, 254] width 50 height 15
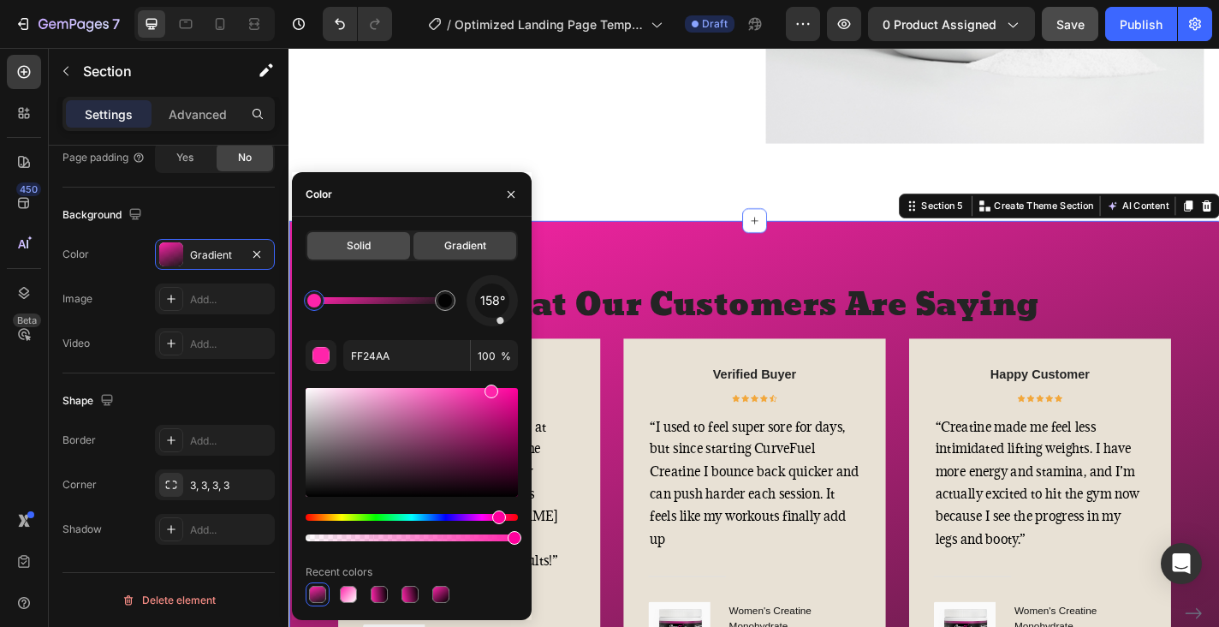
click at [372, 249] on div "Solid" at bounding box center [358, 245] width 103 height 27
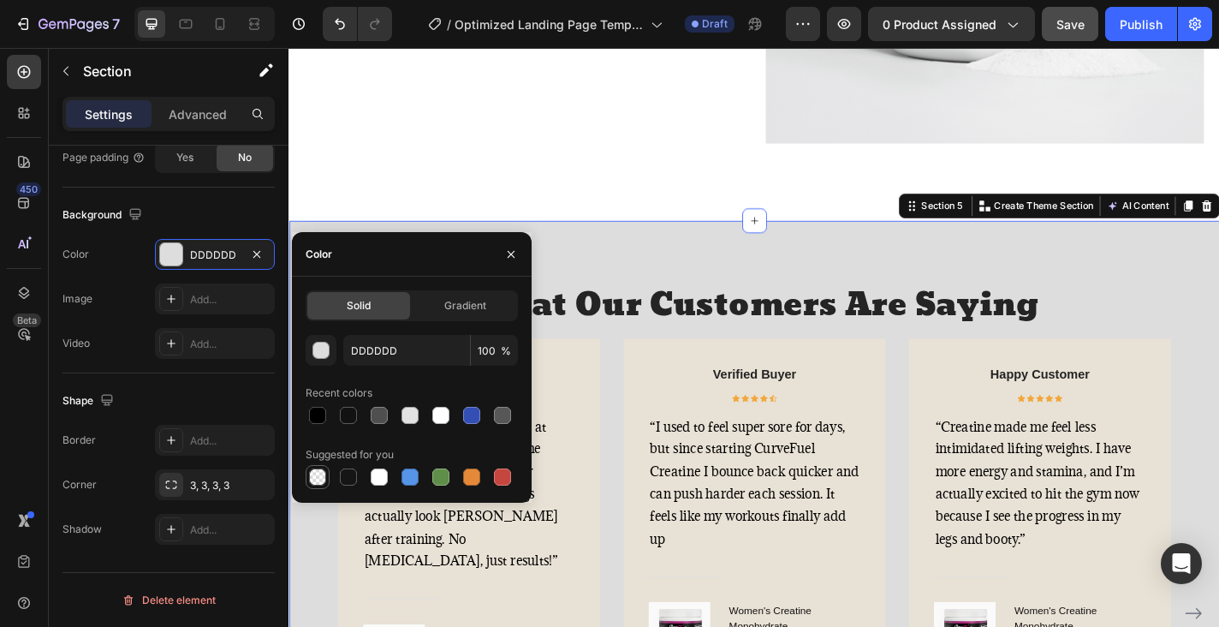
click at [319, 475] on div at bounding box center [317, 476] width 17 height 17
type input "000000"
type input "0"
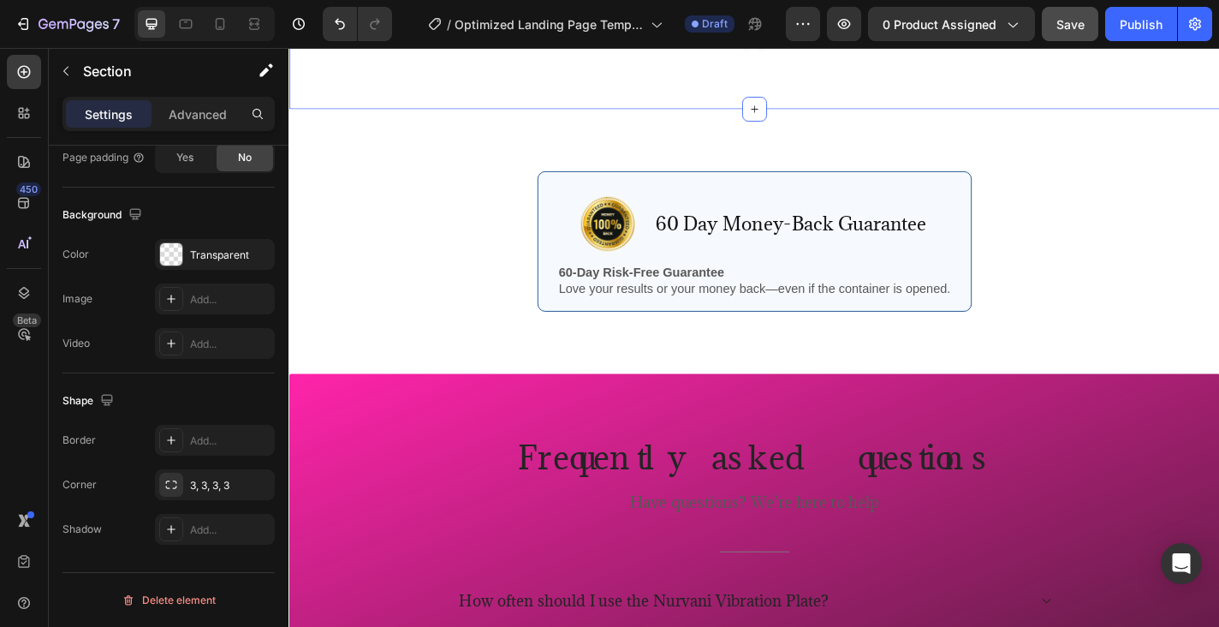
scroll to position [3826, 0]
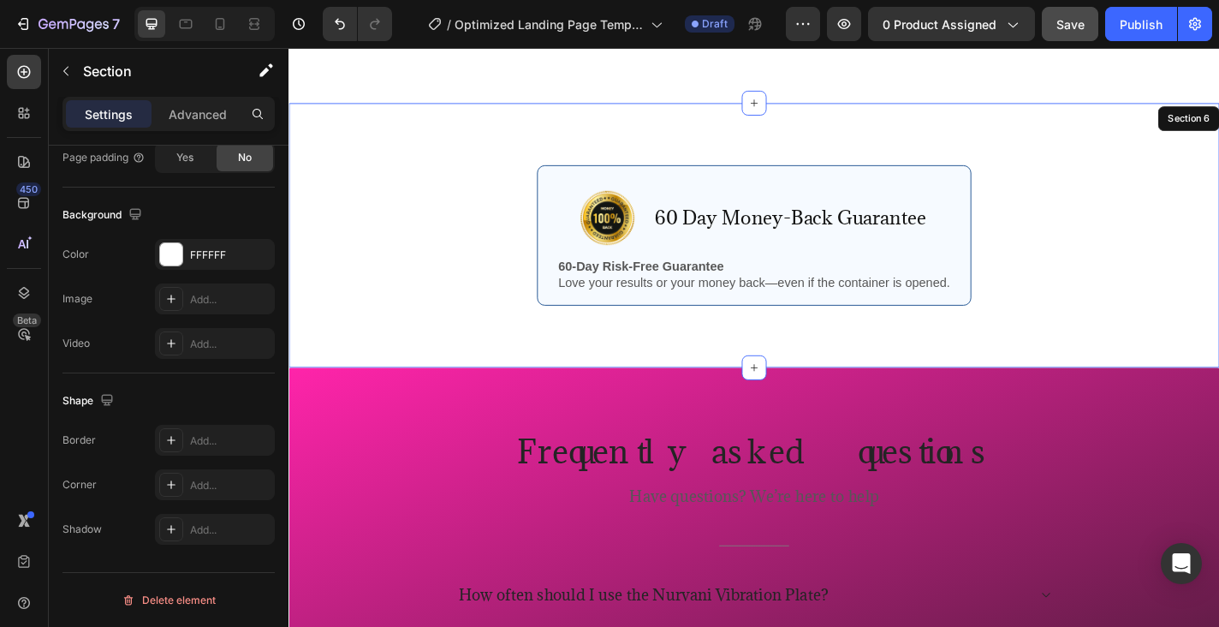
click at [502, 109] on div "Image 60 Day Money-Back Guarantee Text Block Row 60-Day Risk-Free Guarantee Lov…" at bounding box center [802, 255] width 1027 height 293
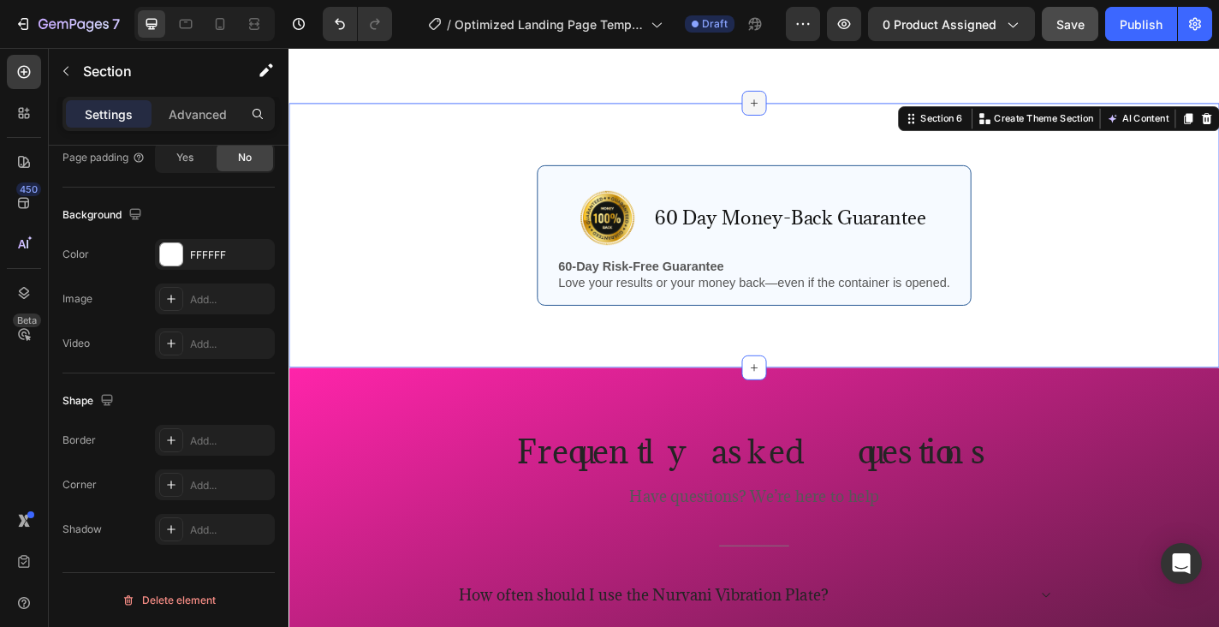
click at [805, 102] on icon at bounding box center [802, 109] width 14 height 14
click at [211, 253] on div "FFFFFF" at bounding box center [215, 254] width 50 height 15
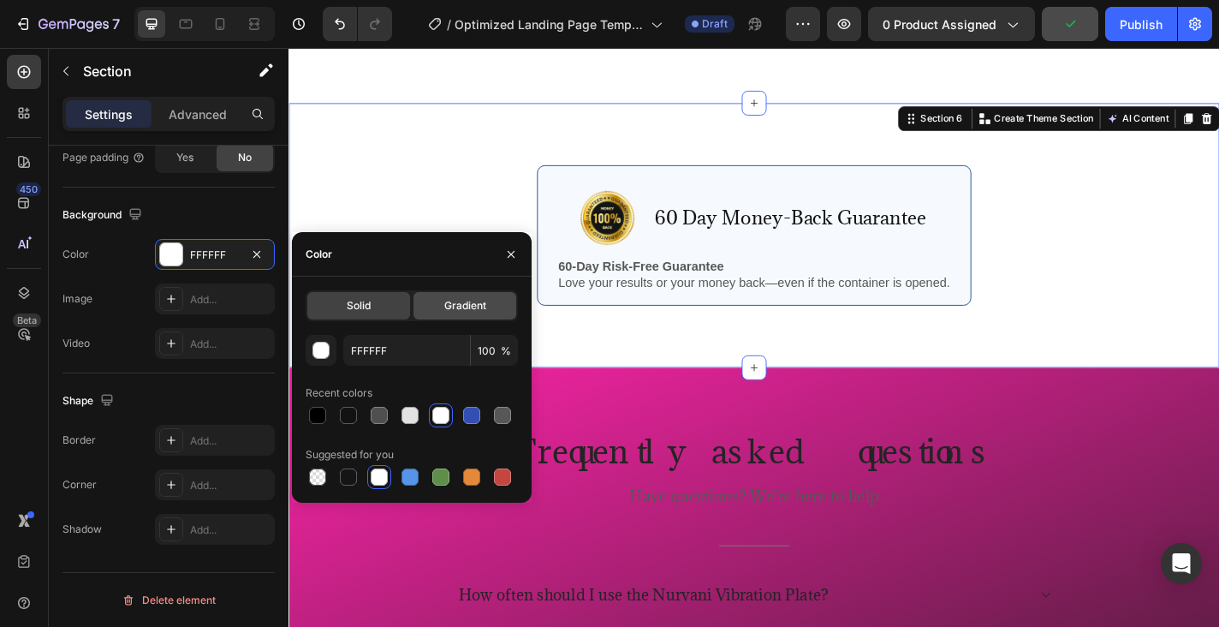
click at [465, 302] on span "Gradient" at bounding box center [465, 305] width 42 height 15
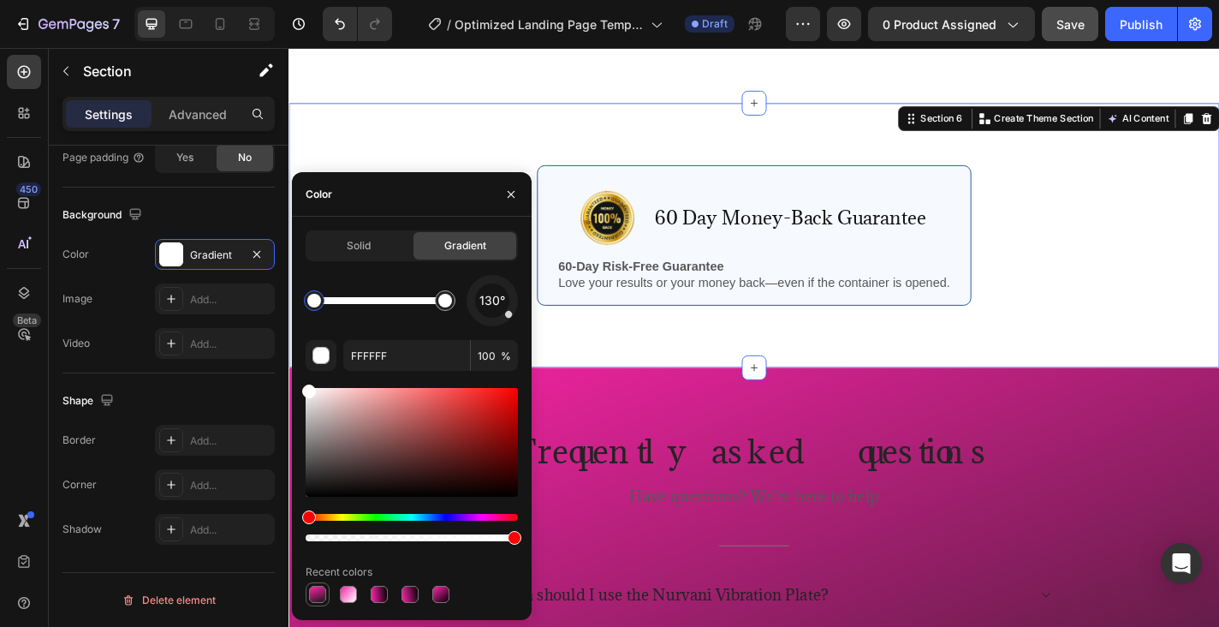
click at [319, 589] on div at bounding box center [317, 594] width 17 height 17
type input "FF24AA"
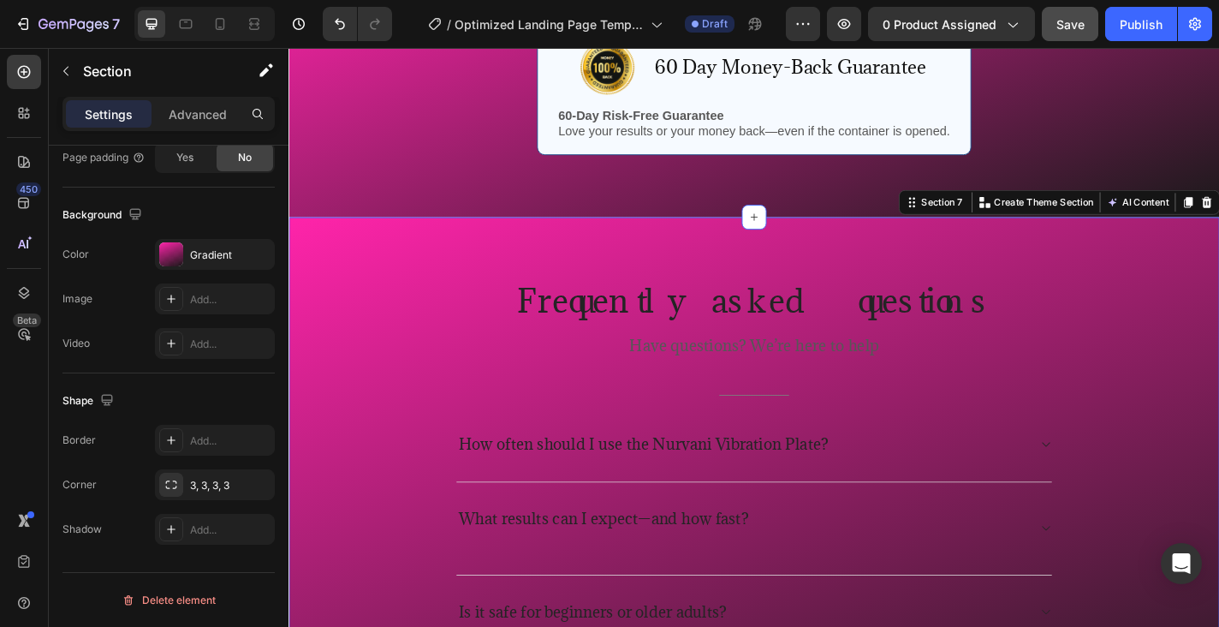
scroll to position [4018, 0]
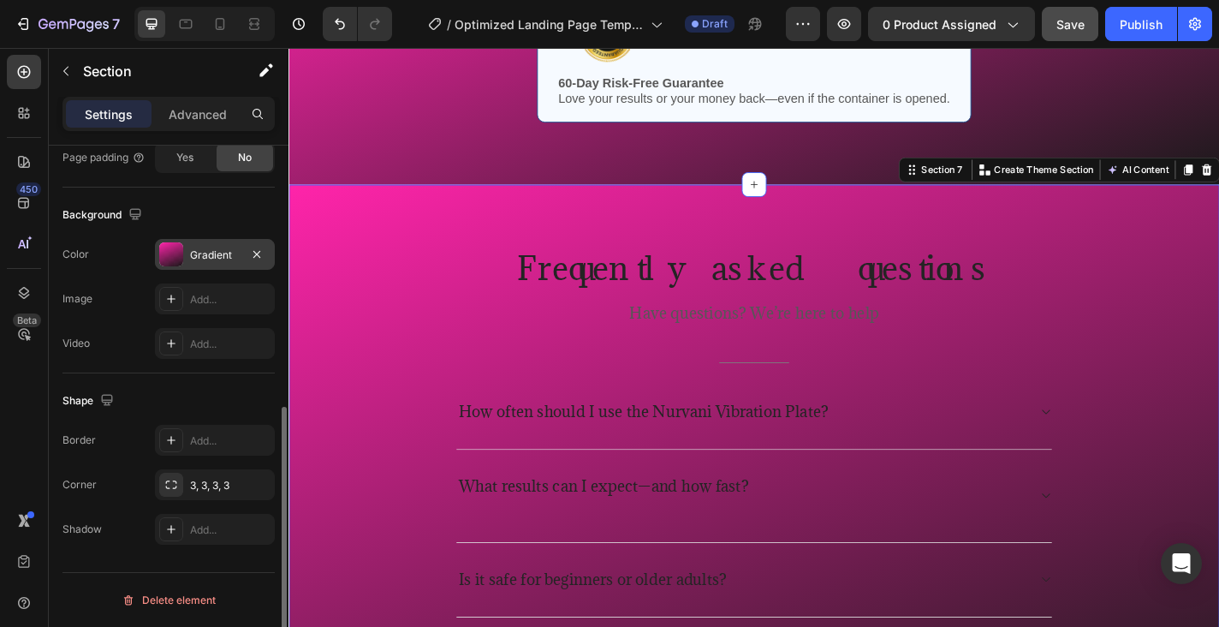
click at [222, 265] on div "Gradient" at bounding box center [215, 254] width 120 height 31
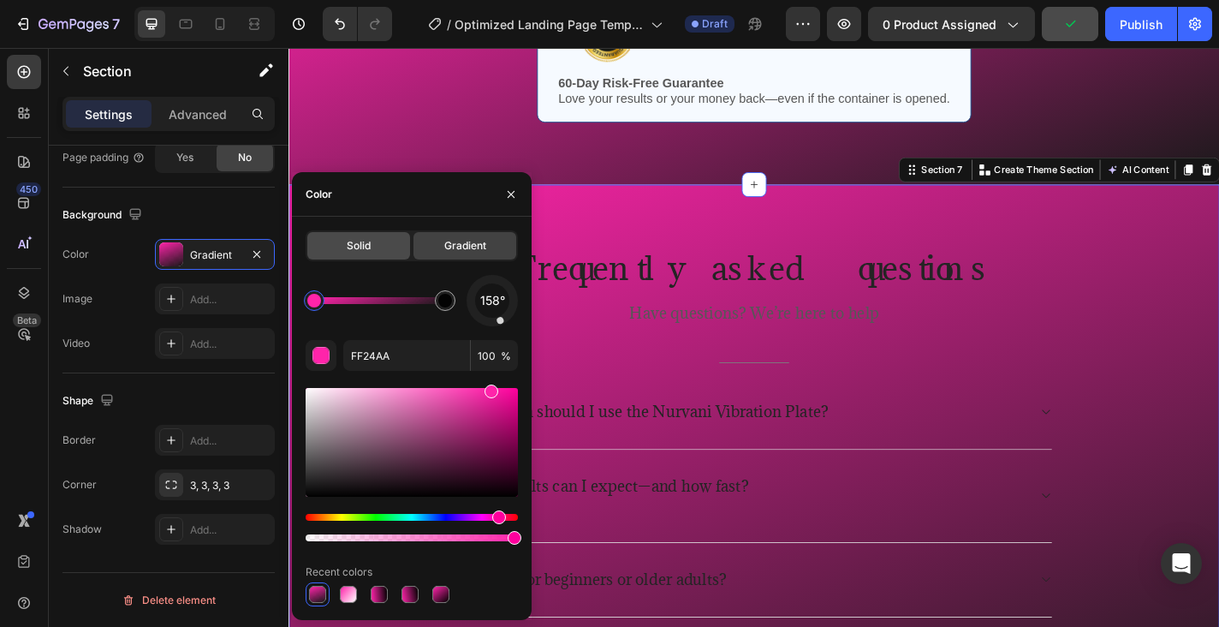
click at [365, 246] on span "Solid" at bounding box center [359, 245] width 24 height 15
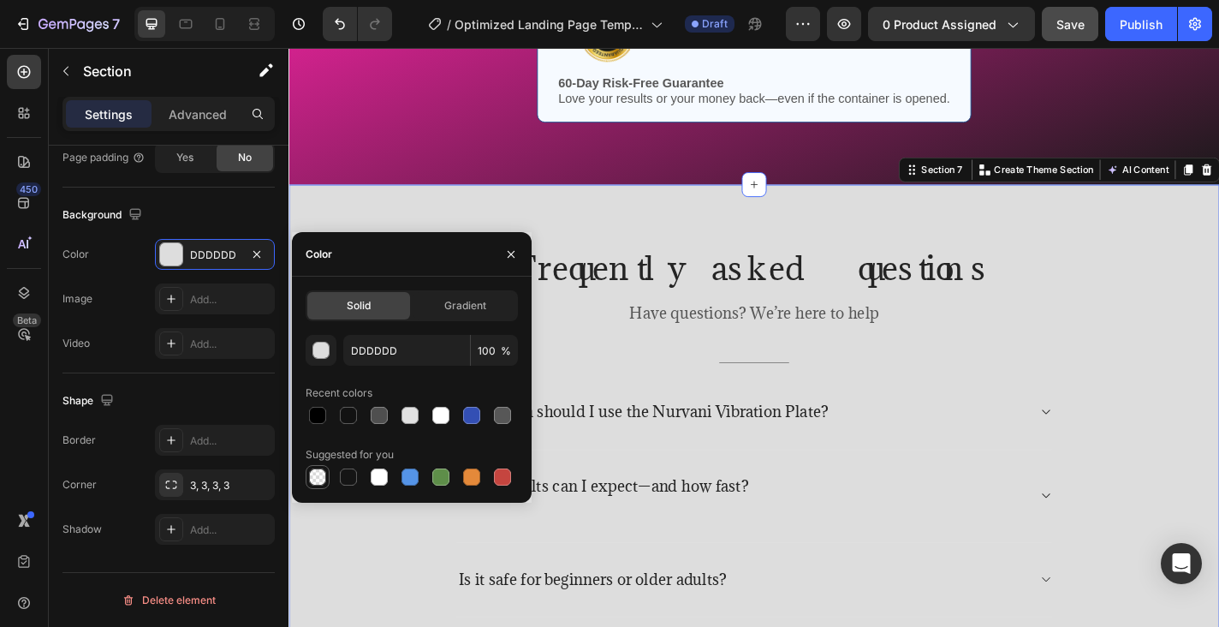
click at [315, 480] on div at bounding box center [317, 476] width 17 height 17
type input "000000"
type input "0"
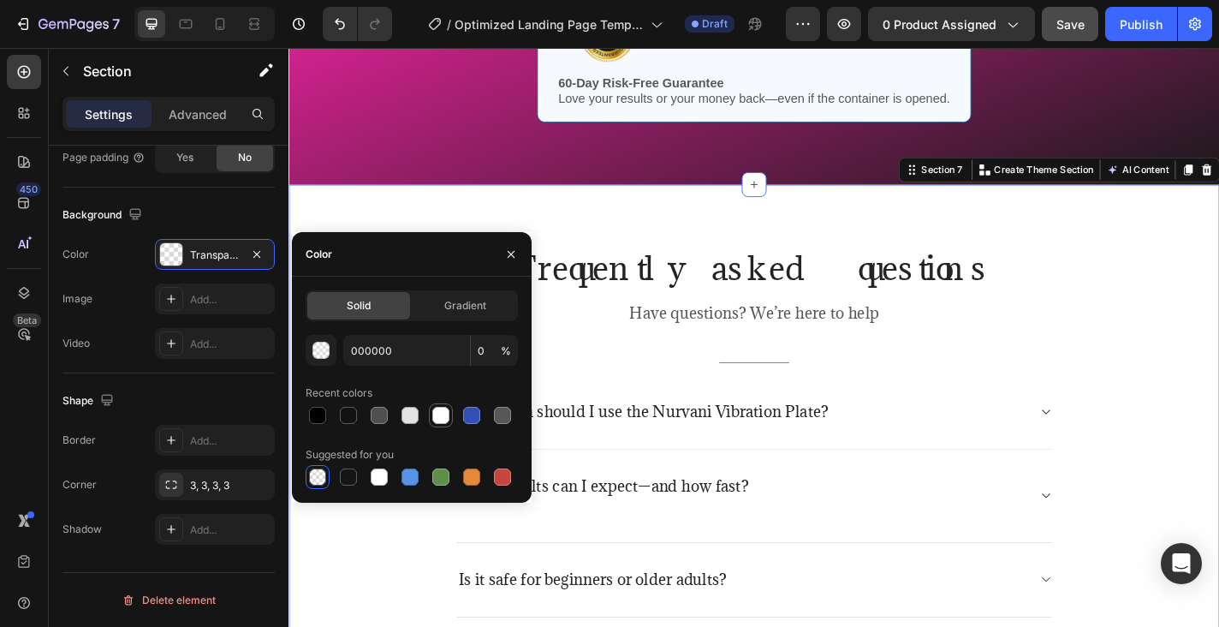
click at [438, 414] on div at bounding box center [440, 415] width 17 height 17
type input "FFFFFF"
type input "100"
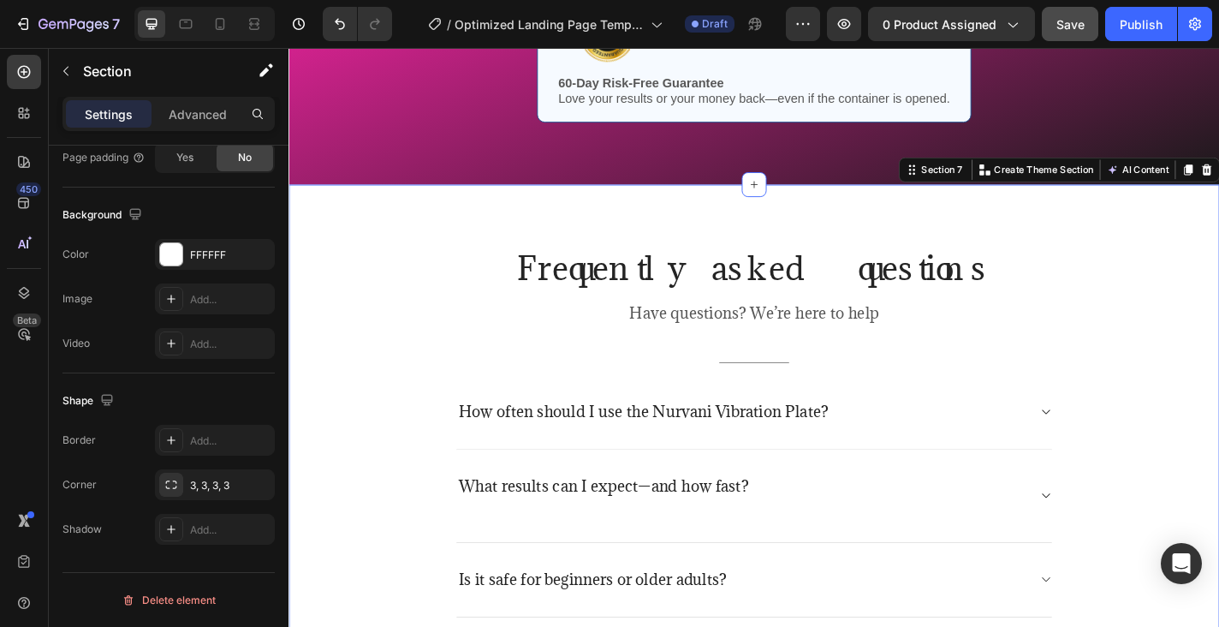
click at [329, 626] on div "Frequently asked questions Heading Have questions? We’re here to help Text bloc…" at bounding box center [802, 512] width 1002 height 491
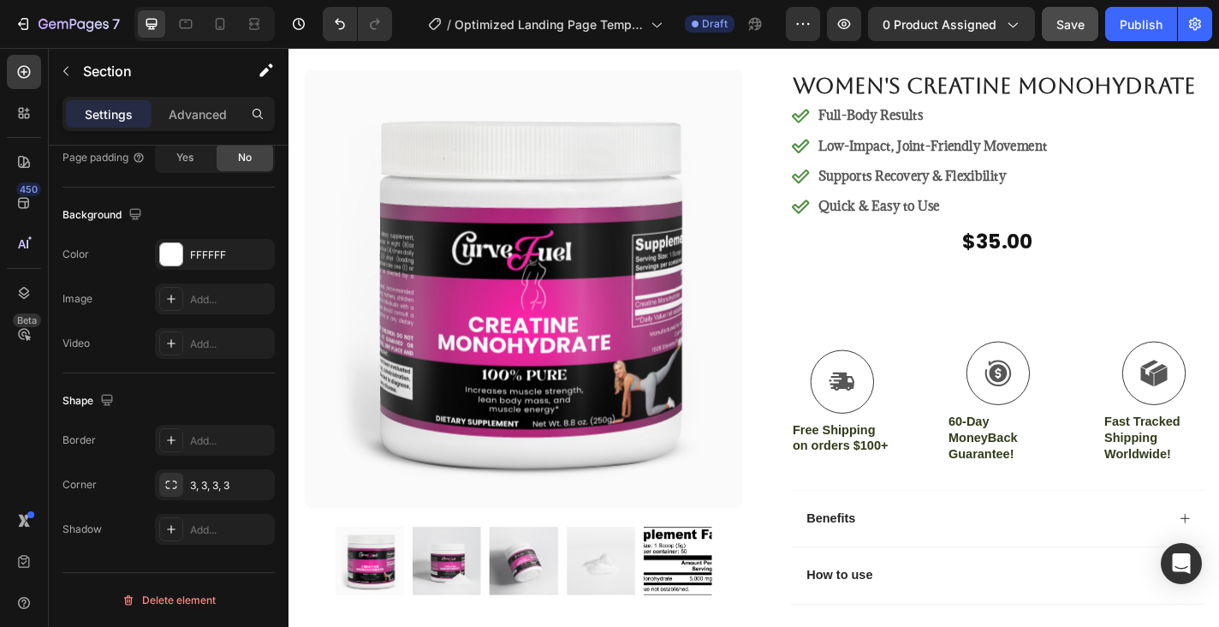
scroll to position [61, 0]
